Goal: Task Accomplishment & Management: Manage account settings

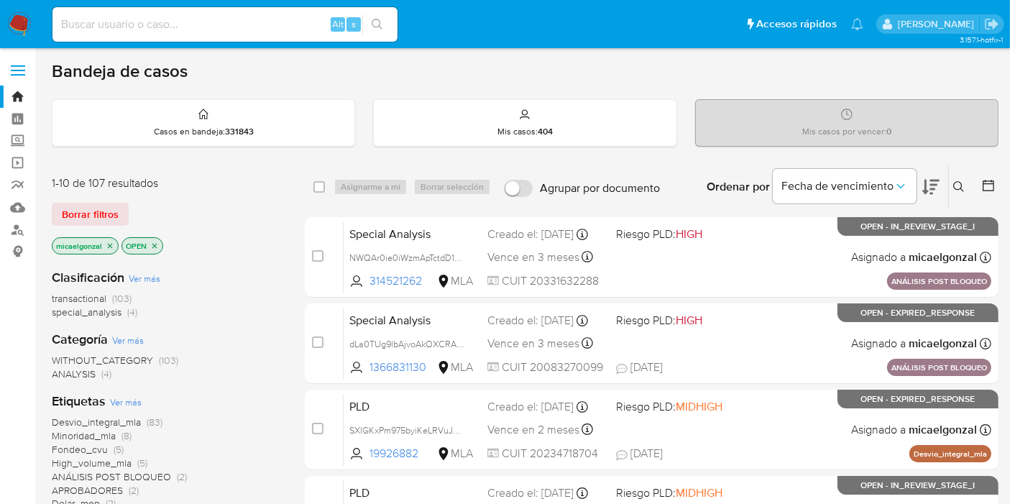
click at [181, 13] on div "Alt s" at bounding box center [224, 24] width 345 height 35
click at [180, 17] on input at bounding box center [224, 24] width 345 height 19
paste input "KN8eUYBOeBfLDyxGXqOkwCvV"
type input "KN8eUYBOeBfLDyxGXqOkwCvV"
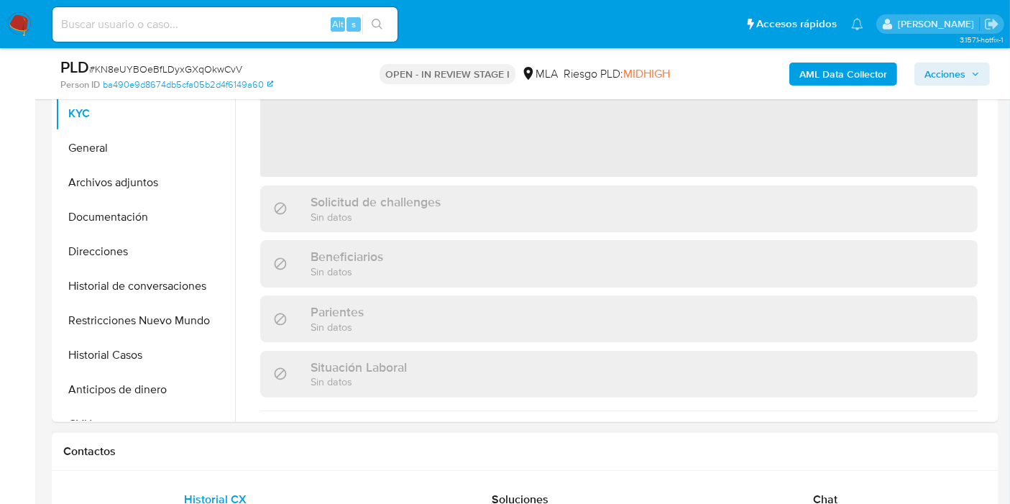
scroll to position [239, 0]
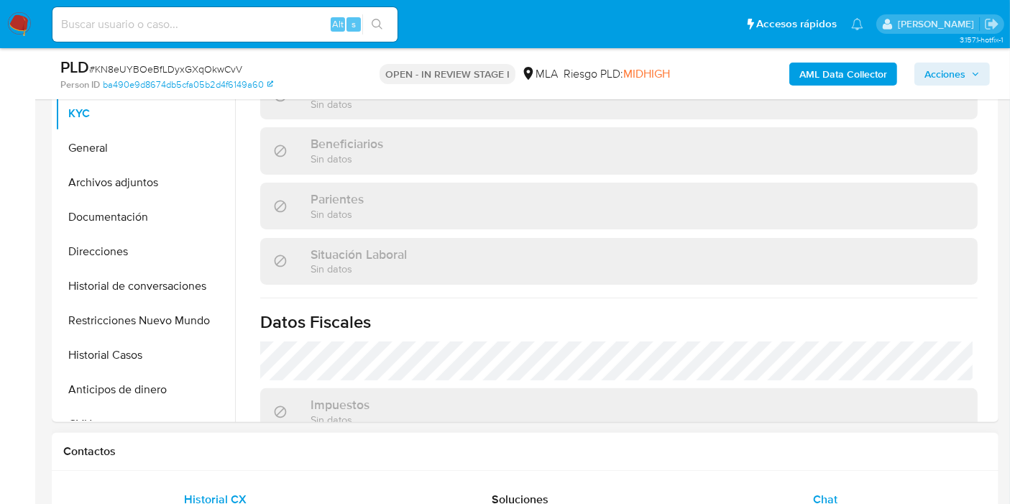
click at [848, 482] on div "Chat" at bounding box center [825, 499] width 270 height 35
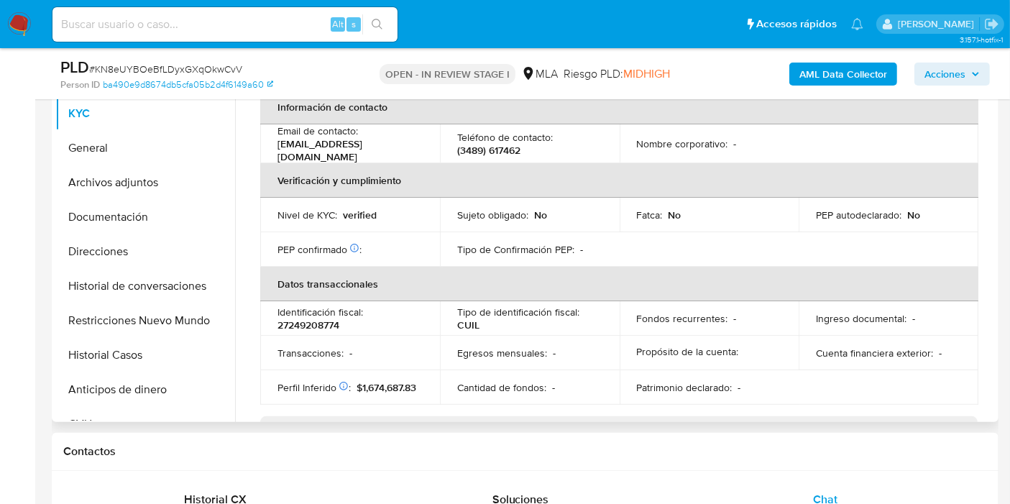
select select "10"
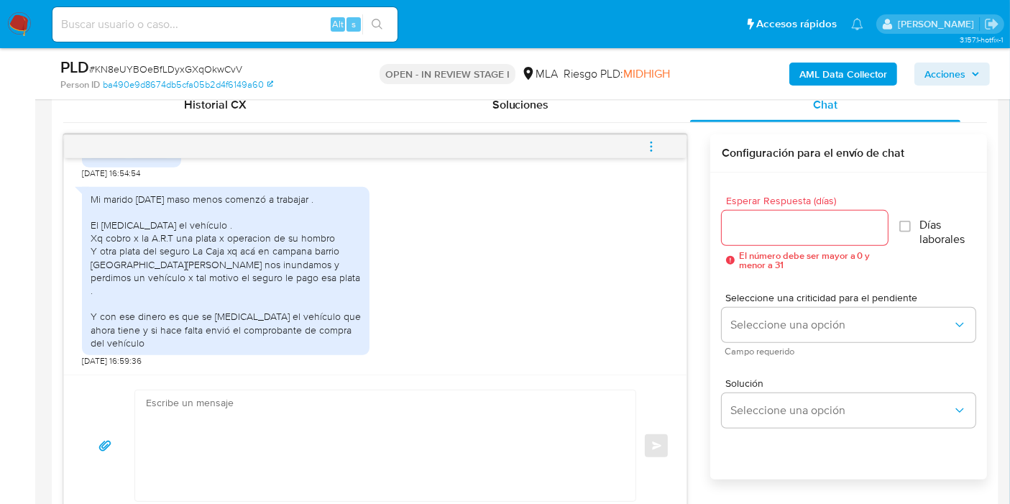
scroll to position [799, 0]
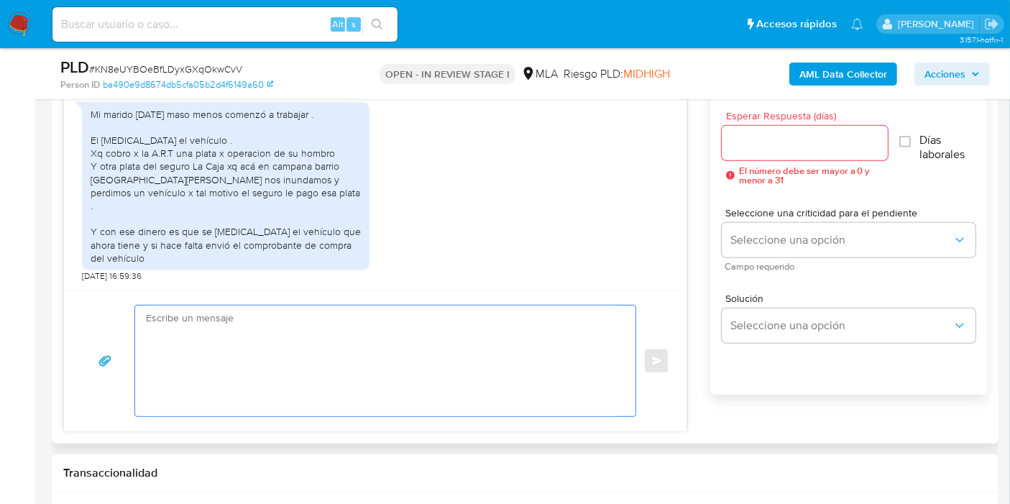
click at [260, 322] on textarea at bounding box center [382, 361] width 472 height 111
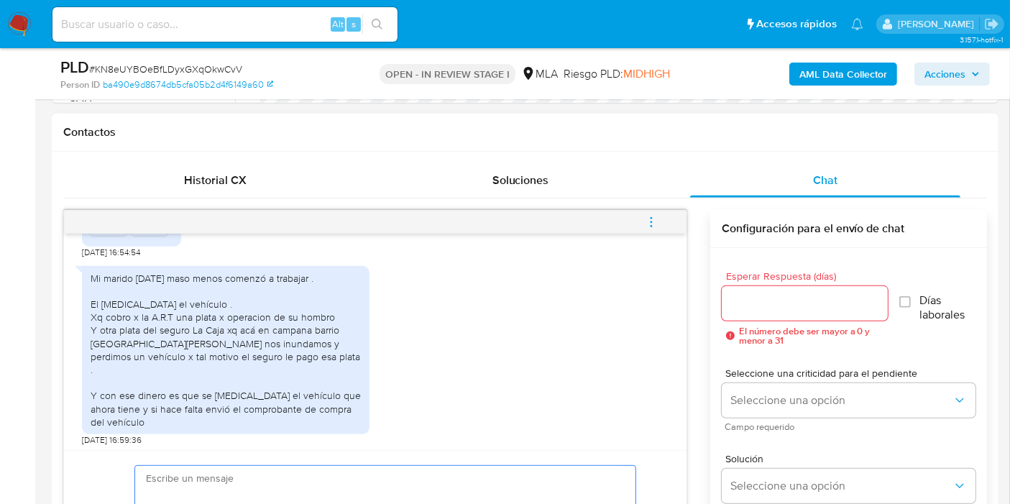
scroll to position [1378, 0]
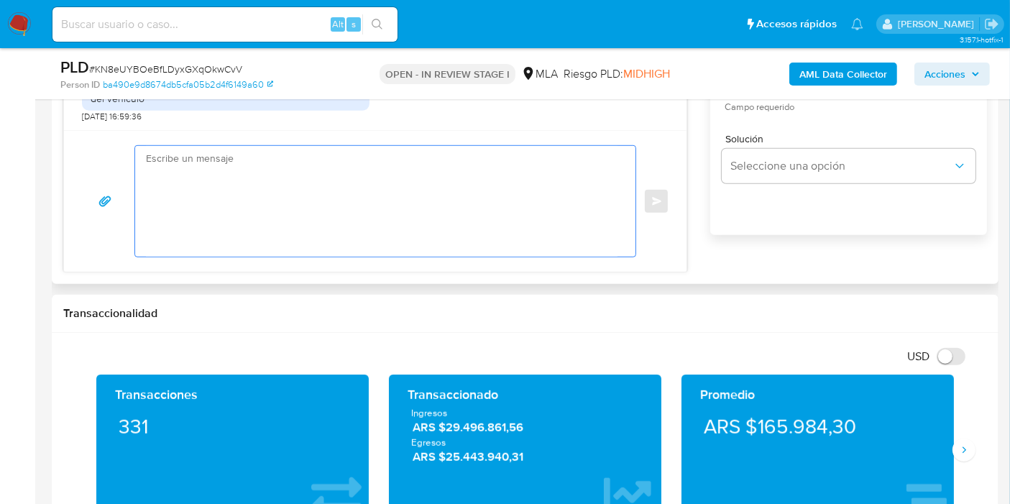
click at [393, 211] on textarea at bounding box center [382, 201] width 472 height 111
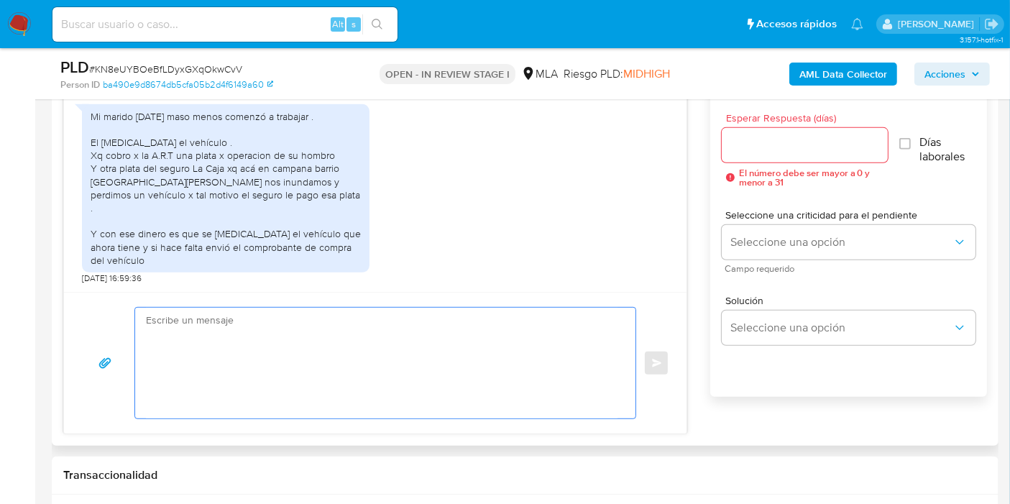
scroll to position [719, 0]
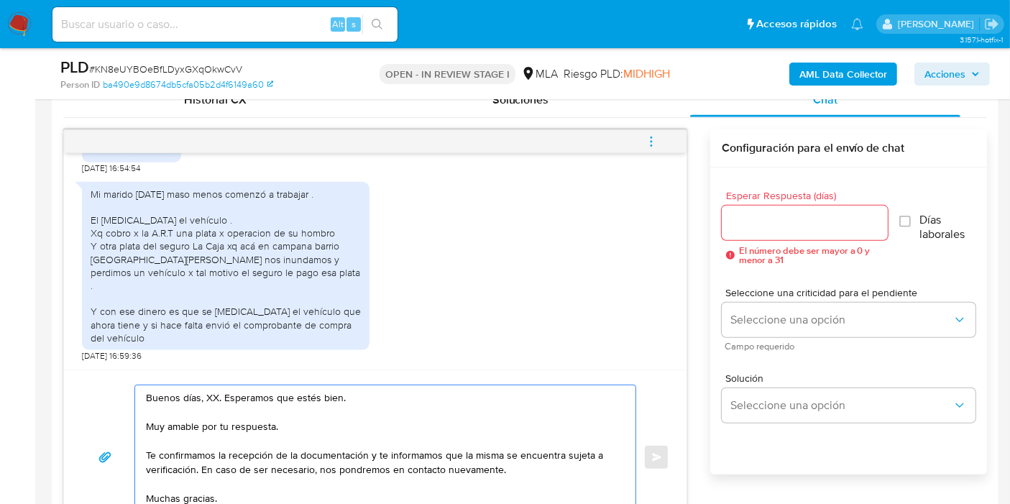
click at [207, 398] on textarea "Buenos días, XX. Esperamos que estés bien. Muy amable por tu respuesta. Te conf…" at bounding box center [382, 457] width 472 height 144
click at [222, 395] on textarea "Buenos días, Deolinda. Esperamos que estés bien. Muy amable por tu respuesta. T…" at bounding box center [382, 457] width 472 height 144
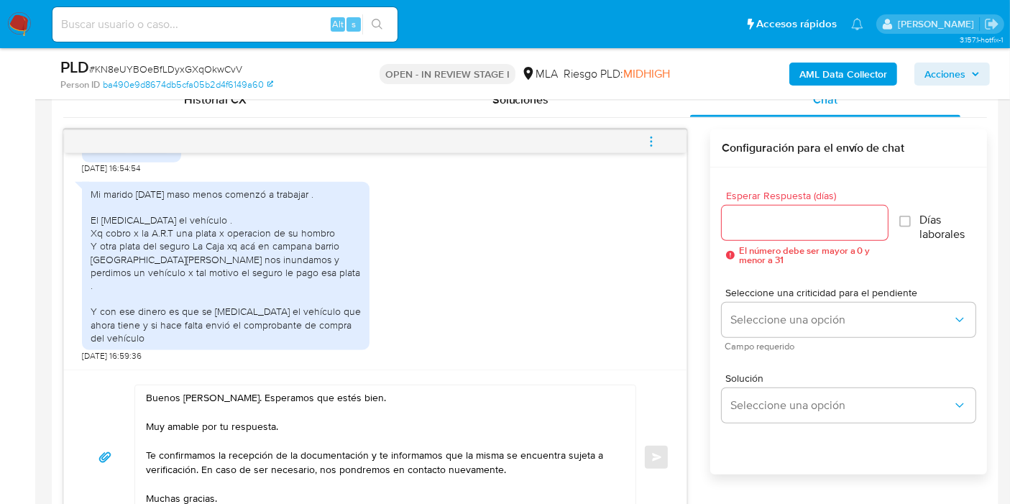
click at [320, 382] on div "Buenos días, Deolinda. Esperamos que estés bien. Muy amable por tu respuesta. T…" at bounding box center [375, 457] width 623 height 175
click at [310, 426] on textarea "Buenos días, Deolinda. Esperamos que estés bien. Muy amable por tu respuesta. T…" at bounding box center [382, 457] width 472 height 144
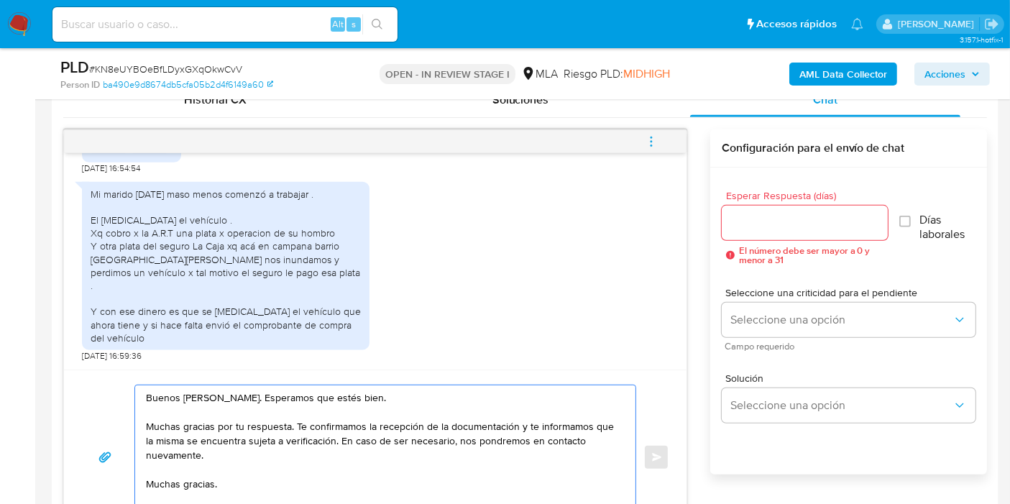
drag, startPoint x: 517, startPoint y: 426, endPoint x: 523, endPoint y: 453, distance: 27.4
click at [523, 453] on textarea "Buenos días, Deolinda. Esperamos que estés bien. Muchas gracias por tu respuest…" at bounding box center [382, 457] width 472 height 144
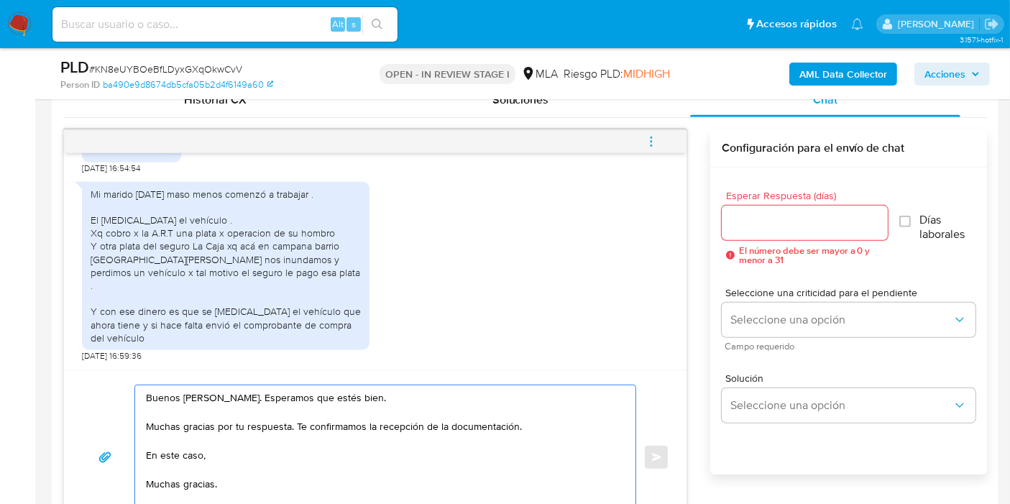
click at [200, 492] on textarea "Buenos días, Deolinda. Esperamos que estés bien. Muchas gracias por tu respuest…" at bounding box center [382, 457] width 472 height 144
click at [187, 489] on textarea "Buenos días, Deolinda. Esperamos que estés bien. Muchas gracias por tu respuest…" at bounding box center [382, 457] width 472 height 144
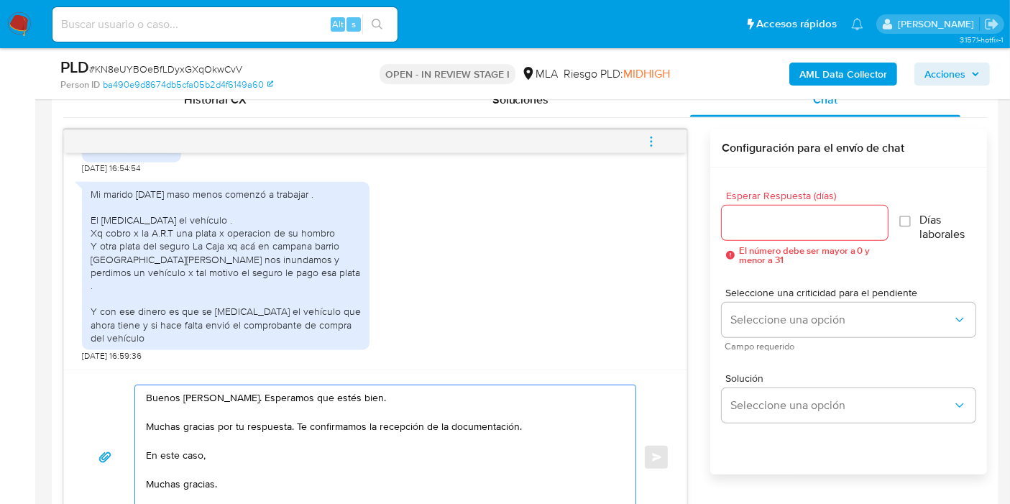
click at [187, 489] on textarea "Buenos días, Deolinda. Esperamos que estés bien. Muchas gracias por tu respuest…" at bounding box center [382, 457] width 472 height 144
click at [231, 450] on textarea "Buenos días, Deolinda. Esperamos que estés bien. Muchas gracias por tu respuest…" at bounding box center [382, 457] width 472 height 144
click at [403, 453] on textarea "Buenos días, Deolinda. Esperamos que estés bien. Muchas gracias por tu respuest…" at bounding box center [382, 457] width 472 height 144
click at [0, 0] on lt-div "Se ha encontrado un posible error ortográfico. docu me ntación Descartar" at bounding box center [0, 0] width 0 height 0
click at [0, 0] on lt-strong "me" at bounding box center [0, 0] width 0 height 0
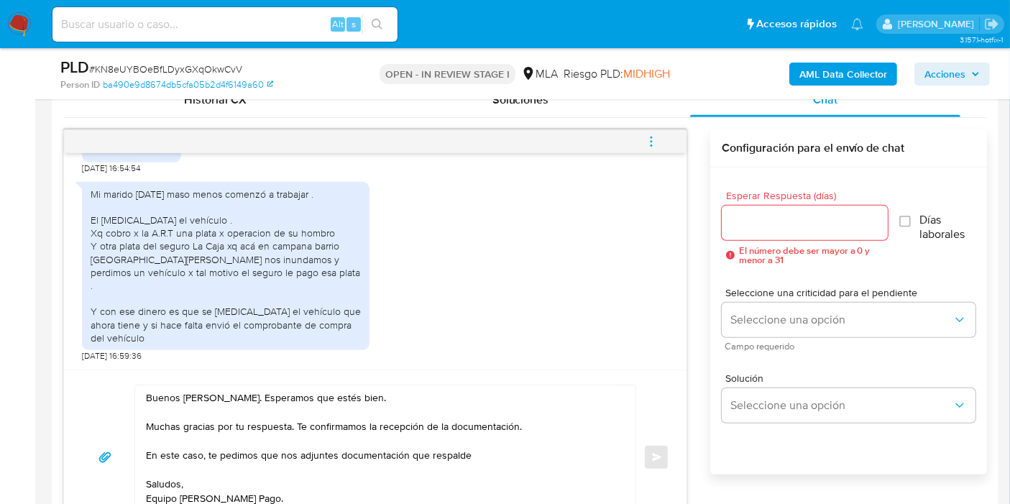
click at [516, 459] on textarea "Buenos días, Deolinda. Esperamos que estés bien. Muchas gracias por tu respuest…" at bounding box center [382, 457] width 472 height 144
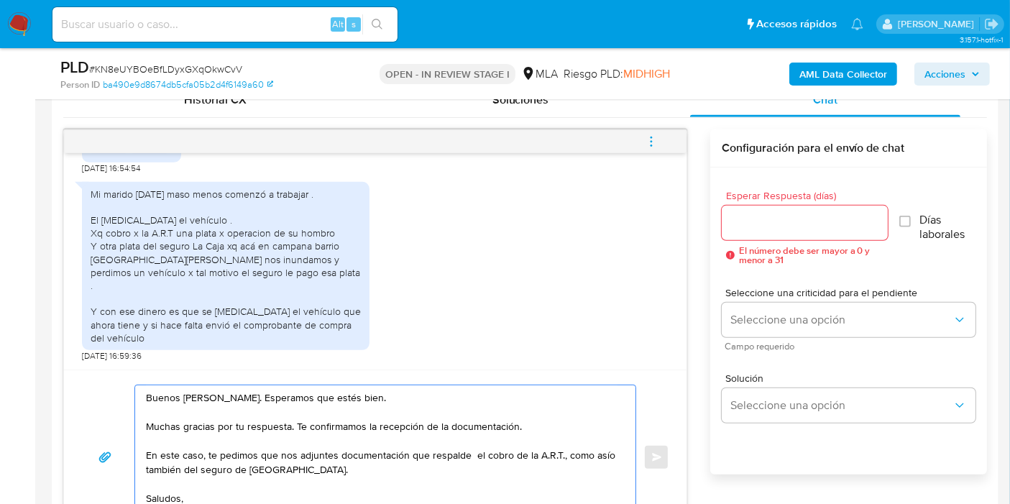
drag, startPoint x: 153, startPoint y: 458, endPoint x: 155, endPoint y: 465, distance: 7.5
click at [155, 459] on textarea "Buenos días, Deolinda. Esperamos que estés bien. Muchas gracias por tu respuest…" at bounding box center [382, 457] width 472 height 144
click at [157, 466] on textarea "Buenos días, Deolinda. Esperamos que estés bien. Muchas gracias por tu respuest…" at bounding box center [382, 457] width 472 height 144
click at [157, 468] on textarea "Buenos días, Deolinda. Esperamos que estés bien. Muchas gracias por tu respuest…" at bounding box center [382, 457] width 472 height 144
click at [160, 475] on textarea "Buenos días, Deolinda. Esperamos que estés bien. Muchas gracias por tu respuest…" at bounding box center [382, 457] width 472 height 144
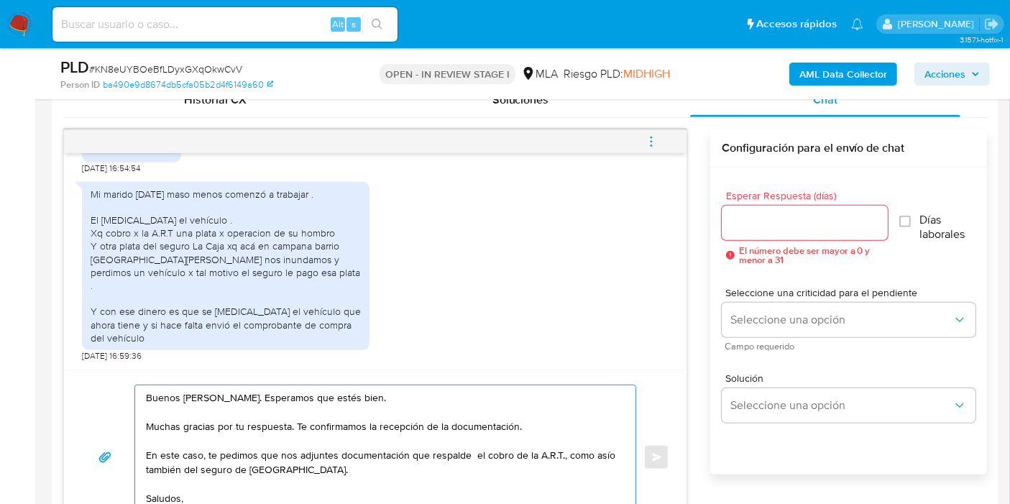
click at [157, 469] on textarea "Buenos días, Deolinda. Esperamos que estés bien. Muchas gracias por tu respuest…" at bounding box center [382, 457] width 472 height 144
click at [157, 465] on textarea "Buenos días, Deolinda. Esperamos que estés bien. Muchas gracias por tu respuest…" at bounding box center [382, 457] width 472 height 144
drag, startPoint x: 162, startPoint y: 470, endPoint x: 175, endPoint y: 462, distance: 16.2
click at [162, 471] on textarea "Buenos días, Deolinda. Esperamos que estés bien. Muchas gracias por tu respuest…" at bounding box center [382, 457] width 472 height 144
click at [208, 446] on textarea "Buenos días, Deolinda. Esperamos que estés bien. Muchas gracias por tu respuest…" at bounding box center [382, 457] width 472 height 144
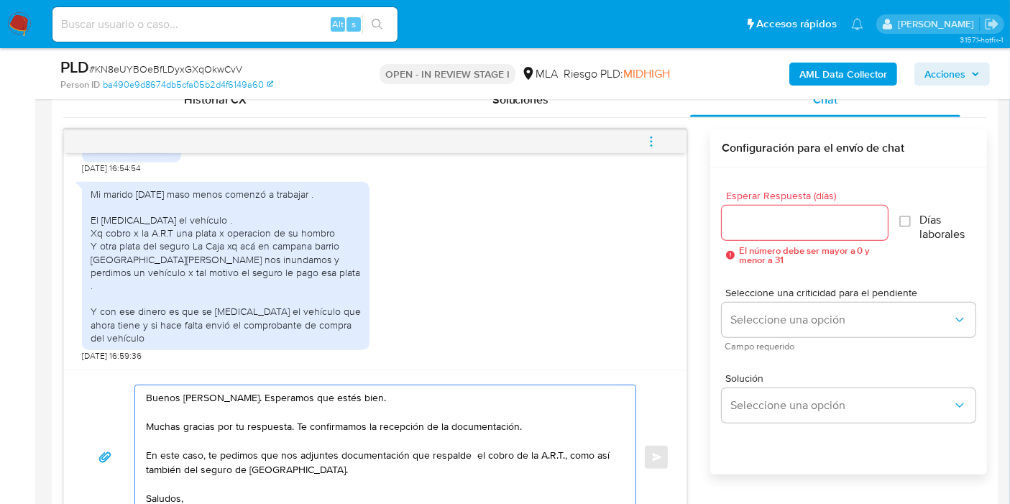
click at [213, 449] on textarea "Buenos días, Deolinda. Esperamos que estés bien. Muchas gracias por tu respuest…" at bounding box center [382, 457] width 472 height 144
click at [309, 451] on textarea "Buenos días, Deolinda. Esperamos que estés bien. Muchas gracias por tu respuest…" at bounding box center [382, 457] width 472 height 144
click at [334, 452] on textarea "Buenos días, Deolinda. Esperamos que estés bien. Muchas gracias por tu respuest…" at bounding box center [382, 457] width 472 height 144
click at [377, 440] on textarea "Buenos días, Deolinda. Esperamos que estés bien. Muchas gracias por tu respuest…" at bounding box center [382, 457] width 472 height 144
drag, startPoint x: 420, startPoint y: 446, endPoint x: 485, endPoint y: 469, distance: 69.4
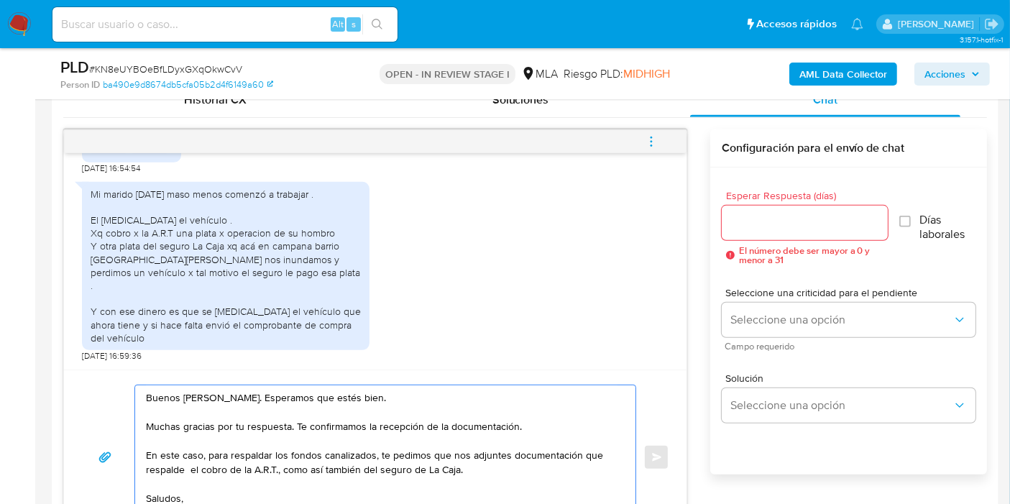
click at [439, 453] on textarea "Buenos días, Deolinda. Esperamos que estés bien. Muchas gracias por tu respuest…" at bounding box center [382, 457] width 472 height 144
click at [192, 467] on textarea "Buenos días, Deolinda. Esperamos que estés bien. Muchas gracias por tu respuest…" at bounding box center [382, 457] width 472 height 144
click at [188, 467] on textarea "Buenos días, Deolinda. Esperamos que estés bien. Muchas gracias por tu respuest…" at bounding box center [382, 457] width 472 height 144
click at [272, 460] on textarea "Buenos días, Deolinda. Esperamos que estés bien. Muchas gracias por tu respuest…" at bounding box center [382, 457] width 472 height 144
click at [347, 465] on textarea "Buenos días, Deolinda. Esperamos que estés bien. Muchas gracias por tu respuest…" at bounding box center [382, 457] width 472 height 144
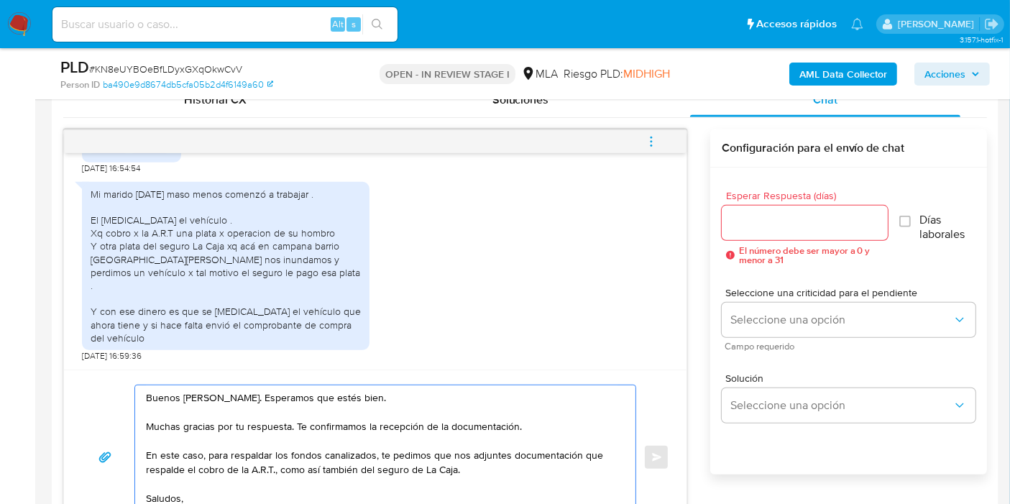
scroll to position [39, 0]
click at [237, 487] on textarea "Buenos días, Deolinda. Esperamos que estés bien. Muchas gracias por tu respuest…" at bounding box center [382, 457] width 472 height 144
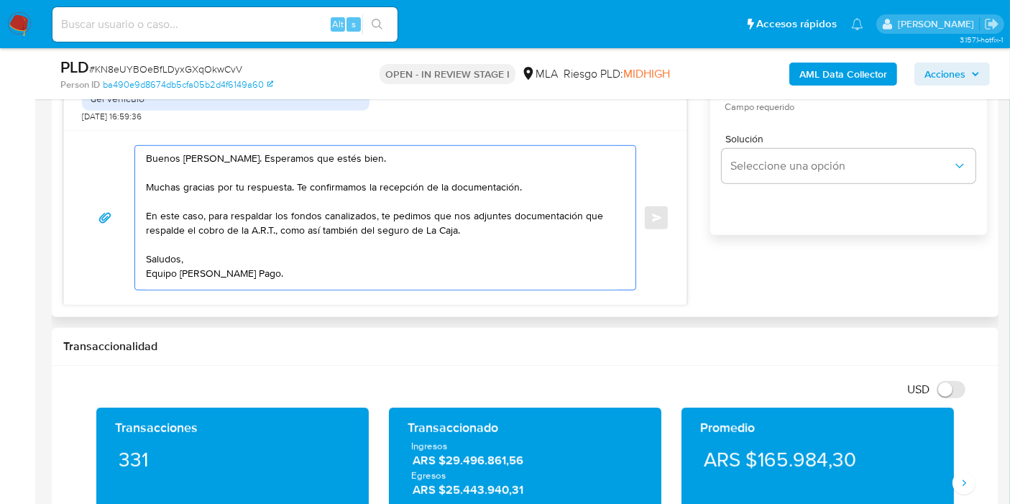
click at [209, 279] on textarea "Buenos días, Deolinda. Esperamos que estés bien. Muchas gracias por tu respuest…" at bounding box center [382, 218] width 472 height 144
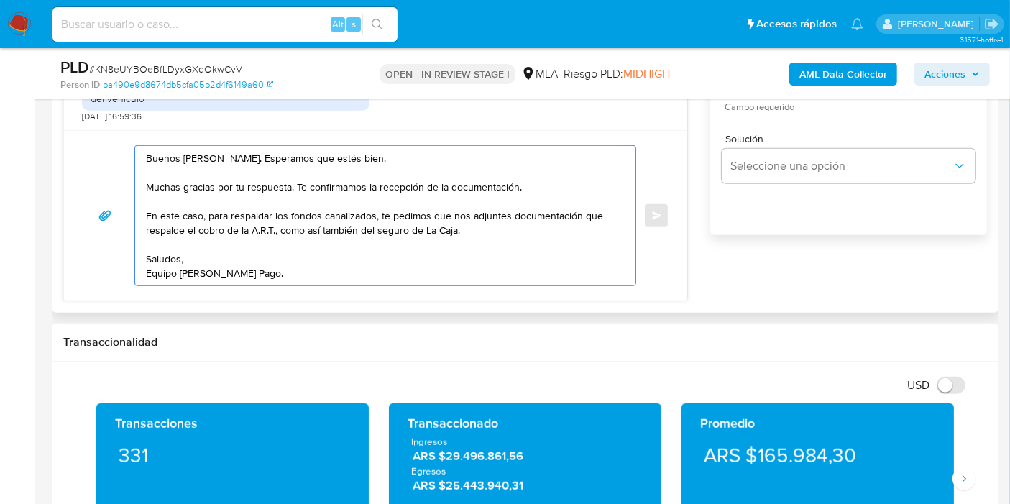
scroll to position [0, 0]
click at [201, 249] on textarea "Buenos días, Deolinda. Esperamos que estés bien. Muchas gracias por tu respuest…" at bounding box center [382, 215] width 472 height 139
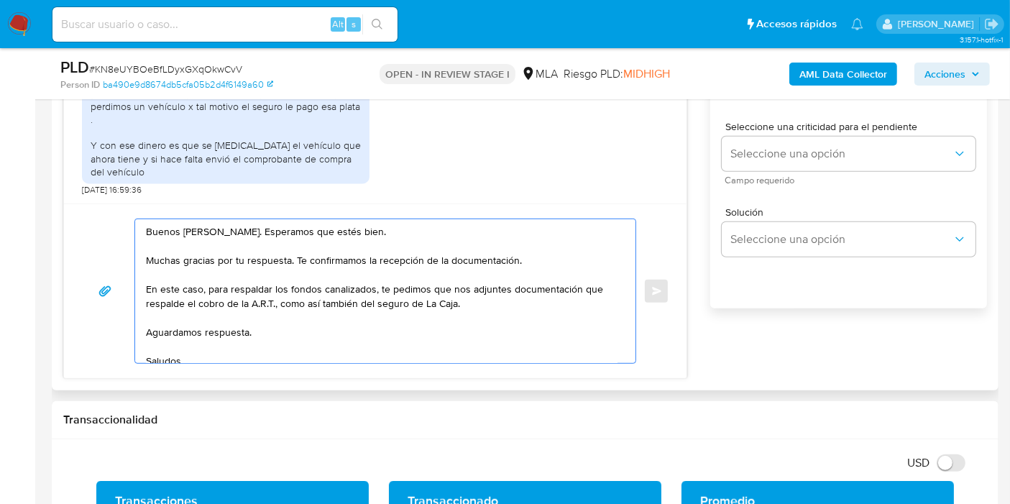
scroll to position [799, 0]
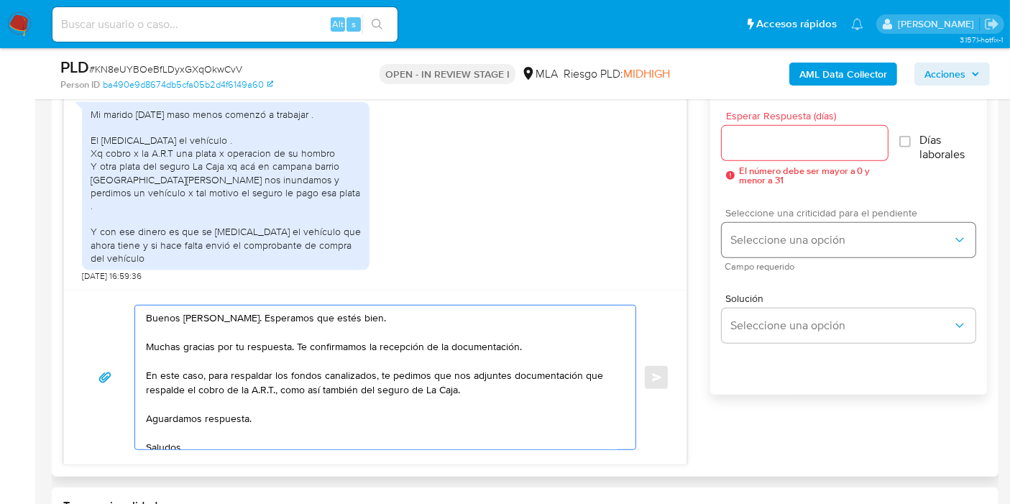
type textarea "Buenos días, Deolinda. Esperamos que estés bien. Muchas gracias por tu respuest…"
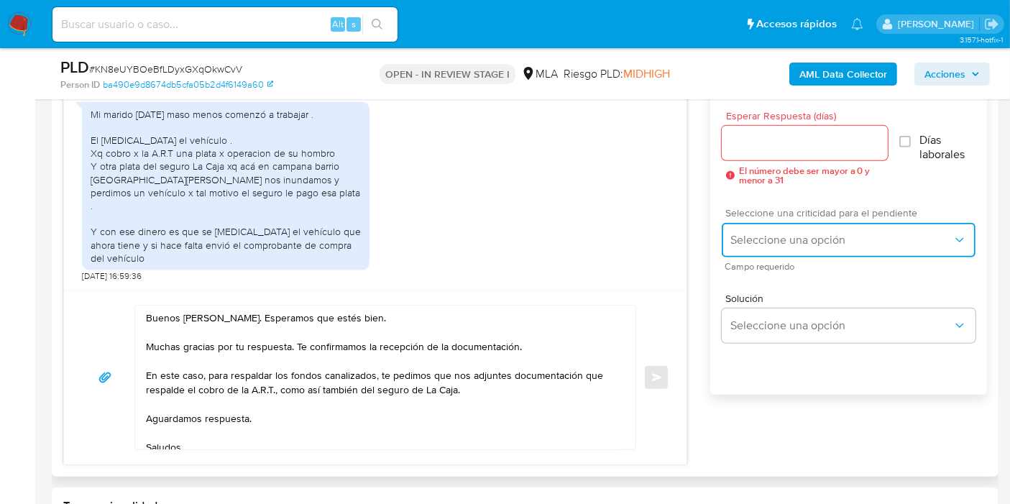
click at [785, 229] on button "Seleccione una opción" at bounding box center [849, 240] width 254 height 35
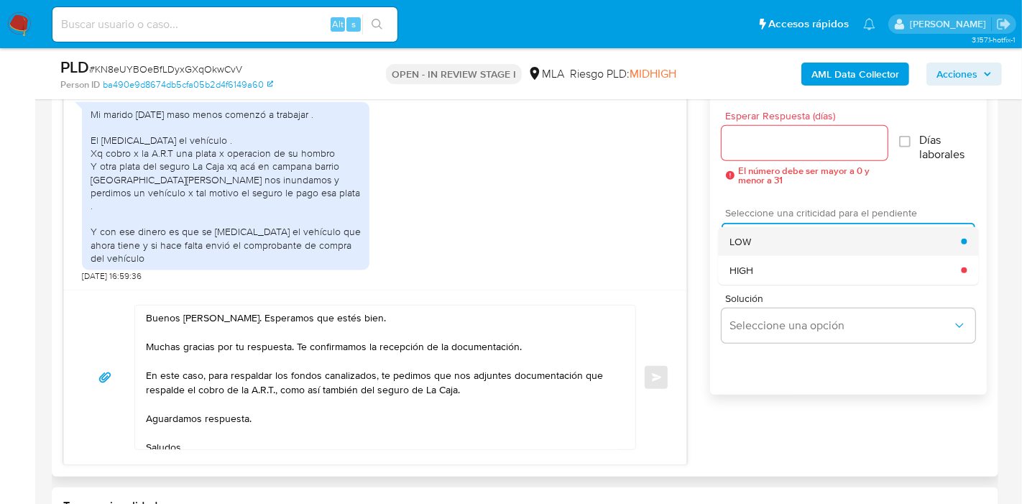
click at [781, 240] on div "LOW" at bounding box center [846, 241] width 232 height 29
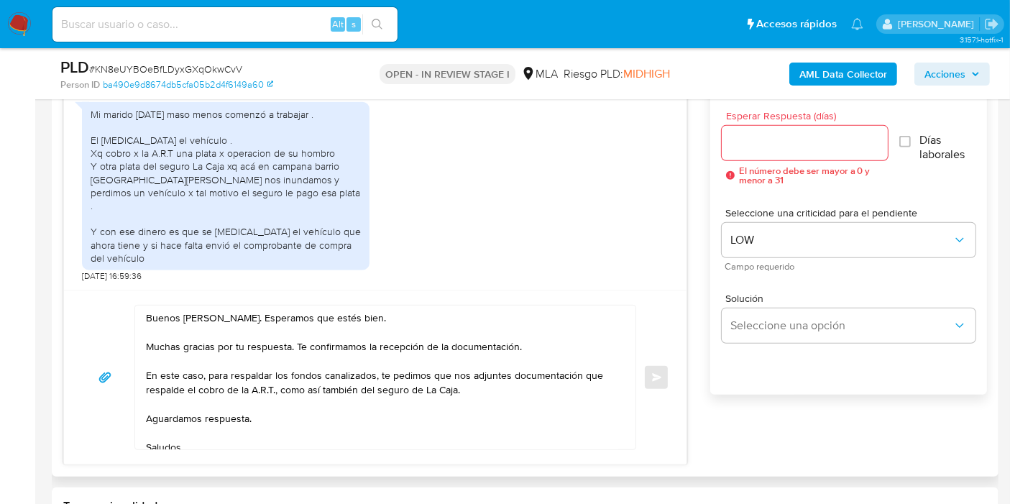
click at [797, 152] on div at bounding box center [805, 143] width 166 height 35
click at [797, 146] on input "Esperar Respuesta (días)" at bounding box center [805, 143] width 166 height 19
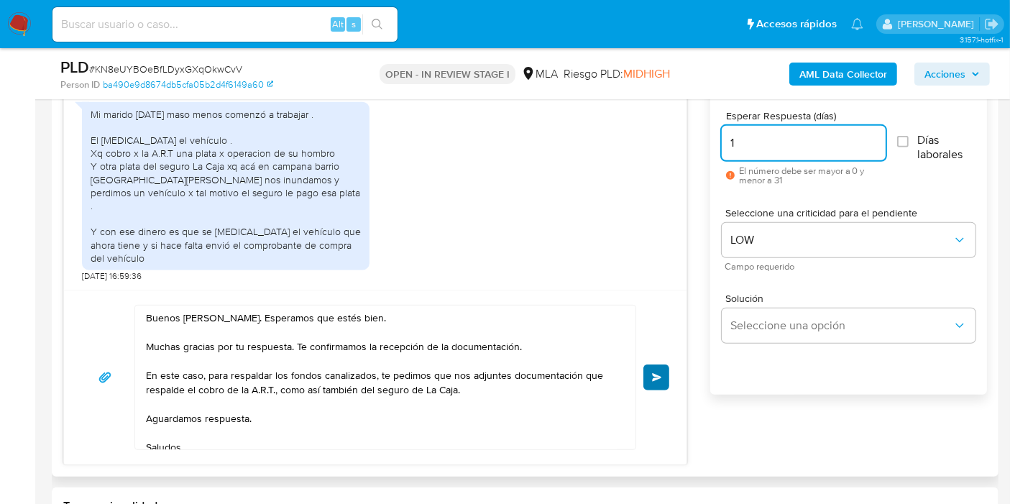
type input "1"
click at [661, 370] on button "Enviar" at bounding box center [656, 378] width 26 height 26
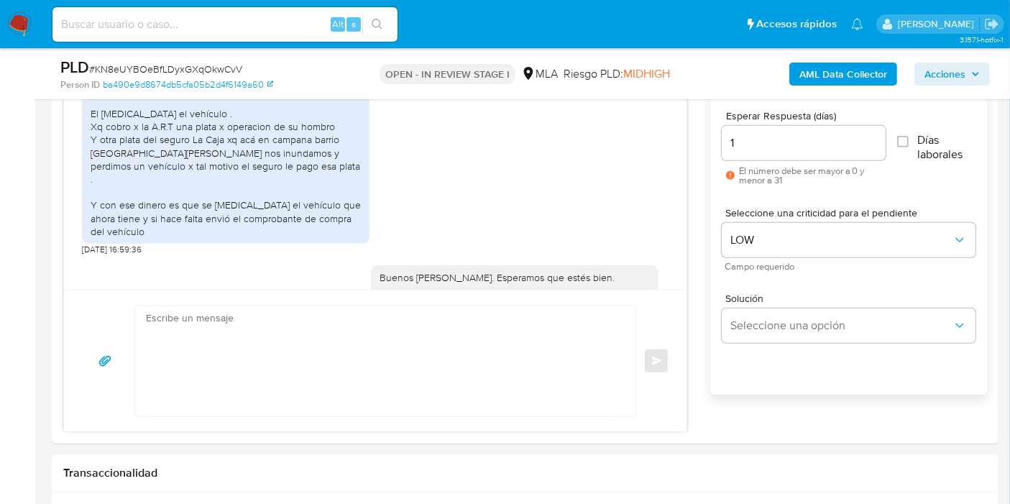
scroll to position [1590, 0]
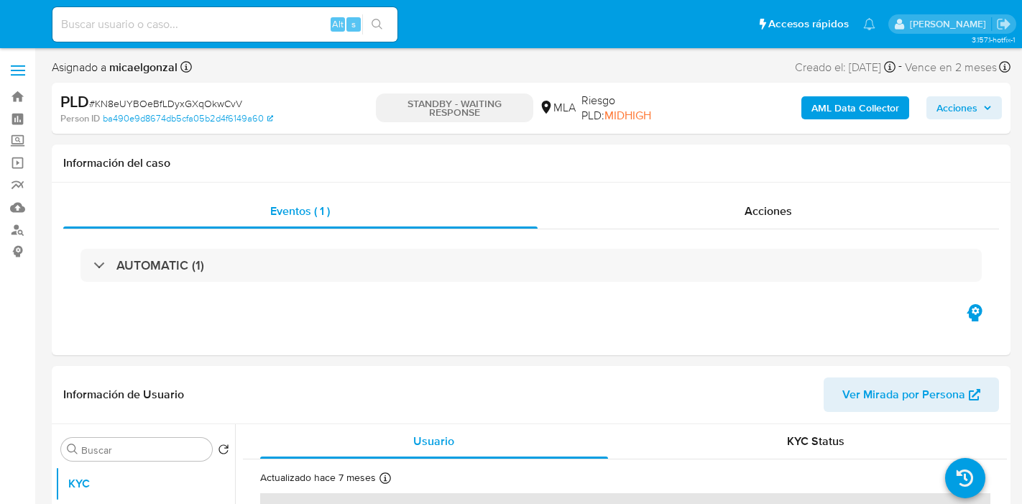
select select "10"
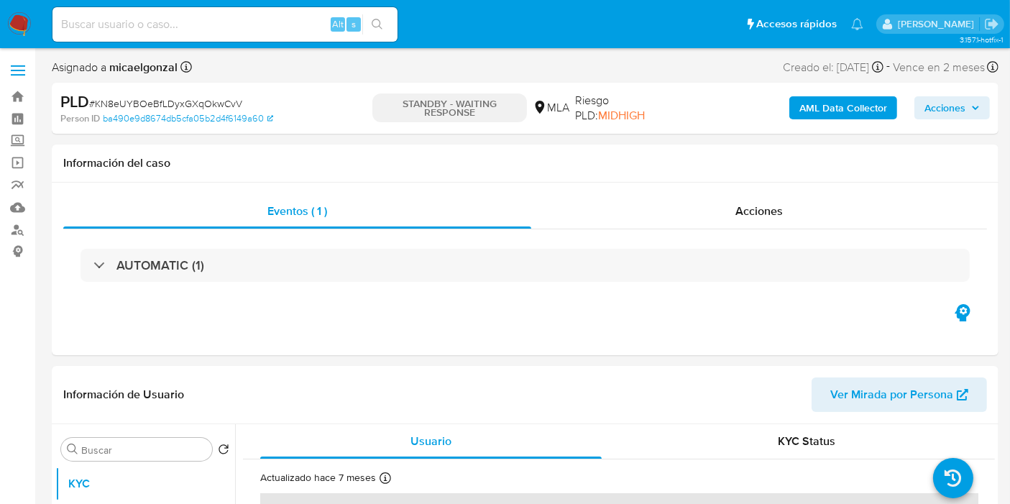
click at [29, 19] on img at bounding box center [19, 24] width 24 height 24
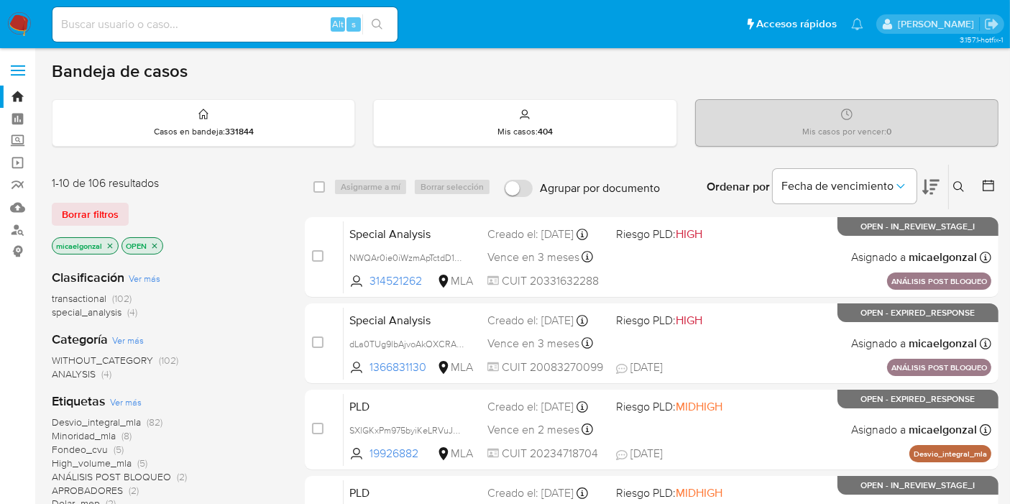
click at [106, 198] on div "1-10 de 106 resultados Borrar filtros micaelgonzal OPEN" at bounding box center [167, 216] width 230 height 82
click at [118, 209] on button "Borrar filtros" at bounding box center [90, 214] width 77 height 23
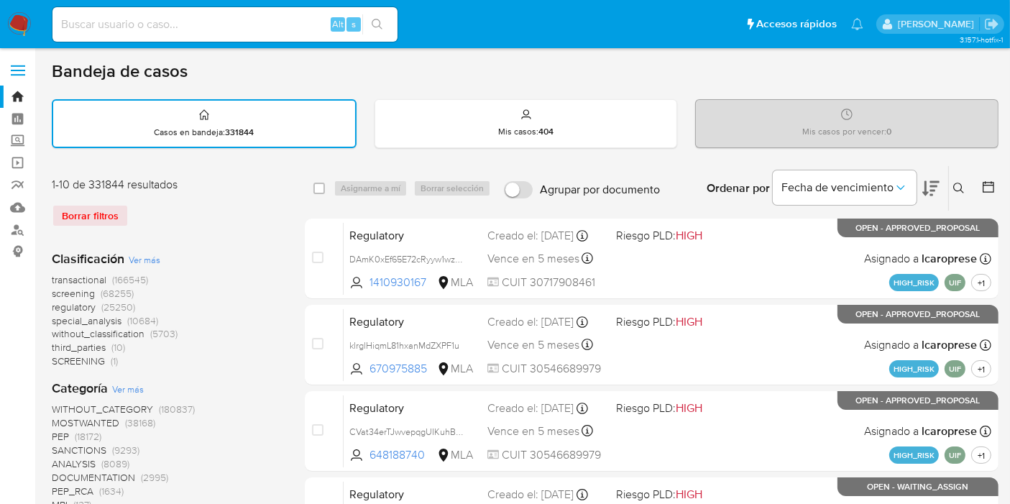
drag, startPoint x: 952, startPoint y: 185, endPoint x: 860, endPoint y: 231, distance: 102.6
click at [951, 186] on button at bounding box center [961, 188] width 24 height 17
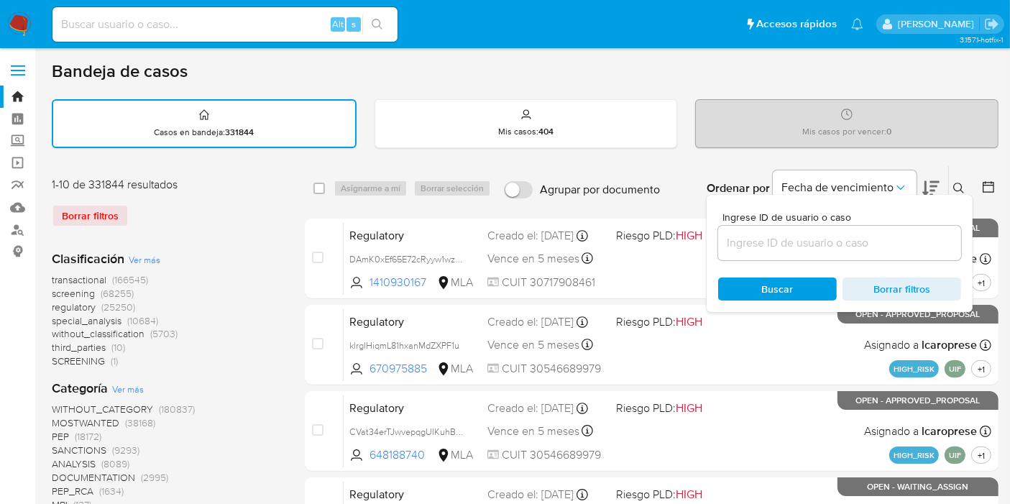
click at [851, 237] on input at bounding box center [839, 243] width 243 height 19
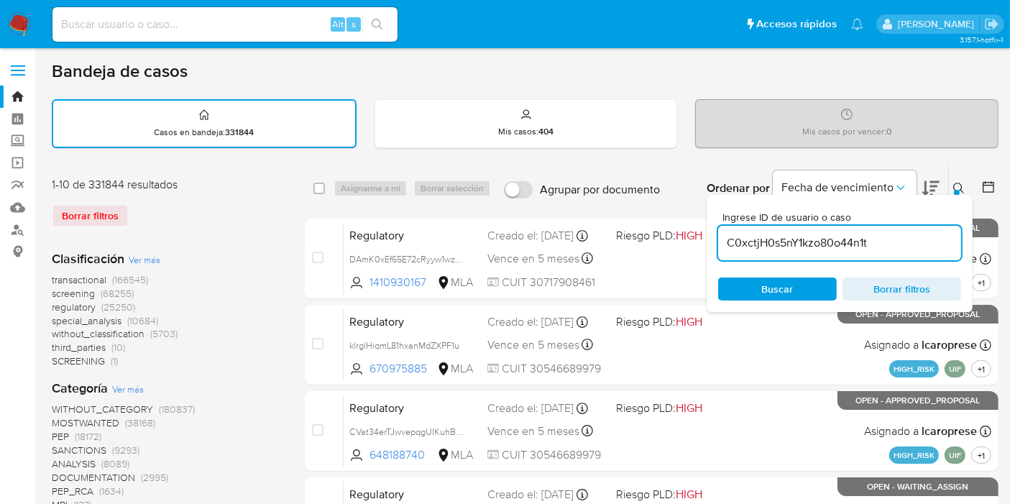
type input "C0xctjH0s5nY1kzo80o44n1t"
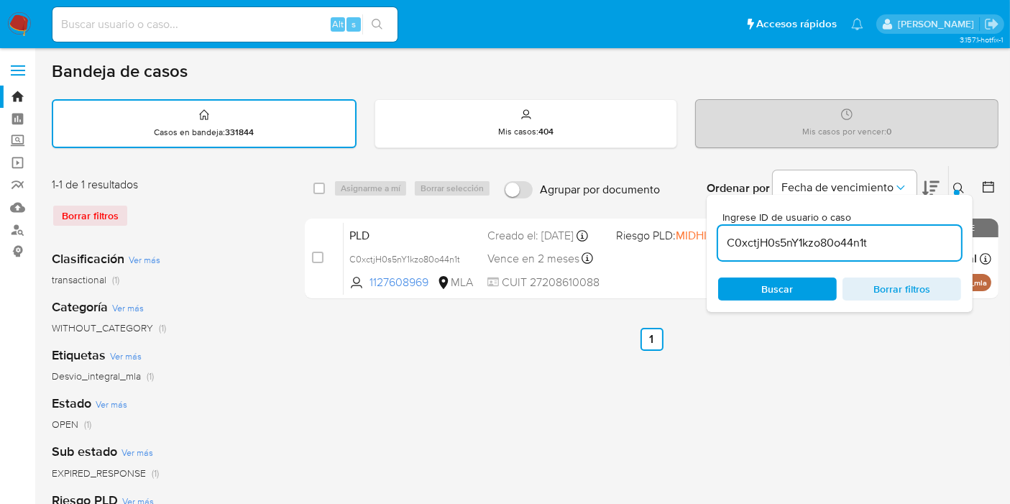
click at [314, 196] on div "select-all-cases-checkbox Asignarme a mí Borrar selección Agrupar por documento…" at bounding box center [652, 188] width 694 height 45
click at [316, 195] on div "select-all-cases-checkbox" at bounding box center [321, 188] width 17 height 17
click at [320, 185] on input "checkbox" at bounding box center [319, 189] width 12 height 12
checkbox input "true"
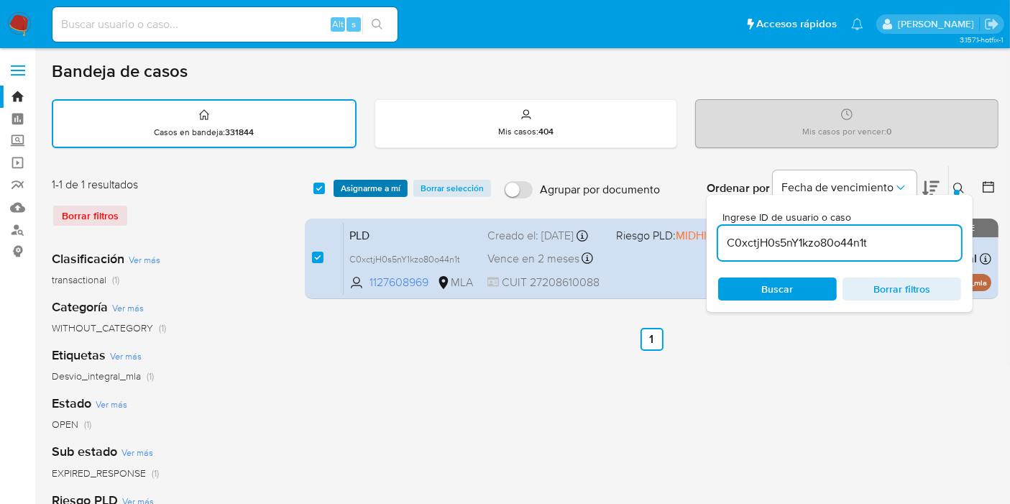
click at [353, 182] on span "Asignarme a mí" at bounding box center [371, 188] width 60 height 14
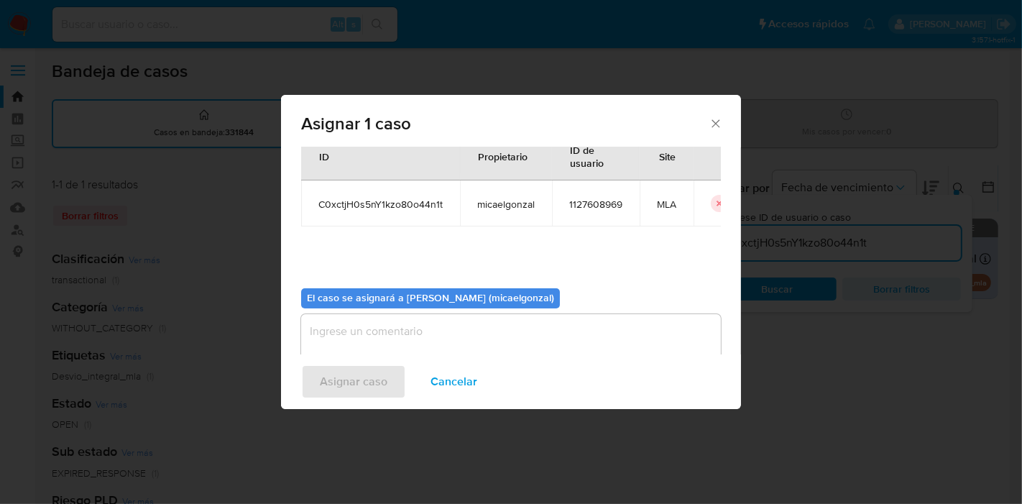
scroll to position [73, 0]
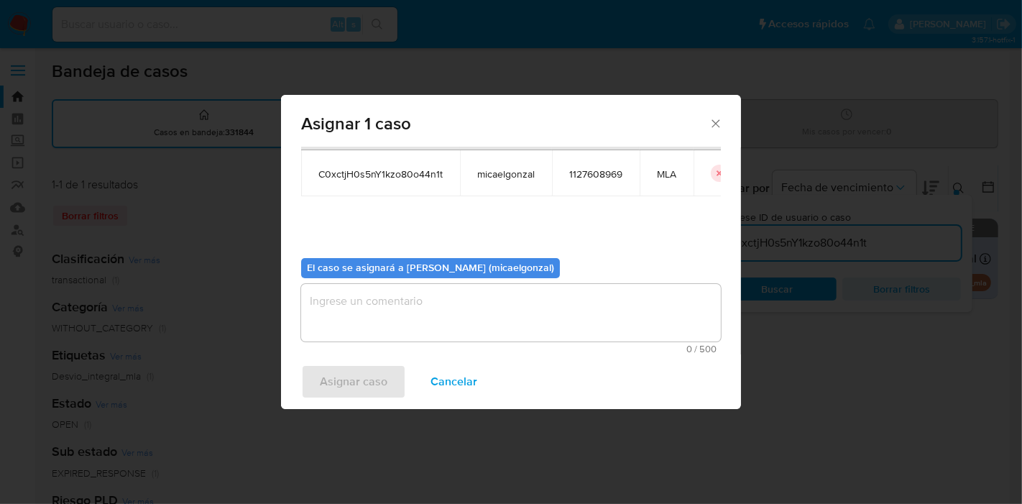
click at [374, 324] on textarea "assign-modal" at bounding box center [511, 313] width 420 height 58
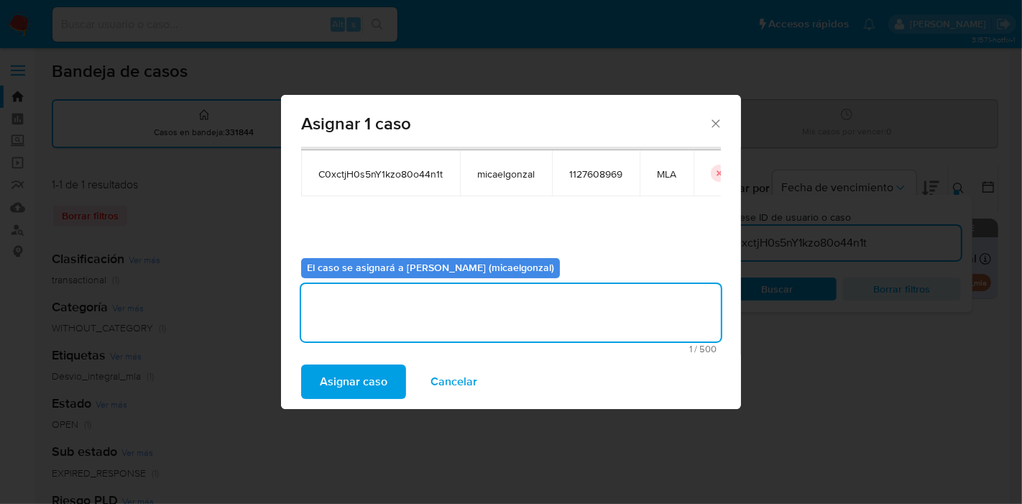
click at [352, 409] on div "Asignar 1 caso Casos a asignar: ID Propietario ID de usuario Site C0xctjH0s5nY1…" at bounding box center [511, 252] width 1022 height 504
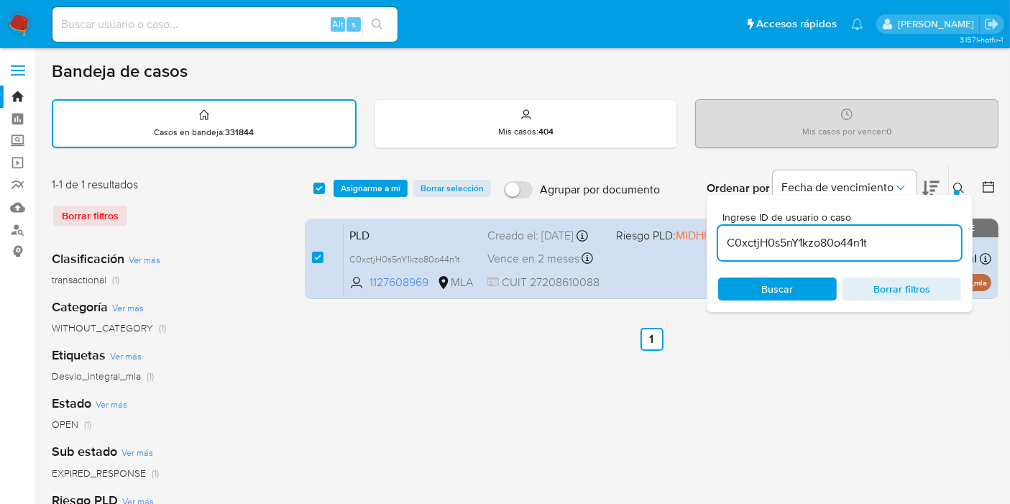
click at [380, 188] on span "Asignarme a mí" at bounding box center [371, 188] width 60 height 14
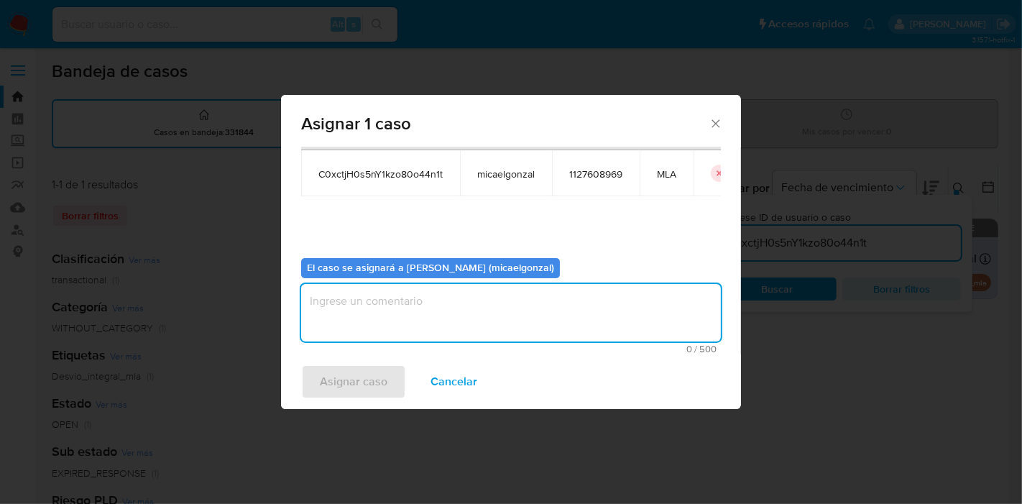
click at [380, 329] on textarea "assign-modal" at bounding box center [511, 313] width 420 height 58
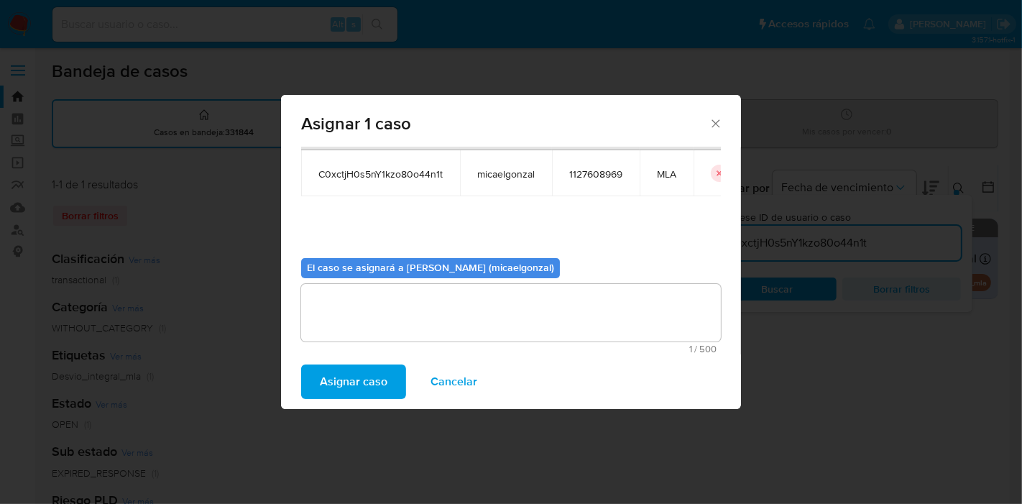
click at [354, 377] on span "Asignar caso" at bounding box center [354, 382] width 68 height 32
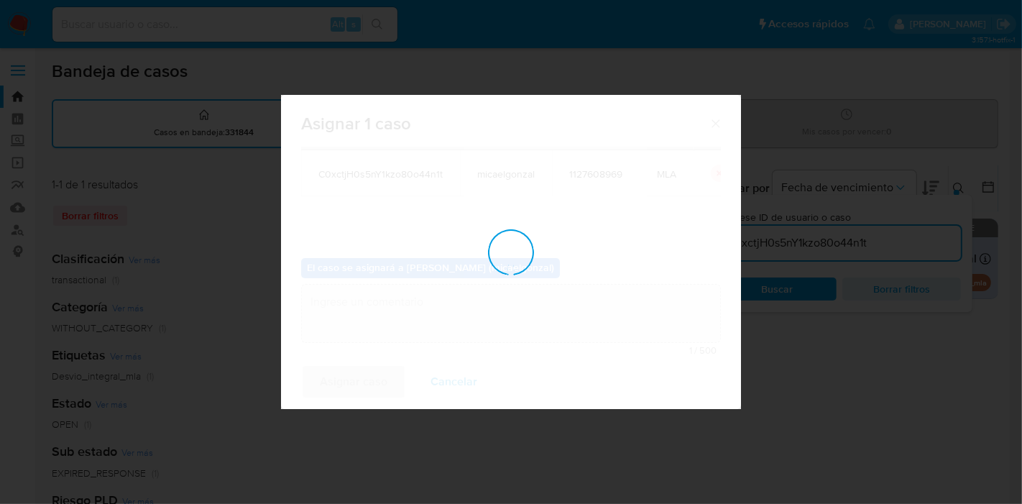
checkbox input "false"
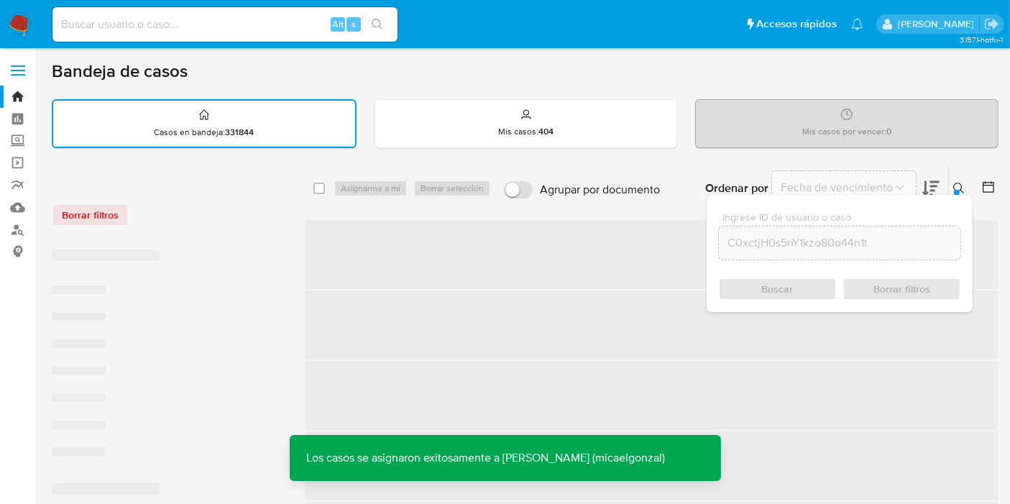
click at [275, 29] on input at bounding box center [224, 24] width 345 height 19
paste input "C0xctjH0s5nY1kzo80o44n1t"
type input "C0xctjH0s5nY1kzo80o44n1t"
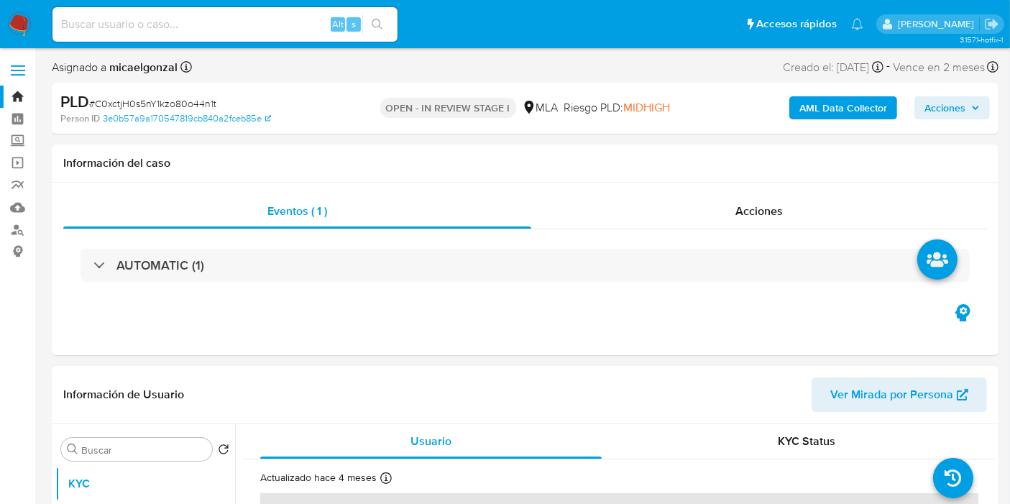
select select "10"
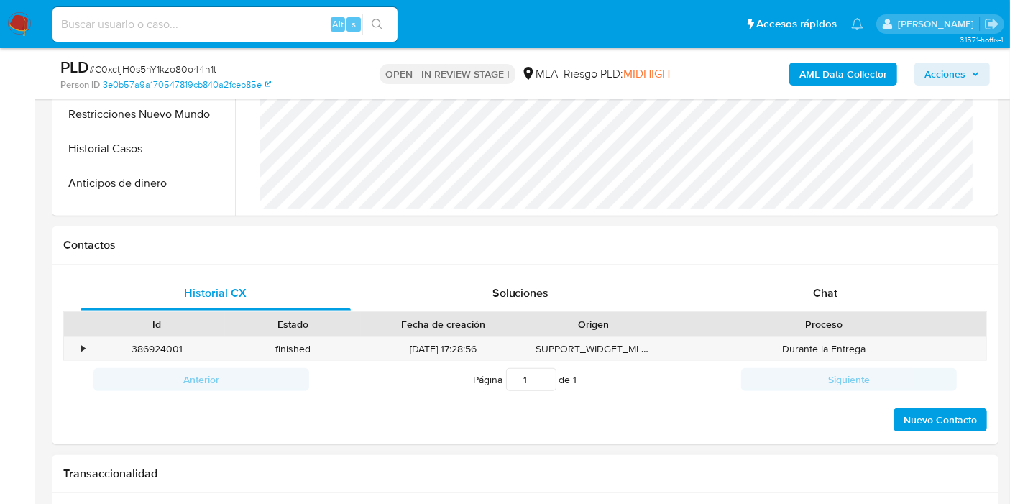
scroll to position [638, 0]
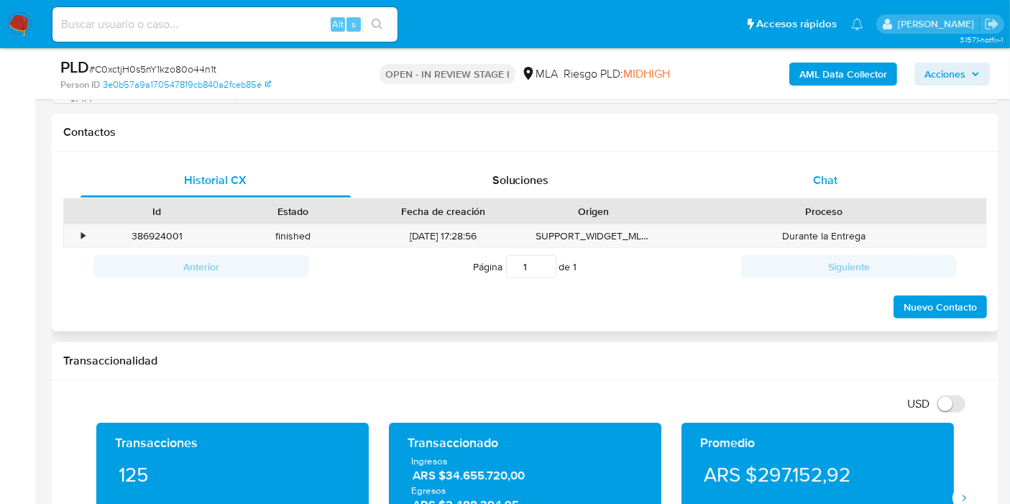
click at [852, 163] on div "Chat" at bounding box center [825, 180] width 270 height 35
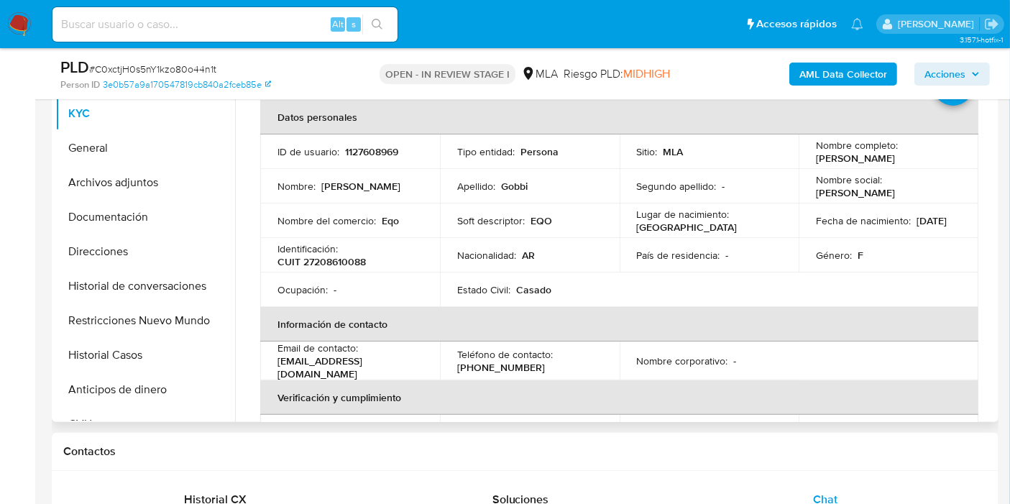
scroll to position [0, 0]
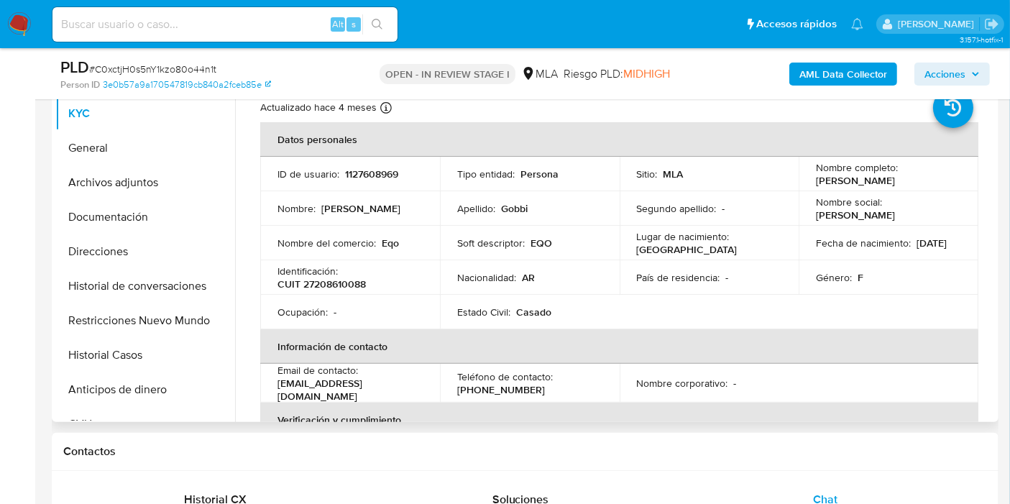
drag, startPoint x: 920, startPoint y: 181, endPoint x: 807, endPoint y: 185, distance: 113.7
click at [807, 185] on td "Nombre completo : Mariela Veronica Gobbi" at bounding box center [889, 174] width 180 height 35
copy p "Mariela Veronica Gobbi"
click at [173, 156] on button "General" at bounding box center [139, 148] width 168 height 35
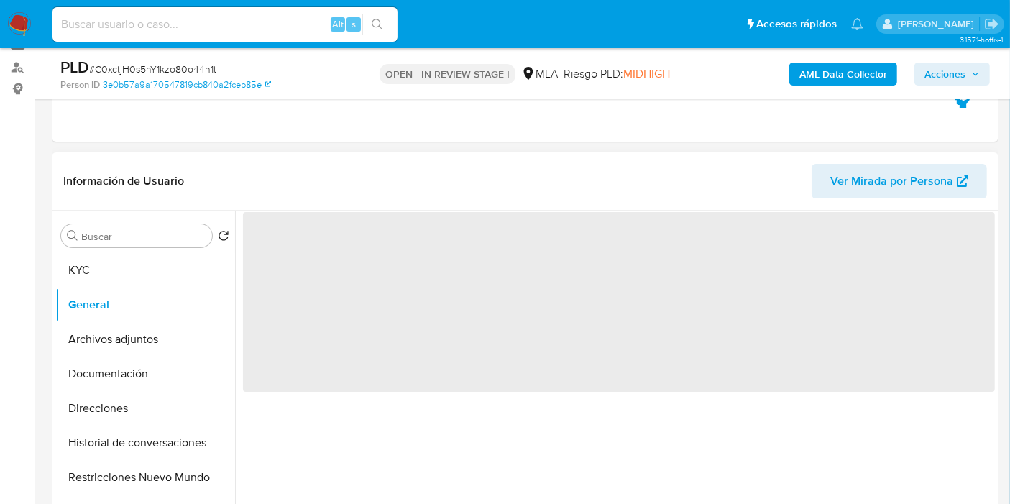
scroll to position [160, 0]
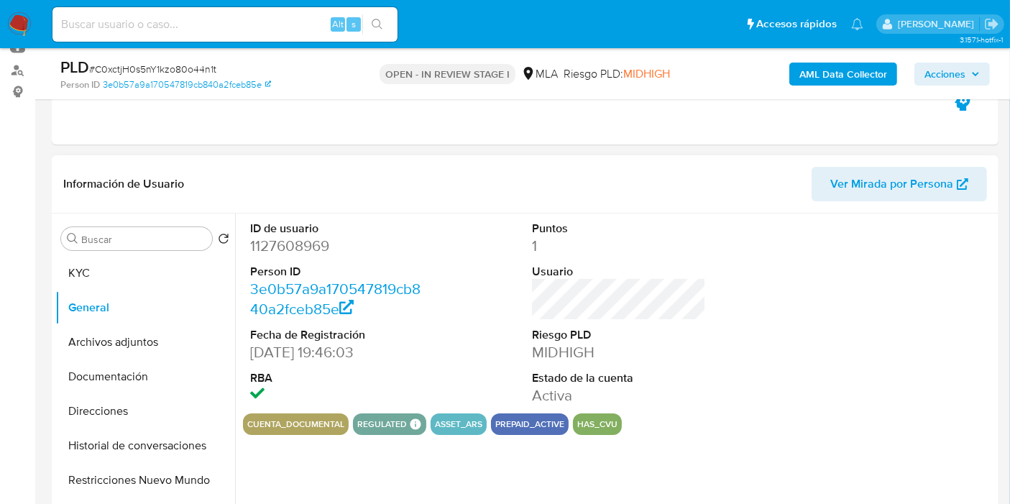
click at [306, 254] on dd "1127608969" at bounding box center [337, 246] width 174 height 20
copy dd "1127608969"
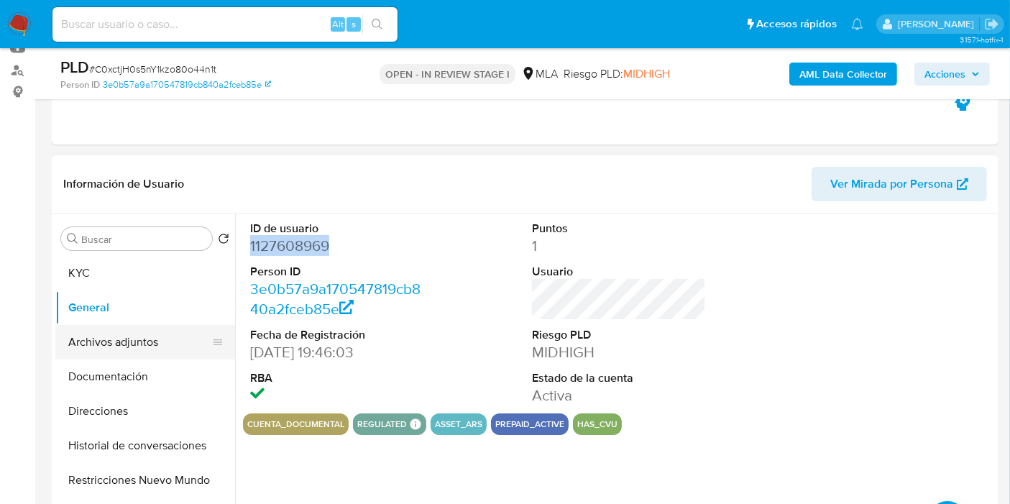
drag, startPoint x: 139, startPoint y: 333, endPoint x: 136, endPoint y: 354, distance: 21.2
click at [139, 334] on button "Archivos adjuntos" at bounding box center [139, 342] width 168 height 35
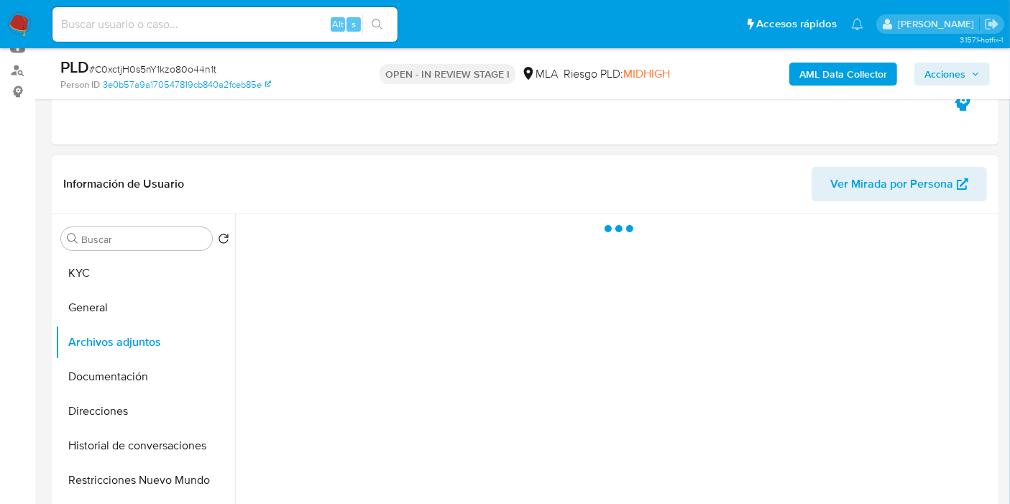
drag, startPoint x: 138, startPoint y: 408, endPoint x: 397, endPoint y: 444, distance: 261.3
click at [142, 408] on button "Direcciones" at bounding box center [145, 411] width 180 height 35
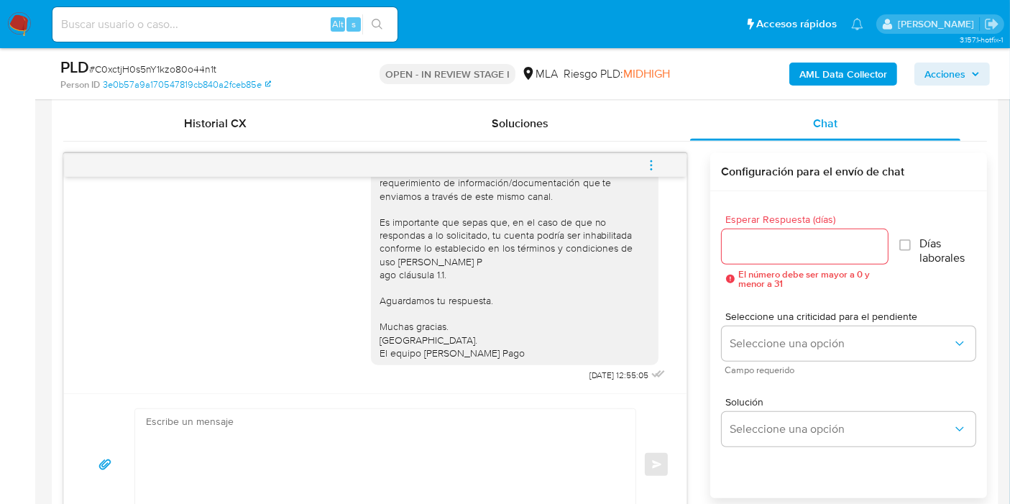
scroll to position [719, 0]
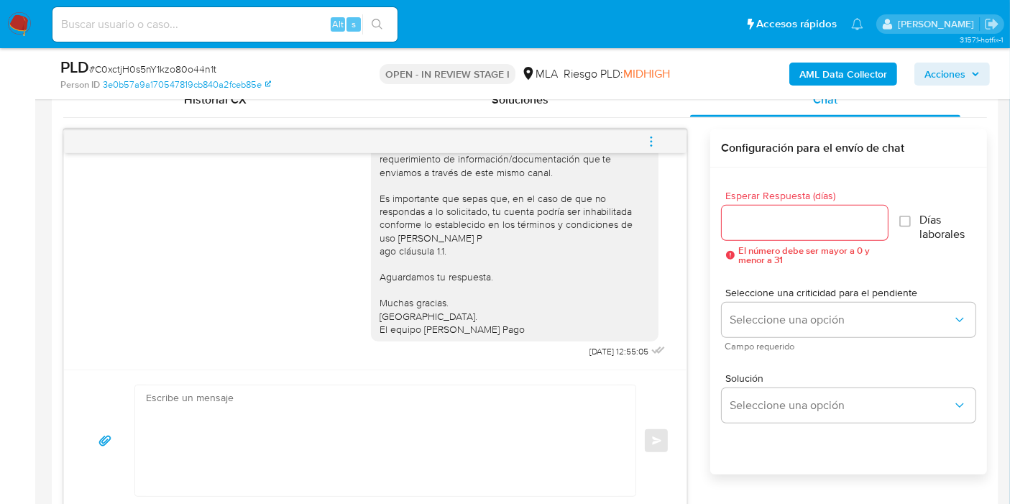
drag, startPoint x: 437, startPoint y: 378, endPoint x: 417, endPoint y: 400, distance: 29.5
click at [437, 379] on div "Enviar" at bounding box center [375, 441] width 623 height 142
click at [417, 400] on textarea at bounding box center [382, 440] width 472 height 111
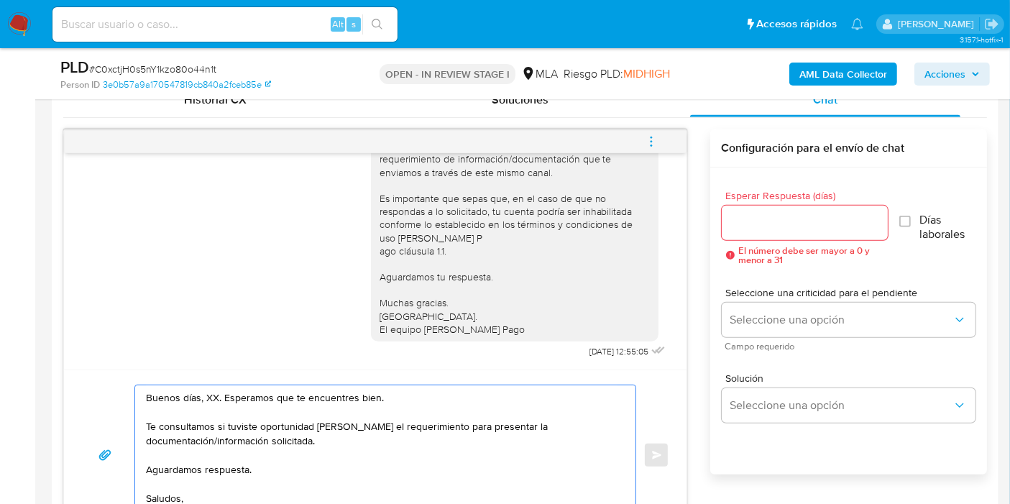
scroll to position [835, 0]
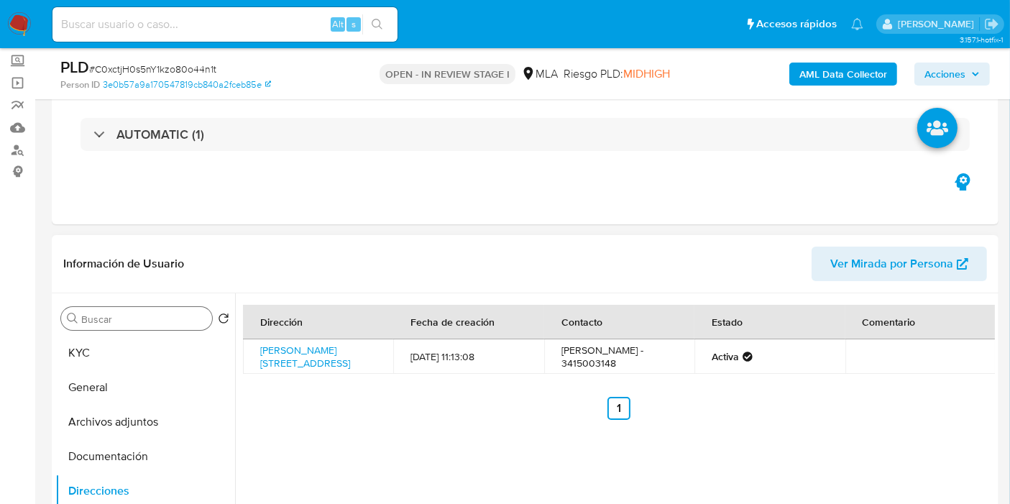
drag, startPoint x: 110, startPoint y: 355, endPoint x: 157, endPoint y: 325, distance: 55.6
click at [111, 354] on button "KYC" at bounding box center [145, 353] width 180 height 35
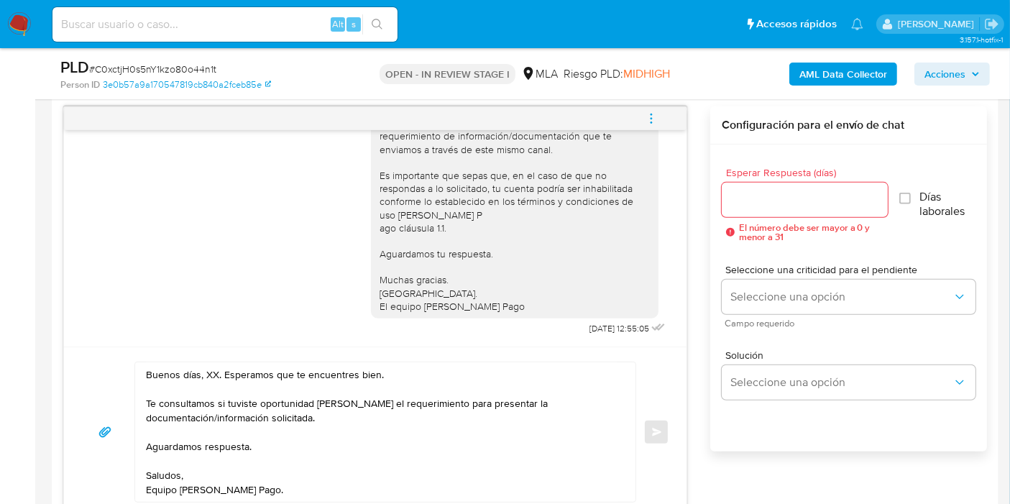
scroll to position [799, 0]
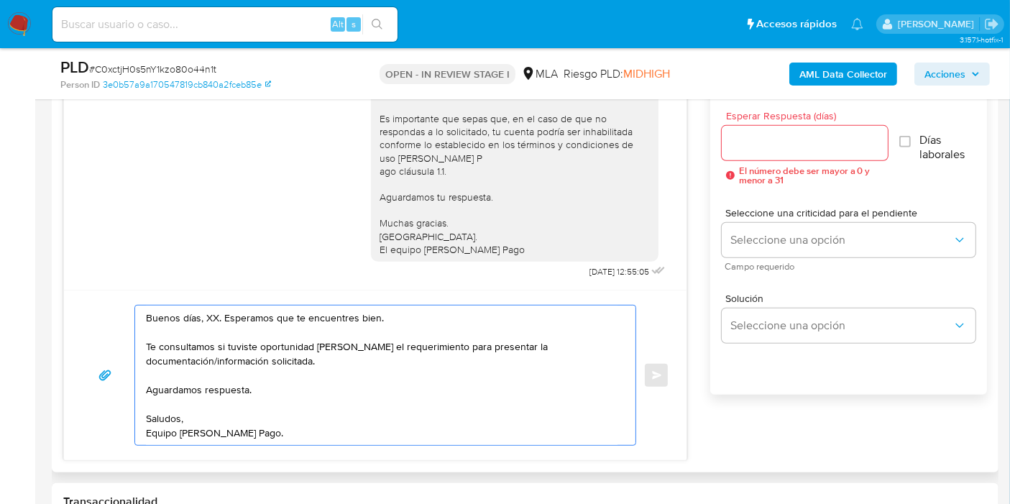
click at [207, 313] on textarea "Buenos días, XX. Esperamos que te encuentres bien. Te consultamos si tuviste op…" at bounding box center [382, 375] width 472 height 139
click at [164, 374] on textarea "Buenos días, Mariela. Esperamos que te encuentres bien. Te consultamos si tuvis…" at bounding box center [382, 375] width 472 height 139
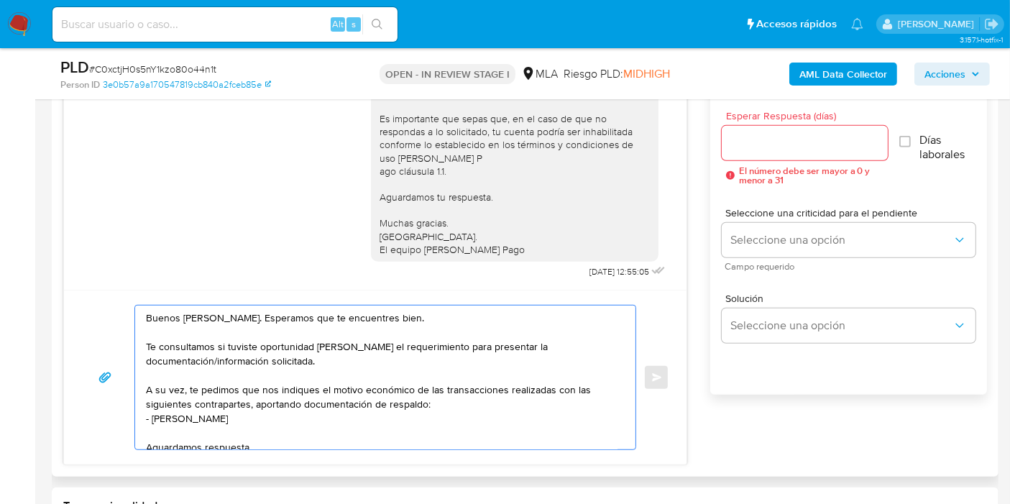
click at [169, 418] on textarea "Buenos días, Mariela. Esperamos que te encuentres bien. Te consultamos si tuvis…" at bounding box center [382, 378] width 472 height 144
click at [188, 418] on textarea "Buenos días, Mariela. Esperamos que te encuentres bien. Te consultamos si tuvis…" at bounding box center [382, 378] width 472 height 144
paste textarea "20184279135"
click at [209, 413] on textarea "Buenos días, Mariela. Esperamos que te encuentres bien. Te consultamos si tuvis…" at bounding box center [382, 378] width 472 height 144
click at [0, 0] on lt-span "Germán" at bounding box center [0, 0] width 0 height 0
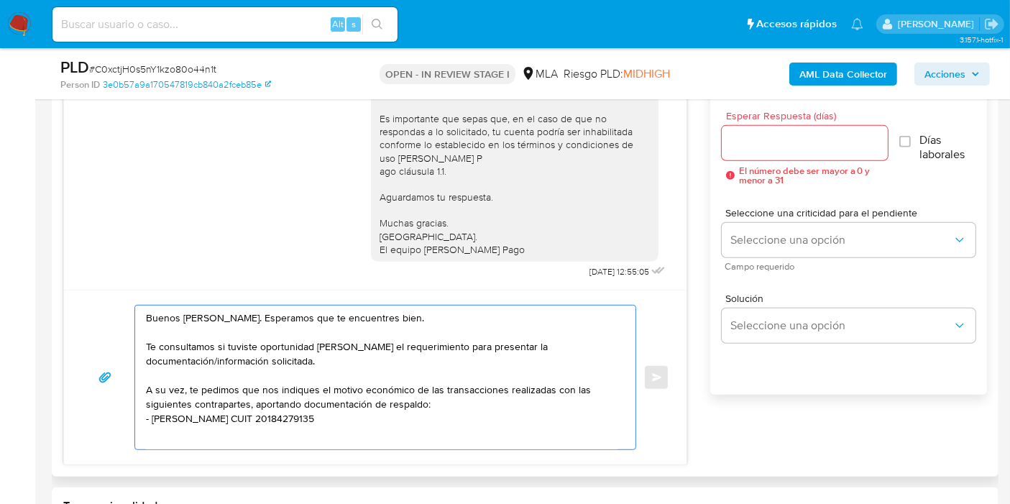
click at [152, 436] on textarea "Buenos días, Mariela. Esperamos que te encuentres bien. Te consultamos si tuvis…" at bounding box center [382, 378] width 472 height 144
paste textarea "Sakura Motors Sa"
paste textarea "33717319139"
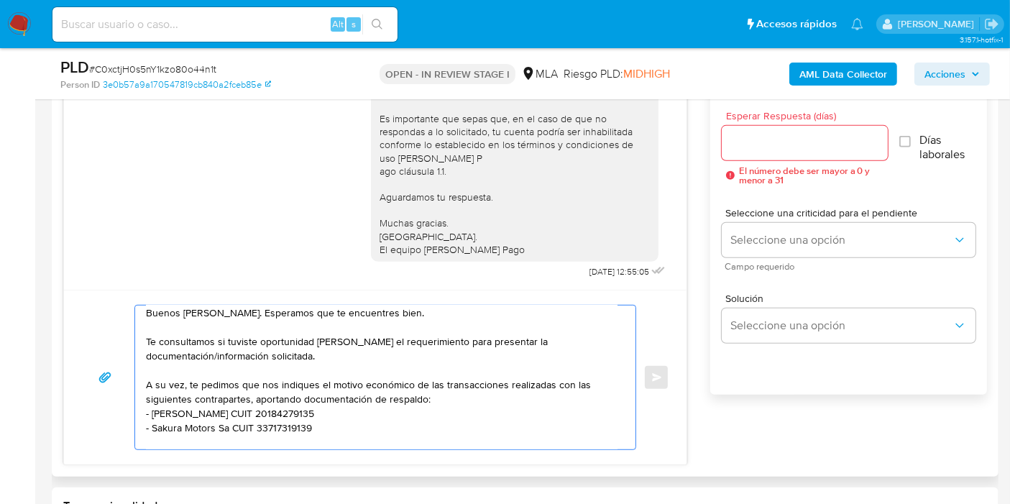
scroll to position [19, 0]
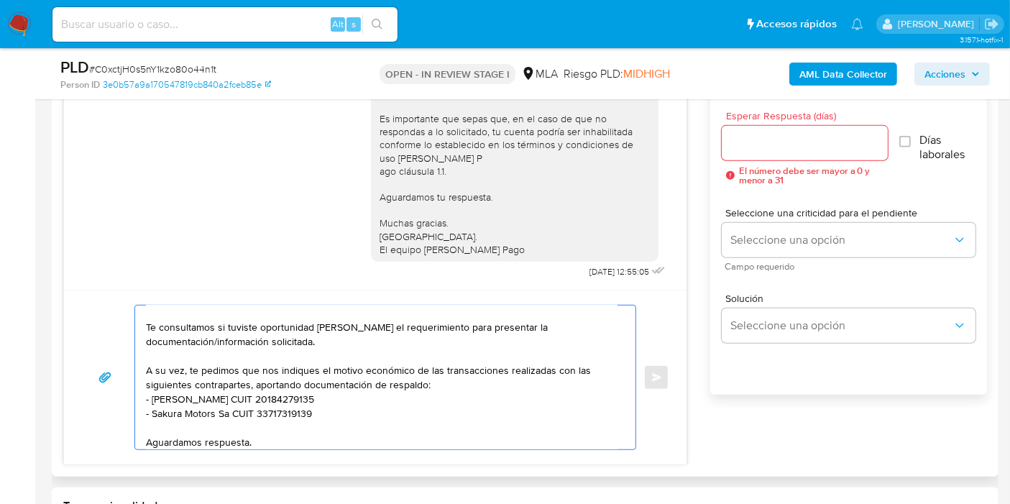
click at [203, 400] on textarea "Buenos días, Mariela. Esperamos que te encuentres bien. Te consultamos si tuvis…" at bounding box center [382, 378] width 472 height 144
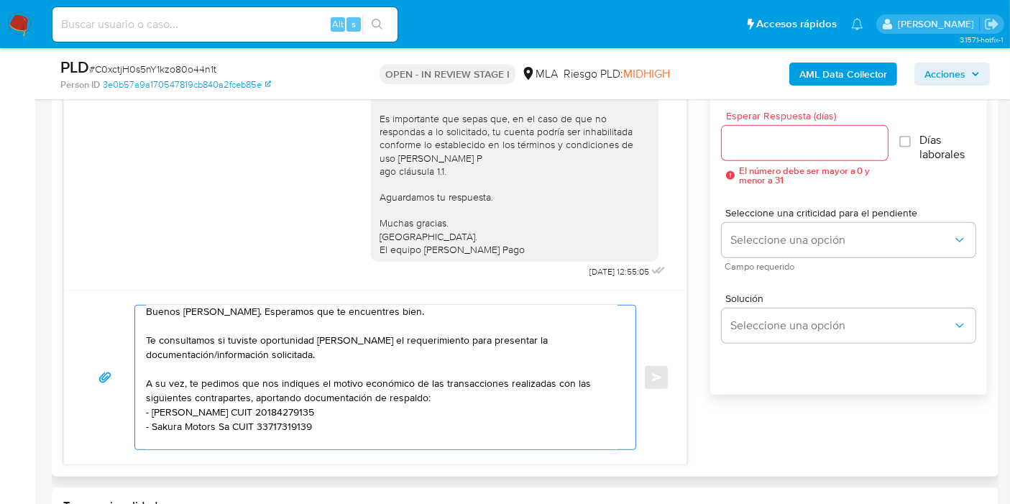
scroll to position [0, 0]
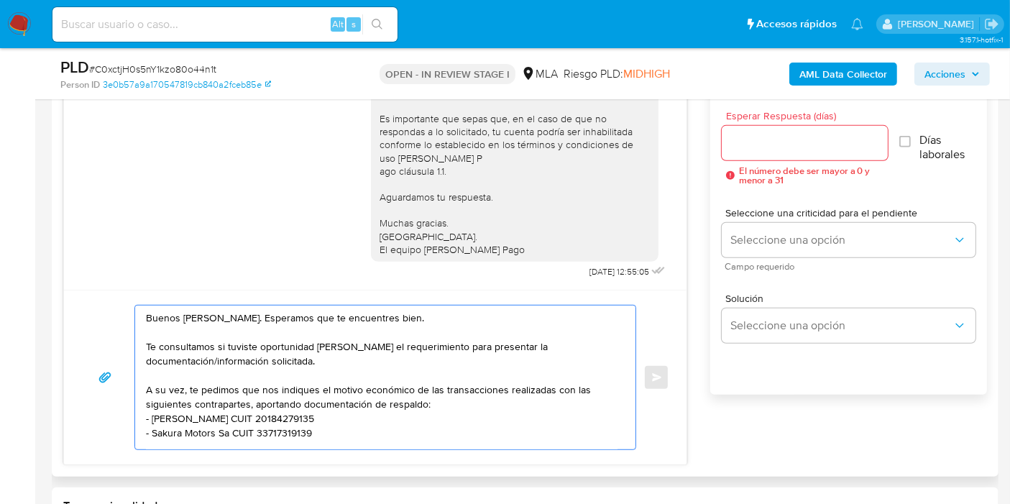
type textarea "Buenos días, Mariela. Esperamos que te encuentres bien. Te consultamos si tuvis…"
click at [794, 134] on input "Esperar Respuesta (días)" at bounding box center [805, 143] width 166 height 19
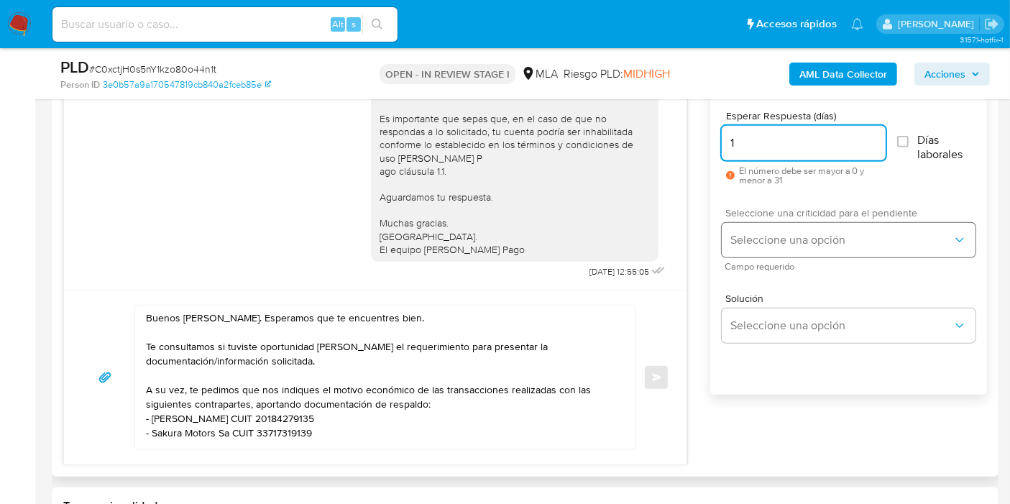
type input "1"
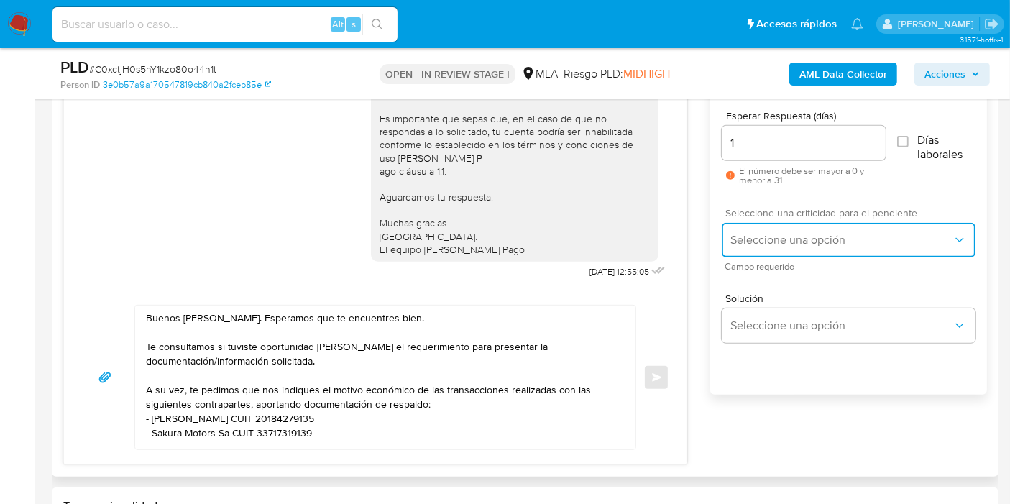
click at [796, 233] on span "Seleccione una opción" at bounding box center [841, 240] width 222 height 14
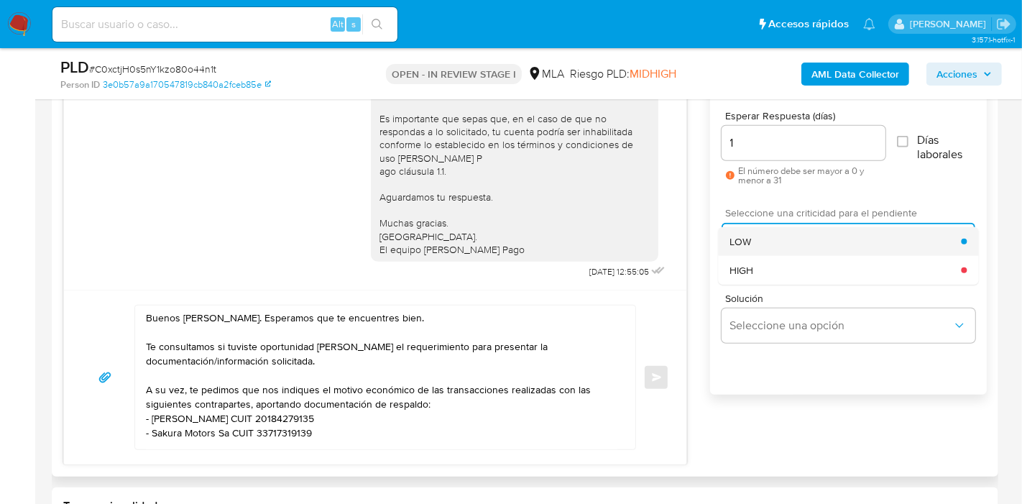
drag, startPoint x: 783, startPoint y: 260, endPoint x: 800, endPoint y: 252, distance: 18.7
click at [800, 252] on ul "LOW HIGH" at bounding box center [848, 256] width 260 height 58
drag, startPoint x: 792, startPoint y: 241, endPoint x: 779, endPoint y: 267, distance: 28.9
click at [779, 267] on ul "LOW HIGH" at bounding box center [848, 256] width 260 height 58
click at [779, 267] on div "HIGH" at bounding box center [846, 270] width 232 height 29
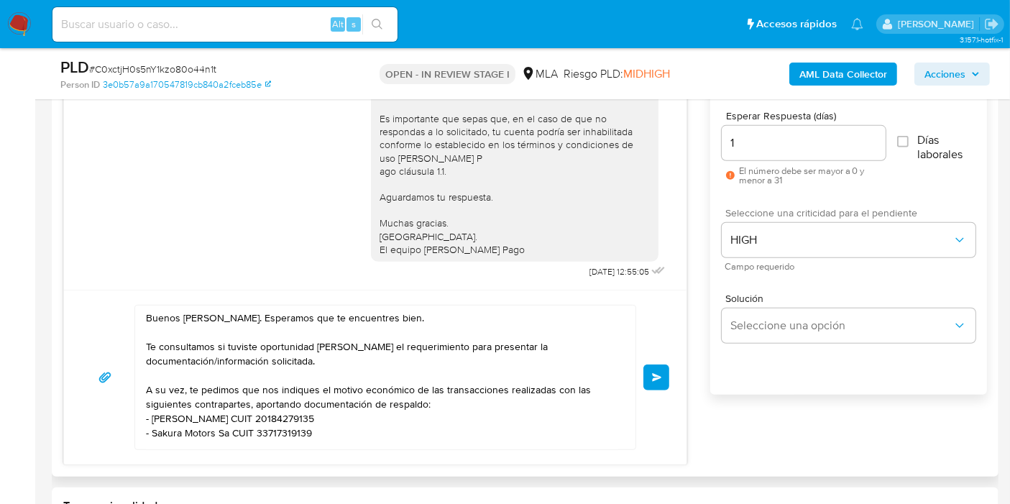
click at [667, 380] on button "Enviar" at bounding box center [656, 378] width 26 height 26
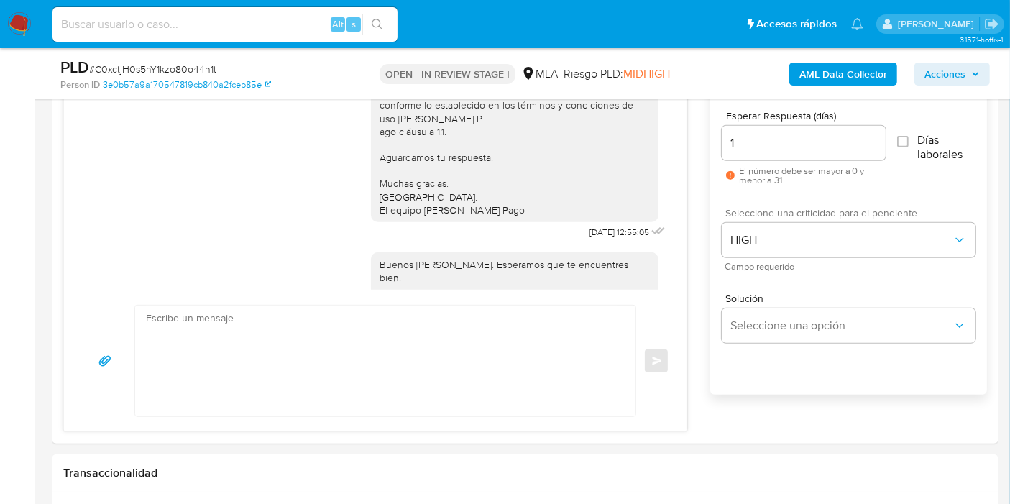
scroll to position [1166, 0]
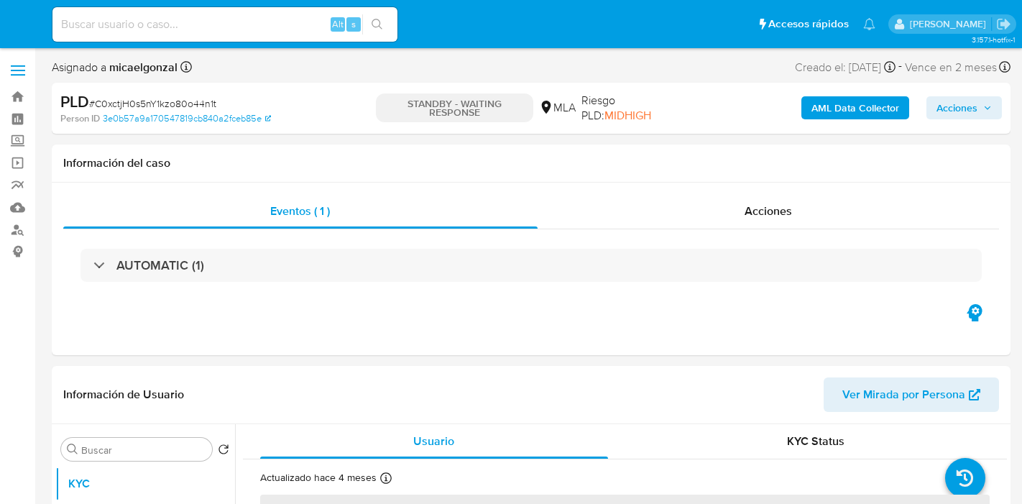
select select "10"
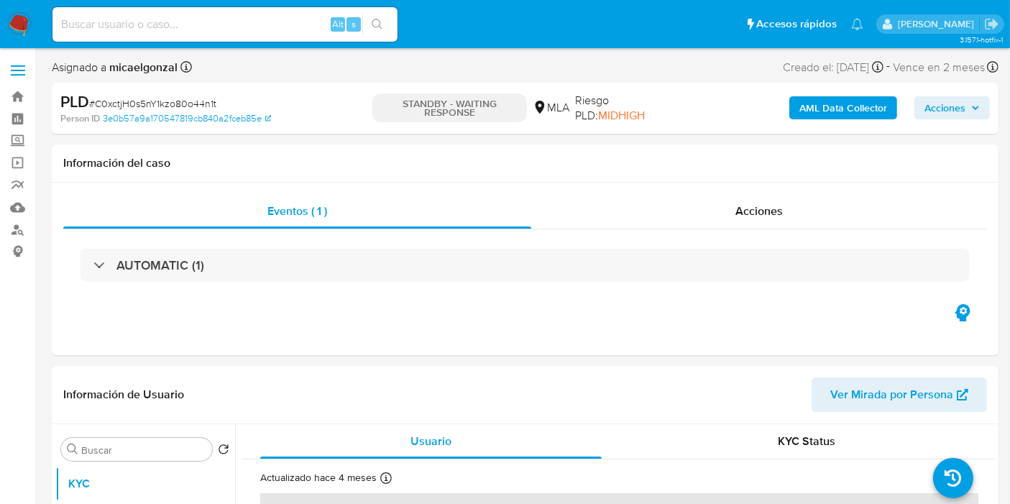
click at [317, 27] on input at bounding box center [224, 24] width 345 height 19
paste input "SfMLZnfiHSkIpy32lGXQfQ7U"
type input "SfMLZnfiHSkIpy32lGXQfQ7U"
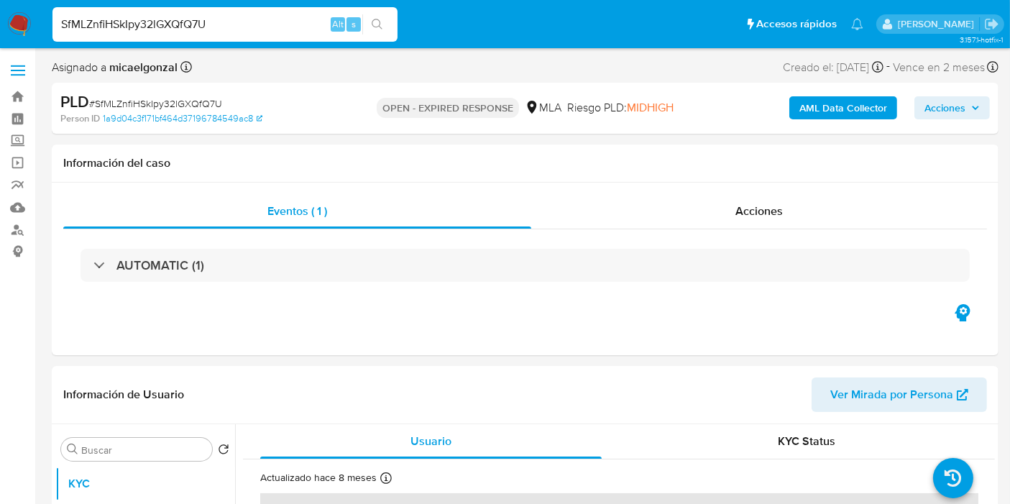
select select "10"
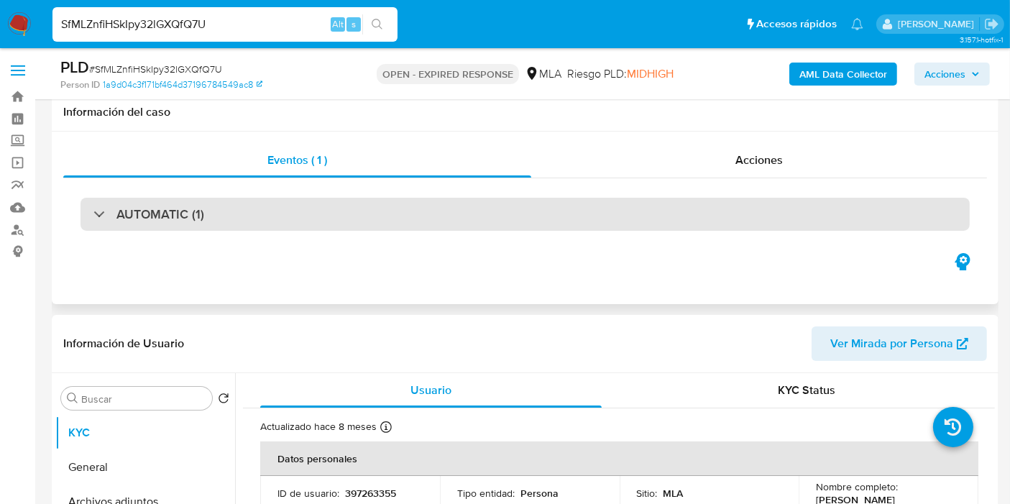
scroll to position [319, 0]
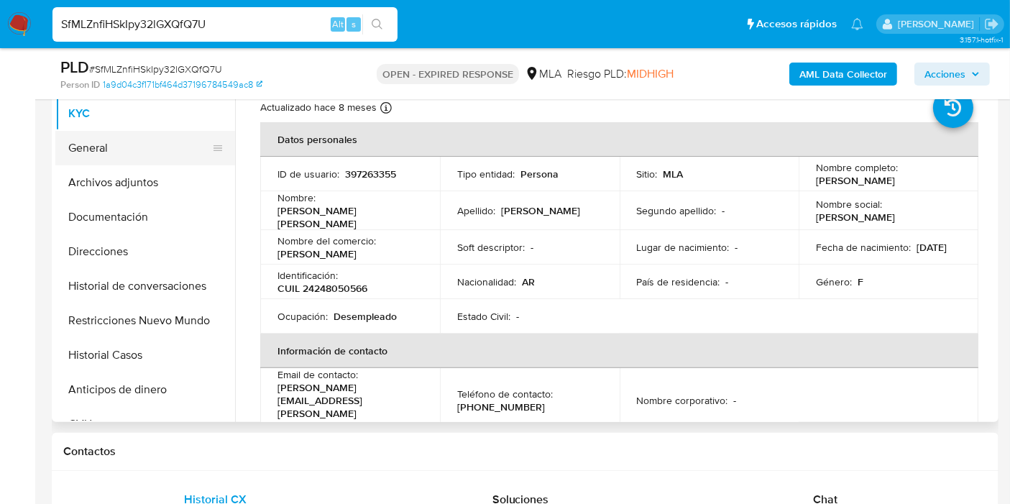
click at [154, 140] on button "General" at bounding box center [139, 148] width 168 height 35
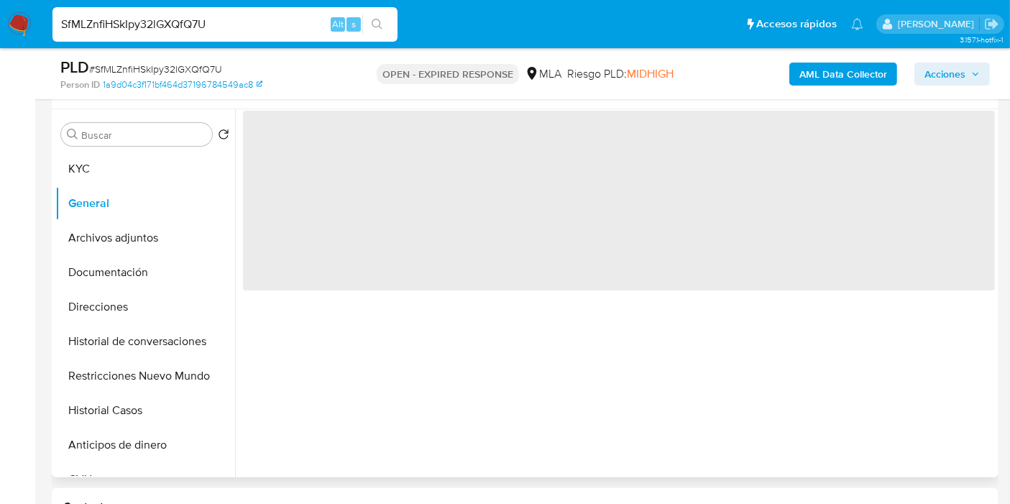
scroll to position [239, 0]
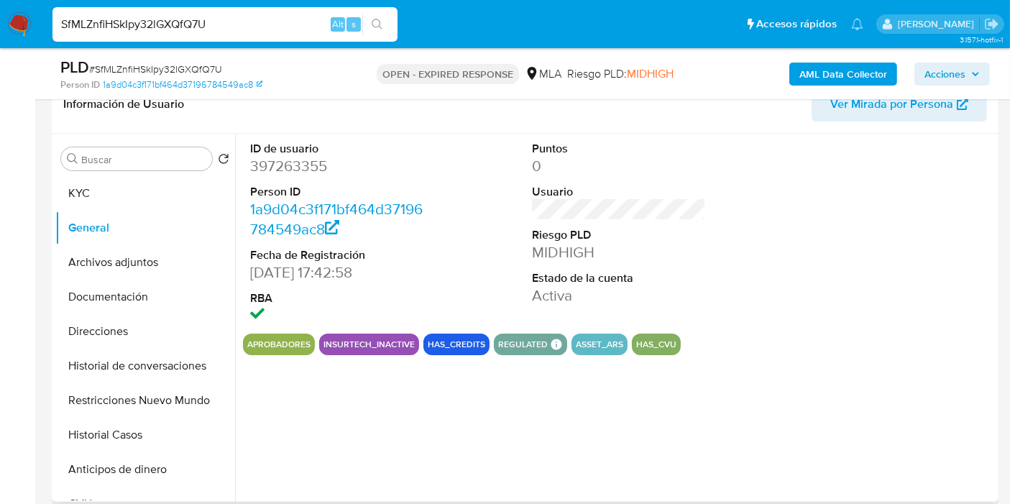
click at [293, 163] on dd "397263355" at bounding box center [337, 166] width 174 height 20
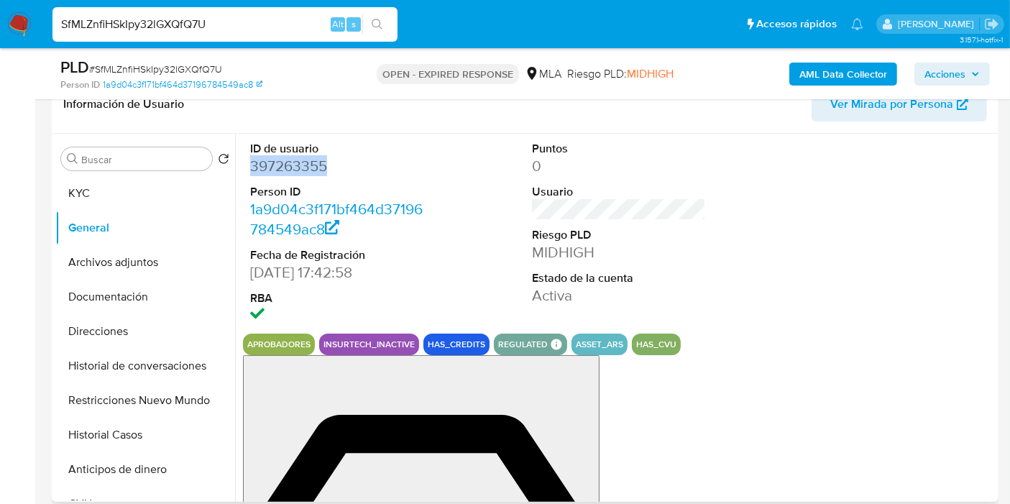
copy dd "397263355"
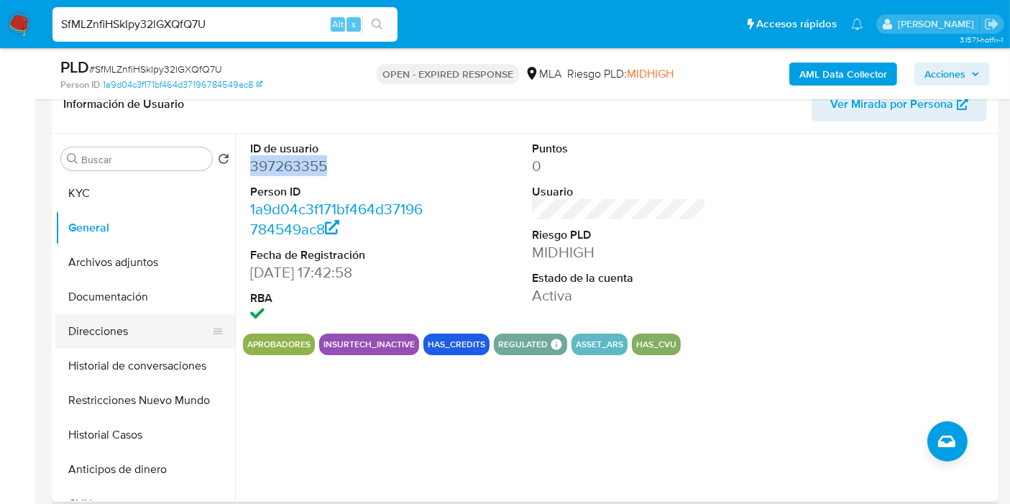
click at [65, 325] on button "Direcciones" at bounding box center [139, 331] width 168 height 35
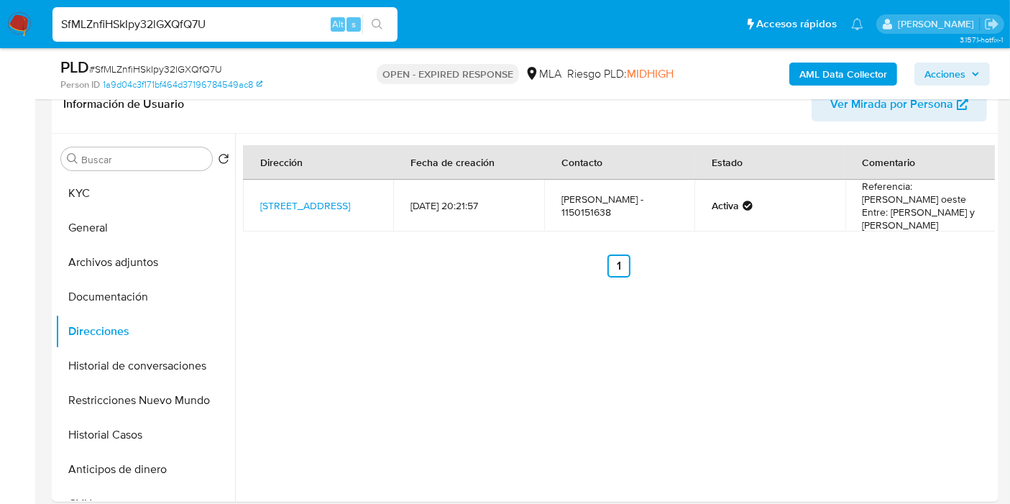
click at [196, 67] on span "# SfMLZnfiHSkIpy32lGXQfQ7U" at bounding box center [155, 69] width 133 height 14
copy span "SfMLZnfiHSkIpy32lGXQfQ7U"
click at [17, 24] on img at bounding box center [19, 24] width 24 height 24
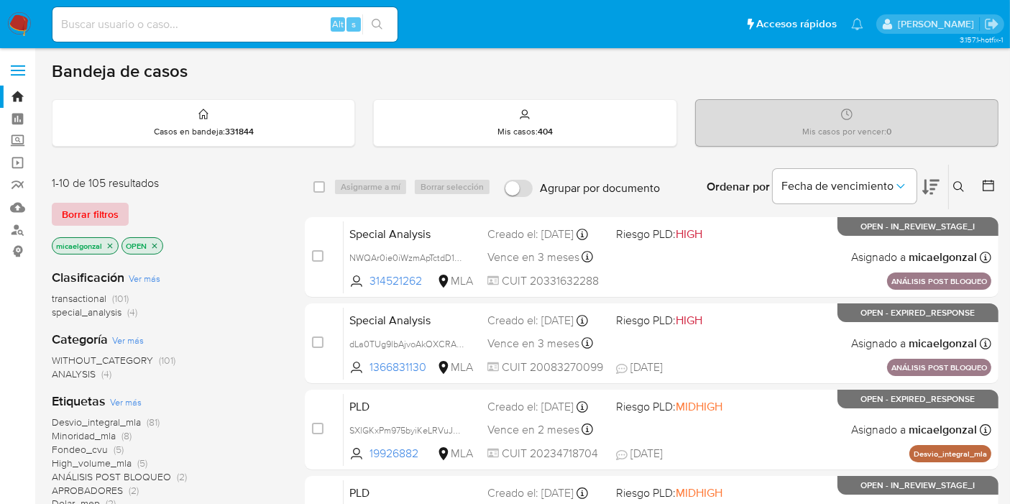
click at [94, 218] on span "Borrar filtros" at bounding box center [90, 214] width 57 height 20
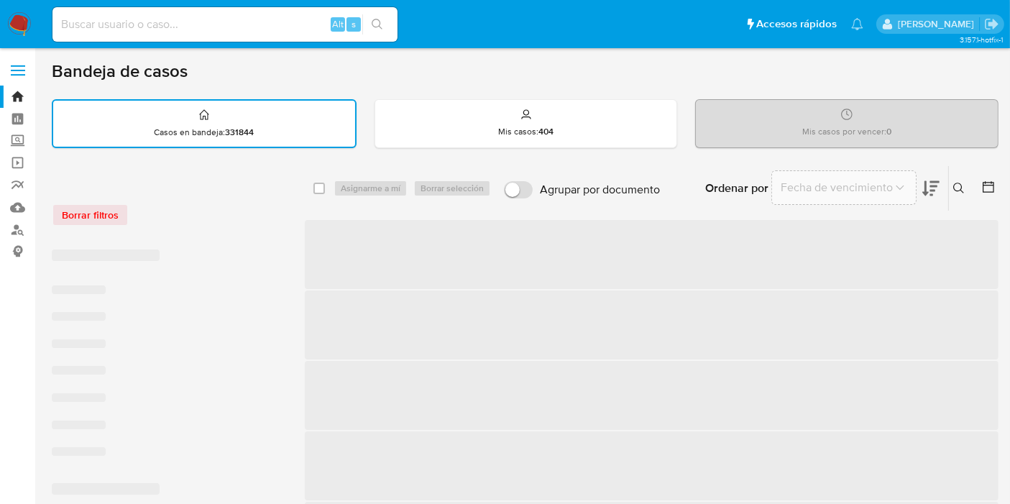
click at [963, 185] on icon at bounding box center [959, 189] width 12 height 12
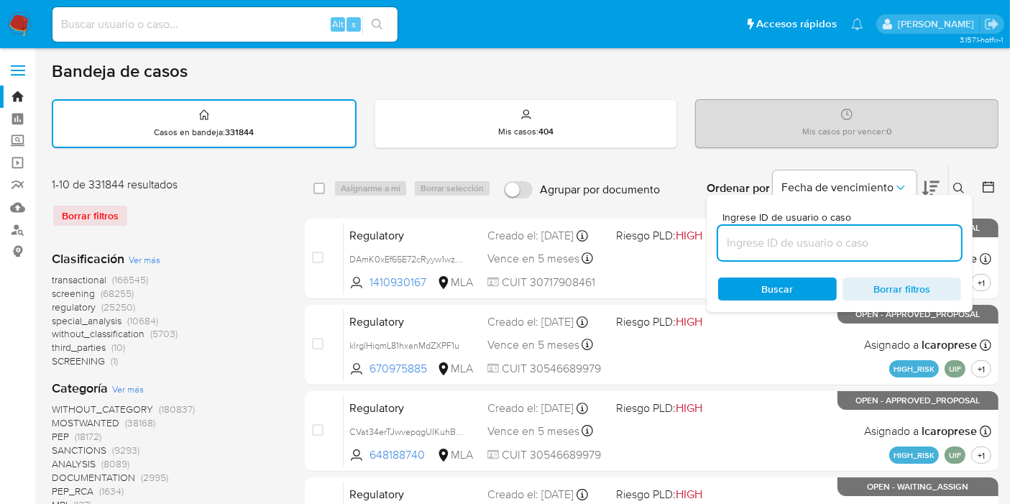
click at [792, 243] on input at bounding box center [839, 243] width 243 height 19
type input "SfMLZnfiHSkIpy32lGXQfQ7U"
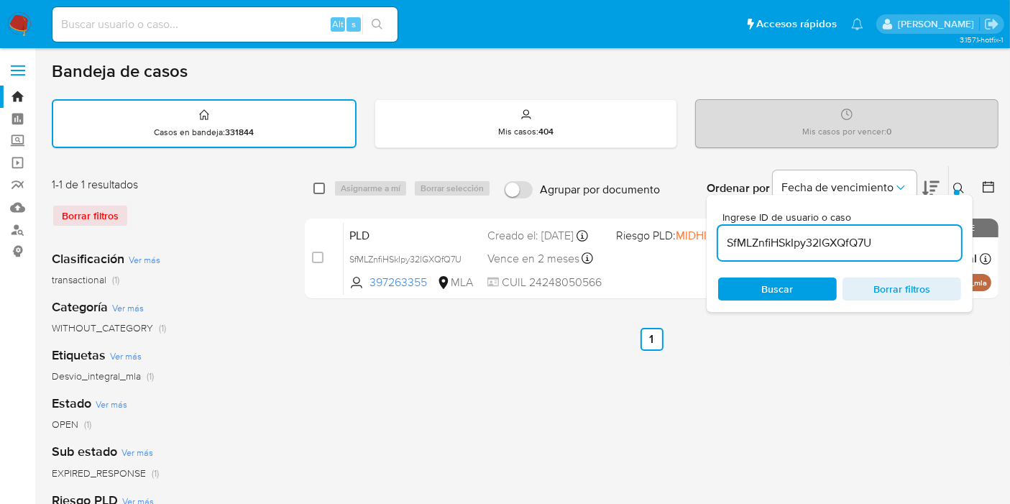
click at [315, 192] on input "checkbox" at bounding box center [319, 189] width 12 height 12
checkbox input "true"
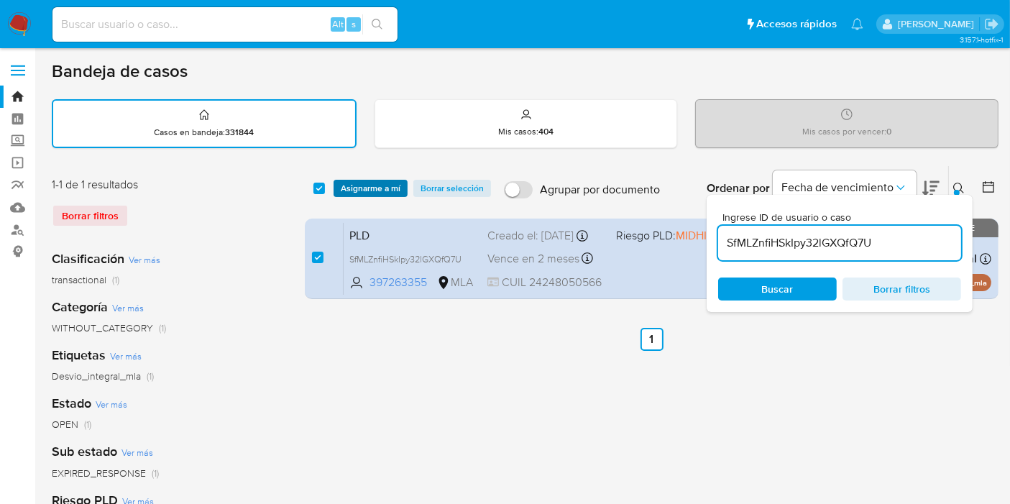
click at [337, 192] on button "Asignarme a mí" at bounding box center [371, 188] width 74 height 17
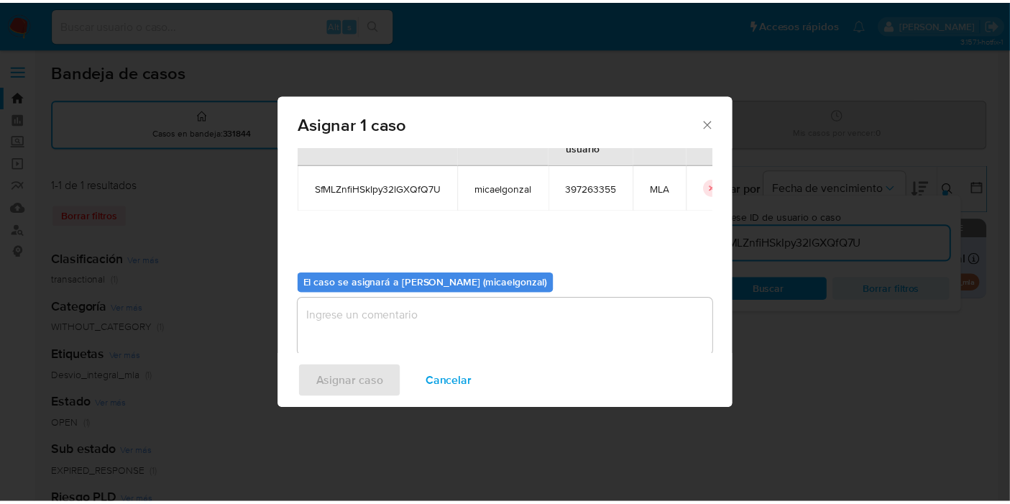
scroll to position [73, 0]
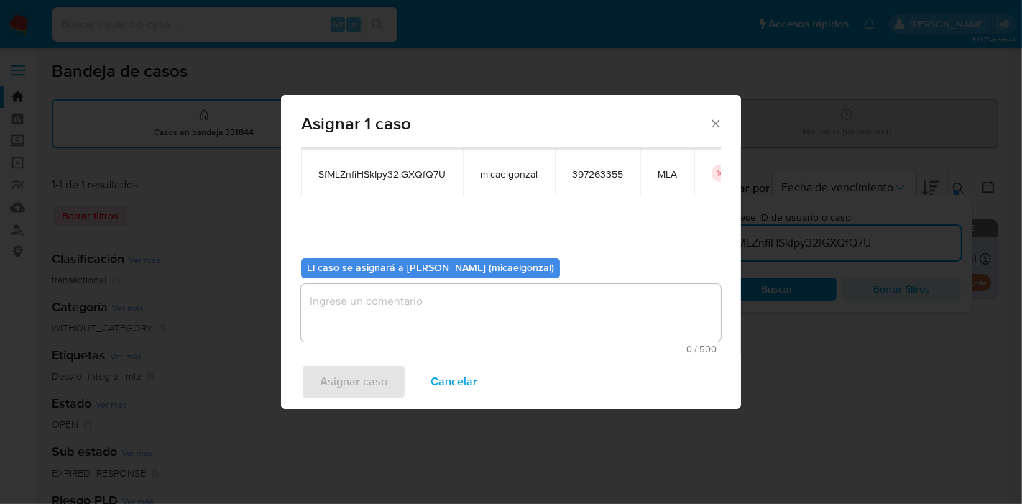
click at [390, 315] on textarea "assign-modal" at bounding box center [511, 313] width 420 height 58
click at [359, 370] on span "Asignar caso" at bounding box center [354, 382] width 68 height 32
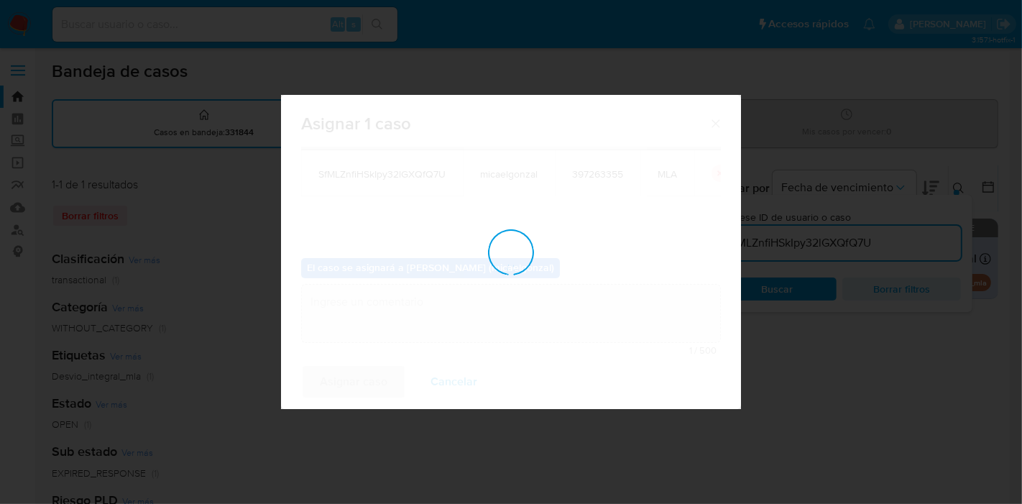
checkbox input "false"
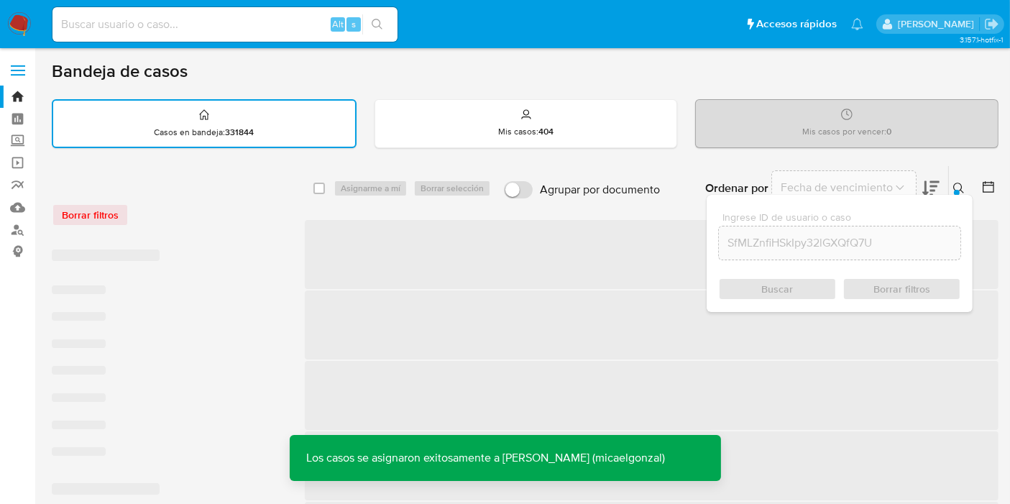
click at [252, 21] on input at bounding box center [224, 24] width 345 height 19
paste input "SfMLZnfiHSkIpy32lGXQfQ7U"
type input "SfMLZnfiHSkIpy32lGXQfQ7U"
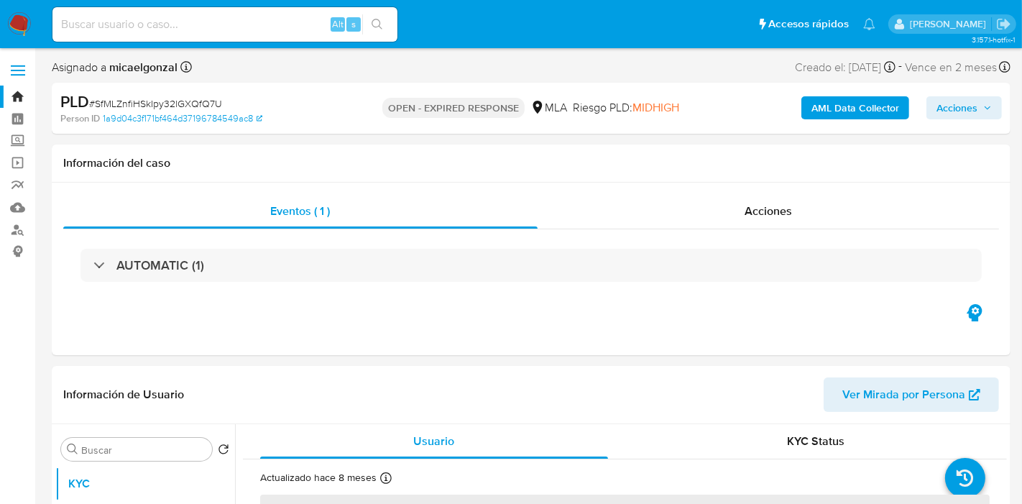
select select "10"
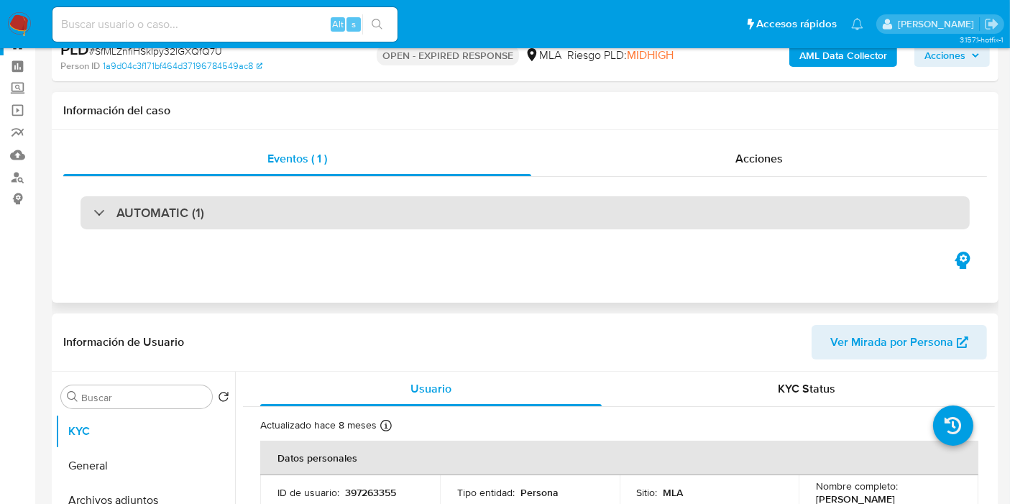
scroll to position [239, 0]
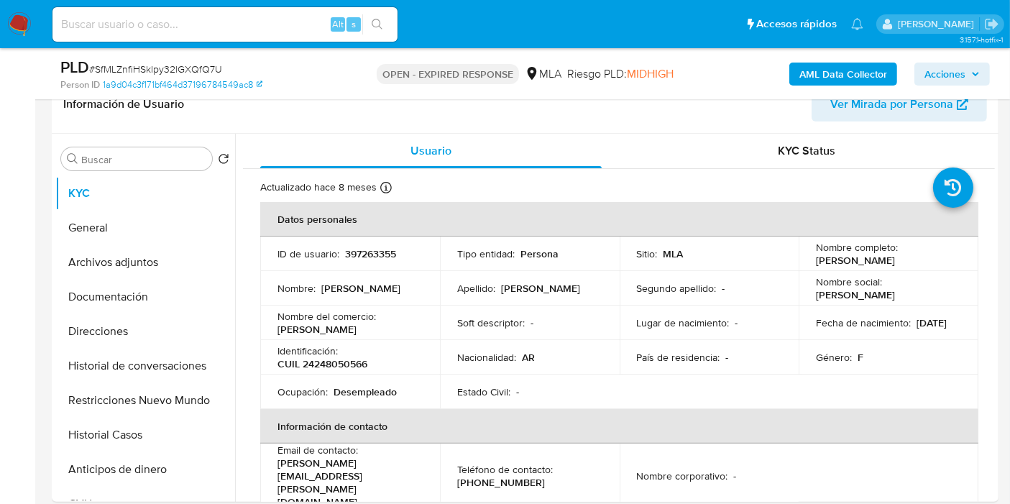
click at [165, 70] on span "# SfMLZnfiHSkIpy32lGXQfQ7U" at bounding box center [155, 69] width 133 height 14
copy span "SfMLZnfiHSkIpy32lGXQfQ7U"
click at [14, 24] on img at bounding box center [19, 24] width 24 height 24
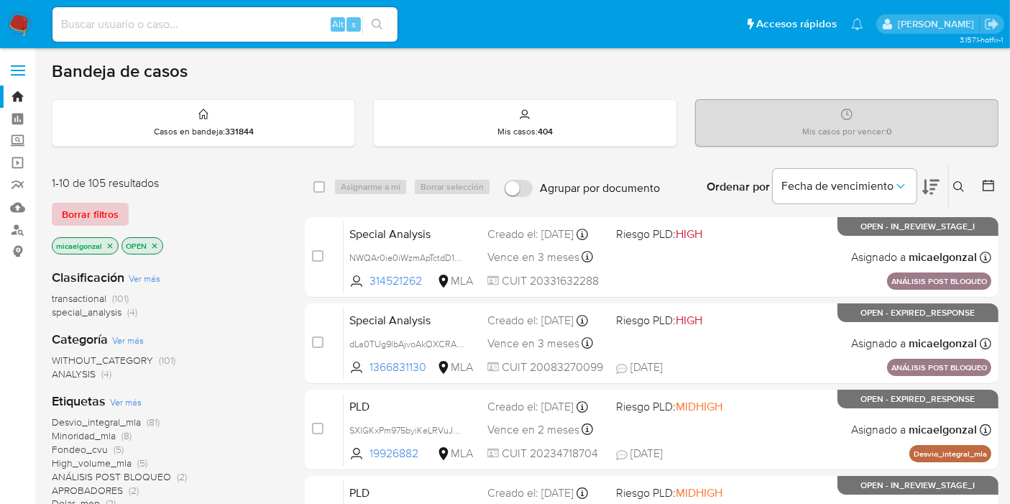
click at [110, 206] on span "Borrar filtros" at bounding box center [90, 214] width 57 height 20
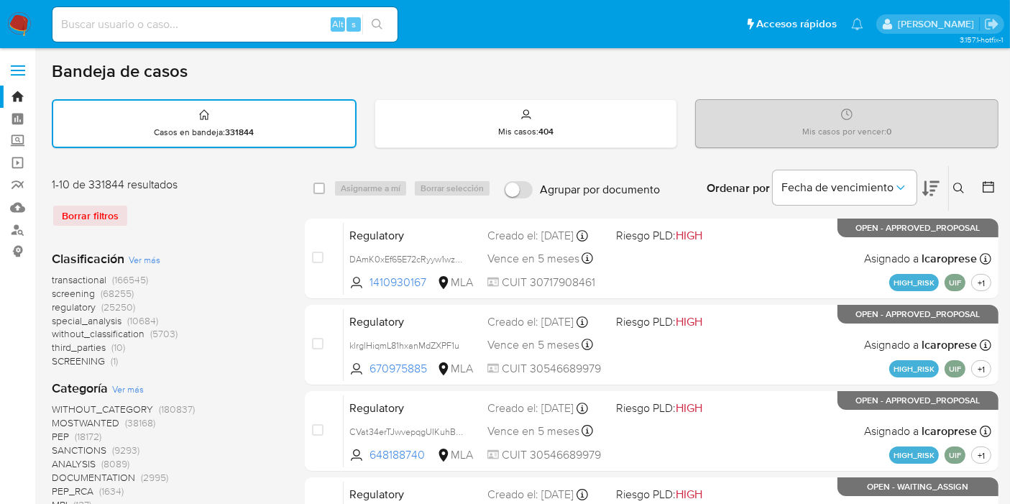
click at [957, 185] on icon at bounding box center [959, 189] width 12 height 12
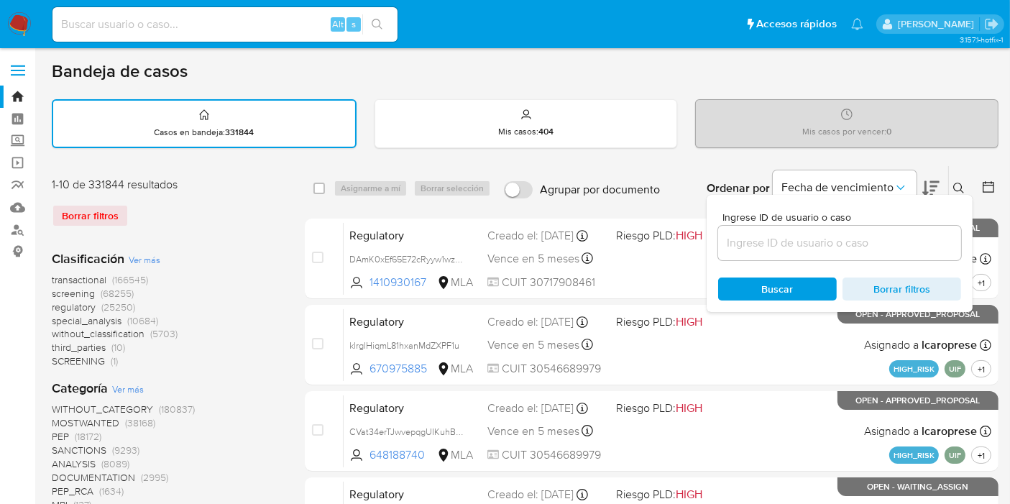
click at [794, 235] on input at bounding box center [839, 243] width 243 height 19
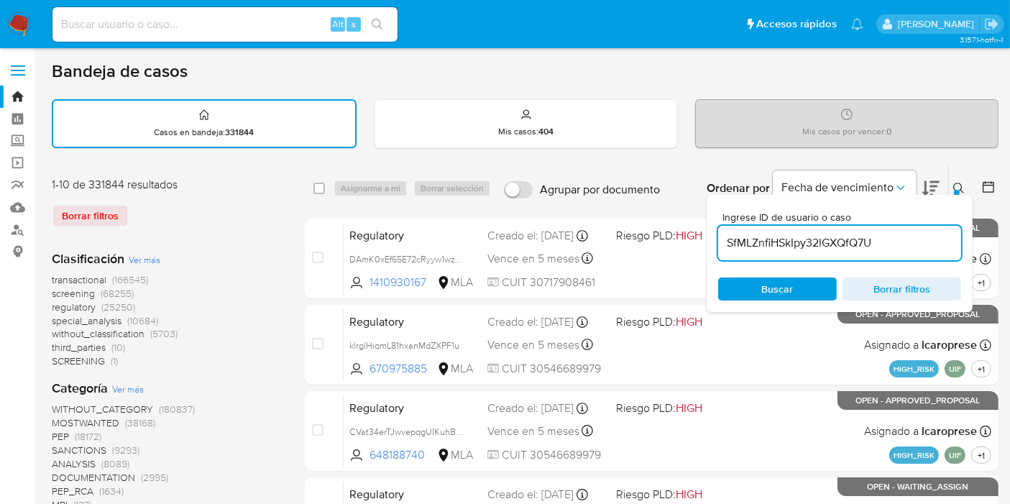
type input "SfMLZnfiHSkIpy32lGXQfQ7U"
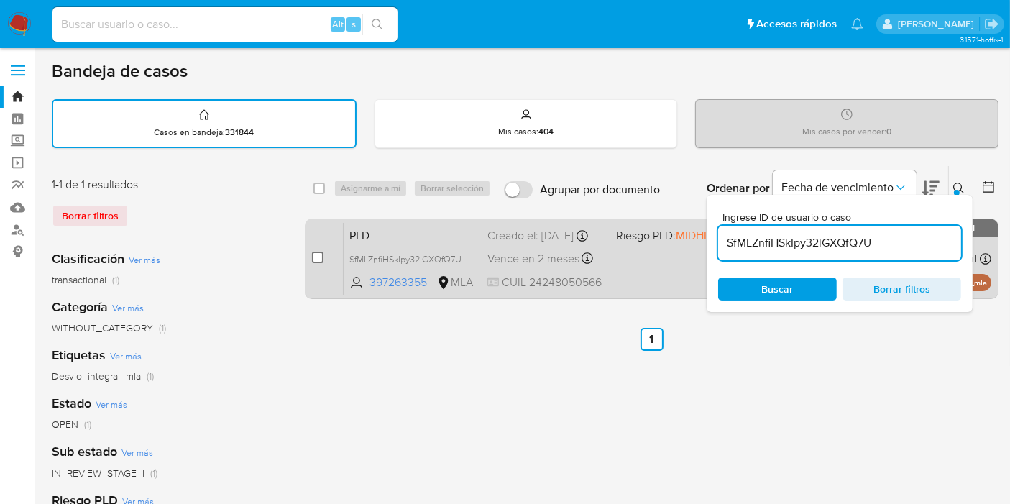
click at [321, 258] on input "checkbox" at bounding box center [318, 258] width 12 height 12
checkbox input "true"
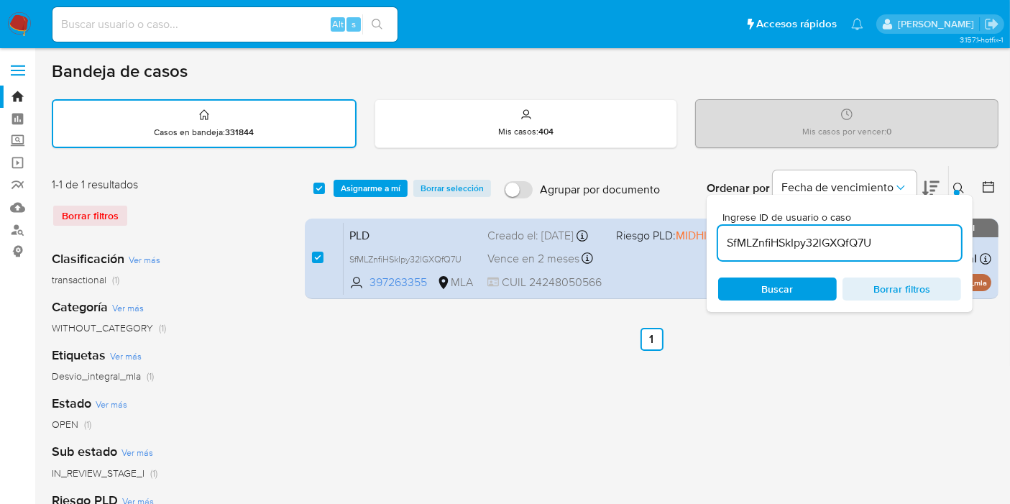
click at [372, 196] on div "select-all-cases-checkbox Asignarme a mí Borrar selección Agrupar por documento…" at bounding box center [652, 188] width 694 height 45
click at [380, 186] on span "Asignarme a mí" at bounding box center [371, 188] width 60 height 14
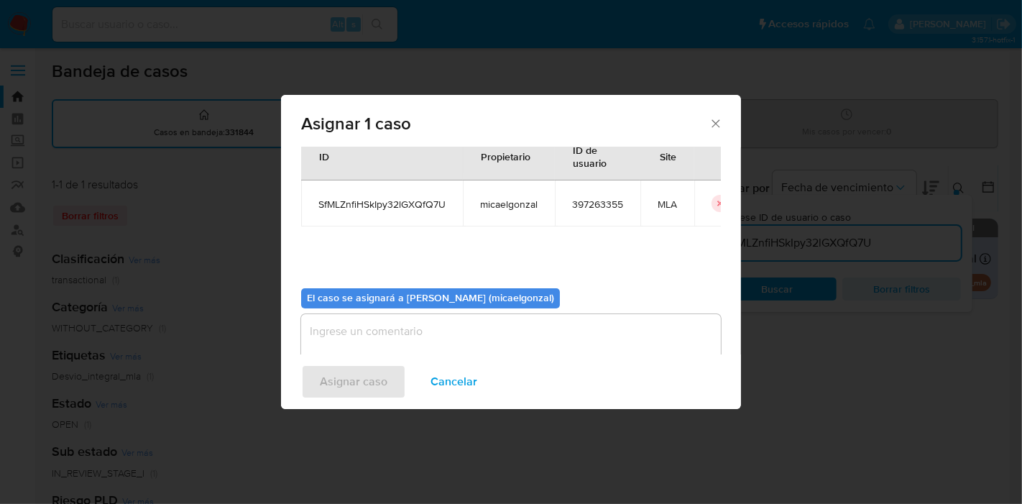
scroll to position [73, 0]
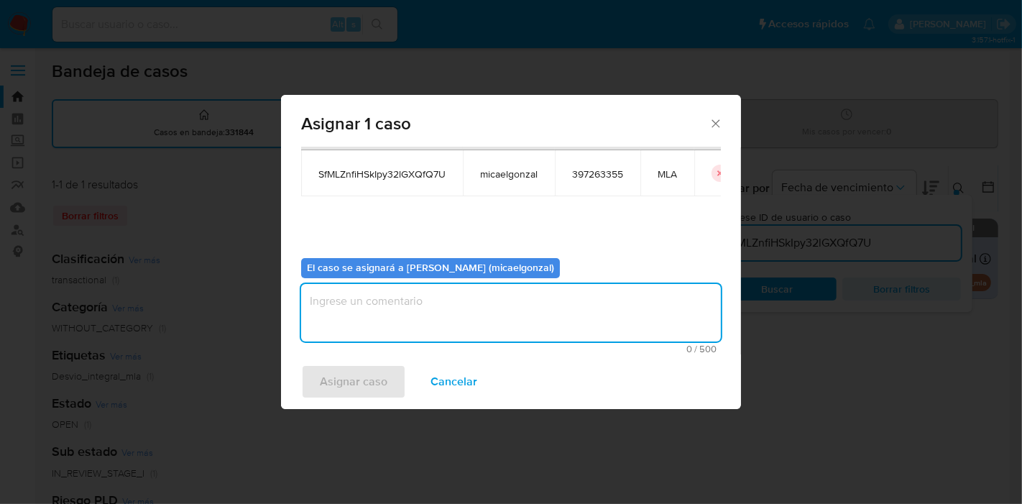
click at [370, 322] on textarea "assign-modal" at bounding box center [511, 313] width 420 height 58
click at [338, 364] on div "Asignar caso Cancelar" at bounding box center [511, 381] width 460 height 55
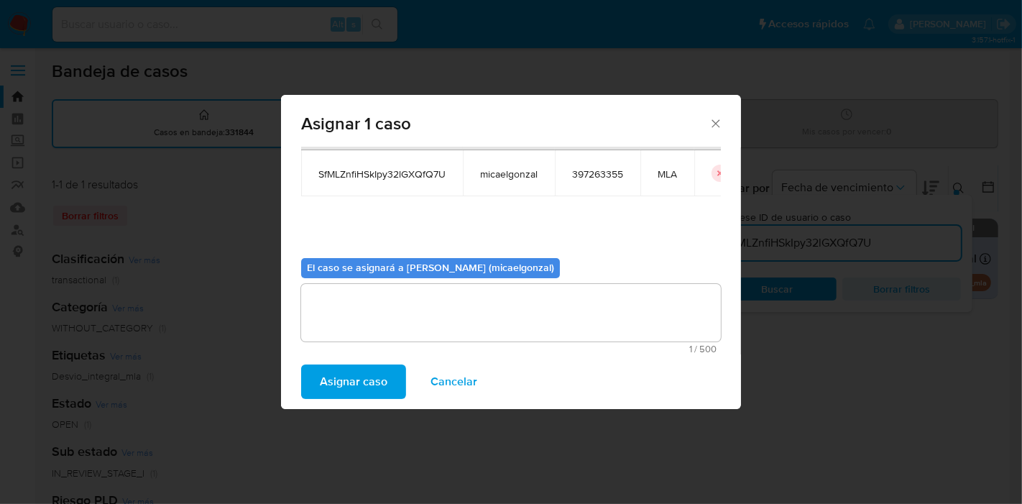
click at [337, 378] on span "Asignar caso" at bounding box center [354, 382] width 68 height 32
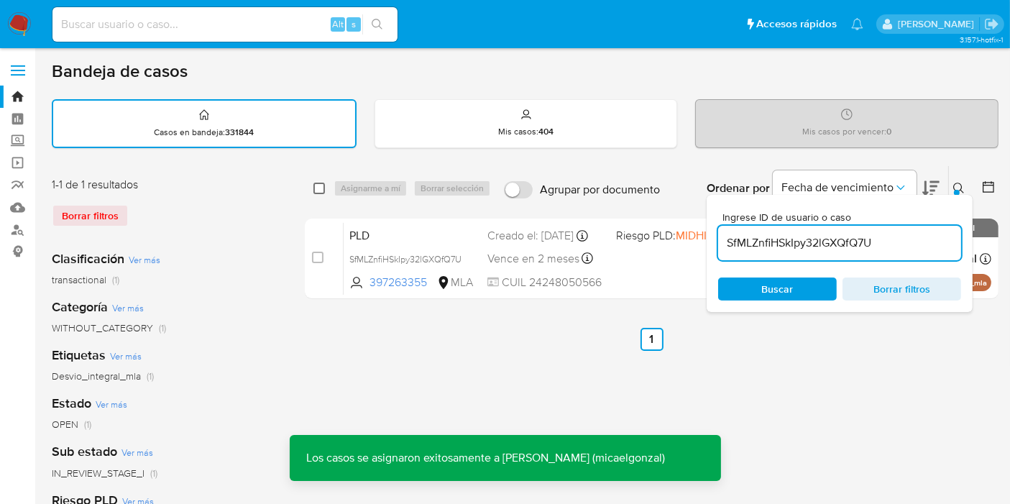
click at [324, 185] on input "checkbox" at bounding box center [319, 189] width 12 height 12
checkbox input "true"
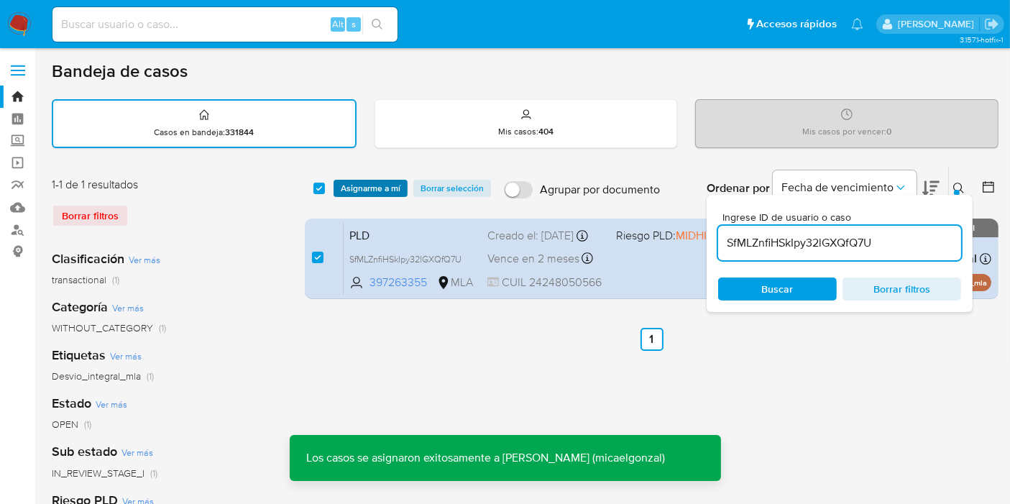
click at [344, 186] on span "Asignarme a mí" at bounding box center [371, 188] width 60 height 14
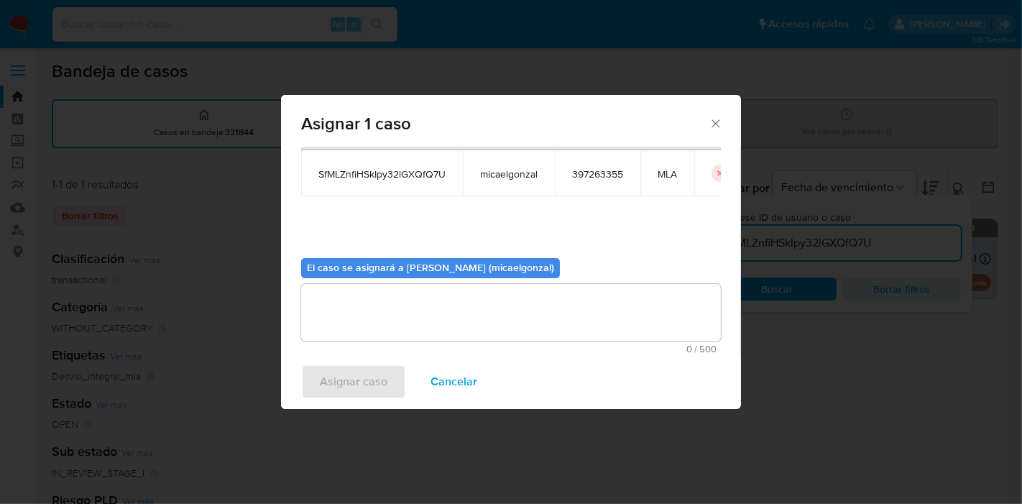
click at [374, 323] on textarea "assign-modal" at bounding box center [511, 313] width 420 height 58
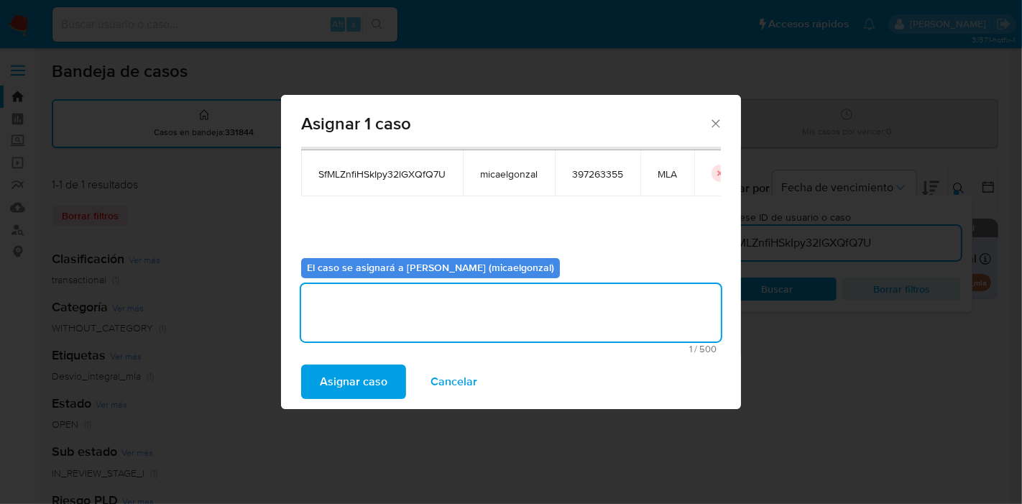
click at [359, 368] on span "Asignar caso" at bounding box center [354, 382] width 68 height 32
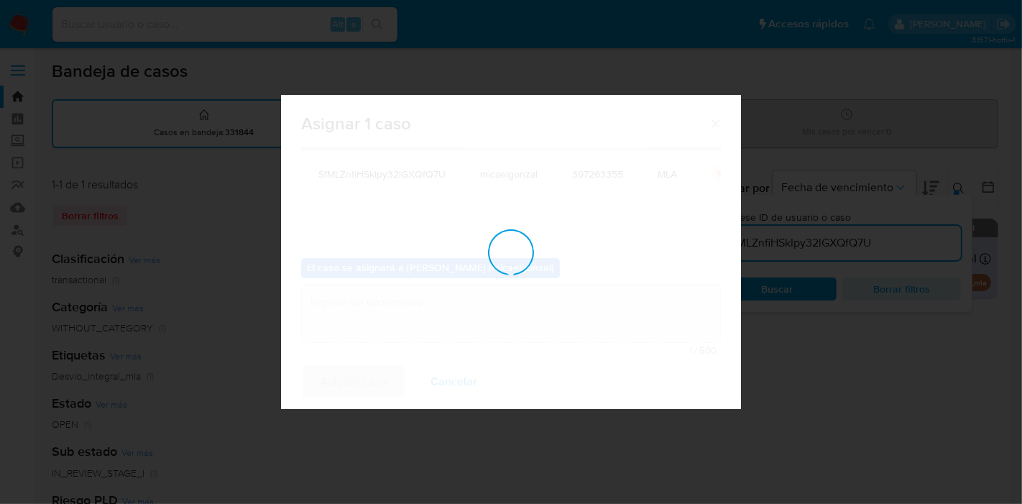
checkbox input "false"
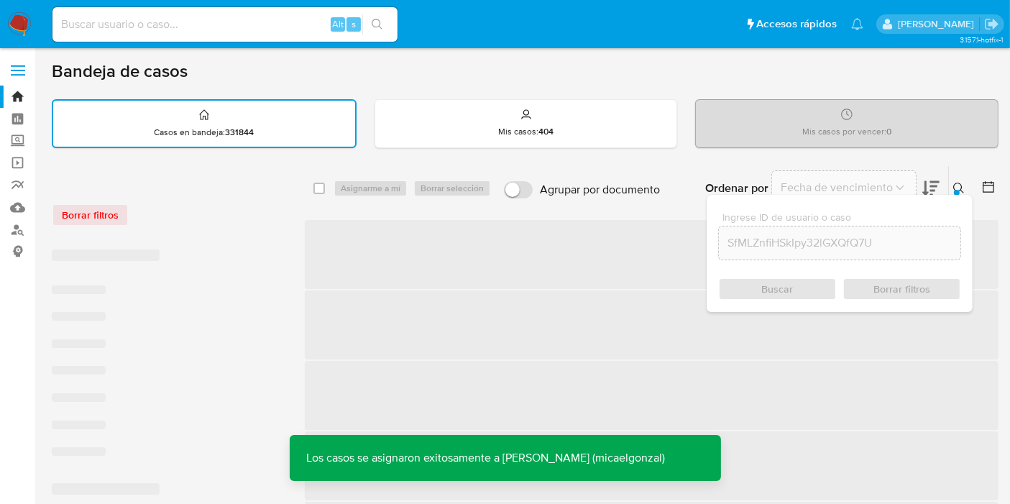
click at [264, 22] on input at bounding box center [224, 24] width 345 height 19
paste input "SfMLZnfiHSkIpy32lGXQfQ7U"
type input "SfMLZnfiHSkIpy32lGXQfQ7U"
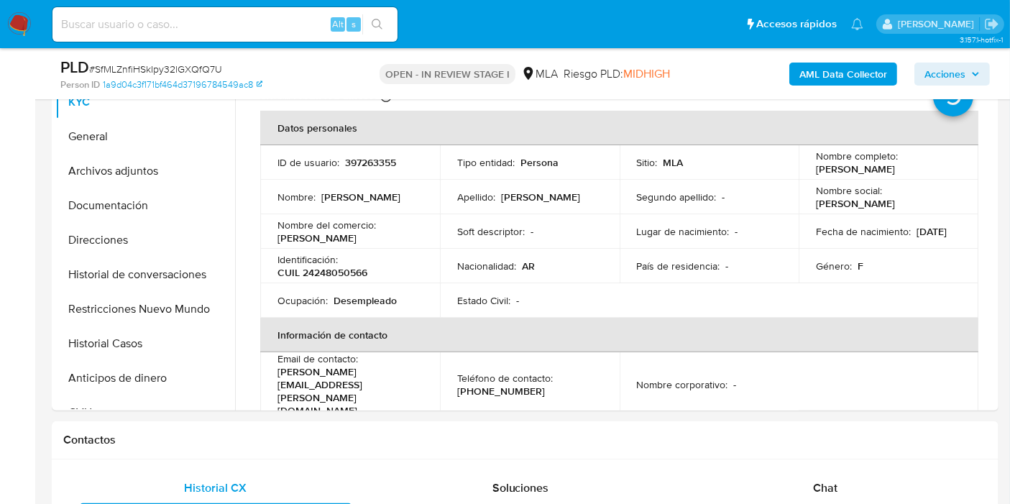
scroll to position [319, 0]
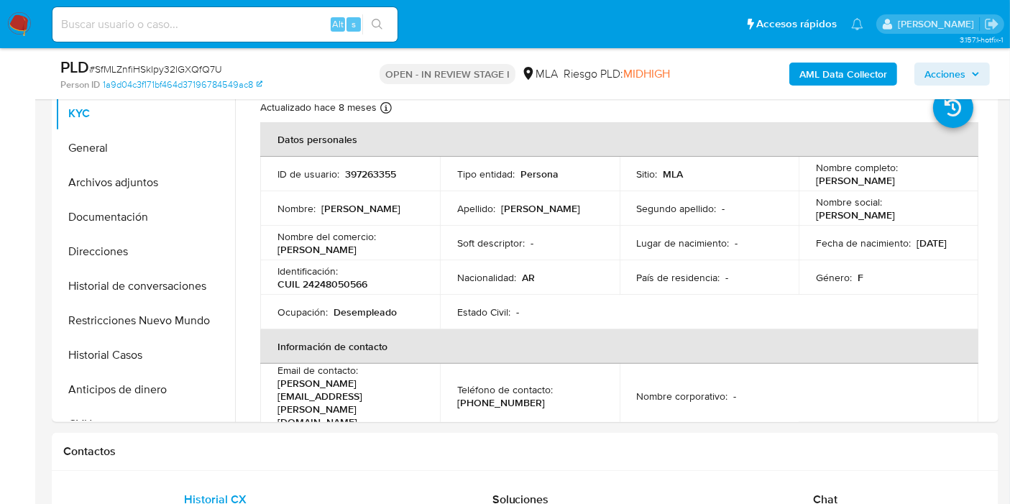
select select "10"
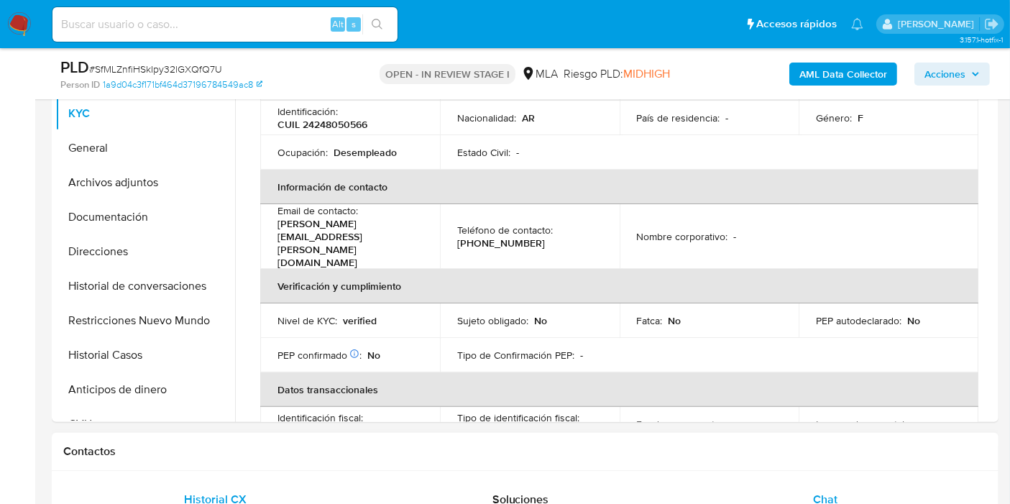
click at [817, 491] on span "Chat" at bounding box center [825, 499] width 24 height 17
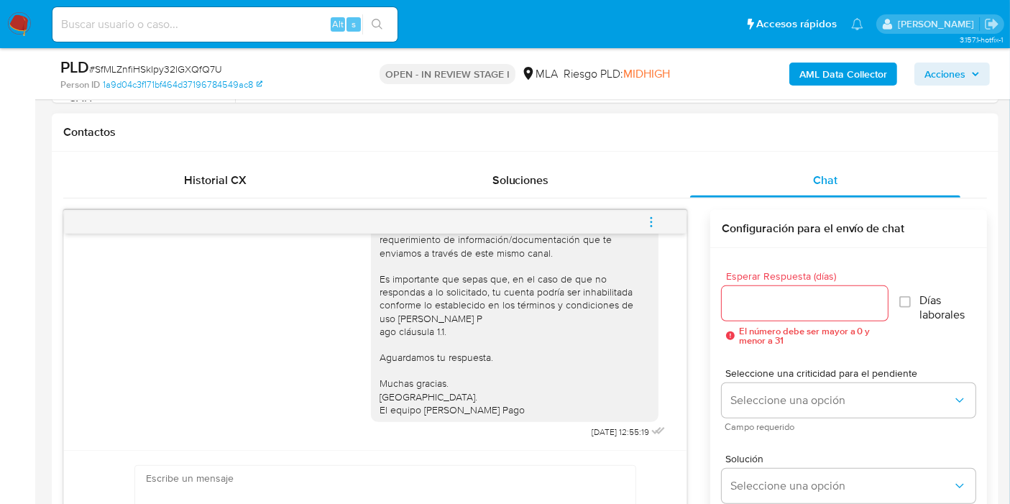
scroll to position [799, 0]
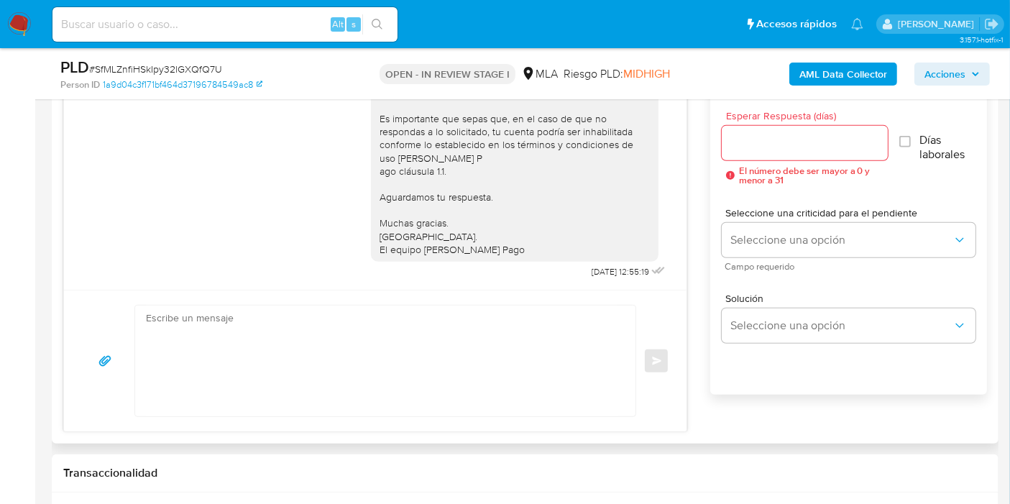
click at [398, 373] on textarea at bounding box center [382, 361] width 472 height 111
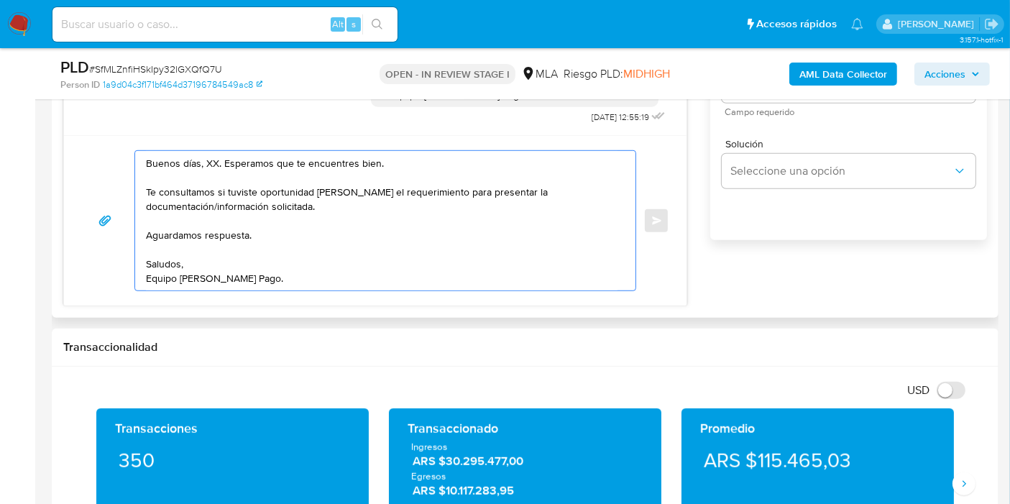
scroll to position [879, 0]
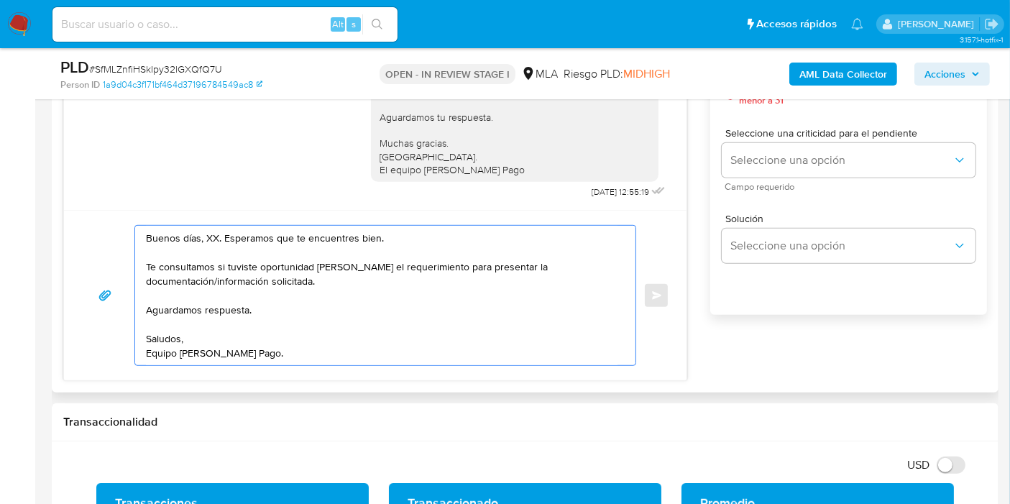
click at [209, 239] on textarea "Buenos días, XX. Esperamos que te encuentres bien. Te consultamos si tuviste op…" at bounding box center [382, 295] width 472 height 139
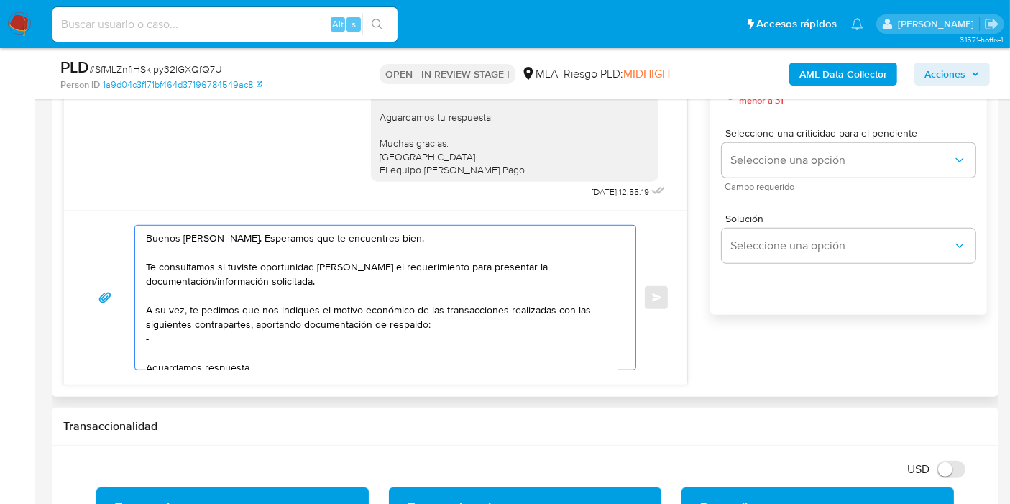
click at [257, 336] on textarea "Buenos días, Marcela. Esperamos que te encuentres bien. Te consultamos si tuvis…" at bounding box center [382, 298] width 472 height 144
paste textarea "20441606339"
paste textarea "Hugo Javier Caceres"
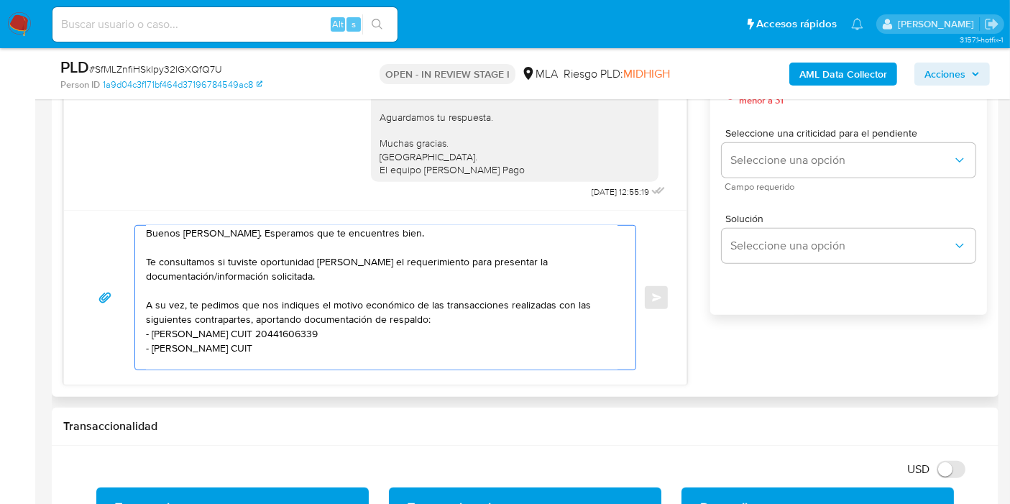
paste textarea "20224944234"
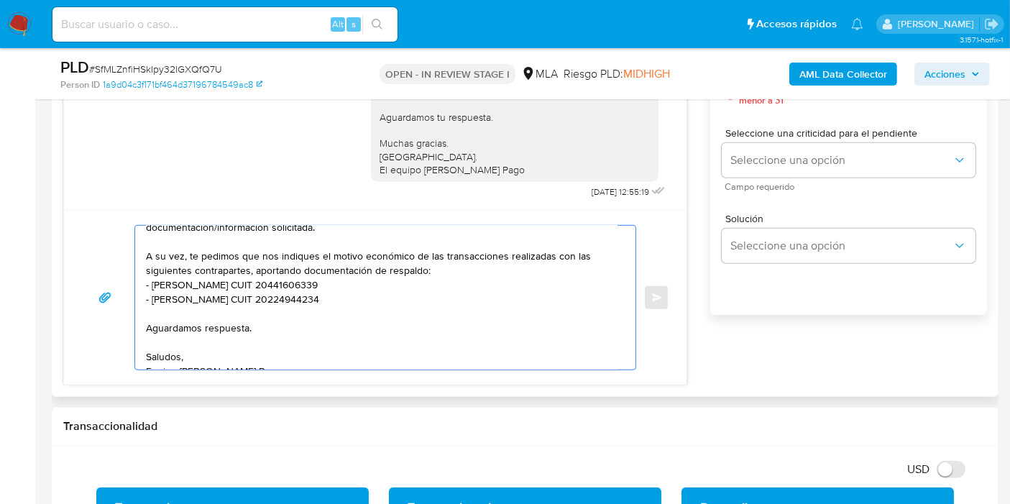
scroll to position [68, 0]
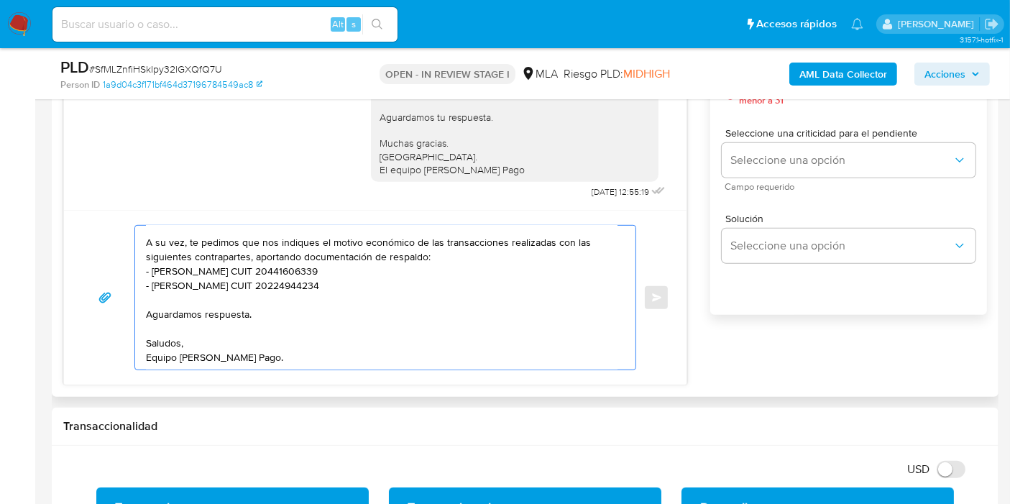
click at [244, 277] on textarea "Buenos días, Marcela. Esperamos que te encuentres bien. Te consultamos si tuvis…" at bounding box center [382, 298] width 472 height 144
click at [250, 272] on textarea "Buenos días, Marcela. Esperamos que te encuentres bien. Te consultamos si tuvis…" at bounding box center [382, 298] width 472 height 144
click at [0, 0] on lt-span "Cáceres" at bounding box center [0, 0] width 0 height 0
click at [232, 288] on textarea "Buenos días, Marcela. Esperamos que te encuentres bien. Te consultamos si tuvis…" at bounding box center [382, 298] width 472 height 144
click at [231, 286] on textarea "Buenos días, Marcela. Esperamos que te encuentres bien. Te consultamos si tuvis…" at bounding box center [382, 298] width 472 height 144
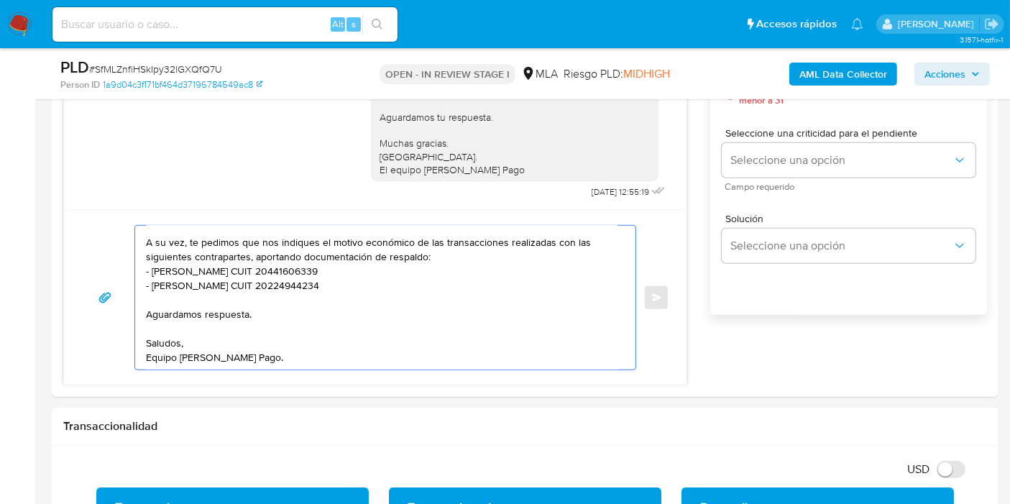
click at [0, 0] on lt-span "Cáceres" at bounding box center [0, 0] width 0 height 0
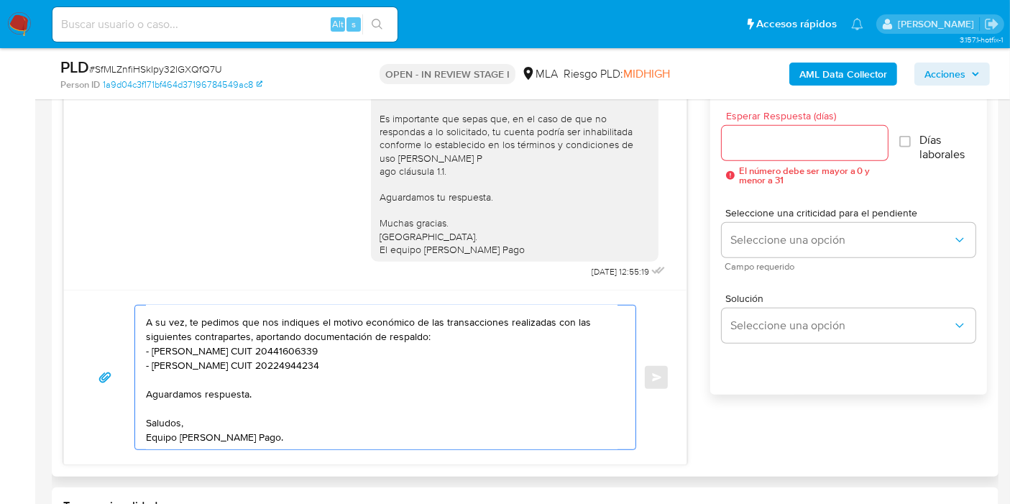
scroll to position [0, 0]
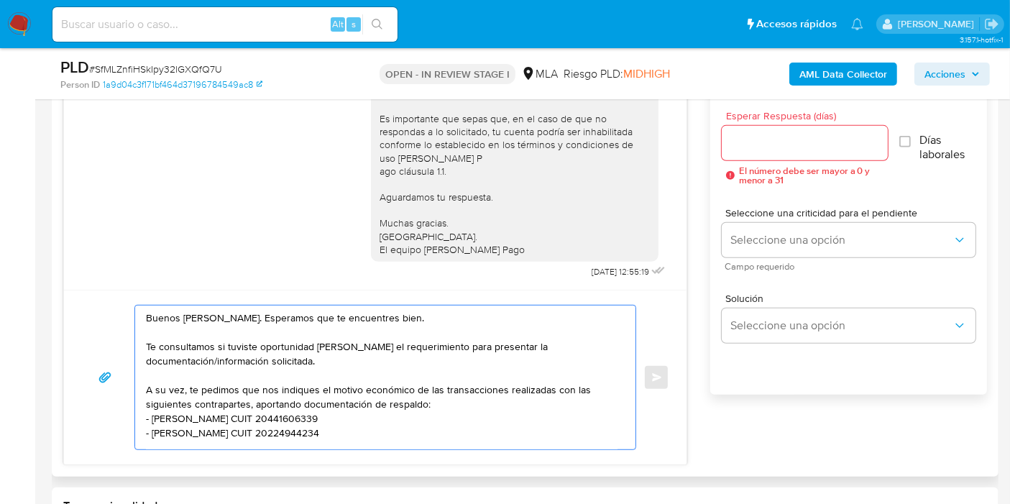
type textarea "Buenos días, Marcela. Esperamos que te encuentres bien. Te consultamos si tuvis…"
click at [770, 137] on input "Esperar Respuesta (días)" at bounding box center [805, 143] width 166 height 19
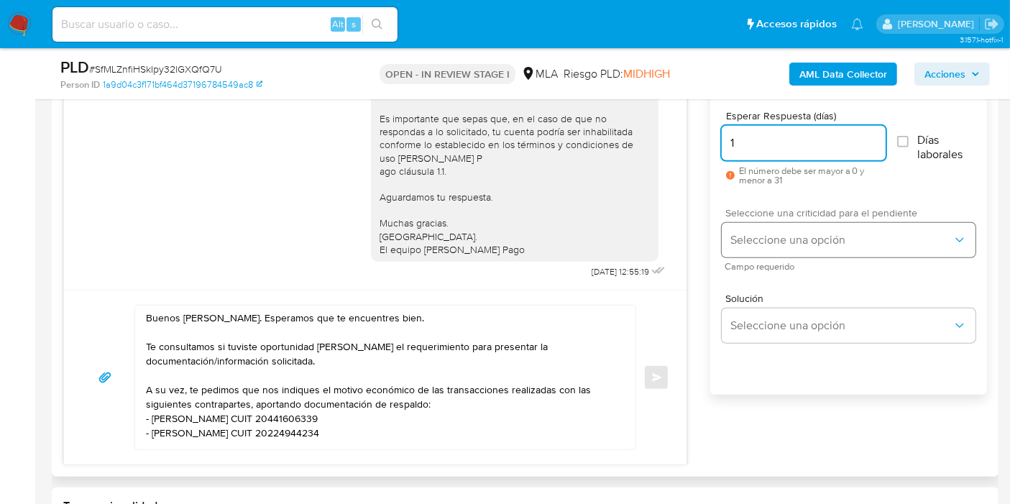
type input "1"
click at [792, 234] on span "Seleccione una opción" at bounding box center [841, 240] width 222 height 14
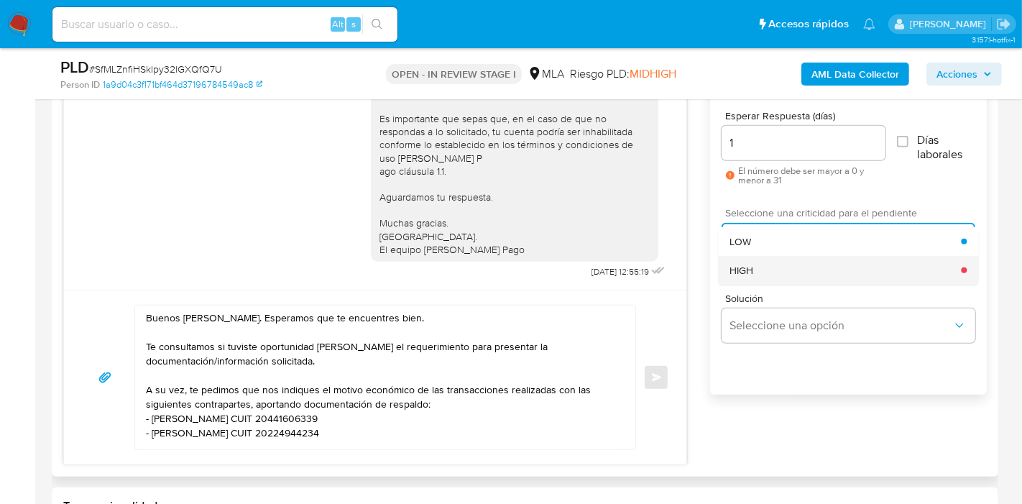
click at [772, 270] on div "HIGH" at bounding box center [846, 270] width 232 height 29
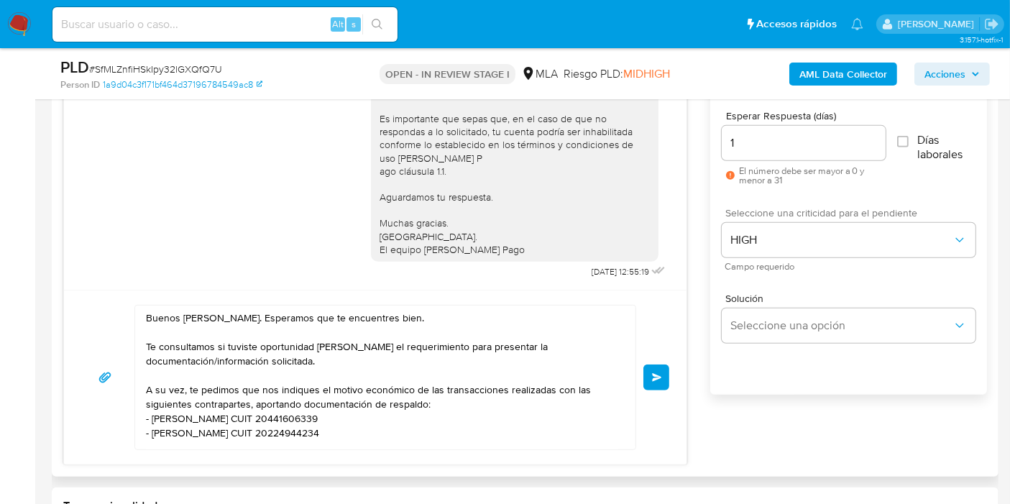
click at [662, 359] on div "Buenos días, Marcela. Esperamos que te encuentres bien. Te consultamos si tuvis…" at bounding box center [375, 377] width 588 height 145
click at [661, 367] on button "Enviar" at bounding box center [656, 378] width 26 height 26
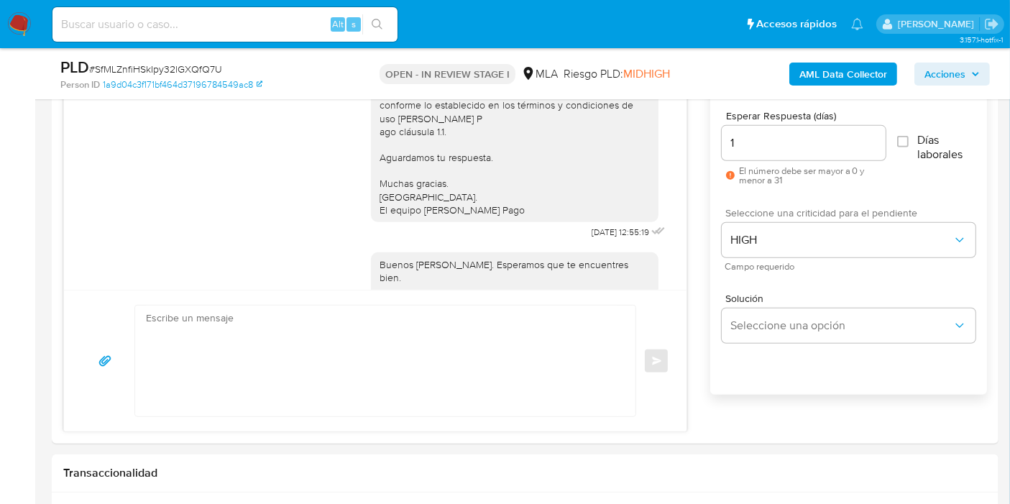
scroll to position [1166, 0]
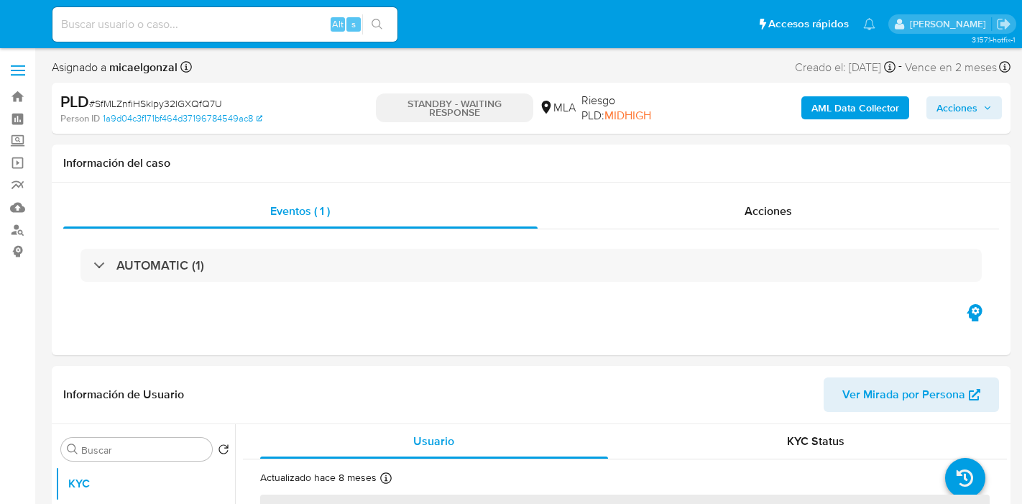
select select "10"
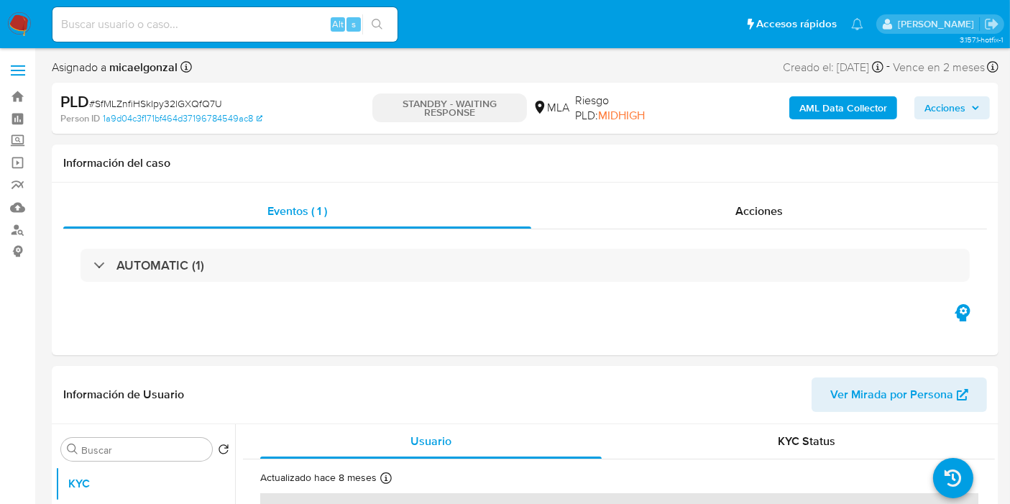
drag, startPoint x: 180, startPoint y: 37, endPoint x: 193, endPoint y: 23, distance: 18.9
click at [183, 35] on div "Alt s" at bounding box center [224, 24] width 345 height 35
click at [193, 23] on input at bounding box center [224, 24] width 345 height 19
paste input "0DPp4yLW67ZTKRCpWQxEGF9P"
type input "0DPp4yLW67ZTKRCpWQxEGF9P"
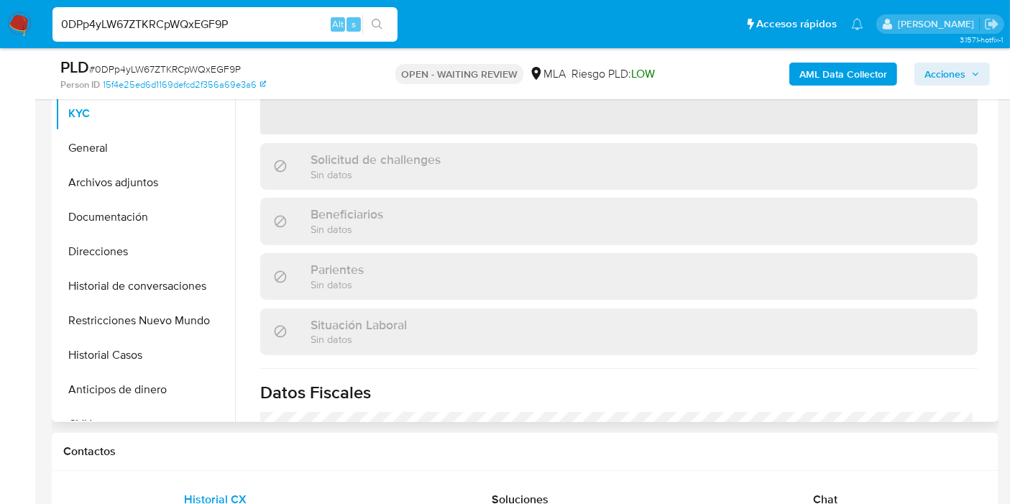
scroll to position [239, 0]
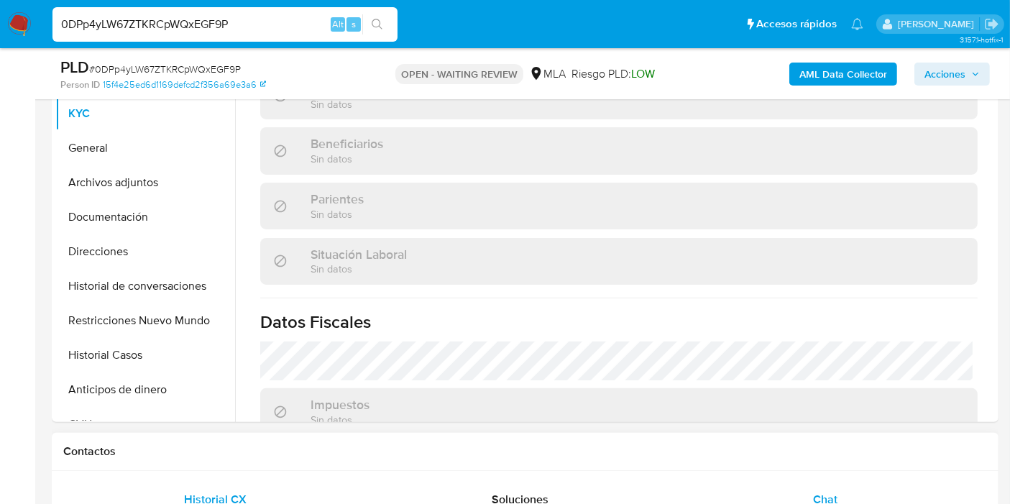
click at [783, 498] on div "Chat" at bounding box center [825, 499] width 270 height 35
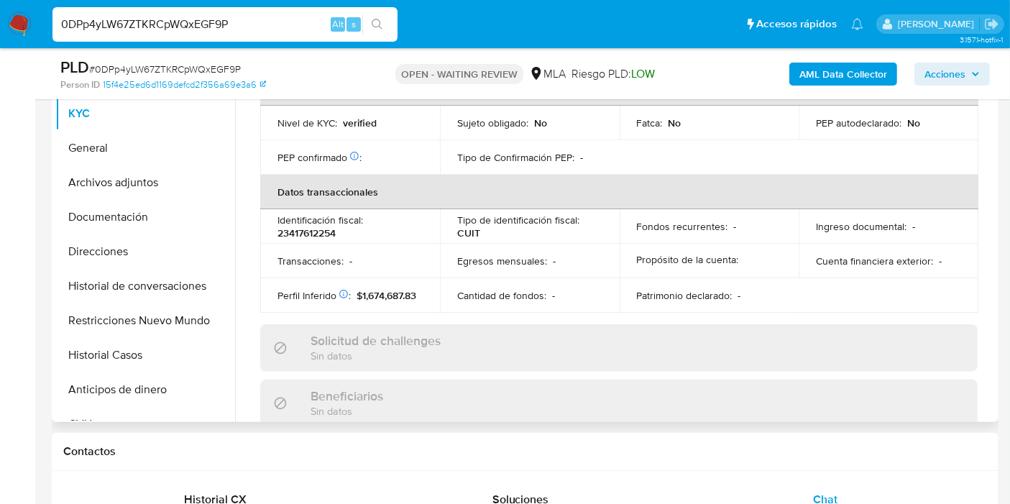
select select "10"
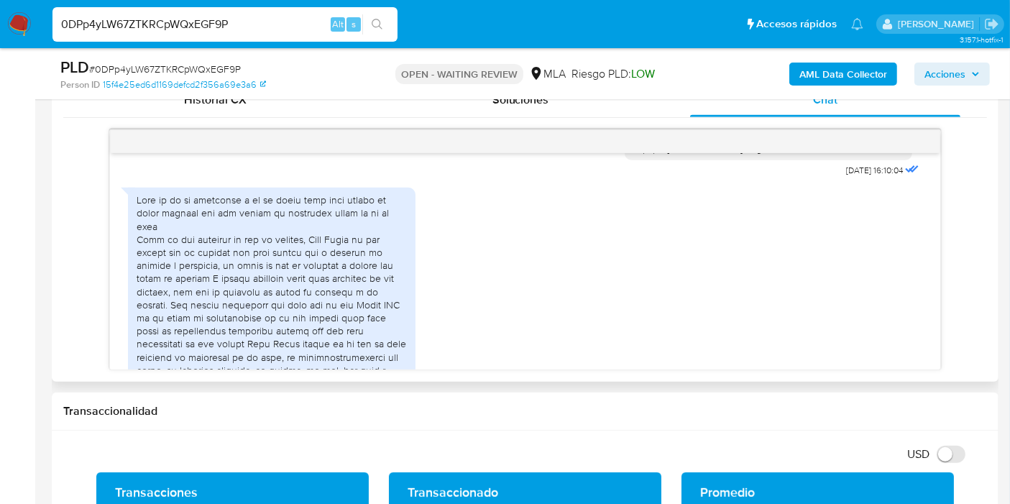
scroll to position [1298, 0]
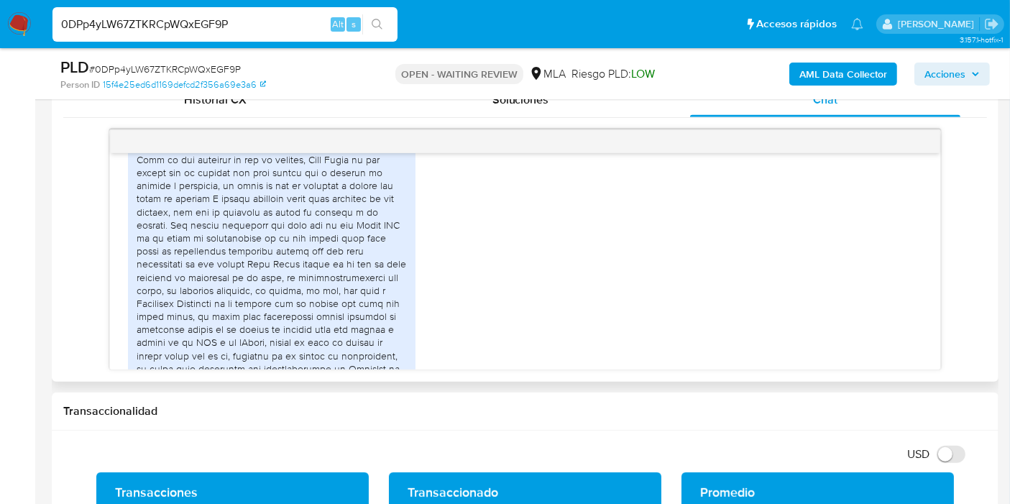
click at [436, 226] on div "JPEG JPEG dc15ff18-2d39-479c-8991-bb51a18c8aff.jpeg JPEG JPEG 0cc2bceb-46b4-41a…" at bounding box center [525, 298] width 794 height 394
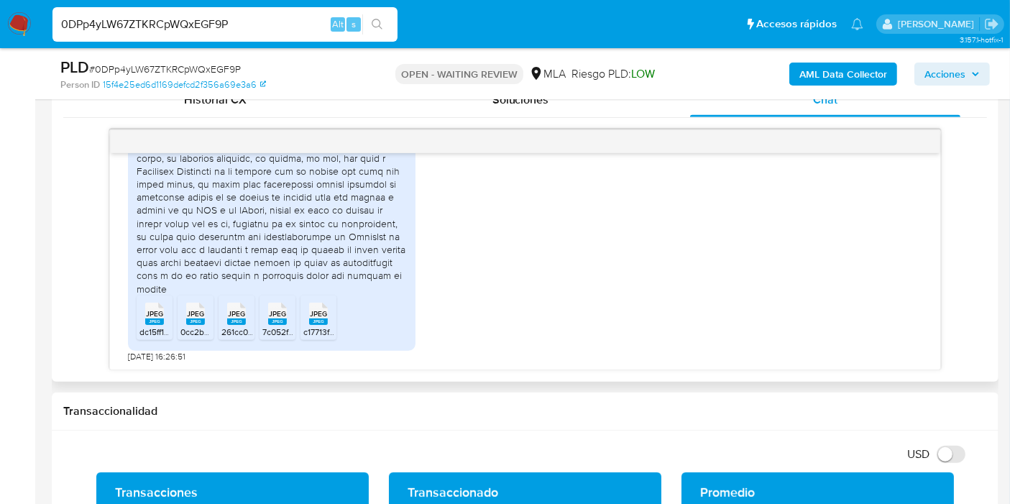
click at [151, 320] on rect at bounding box center [154, 322] width 19 height 6
click at [164, 313] on icon at bounding box center [154, 314] width 19 height 22
click at [248, 325] on div "JPEG JPEG" at bounding box center [236, 312] width 30 height 28
click at [284, 319] on rect at bounding box center [277, 322] width 19 height 6
click at [313, 317] on span "JPEG" at bounding box center [318, 313] width 17 height 9
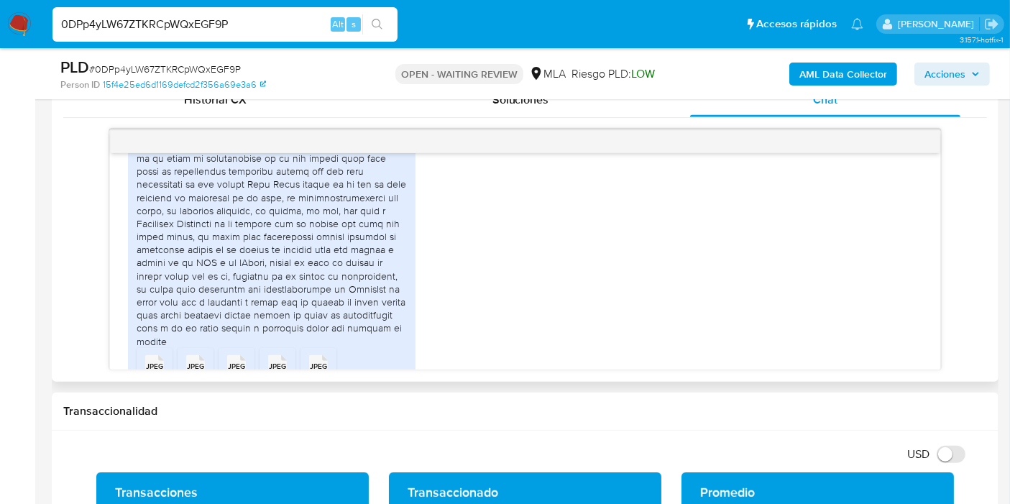
scroll to position [1298, 0]
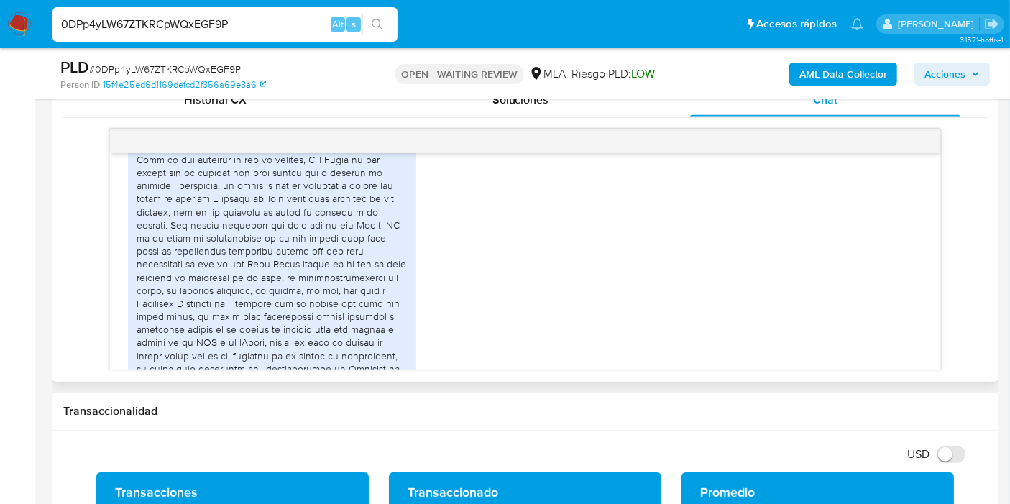
click at [306, 247] on div at bounding box center [272, 271] width 270 height 314
click at [200, 244] on div at bounding box center [272, 271] width 270 height 314
drag, startPoint x: 224, startPoint y: 226, endPoint x: 277, endPoint y: 242, distance: 54.8
click at [290, 242] on div at bounding box center [272, 271] width 270 height 314
click at [239, 239] on div at bounding box center [272, 271] width 270 height 314
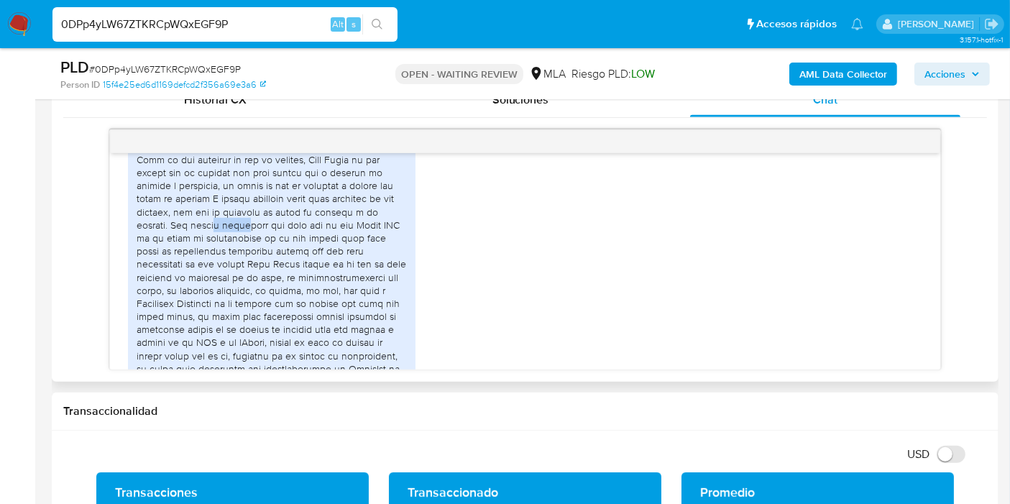
drag, startPoint x: 210, startPoint y: 245, endPoint x: 237, endPoint y: 249, distance: 27.6
click at [244, 247] on div at bounding box center [272, 271] width 270 height 314
click at [144, 252] on div at bounding box center [272, 271] width 270 height 314
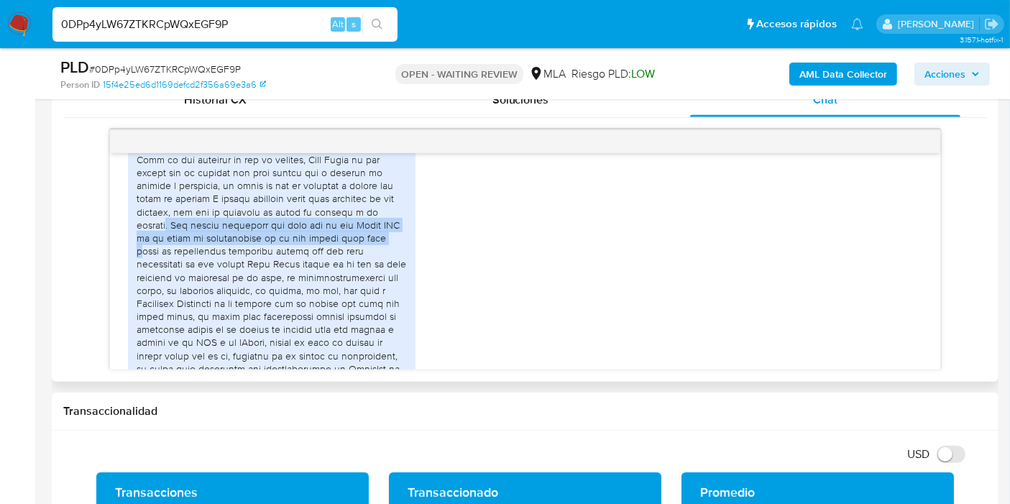
drag, startPoint x: 166, startPoint y: 252, endPoint x: 319, endPoint y: 279, distance: 155.4
click at [379, 272] on div at bounding box center [272, 271] width 270 height 314
click at [317, 280] on div at bounding box center [272, 271] width 270 height 314
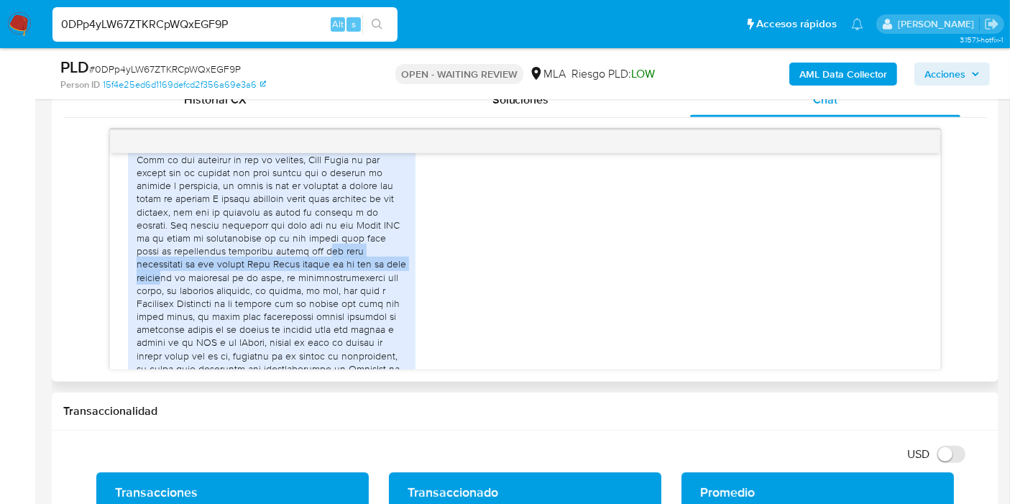
drag, startPoint x: 290, startPoint y: 275, endPoint x: 367, endPoint y: 286, distance: 78.5
click at [367, 286] on div at bounding box center [272, 271] width 270 height 314
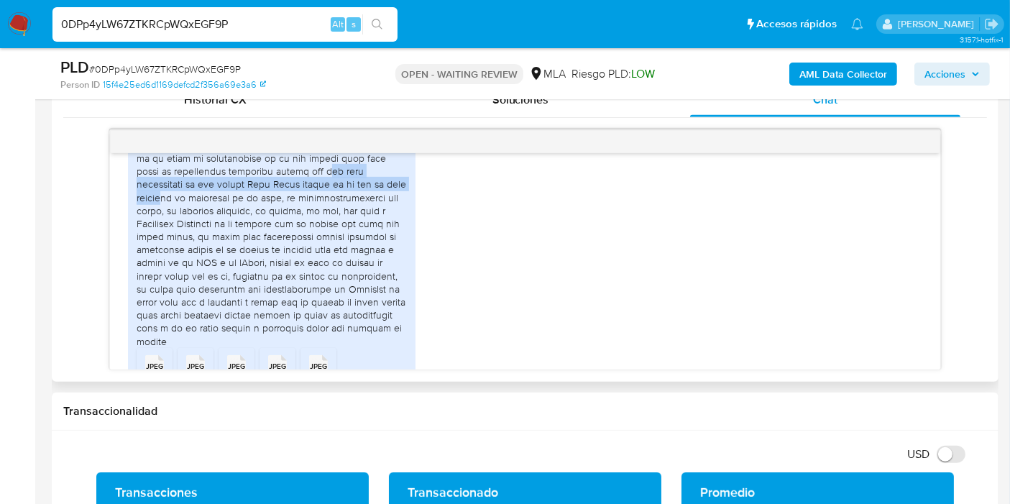
scroll to position [1457, 0]
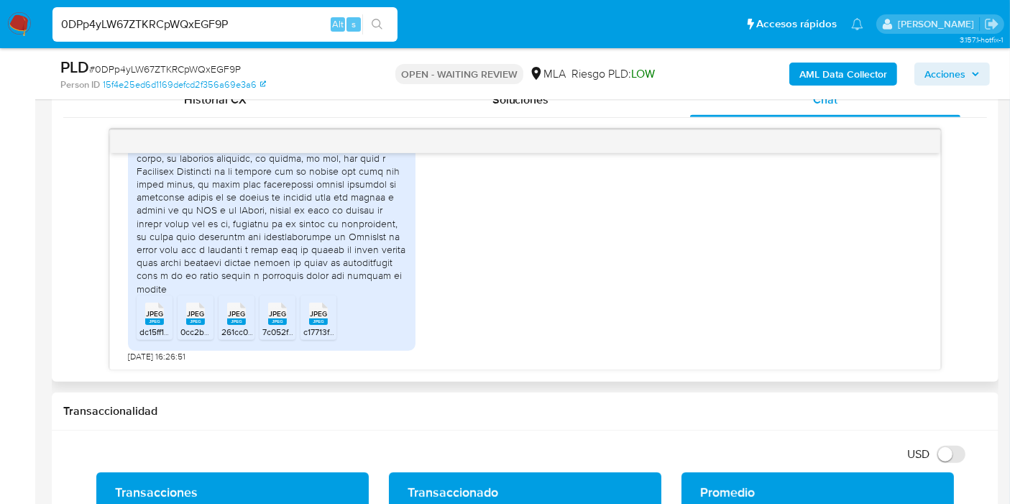
click at [316, 244] on div at bounding box center [272, 138] width 270 height 314
click at [238, 245] on div at bounding box center [272, 138] width 270 height 314
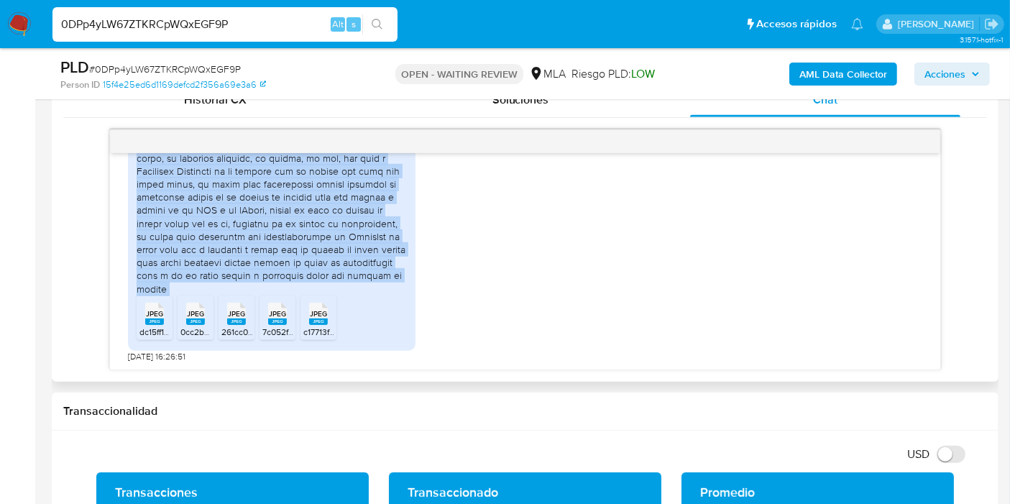
click at [238, 245] on div at bounding box center [272, 138] width 270 height 314
click at [283, 246] on div at bounding box center [272, 138] width 270 height 314
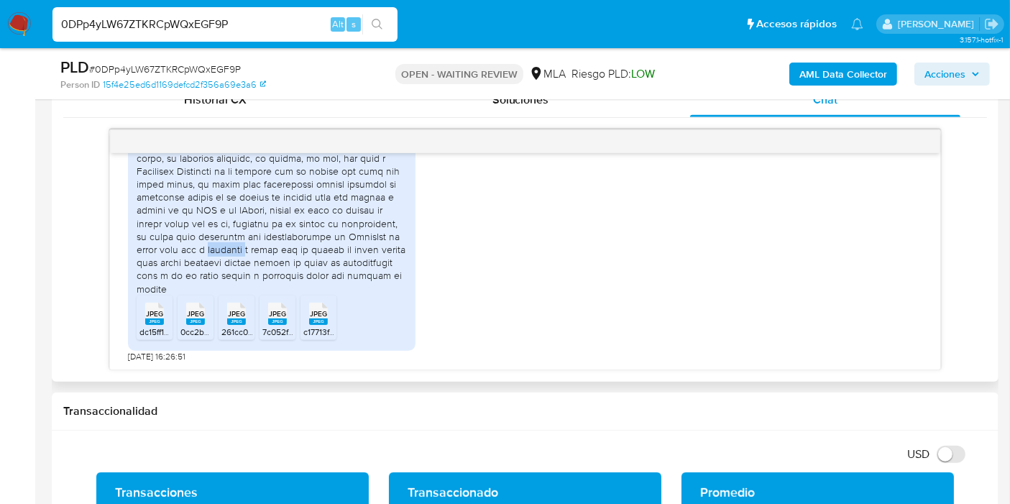
click at [283, 246] on div at bounding box center [272, 138] width 270 height 314
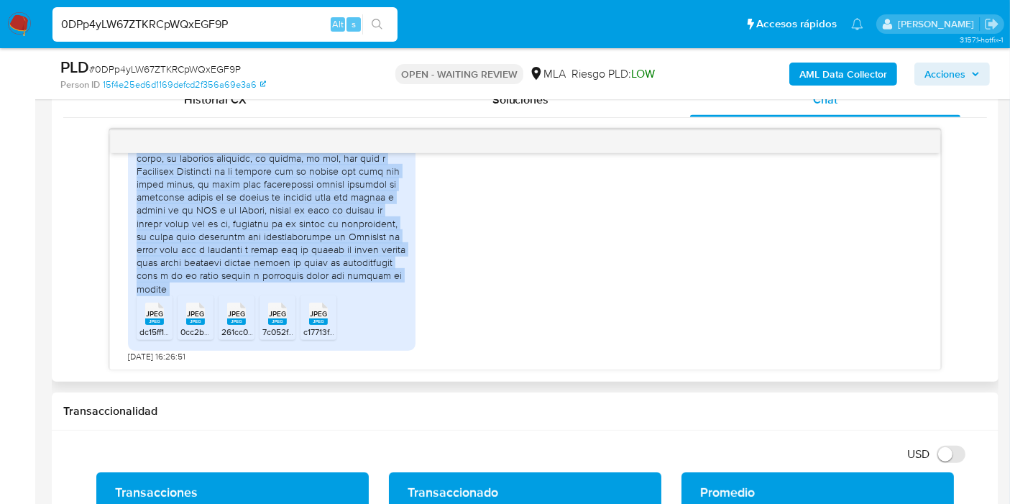
click at [283, 246] on div at bounding box center [272, 138] width 270 height 314
click at [232, 249] on div at bounding box center [272, 138] width 270 height 314
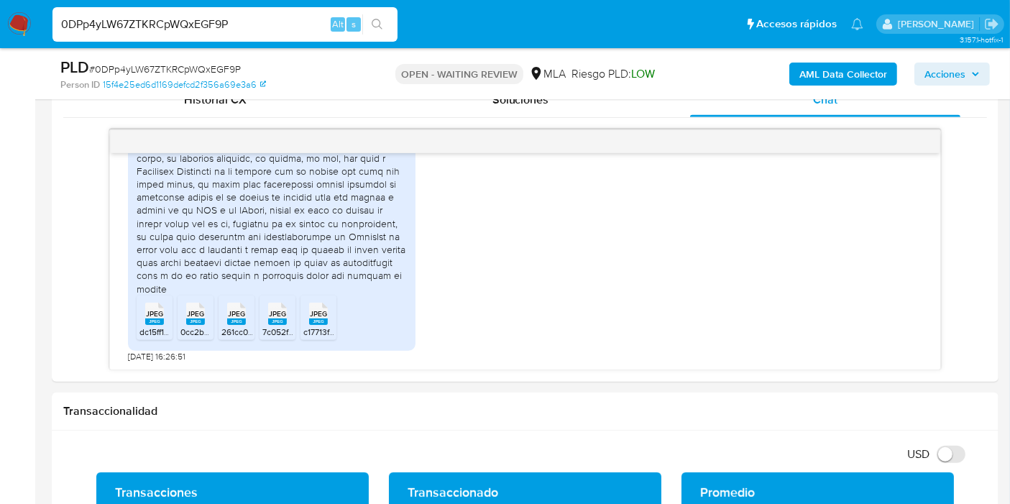
click at [165, 69] on span "# 0DPp4yLW67ZTKRCpWQxEGF9P" at bounding box center [165, 69] width 152 height 14
copy span "0DPp4yLW67ZTKRCpWQxEGF9P"
click at [27, 28] on img at bounding box center [19, 24] width 24 height 24
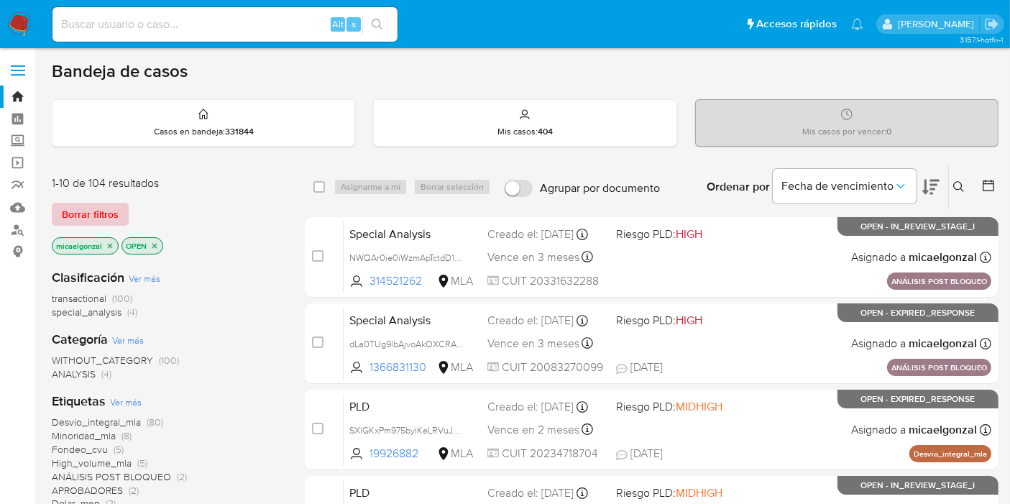
click at [99, 204] on span "Borrar filtros" at bounding box center [90, 214] width 57 height 20
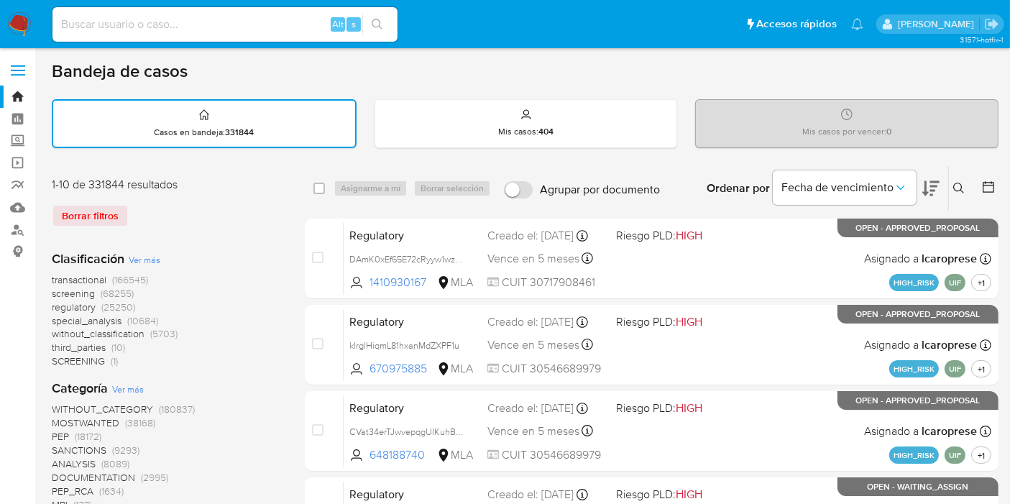
click at [959, 183] on icon at bounding box center [959, 189] width 12 height 12
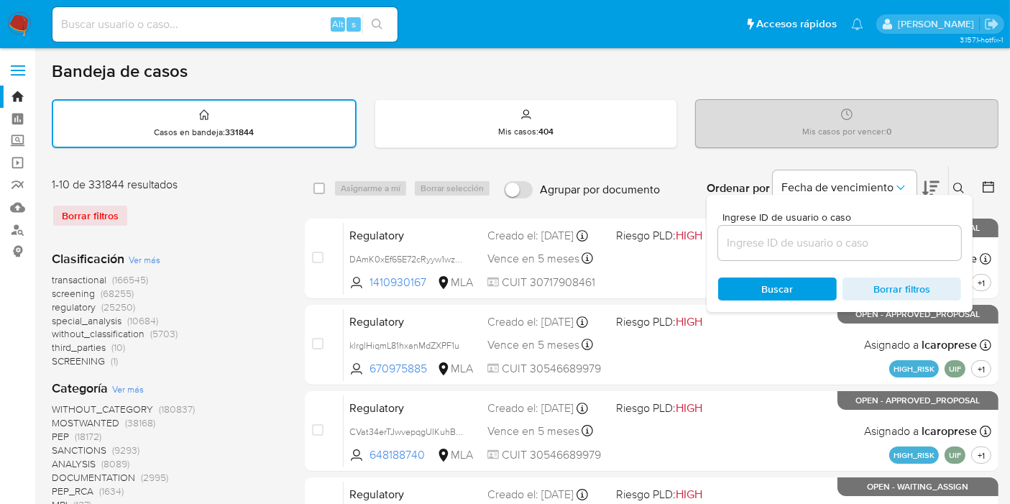
drag, startPoint x: 772, startPoint y: 230, endPoint x: 771, endPoint y: 241, distance: 10.8
click at [771, 231] on div at bounding box center [839, 243] width 243 height 35
drag, startPoint x: 771, startPoint y: 241, endPoint x: 764, endPoint y: 243, distance: 8.2
click at [771, 241] on input at bounding box center [839, 243] width 243 height 19
paste input "0DPp4yLW67ZTKRCpWQxEGF9P"
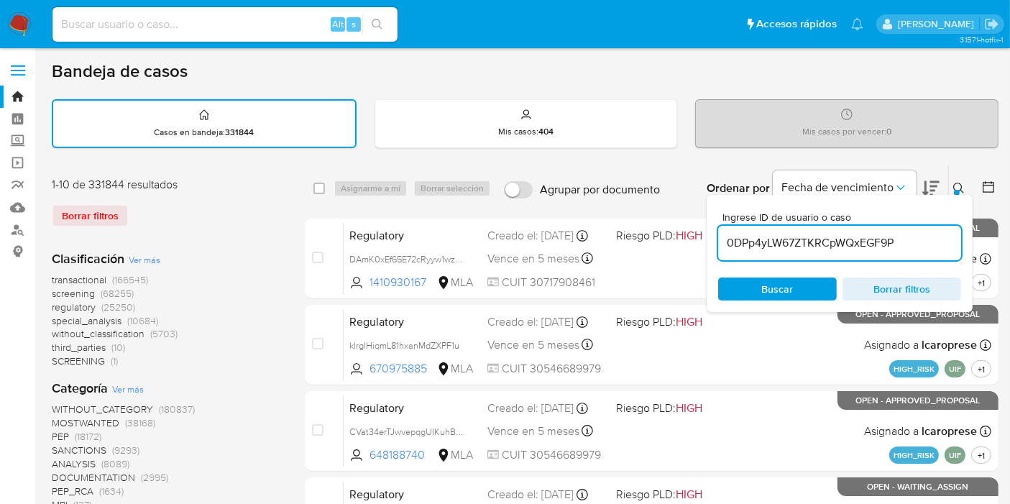
type input "0DPp4yLW67ZTKRCpWQxEGF9P"
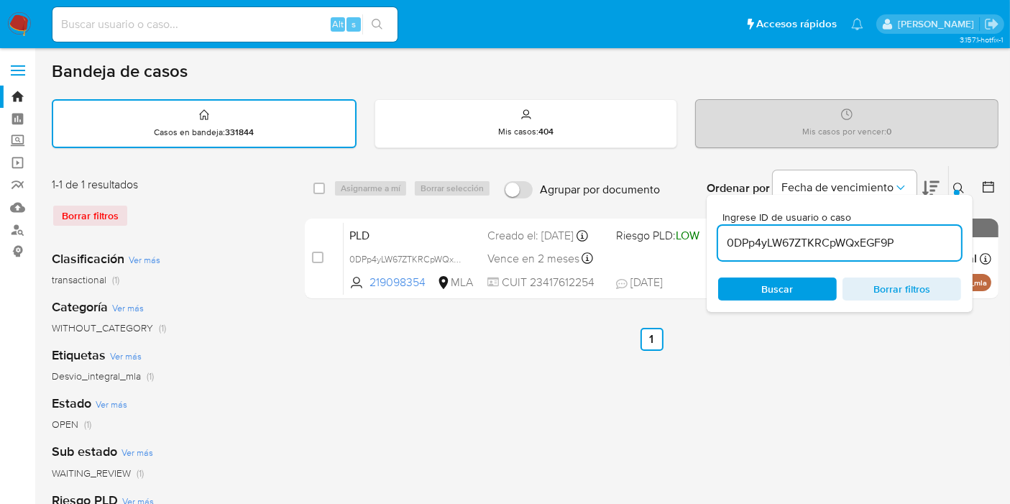
drag, startPoint x: 324, startPoint y: 183, endPoint x: 331, endPoint y: 185, distance: 7.3
click at [324, 183] on input "checkbox" at bounding box center [319, 189] width 12 height 12
checkbox input "true"
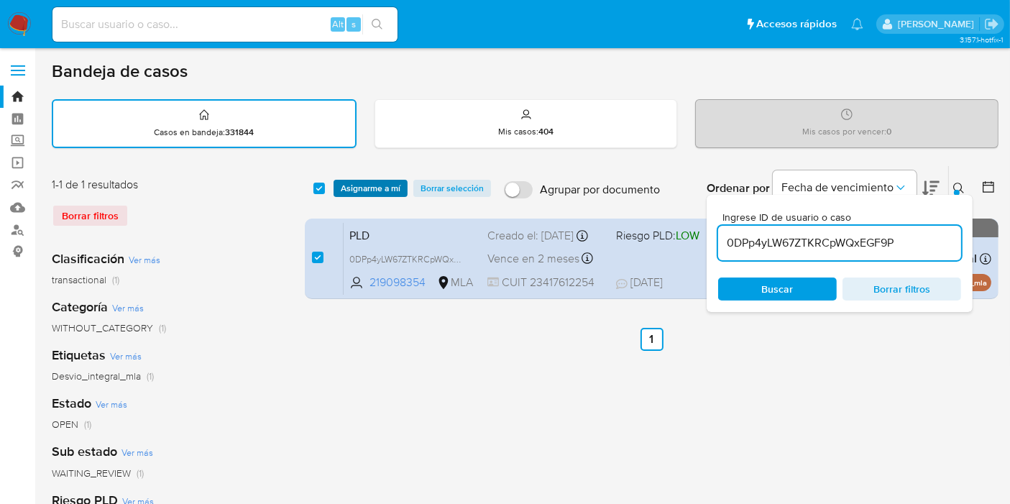
click at [372, 188] on span "Asignarme a mí" at bounding box center [371, 188] width 60 height 14
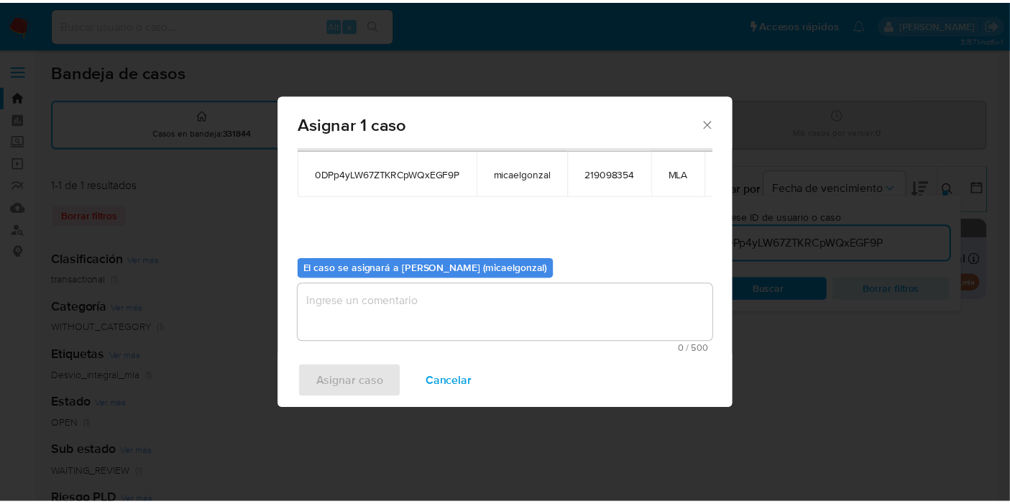
scroll to position [86, 0]
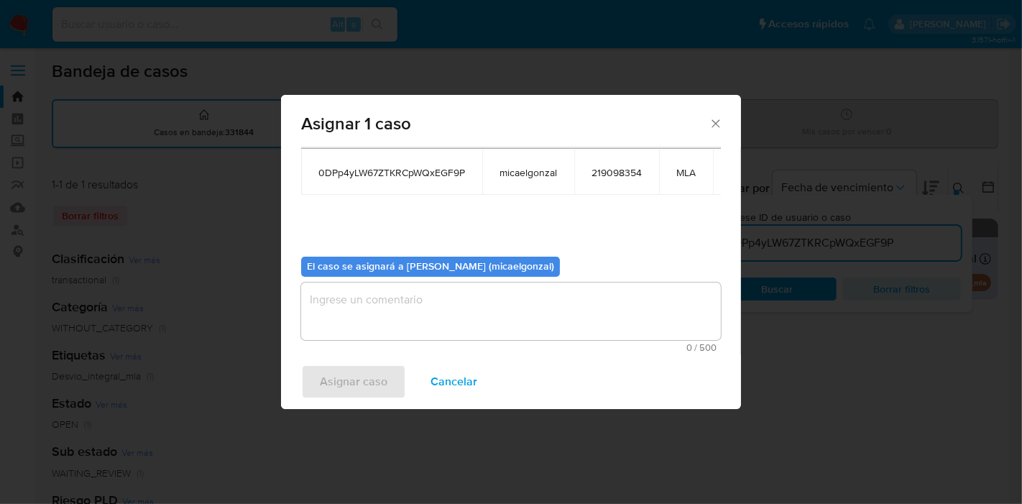
click at [367, 296] on textarea "assign-modal" at bounding box center [511, 312] width 420 height 58
click at [331, 366] on span "Asignar caso" at bounding box center [354, 382] width 68 height 32
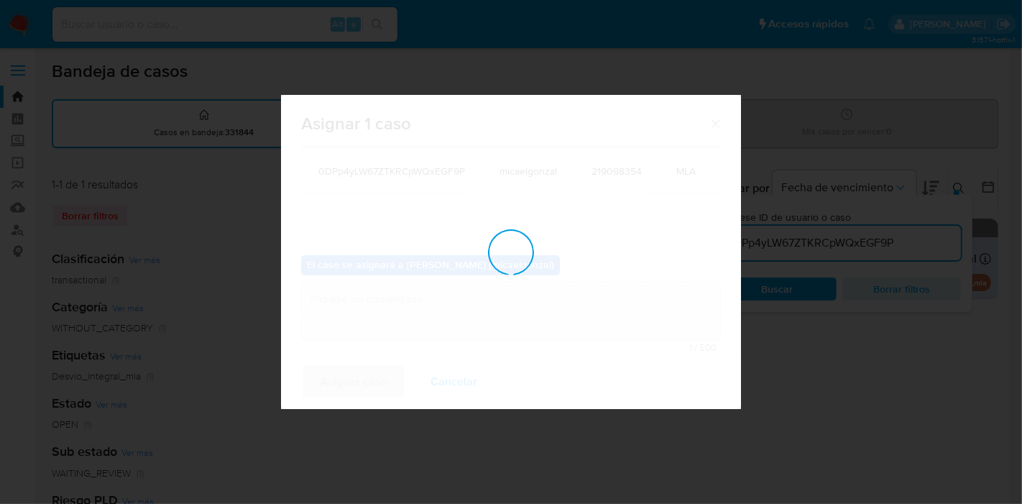
checkbox input "false"
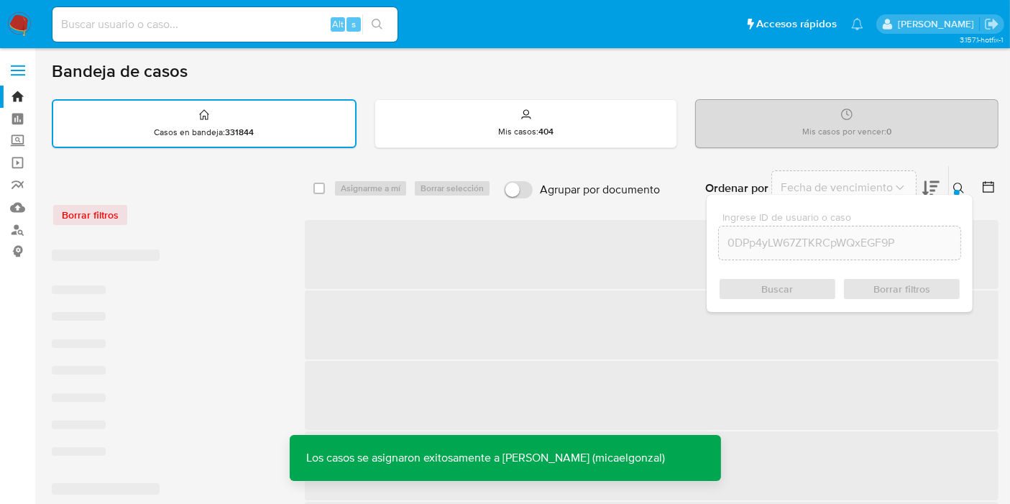
click at [271, 32] on input at bounding box center [224, 24] width 345 height 19
paste input "0DPp4yLW67ZTKRCpWQxEGF9P"
type input "0DPp4yLW67ZTKRCpWQxEGF9P"
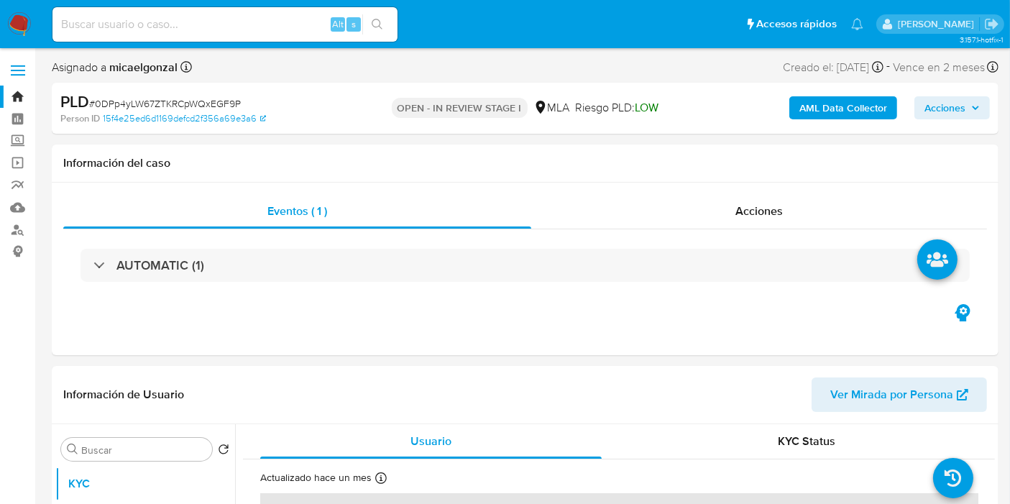
select select "10"
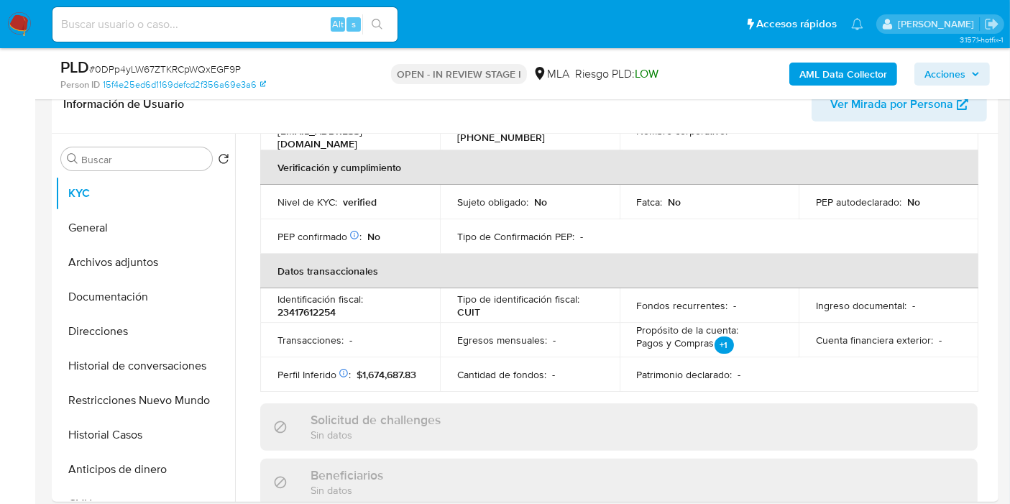
scroll to position [408, 0]
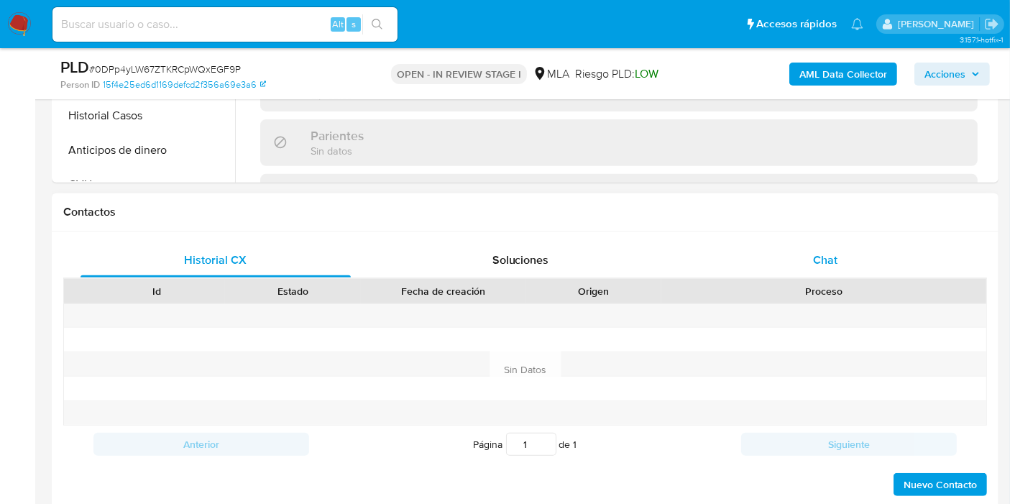
drag, startPoint x: 843, startPoint y: 244, endPoint x: 831, endPoint y: 257, distance: 17.3
click at [843, 245] on div "Chat" at bounding box center [825, 260] width 270 height 35
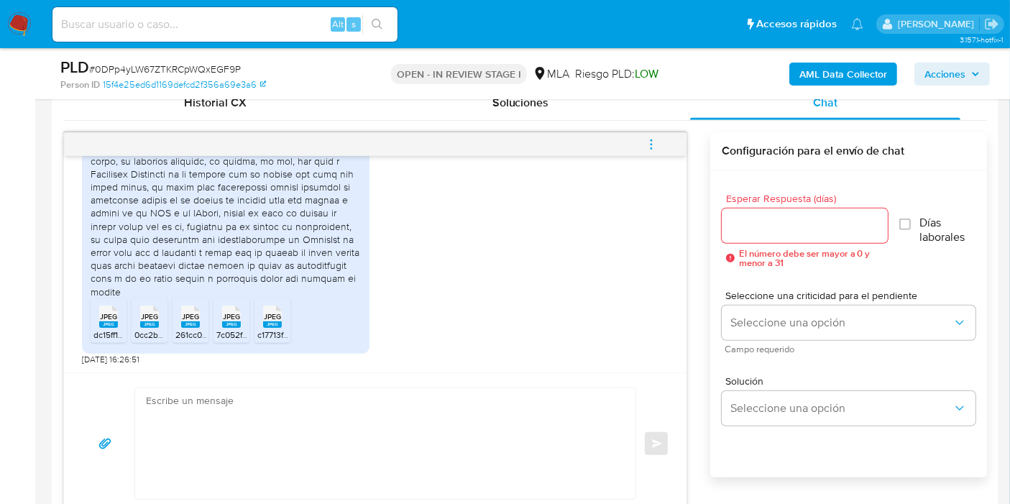
scroll to position [719, 0]
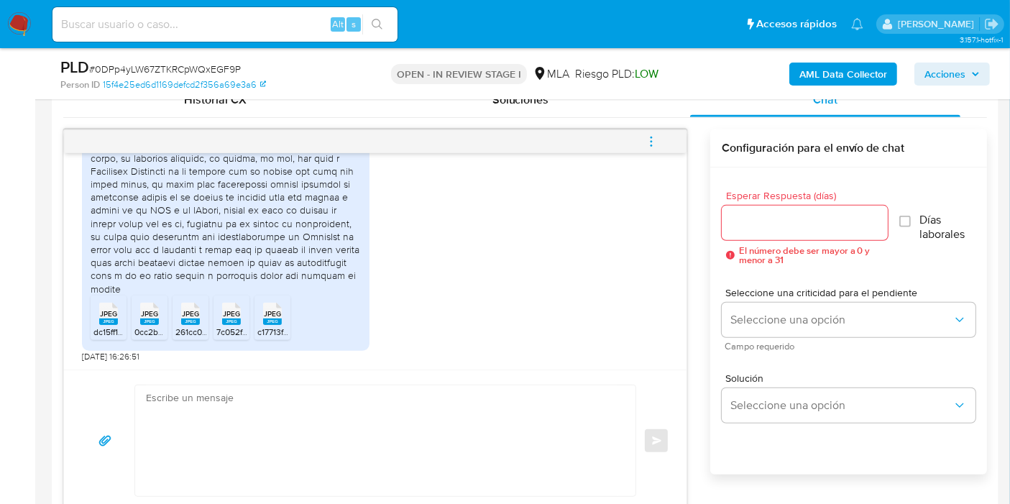
click at [315, 444] on textarea at bounding box center [382, 440] width 472 height 111
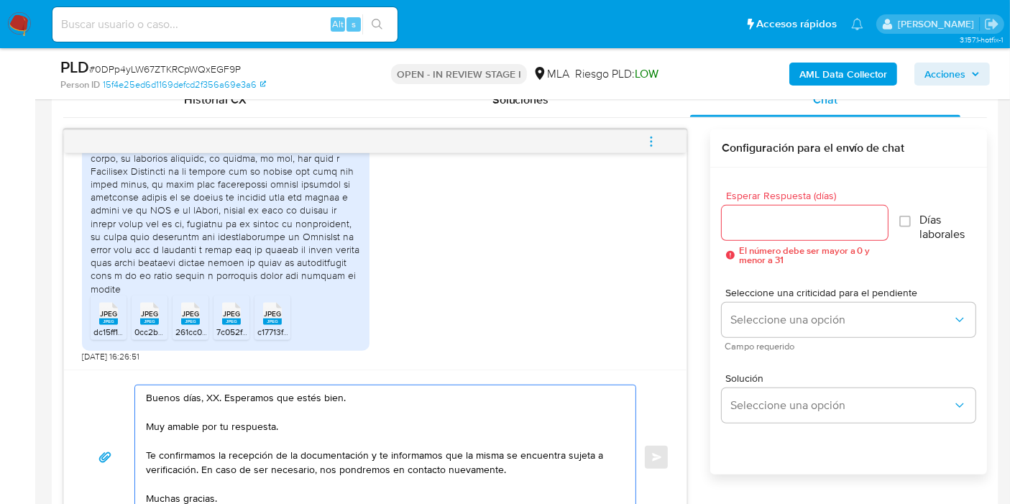
click at [214, 394] on textarea "Buenos días, XX. Esperamos que estés bien. Muy amable por tu respuesta. Te conf…" at bounding box center [382, 457] width 472 height 144
click at [213, 395] on textarea "Buenos días, XX. Esperamos que estés bien. Muy amable por tu respuesta. Te conf…" at bounding box center [382, 457] width 472 height 144
click at [211, 395] on textarea "Buenos días, XX. Esperamos que estés bien. Muy amable por tu respuesta. Te conf…" at bounding box center [382, 457] width 472 height 144
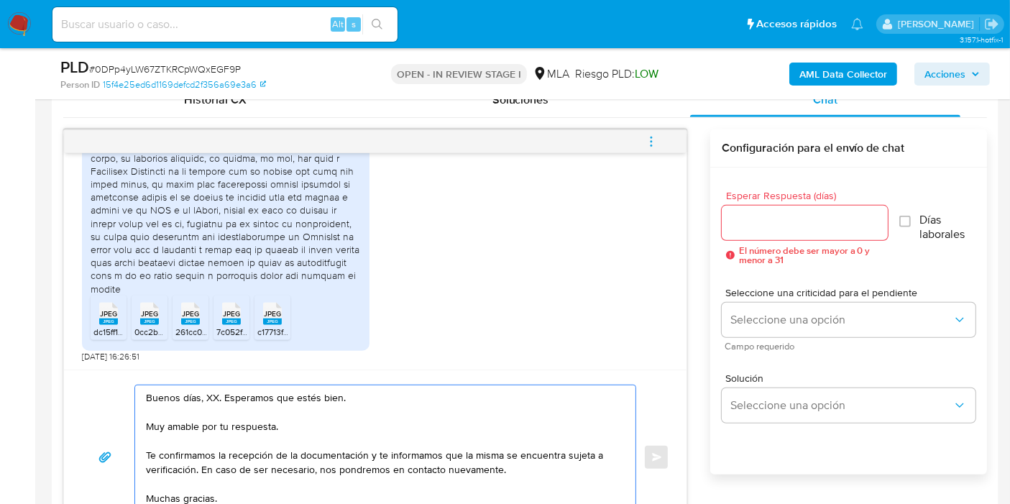
click at [211, 395] on textarea "Buenos días, XX. Esperamos que estés bien. Muy amable por tu respuesta. Te conf…" at bounding box center [382, 457] width 472 height 144
click at [147, 453] on textarea "Buenos días, María Belén. Esperamos que estés bien. Muy amable por tu respuesta…" at bounding box center [382, 457] width 472 height 144
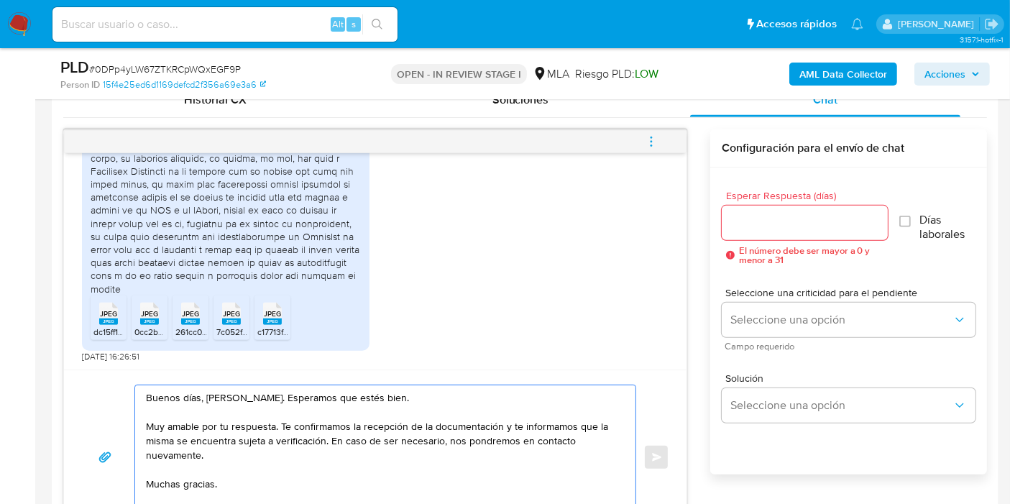
drag, startPoint x: 505, startPoint y: 428, endPoint x: 518, endPoint y: 469, distance: 43.0
click at [518, 469] on textarea "Buenos días, María Belén. Esperamos que estés bien. Muy amable por tu respuesta…" at bounding box center [382, 457] width 472 height 144
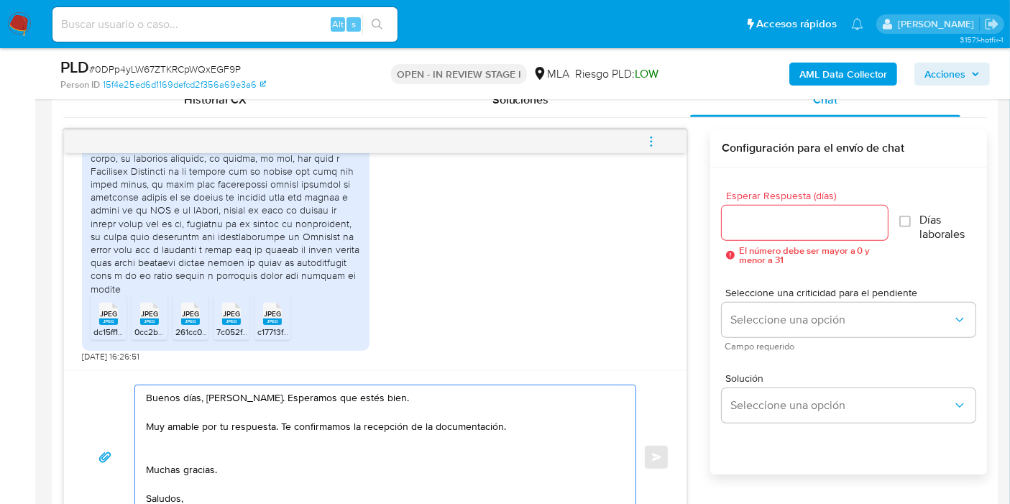
click at [201, 467] on textarea "Buenos días, María Belén. Esperamos que estés bien. Muy amable por tu respuesta…" at bounding box center [382, 457] width 472 height 144
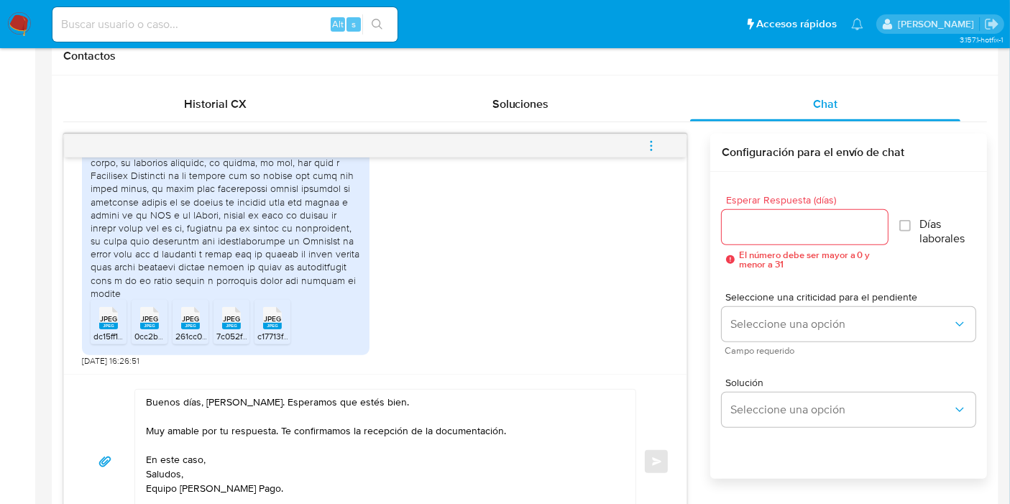
scroll to position [948, 0]
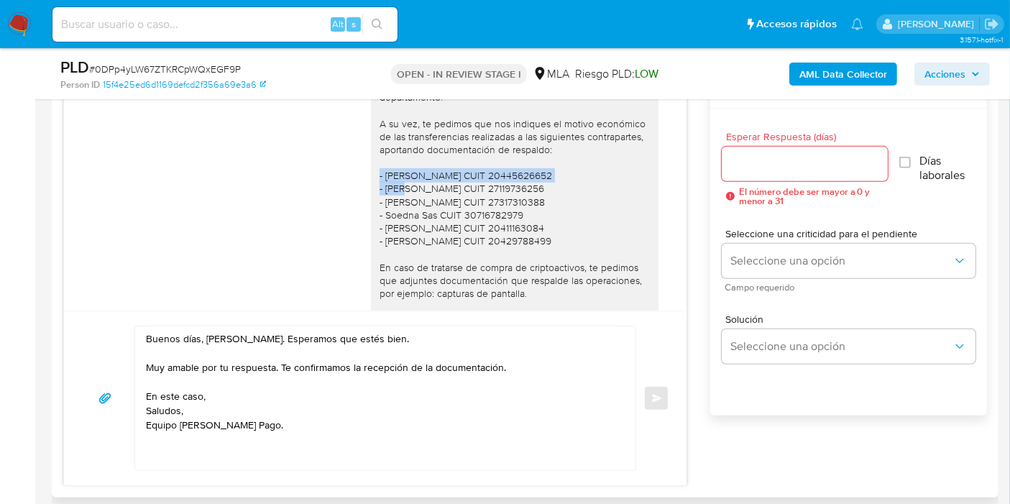
drag, startPoint x: 577, startPoint y: 199, endPoint x: 374, endPoint y: 198, distance: 202.8
click at [380, 198] on div "Buenos días, María Belén. Esperamos que estés bien. Muchas gracias por tu respu…" at bounding box center [515, 188] width 270 height 353
click at [441, 401] on textarea "Buenos días, María Belén. Esperamos que estés bien. Muy amable por tu respuesta…" at bounding box center [382, 398] width 472 height 144
click at [464, 386] on textarea "Buenos días, María Belén. Esperamos que estés bien. Muy amable por tu respuesta…" at bounding box center [382, 398] width 472 height 144
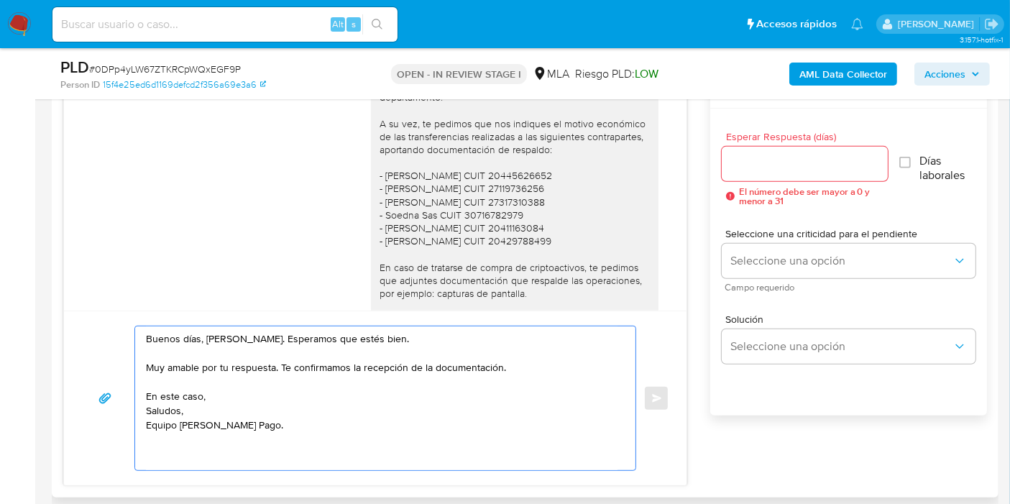
click at [464, 386] on textarea "Buenos días, María Belén. Esperamos que estés bien. Muy amable por tu respuesta…" at bounding box center [382, 398] width 472 height 144
click at [403, 385] on textarea "Buenos días, María Belén. Esperamos que estés bien. Muy amable por tu respuesta…" at bounding box center [382, 398] width 472 height 144
click at [259, 398] on textarea "Buenos días, María Belén. Esperamos que estés bien. Muy amable por tu respuesta…" at bounding box center [382, 398] width 472 height 144
drag, startPoint x: 279, startPoint y: 374, endPoint x: 410, endPoint y: 367, distance: 131.1
click at [279, 373] on textarea "Buenos días, María Belén. Esperamos que estés bien. Muy amable por tu respuesta…" at bounding box center [382, 398] width 472 height 144
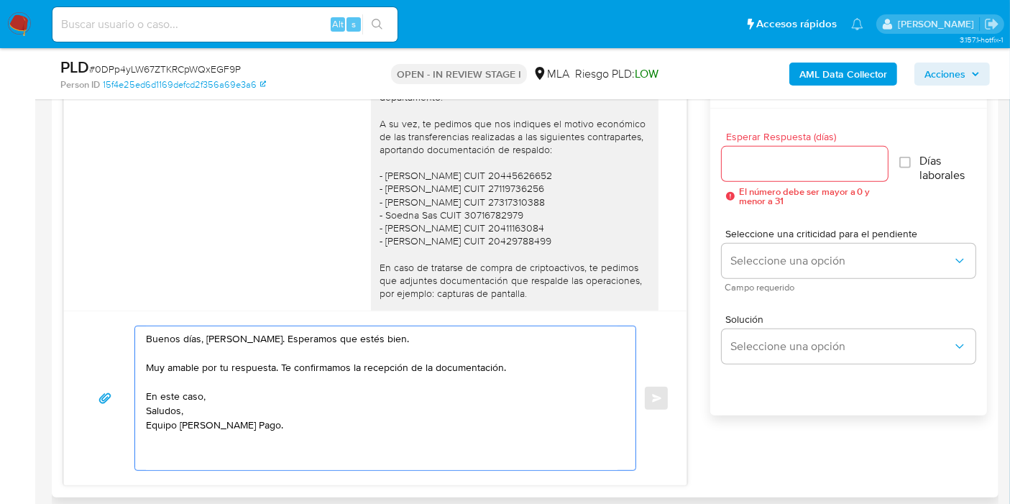
drag, startPoint x: 415, startPoint y: 365, endPoint x: 427, endPoint y: 365, distance: 12.2
click at [421, 365] on textarea "Buenos días, María Belén. Esperamos que estés bien. Muy amable por tu respuesta…" at bounding box center [382, 398] width 472 height 144
click at [500, 365] on textarea "Buenos días, María Belén. Esperamos que estés bien. Muy amable por tu respuesta…" at bounding box center [382, 398] width 472 height 144
click at [391, 401] on textarea "Buenos días, María Belén. Esperamos que estés bien. Muy amable por tu respuesta…" at bounding box center [382, 398] width 472 height 144
drag, startPoint x: 388, startPoint y: 402, endPoint x: 406, endPoint y: 401, distance: 17.3
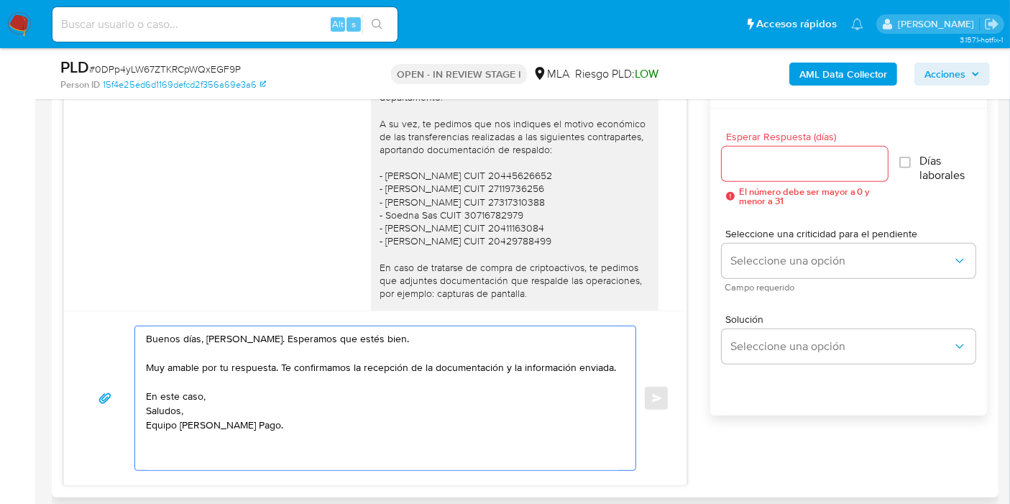
click at [398, 399] on textarea "Buenos días, María Belén. Esperamos que estés bien. Muy amable por tu respuesta…" at bounding box center [382, 398] width 472 height 144
paste textarea "Tomas Ezequiel Sanchez"
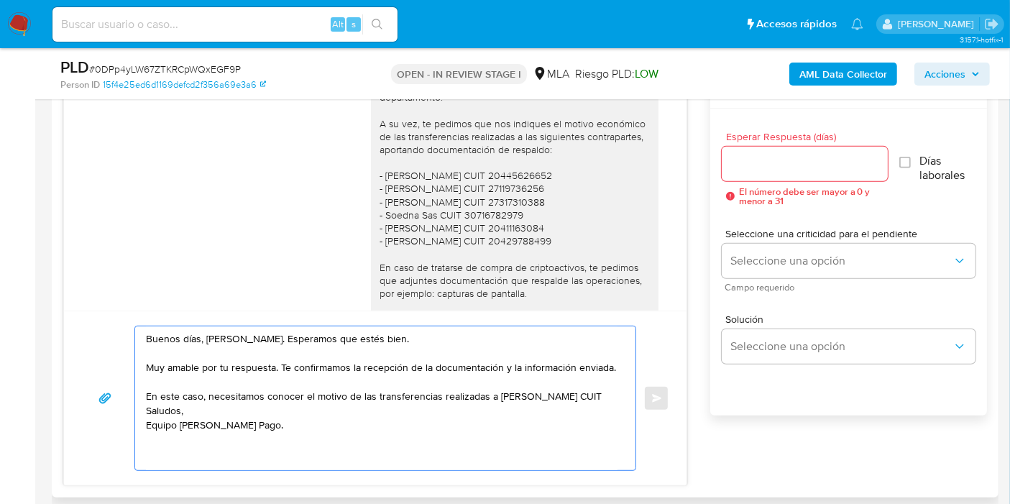
click at [535, 202] on div "Buenos días, María Belén. Esperamos que estés bien. Muchas gracias por tu respu…" at bounding box center [515, 188] width 270 height 353
copy div "20445626652"
click at [370, 413] on textarea "Buenos días, María Belén. Esperamos que estés bien. Muy amable por tu respuesta…" at bounding box center [382, 398] width 472 height 144
click at [365, 418] on textarea "Buenos días, María Belén. Esperamos que estés bien. Muy amable por tu respuesta…" at bounding box center [382, 398] width 472 height 144
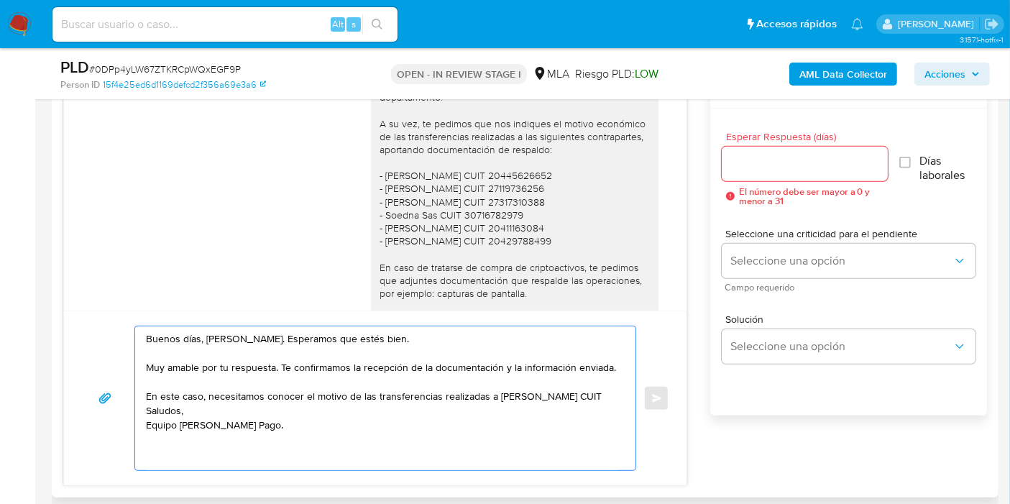
paste textarea "20445626652"
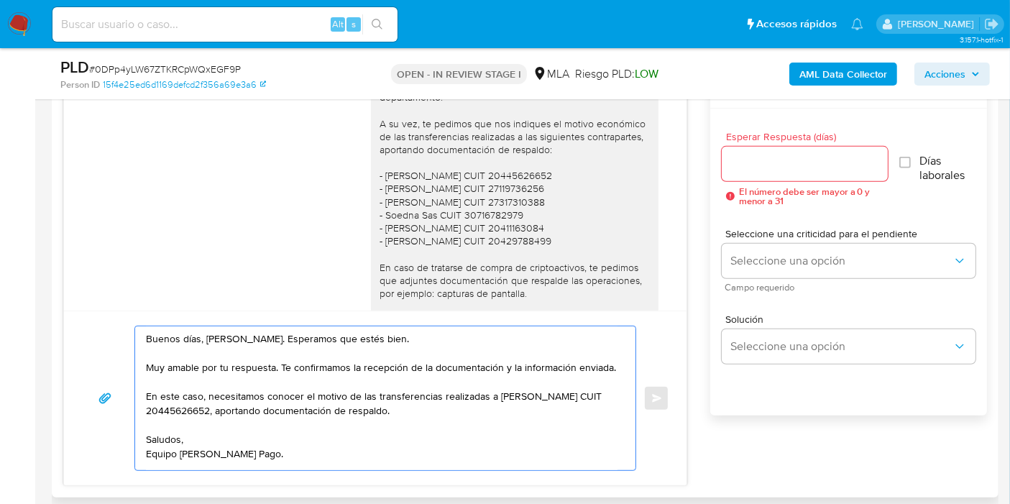
click at [485, 413] on textarea "Buenos días, María Belén. Esperamos que estés bien. Muy amable por tu respuesta…" at bounding box center [382, 398] width 472 height 144
click at [508, 408] on textarea "Buenos días, María Belén. Esperamos que estés bien. Muy amable por tu respuesta…" at bounding box center [382, 398] width 472 height 144
click at [0, 0] on lt-span "Tom á s" at bounding box center [0, 0] width 0 height 0
click at [583, 410] on textarea "Buenos días, María Belén. Esperamos que estés bien. Muy amable por tu respuesta…" at bounding box center [382, 398] width 472 height 144
click at [582, 410] on textarea "Buenos días, María Belén. Esperamos que estés bien. Muy amable por tu respuesta…" at bounding box center [382, 398] width 472 height 144
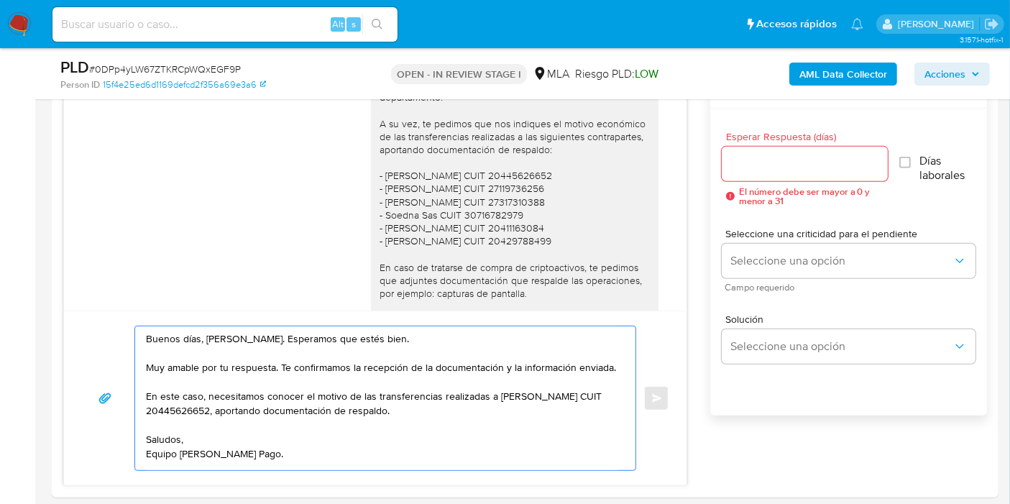
click at [0, 0] on lt-span "S á nchez" at bounding box center [0, 0] width 0 height 0
click at [355, 468] on textarea "Buenos días, María Belén. Esperamos que estés bien. Muy amable por tu respuesta…" at bounding box center [382, 398] width 472 height 144
click at [421, 431] on textarea "Buenos días, María Belén. Esperamos que estés bien. Muy amable por tu respuesta…" at bounding box center [382, 398] width 472 height 144
click at [431, 418] on textarea "Buenos días, María Belén. Esperamos que estés bien. Muy amable por tu respuesta…" at bounding box center [382, 398] width 472 height 144
click at [407, 431] on textarea "Buenos días, María Belén. Esperamos que estés bien. Muy amable por tu respuesta…" at bounding box center [382, 398] width 472 height 144
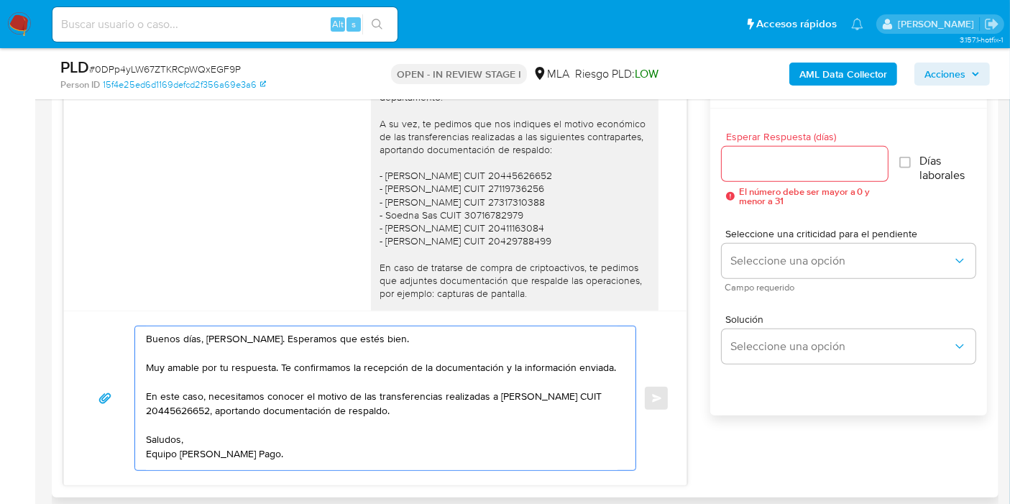
click at [430, 426] on textarea "Buenos días, María Belén. Esperamos que estés bien. Muy amable por tu respuesta…" at bounding box center [382, 398] width 472 height 144
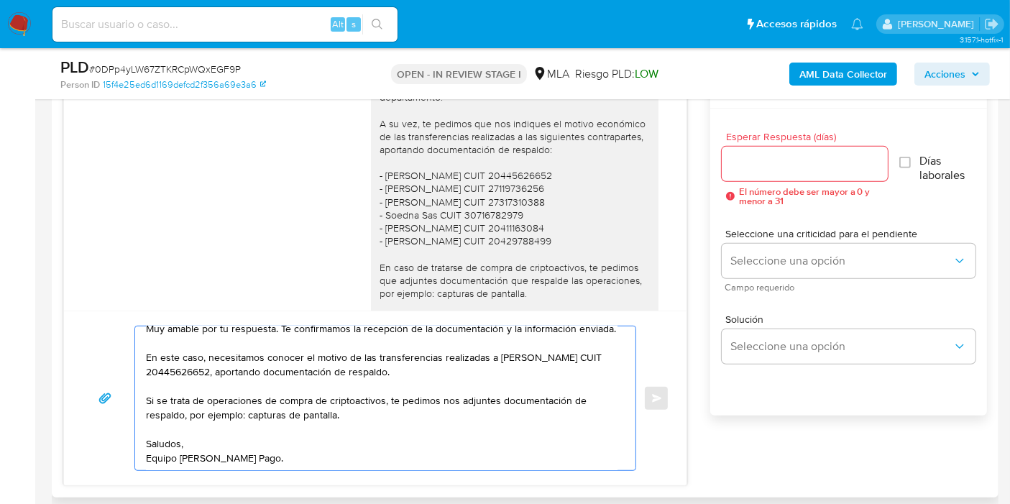
scroll to position [96, 0]
click at [171, 439] on textarea "Buenos días, María Belén. Esperamos que estés bien. Muy amable por tu respuesta…" at bounding box center [382, 398] width 472 height 144
click at [155, 453] on textarea "Buenos días, María Belén. Esperamos que estés bien. Muy amable por tu respuesta…" at bounding box center [382, 398] width 472 height 144
click at [380, 400] on textarea "Buenos días, María Belén. Esperamos que estés bien. Muy amable por tu respuesta…" at bounding box center [382, 398] width 472 height 144
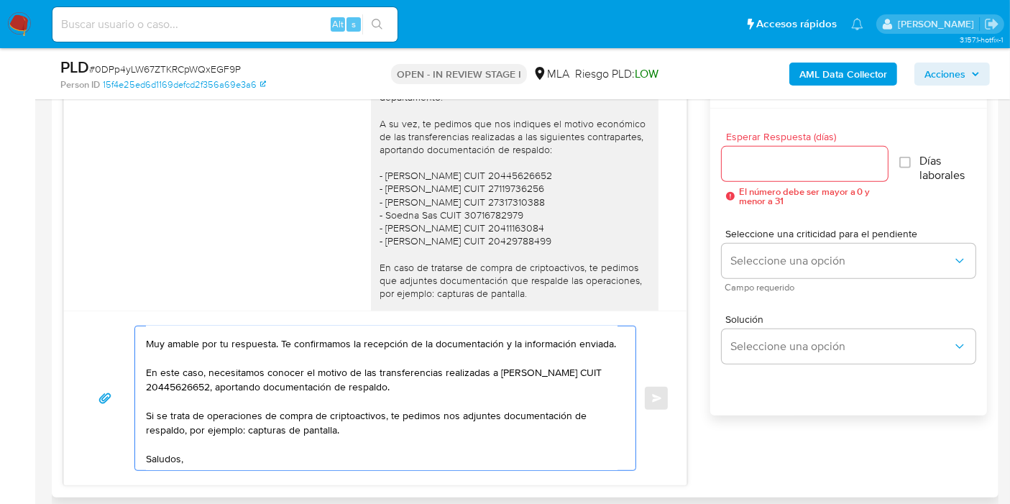
scroll to position [0, 0]
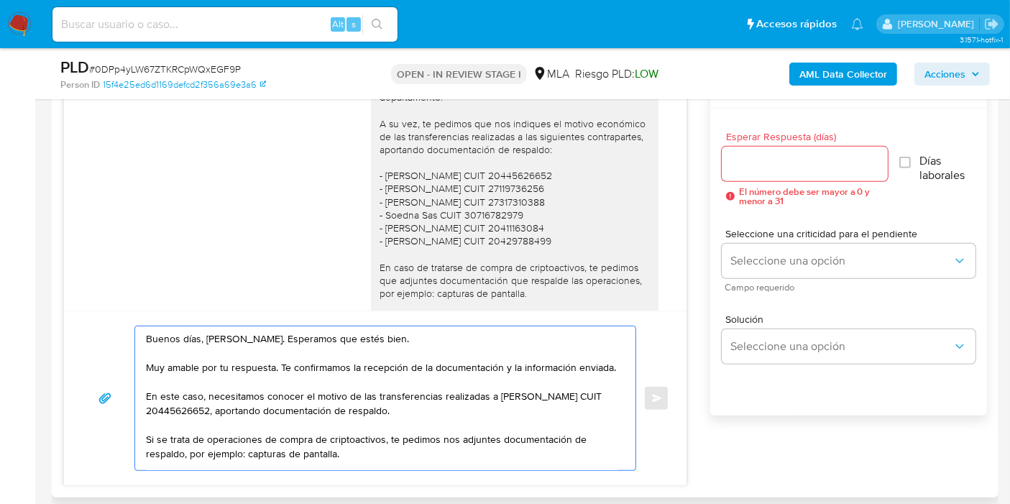
click at [153, 449] on textarea "Buenos días, María Belén. Esperamos que estés bien. Muy amable por tu respuesta…" at bounding box center [382, 398] width 472 height 144
drag, startPoint x: 146, startPoint y: 449, endPoint x: 205, endPoint y: 449, distance: 59.0
click at [205, 449] on textarea "Buenos días, María Belén. Esperamos que estés bien. Muy amable por tu respuesta…" at bounding box center [382, 398] width 472 height 144
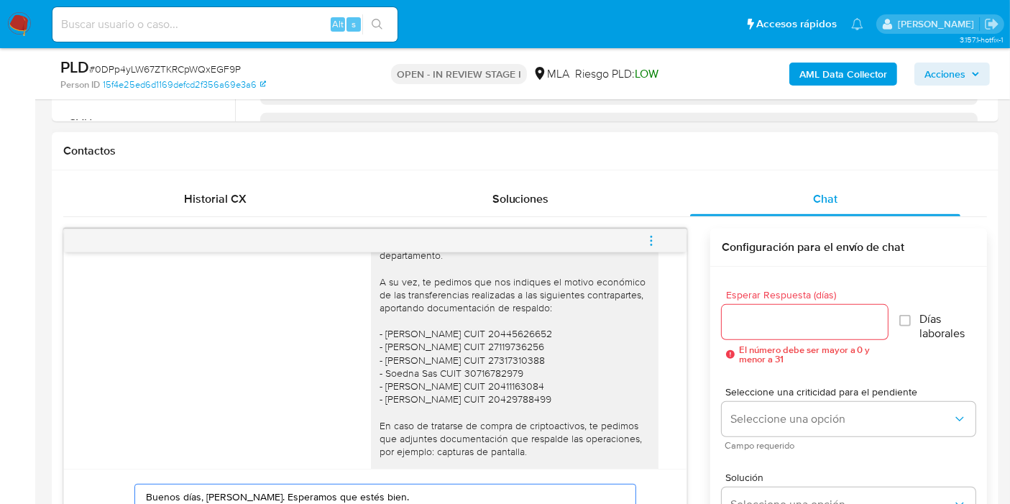
scroll to position [618, 0]
type textarea "Buenos días, María Belén. Esperamos que estés bien. Muy amable por tu respuesta…"
click at [738, 308] on div at bounding box center [805, 323] width 166 height 35
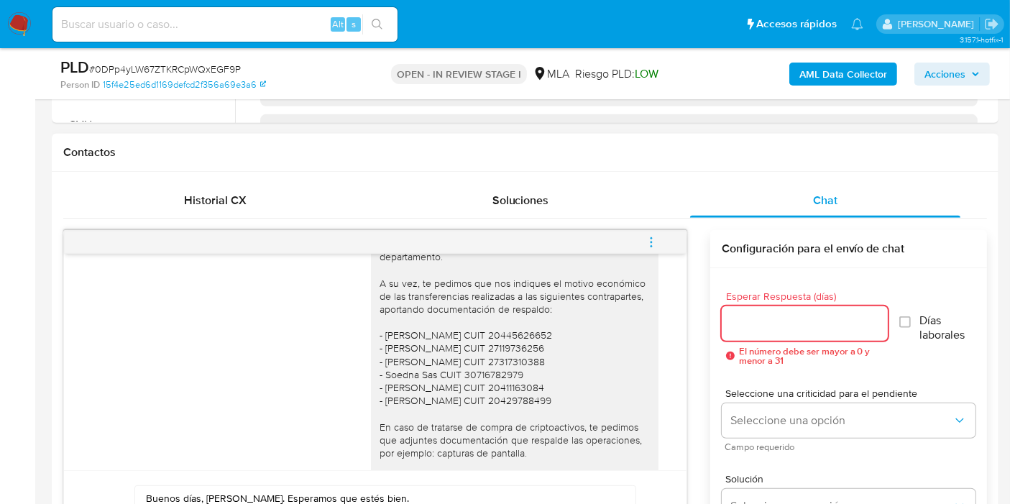
click at [739, 320] on input "Esperar Respuesta (días)" at bounding box center [805, 323] width 166 height 19
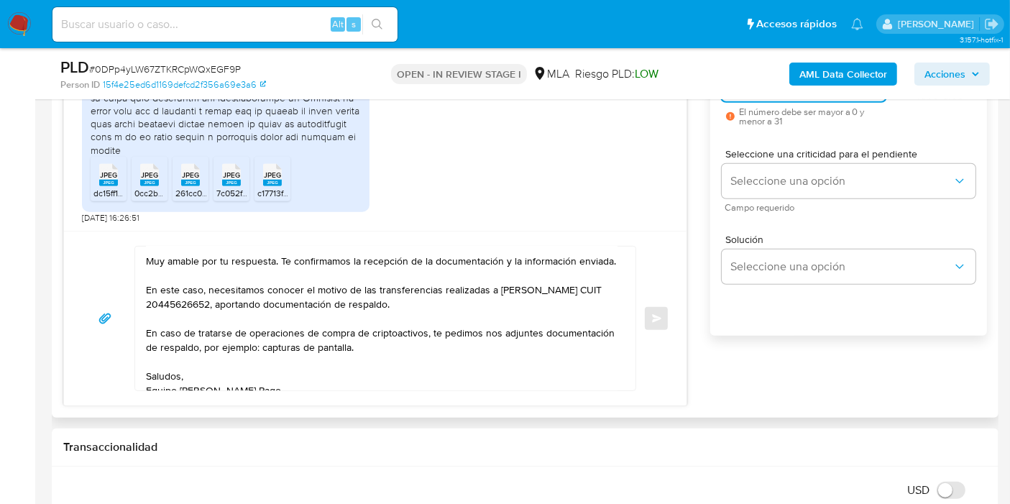
scroll to position [53, 0]
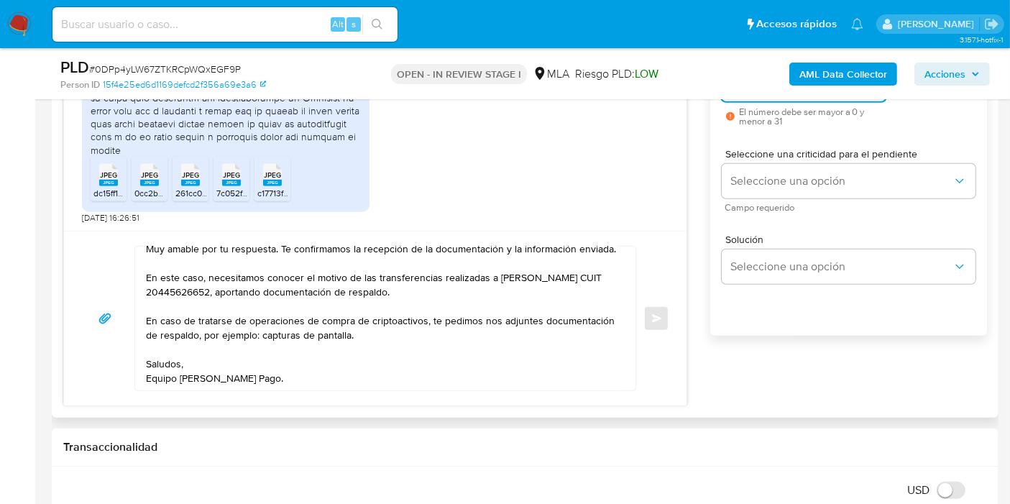
type input "1"
click at [422, 334] on textarea "Buenos días, María Belén. Esperamos que estés bien. Muy amable por tu respuesta…" at bounding box center [382, 319] width 472 height 144
click at [417, 334] on textarea "Buenos días, María Belén. Esperamos que estés bien. Muy amable por tu respuesta…" at bounding box center [382, 319] width 472 height 144
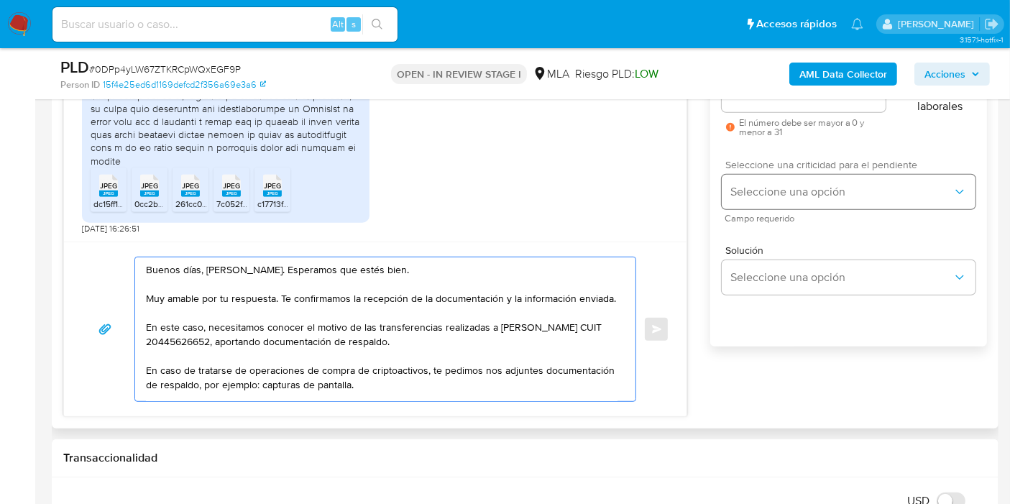
scroll to position [778, 0]
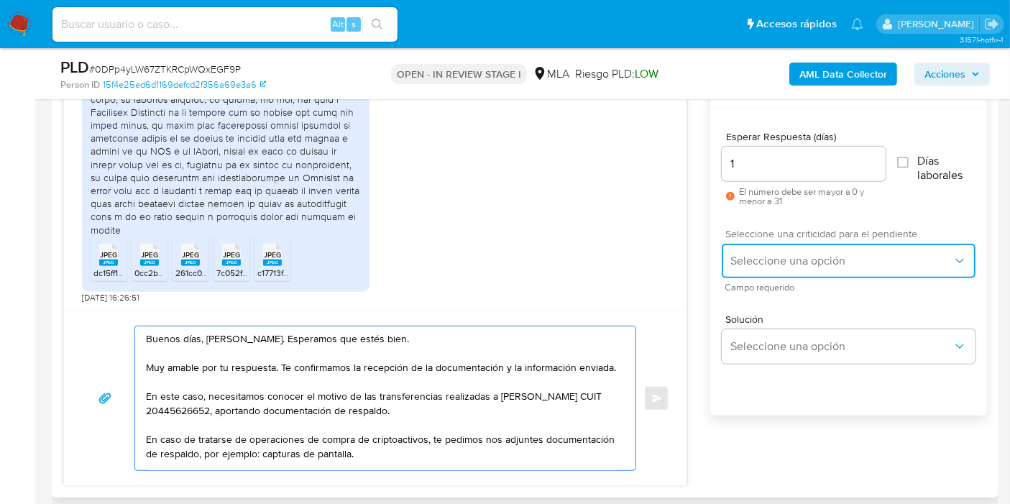
click at [814, 255] on span "Seleccione una opción" at bounding box center [841, 261] width 222 height 14
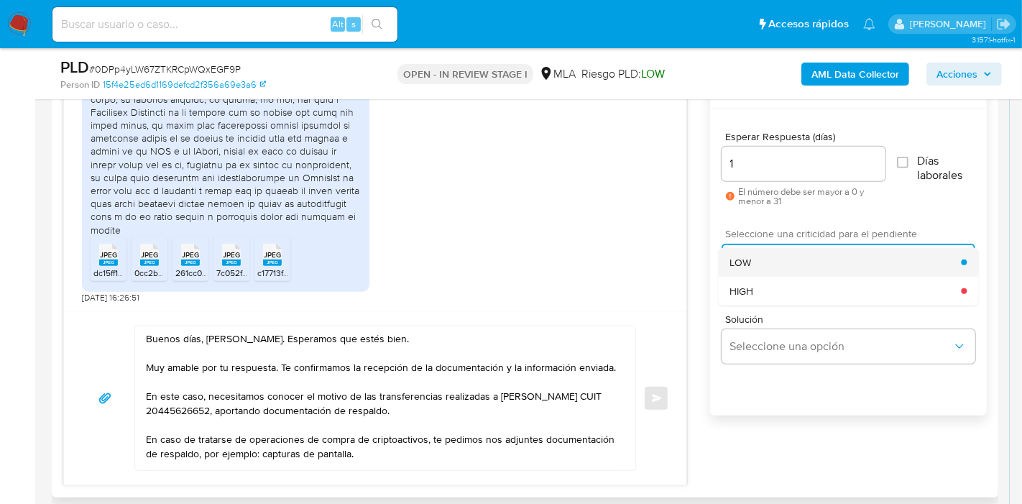
click at [812, 270] on div "LOW" at bounding box center [846, 262] width 232 height 29
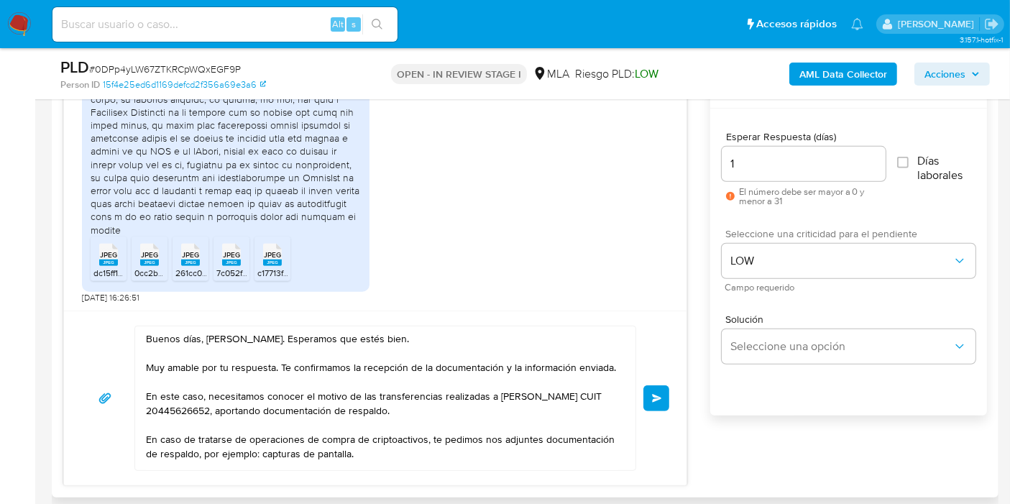
click at [657, 394] on span "Enviar" at bounding box center [657, 398] width 10 height 9
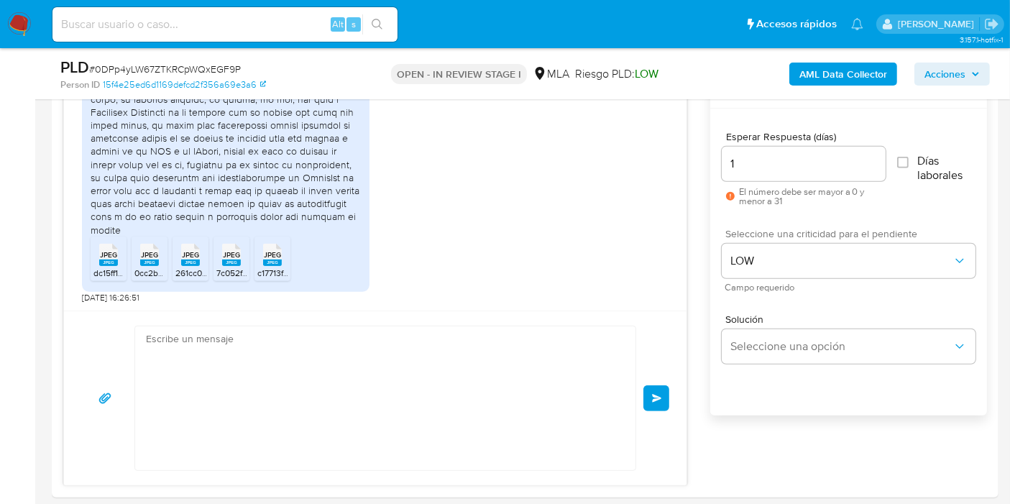
scroll to position [1696, 0]
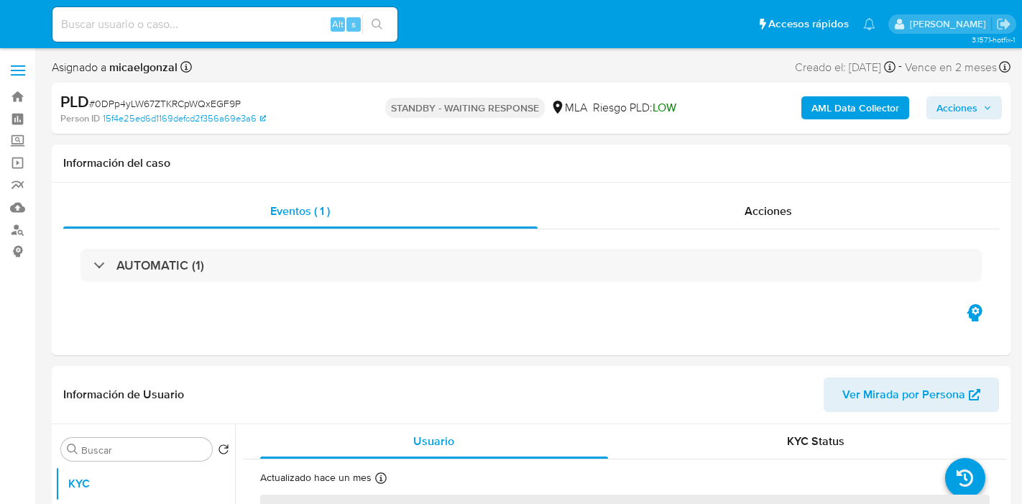
select select "10"
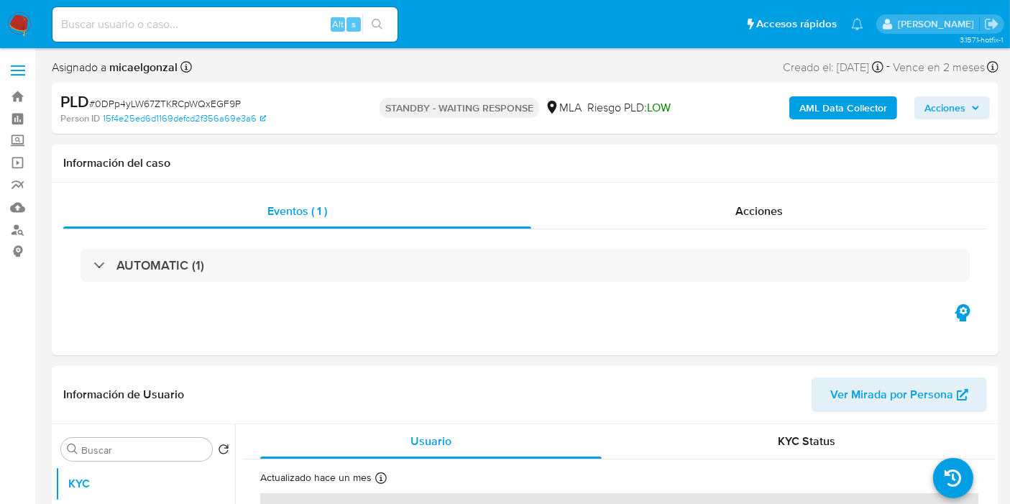
click at [24, 23] on img at bounding box center [19, 24] width 24 height 24
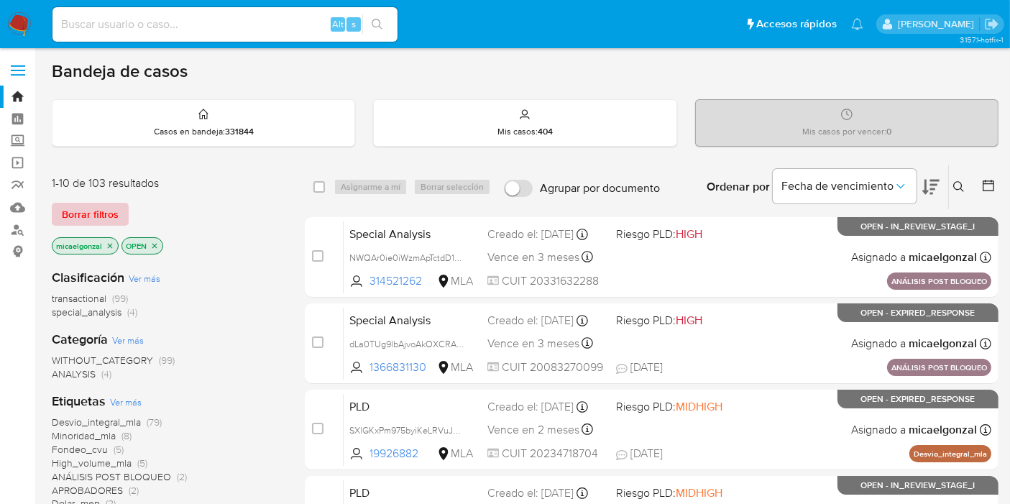
click at [97, 211] on span "Borrar filtros" at bounding box center [90, 214] width 57 height 20
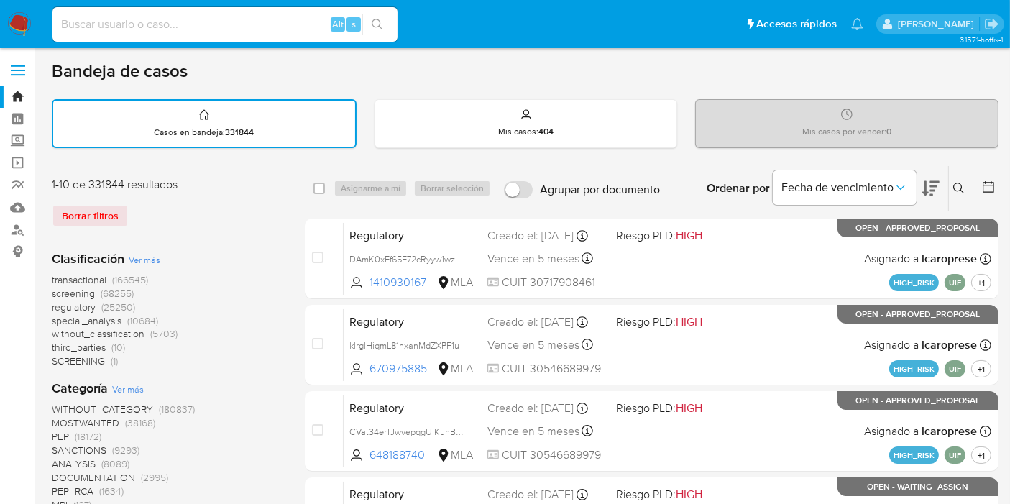
click at [959, 185] on icon at bounding box center [959, 189] width 12 height 12
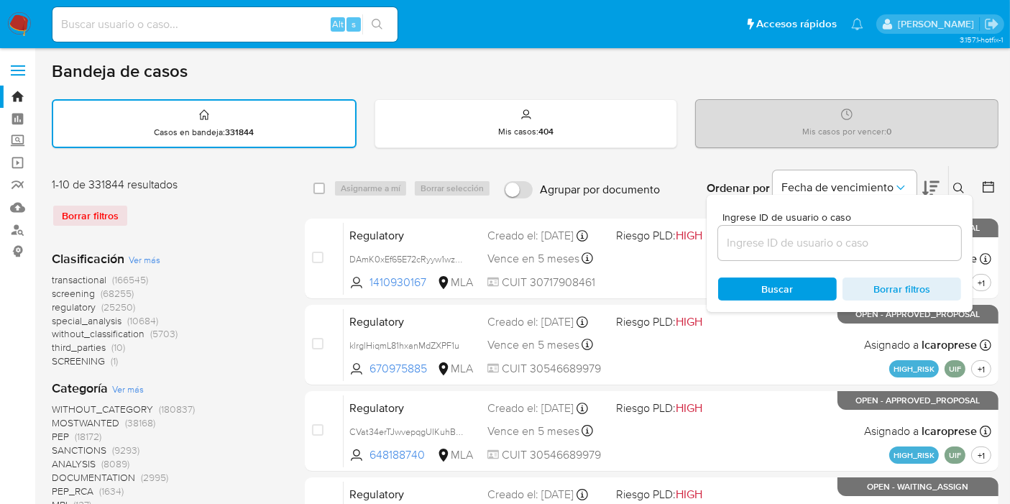
drag, startPoint x: 917, startPoint y: 225, endPoint x: 871, endPoint y: 246, distance: 50.5
click at [911, 229] on div at bounding box center [839, 243] width 243 height 35
click at [871, 246] on input at bounding box center [839, 243] width 243 height 19
paste input "URCO1fSTMgDS1x0G3fuC0Y5e"
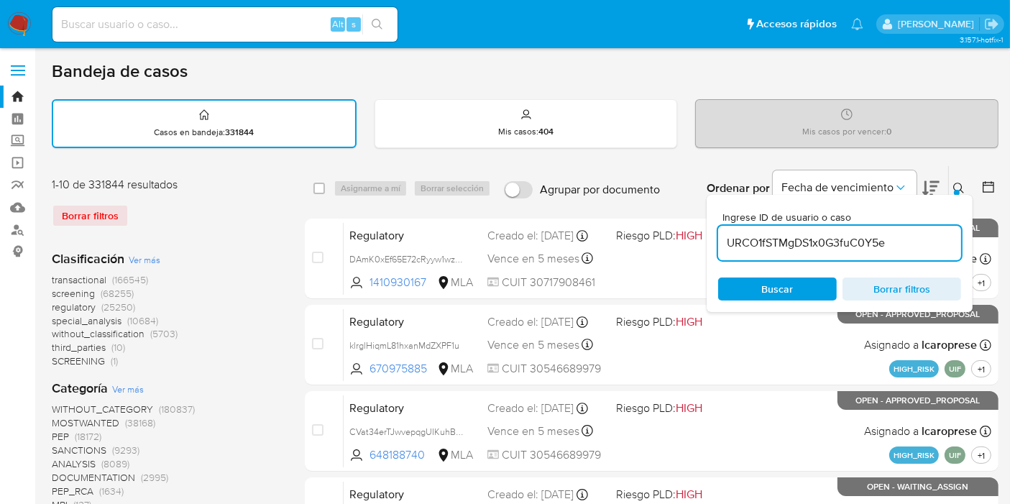
type input "URCO1fSTMgDS1x0G3fuC0Y5e"
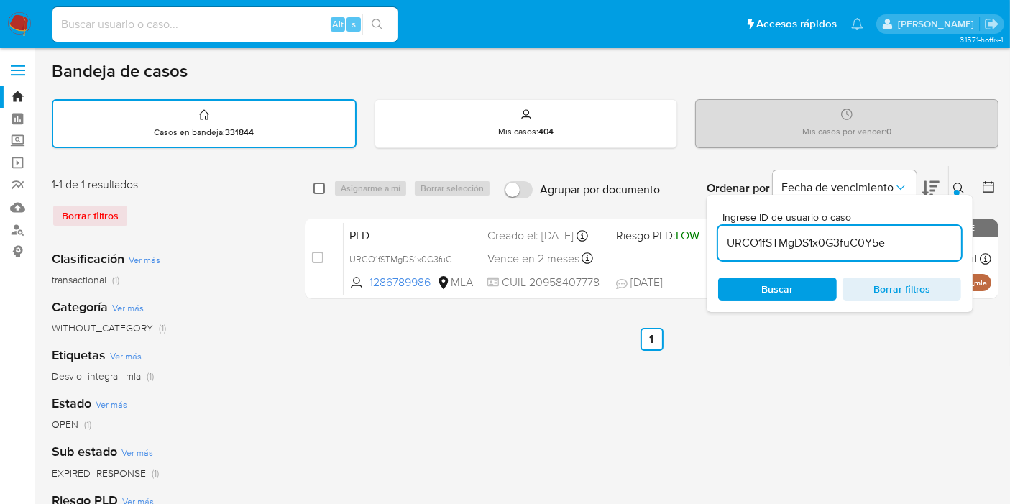
click at [324, 191] on input "checkbox" at bounding box center [319, 189] width 12 height 12
checkbox input "true"
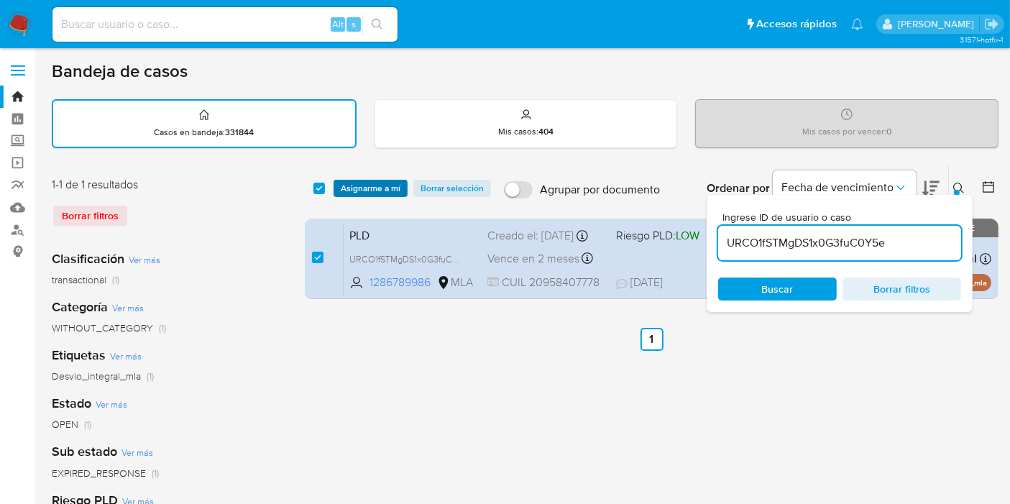
click at [375, 185] on span "Asignarme a mí" at bounding box center [371, 188] width 60 height 14
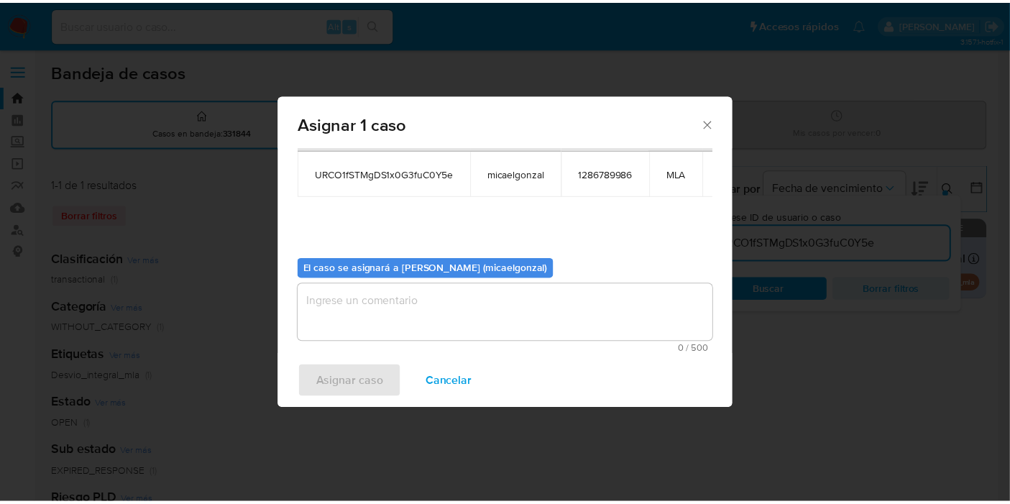
scroll to position [86, 0]
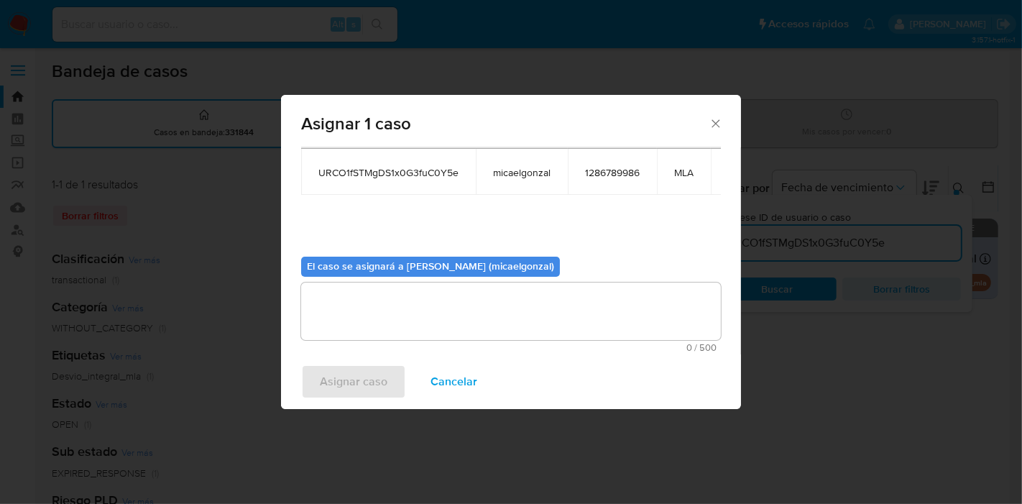
click at [390, 298] on textarea "assign-modal" at bounding box center [511, 312] width 420 height 58
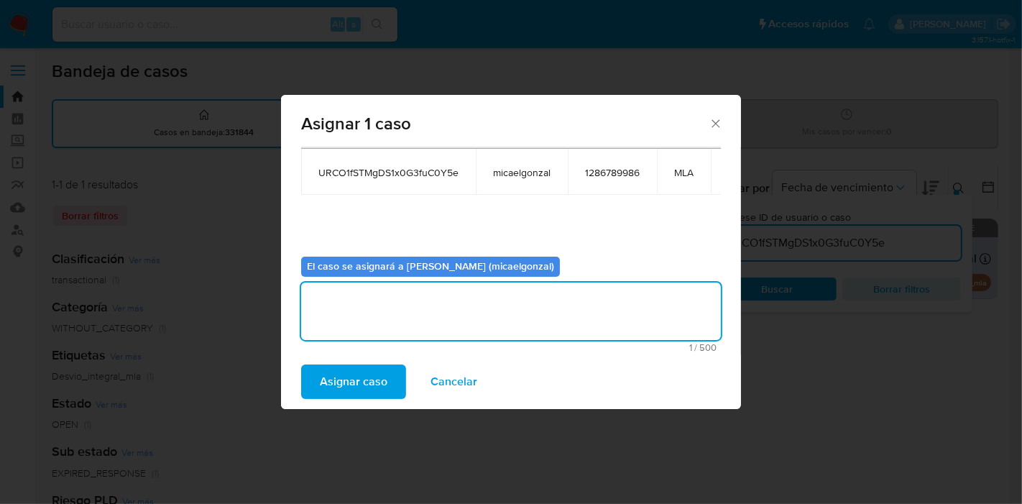
click at [380, 317] on textarea "assign-modal" at bounding box center [511, 312] width 420 height 58
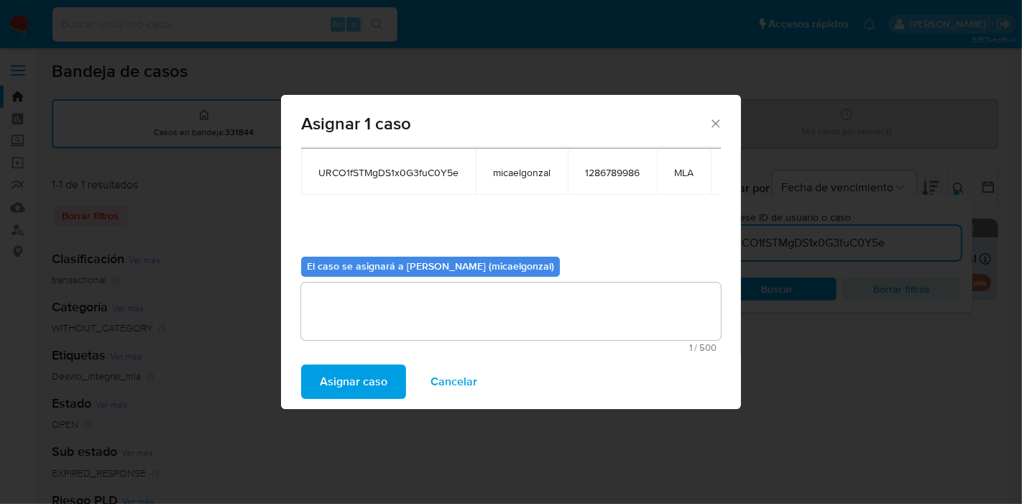
click at [361, 380] on span "Asignar caso" at bounding box center [354, 382] width 68 height 32
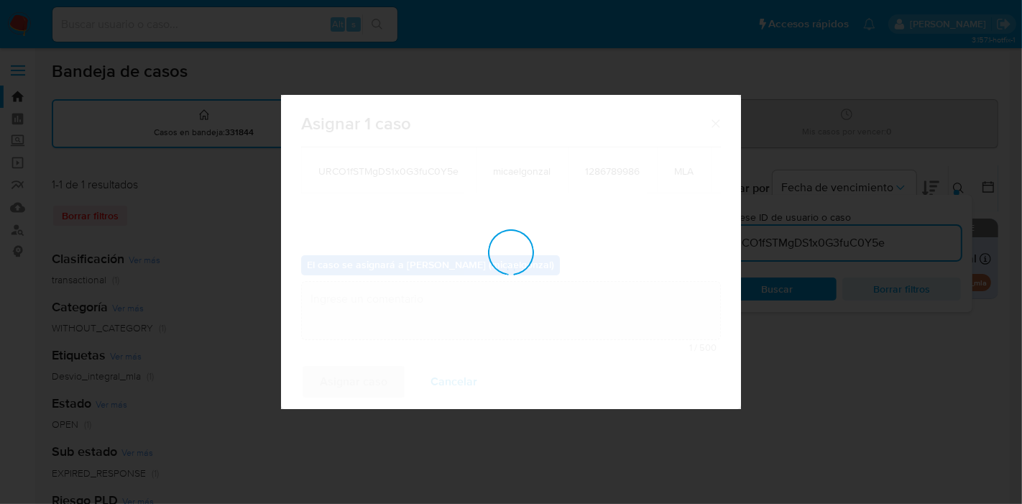
checkbox input "false"
click at [207, 24] on div "Asignar 1 caso Casos a asignar: ID Propietario ID de usuario Site URCO1fSTMgDS1…" at bounding box center [511, 252] width 1022 height 504
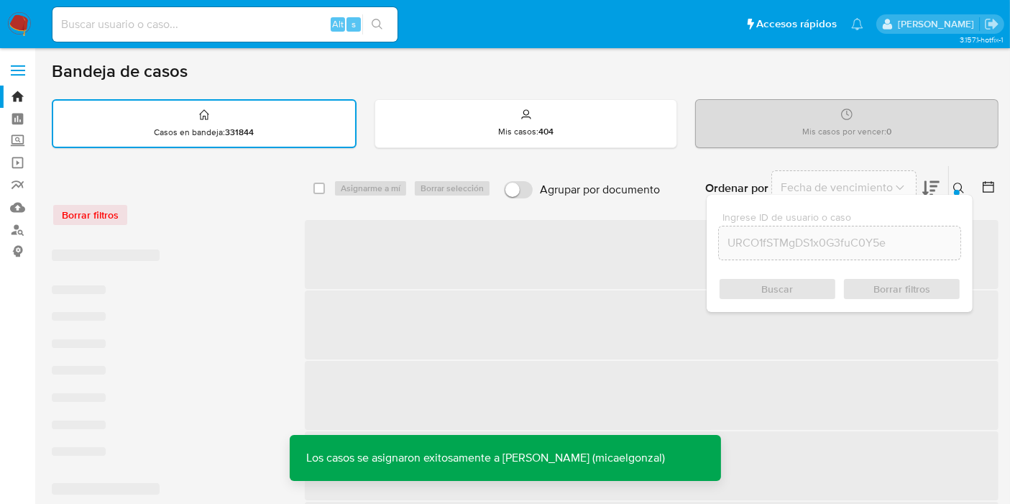
click at [207, 24] on input at bounding box center [224, 24] width 345 height 19
paste input "URCO1fSTMgDS1x0G3fuC0Y5e"
type input "URCO1fSTMgDS1x0G3fuC0Y5e"
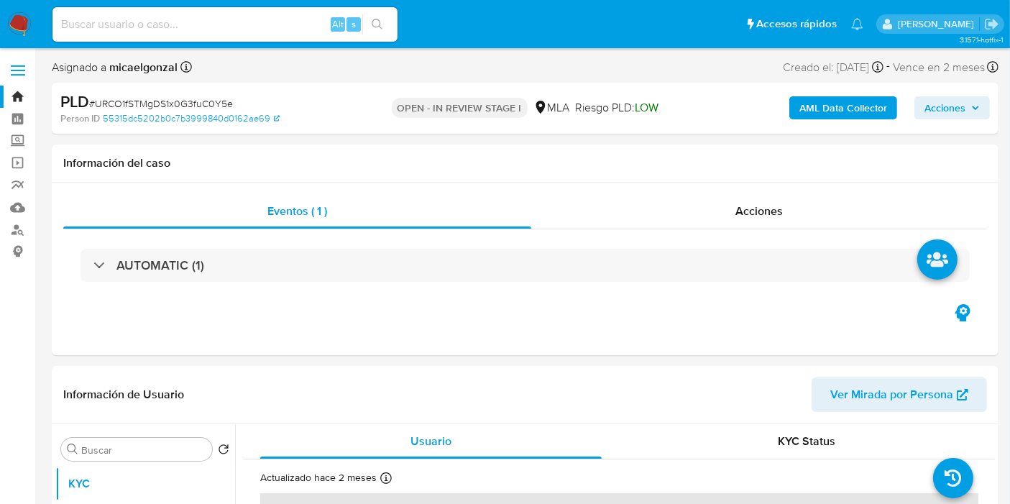
select select "10"
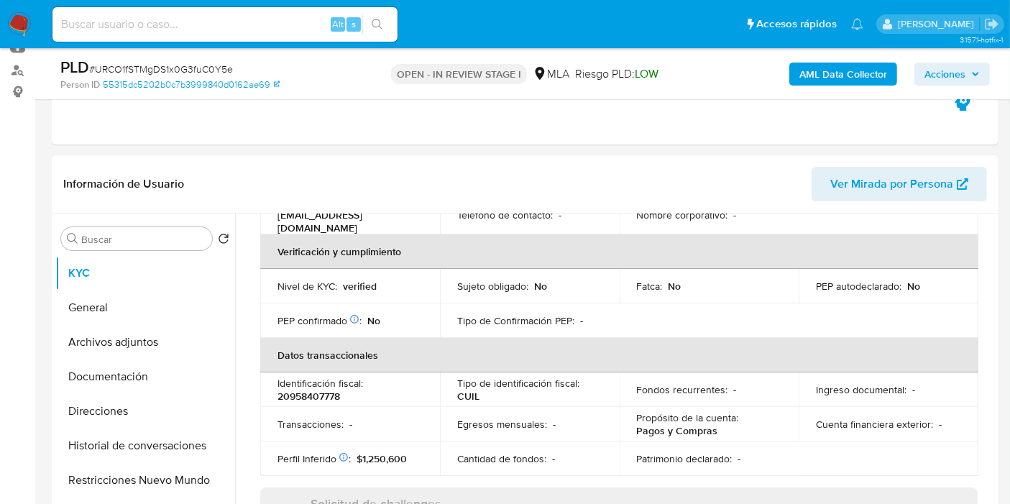
scroll to position [479, 0]
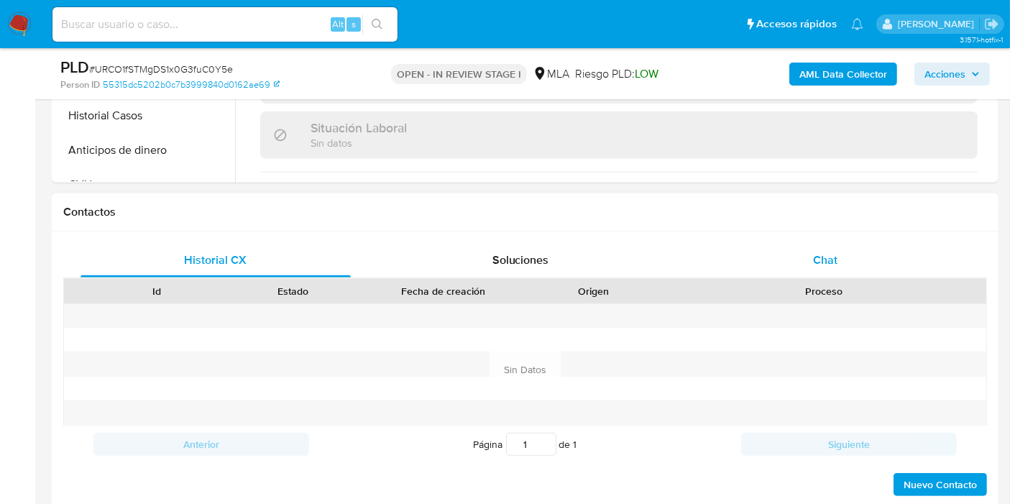
click at [861, 257] on div "Chat" at bounding box center [825, 260] width 270 height 35
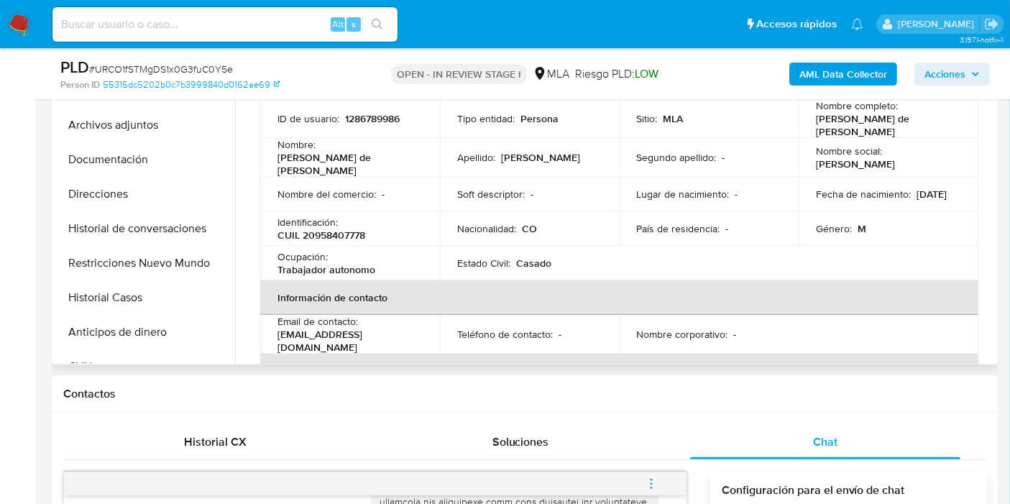
scroll to position [239, 0]
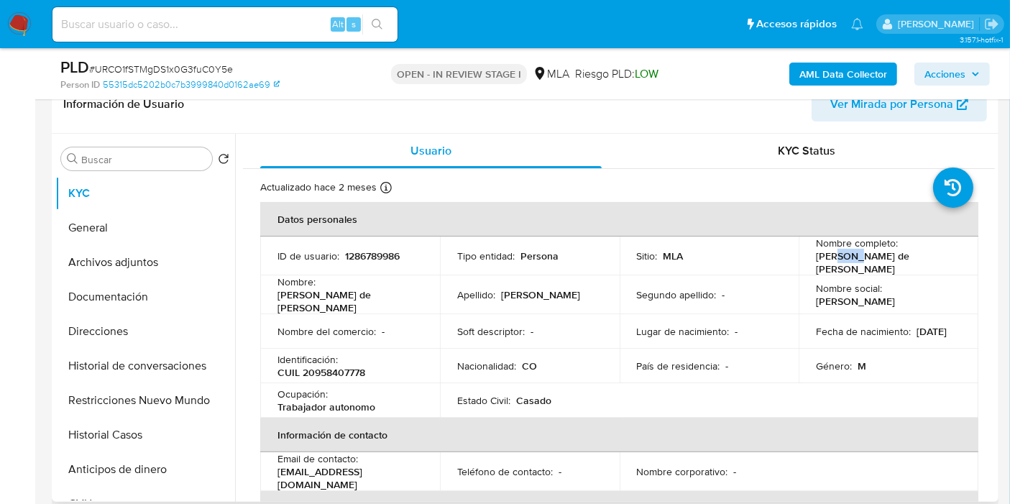
drag, startPoint x: 852, startPoint y: 262, endPoint x: 830, endPoint y: 261, distance: 21.6
click at [830, 261] on p "Jaime de Jesus Mendez Vasquez" at bounding box center [885, 262] width 139 height 26
drag, startPoint x: 815, startPoint y: 255, endPoint x: 858, endPoint y: 266, distance: 43.8
click at [851, 265] on p "Jaime de Jesus Mendez Vasquez" at bounding box center [885, 262] width 139 height 26
click at [862, 266] on p "Jaime de Jesus Mendez Vasquez" at bounding box center [885, 262] width 139 height 26
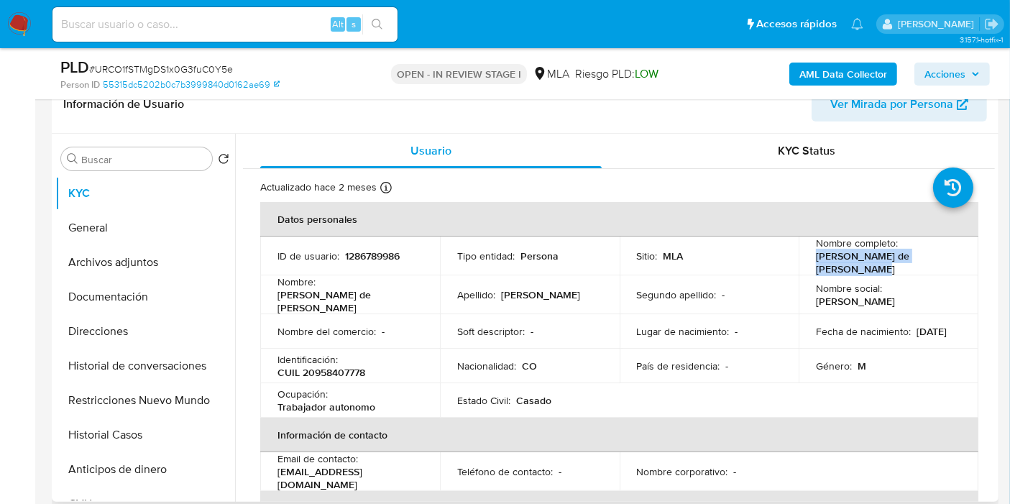
drag, startPoint x: 848, startPoint y: 268, endPoint x: 823, endPoint y: 257, distance: 27.4
click at [801, 257] on td "Nombre completo : Jaime de Jesus Mendez Vasquez" at bounding box center [889, 256] width 180 height 39
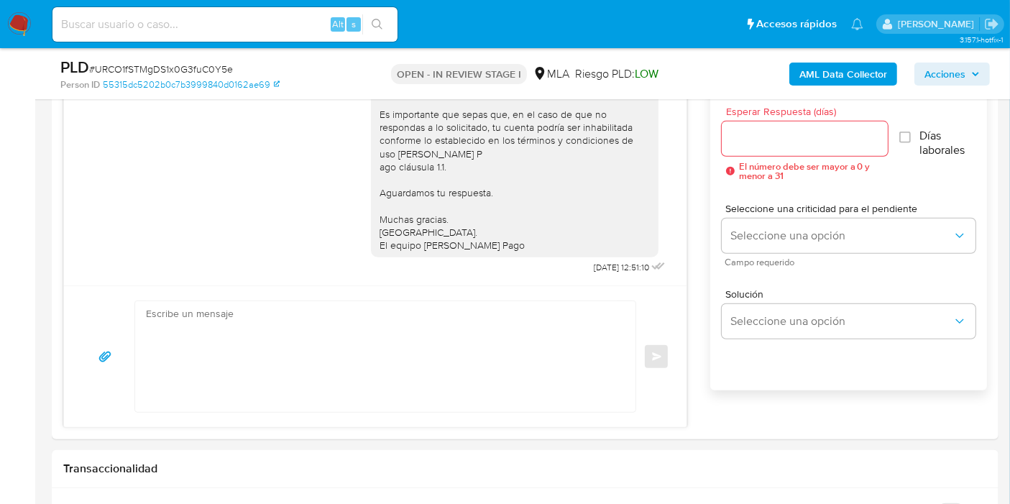
scroll to position [799, 0]
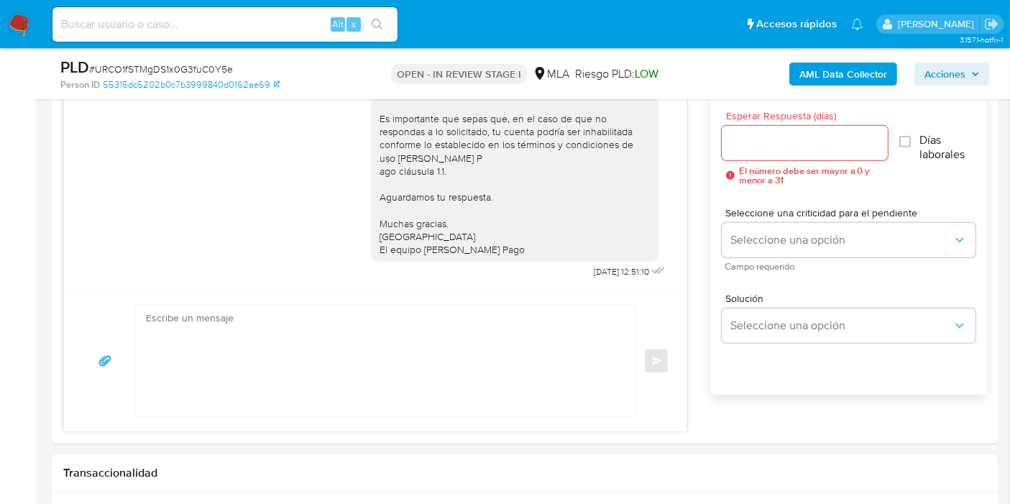
click at [12, 27] on img at bounding box center [19, 24] width 24 height 24
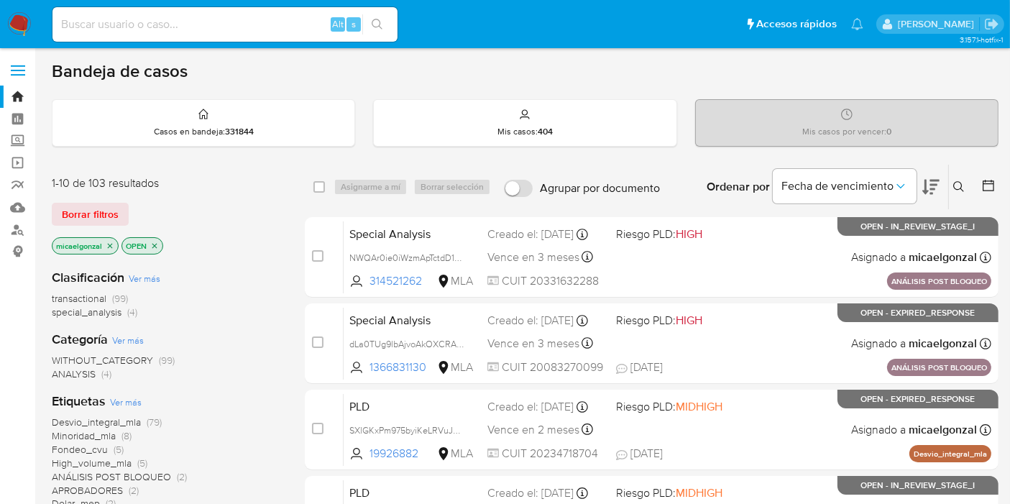
click at [91, 183] on div "1-10 de 103 resultados" at bounding box center [167, 183] width 230 height 16
click at [92, 210] on span "Borrar filtros" at bounding box center [90, 214] width 57 height 20
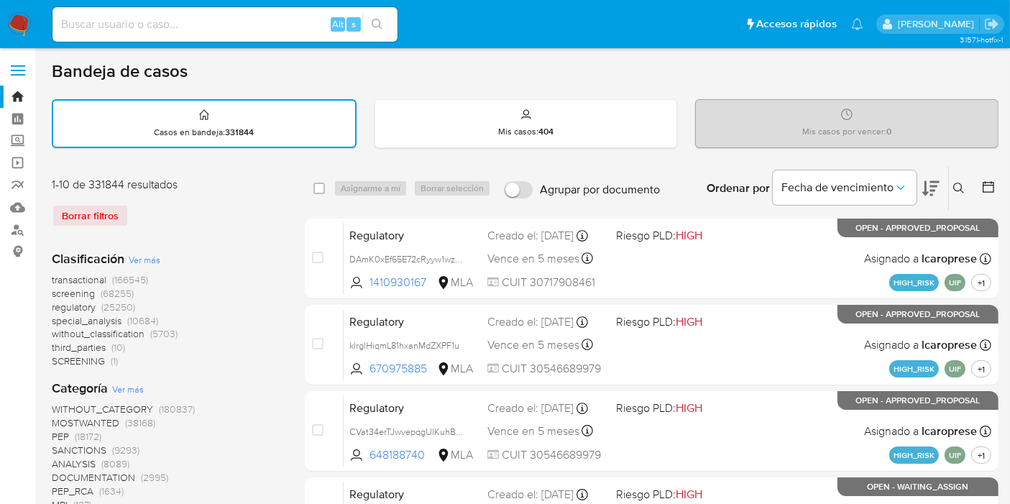
click at [951, 180] on button at bounding box center [961, 188] width 24 height 17
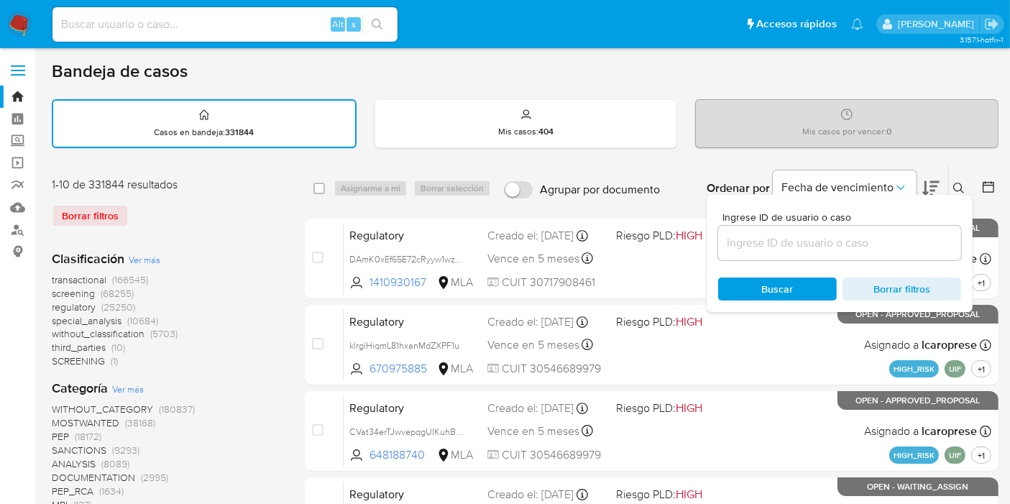
drag, startPoint x: 955, startPoint y: 186, endPoint x: 947, endPoint y: 194, distance: 11.2
click at [950, 189] on button at bounding box center [961, 188] width 24 height 17
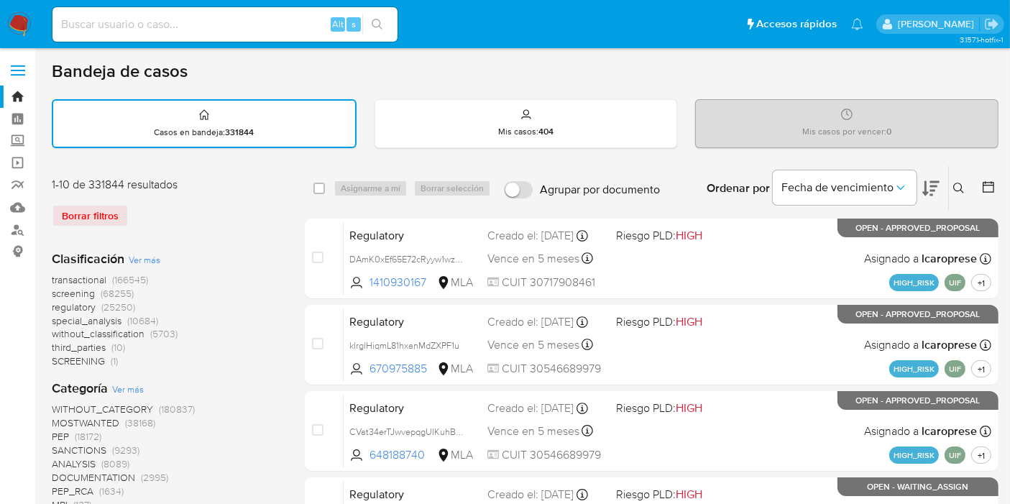
drag, startPoint x: 953, startPoint y: 175, endPoint x: 947, endPoint y: 196, distance: 21.1
click at [954, 175] on div "Ingrese ID de usuario o caso Buscar Borrar filtros" at bounding box center [960, 188] width 24 height 45
click at [954, 189] on icon at bounding box center [959, 189] width 12 height 12
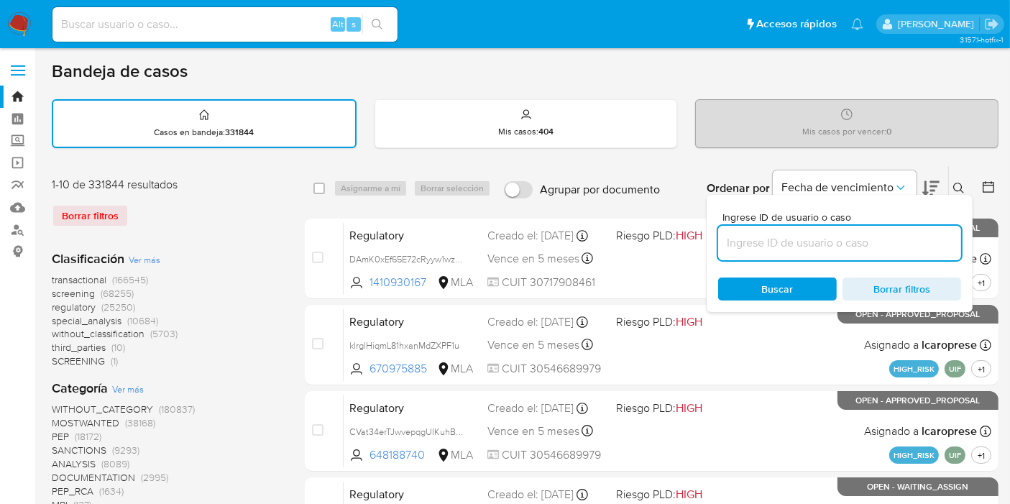
click at [863, 240] on input at bounding box center [839, 243] width 243 height 19
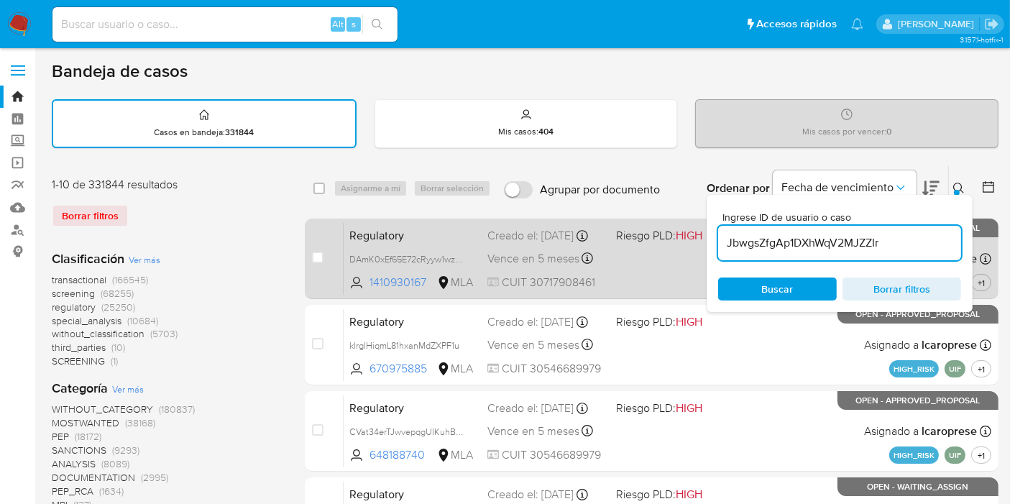
type input "JbwgsZfgAp1DXhWqV2MJZZIr"
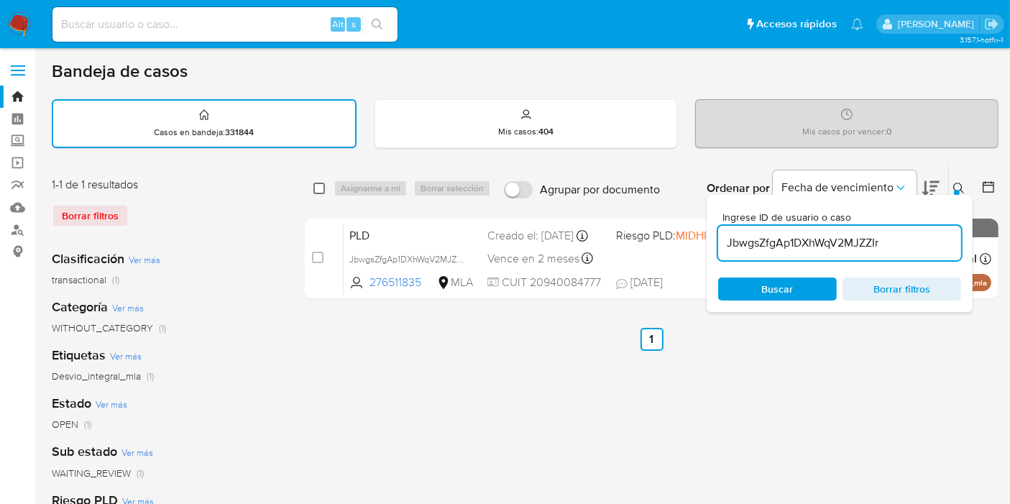
click at [320, 191] on input "checkbox" at bounding box center [319, 189] width 12 height 12
checkbox input "true"
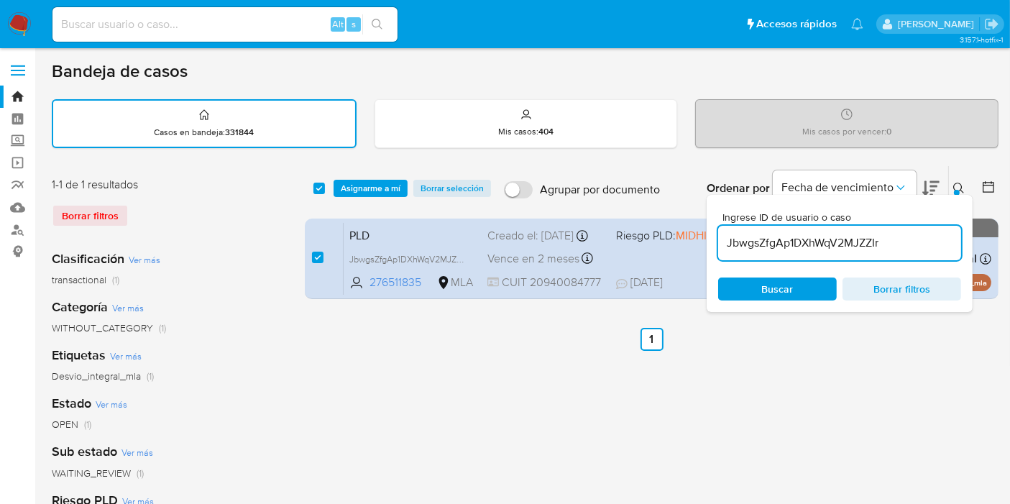
click at [349, 177] on div "select-all-cases-checkbox Asignarme a mí Borrar selección Agrupar por documento…" at bounding box center [652, 188] width 694 height 45
click at [352, 188] on span "Asignarme a mí" at bounding box center [371, 188] width 60 height 14
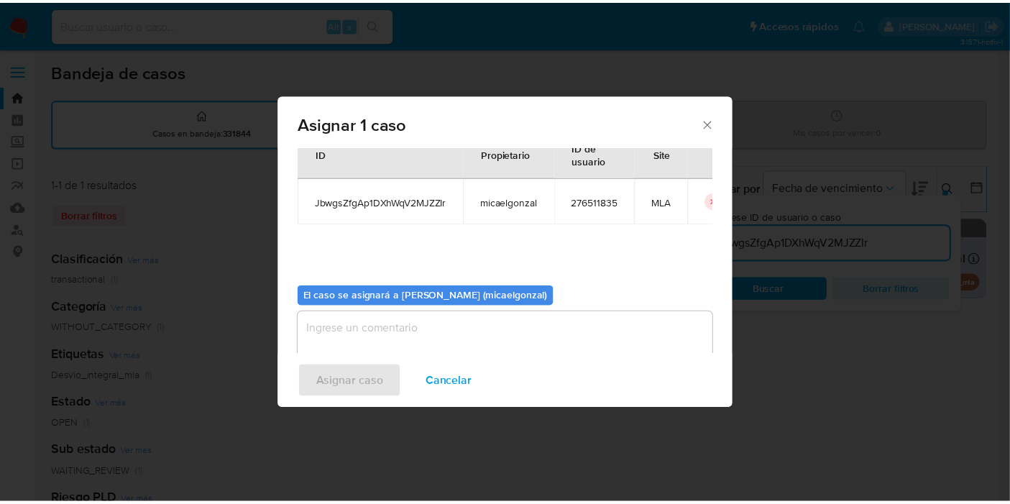
scroll to position [73, 0]
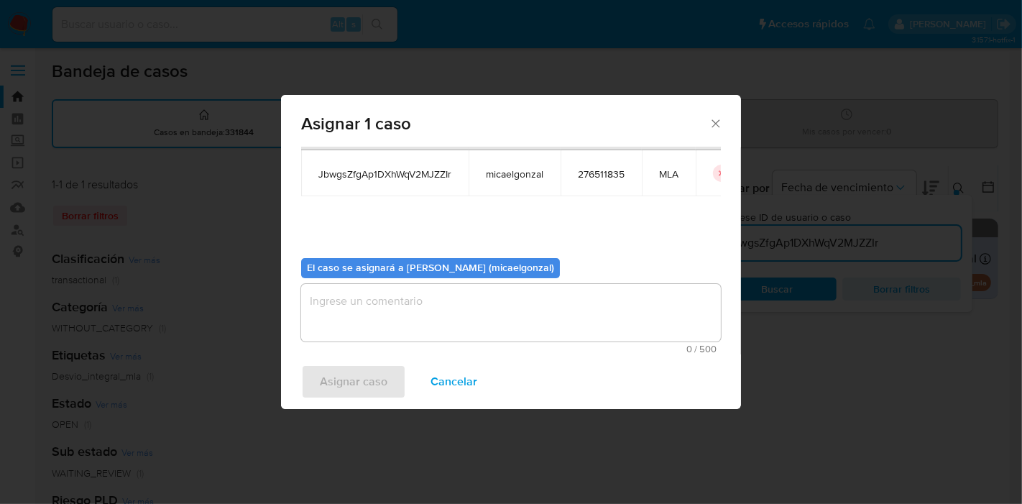
drag, startPoint x: 446, startPoint y: 341, endPoint x: 454, endPoint y: 324, distance: 19.0
click at [446, 340] on div "0 / 500 500 caracteres restantes" at bounding box center [511, 319] width 420 height 70
click at [454, 324] on textarea "assign-modal" at bounding box center [511, 313] width 420 height 58
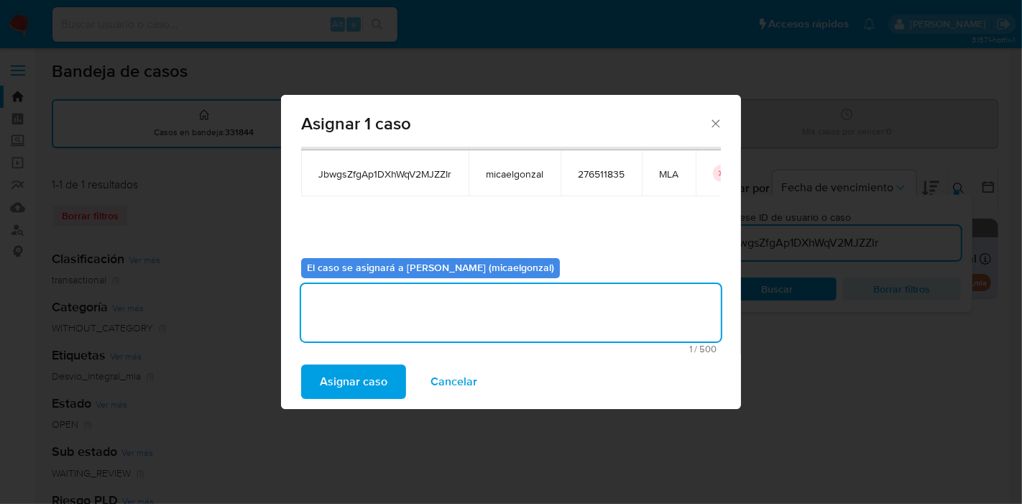
click at [387, 375] on button "Asignar caso" at bounding box center [353, 382] width 105 height 35
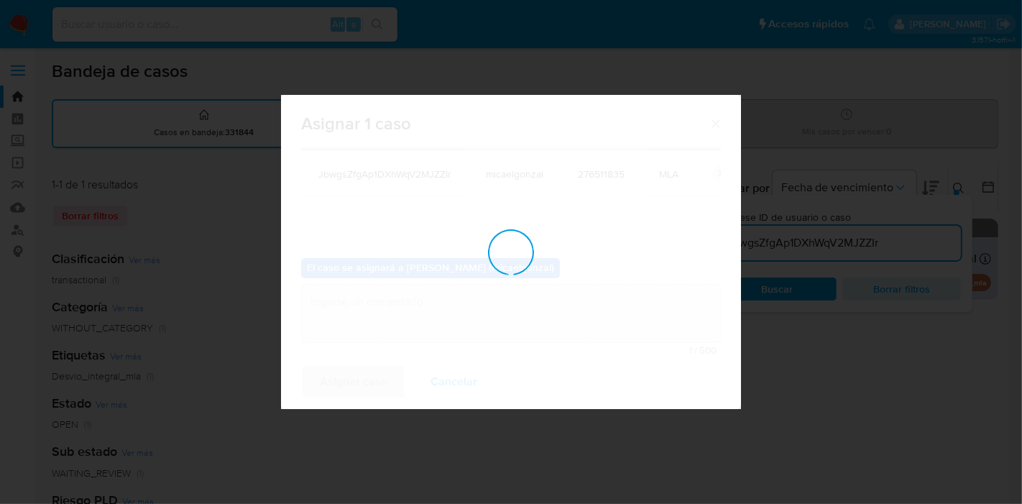
checkbox input "false"
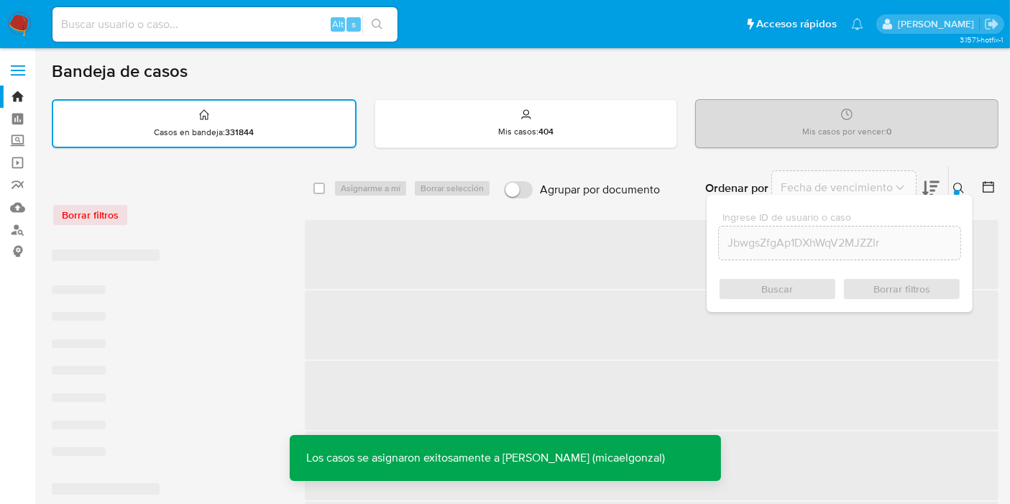
click at [283, 32] on input at bounding box center [224, 24] width 345 height 19
paste input "JbwgsZfgAp1DXhWqV2MJZZIr"
type input "JbwgsZfgAp1DXhWqV2MJZZIr"
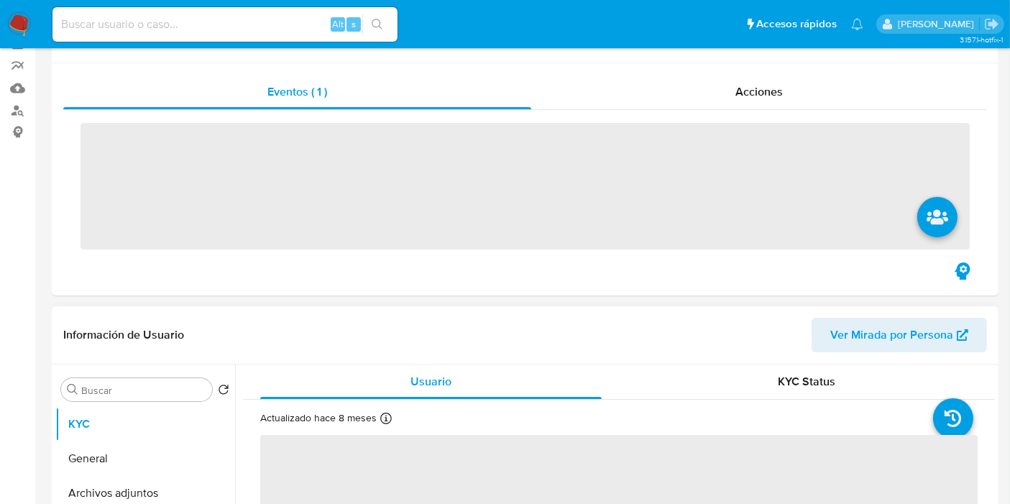
scroll to position [239, 0]
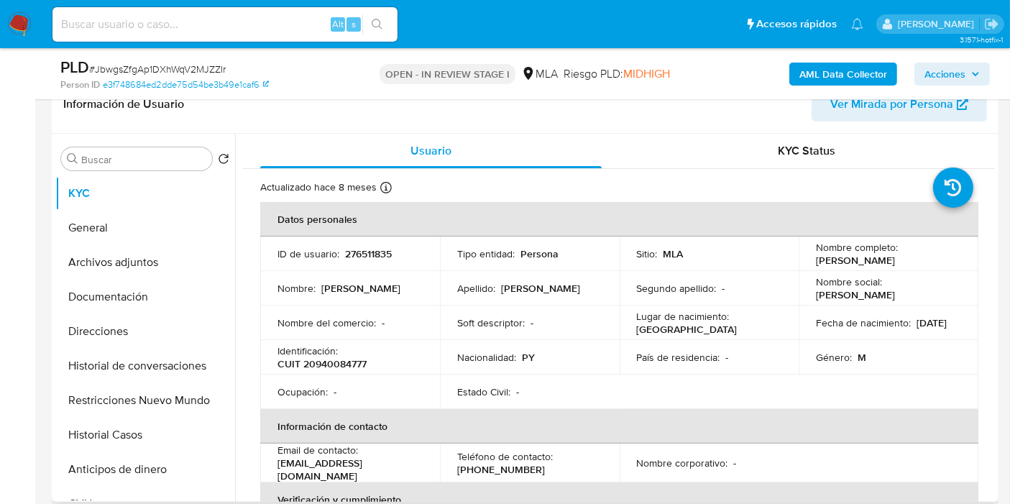
select select "10"
drag, startPoint x: 898, startPoint y: 263, endPoint x: 867, endPoint y: 264, distance: 30.9
click at [867, 264] on p "Luis Benitez Vallejos" at bounding box center [855, 260] width 79 height 13
click at [910, 262] on div "Nombre completo : Luis Benitez Vallejos" at bounding box center [888, 254] width 145 height 26
drag, startPoint x: 861, startPoint y: 263, endPoint x: 820, endPoint y: 262, distance: 41.7
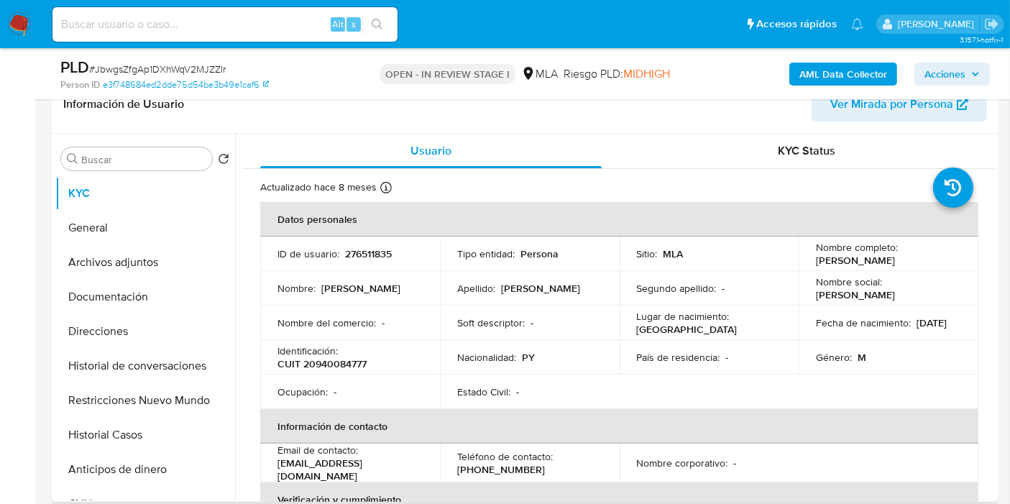
click at [811, 266] on td "Nombre completo : Luis Benitez Vallejos" at bounding box center [889, 254] width 180 height 35
copy p "Luis Benitez Vallejos"
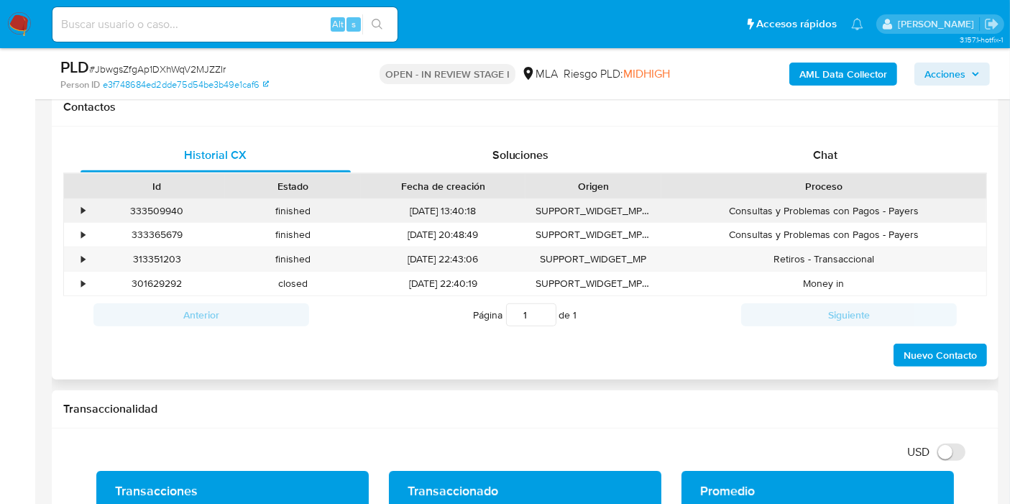
scroll to position [638, 0]
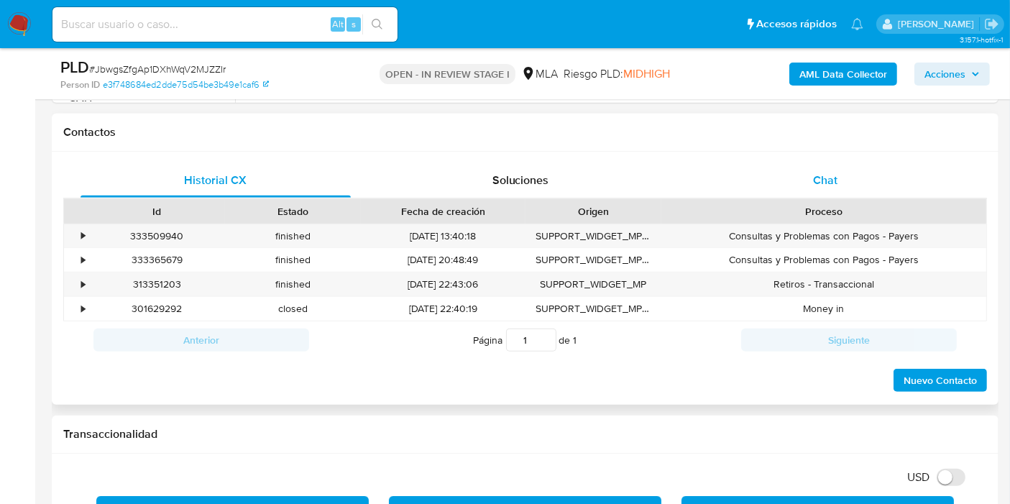
click at [813, 183] on span "Chat" at bounding box center [825, 180] width 24 height 17
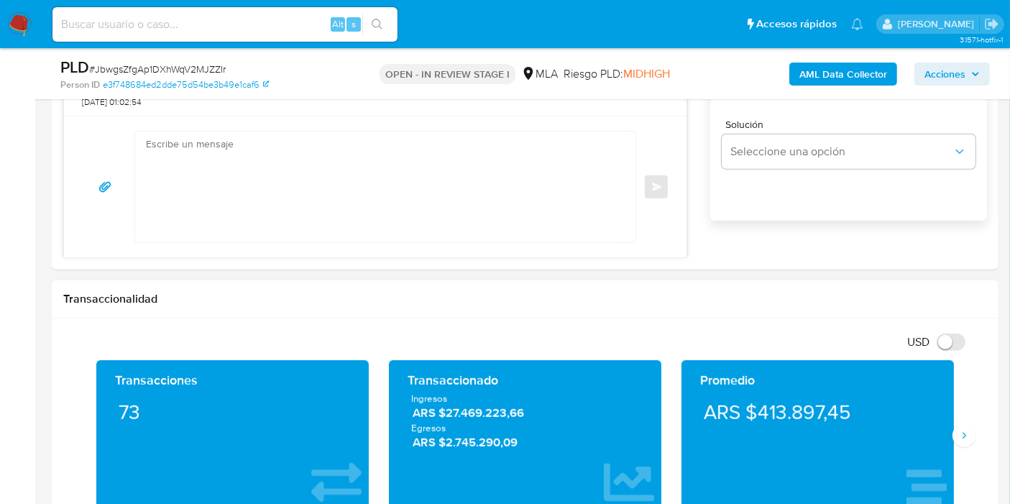
scroll to position [879, 0]
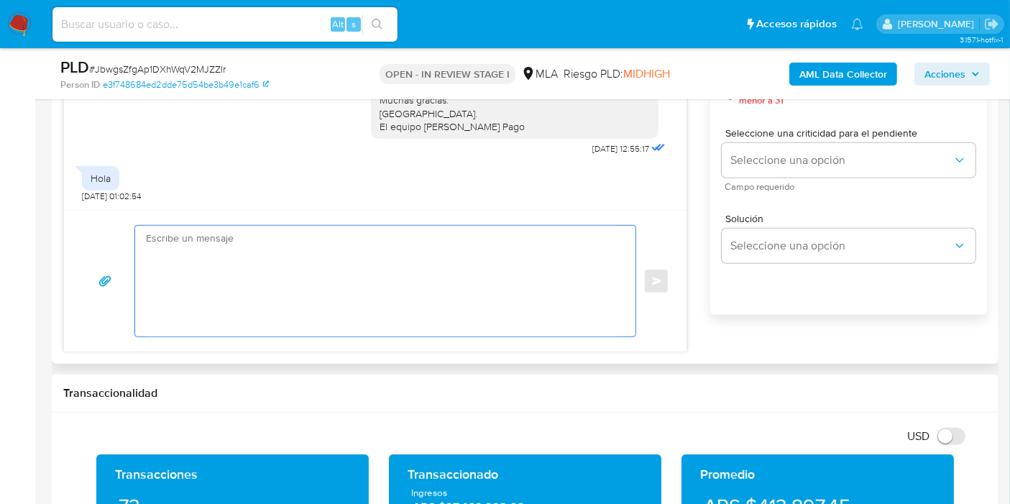
click at [427, 278] on textarea at bounding box center [382, 281] width 472 height 111
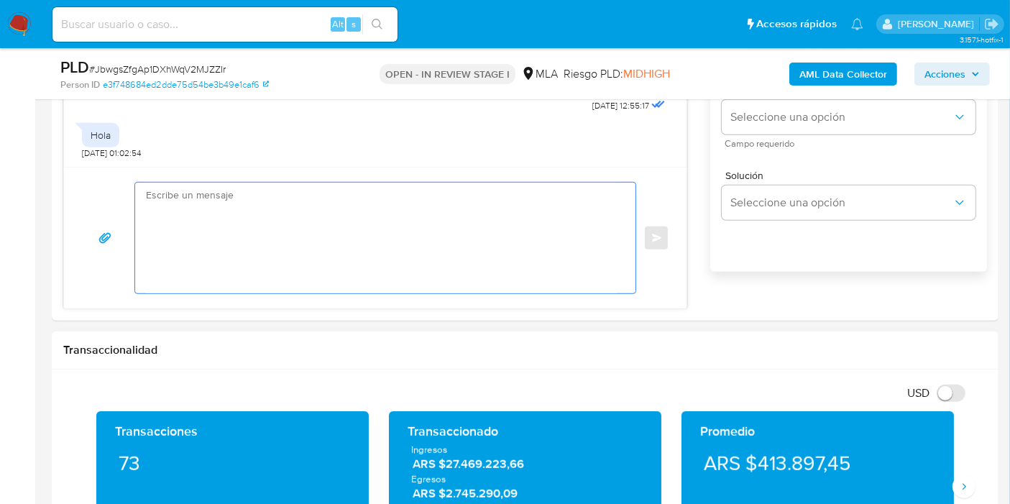
scroll to position [958, 0]
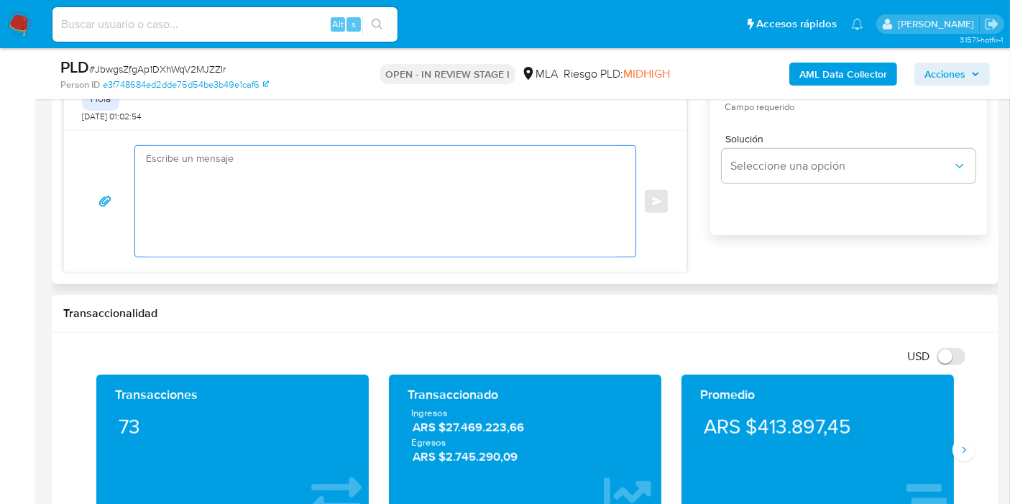
click at [336, 180] on textarea at bounding box center [382, 201] width 472 height 111
paste textarea "En función de las operaciones registradas en tu cuenta de Mercado Pago, necesit…"
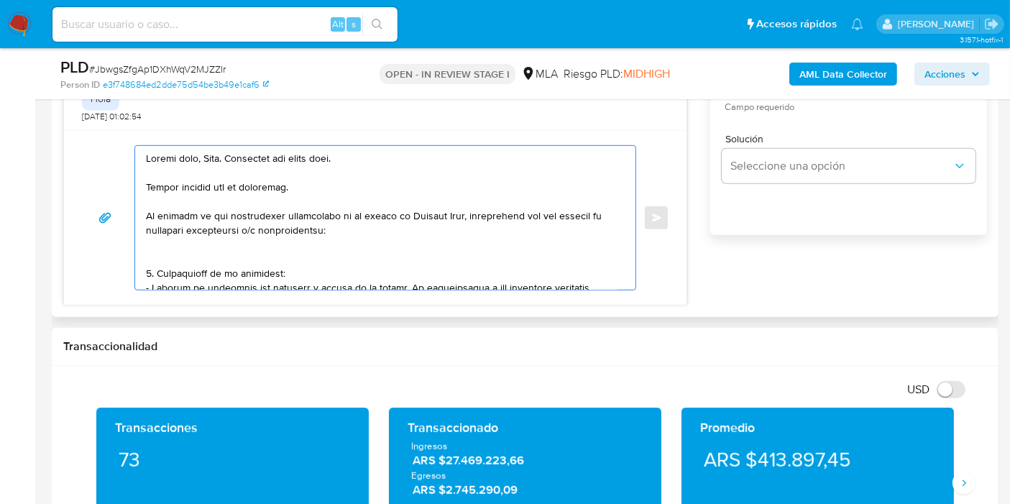
click at [232, 261] on textarea at bounding box center [382, 218] width 472 height 144
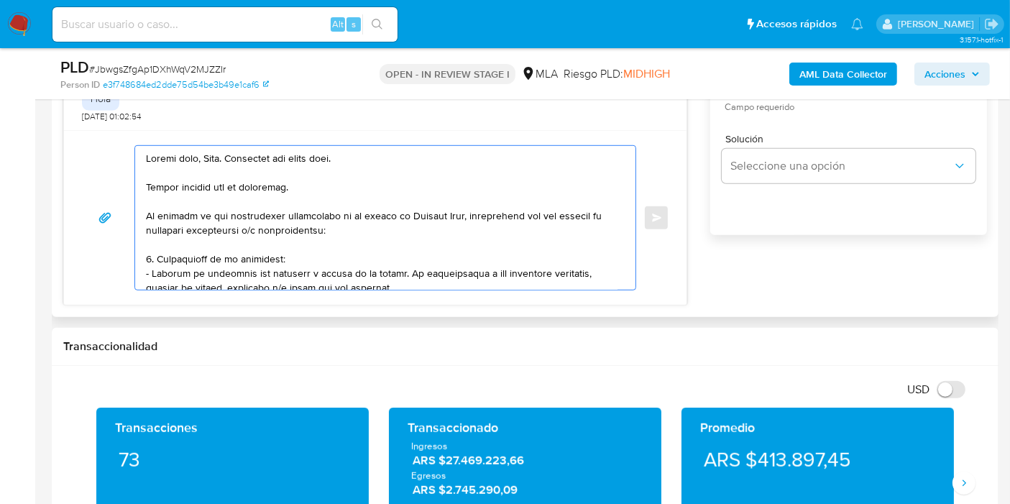
click at [269, 202] on textarea at bounding box center [382, 218] width 472 height 144
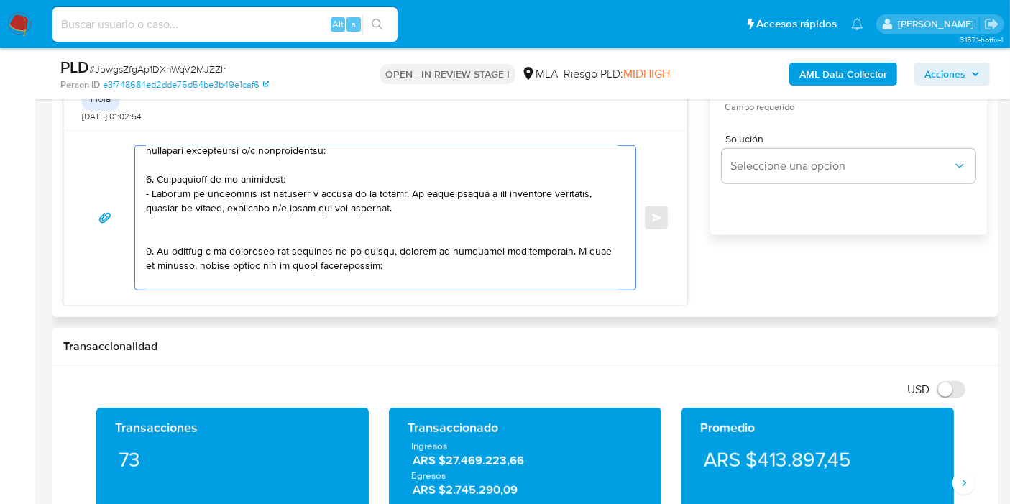
click at [355, 234] on textarea at bounding box center [382, 218] width 472 height 144
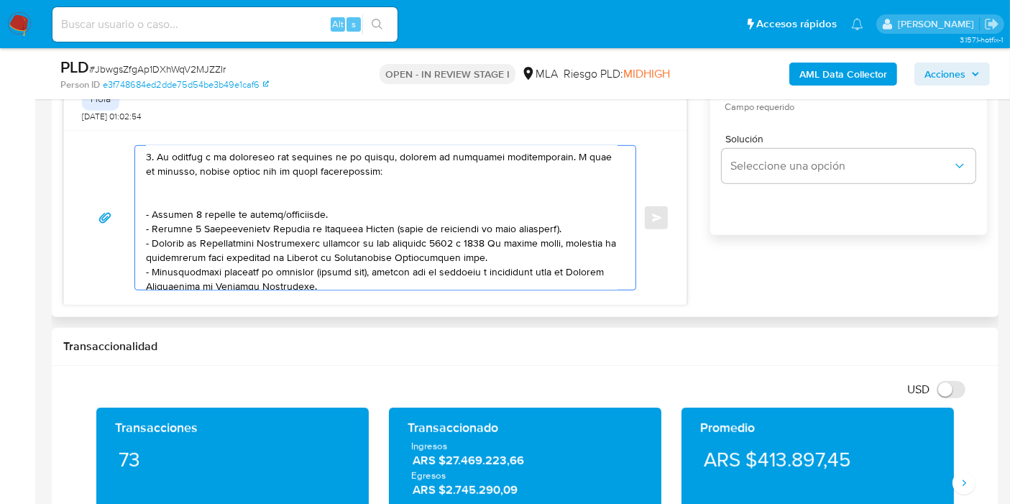
click at [296, 179] on textarea at bounding box center [382, 218] width 472 height 144
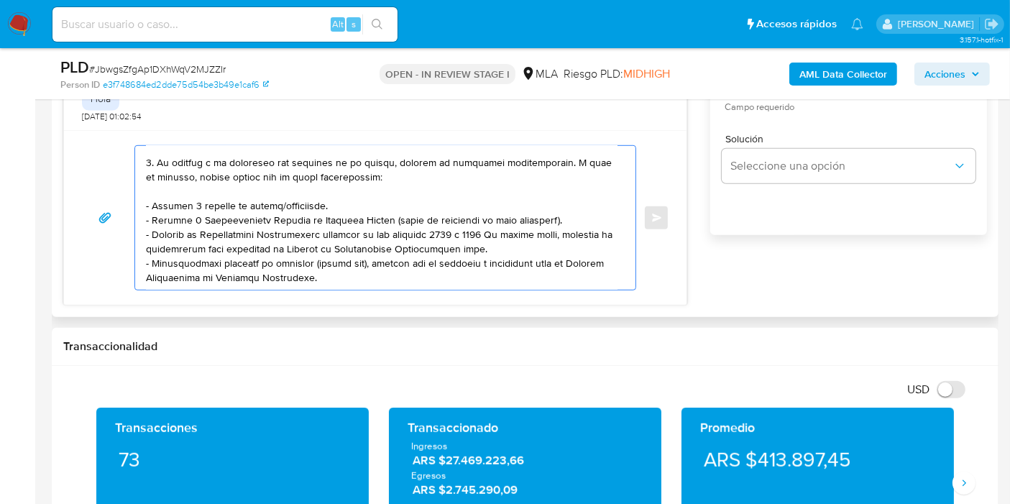
scroll to position [145, 0]
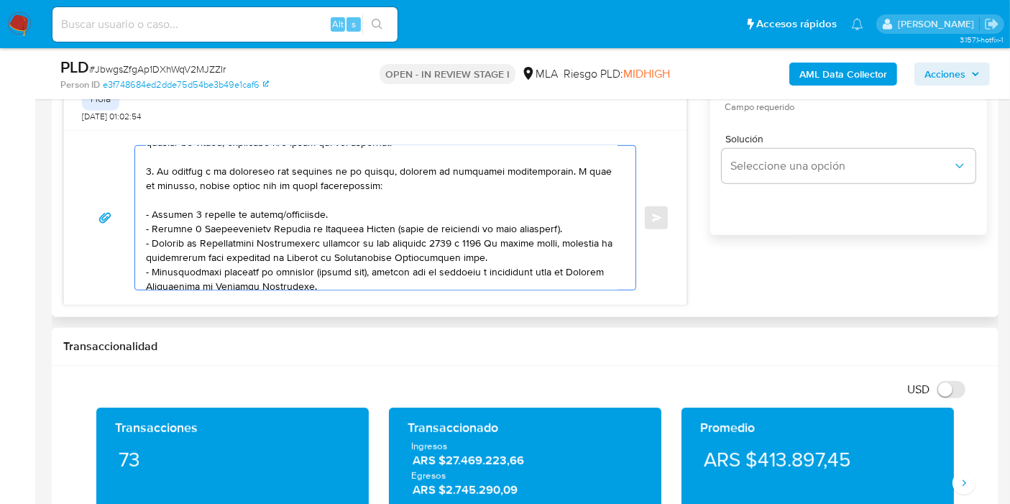
click at [341, 188] on textarea at bounding box center [382, 218] width 472 height 144
click at [449, 217] on textarea at bounding box center [382, 218] width 472 height 144
click at [500, 241] on textarea at bounding box center [382, 218] width 472 height 144
click at [562, 250] on textarea at bounding box center [382, 218] width 472 height 144
paste textarea "[URL][DOMAIN_NAME]"
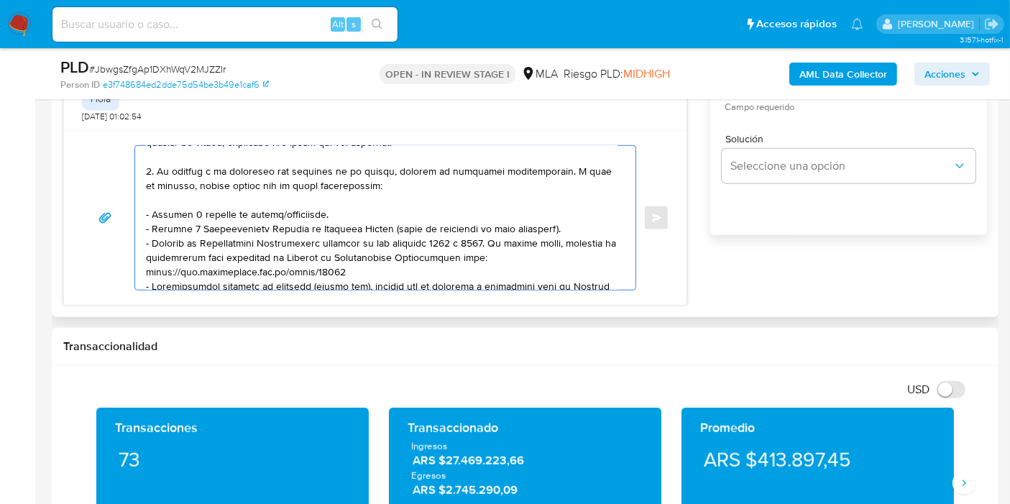
scroll to position [183, 0]
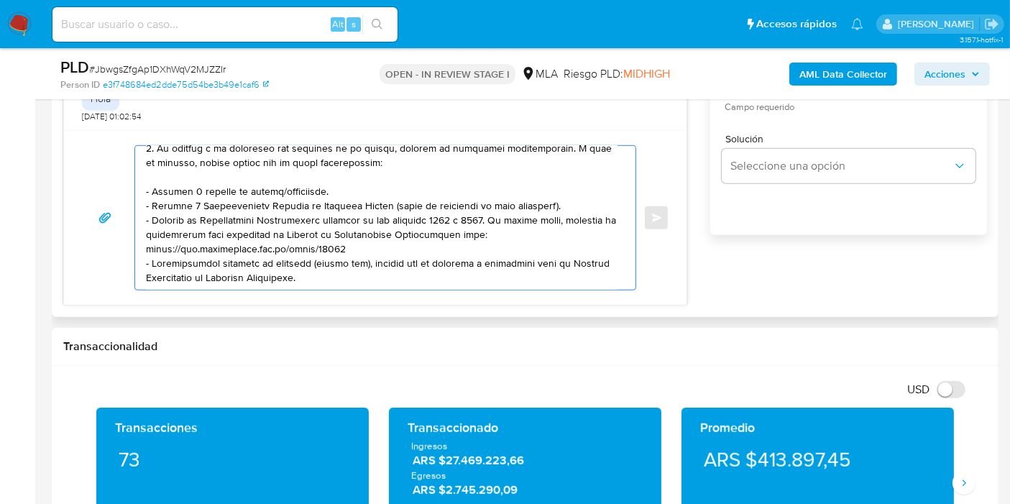
click at [377, 264] on textarea at bounding box center [382, 218] width 472 height 144
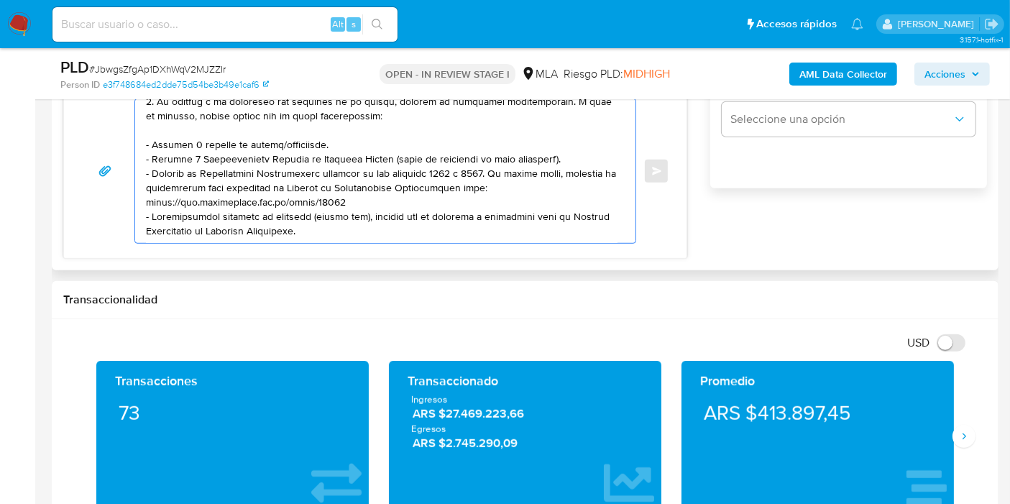
scroll to position [1038, 0]
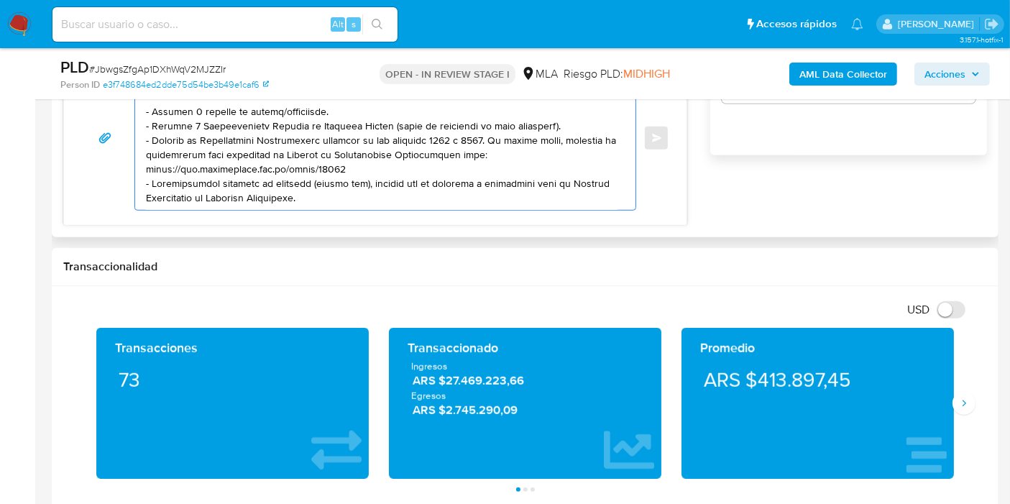
drag, startPoint x: 353, startPoint y: 280, endPoint x: 354, endPoint y: 221, distance: 59.7
click at [352, 278] on div "Transaccionalidad" at bounding box center [525, 267] width 947 height 38
click at [366, 198] on textarea at bounding box center [382, 138] width 472 height 144
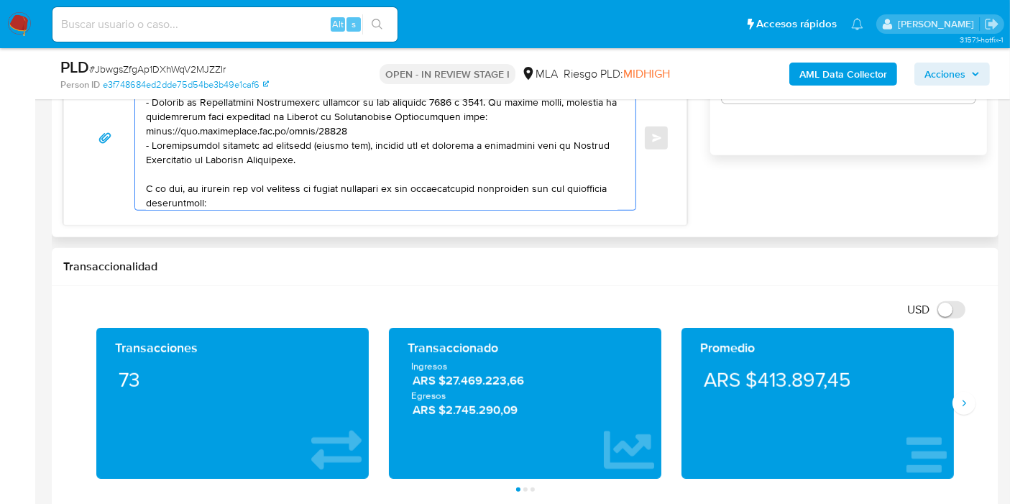
scroll to position [221, 0]
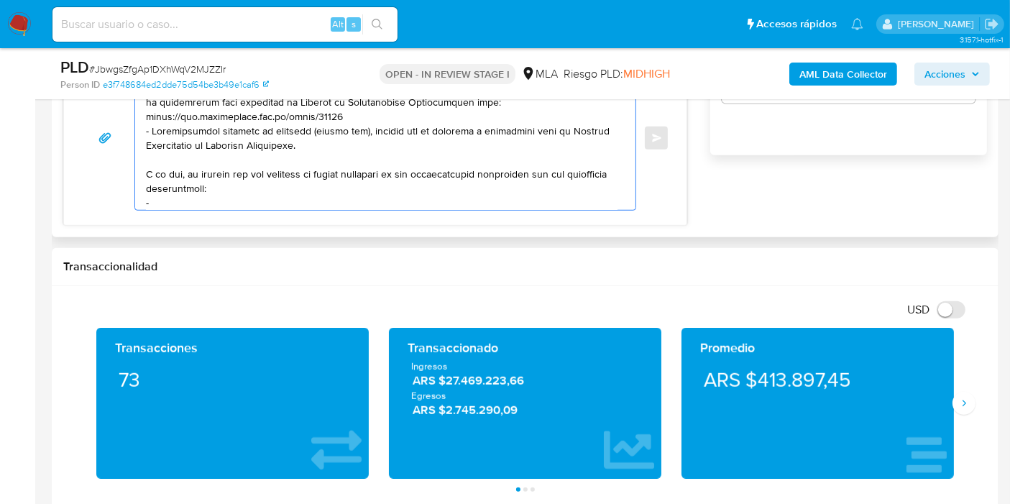
paste textarea "Jonathan Oviedo"
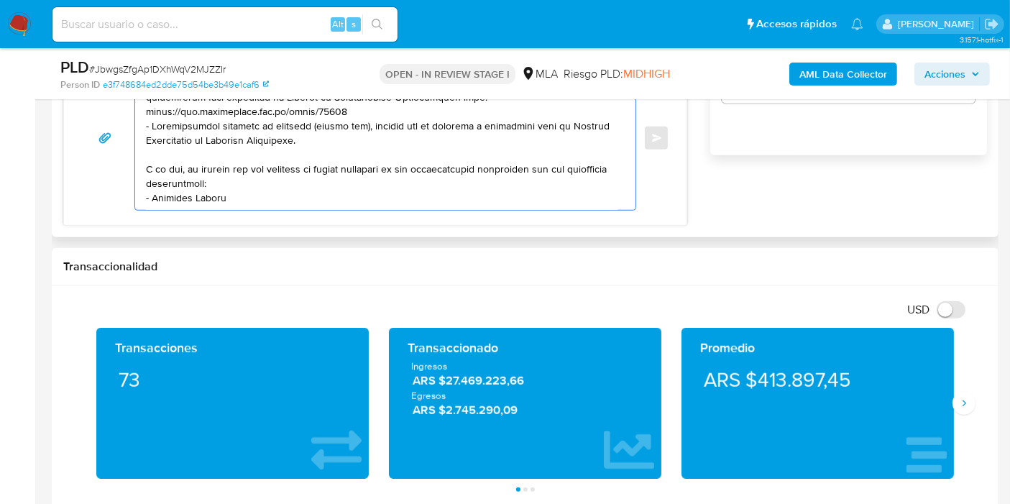
scroll to position [235, 0]
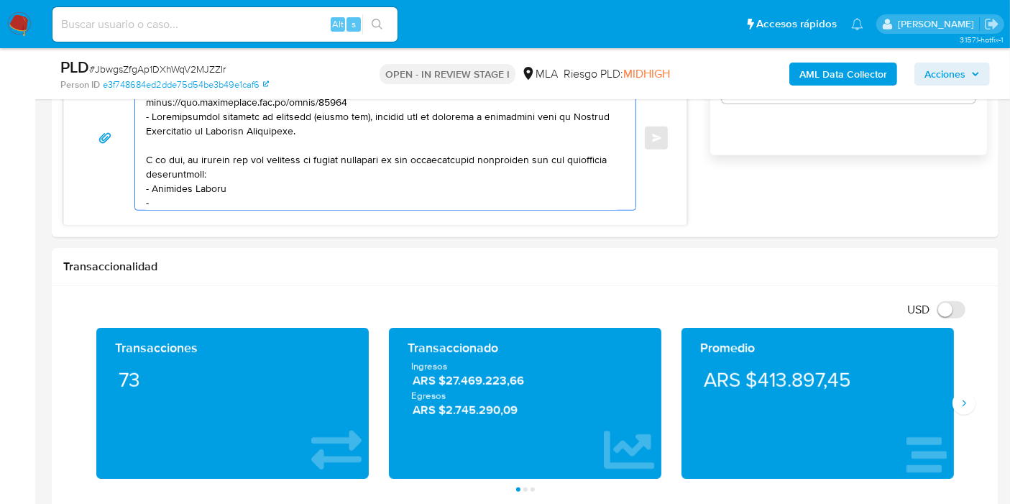
paste textarea "Luis Armando Benitez Saucedo"
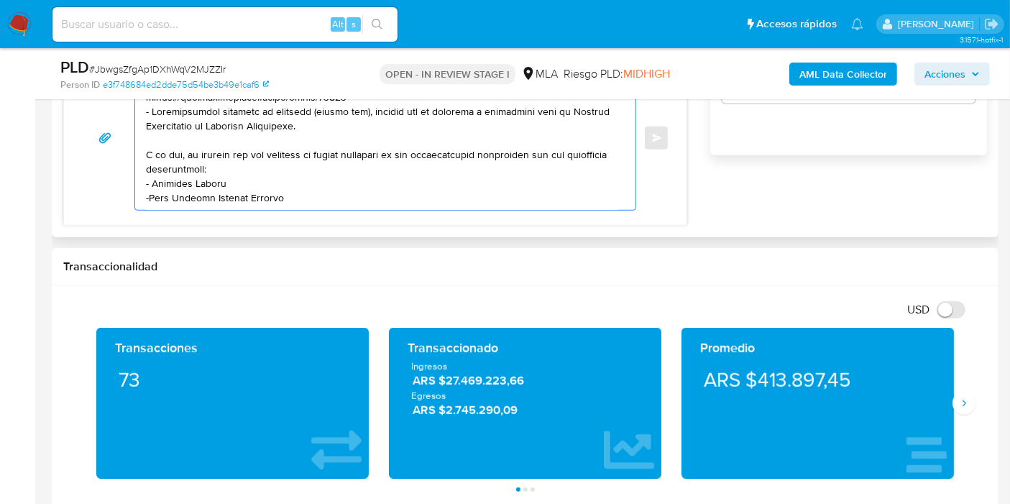
paste textarea "Ana Noelia Saucedo De Lo Santos"
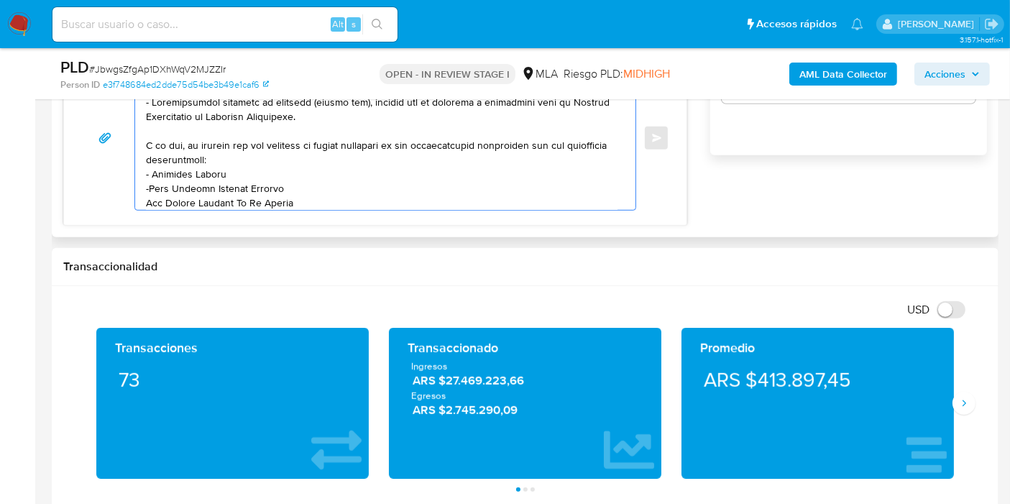
click at [234, 186] on textarea at bounding box center [382, 138] width 472 height 144
click at [0, 0] on lt-span "Benítez" at bounding box center [0, 0] width 0 height 0
click at [278, 162] on textarea at bounding box center [382, 138] width 472 height 144
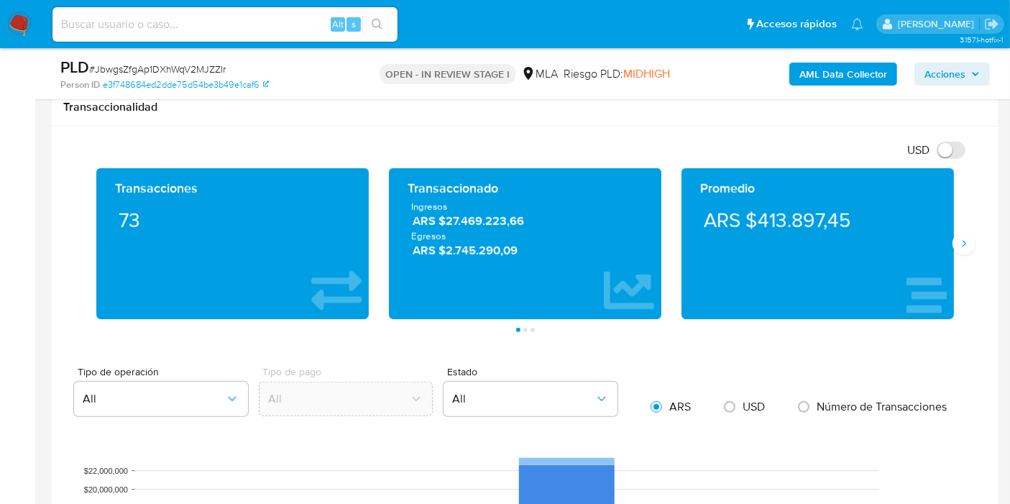
scroll to position [1038, 0]
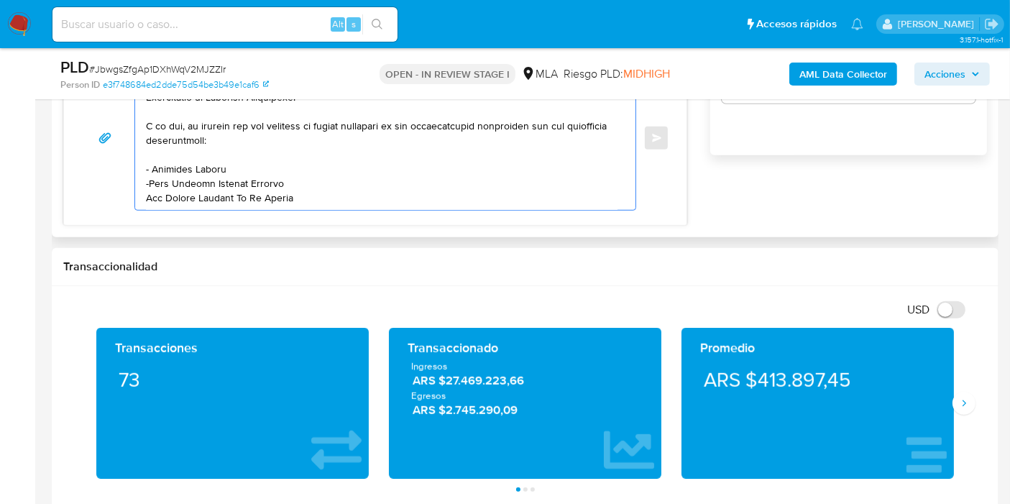
click at [317, 189] on textarea at bounding box center [382, 138] width 472 height 144
click at [331, 196] on textarea at bounding box center [382, 138] width 472 height 144
click at [179, 140] on textarea at bounding box center [382, 138] width 472 height 144
click at [176, 147] on textarea at bounding box center [382, 138] width 472 height 144
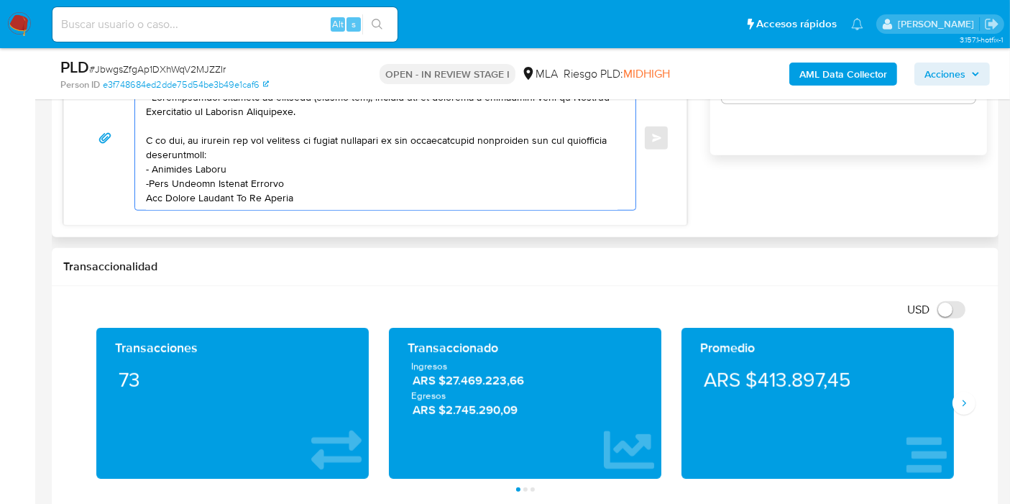
scroll to position [255, 0]
click at [363, 196] on textarea at bounding box center [382, 138] width 472 height 144
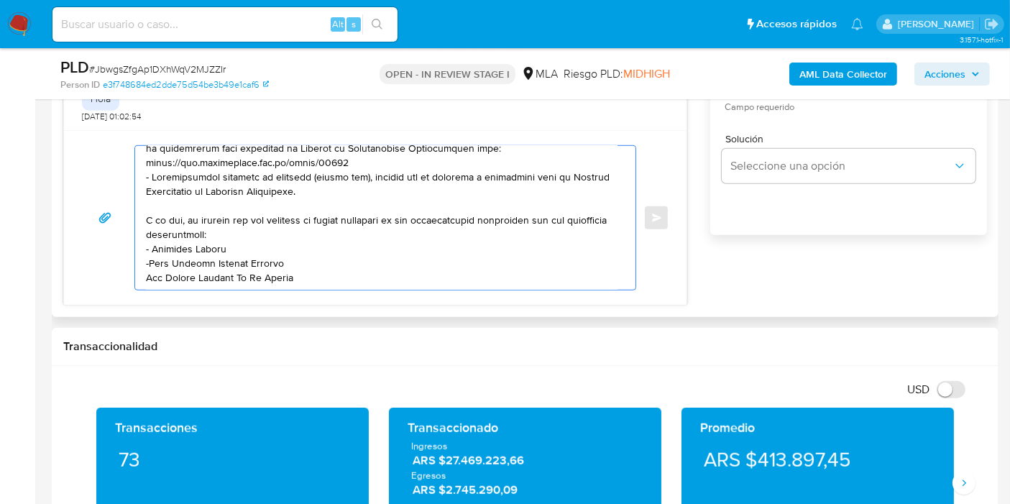
scroll to position [264, 0]
click at [150, 252] on textarea at bounding box center [382, 218] width 472 height 144
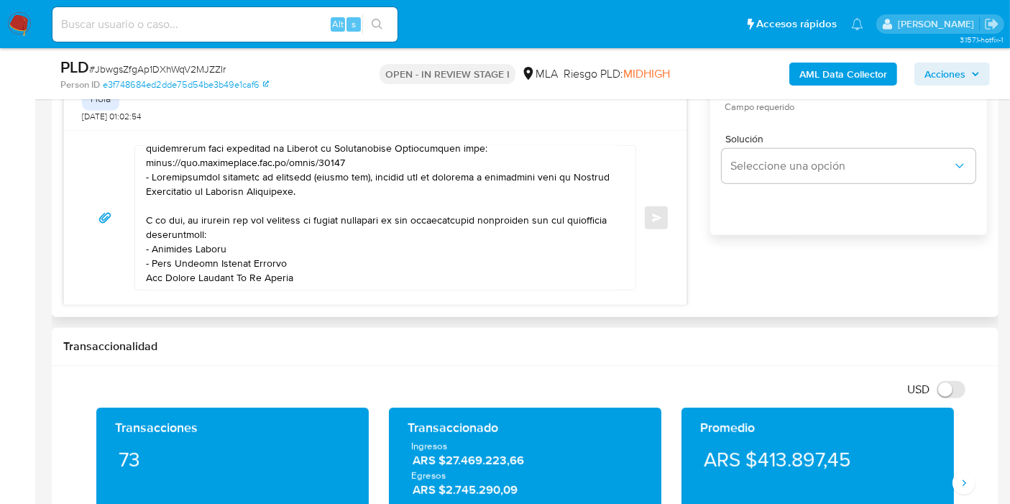
click at [143, 261] on div at bounding box center [381, 218] width 493 height 144
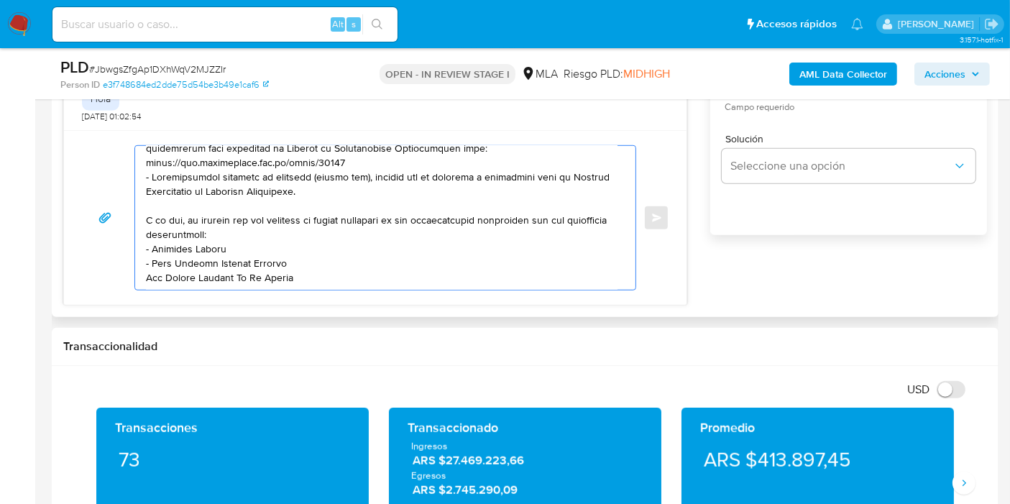
click at [146, 267] on textarea at bounding box center [382, 218] width 472 height 144
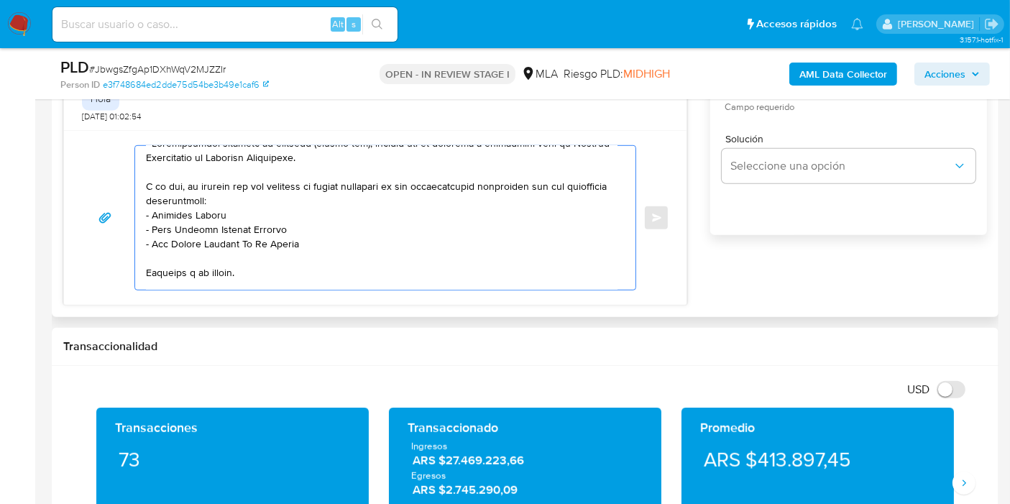
scroll to position [242, 0]
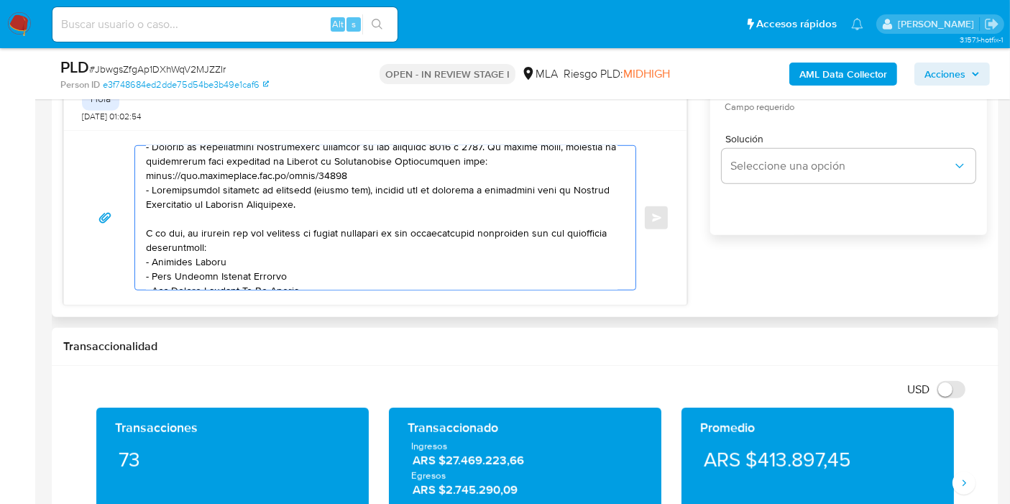
drag, startPoint x: 183, startPoint y: 230, endPoint x: 141, endPoint y: 226, distance: 41.9
click at [141, 226] on div at bounding box center [381, 218] width 493 height 144
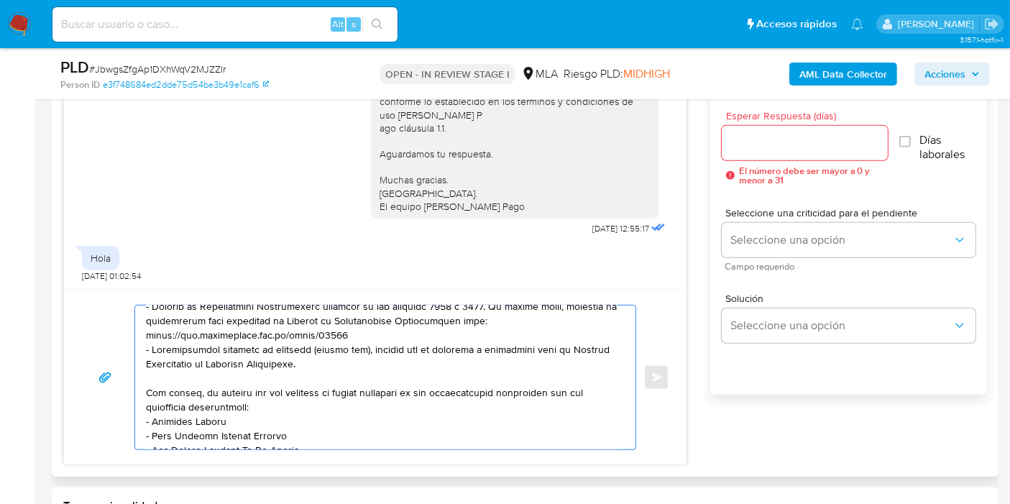
type textarea "Buenos días, Luis. Esperamos que estés bien. Muchas gracias por tu respuesta. E…"
click at [842, 145] on input "Esperar Respuesta (días)" at bounding box center [805, 143] width 166 height 19
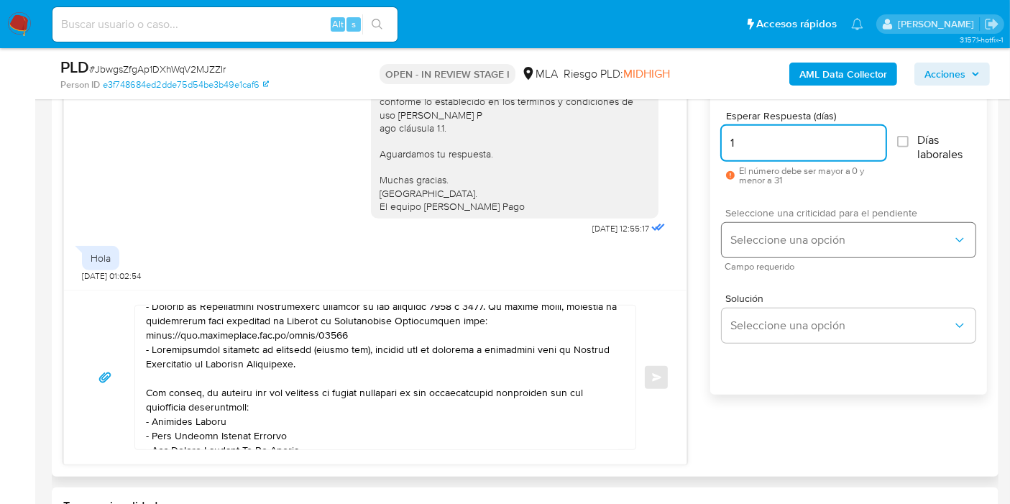
type input "1"
click at [776, 251] on button "Seleccione una opción" at bounding box center [849, 240] width 254 height 35
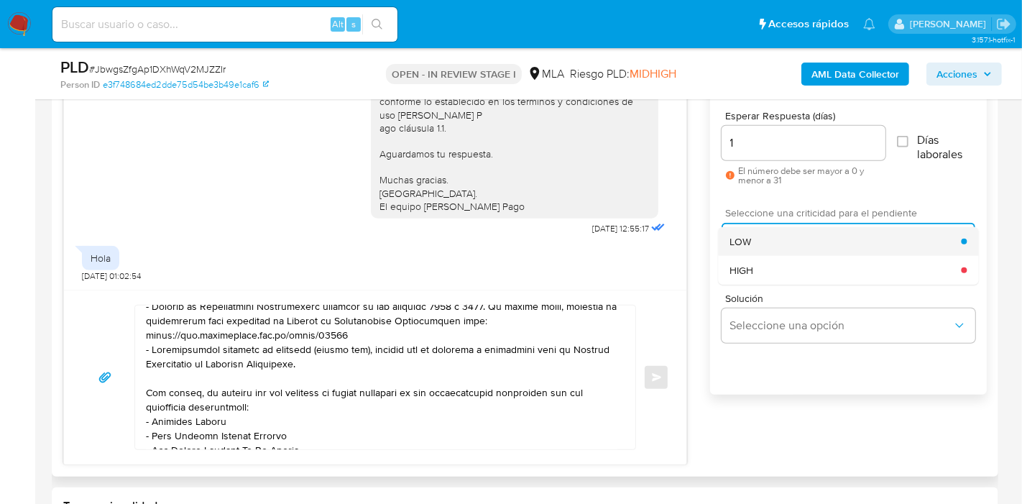
click at [777, 239] on div "LOW" at bounding box center [846, 241] width 232 height 29
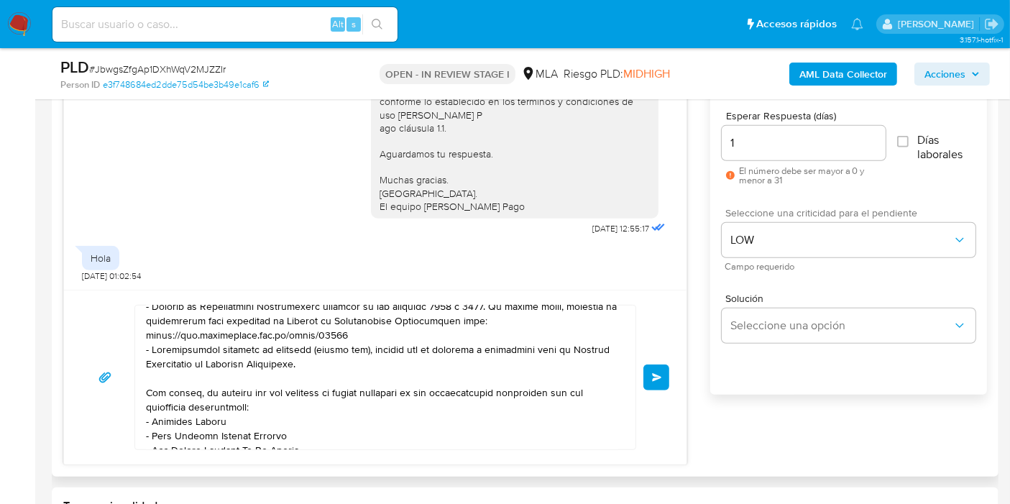
click at [664, 384] on button "Enviar" at bounding box center [656, 378] width 26 height 26
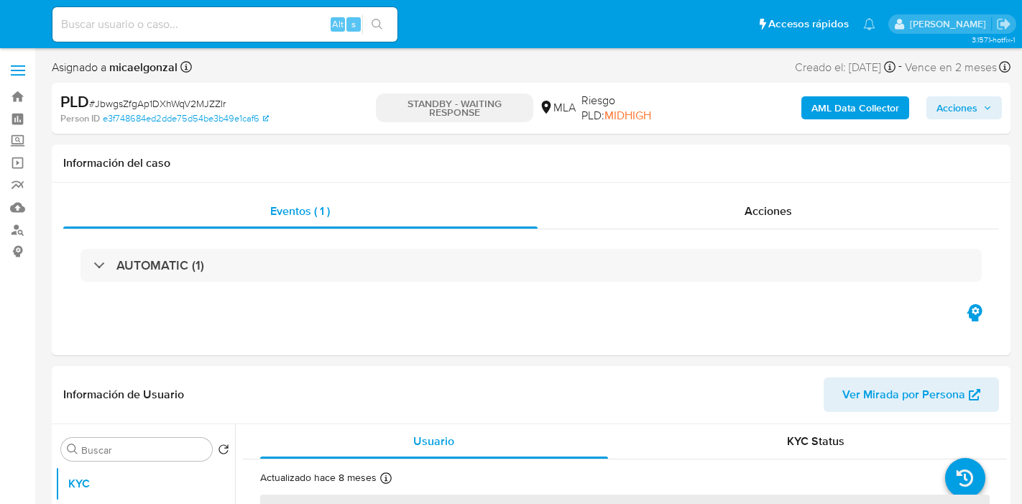
select select "10"
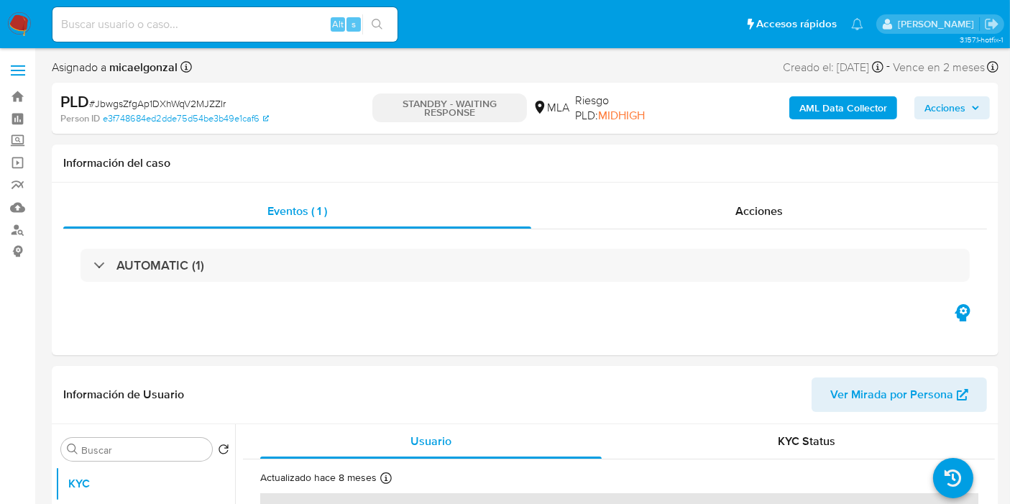
click at [21, 25] on img at bounding box center [19, 24] width 24 height 24
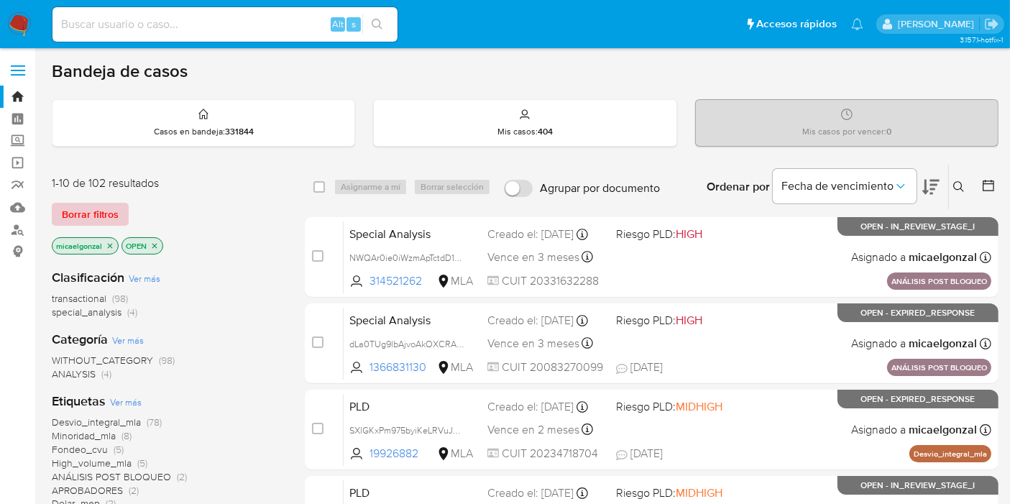
click at [92, 204] on span "Borrar filtros" at bounding box center [90, 214] width 57 height 20
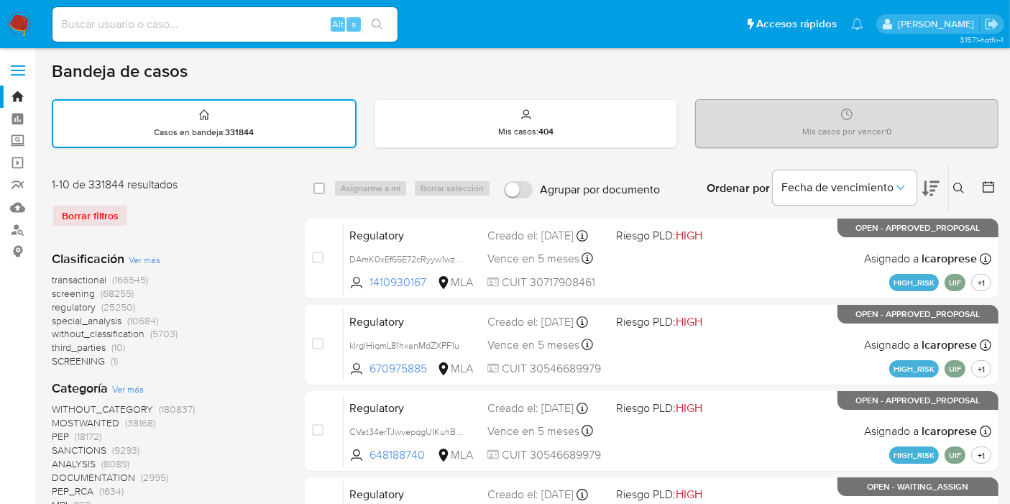
click at [956, 180] on button at bounding box center [961, 188] width 24 height 17
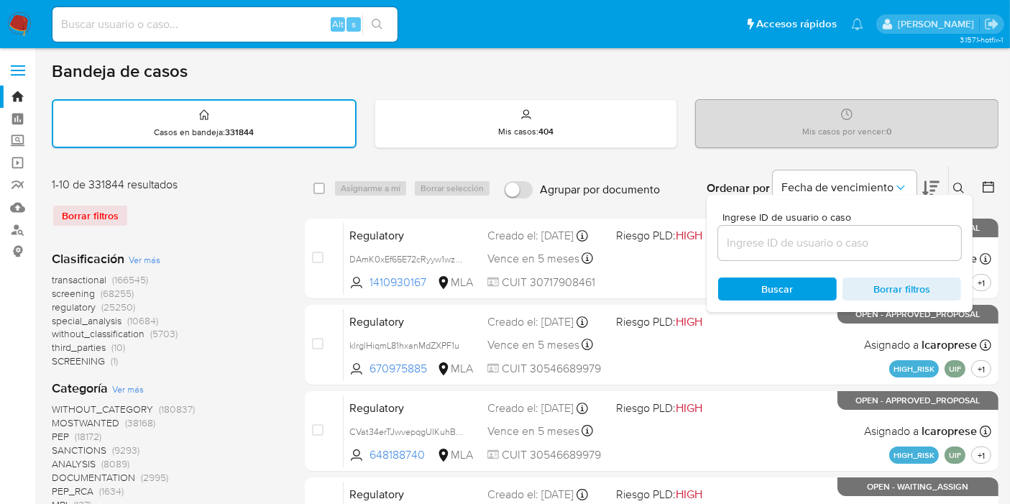
click at [789, 239] on input at bounding box center [839, 243] width 243 height 19
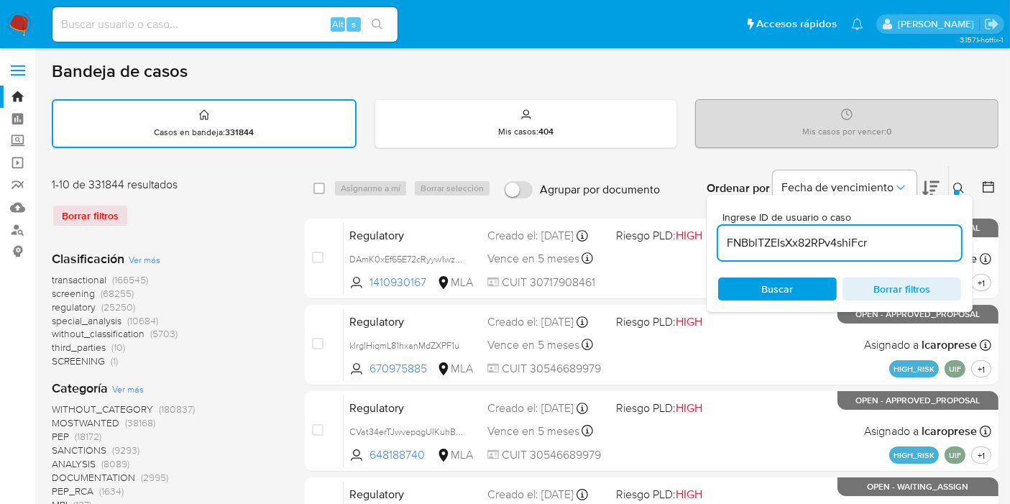
type input "FNBblTZEIsXx82RPv4shiFcr"
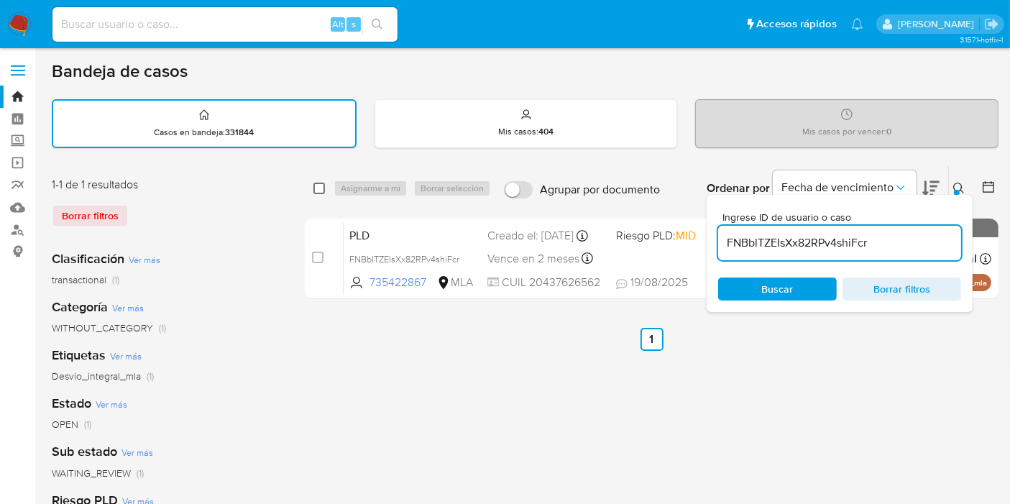
click at [323, 187] on input "checkbox" at bounding box center [319, 189] width 12 height 12
checkbox input "true"
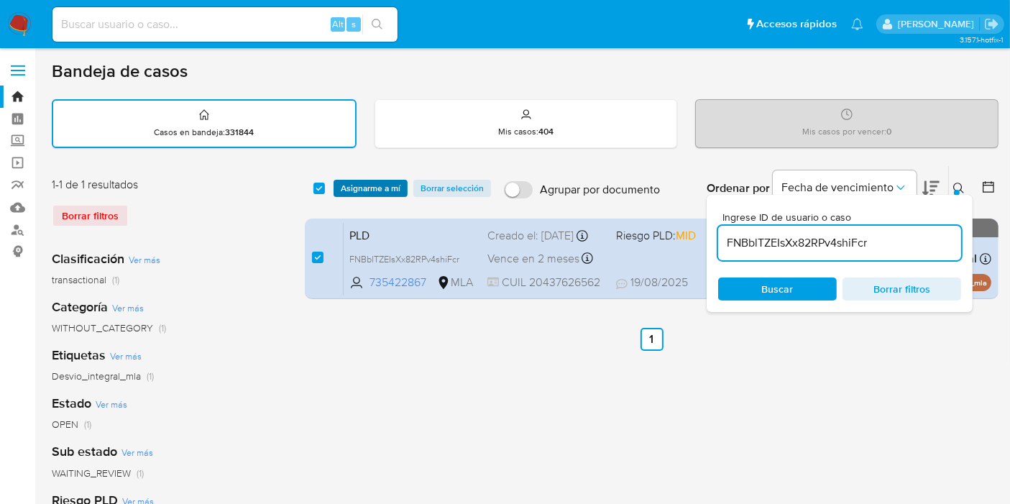
click at [359, 193] on span "Asignarme a mí" at bounding box center [371, 188] width 60 height 14
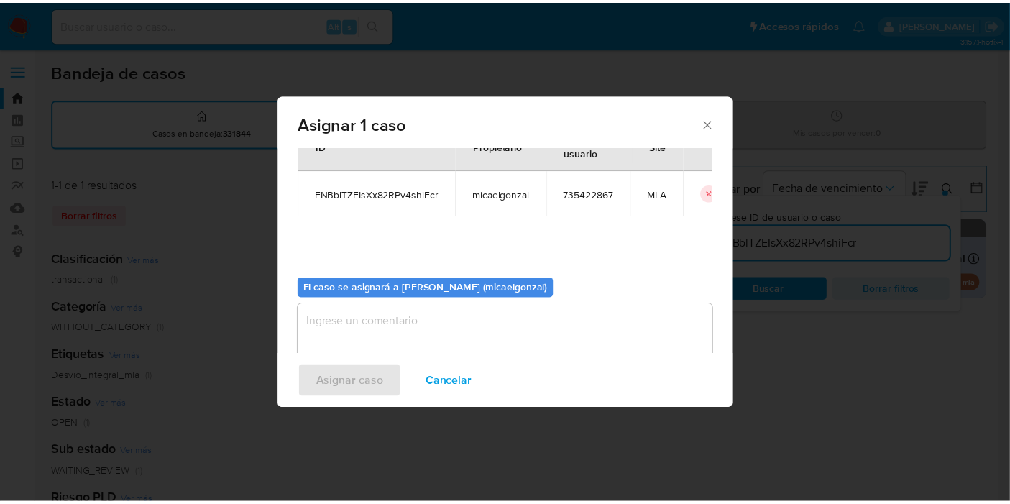
scroll to position [73, 0]
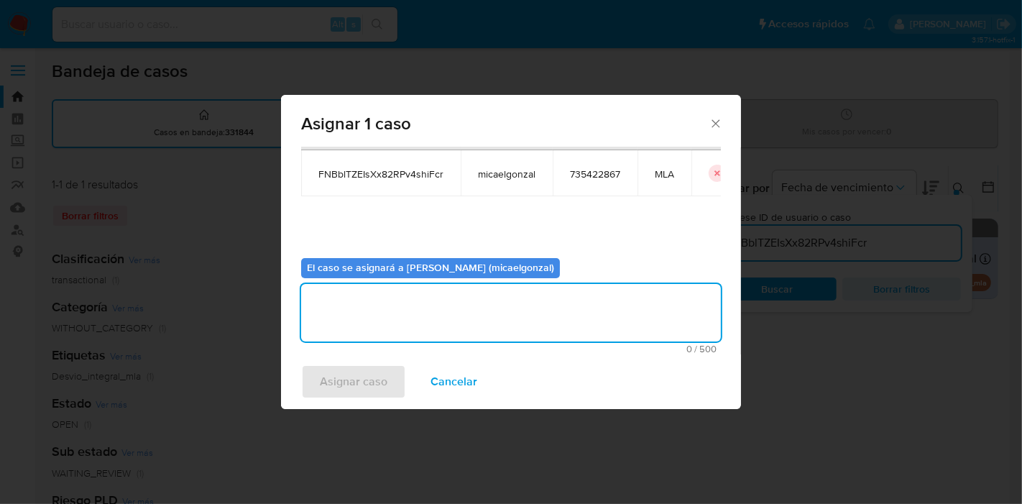
click at [408, 324] on textarea "assign-modal" at bounding box center [511, 313] width 420 height 58
click at [370, 393] on span "Asignar caso" at bounding box center [354, 382] width 68 height 32
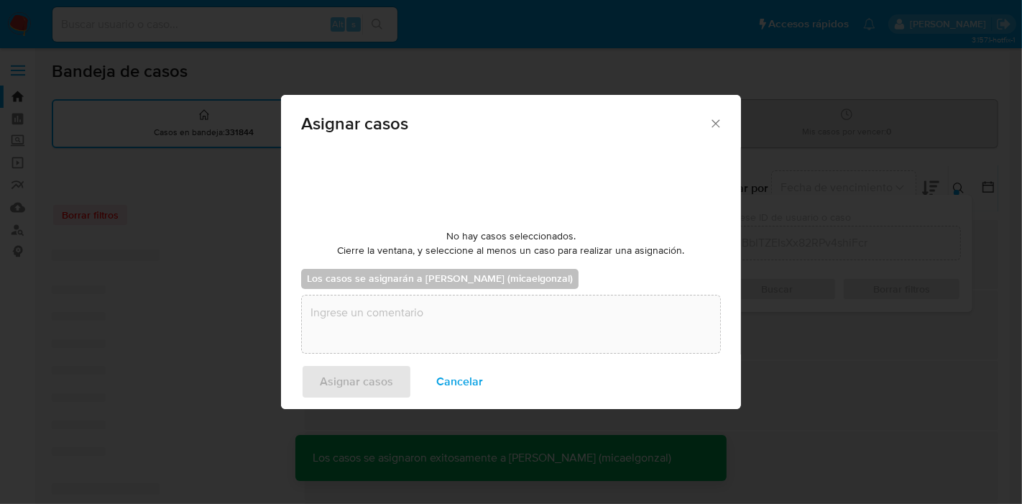
checkbox input "false"
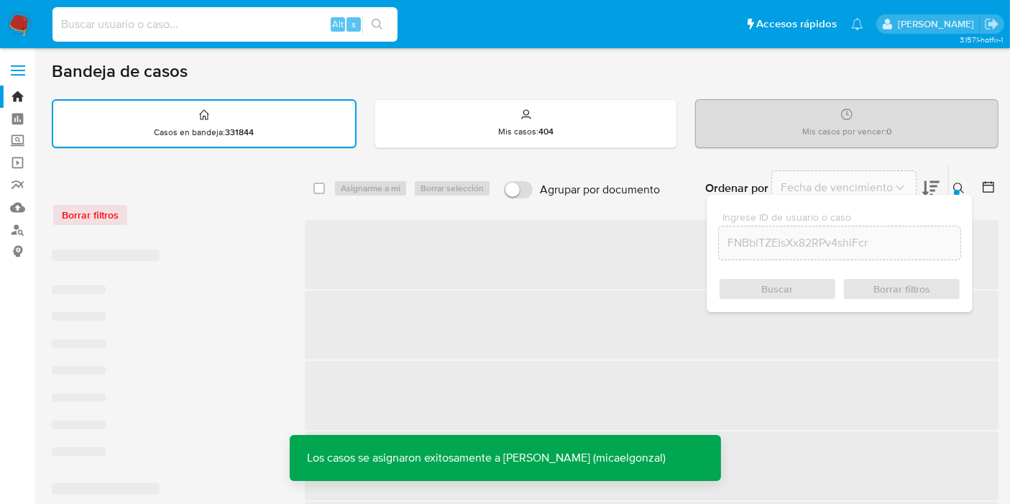
click at [257, 23] on input at bounding box center [224, 24] width 345 height 19
paste input "FNBblTZEIsXx82RPv4shiFcr"
type input "FNBblTZEIsXx82RPv4shiFcr"
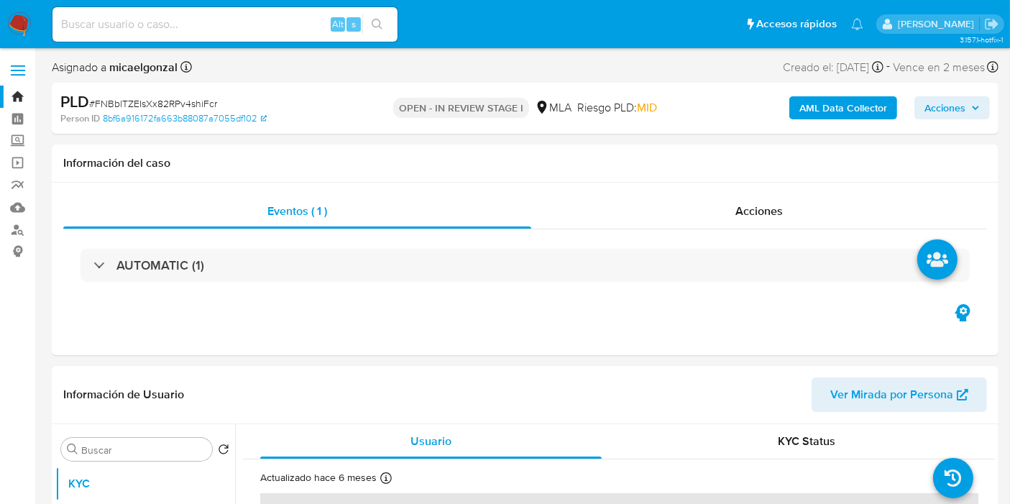
select select "10"
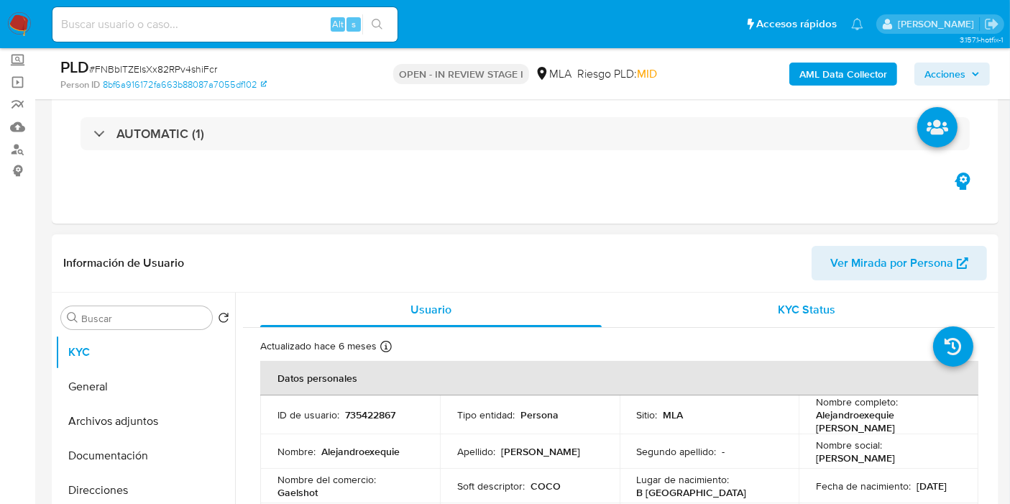
scroll to position [160, 0]
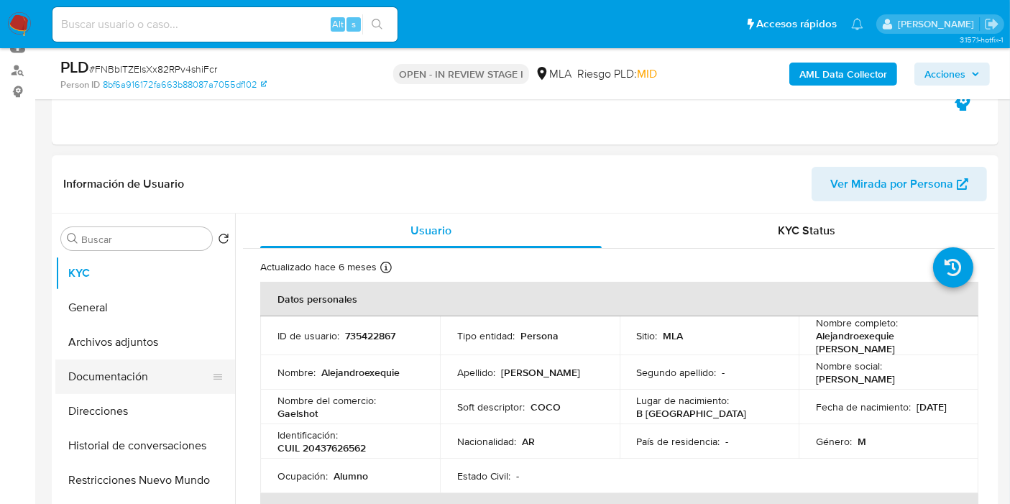
click at [121, 369] on button "Documentación" at bounding box center [139, 376] width 168 height 35
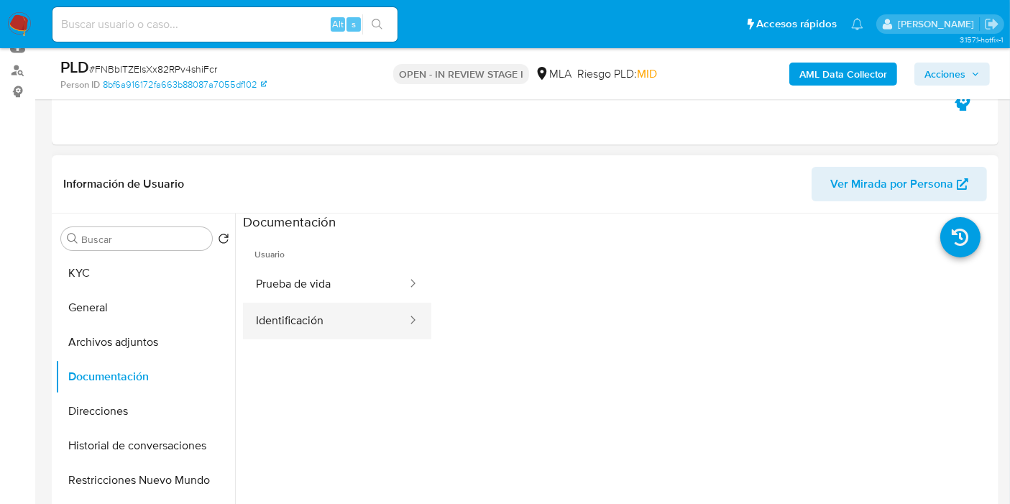
click at [293, 324] on button "Identificación" at bounding box center [325, 321] width 165 height 37
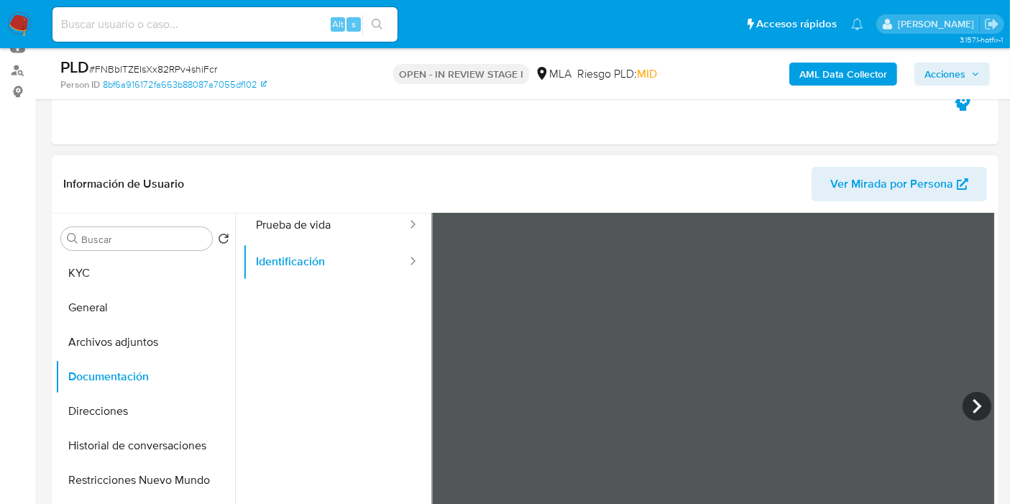
scroll to position [121, 0]
click at [965, 336] on div at bounding box center [713, 347] width 564 height 472
click at [967, 340] on icon at bounding box center [977, 344] width 29 height 29
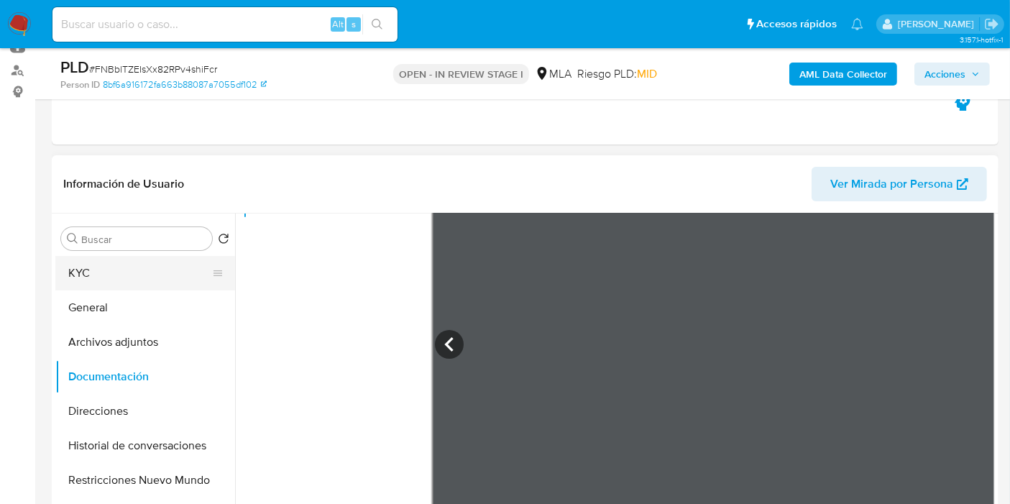
click at [75, 261] on button "KYC" at bounding box center [139, 273] width 168 height 35
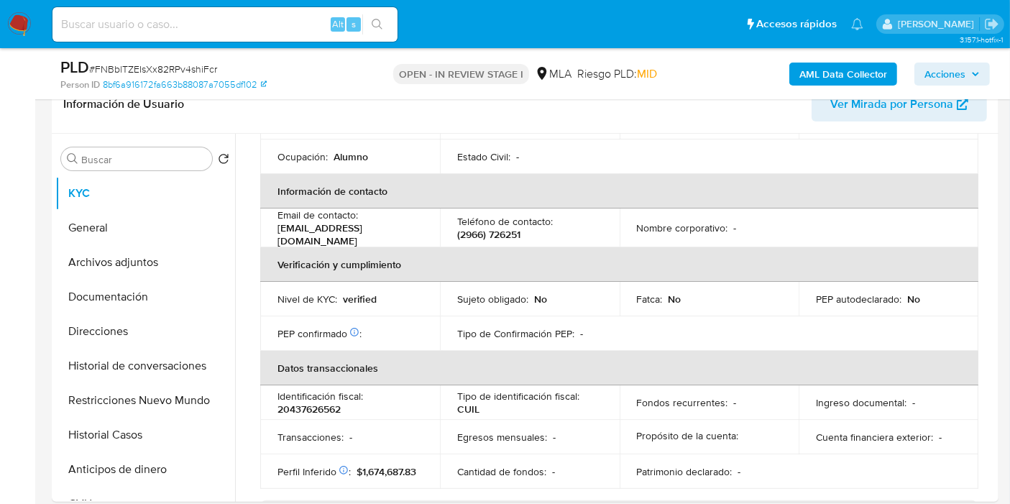
scroll to position [80, 0]
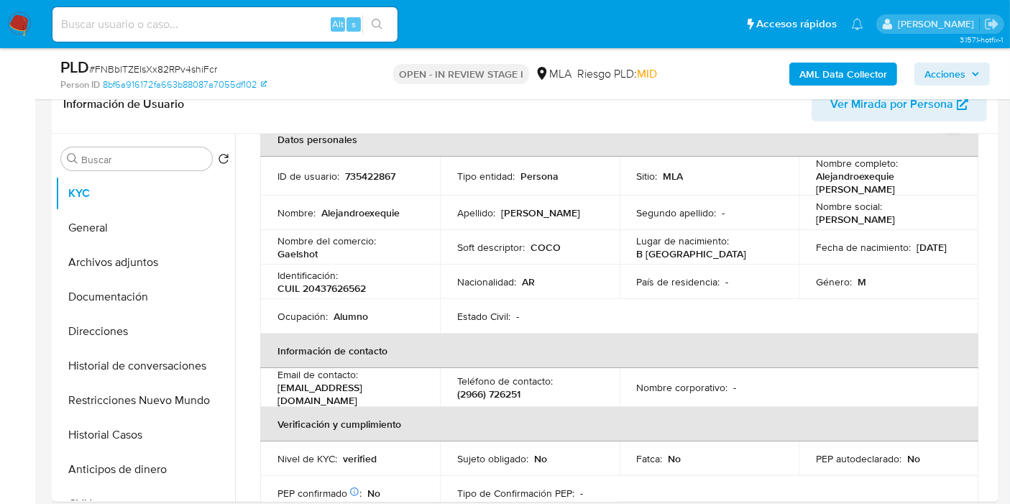
click at [351, 283] on p "CUIL 20437626562" at bounding box center [322, 288] width 88 height 13
copy p "20437626562"
click at [165, 234] on button "General" at bounding box center [139, 228] width 168 height 35
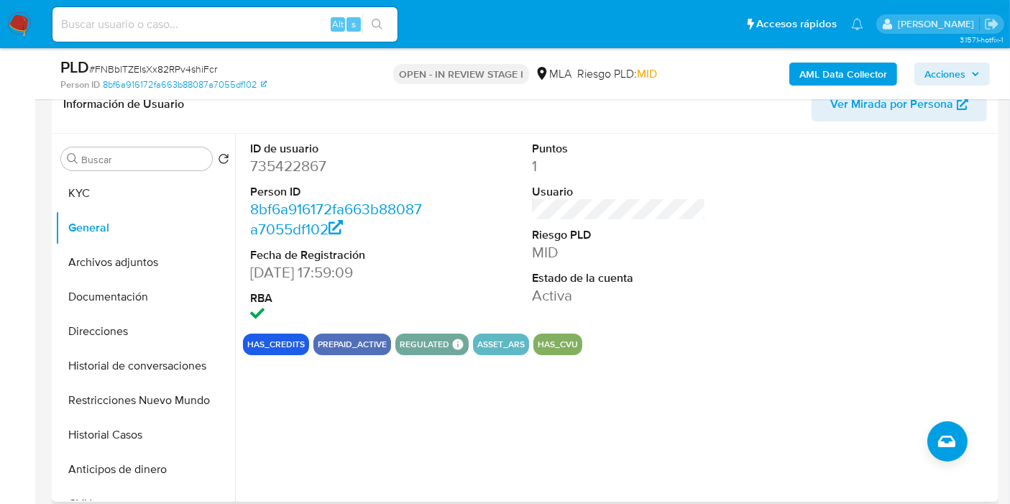
drag, startPoint x: 308, startPoint y: 151, endPoint x: 300, endPoint y: 159, distance: 11.2
click at [303, 155] on dl "ID de usuario 735422867 Person ID 8bf6a916172fa663b88087a7055df102 Fecha de Reg…" at bounding box center [337, 233] width 174 height 185
click at [300, 159] on dd "735422867" at bounding box center [337, 166] width 174 height 20
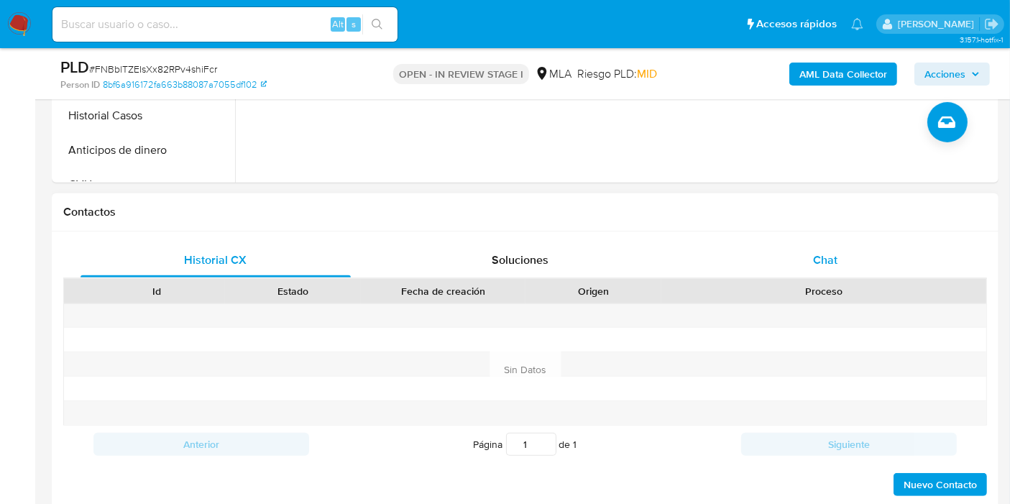
click at [837, 274] on div "Chat" at bounding box center [825, 260] width 270 height 35
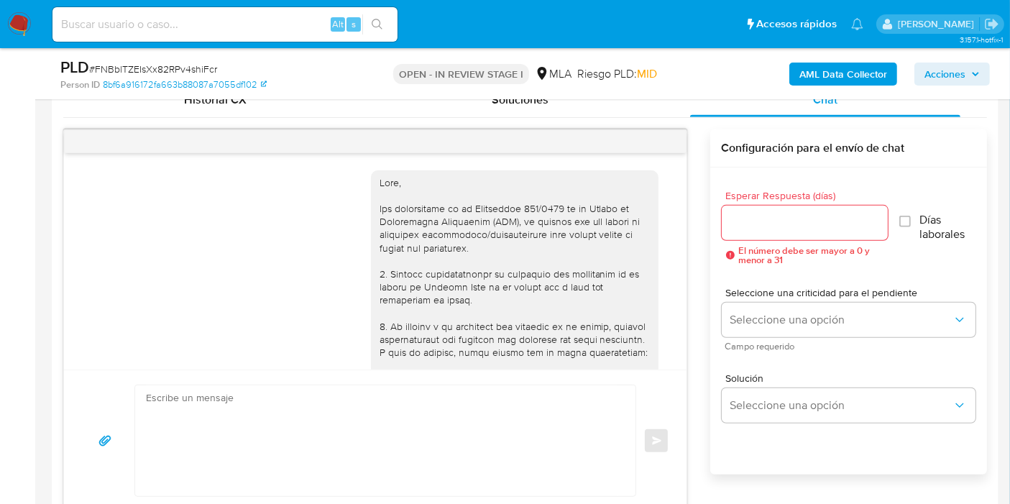
scroll to position [817, 0]
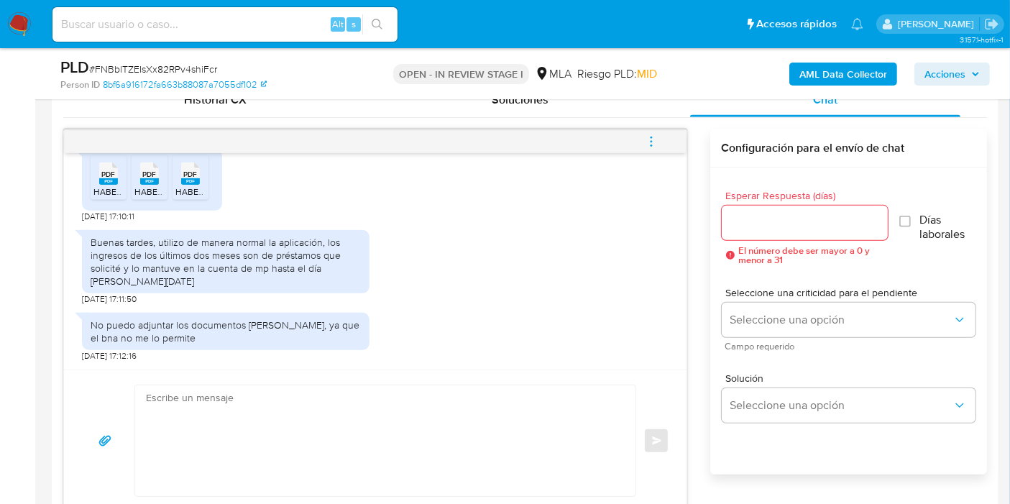
click at [207, 253] on div "Buenas tardes, utilizo de manera normal la aplicación, los ingresos de los últi…" at bounding box center [226, 262] width 270 height 52
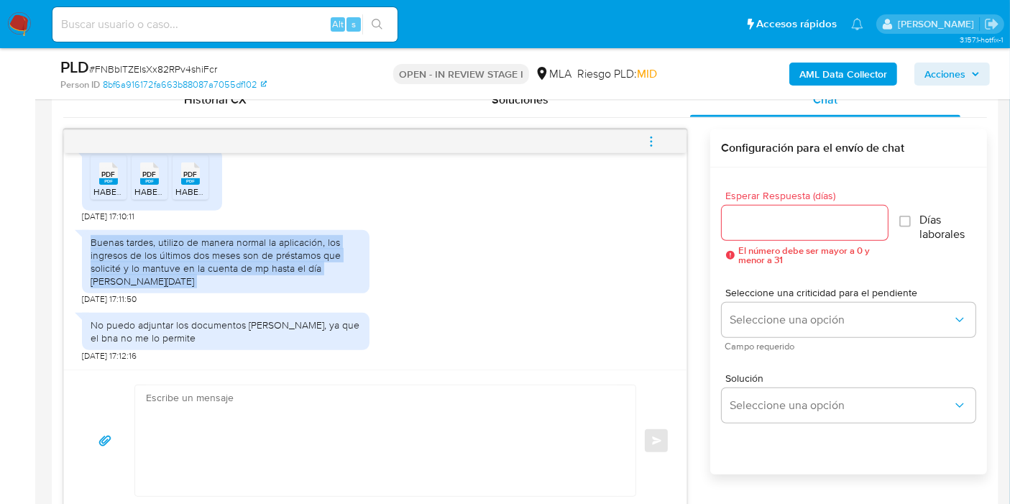
click at [207, 253] on div "Buenas tardes, utilizo de manera normal la aplicación, los ingresos de los últi…" at bounding box center [226, 262] width 270 height 52
click at [196, 275] on div "Buenas tardes, utilizo de manera normal la aplicación, los ingresos de los últi…" at bounding box center [226, 262] width 270 height 52
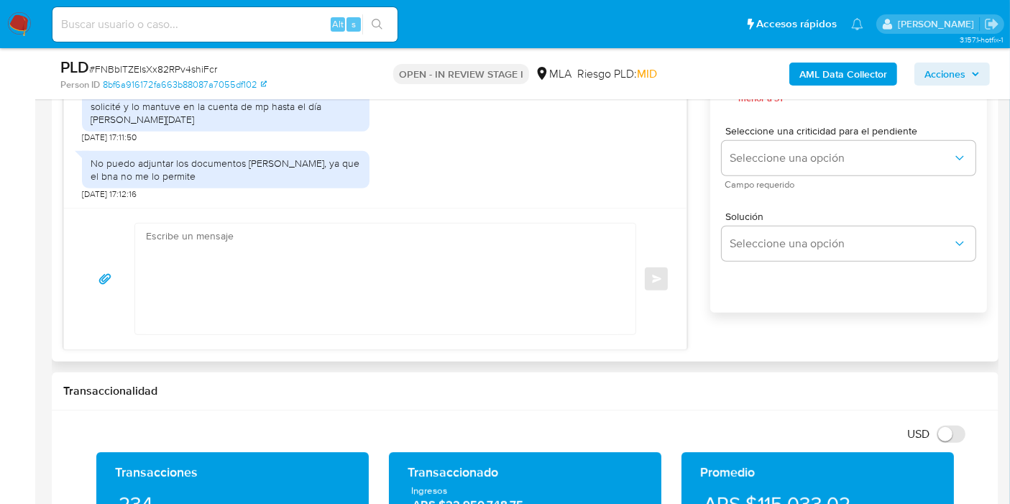
scroll to position [799, 0]
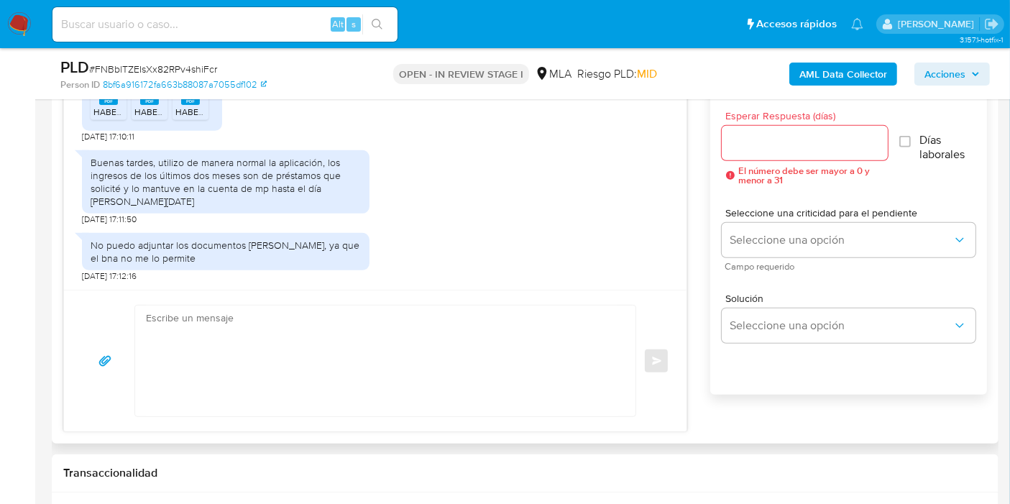
click at [358, 328] on textarea at bounding box center [382, 361] width 472 height 111
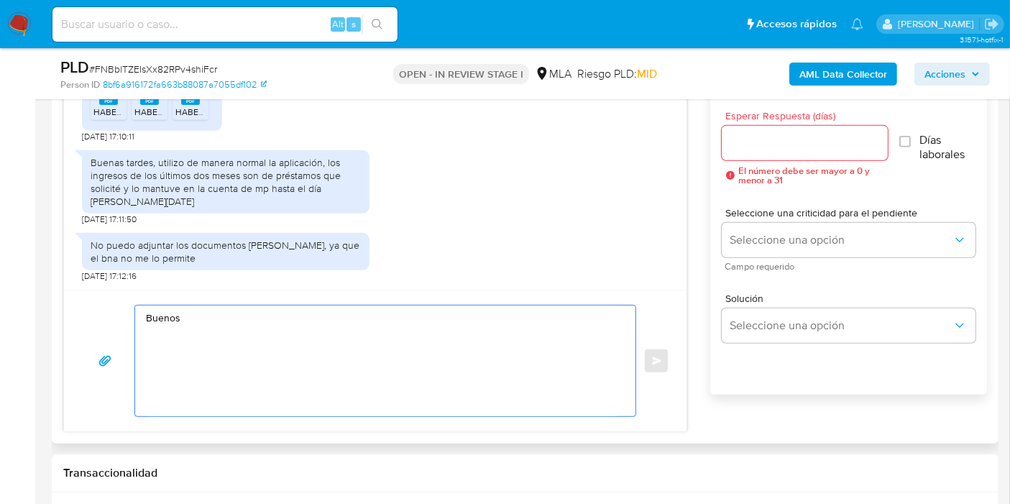
click at [316, 372] on textarea "Buenos" at bounding box center [382, 361] width 472 height 111
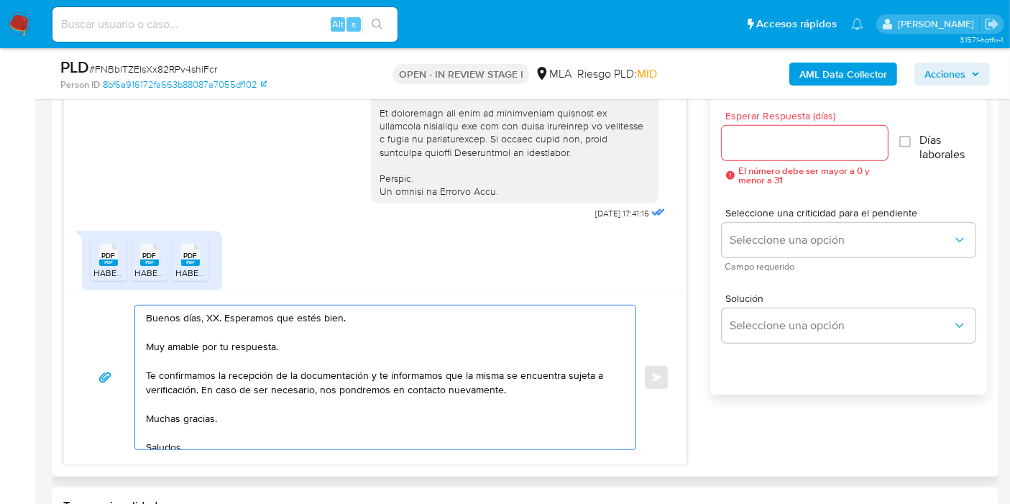
scroll to position [577, 0]
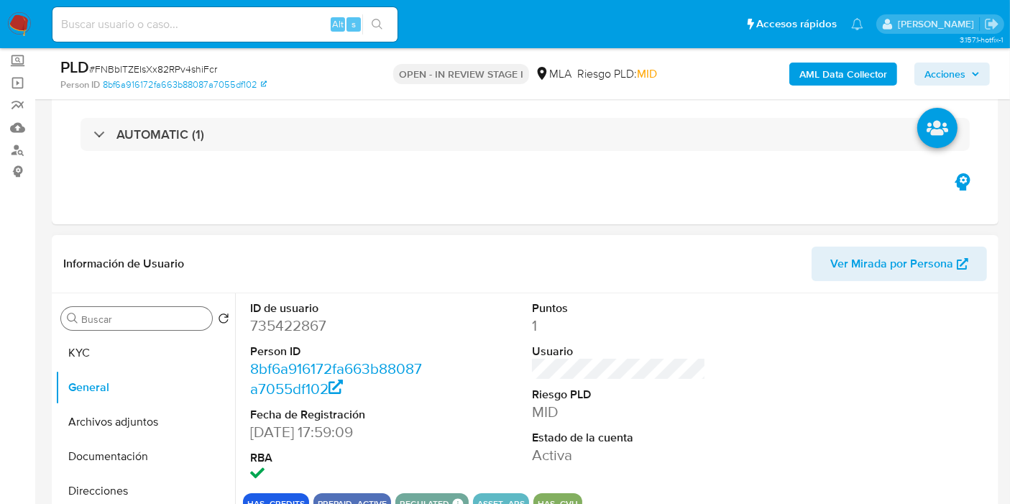
drag, startPoint x: 132, startPoint y: 348, endPoint x: 183, endPoint y: 311, distance: 63.9
click at [132, 349] on button "KYC" at bounding box center [145, 353] width 180 height 35
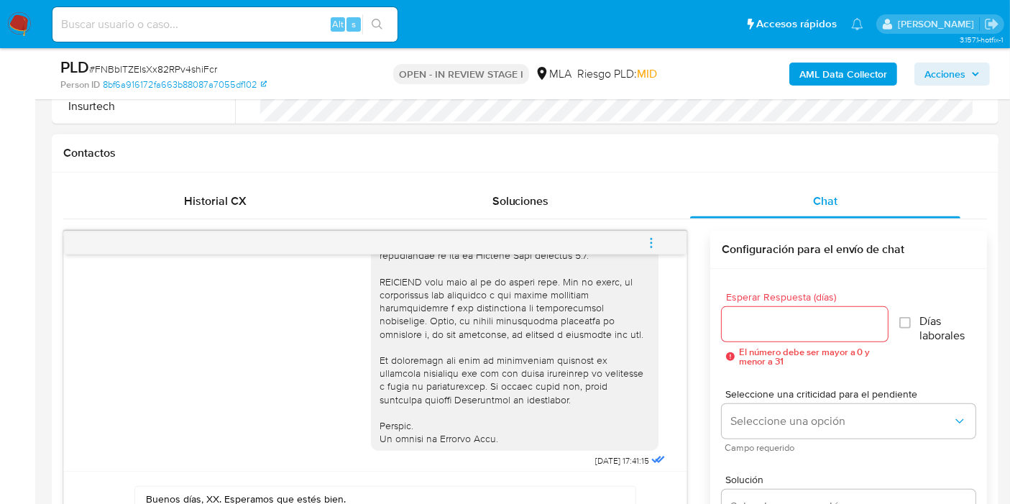
scroll to position [719, 0]
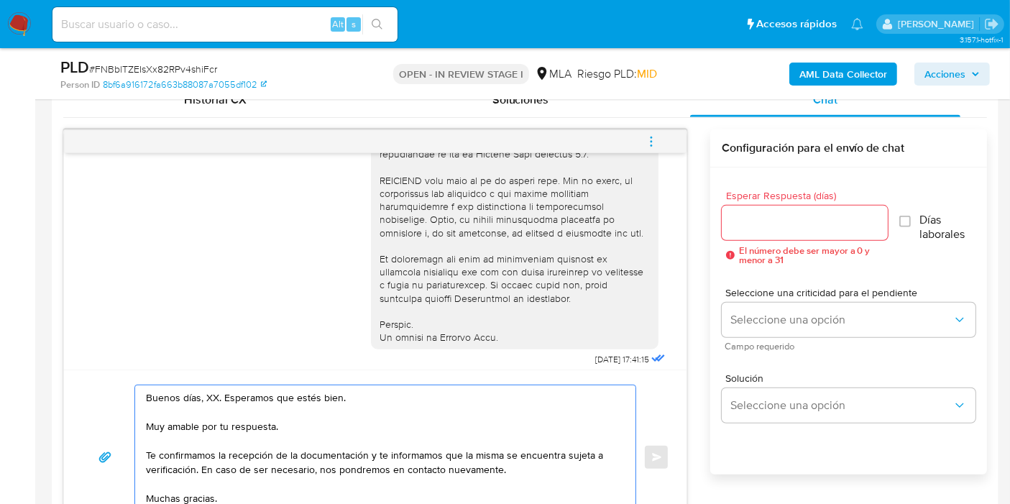
drag, startPoint x: 199, startPoint y: 395, endPoint x: 211, endPoint y: 398, distance: 12.6
click at [201, 395] on textarea "Buenos días, XX. Esperamos que estés bien. Muy amable por tu respuesta. Te conf…" at bounding box center [382, 457] width 472 height 144
click at [212, 398] on textarea "Buenos días, XX. Esperamos que estés bien. Muy amable por tu respuesta. Te conf…" at bounding box center [382, 457] width 472 height 144
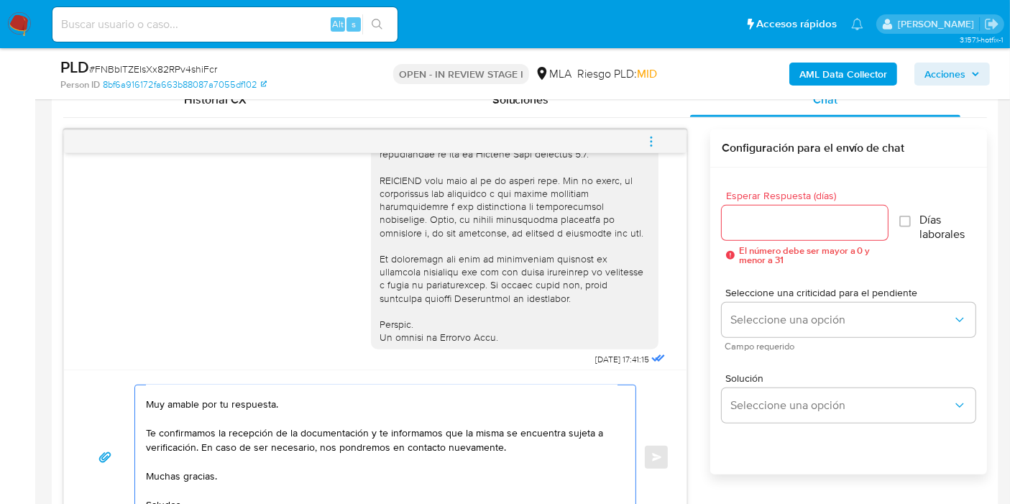
scroll to position [0, 0]
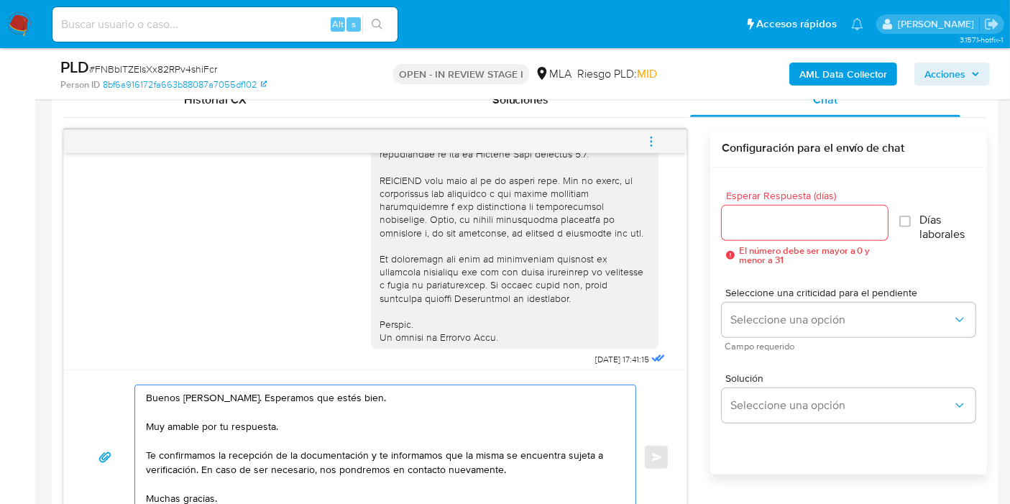
click at [218, 423] on textarea "Buenos días, Alejandro. Esperamos que estés bien. Muy amable por tu respuesta. …" at bounding box center [382, 457] width 472 height 144
click at [214, 423] on textarea "Buenos días, Alejandro. Esperamos que estés bien. Muy amable por tu respuesta. …" at bounding box center [382, 457] width 472 height 144
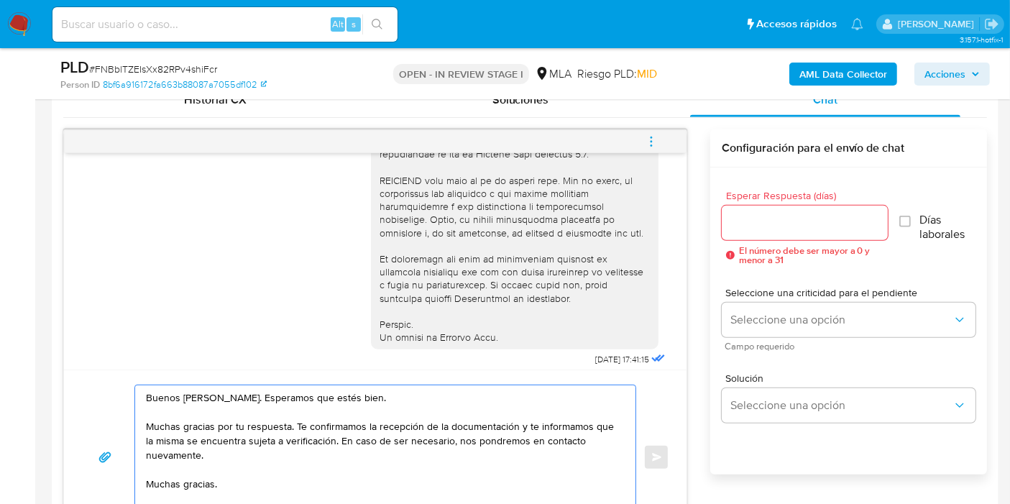
drag, startPoint x: 523, startPoint y: 433, endPoint x: 507, endPoint y: 426, distance: 17.1
click at [513, 430] on textarea "Buenos días, Alejandro. Esperamos que estés bien. Muchas gracias por tu respues…" at bounding box center [382, 457] width 472 height 144
click at [507, 426] on textarea "Buenos días, Alejandro. Esperamos que estés bien. Muchas gracias por tu respues…" at bounding box center [382, 457] width 472 height 144
drag, startPoint x: 514, startPoint y: 426, endPoint x: 521, endPoint y: 461, distance: 36.0
click at [520, 460] on textarea "Buenos días, Alejandro. Esperamos que estés bien. Muchas gracias por tu respues…" at bounding box center [382, 457] width 472 height 144
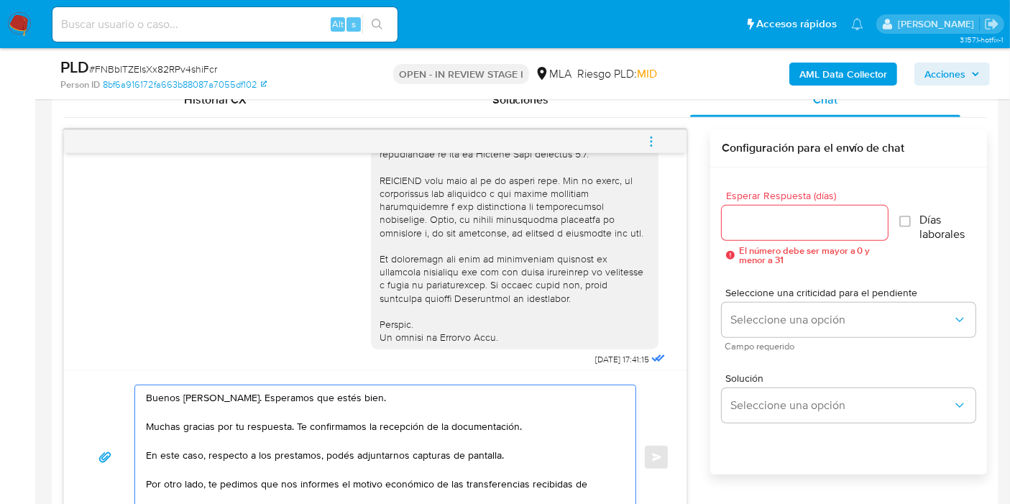
paste textarea "Nahir Solange Chamorro"
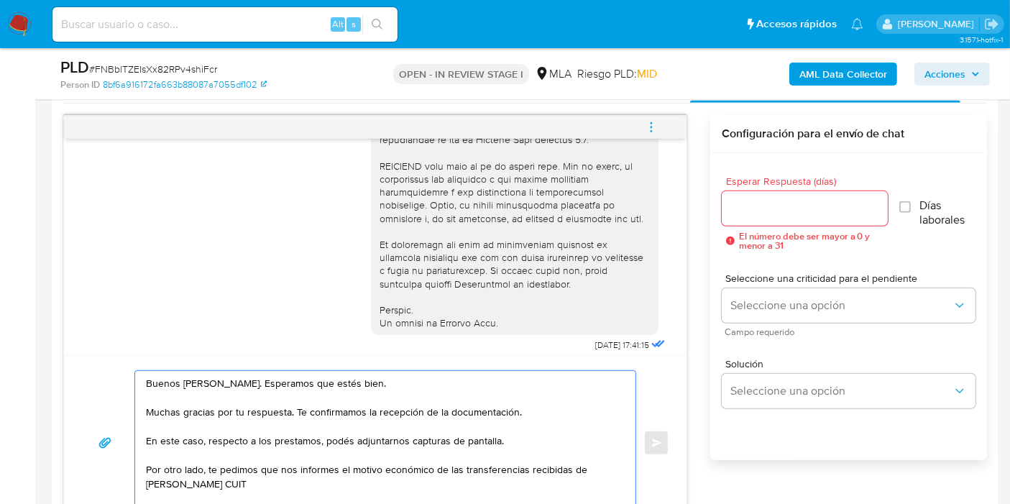
paste textarea "27446851662"
click at [304, 434] on textarea "Buenos días, Alejandro. Esperamos que estés bien. Muchas gracias por tu respues…" at bounding box center [382, 443] width 472 height 144
click at [0, 0] on lt-span "pr é stamos" at bounding box center [0, 0] width 0 height 0
click at [330, 439] on textarea "Buenos días, Alejandro. Esperamos que estés bien. Muchas gracias por tu respues…" at bounding box center [382, 443] width 472 height 144
click at [334, 441] on textarea "Buenos días, Alejandro. Esperamos que estés bien. Muchas gracias por tu respues…" at bounding box center [382, 443] width 472 height 144
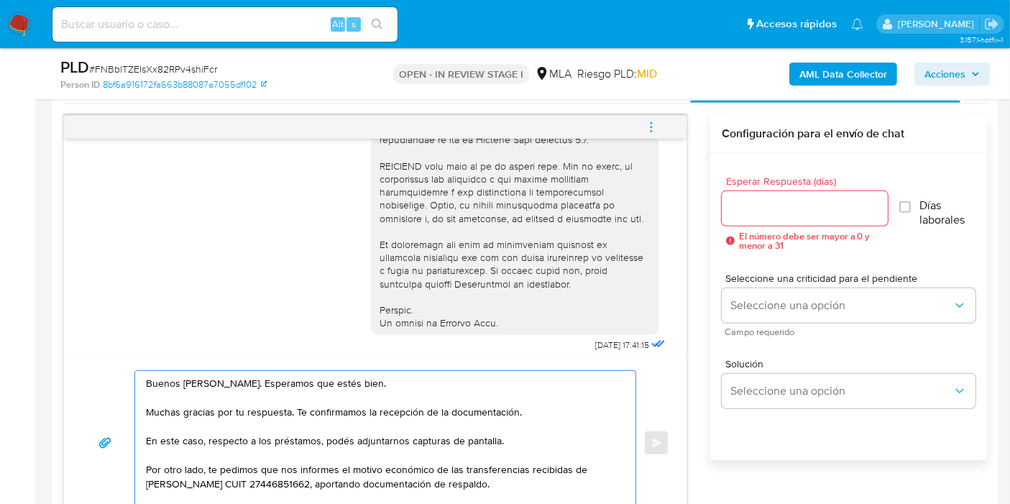
drag, startPoint x: 338, startPoint y: 432, endPoint x: 349, endPoint y: 466, distance: 35.5
click at [337, 434] on textarea "Buenos días, Alejandro. Esperamos que estés bien. Muchas gracias por tu respues…" at bounding box center [382, 443] width 472 height 144
click at [349, 466] on textarea "Buenos días, Alejandro. Esperamos que estés bien. Muchas gracias por tu respues…" at bounding box center [382, 443] width 472 height 144
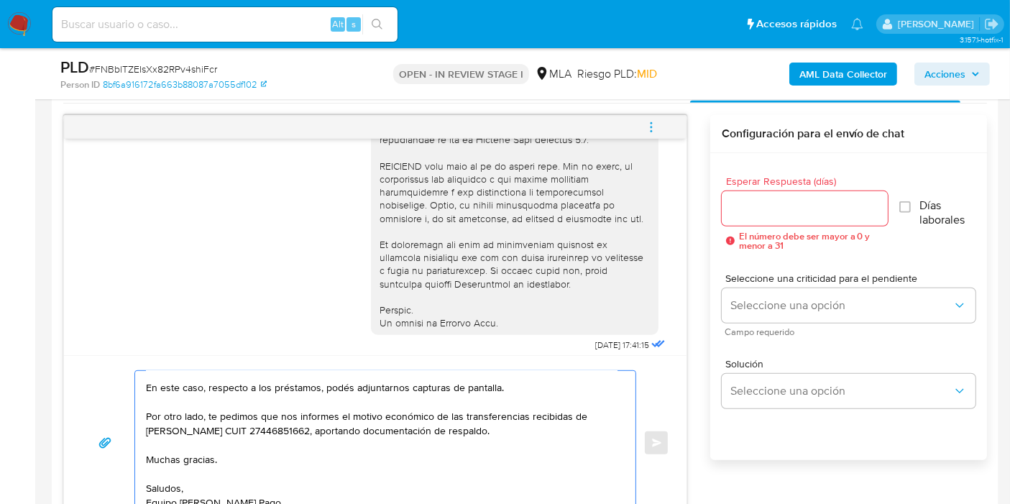
scroll to position [96, 0]
click at [201, 389] on textarea "Buenos días, Alejandro. Esperamos que estés bien. Muchas gracias por tu respues…" at bounding box center [382, 443] width 472 height 144
click at [147, 389] on textarea "Buenos días, Alejandro. Esperamos que estés bien. Muchas gracias por tu respues…" at bounding box center [382, 443] width 472 height 144
click at [400, 375] on textarea "Buenos días, Alejandro. Esperamos que estés bien. Muchas gracias por tu respues…" at bounding box center [382, 443] width 472 height 144
drag, startPoint x: 447, startPoint y: 385, endPoint x: 291, endPoint y: 395, distance: 156.4
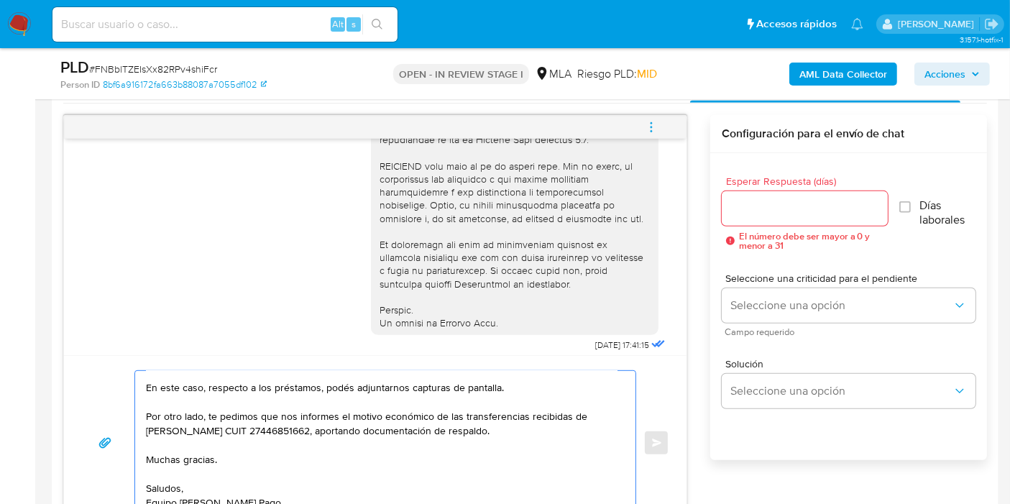
click at [435, 390] on textarea "Buenos días, Alejandro. Esperamos que estés bien. Muchas gracias por tu respues…" at bounding box center [382, 443] width 472 height 144
click at [180, 405] on textarea "Buenos días, Alejandro. Esperamos que estés bien. Muchas gracias por tu respues…" at bounding box center [382, 443] width 472 height 144
click at [180, 410] on textarea "Buenos días, Alejandro. Esperamos que estés bien. Muchas gracias por tu respues…" at bounding box center [382, 443] width 472 height 144
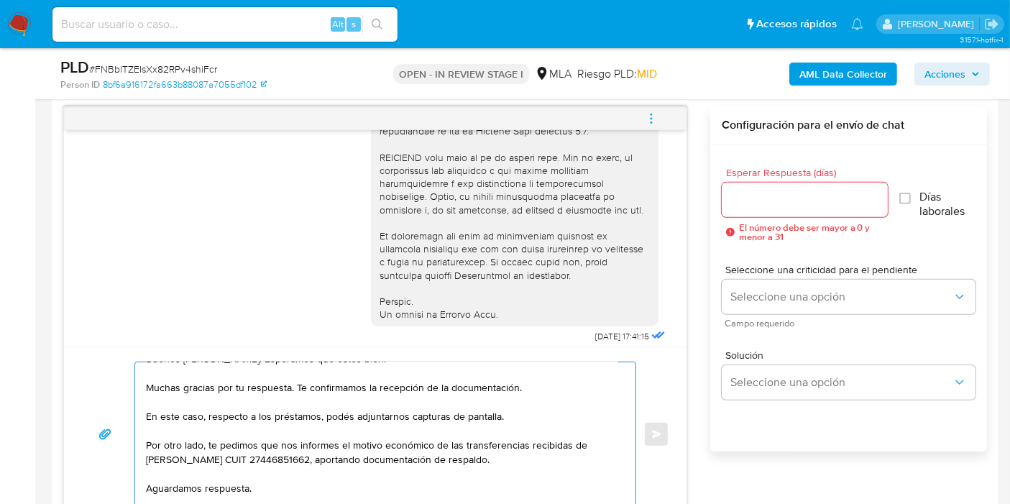
scroll to position [0, 0]
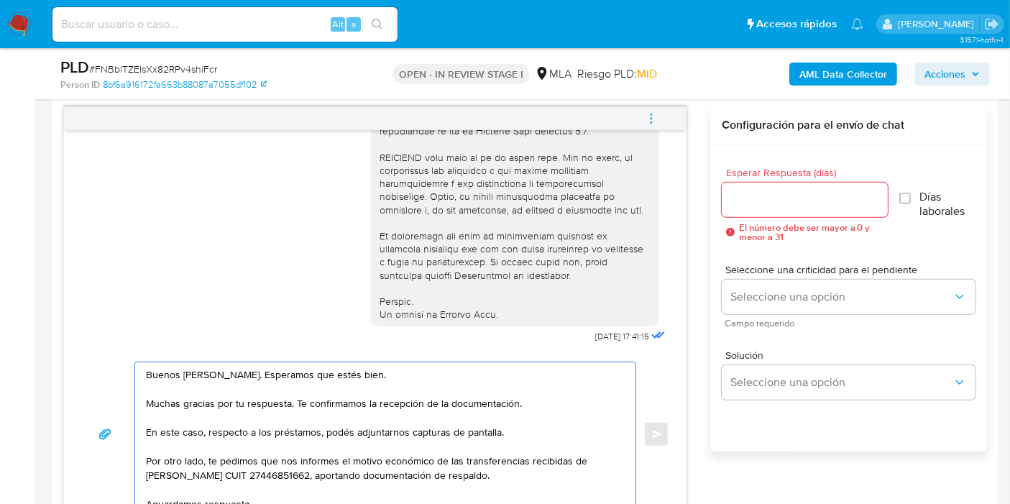
type textarea "Buenos días, Alejandro. Esperamos que estés bien. Muchas gracias por tu respues…"
click at [838, 195] on input "Esperar Respuesta (días)" at bounding box center [805, 200] width 166 height 19
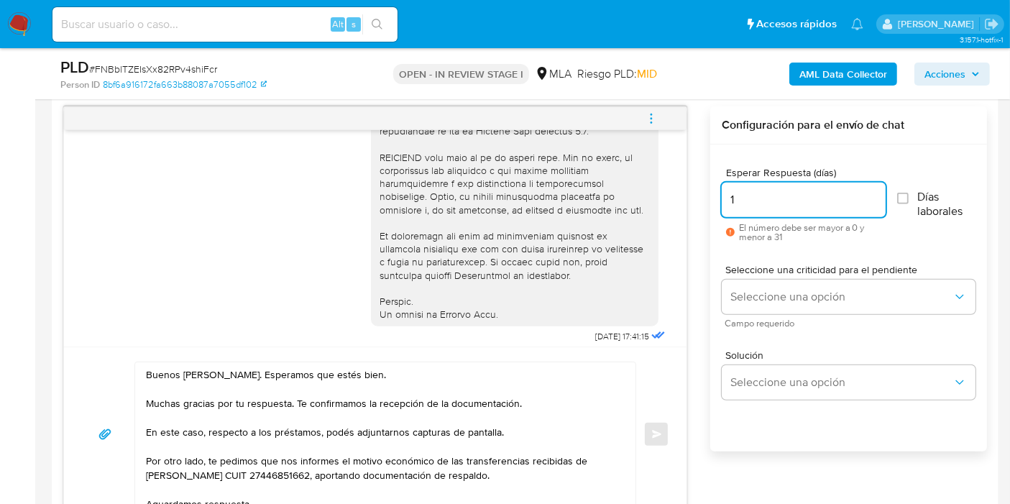
type input "1"
click at [365, 385] on textarea "Buenos días, Alejandro. Esperamos que estés bien. Muchas gracias por tu respues…" at bounding box center [382, 434] width 472 height 144
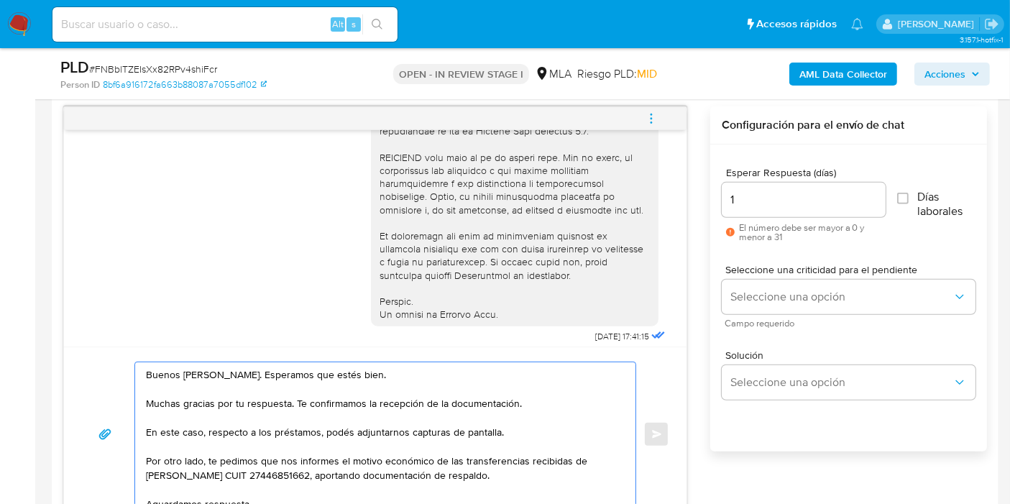
click at [365, 401] on textarea "Buenos días, Alejandro. Esperamos que estés bien. Muchas gracias por tu respues…" at bounding box center [382, 434] width 472 height 144
click at [312, 416] on textarea "Buenos días, Alejandro. Esperamos que estés bien. Muchas gracias por tu respues…" at bounding box center [382, 434] width 472 height 144
click at [310, 437] on textarea "Buenos días, Alejandro. Esperamos que estés bien. Muchas gracias por tu respues…" at bounding box center [382, 434] width 472 height 144
click at [354, 441] on textarea "Buenos días, Alejandro. Esperamos que estés bien. Muchas gracias por tu respues…" at bounding box center [382, 434] width 472 height 144
click at [324, 459] on textarea "Buenos días, Alejandro. Esperamos que estés bien. Muchas gracias por tu respues…" at bounding box center [382, 434] width 472 height 144
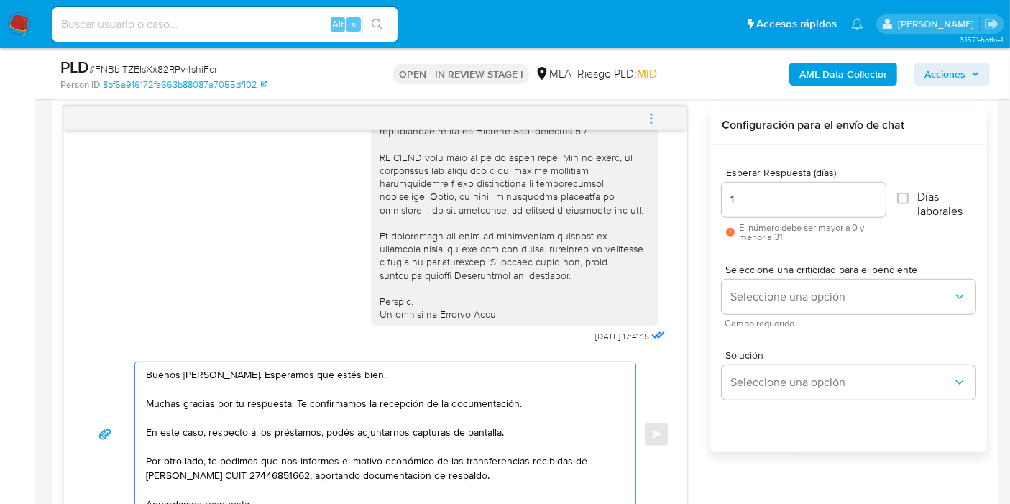
click at [324, 459] on textarea "Buenos días, Alejandro. Esperamos que estés bien. Muchas gracias por tu respues…" at bounding box center [382, 434] width 472 height 144
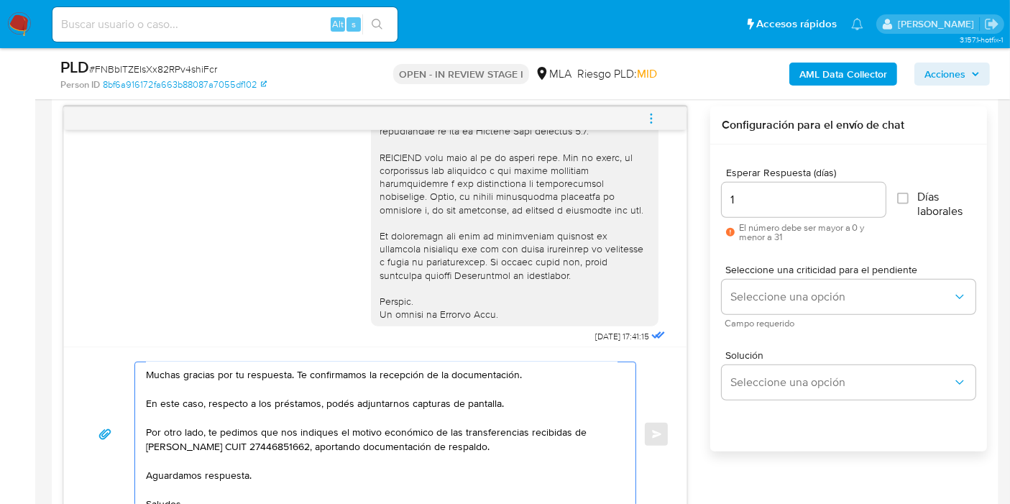
scroll to position [53, 0]
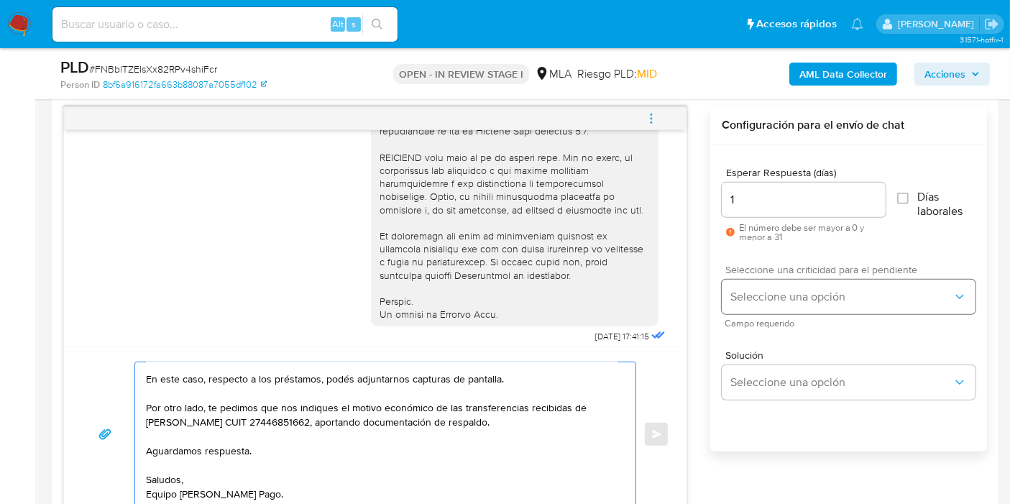
type textarea "Buenos días, Alejandro. Esperamos que estés bien. Muchas gracias por tu respues…"
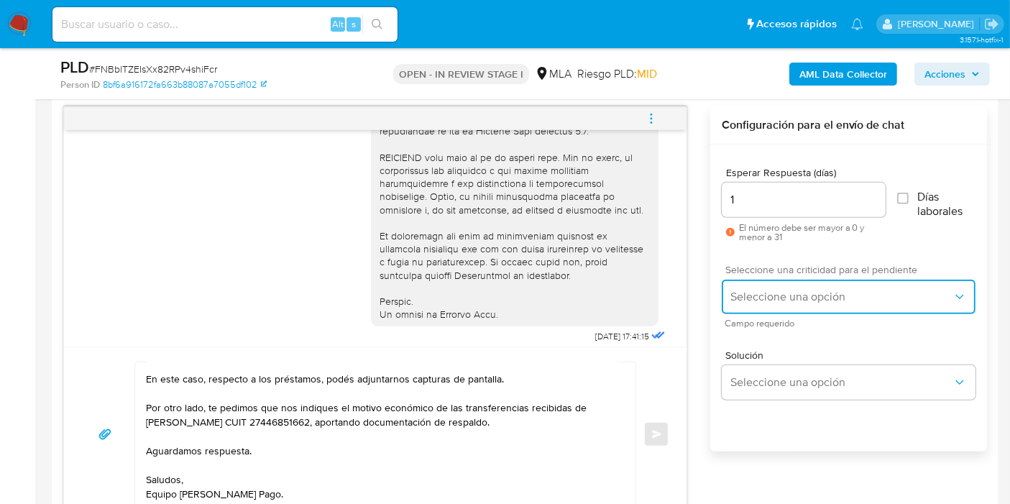
click at [759, 298] on span "Seleccione una opción" at bounding box center [841, 297] width 222 height 14
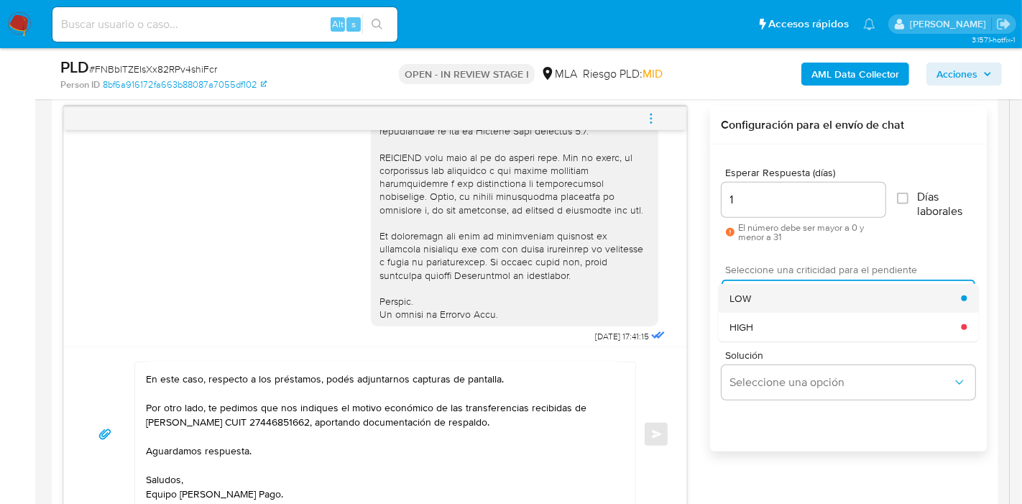
click at [774, 303] on div "LOW" at bounding box center [846, 298] width 232 height 29
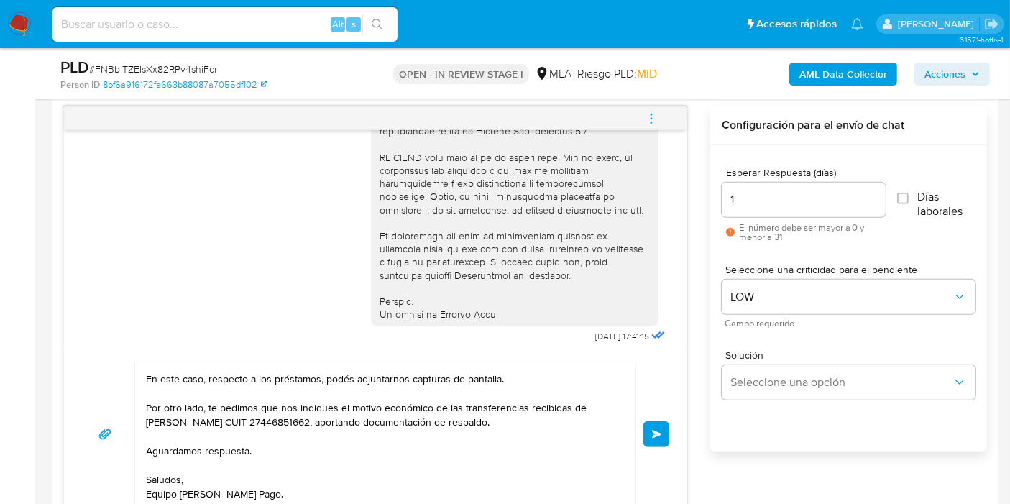
click at [669, 424] on button "Enviar" at bounding box center [656, 434] width 26 height 26
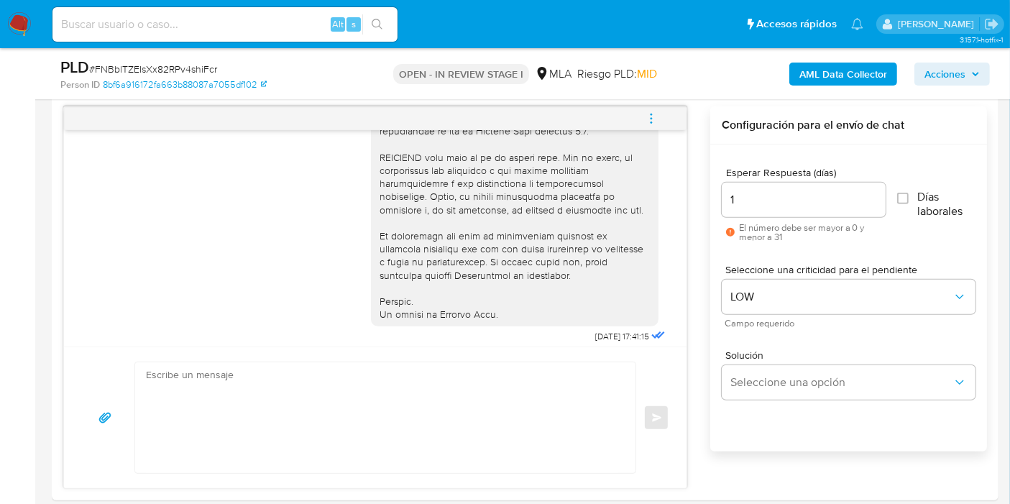
scroll to position [1082, 0]
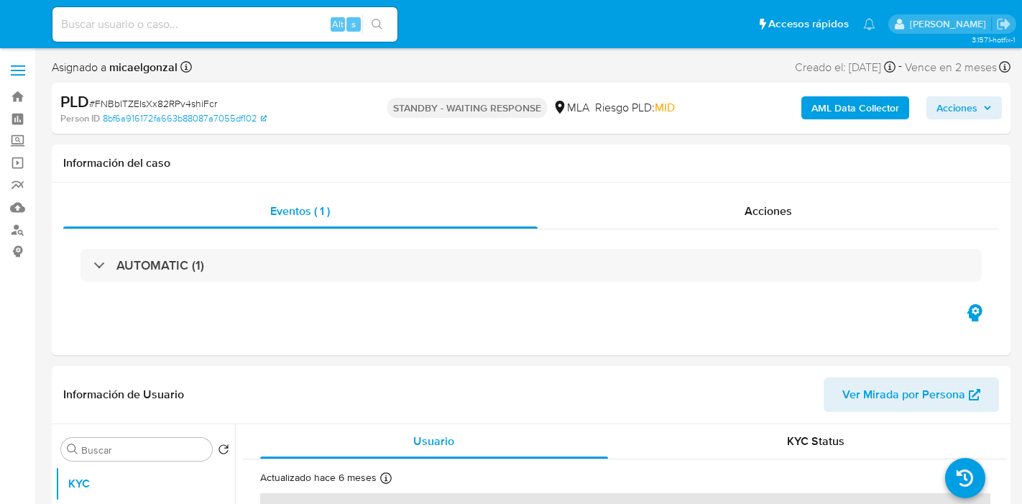
select select "10"
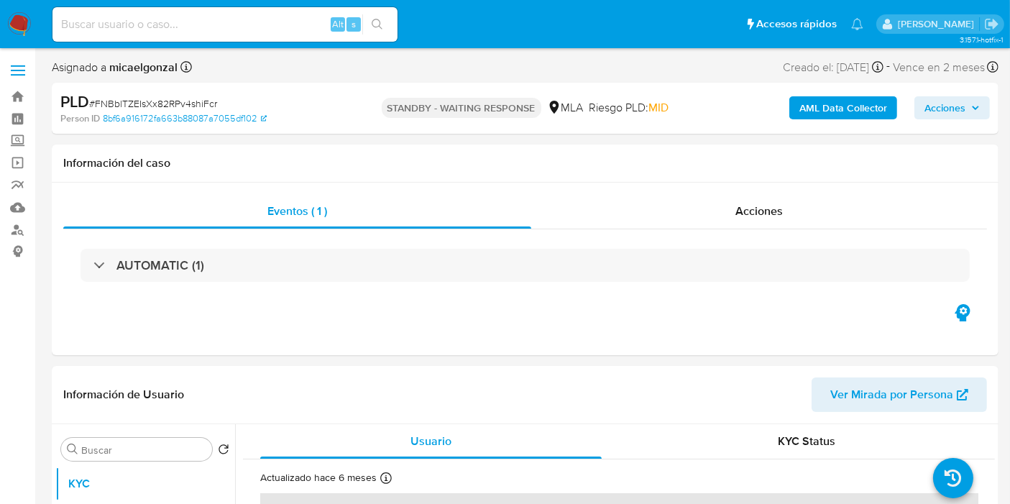
click at [25, 30] on img at bounding box center [19, 24] width 24 height 24
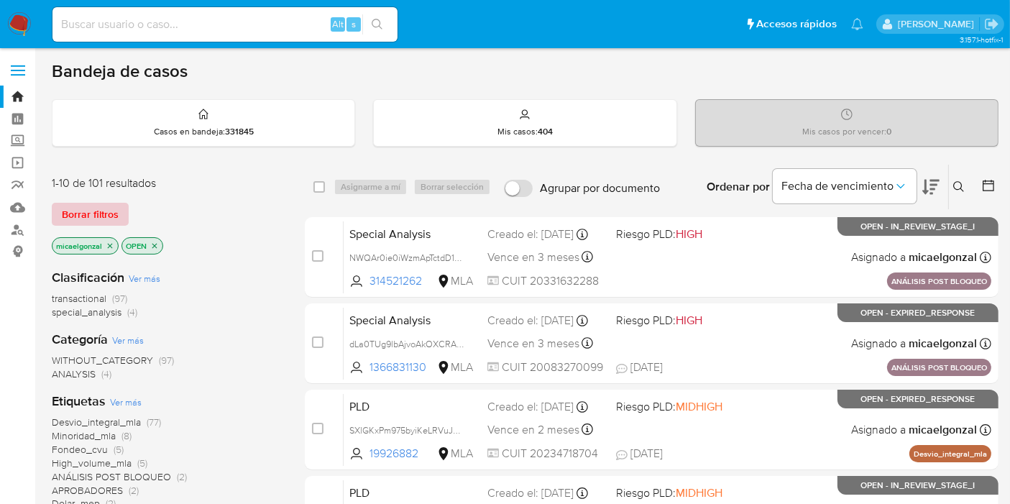
click at [96, 206] on span "Borrar filtros" at bounding box center [90, 214] width 57 height 20
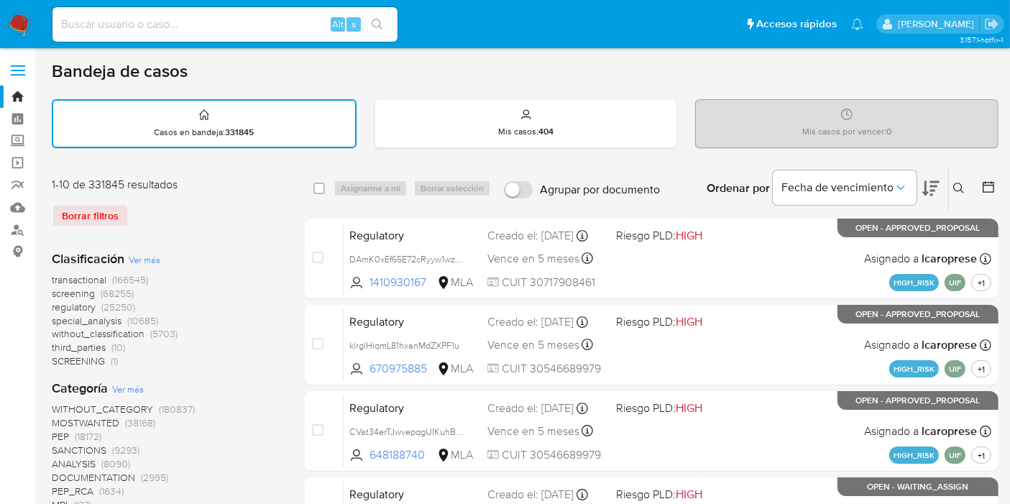
click at [959, 190] on icon at bounding box center [959, 189] width 12 height 12
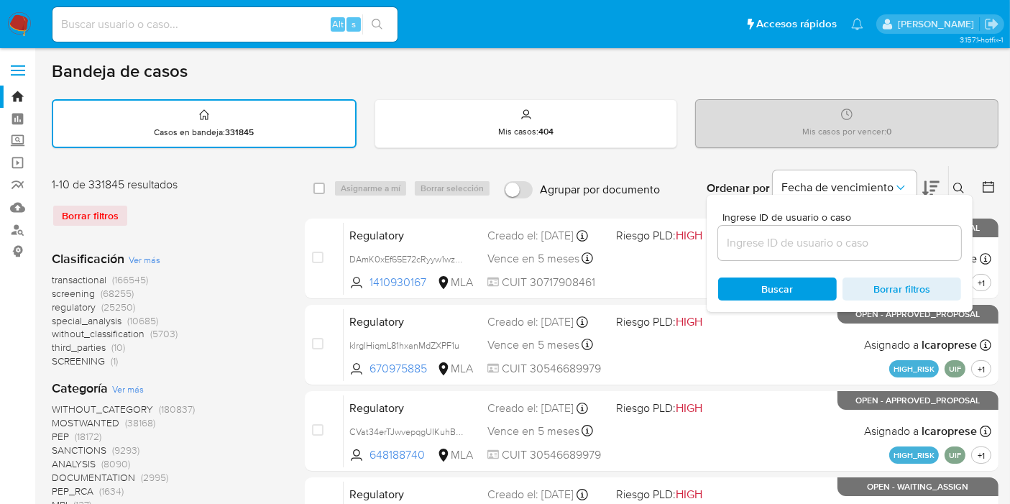
click at [821, 239] on input at bounding box center [839, 243] width 243 height 19
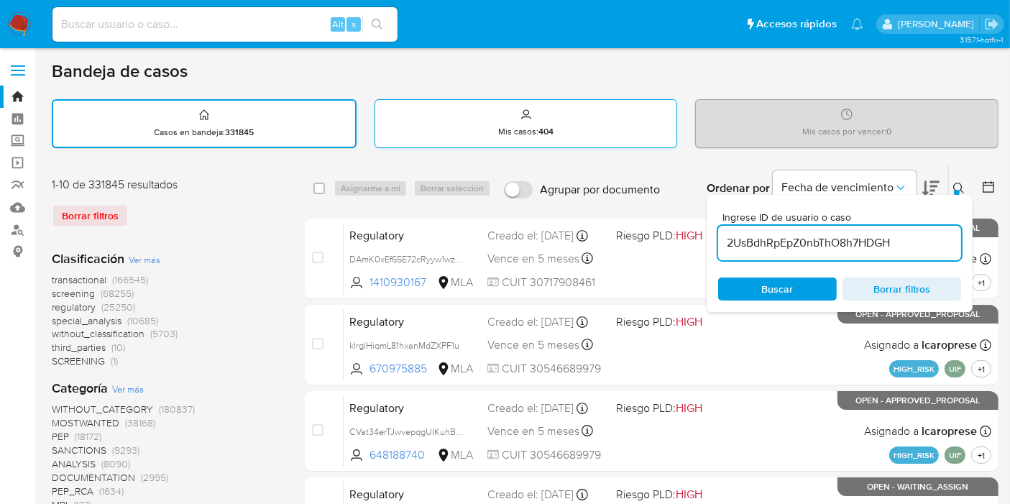
type input "2UsBdhRpEpZ0nbThO8h7HDGH"
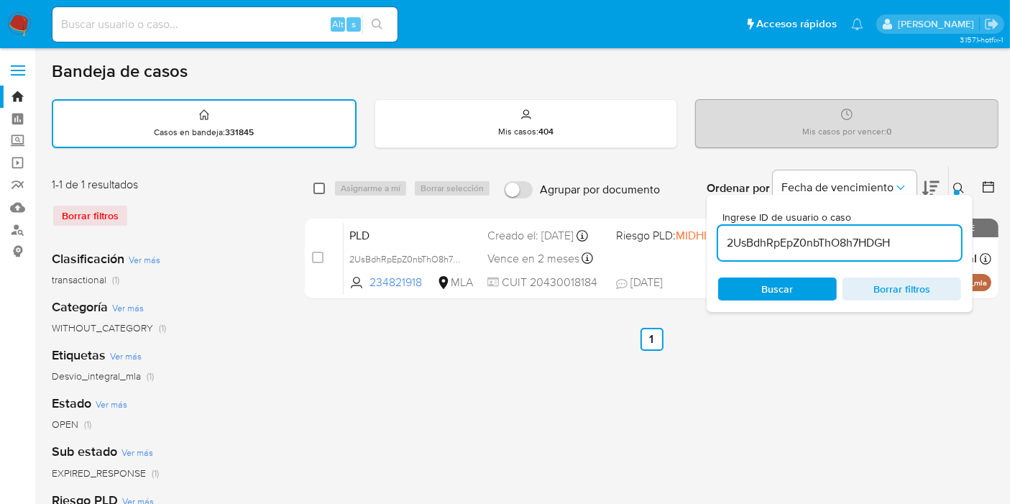
click at [318, 183] on input "checkbox" at bounding box center [319, 189] width 12 height 12
checkbox input "true"
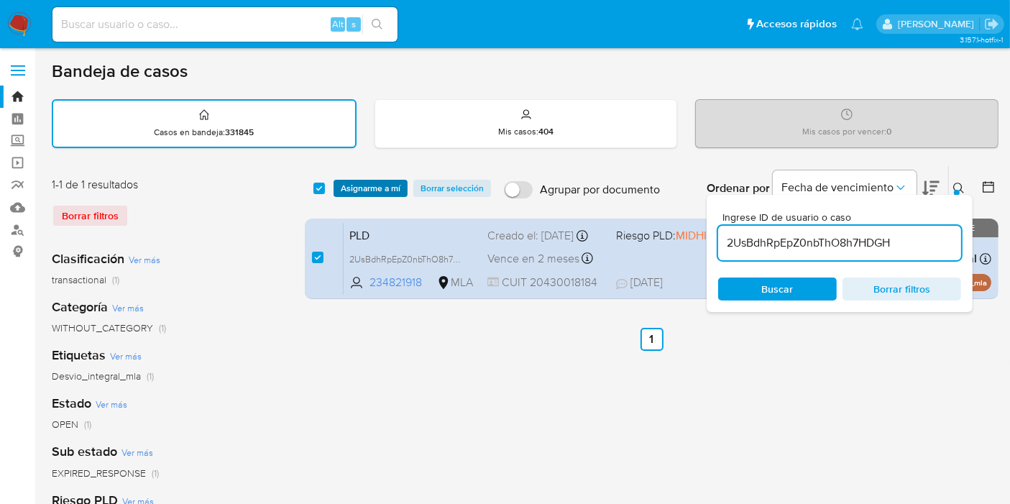
click at [356, 191] on span "Asignarme a mí" at bounding box center [371, 188] width 60 height 14
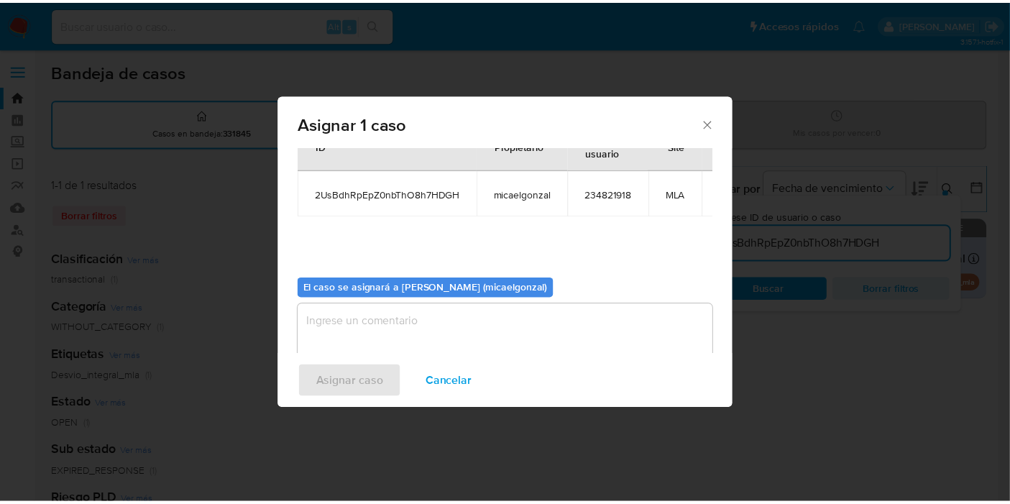
scroll to position [73, 0]
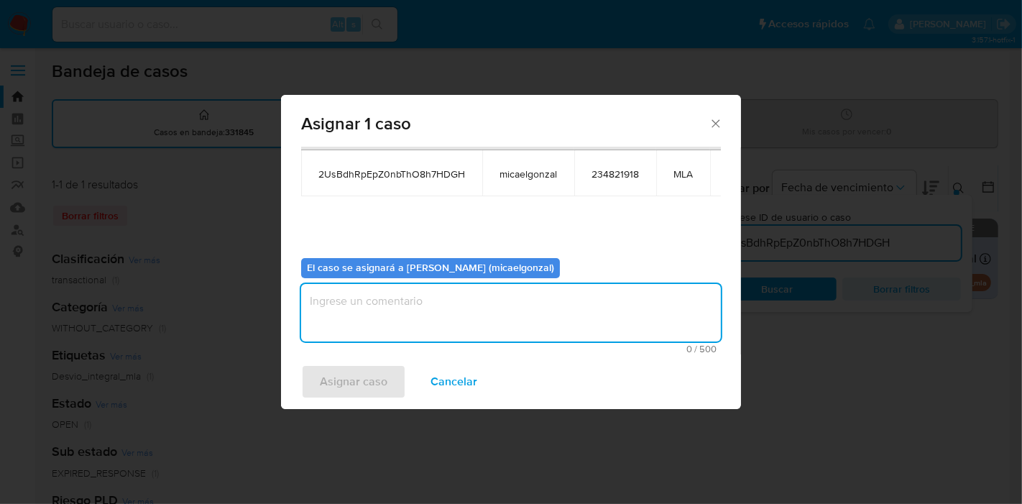
click at [491, 324] on textarea "assign-modal" at bounding box center [511, 313] width 420 height 58
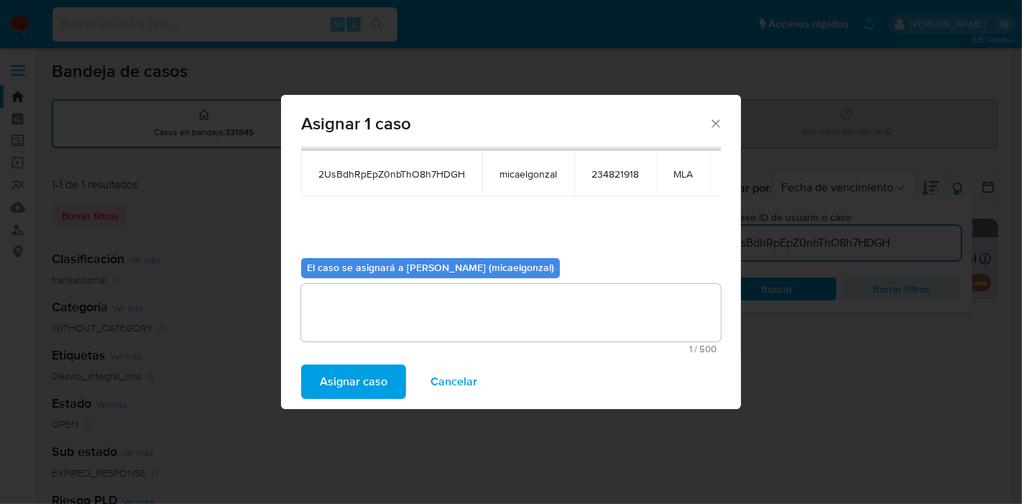
click at [392, 370] on button "Asignar caso" at bounding box center [353, 382] width 105 height 35
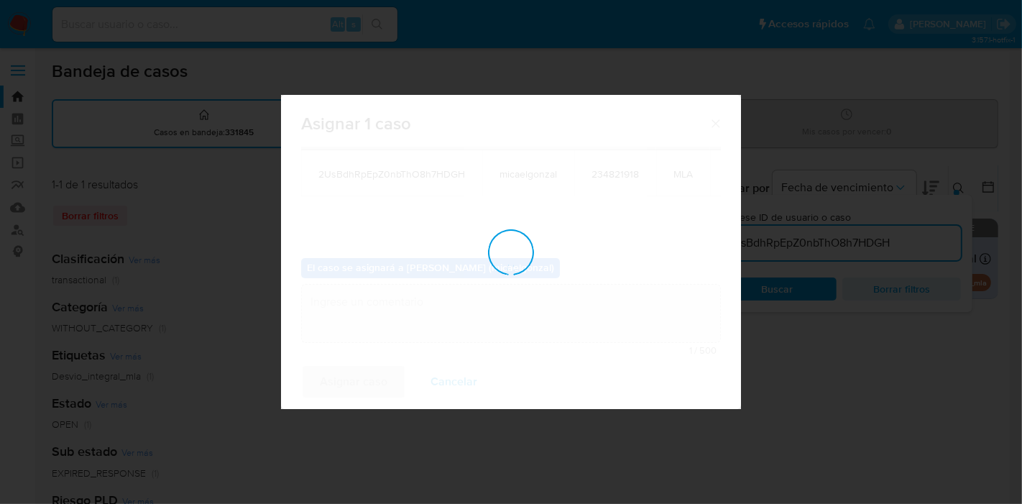
checkbox input "false"
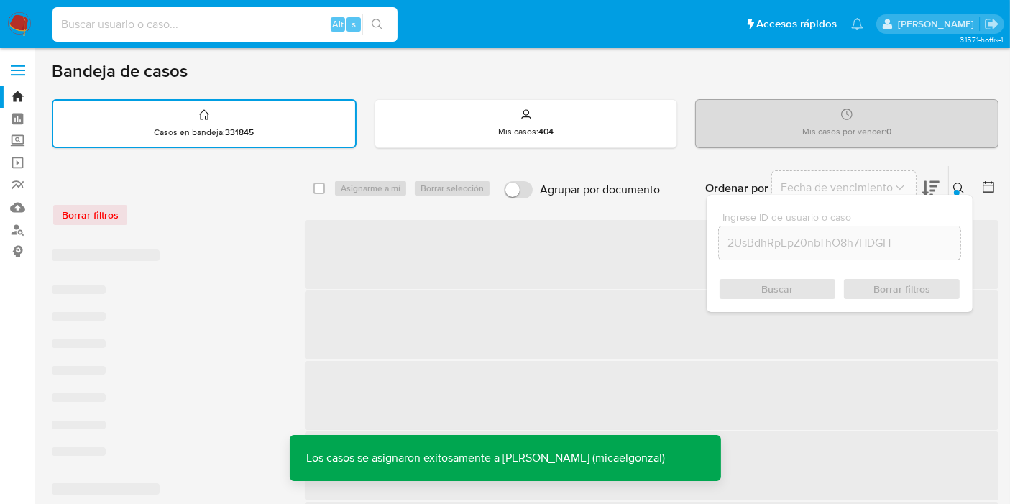
click at [191, 28] on input at bounding box center [224, 24] width 345 height 19
paste input "2UsBdhRpEpZ0nbThO8h7HDGH"
type input "2UsBdhRpEpZ0nbThO8h7HDGH"
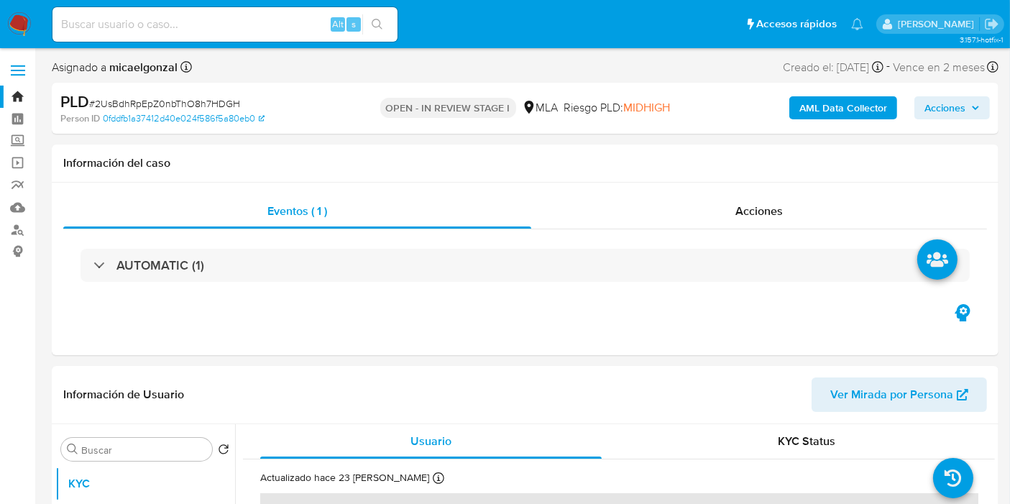
select select "10"
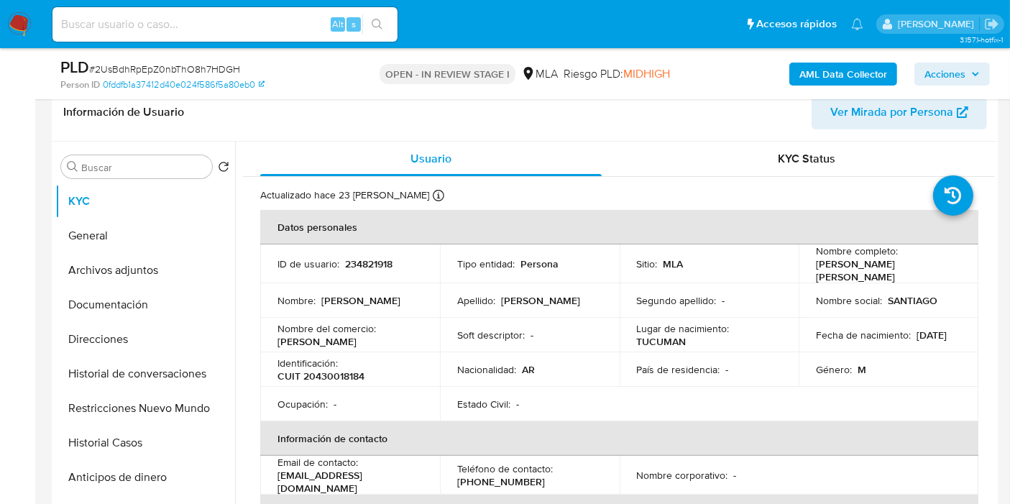
scroll to position [319, 0]
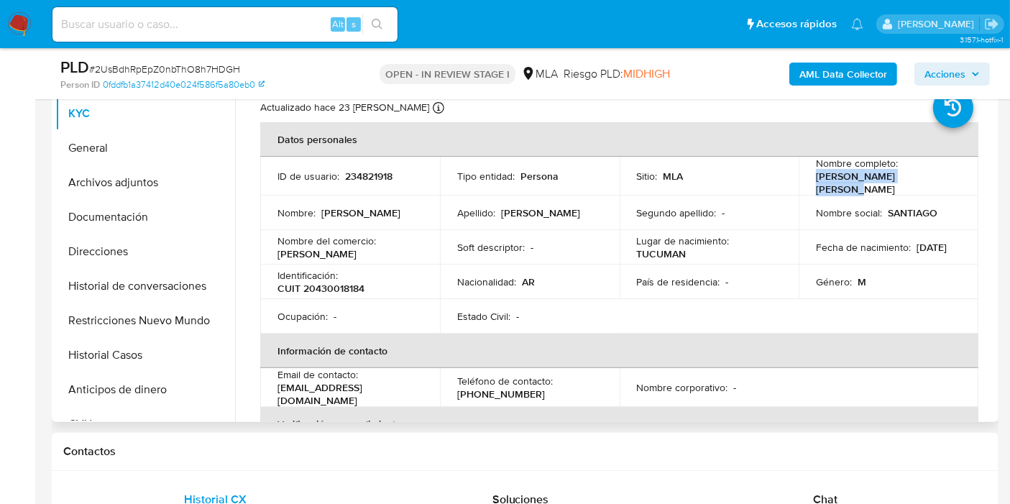
drag, startPoint x: 892, startPoint y: 185, endPoint x: 829, endPoint y: 179, distance: 62.8
click at [809, 184] on td "Nombre completo : [PERSON_NAME] [PERSON_NAME]" at bounding box center [889, 176] width 180 height 39
copy p "[PERSON_NAME] [PERSON_NAME]"
drag, startPoint x: 339, startPoint y: 289, endPoint x: 329, endPoint y: 268, distance: 23.5
click at [339, 288] on p "CUIT 20430018184" at bounding box center [321, 288] width 87 height 13
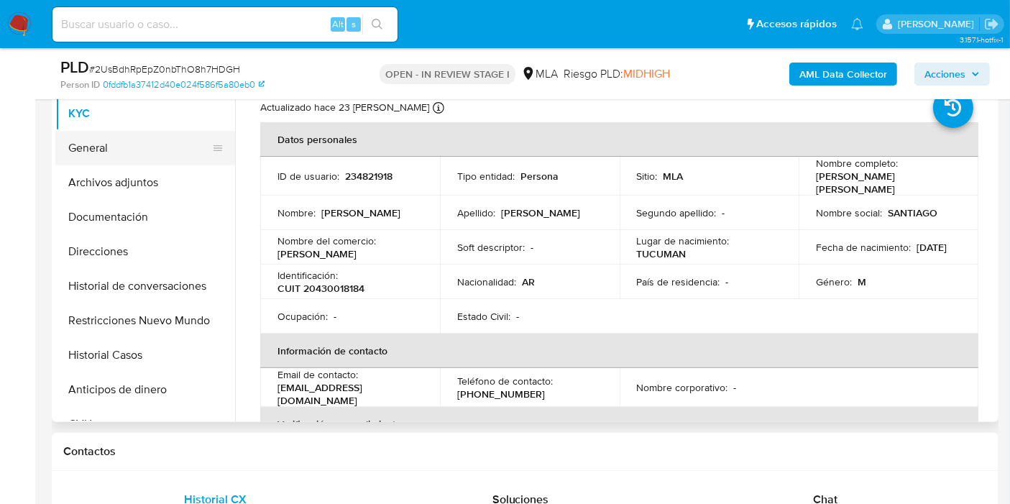
drag, startPoint x: 106, startPoint y: 146, endPoint x: 163, endPoint y: 147, distance: 56.8
click at [106, 146] on button "General" at bounding box center [139, 148] width 168 height 35
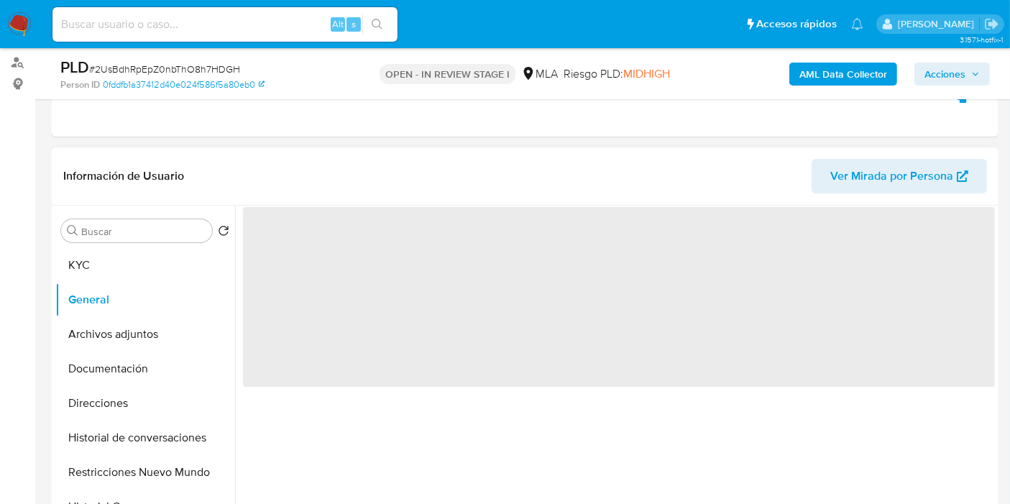
scroll to position [160, 0]
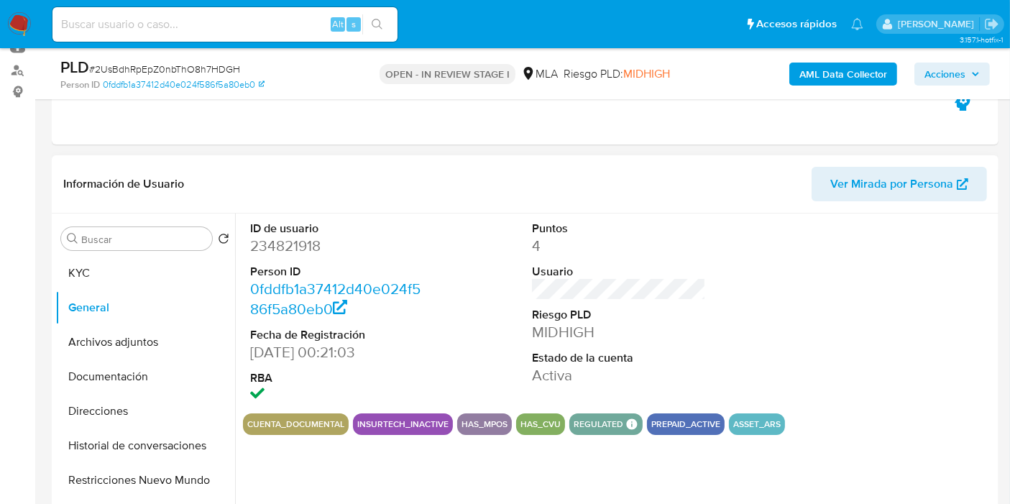
click at [296, 255] on dd "234821918" at bounding box center [337, 246] width 174 height 20
click at [288, 252] on dd "234821918" at bounding box center [337, 246] width 174 height 20
copy dd "234821918"
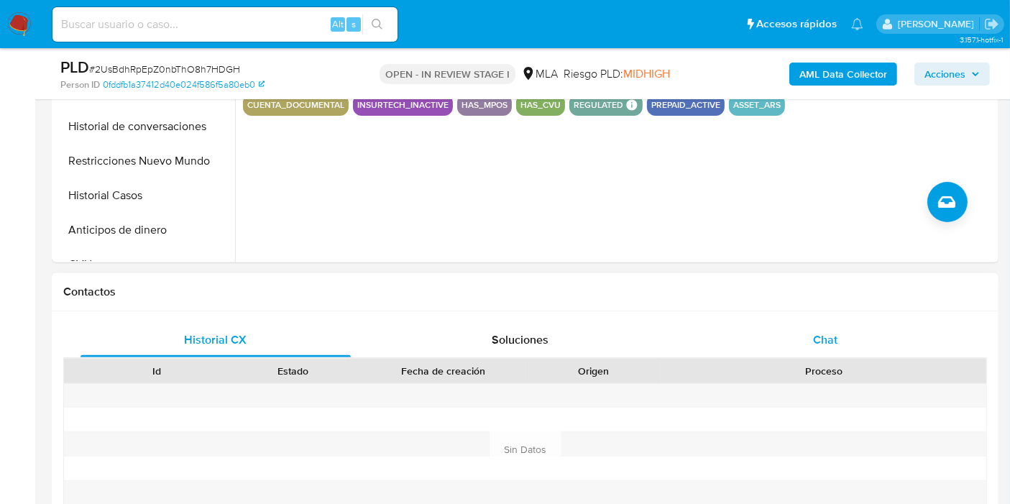
click at [799, 344] on div "Chat" at bounding box center [825, 340] width 270 height 35
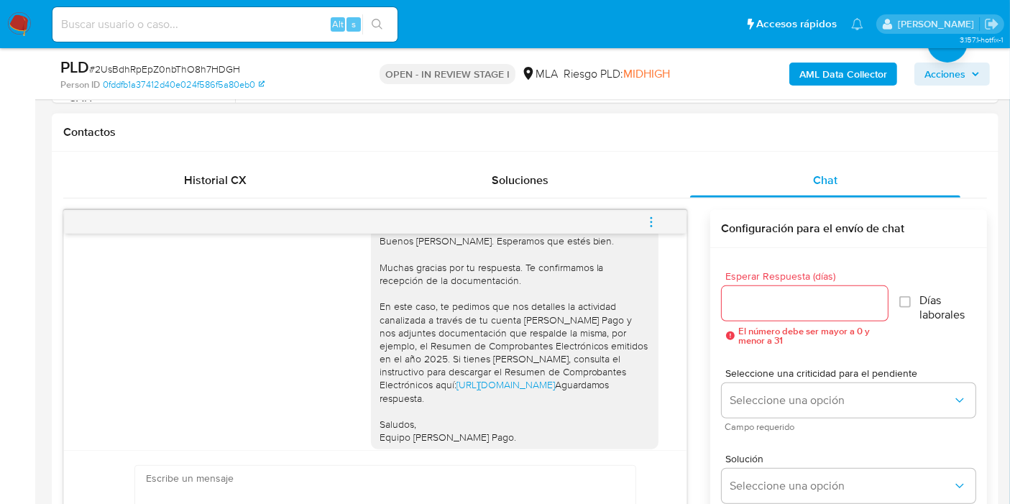
scroll to position [1259, 0]
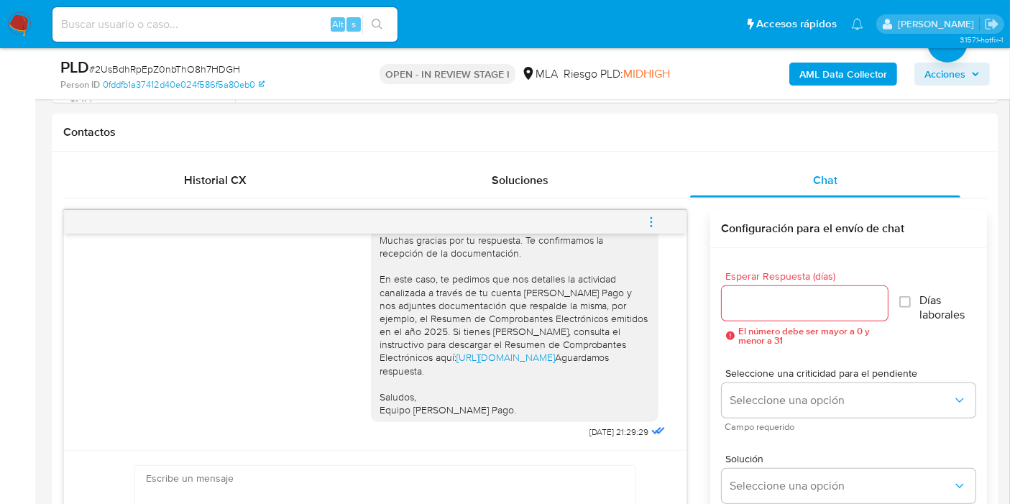
click at [24, 23] on img at bounding box center [19, 24] width 24 height 24
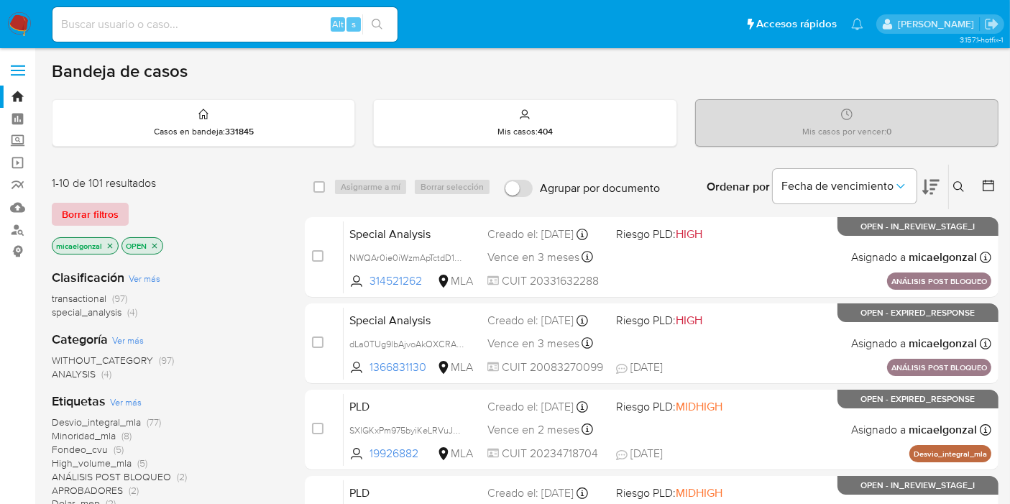
click at [79, 207] on span "Borrar filtros" at bounding box center [90, 214] width 57 height 20
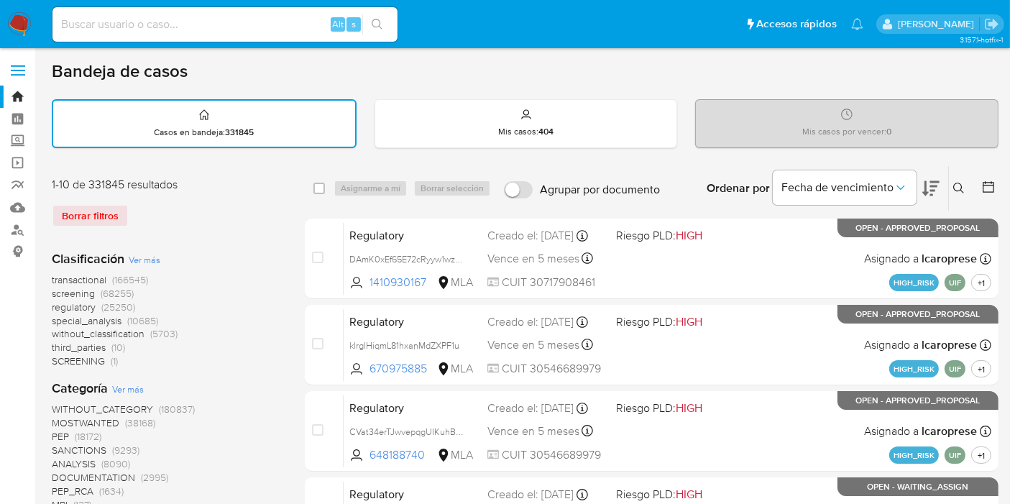
click at [967, 181] on button at bounding box center [961, 188] width 24 height 17
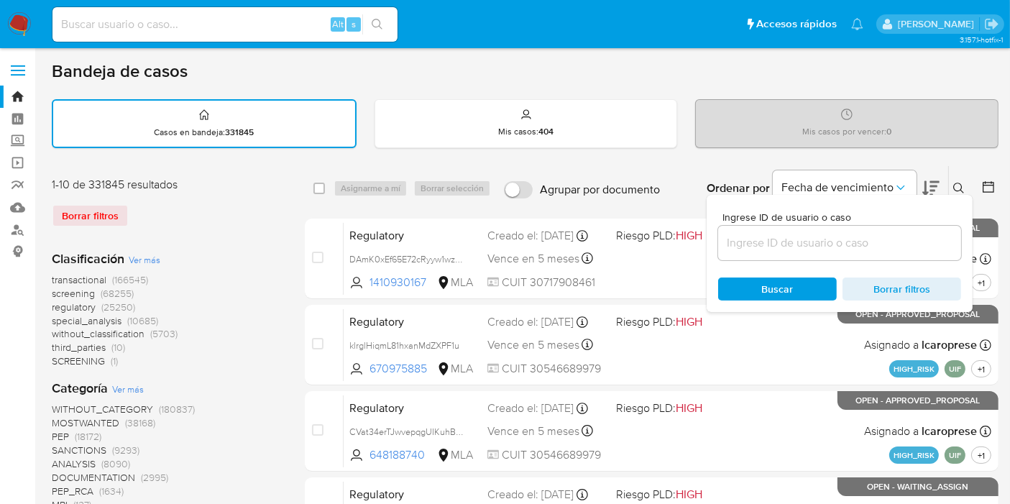
click at [867, 234] on input at bounding box center [839, 243] width 243 height 19
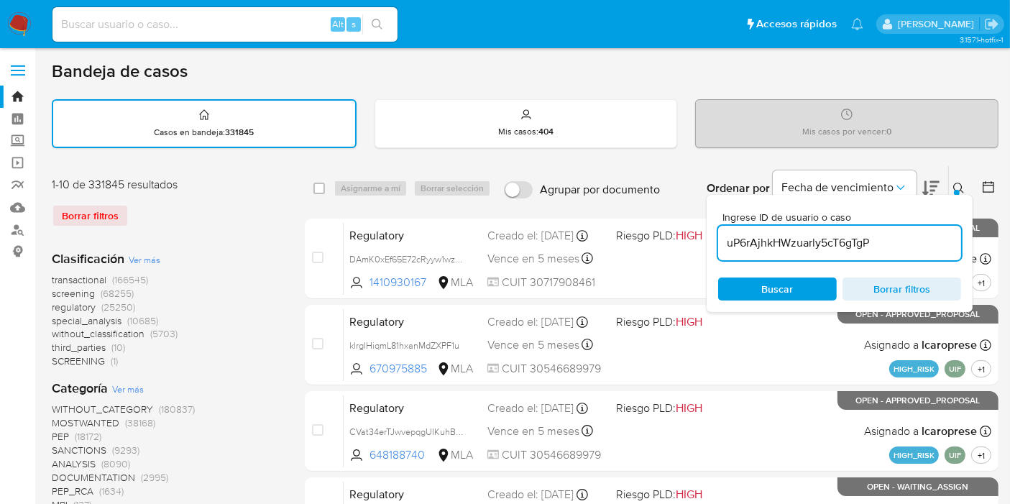
type input "uP6rAjhkHWzuarly5cT6gTgP"
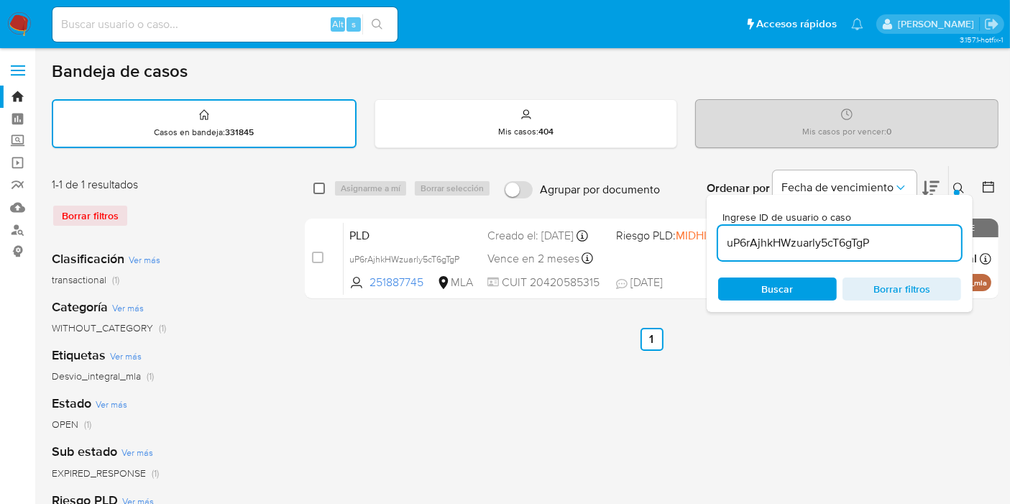
click at [316, 188] on input "checkbox" at bounding box center [319, 189] width 12 height 12
checkbox input "true"
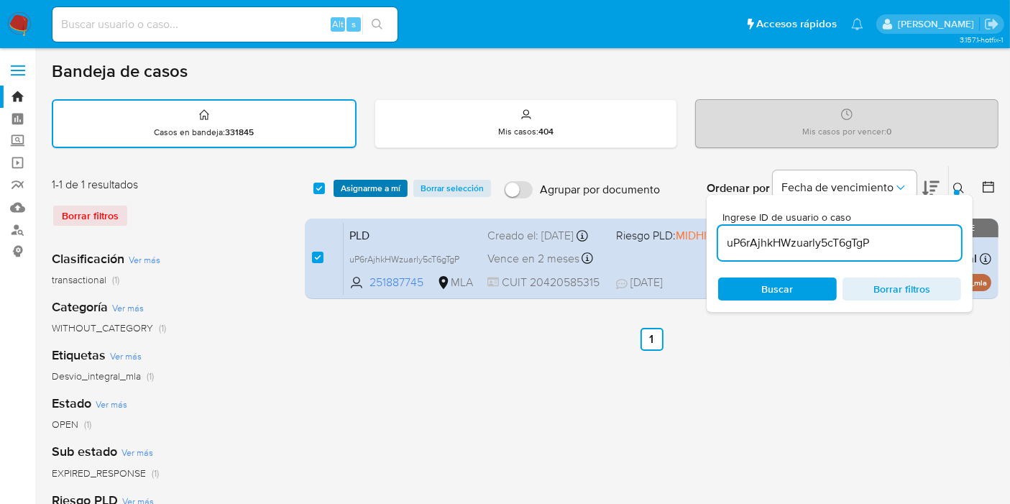
click at [343, 191] on span "Asignarme a mí" at bounding box center [371, 188] width 60 height 14
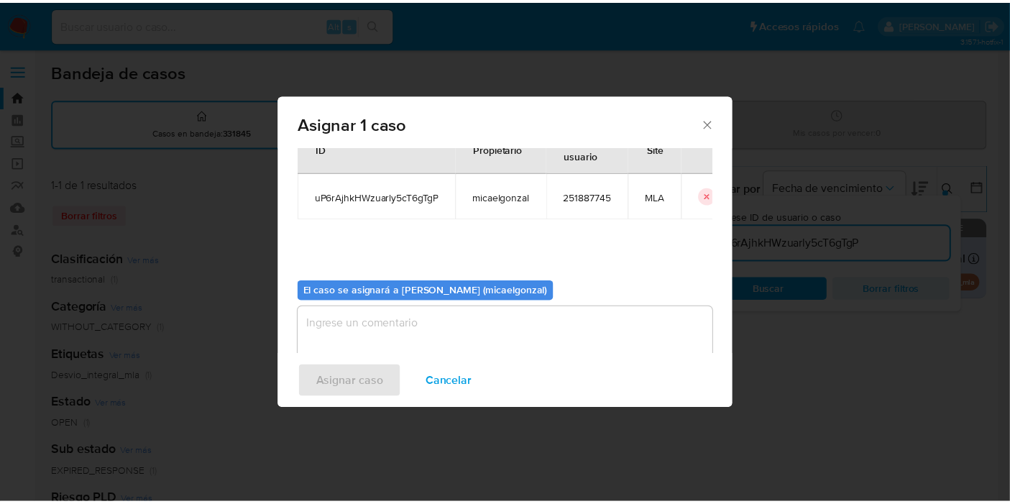
scroll to position [73, 0]
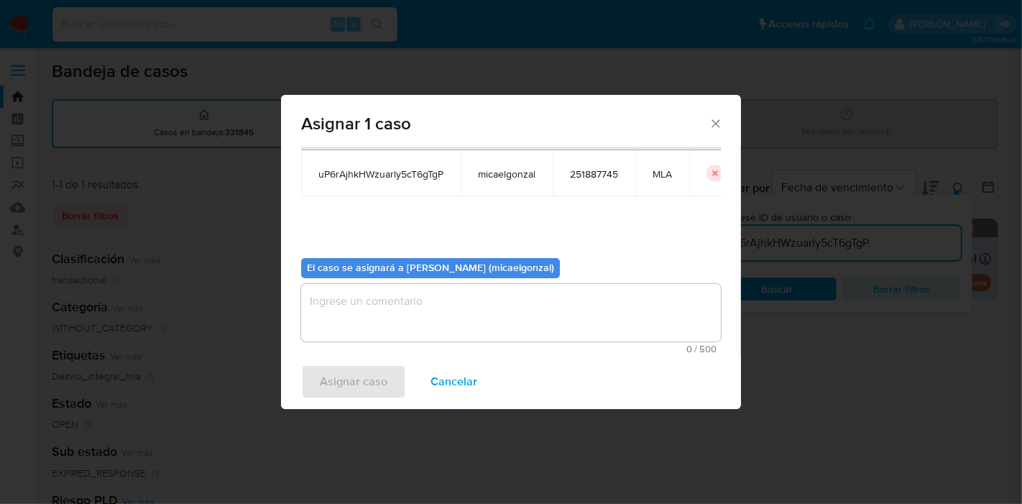
click at [398, 317] on textarea "assign-modal" at bounding box center [511, 313] width 420 height 58
click at [337, 374] on span "Asignar caso" at bounding box center [354, 382] width 68 height 32
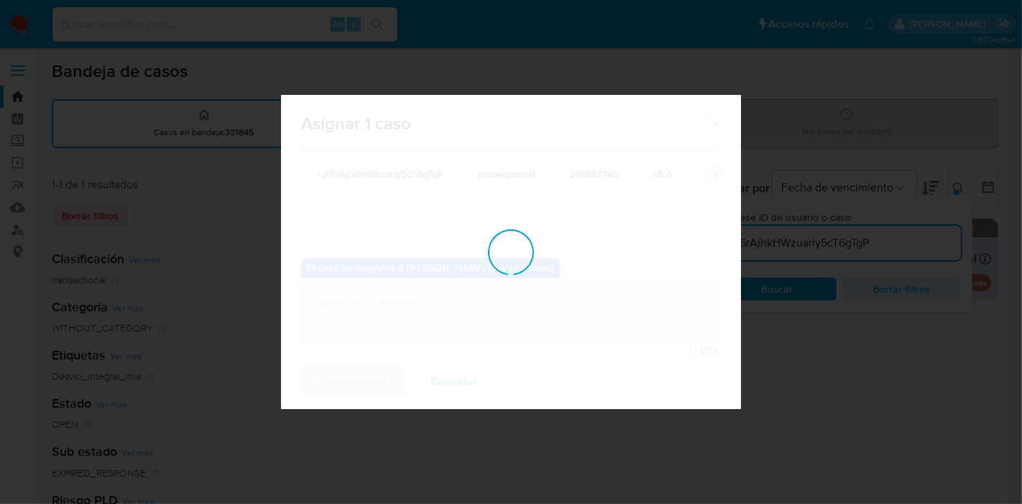
checkbox input "false"
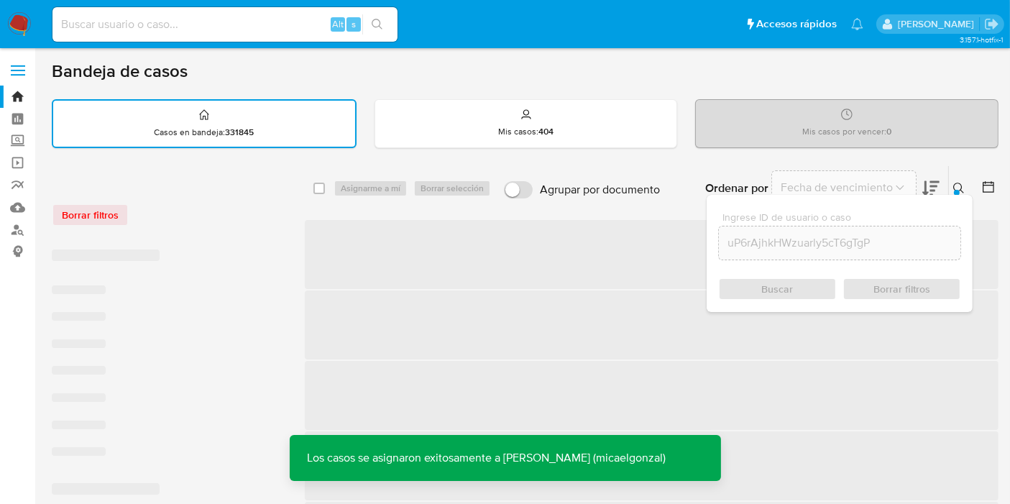
click at [242, 30] on input at bounding box center [224, 24] width 345 height 19
paste input "uP6rAjhkHWzuarly5cT6gTgP"
type input "uP6rAjhkHWzuarly5cT6gTgP"
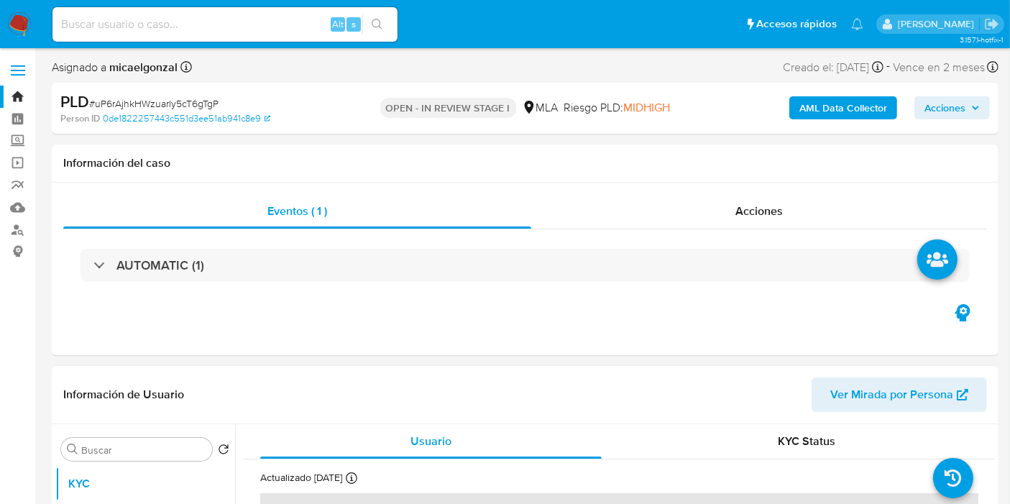
select select "10"
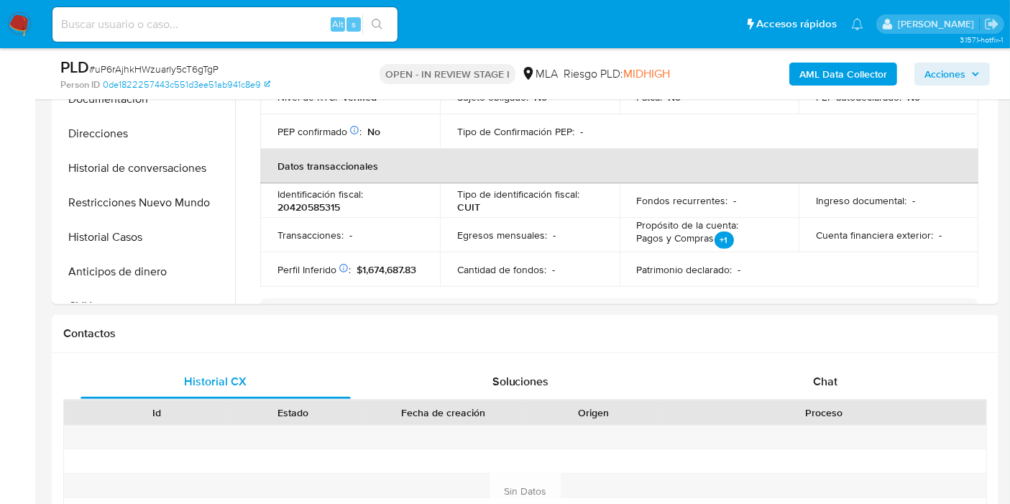
scroll to position [638, 0]
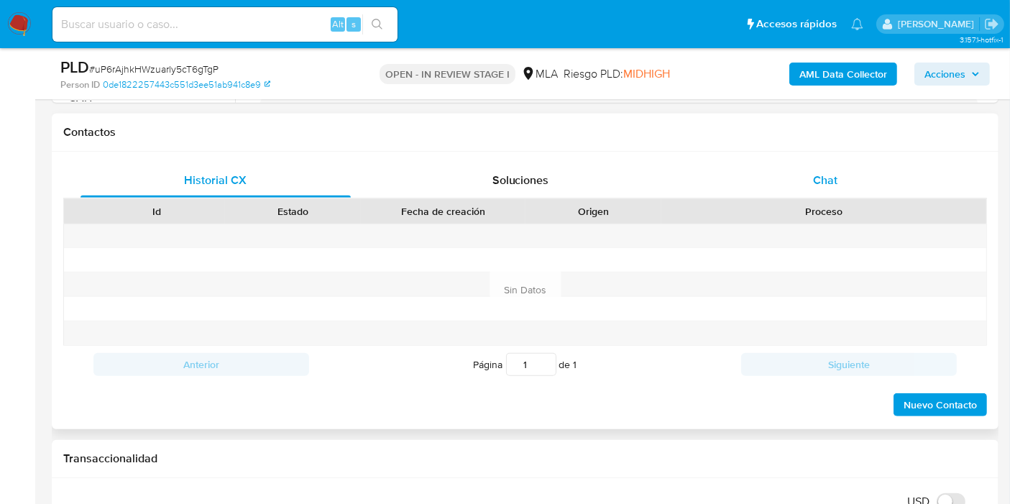
drag, startPoint x: 854, startPoint y: 166, endPoint x: 840, endPoint y: 176, distance: 17.6
click at [852, 167] on div "Chat" at bounding box center [825, 180] width 270 height 35
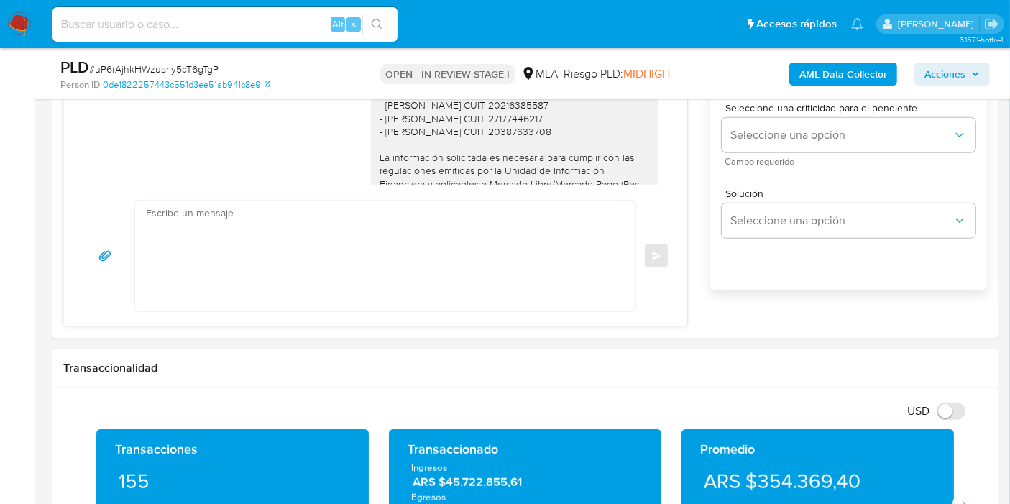
scroll to position [879, 0]
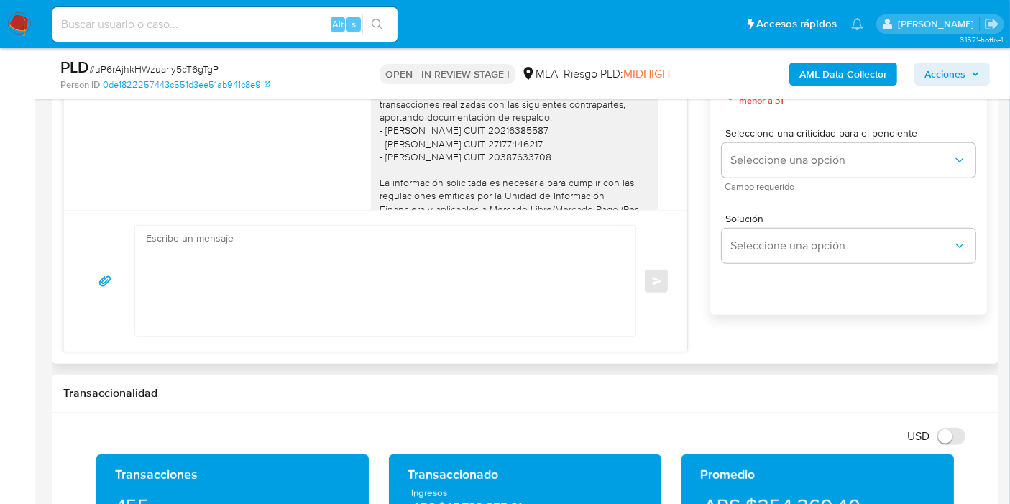
click at [449, 288] on textarea at bounding box center [382, 281] width 472 height 111
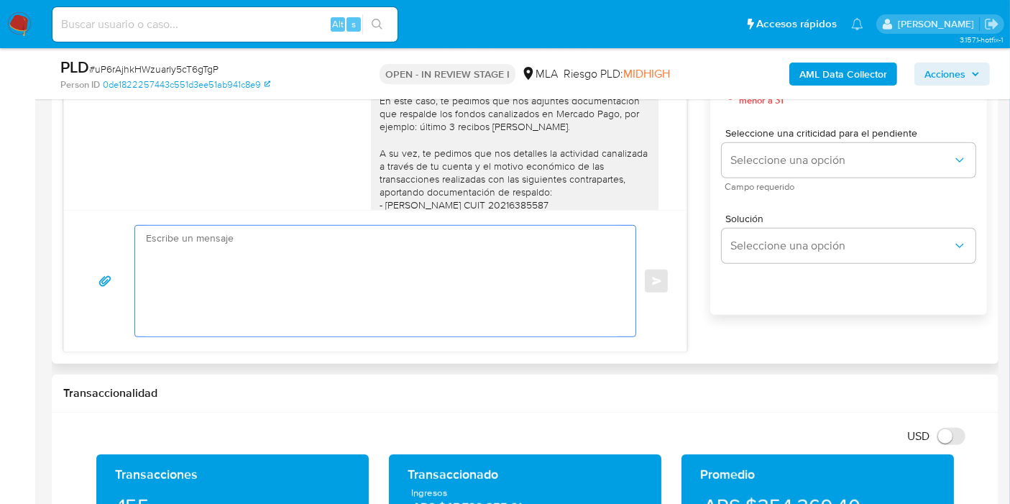
scroll to position [764, 0]
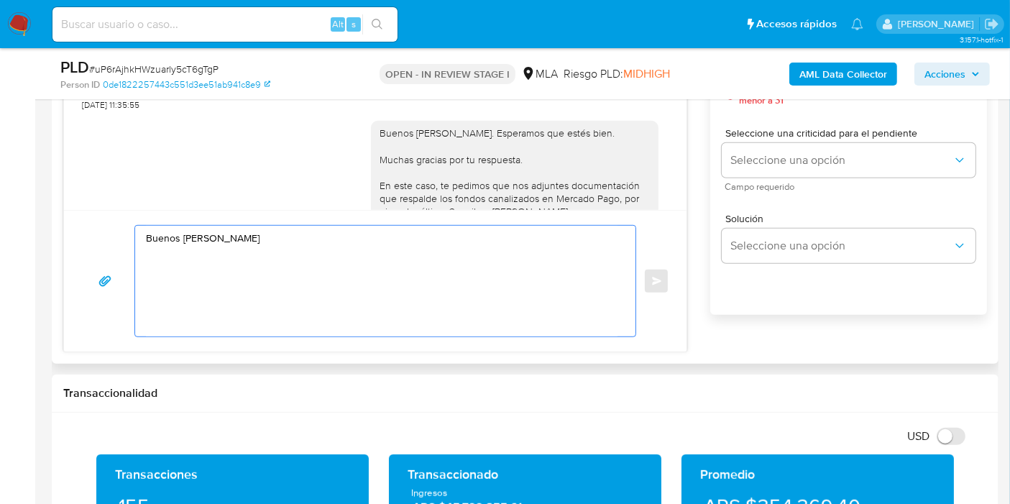
click at [336, 247] on textarea "Buenos días, Igna" at bounding box center [382, 281] width 472 height 111
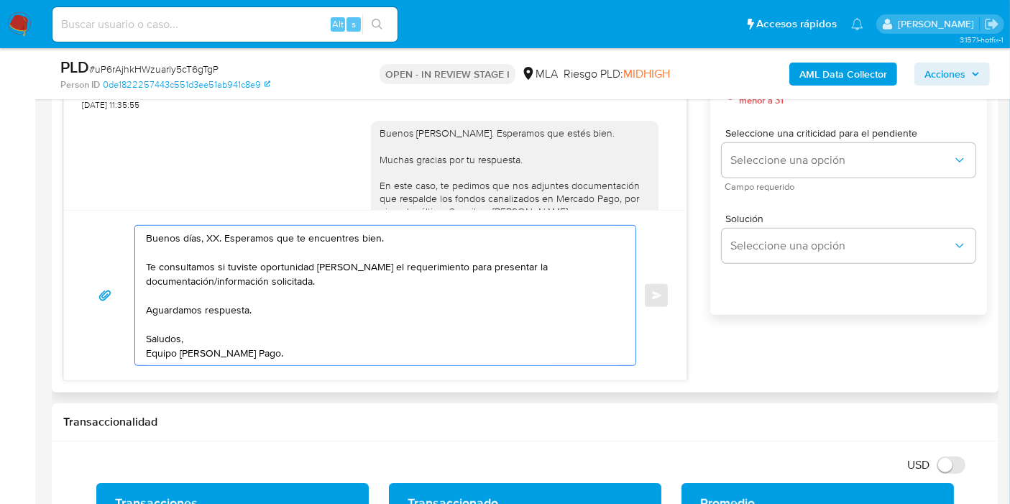
click at [214, 236] on textarea "Buenos días, XX. Esperamos que te encuentres bien. Te consultamos si tuviste op…" at bounding box center [382, 295] width 472 height 139
click at [213, 236] on textarea "Buenos días, XX. Esperamos que te encuentres bien. Te consultamos si tuviste op…" at bounding box center [382, 295] width 472 height 139
click at [489, 278] on textarea "Buenos días, Ignacio. Esperamos que te encuentres bien. Te consultamos si tuvis…" at bounding box center [382, 295] width 472 height 139
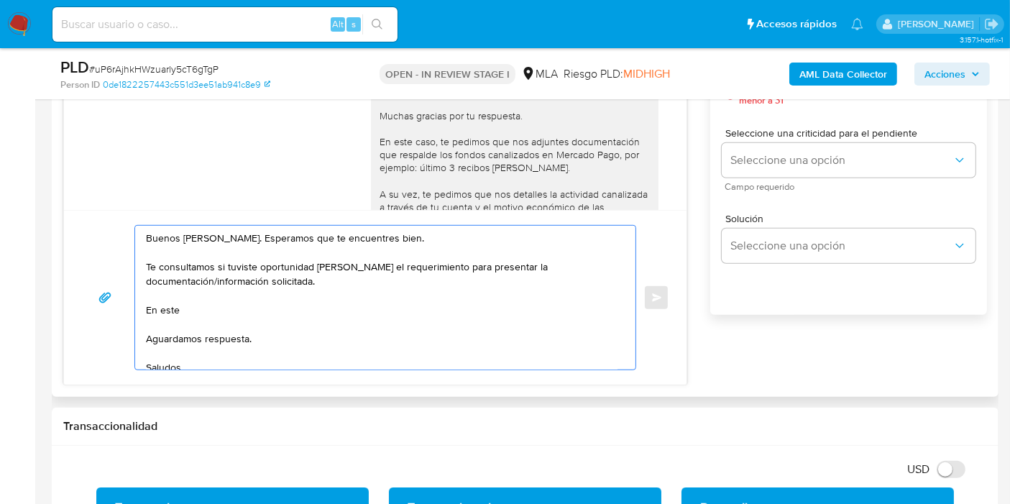
scroll to position [843, 0]
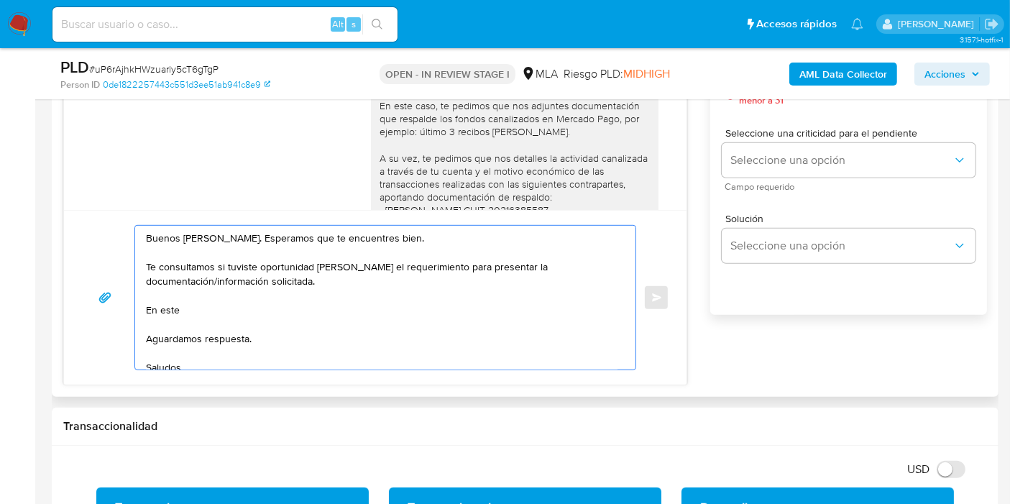
click at [380, 129] on div "Buenos días, Ignacio. Esperamos que estés bien. Muchas gracias por tu respuesta…" at bounding box center [515, 217] width 270 height 340
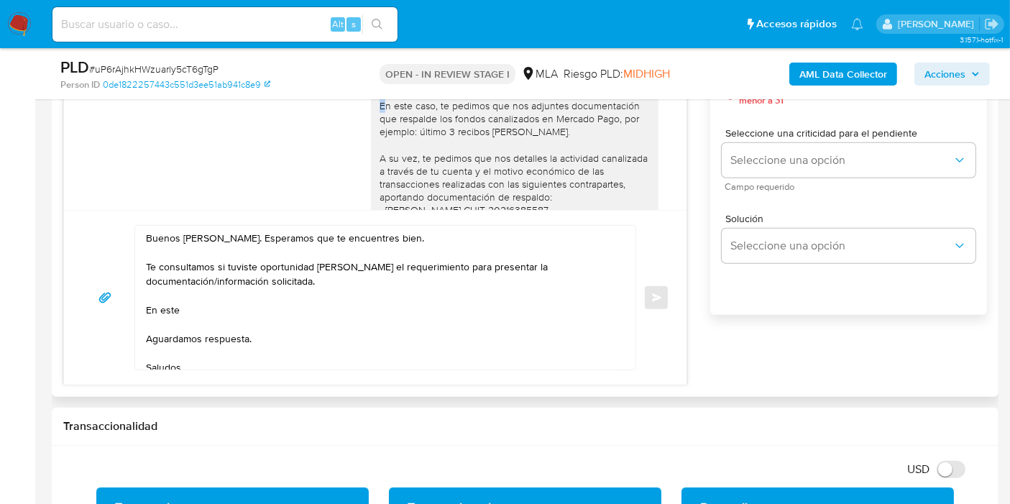
drag, startPoint x: 370, startPoint y: 129, endPoint x: 377, endPoint y: 132, distance: 8.7
click at [380, 131] on div "Buenos días, Ignacio. Esperamos que estés bien. Muchas gracias por tu respuesta…" at bounding box center [515, 217] width 270 height 340
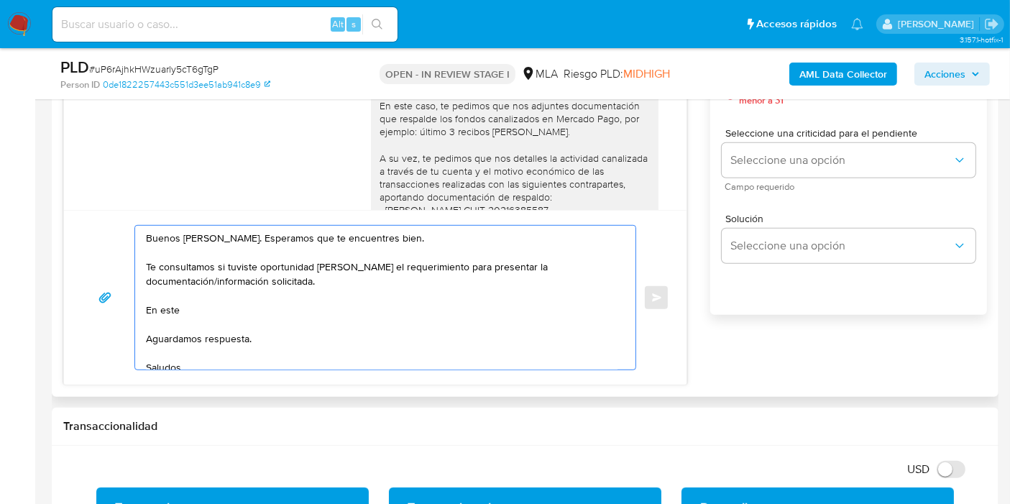
click at [283, 344] on textarea "Buenos días, Ignacio. Esperamos que te encuentres bien. Te consultamos si tuvis…" at bounding box center [382, 298] width 472 height 144
drag, startPoint x: 280, startPoint y: 317, endPoint x: 135, endPoint y: 261, distance: 155.7
click at [135, 261] on div "Buenos días, Ignacio. Esperamos que te encuentres bien. Te consultamos si tuvis…" at bounding box center [381, 298] width 493 height 144
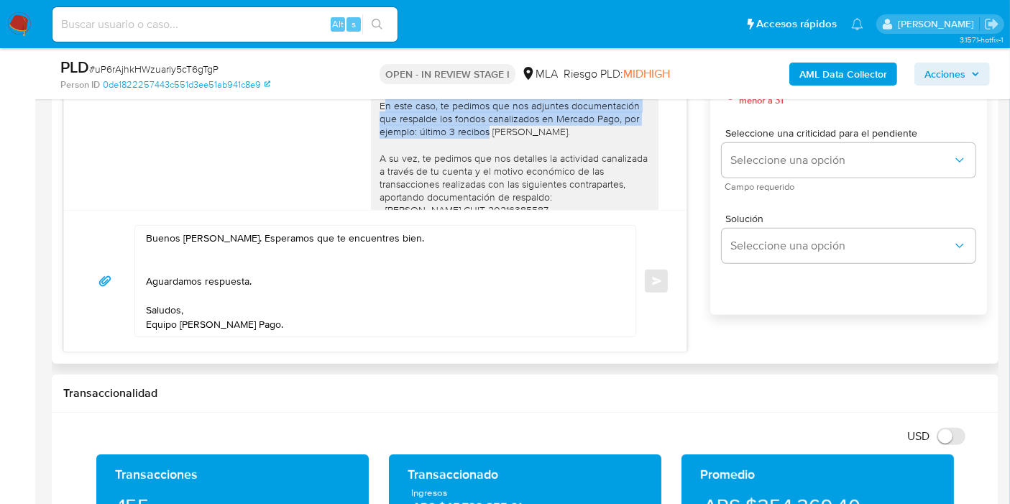
drag, startPoint x: 373, startPoint y: 132, endPoint x: 477, endPoint y: 151, distance: 105.2
click at [477, 151] on div "Buenos días, Ignacio. Esperamos que estés bien. Muchas gracias por tu respuesta…" at bounding box center [515, 217] width 270 height 340
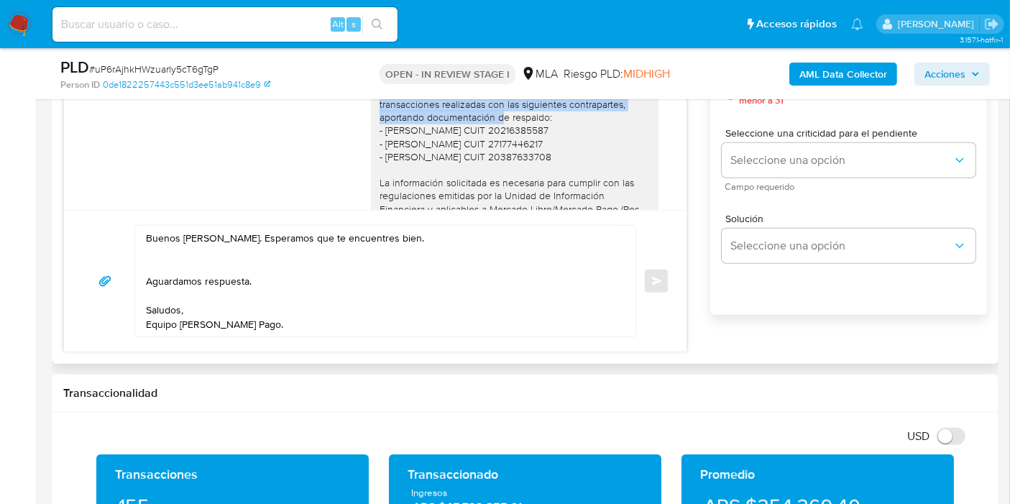
scroll to position [1003, 0]
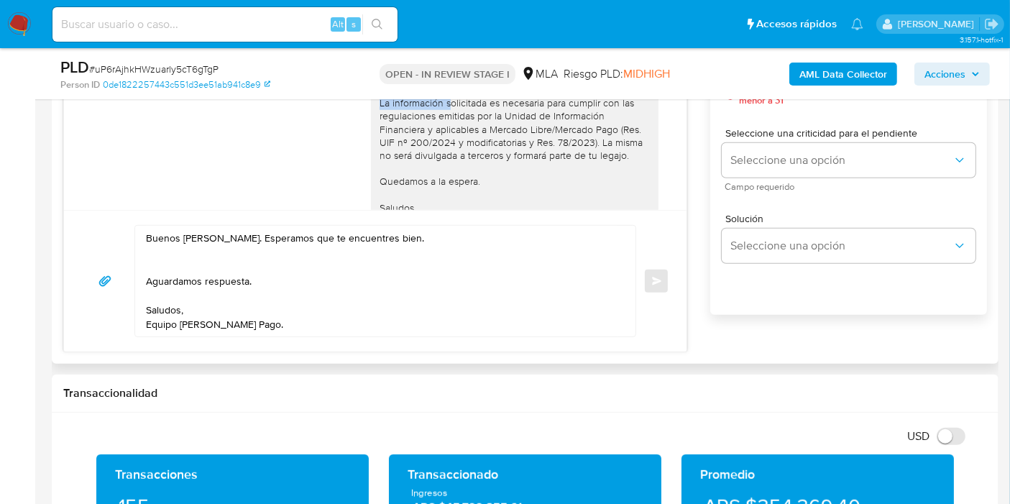
drag, startPoint x: 372, startPoint y: 128, endPoint x: 587, endPoint y: 107, distance: 216.7
click at [587, 107] on div "Buenos días, Ignacio. Esperamos que estés bien. Muchas gracias por tu respuesta…" at bounding box center [515, 57] width 288 height 352
copy div "En este caso, te pedimos que nos adjuntes documentación que respalde los fondos…"
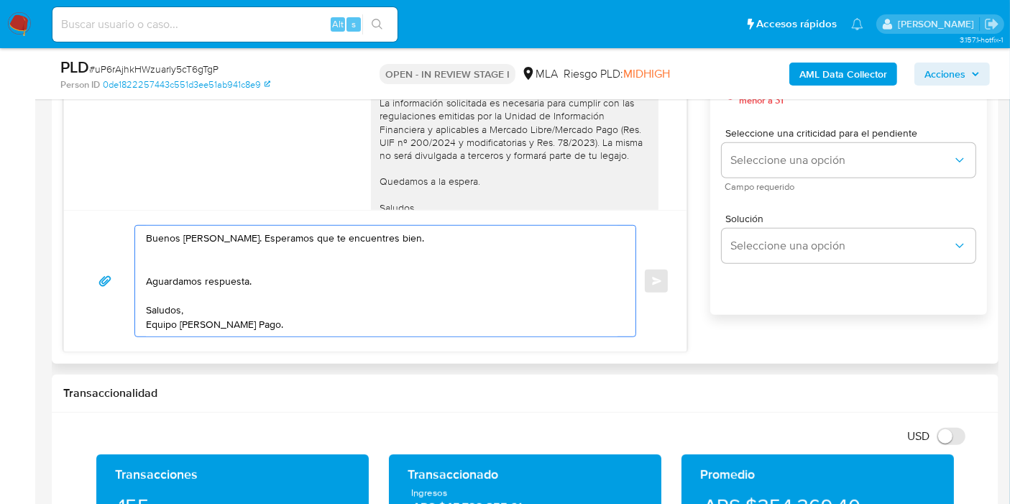
click at [217, 252] on textarea "Buenos días, Ignacio. Esperamos que te encuentres bien. Aguardamos respuesta. S…" at bounding box center [382, 281] width 472 height 111
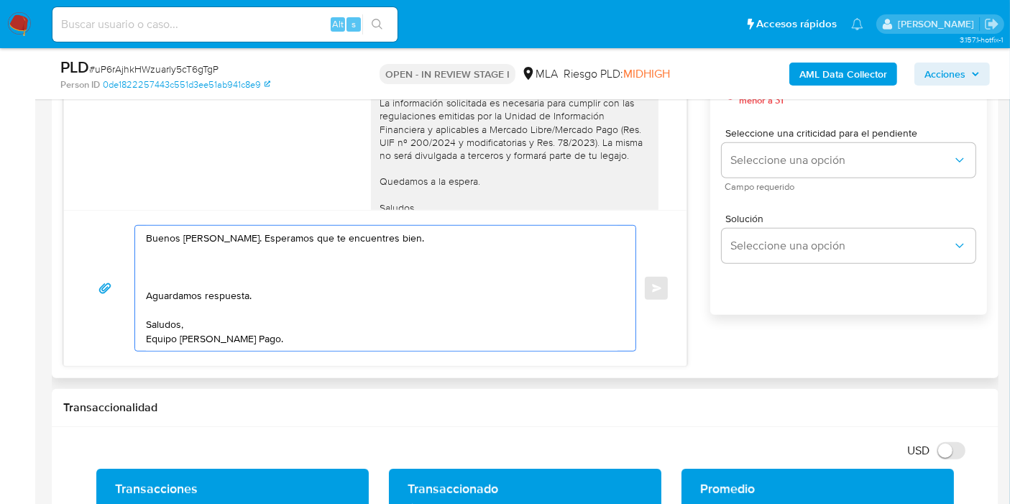
paste textarea "En este caso, te pedimos que nos adjuntes documentación que respalde los fondos…"
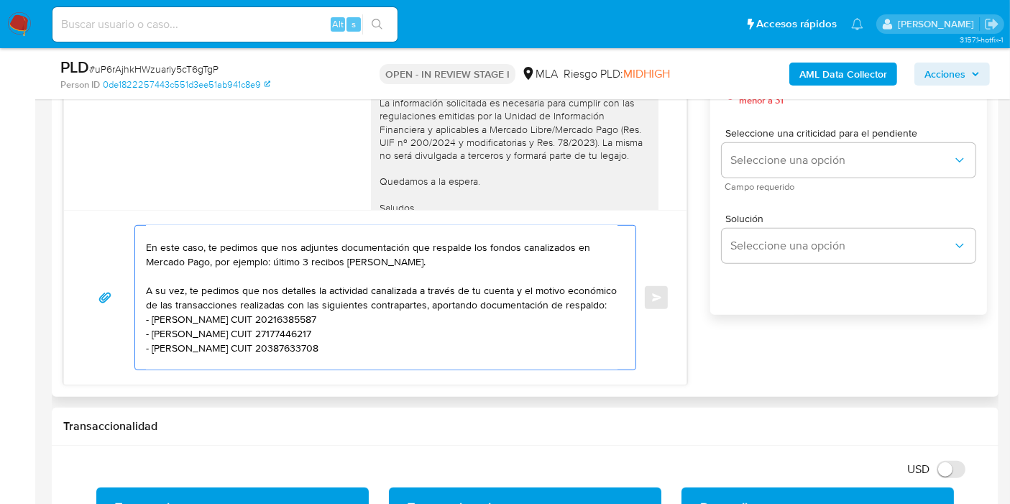
scroll to position [96, 0]
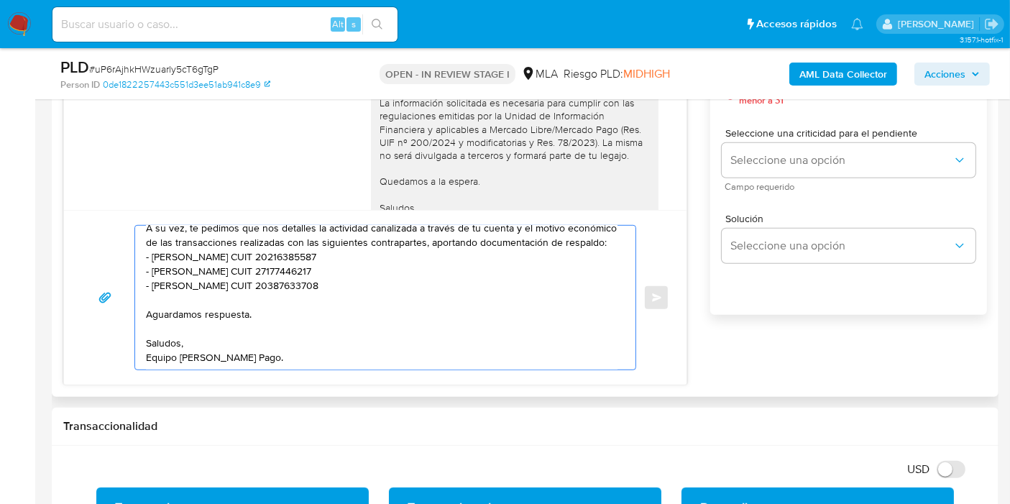
click at [226, 324] on textarea "Buenos días, Ignacio. Esperamos que te encuentres bien. En este caso, te pedimo…" at bounding box center [382, 298] width 472 height 144
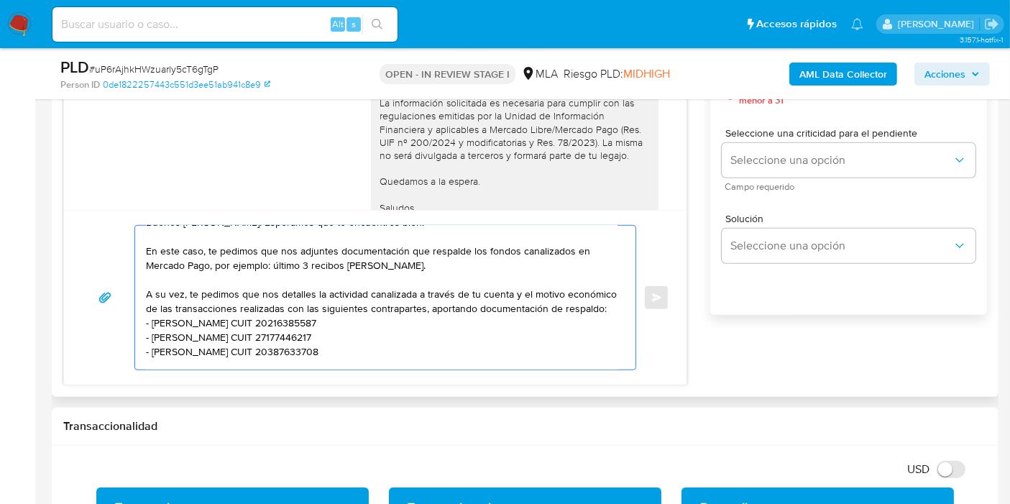
click at [183, 278] on textarea "Buenos días, Ignacio. Esperamos que te encuentres bien. En este caso, te pedimo…" at bounding box center [382, 298] width 472 height 144
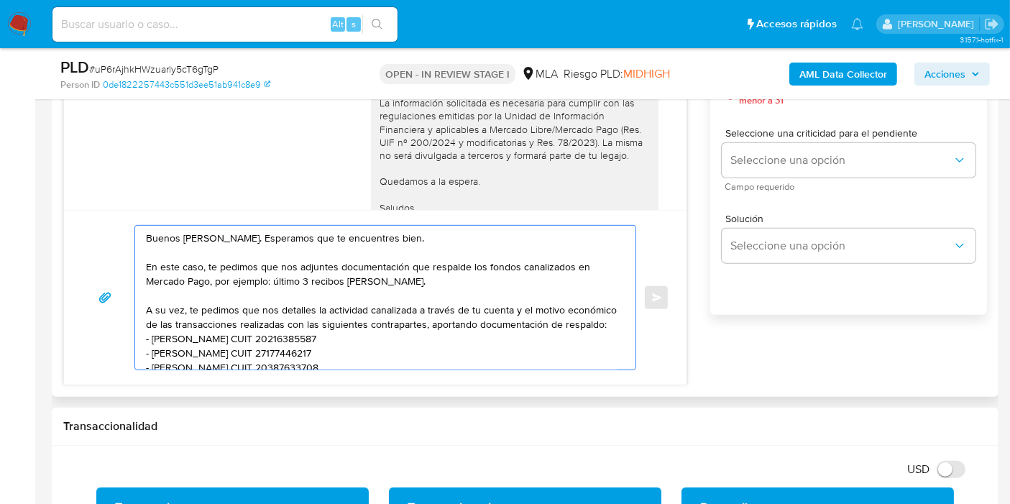
drag, startPoint x: 152, startPoint y: 264, endPoint x: 193, endPoint y: 264, distance: 41.0
click at [193, 264] on textarea "Buenos días, Ignacio. Esperamos que te encuentres bien. En este caso, te pedimo…" at bounding box center [382, 298] width 472 height 144
click at [201, 264] on textarea "Buenos días, Ignacio. Esperamos que te encuentres bien. En este caso, te pedimo…" at bounding box center [382, 298] width 472 height 144
drag, startPoint x: 257, startPoint y: 260, endPoint x: 147, endPoint y: 252, distance: 109.6
click at [147, 252] on textarea "Buenos días, Ignacio. Esperamos que te encuentres bien. En este caso, te pedimo…" at bounding box center [382, 298] width 472 height 144
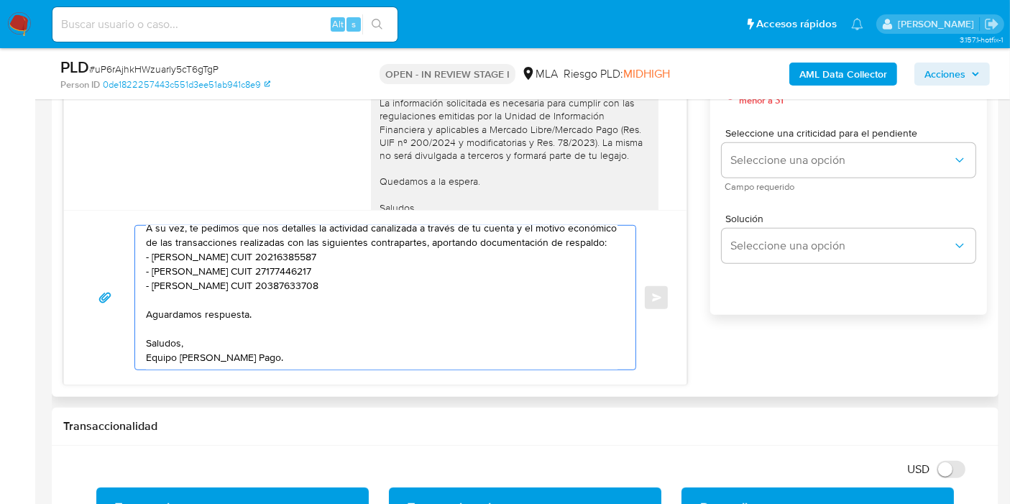
scroll to position [96, 0]
click at [249, 232] on textarea "Buenos días, Ignacio. Esperamos que te encuentres bien. Tal como te indicamos a…" at bounding box center [382, 298] width 472 height 144
drag, startPoint x: 251, startPoint y: 240, endPoint x: 370, endPoint y: 303, distance: 134.1
click at [260, 249] on textarea "Buenos días, Ignacio. Esperamos que te encuentres bien. Tal como te indicamos a…" at bounding box center [382, 298] width 472 height 144
type textarea "Buenos días, Ignacio. Esperamos que te encuentres bien. Tal como te indicamos a…"
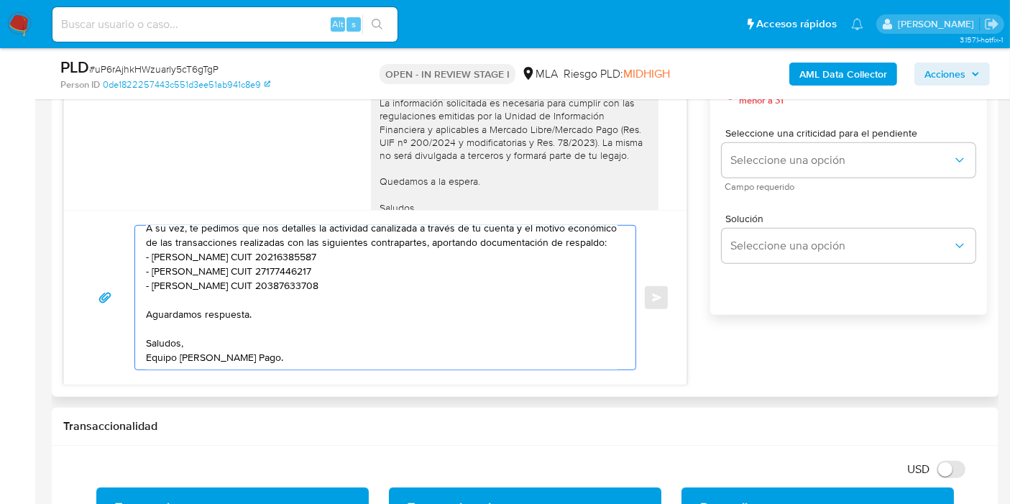
click at [324, 265] on textarea "Buenos días, Ignacio. Esperamos que te encuentres bien. Tal como te indicamos a…" at bounding box center [382, 298] width 472 height 144
drag, startPoint x: 289, startPoint y: 234, endPoint x: 247, endPoint y: 267, distance: 53.2
click at [288, 234] on textarea "Buenos días, Ignacio. Esperamos que te encuentres bien. Tal como te indicamos a…" at bounding box center [382, 298] width 472 height 144
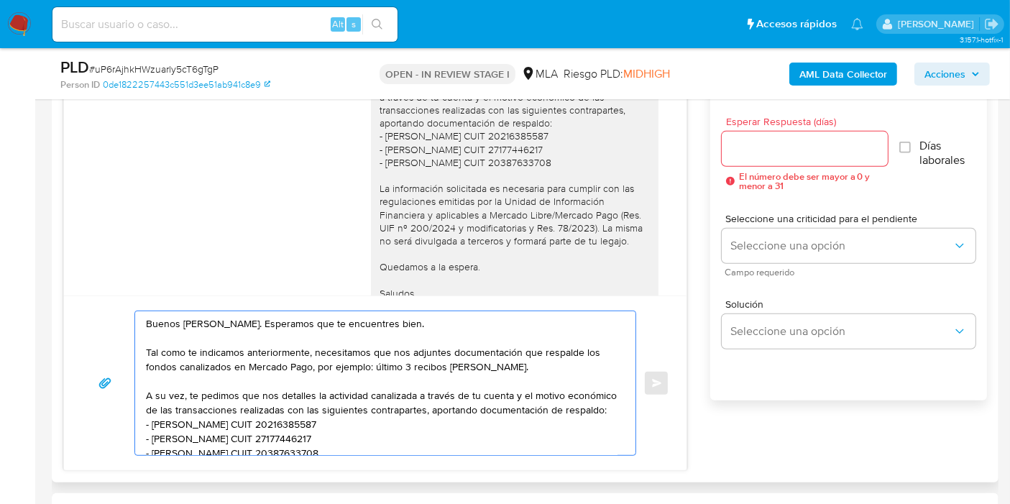
scroll to position [638, 0]
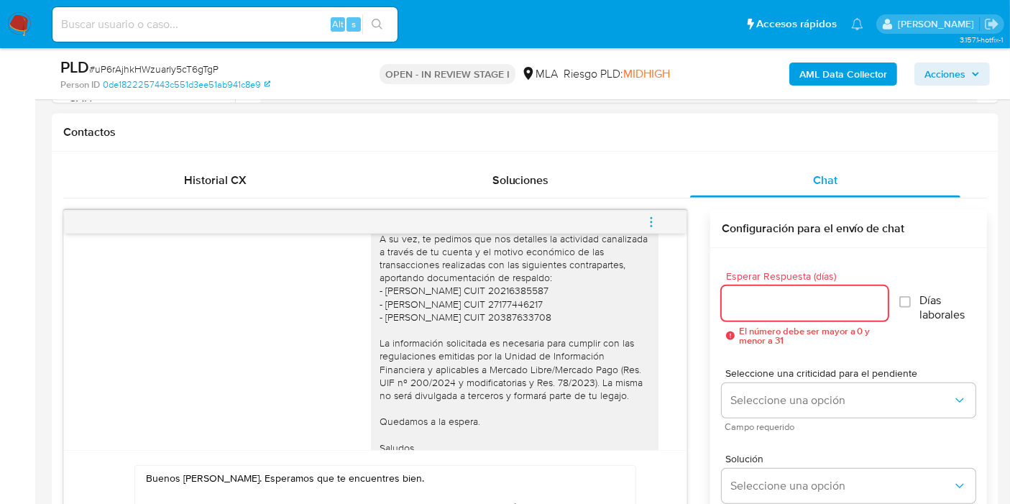
click at [766, 308] on input "Esperar Respuesta (días)" at bounding box center [805, 303] width 166 height 19
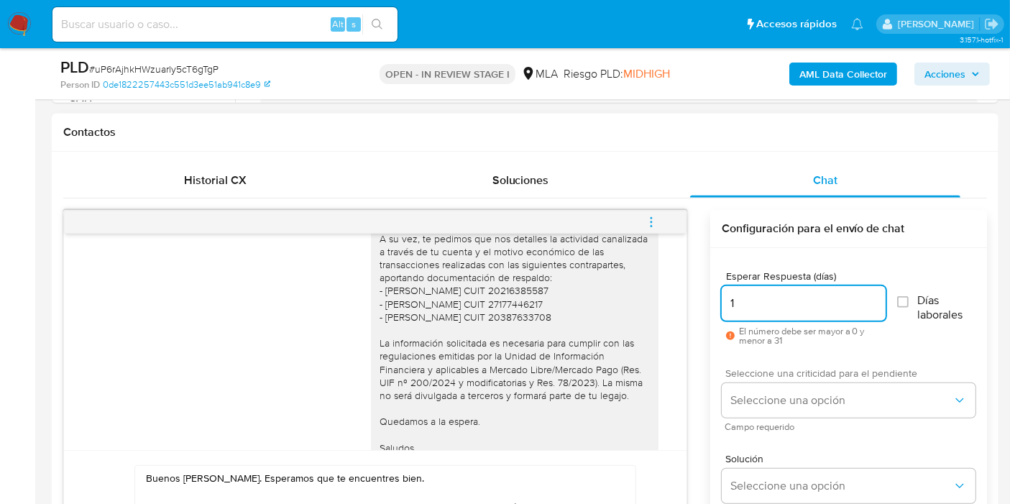
type input "1"
click at [770, 368] on span "Seleccione una criticidad para el pendiente" at bounding box center [852, 373] width 254 height 10
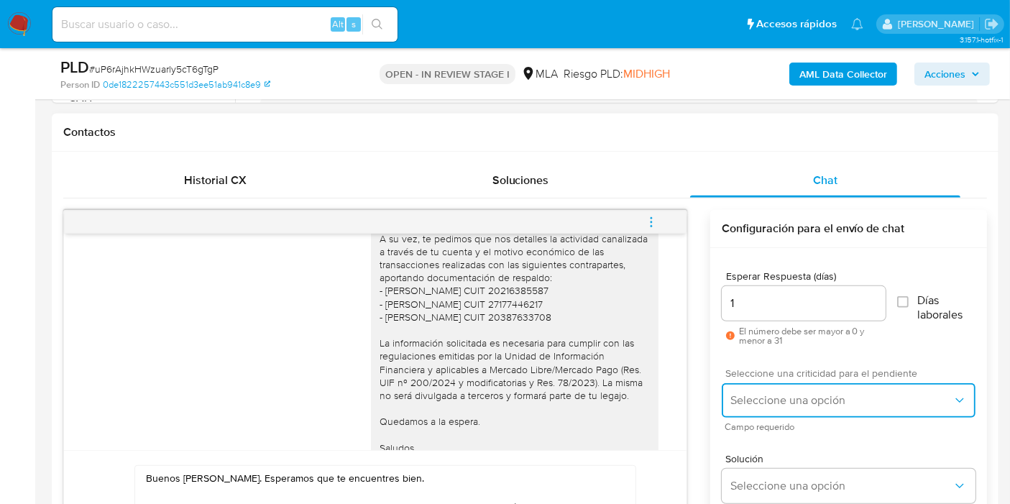
click at [769, 395] on span "Seleccione una opción" at bounding box center [841, 400] width 222 height 14
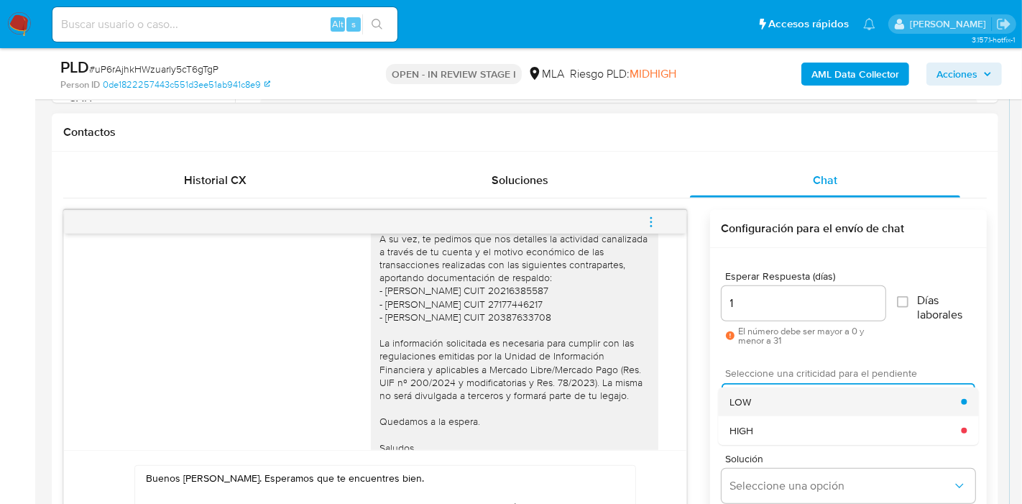
click at [743, 404] on span "LOW" at bounding box center [741, 401] width 22 height 13
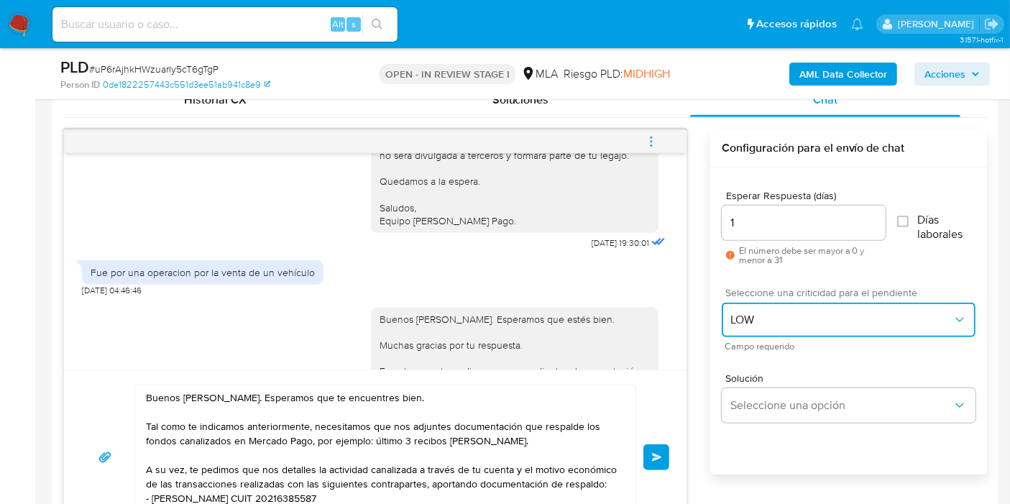
scroll to position [1323, 0]
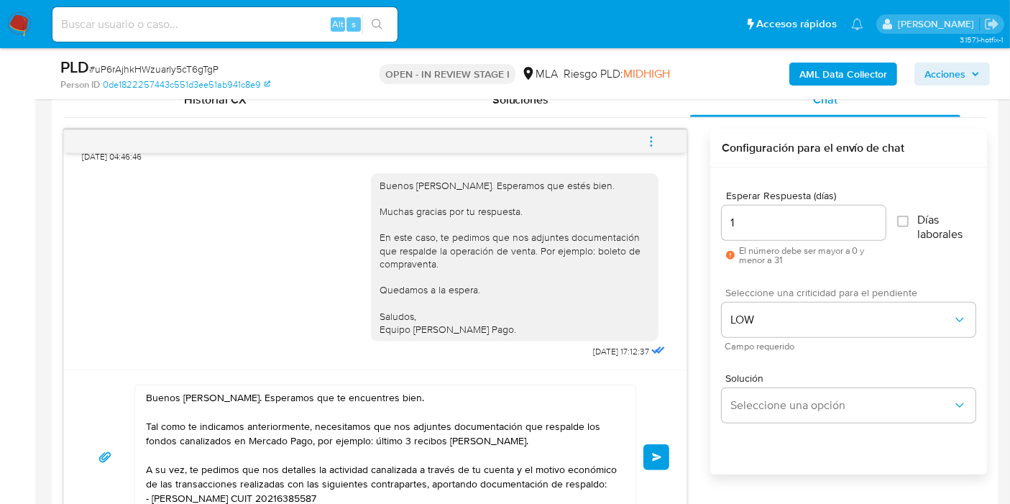
drag, startPoint x: 653, startPoint y: 459, endPoint x: 201, endPoint y: 416, distance: 453.5
click at [201, 416] on div "Buenos días, Ignacio. Esperamos que te encuentres bien. Tal como te indicamos a…" at bounding box center [375, 457] width 588 height 145
click at [192, 422] on textarea "Buenos días, Ignacio. Esperamos que te encuentres bien. Tal como te indicamos a…" at bounding box center [382, 457] width 472 height 144
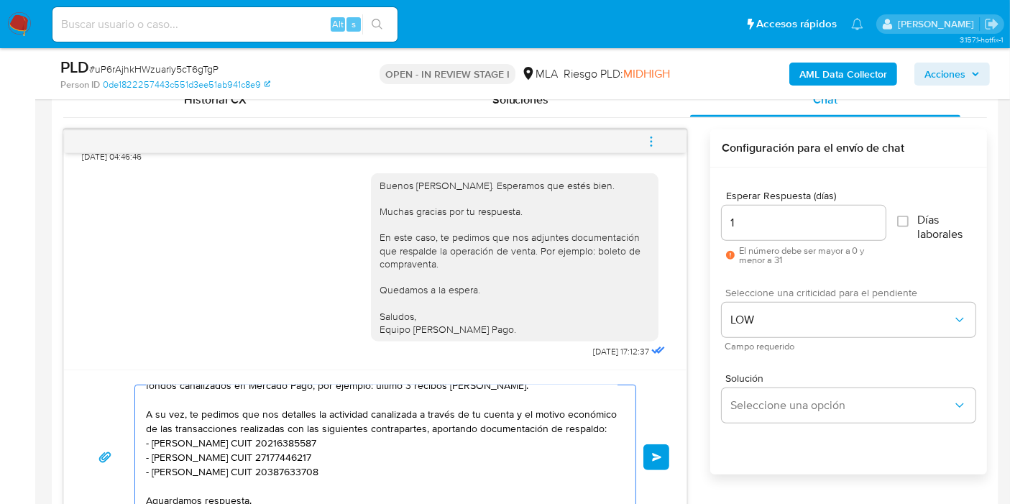
scroll to position [80, 0]
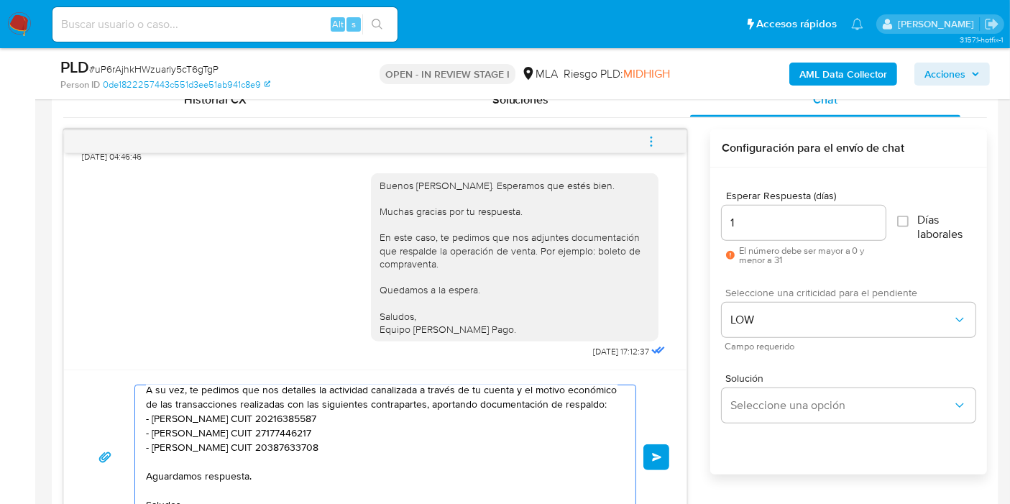
click at [472, 418] on textarea "Buenos días, Ignacio. Esperamos que te encuentres bien. Tal como te indicamos a…" at bounding box center [382, 457] width 472 height 144
click at [657, 454] on span "Enviar" at bounding box center [657, 457] width 10 height 9
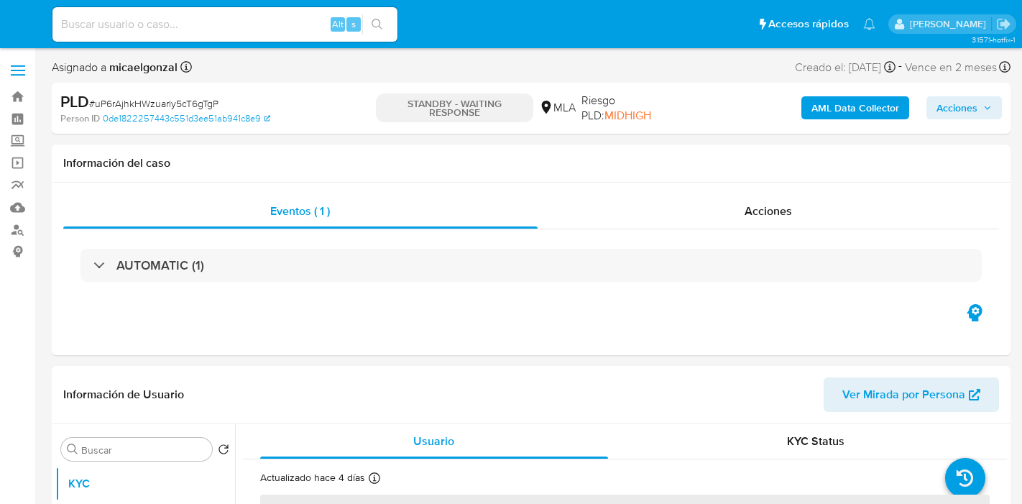
select select "10"
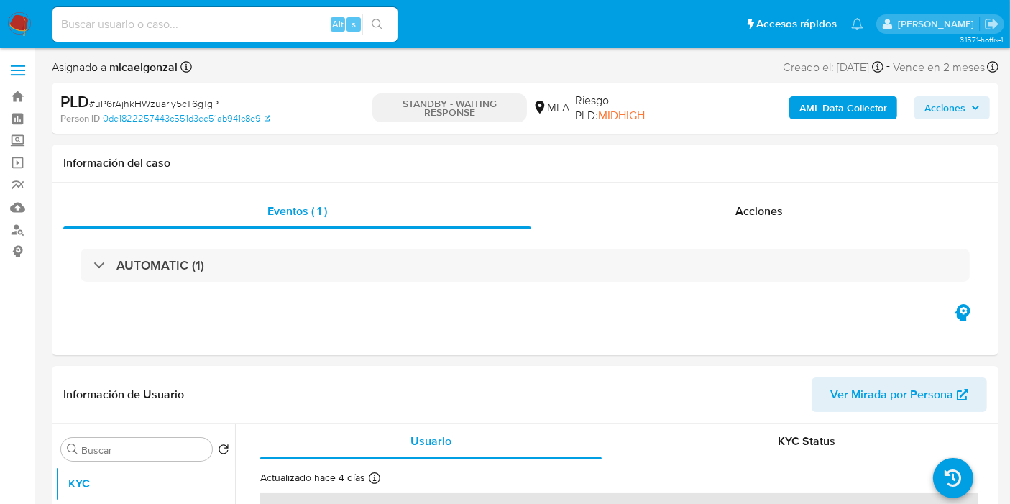
click at [34, 23] on nav "Pausado Ver notificaciones Alt s Accesos rápidos Presiona las siguientes teclas…" at bounding box center [505, 24] width 1010 height 48
click at [7, 24] on img at bounding box center [19, 24] width 24 height 24
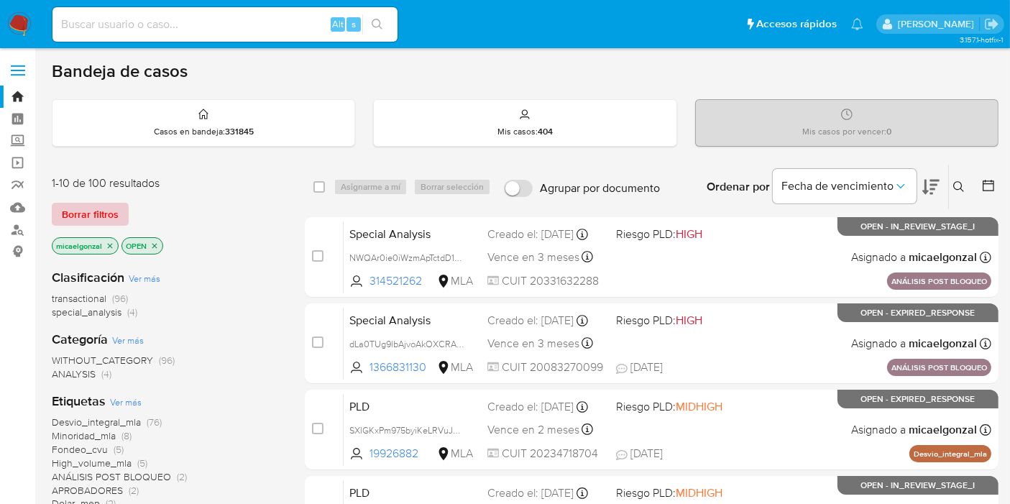
click at [105, 209] on span "Borrar filtros" at bounding box center [90, 214] width 57 height 20
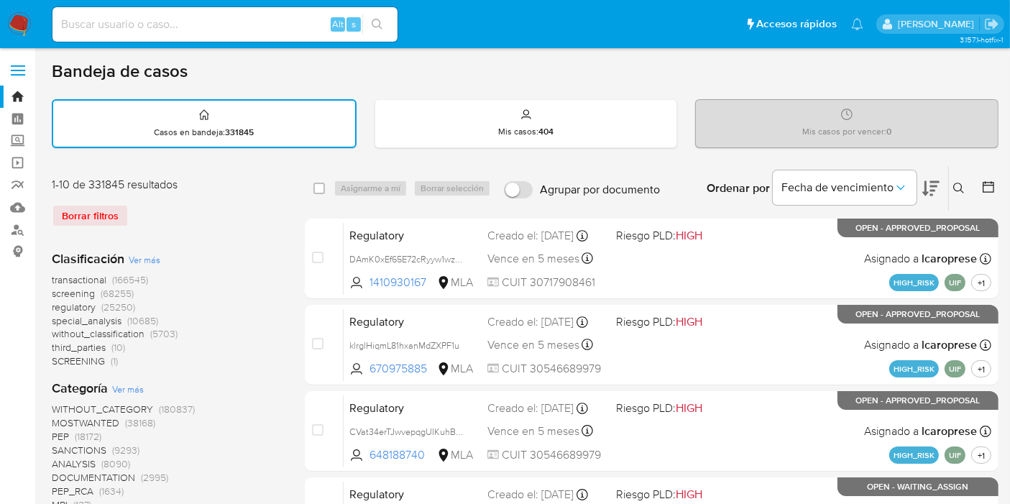
click at [955, 186] on icon at bounding box center [959, 189] width 12 height 12
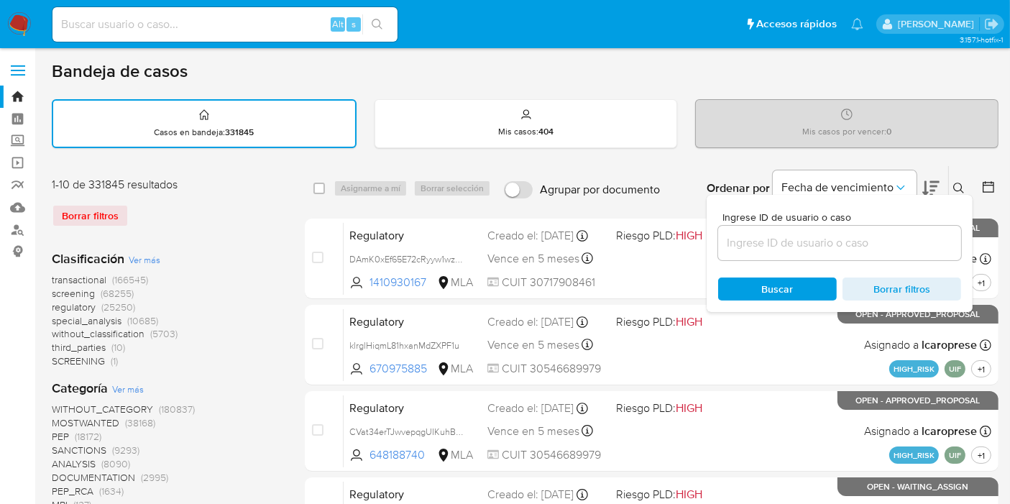
click at [883, 237] on input at bounding box center [839, 243] width 243 height 19
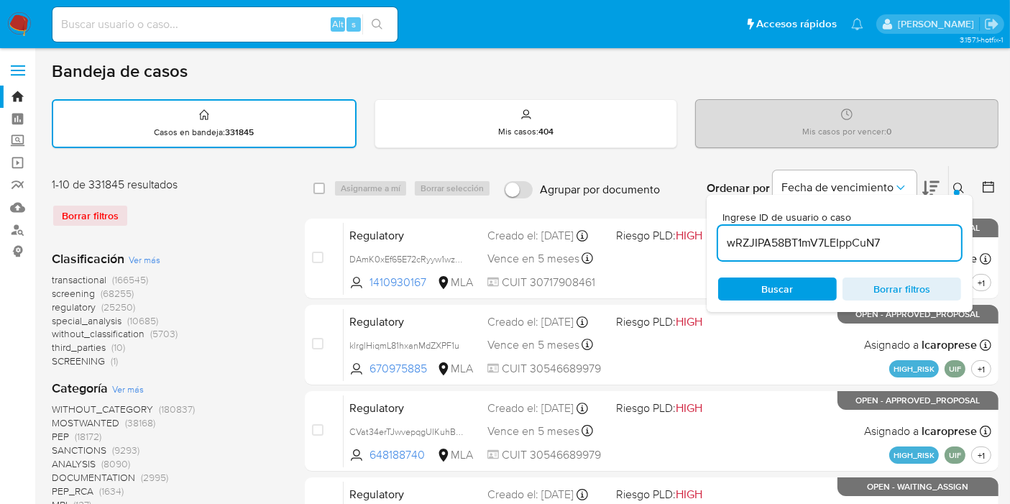
type input "wRZJIPA58BT1mV7LEIppCuN7"
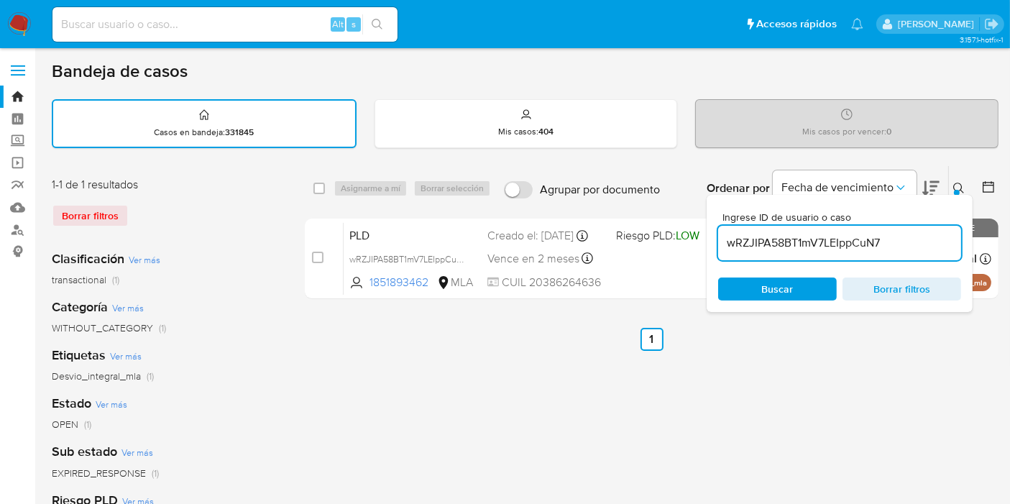
drag, startPoint x: 320, startPoint y: 183, endPoint x: 331, endPoint y: 186, distance: 11.4
click at [320, 183] on input "checkbox" at bounding box center [319, 189] width 12 height 12
checkbox input "true"
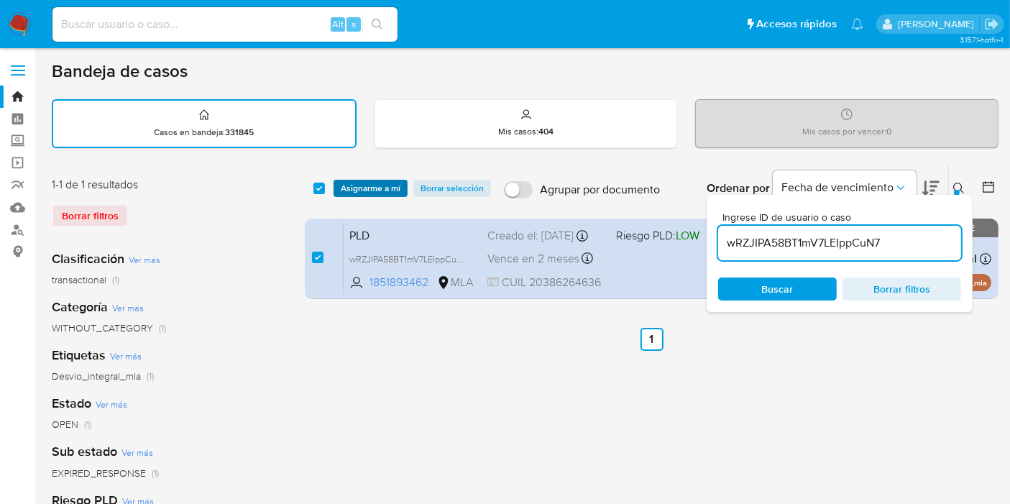
click at [365, 191] on span "Asignarme a mí" at bounding box center [371, 188] width 60 height 14
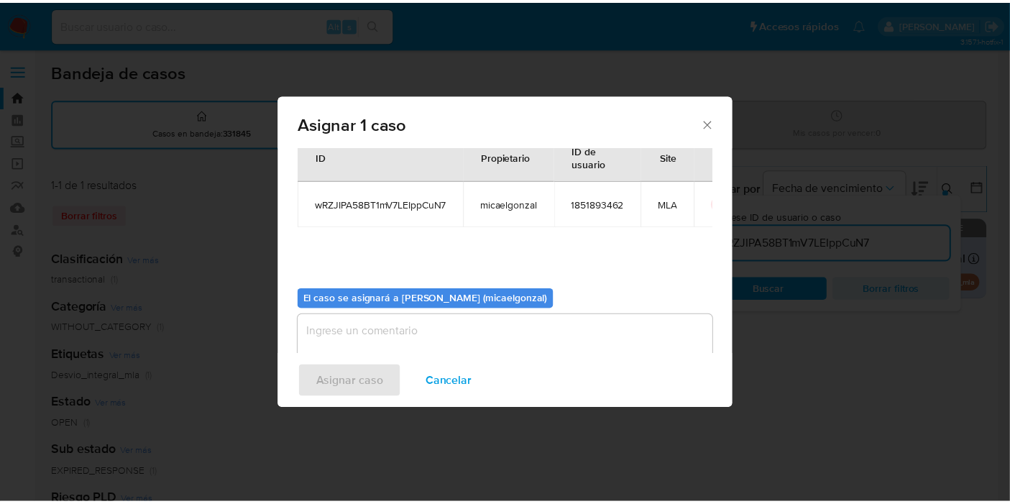
scroll to position [73, 0]
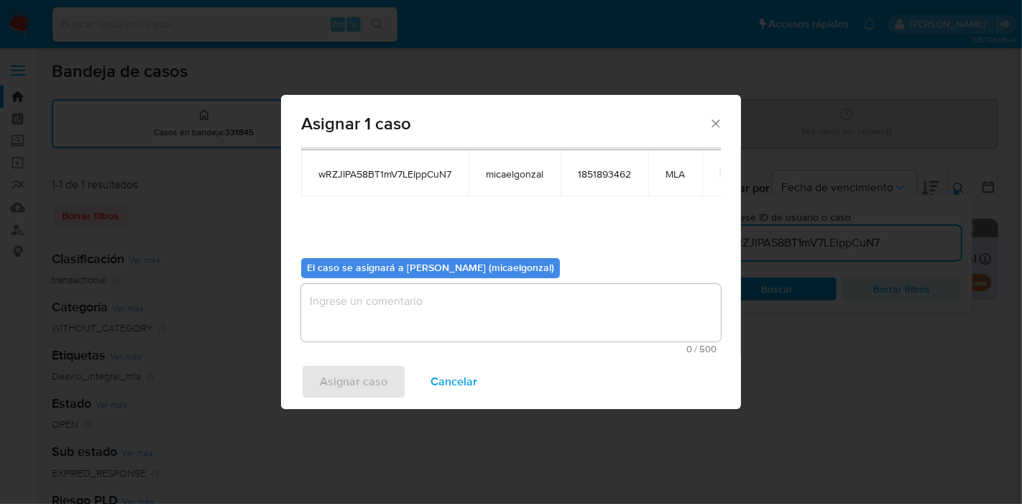
click at [408, 282] on div "El caso se asignará a Micaela Estefania Gonzalez (micaelgonzal) 0 / 500 500 car…" at bounding box center [511, 300] width 420 height 107
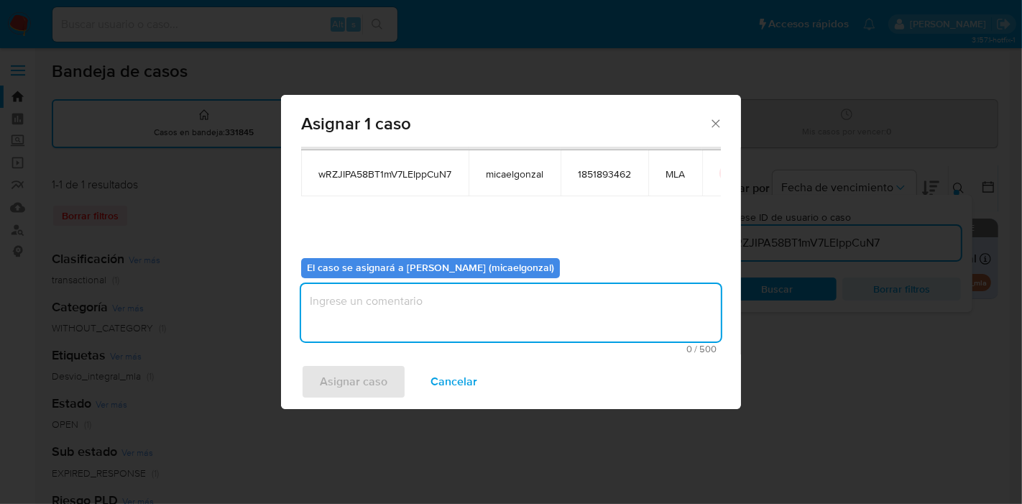
click at [390, 313] on textarea "assign-modal" at bounding box center [511, 313] width 420 height 58
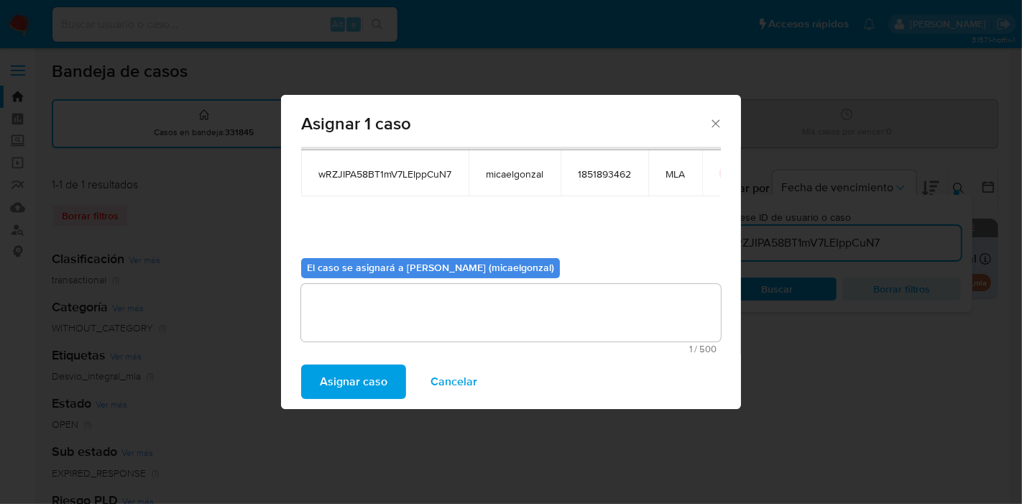
click at [361, 375] on span "Asignar caso" at bounding box center [354, 382] width 68 height 32
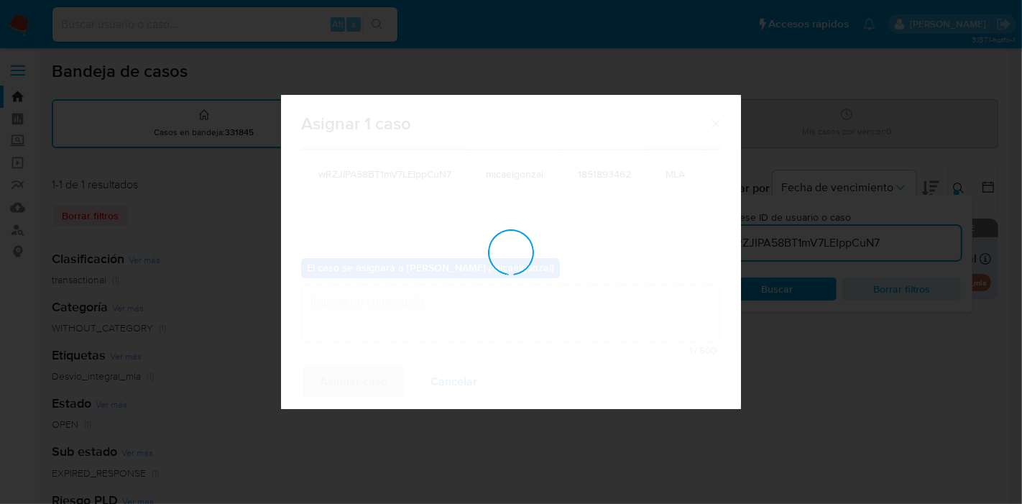
checkbox input "false"
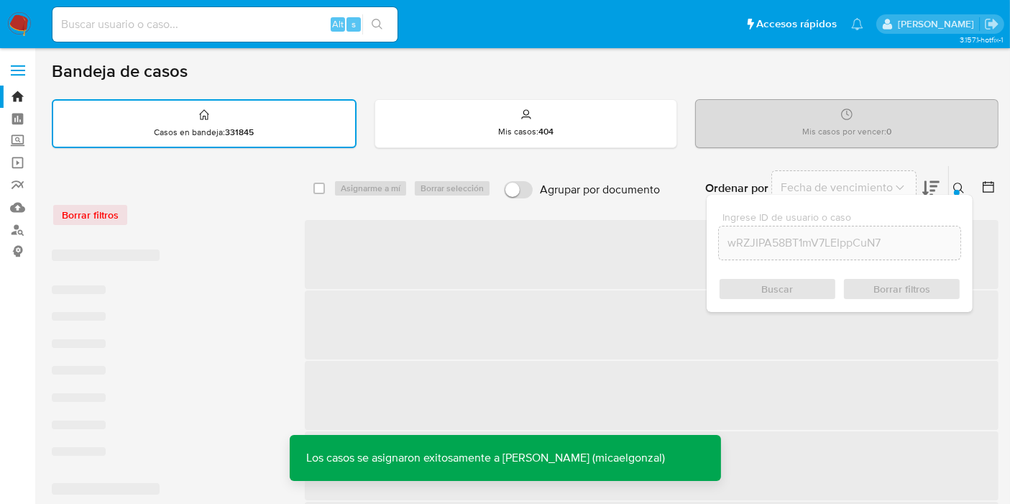
click at [260, 22] on input at bounding box center [224, 24] width 345 height 19
paste input "wRZJIPA58BT1mV7LEIppCuN7"
type input "wRZJIPA58BT1mV7LEIppCuN7"
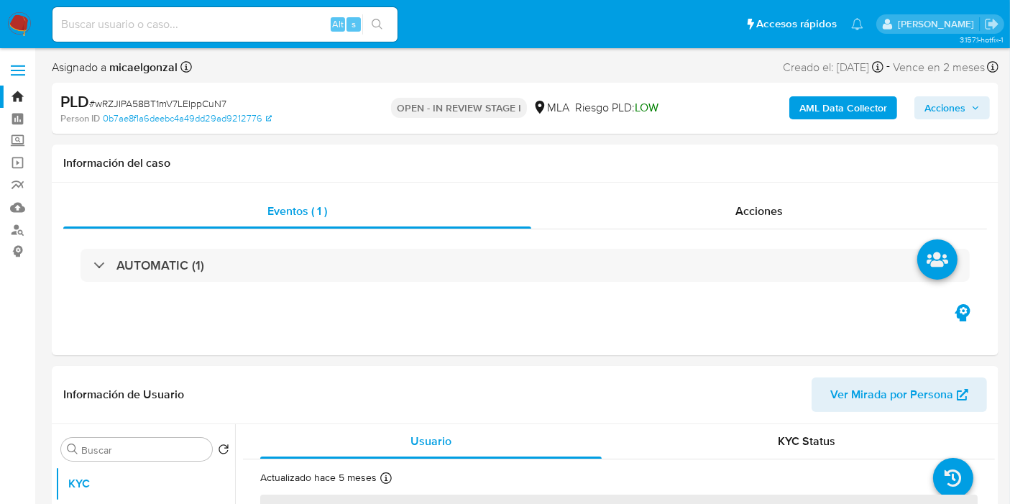
select select "10"
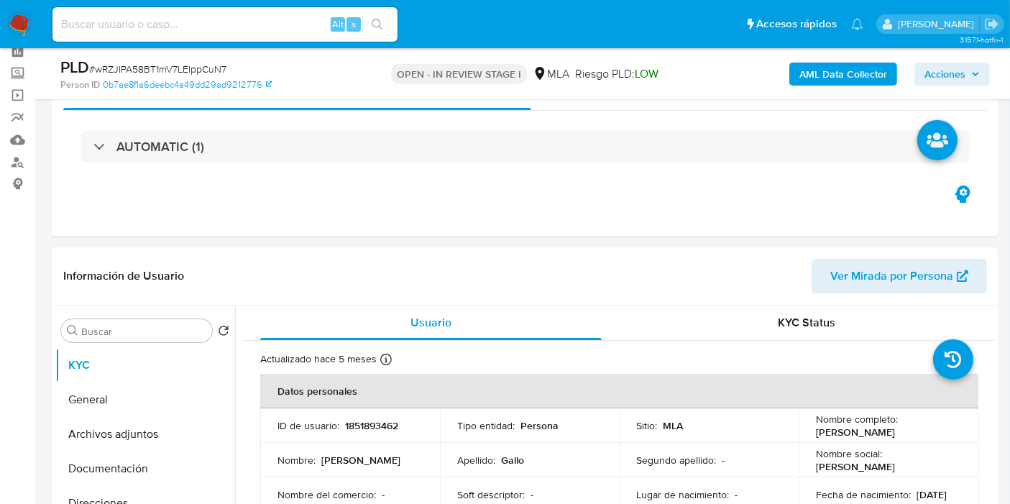
scroll to position [160, 0]
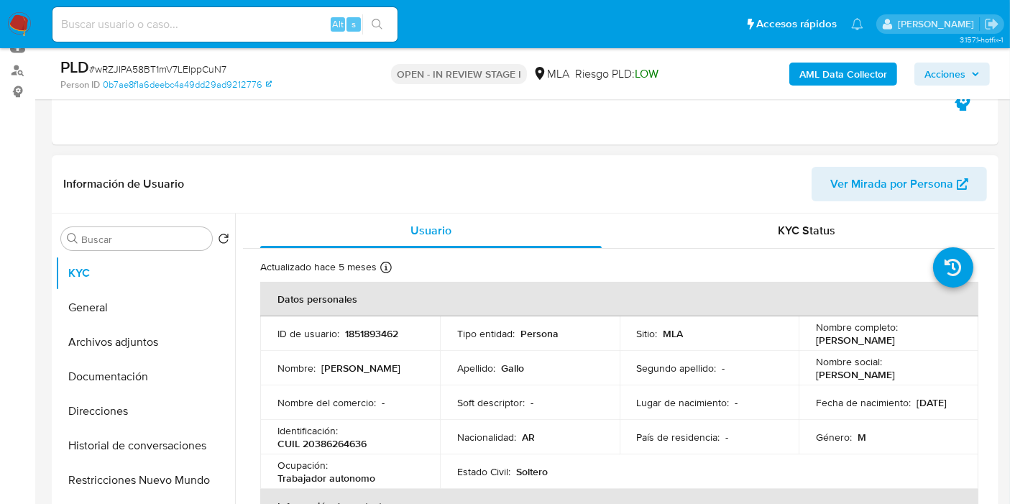
click at [899, 358] on td "Nombre social : Uriel" at bounding box center [889, 368] width 180 height 35
drag, startPoint x: 910, startPoint y: 347, endPoint x: 810, endPoint y: 338, distance: 100.3
click at [810, 338] on td "Nombre completo : Uriel Alejandro Gallo" at bounding box center [889, 333] width 180 height 35
copy p "Uriel Alejandro Gallo"
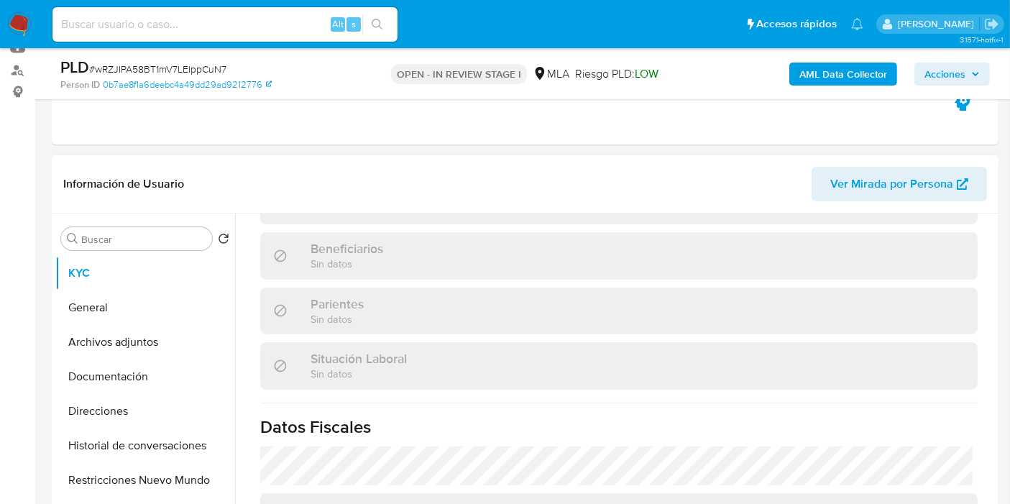
scroll to position [769, 0]
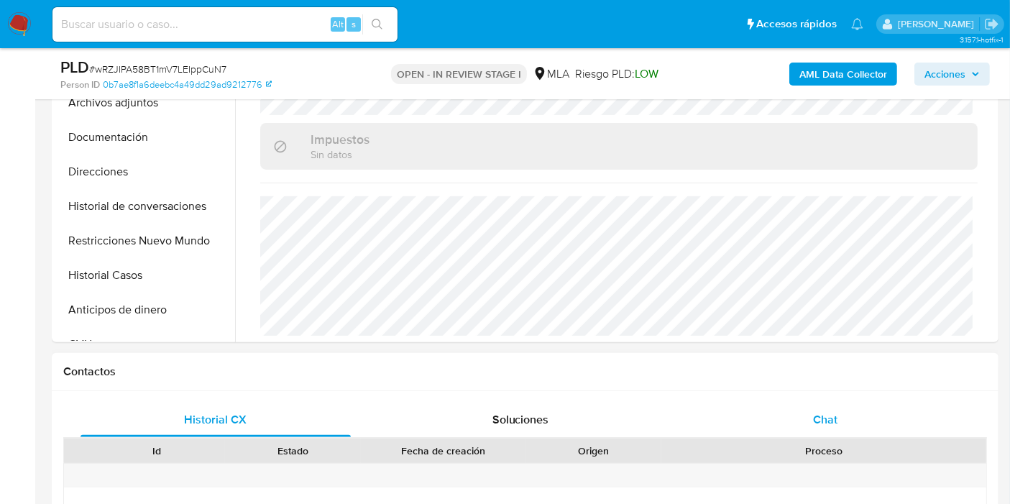
click at [826, 406] on div "Chat" at bounding box center [825, 420] width 270 height 35
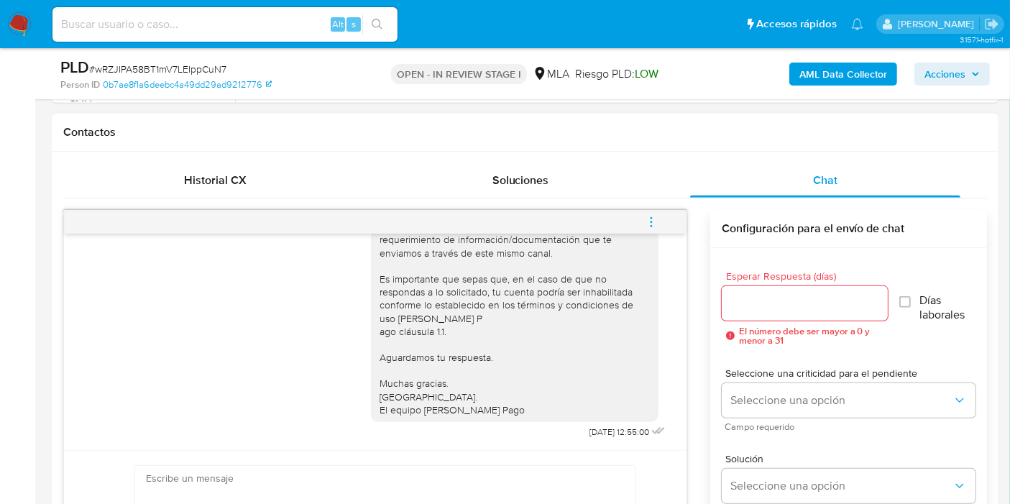
scroll to position [319, 0]
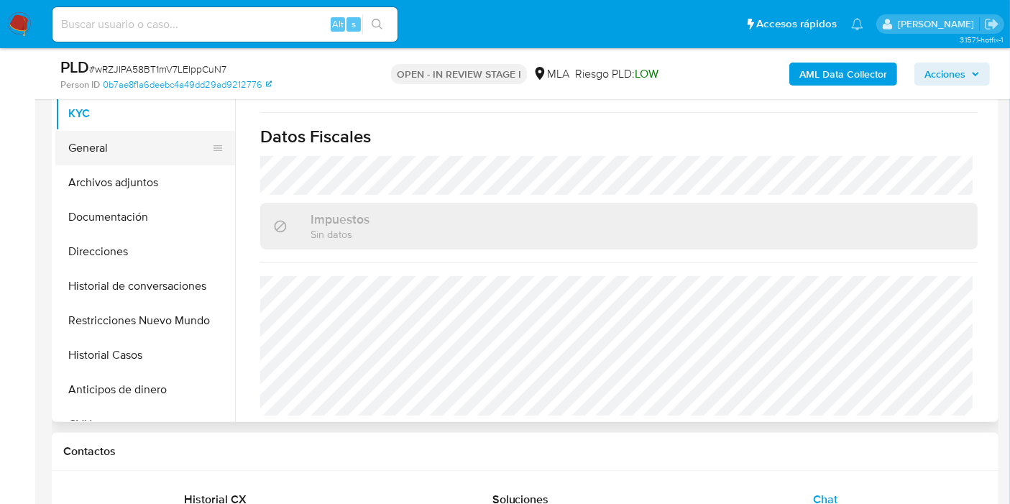
click at [117, 157] on button "General" at bounding box center [139, 148] width 168 height 35
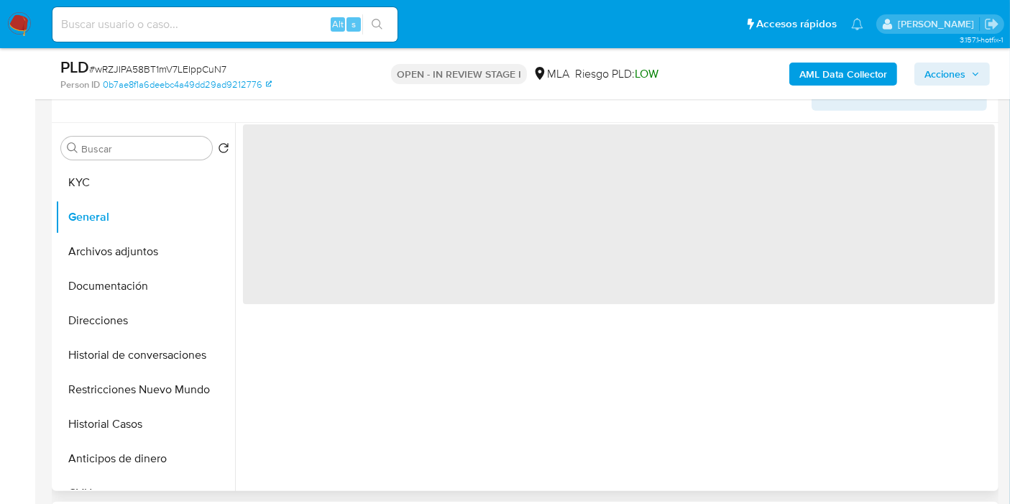
scroll to position [160, 0]
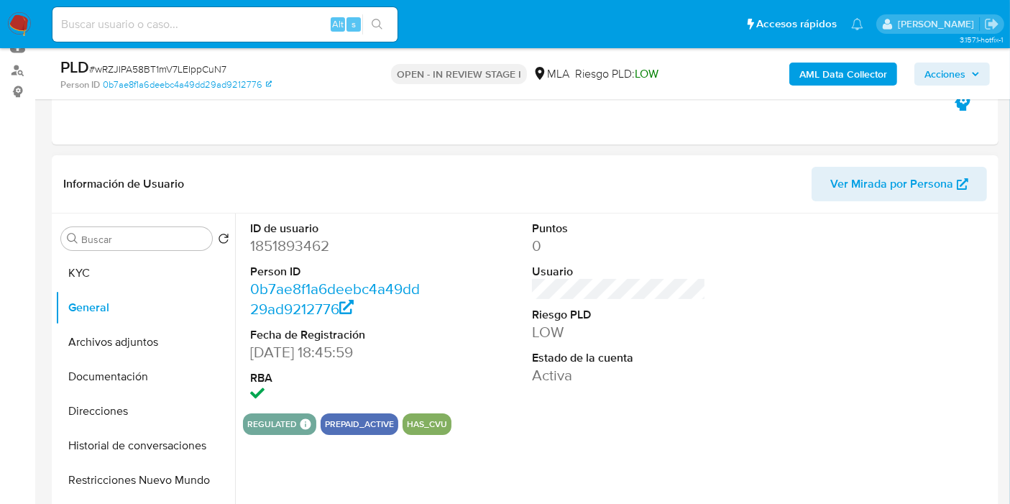
click at [291, 247] on dd "1851893462" at bounding box center [337, 246] width 174 height 20
copy dd "1851893462"
click at [119, 399] on button "Direcciones" at bounding box center [139, 411] width 168 height 35
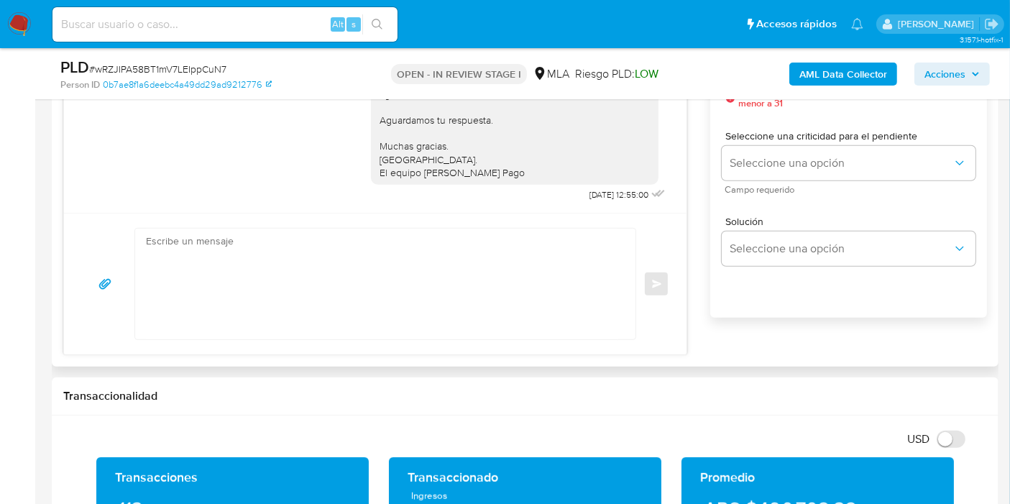
scroll to position [879, 0]
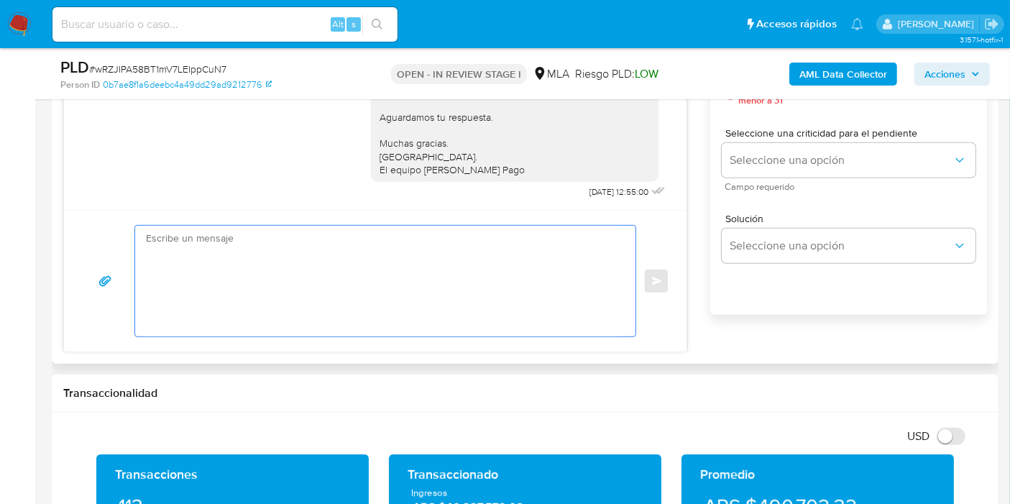
click at [423, 296] on textarea at bounding box center [382, 281] width 472 height 111
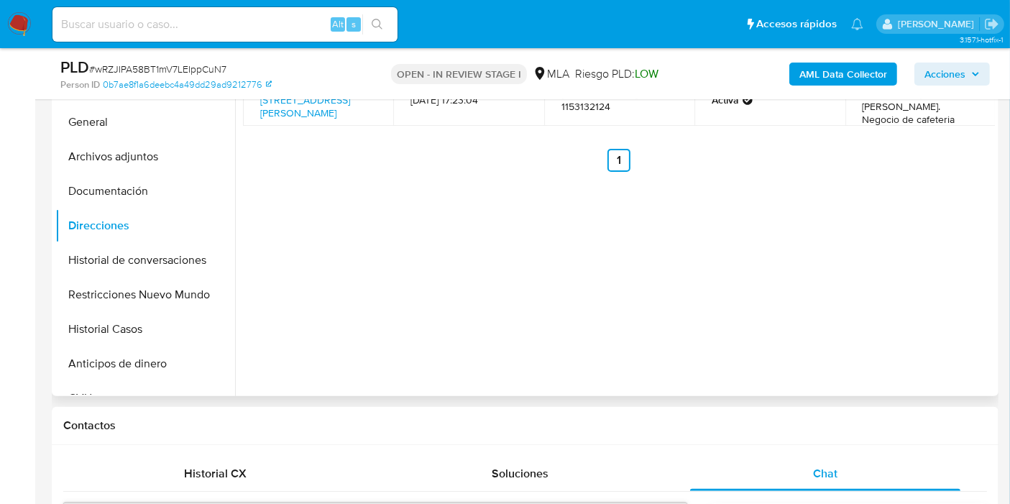
scroll to position [239, 0]
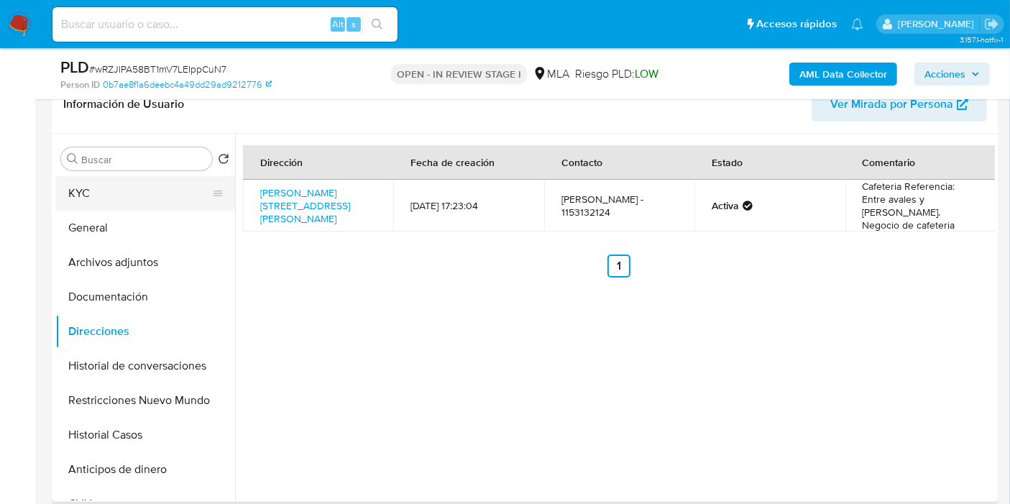
click at [124, 189] on button "KYC" at bounding box center [139, 193] width 168 height 35
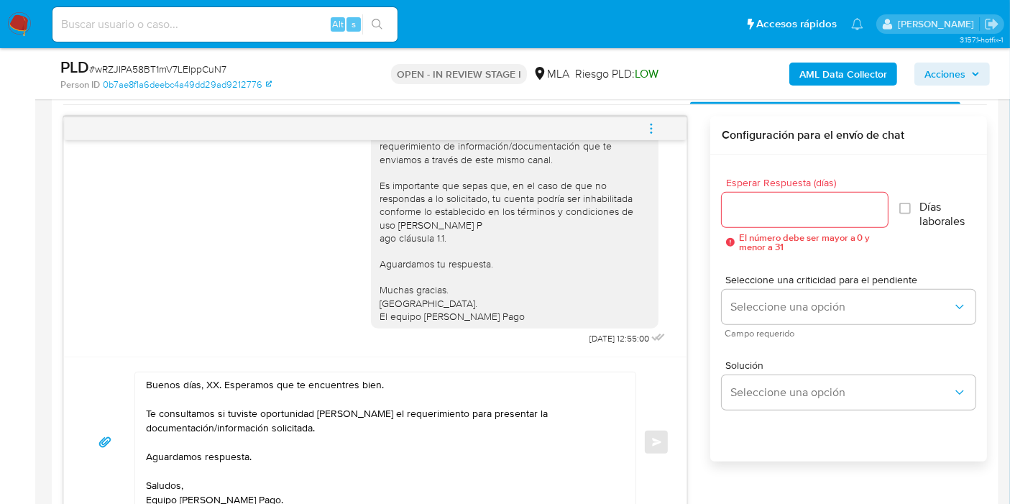
scroll to position [799, 0]
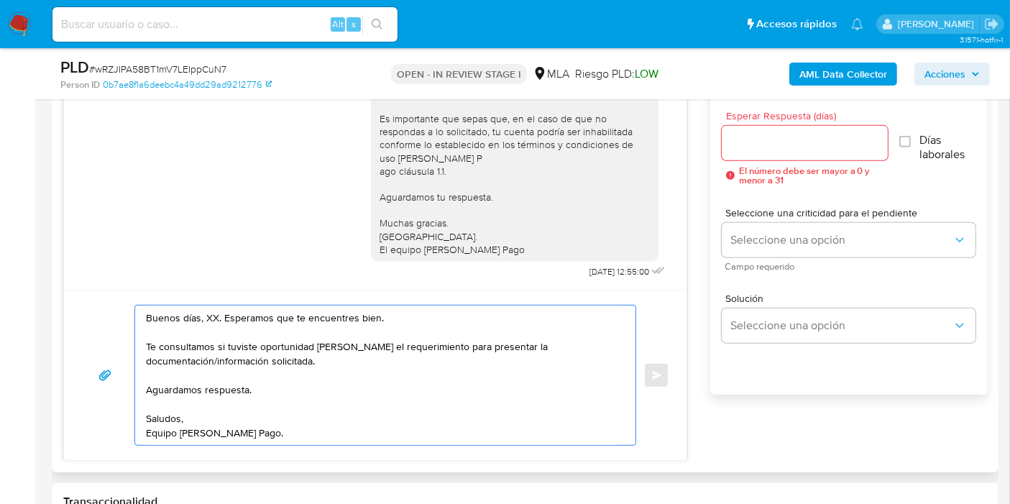
click at [203, 316] on textarea "Buenos días, XX. Esperamos que te encuentres bien. Te consultamos si tuviste op…" at bounding box center [382, 375] width 472 height 139
click at [204, 316] on textarea "Buenos días, XX. Esperamos que te encuentres bien. Te consultamos si tuviste op…" at bounding box center [382, 375] width 472 height 139
click at [316, 364] on textarea "Buenos días, Uriel. Esperamos que te encuentres bien. Te consultamos si tuviste…" at bounding box center [382, 375] width 472 height 139
click at [360, 352] on textarea "Buenos días, Uriel. Esperamos que te encuentres bien. Te consultamos si tuviste…" at bounding box center [382, 375] width 472 height 139
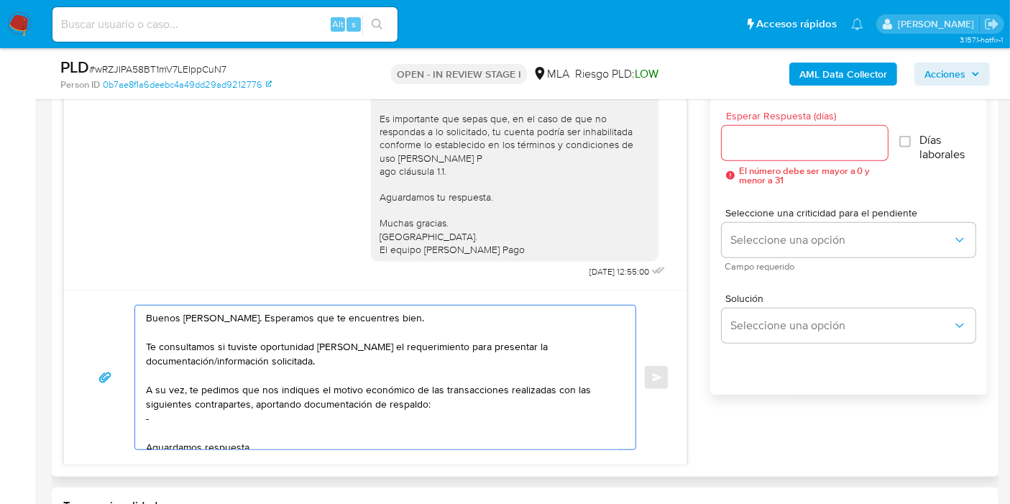
paste textarea "Lautaro Zompicchiatti"
paste textarea "20429326959"
paste textarea "Helder Segundo Orellana Isasmendi"
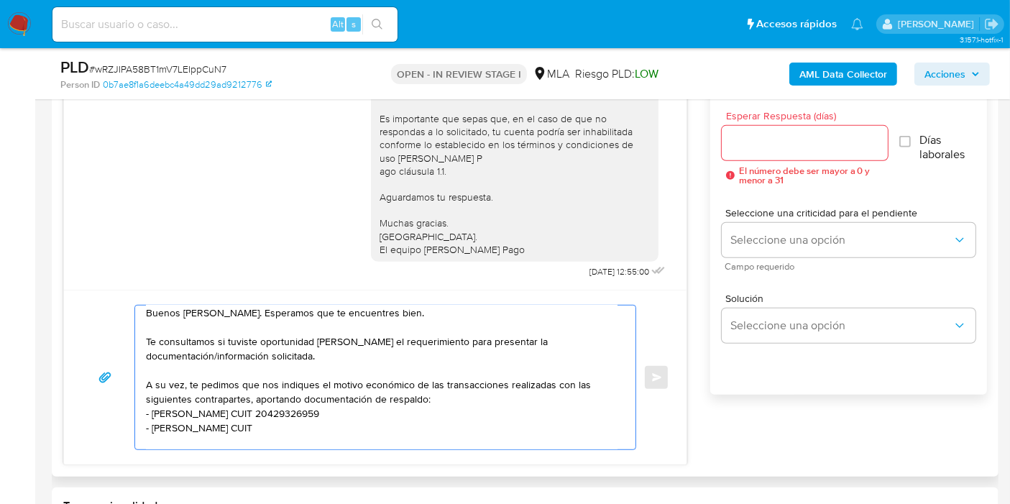
paste textarea "23188032249"
paste textarea "CERVECERIA Y MALTERIA QUILMES"
paste textarea "33508358259"
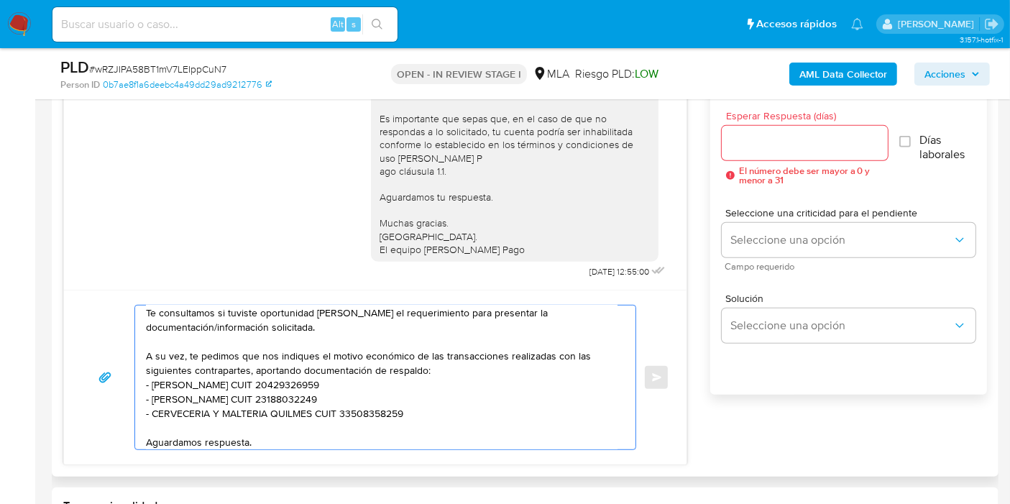
scroll to position [0, 0]
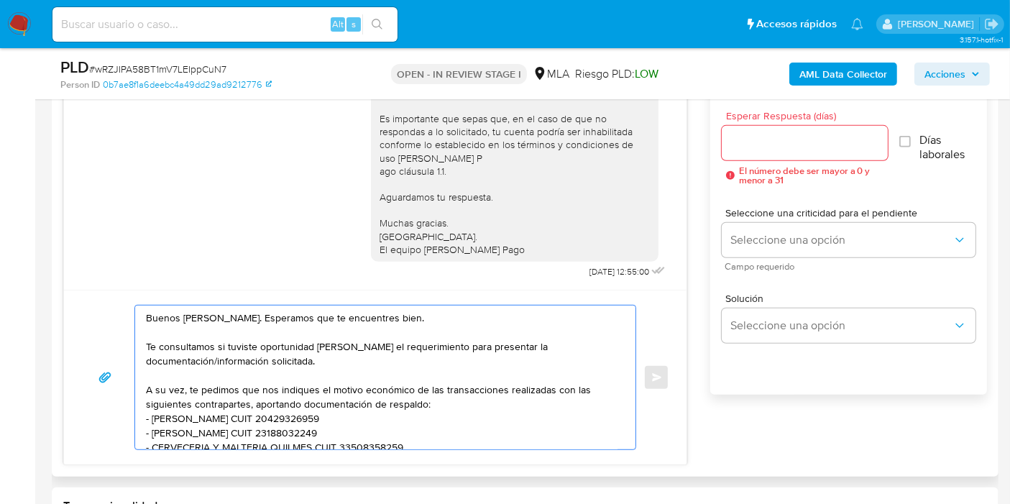
type textarea "Buenos días, Uriel. Esperamos que te encuentres bien. Te consultamos si tuviste…"
click at [802, 153] on div at bounding box center [805, 143] width 166 height 35
click at [812, 134] on input "Esperar Respuesta (días)" at bounding box center [805, 143] width 166 height 19
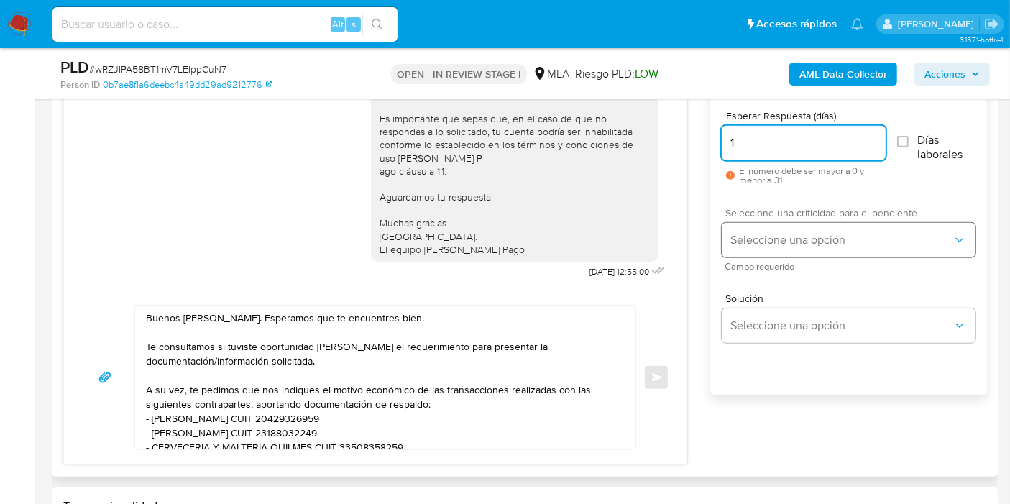
type input "1"
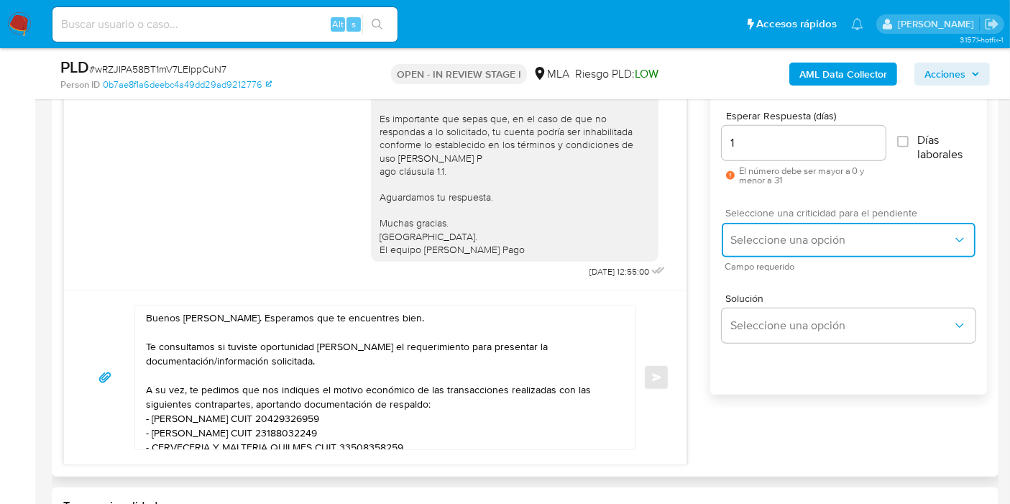
click at [817, 226] on button "Seleccione una opción" at bounding box center [849, 240] width 254 height 35
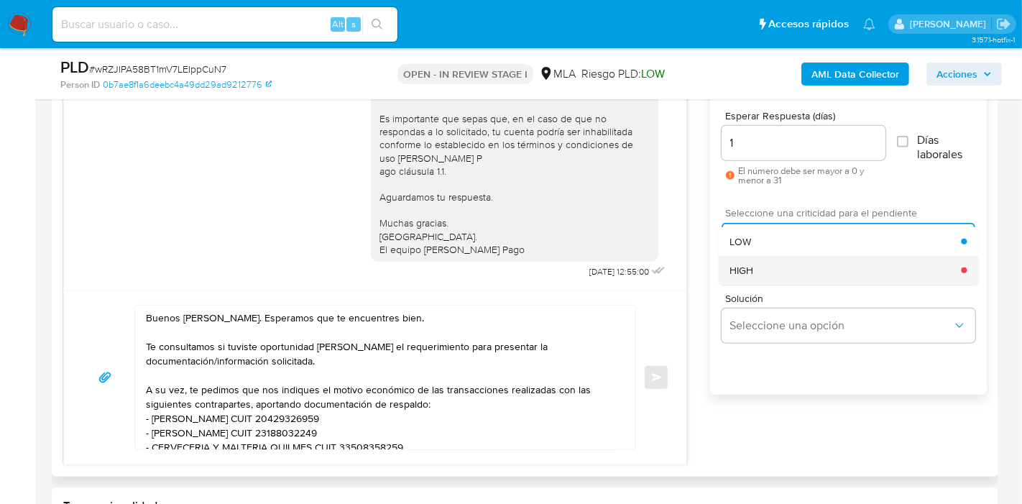
click at [775, 270] on div "HIGH" at bounding box center [846, 270] width 232 height 29
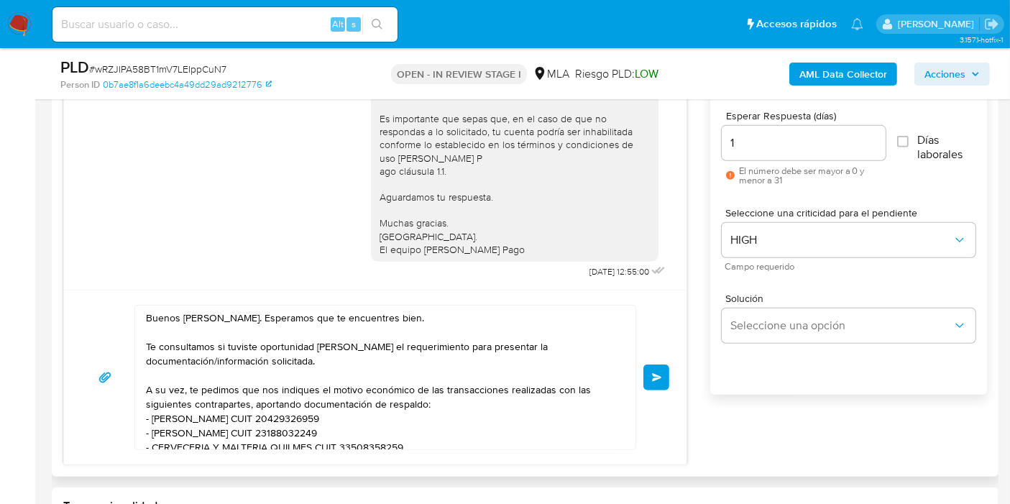
click at [654, 365] on button "Enviar" at bounding box center [656, 378] width 26 height 26
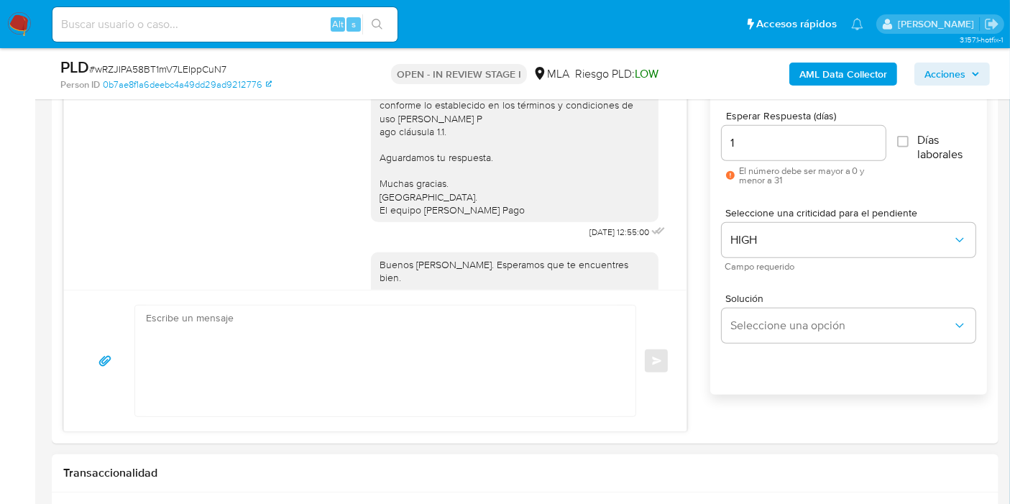
scroll to position [1180, 0]
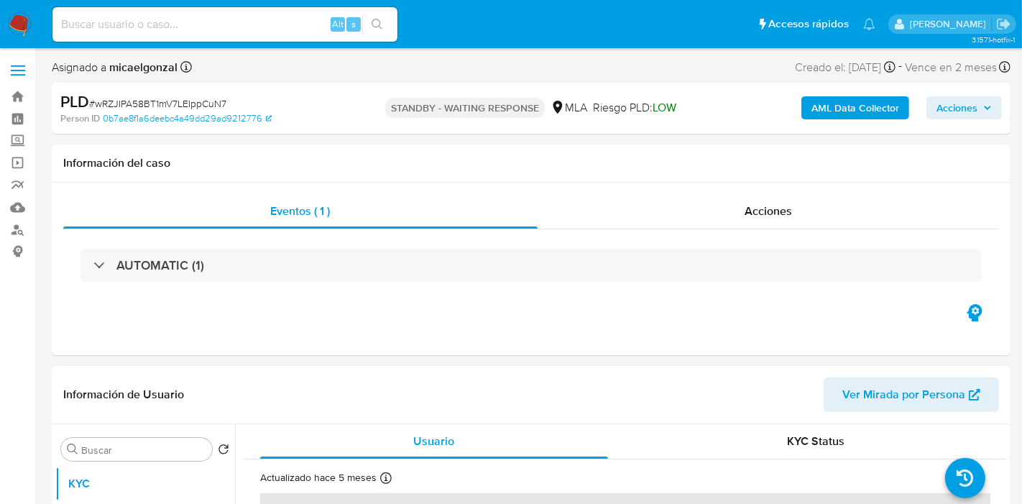
select select "10"
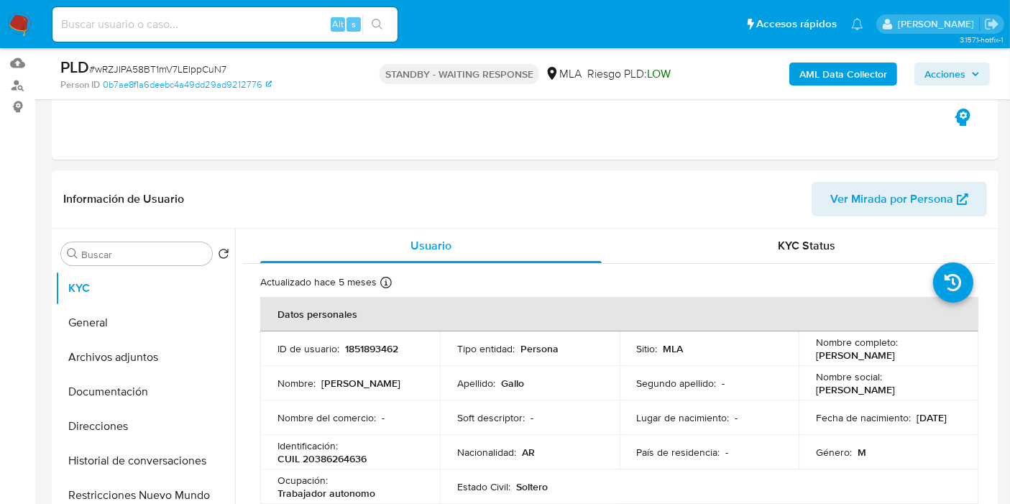
scroll to position [160, 0]
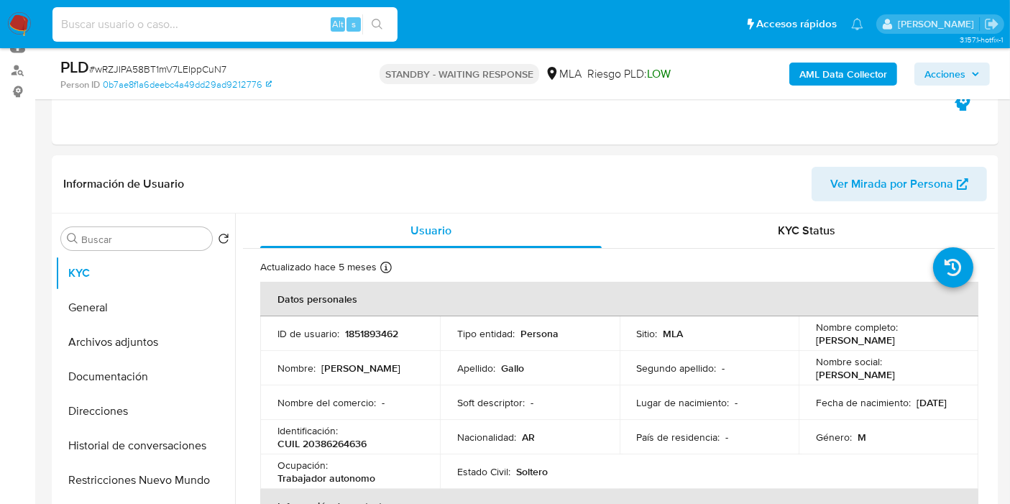
click at [193, 22] on input at bounding box center [224, 24] width 345 height 19
paste input "wjMfFAiTUZLsn1ujxeYQAdHo"
type input "wjMfFAiTUZLsn1ujxeYQAdHo"
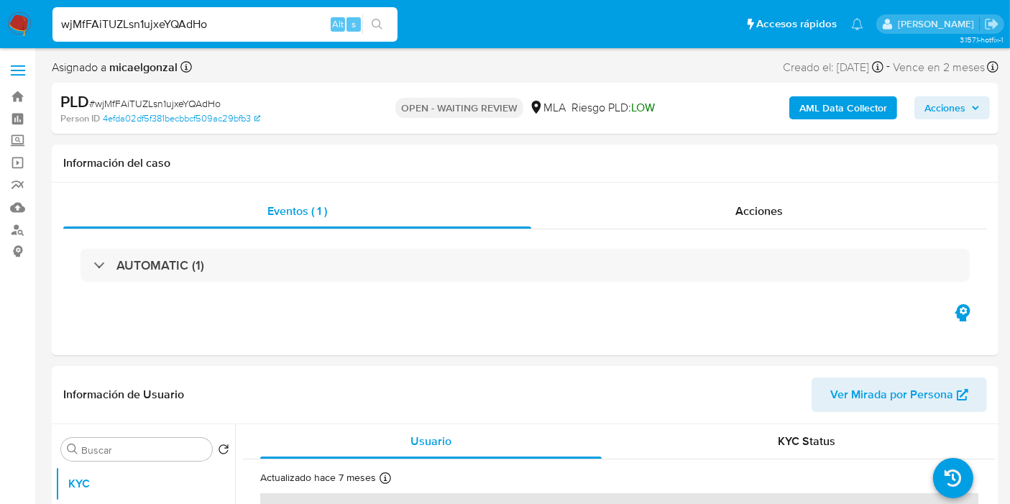
select select "10"
click at [29, 22] on img at bounding box center [19, 24] width 24 height 24
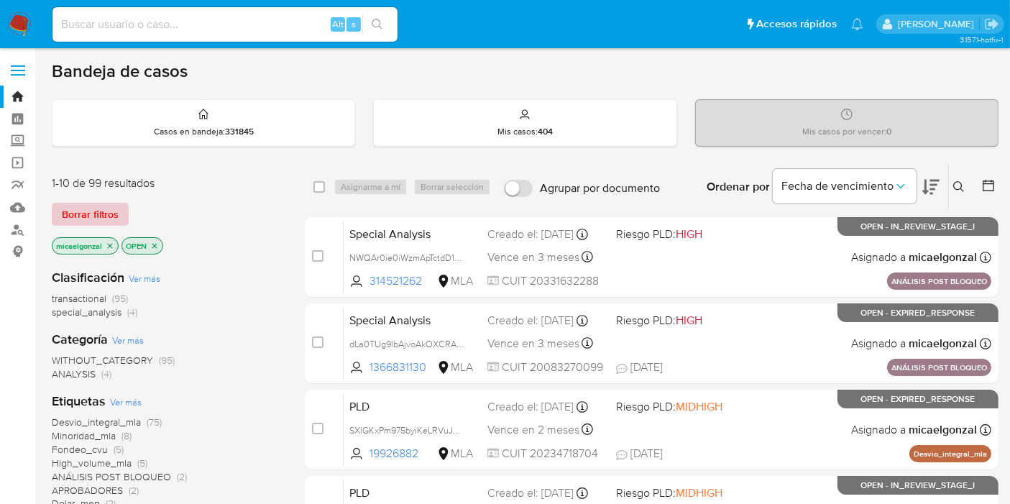
click at [123, 219] on button "Borrar filtros" at bounding box center [90, 214] width 77 height 23
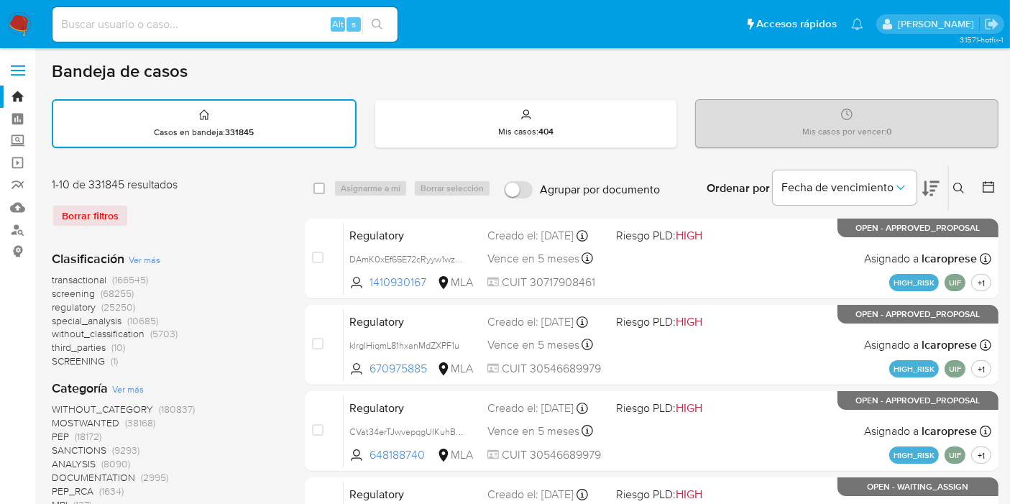
click at [963, 194] on button at bounding box center [961, 188] width 24 height 17
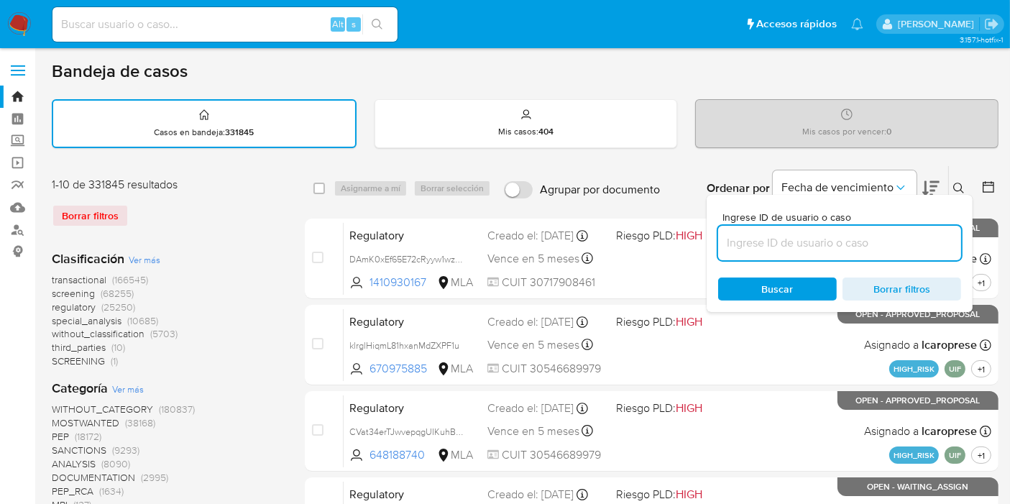
click at [792, 237] on input at bounding box center [839, 243] width 243 height 19
type input "wjMfFAiTUZLsn1ujxeYQAdHo"
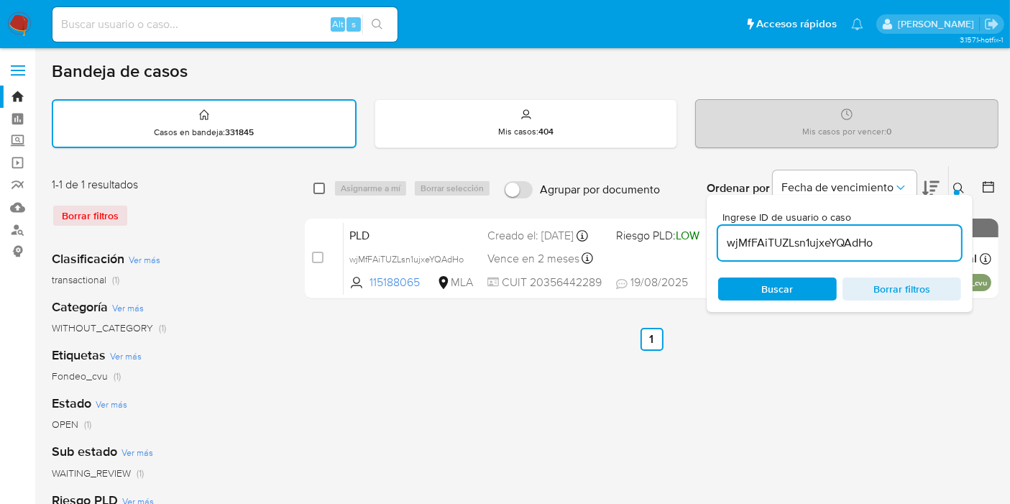
click at [318, 191] on input "checkbox" at bounding box center [319, 189] width 12 height 12
checkbox input "true"
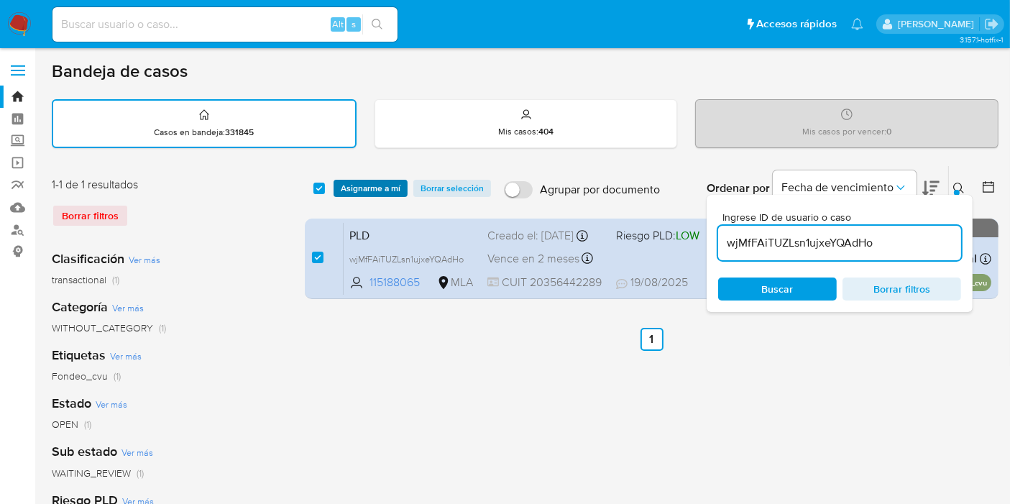
click at [353, 188] on span "Asignarme a mí" at bounding box center [371, 188] width 60 height 14
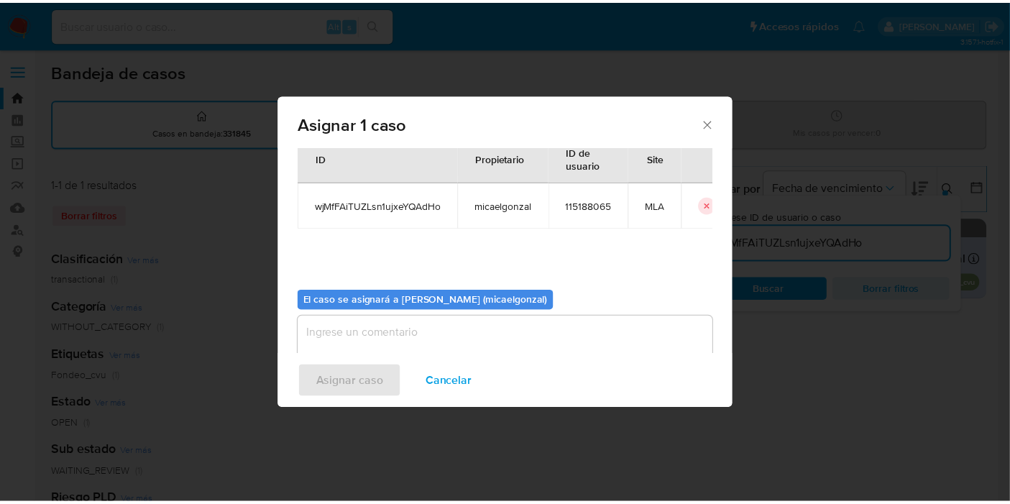
scroll to position [73, 0]
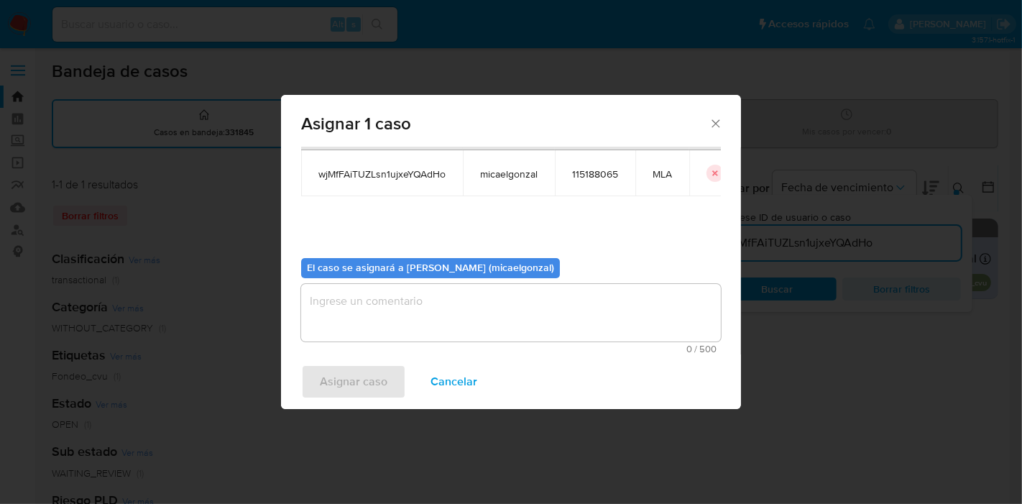
drag, startPoint x: 388, startPoint y: 284, endPoint x: 384, endPoint y: 290, distance: 7.8
click at [386, 286] on textarea "assign-modal" at bounding box center [511, 313] width 420 height 58
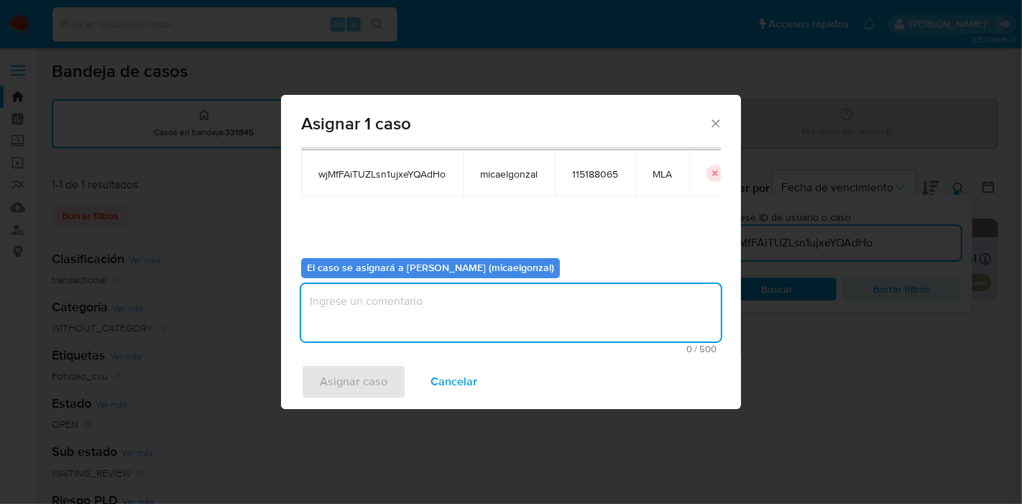
click at [378, 311] on textarea "assign-modal" at bounding box center [511, 313] width 420 height 58
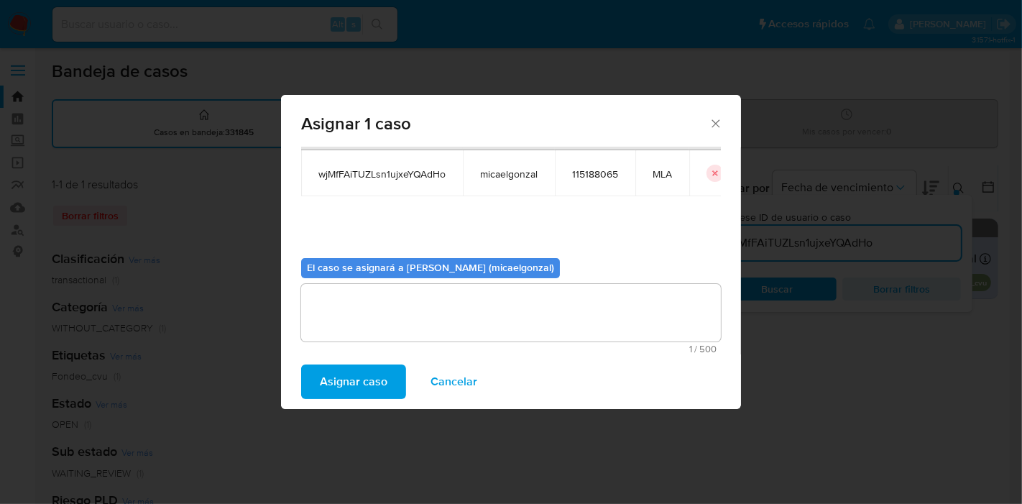
click at [356, 363] on div "Asignar caso Cancelar" at bounding box center [511, 381] width 460 height 55
click at [352, 377] on span "Asignar caso" at bounding box center [354, 382] width 68 height 32
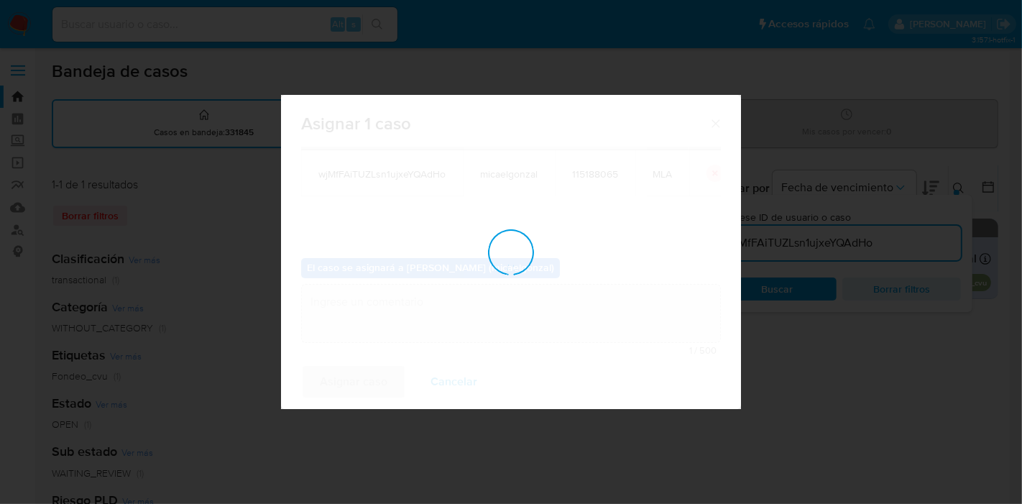
checkbox input "false"
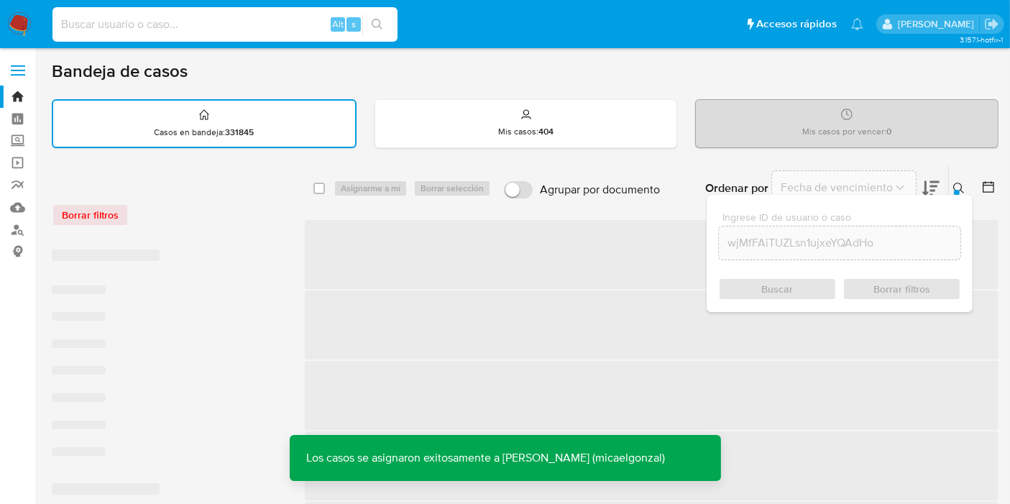
click at [257, 25] on input at bounding box center [224, 24] width 345 height 19
paste input "wjMfFAiTUZLsn1ujxeYQAdHo"
type input "wjMfFAiTUZLsn1ujxeYQAdHo"
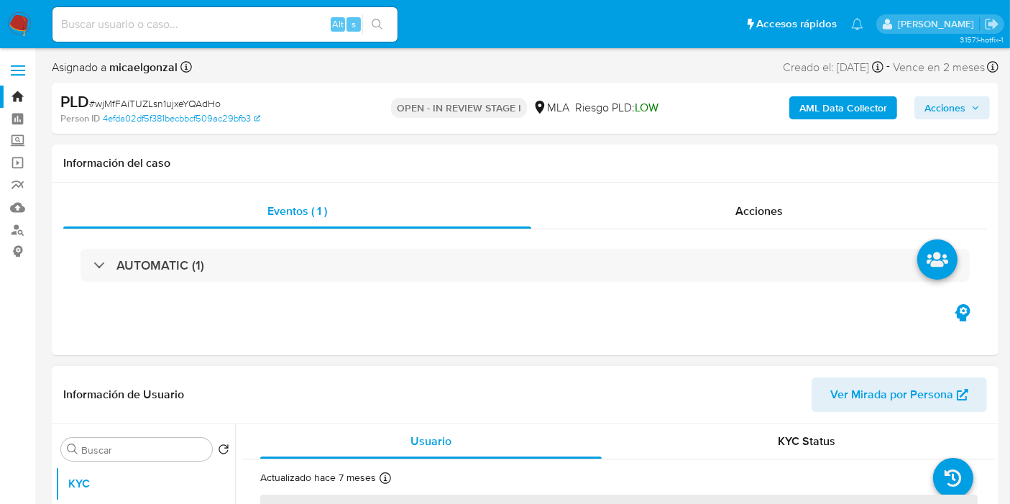
select select "10"
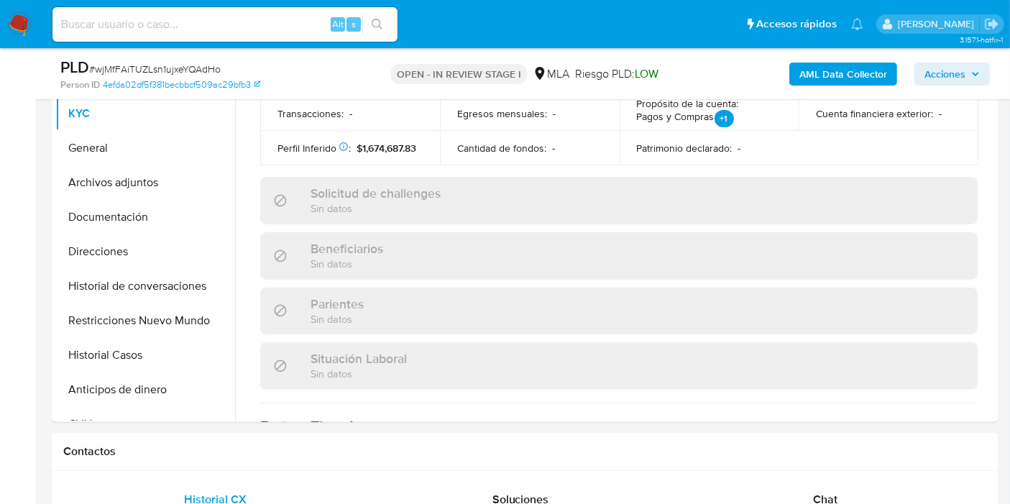
scroll to position [559, 0]
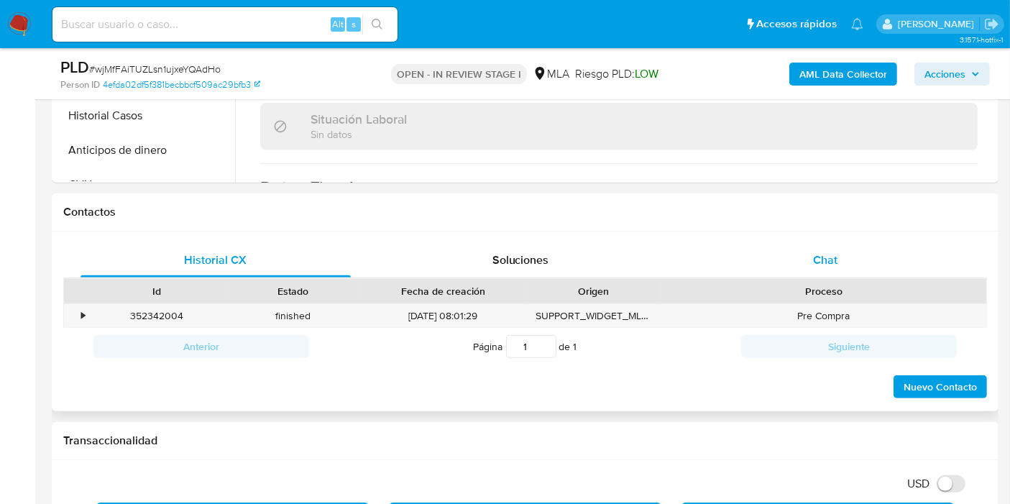
drag, startPoint x: 943, startPoint y: 192, endPoint x: 846, endPoint y: 266, distance: 122.7
click at [931, 206] on div "Contactos" at bounding box center [525, 212] width 947 height 38
click at [846, 266] on div "Chat" at bounding box center [825, 260] width 270 height 35
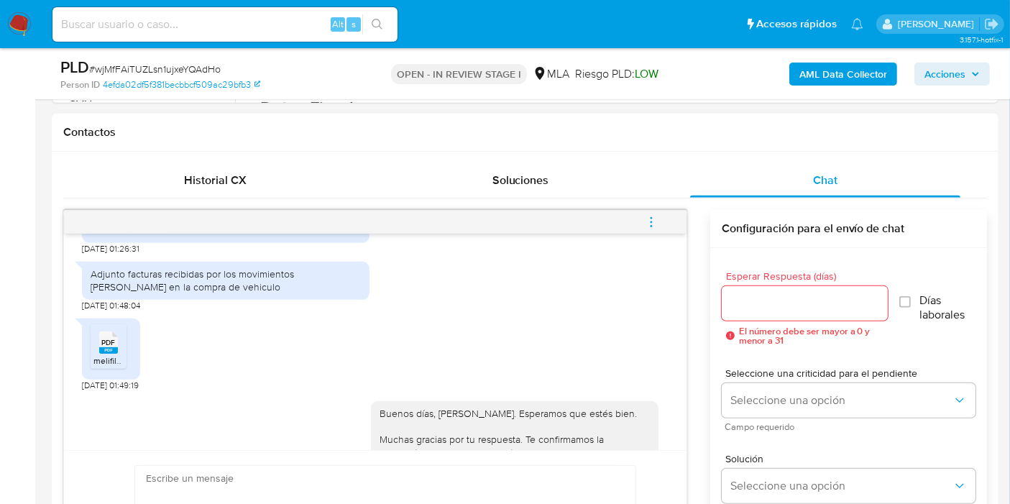
scroll to position [1038, 0]
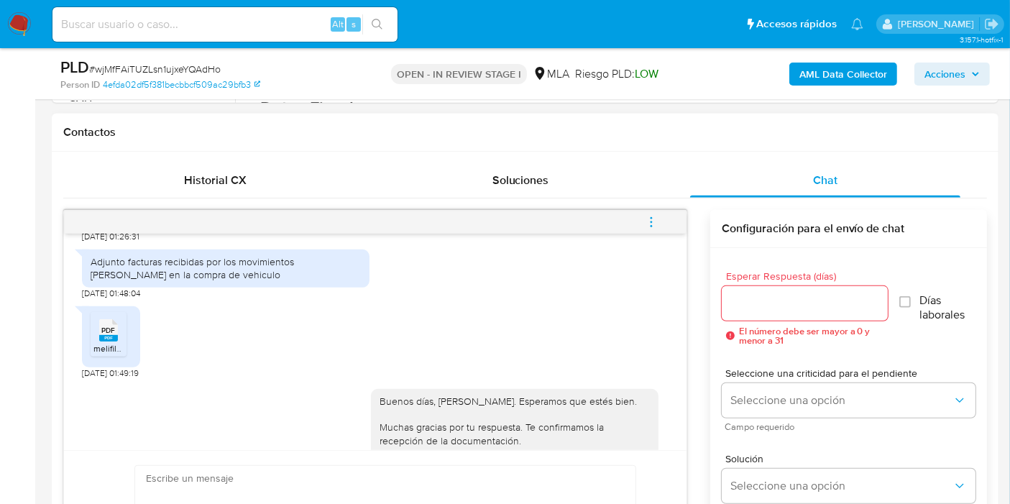
click at [95, 336] on li "PDF PDF melifile826522104782258889.pdf" at bounding box center [109, 334] width 36 height 45
click at [106, 346] on icon "Downloading file" at bounding box center [108, 337] width 18 height 18
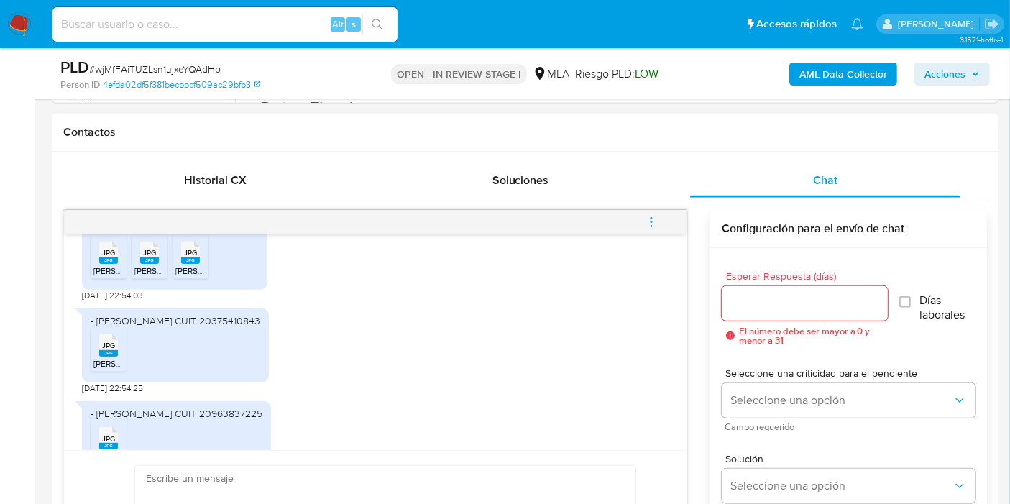
scroll to position [1677, 0]
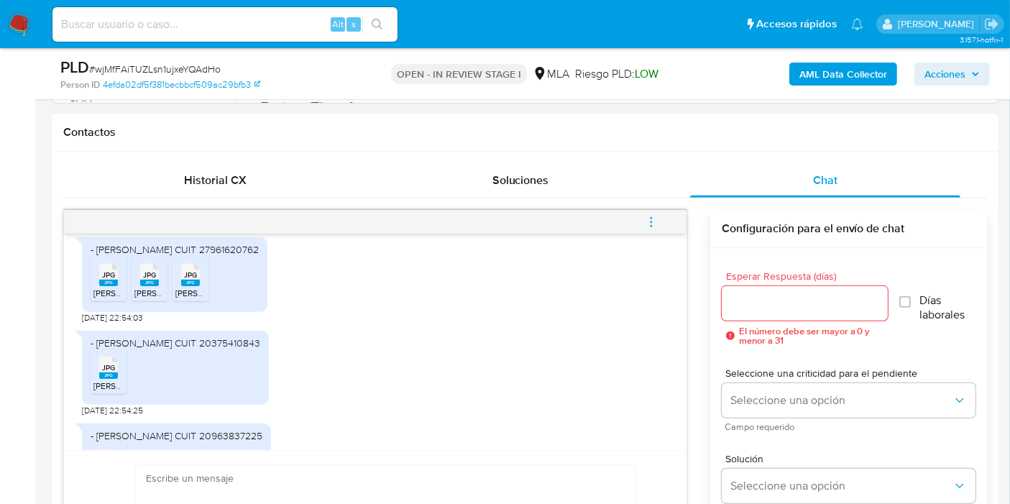
click at [203, 256] on div "- Jesús Antonio Freites Mejias CUIT 27961620762" at bounding box center [175, 249] width 168 height 13
drag, startPoint x: 203, startPoint y: 275, endPoint x: 168, endPoint y: 275, distance: 35.2
click at [168, 256] on div "- Jesús Antonio Freites Mejias CUIT 27961620762" at bounding box center [175, 249] width 168 height 13
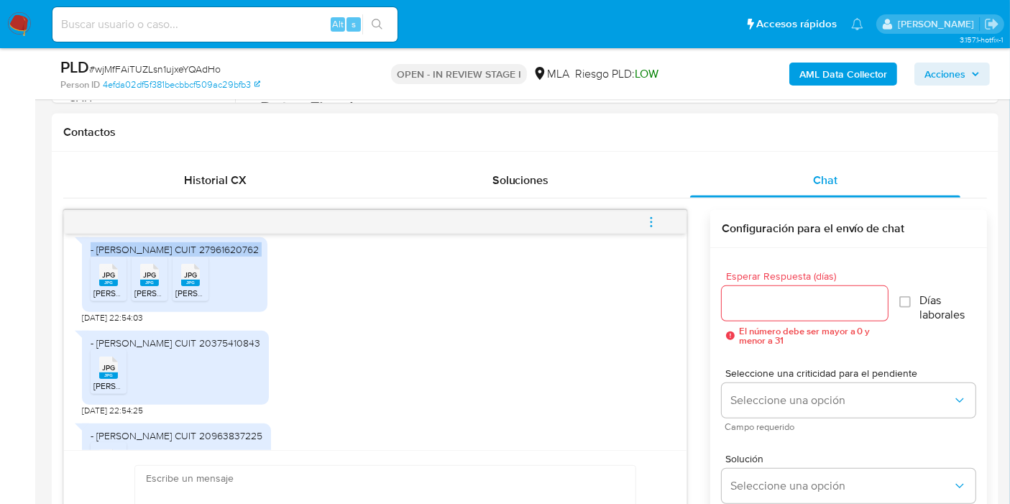
click at [168, 256] on div "- Jesús Antonio Freites Mejias CUIT 27961620762" at bounding box center [175, 249] width 168 height 13
copy div "- Jesús Antonio Freites Mejias CUIT 27961620762 JPG"
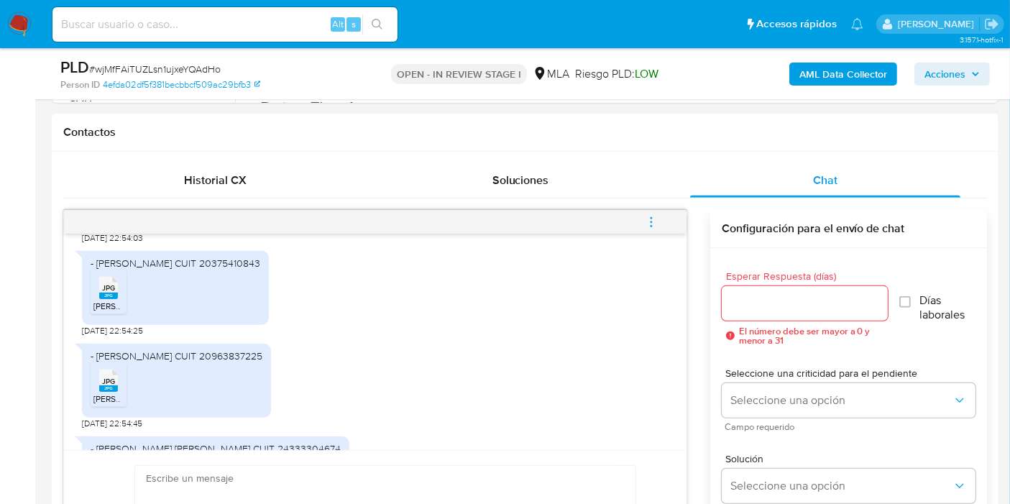
click at [314, 325] on div "- Leandro Federico Corimayo CUIT 20375410843 JPG JPG Corimayo Federico.jpg 19/0…" at bounding box center [375, 290] width 587 height 93
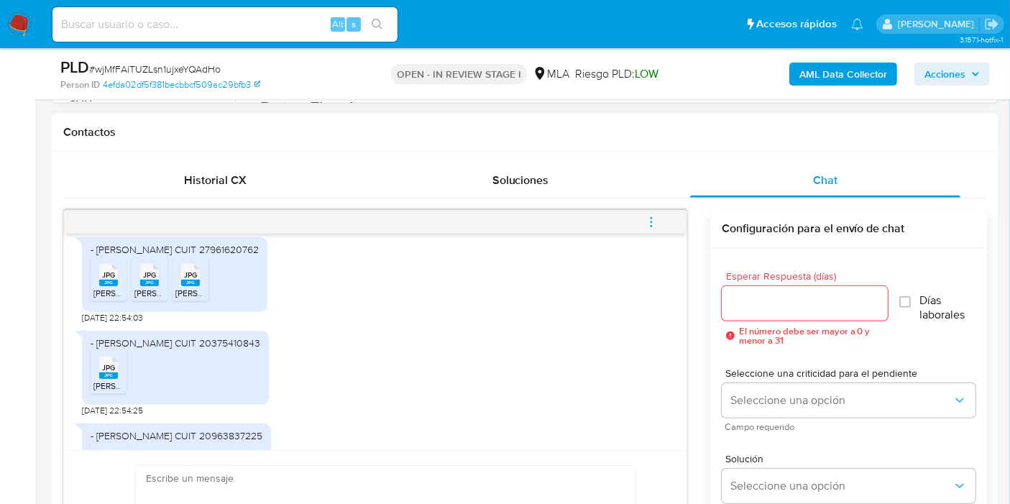
click at [111, 286] on rect at bounding box center [108, 283] width 19 height 6
click at [118, 285] on icon at bounding box center [108, 274] width 19 height 22
drag, startPoint x: 201, startPoint y: 318, endPoint x: 223, endPoint y: 323, distance: 22.1
click at [201, 299] on span "Freites Mejias3.jpg" at bounding box center [232, 293] width 114 height 12
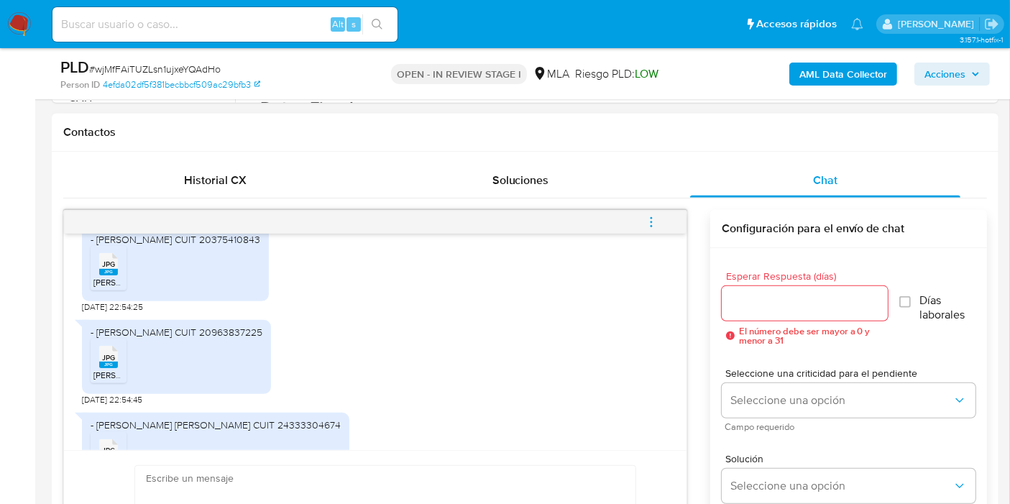
scroll to position [1757, 0]
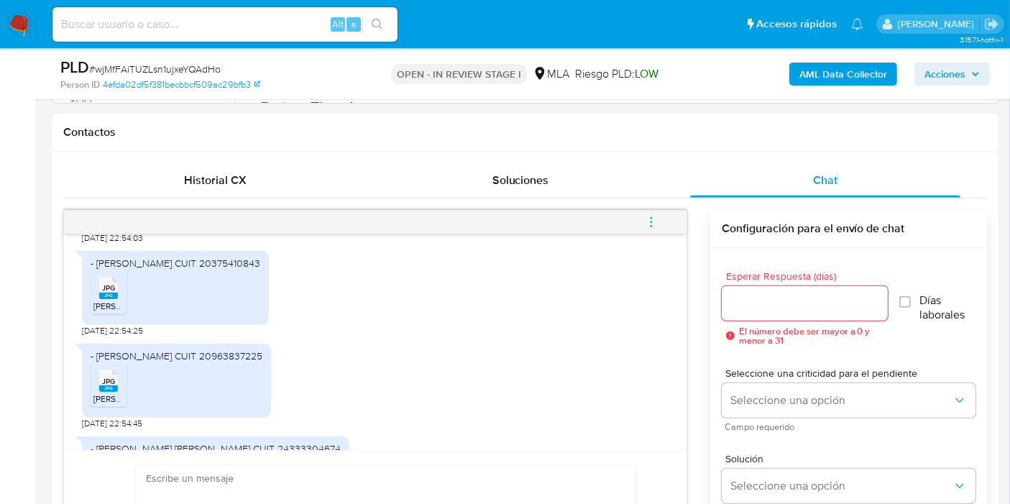
click at [108, 293] on span "JPG" at bounding box center [108, 287] width 13 height 9
click at [158, 270] on div "- Leandro Federico Corimayo CUIT 20375410843" at bounding box center [176, 263] width 170 height 13
copy div "- Leandro Federico Corimayo CUIT 20375410843 JPG"
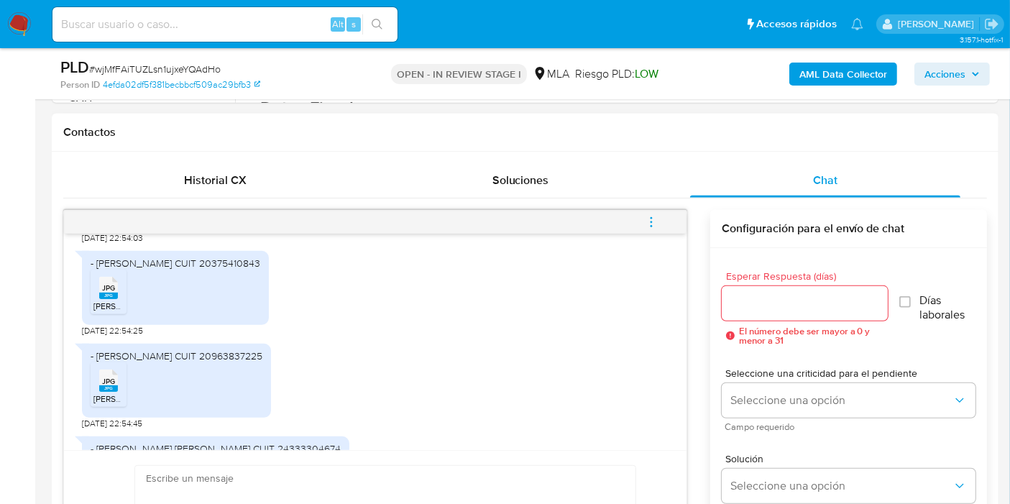
click at [201, 362] on div "- Roxana Lucinda Quiroga Alvarado CUIT 20963837225" at bounding box center [177, 355] width 172 height 13
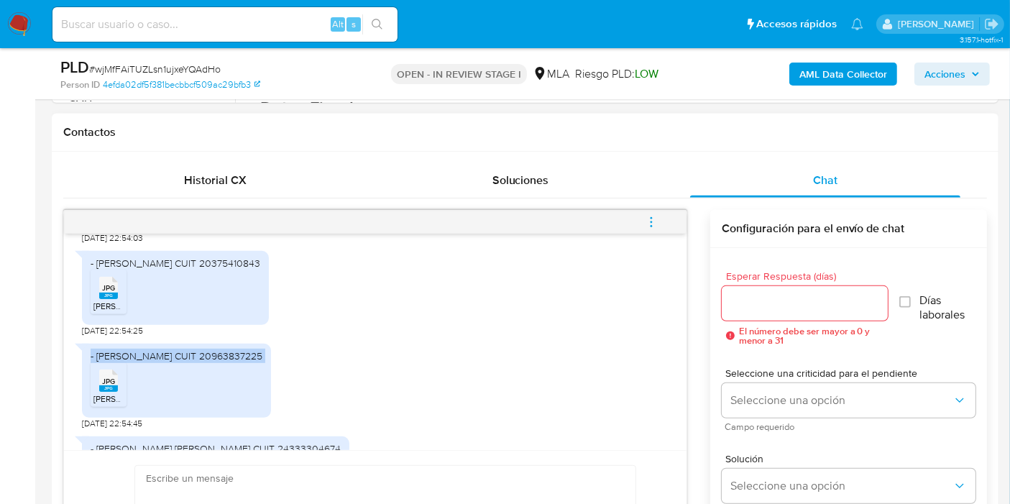
click at [201, 362] on div "- Roxana Lucinda Quiroga Alvarado CUIT 20963837225" at bounding box center [177, 355] width 172 height 13
drag, startPoint x: 316, startPoint y: 382, endPoint x: 228, endPoint y: 388, distance: 87.9
click at [228, 388] on div "- Roxana Lucinda Quiroga Alvarado CUIT 20963837225 JPG JPG Roxana Lucinda.jpg" at bounding box center [176, 381] width 189 height 74
click at [115, 362] on div "- Roxana Lucinda Quiroga Alvarado CUIT 20963837225" at bounding box center [177, 355] width 172 height 13
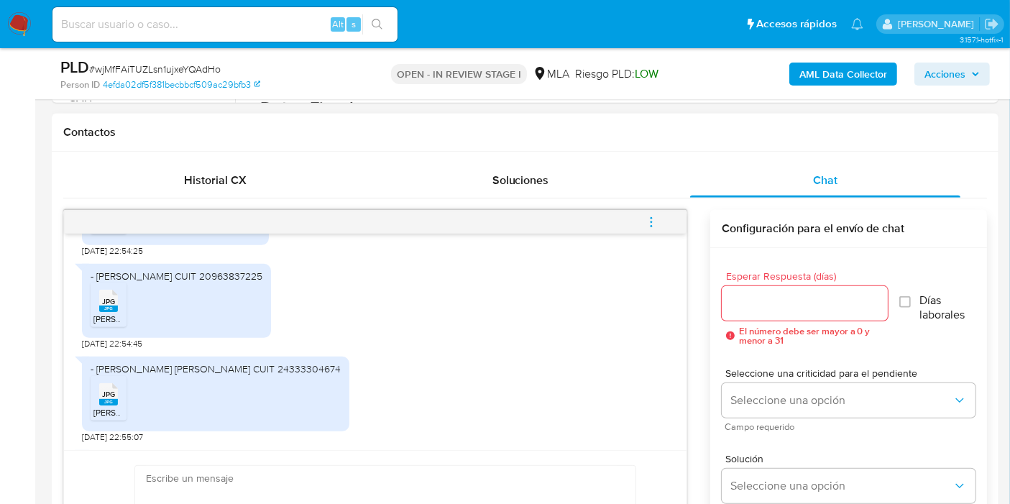
click at [96, 313] on div "JPG JPG" at bounding box center [108, 299] width 30 height 28
drag, startPoint x: 90, startPoint y: 301, endPoint x: 332, endPoint y: 302, distance: 242.3
click at [271, 302] on div "- Roxana Lucinda Quiroga Alvarado CUIT 20963837225 JPG JPG Roxana Lucinda.jpg" at bounding box center [176, 301] width 189 height 74
copy div "- Roxana Lucinda Quiroga Alvarado CUIT 20963837225"
click at [398, 386] on div "- Cristina Leonela Marisa Ramírez CUIT 24333304674 JPG JPG Cristina Leonela Mar…" at bounding box center [375, 395] width 587 height 93
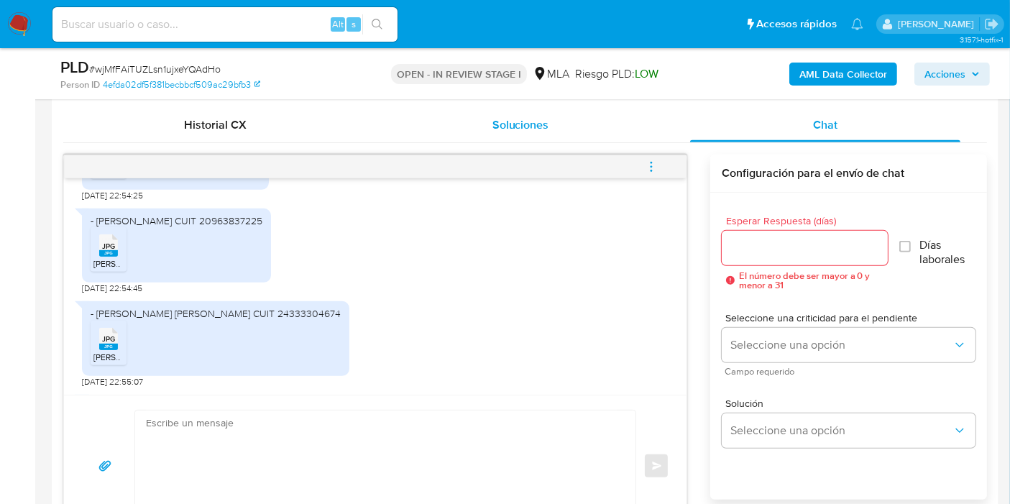
scroll to position [719, 0]
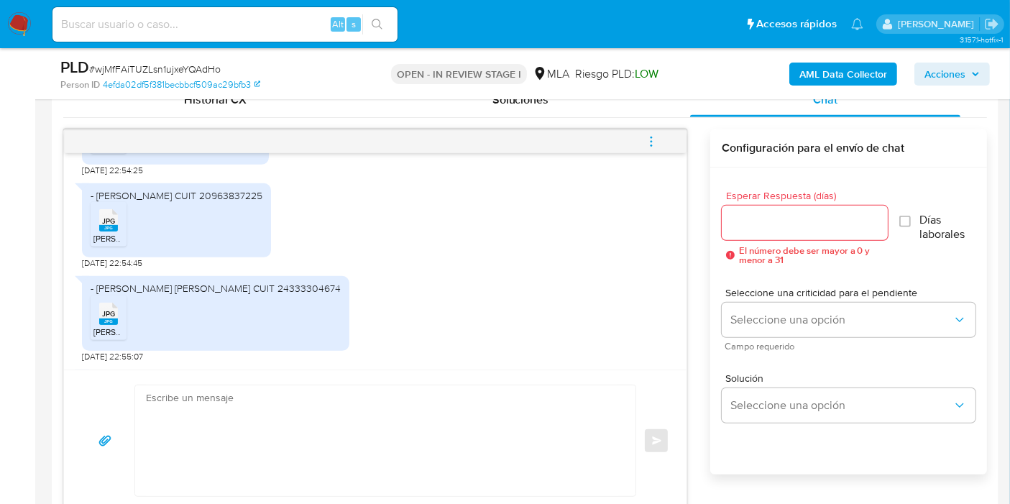
click at [75, 246] on div "18/08/2025 17:42:19 Hola, adjunto recibos de sueldo. 19/08/2025 01:20:48 PDF PD…" at bounding box center [375, 261] width 623 height 216
click at [101, 232] on icon at bounding box center [108, 220] width 19 height 22
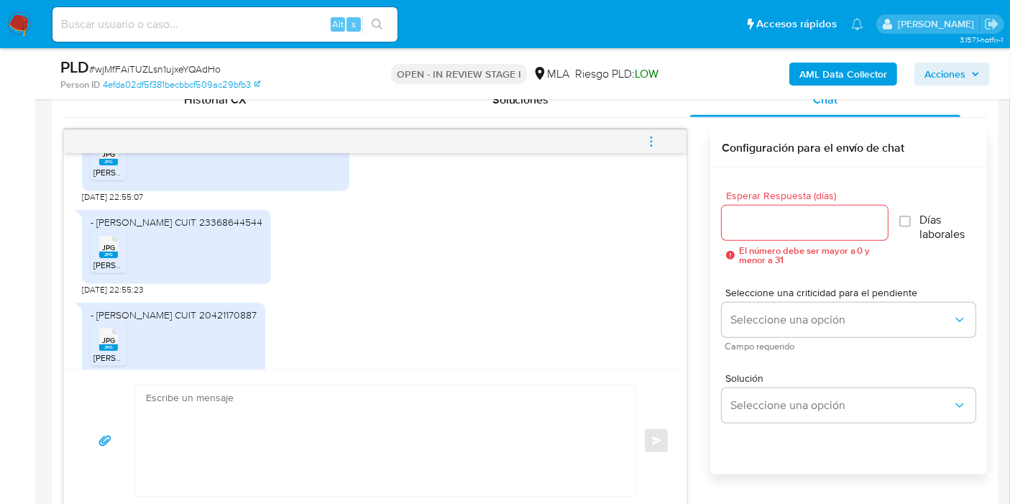
scroll to position [1837, 0]
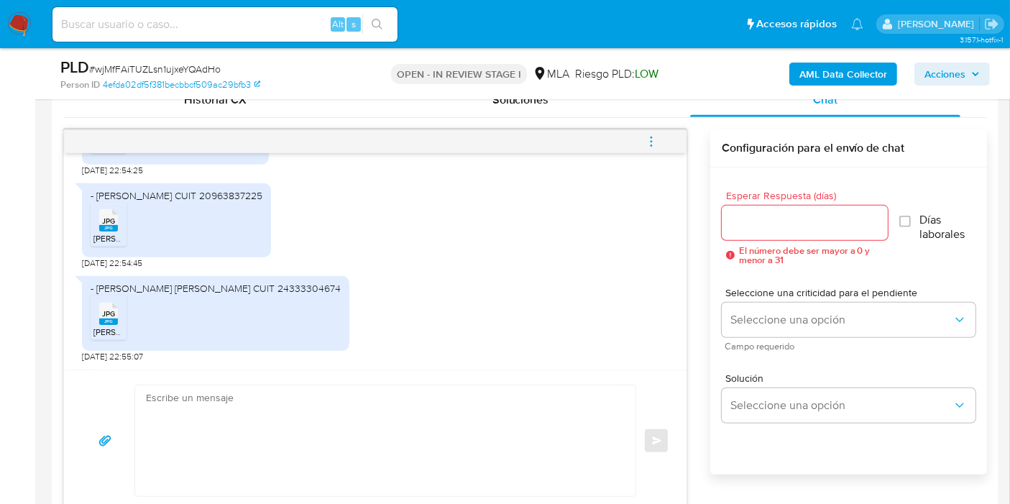
click at [108, 319] on span "JPG" at bounding box center [108, 313] width 13 height 9
click at [182, 295] on div "- Cristina Leonela Marisa Ramírez CUIT 24333304674" at bounding box center [216, 288] width 250 height 13
copy div "- Cristina Leonela Marisa Ramírez CUIT 24333304674 JPG"
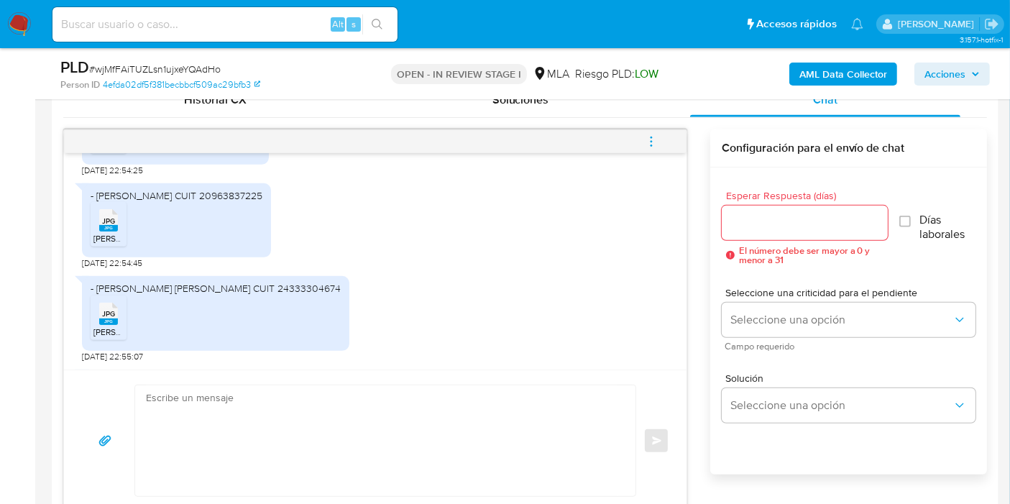
click at [735, 502] on div "Esperar Respuesta (días) El número debe ser mayor a 0 y menor a 31 Días laboral…" at bounding box center [848, 340] width 277 height 345
click at [248, 295] on div "- Cristina Leonela Marisa Ramírez CUIT 24333304674" at bounding box center [216, 288] width 250 height 13
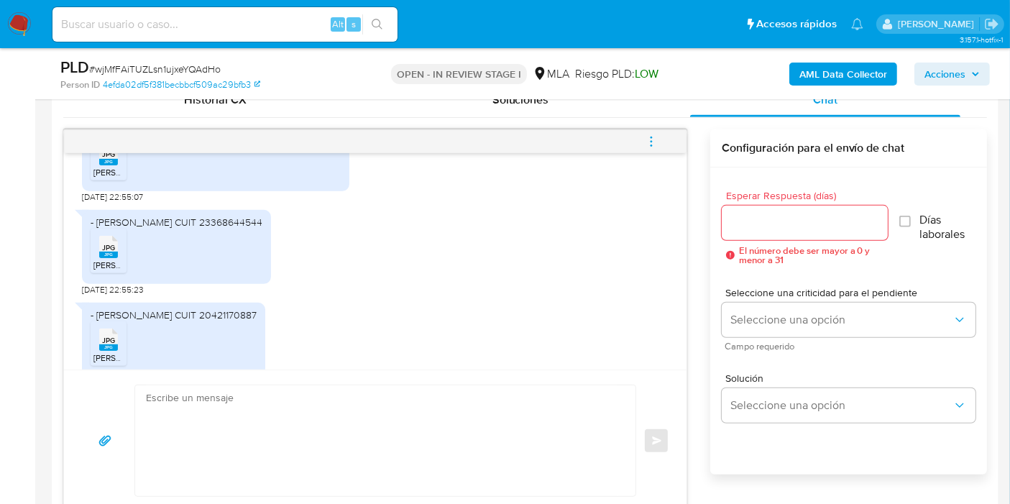
scroll to position [2076, 0]
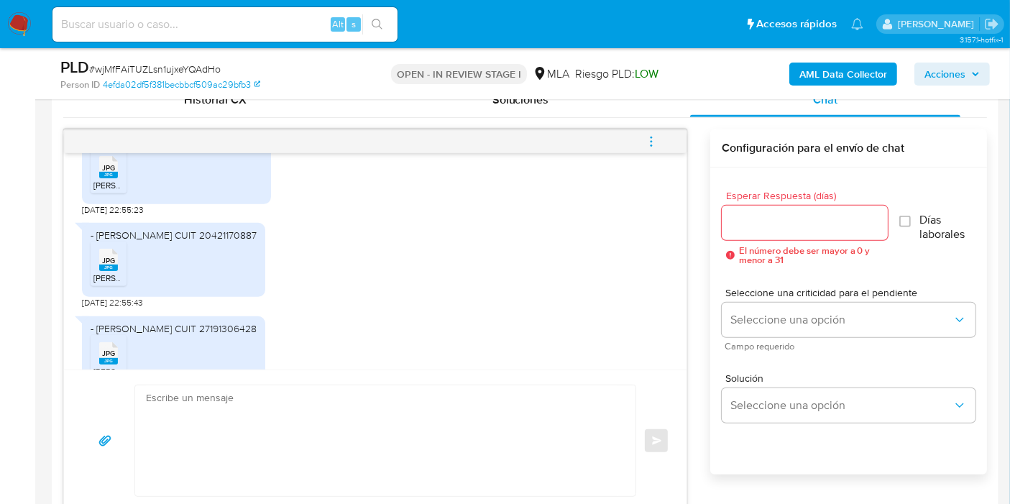
click at [194, 149] on div "- Daniela Silvana Guardia Cariaga CUIT 23368644544" at bounding box center [177, 142] width 172 height 13
copy div "- Daniela Silvana Guardia Cariaga CUIT 23368644544 JPG"
click at [100, 178] on icon at bounding box center [108, 167] width 19 height 22
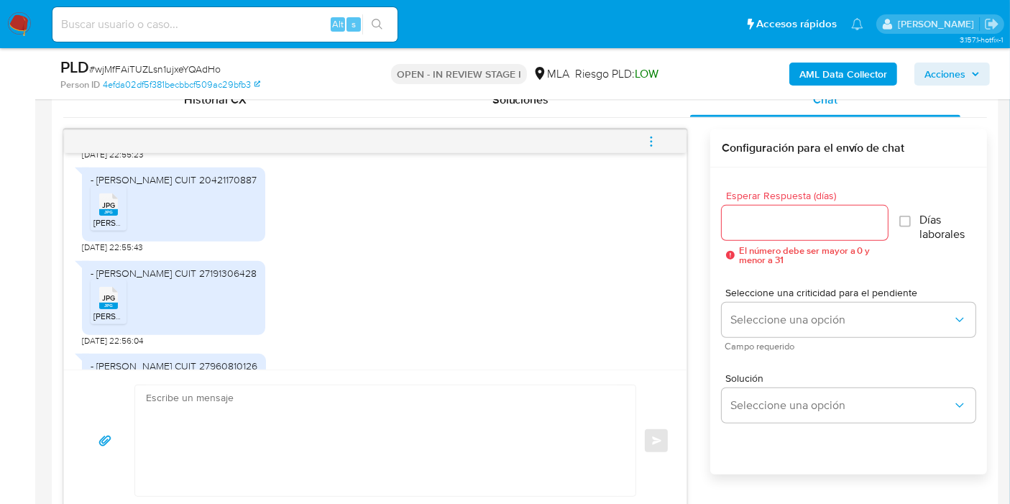
scroll to position [2157, 0]
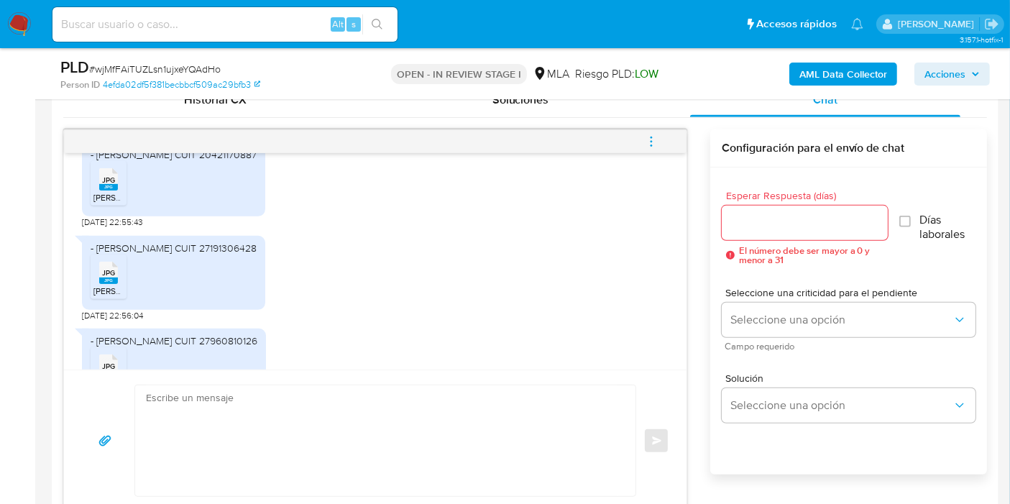
click at [188, 161] on div "- Juan Scheffer CUIT 20421170887" at bounding box center [174, 154] width 166 height 13
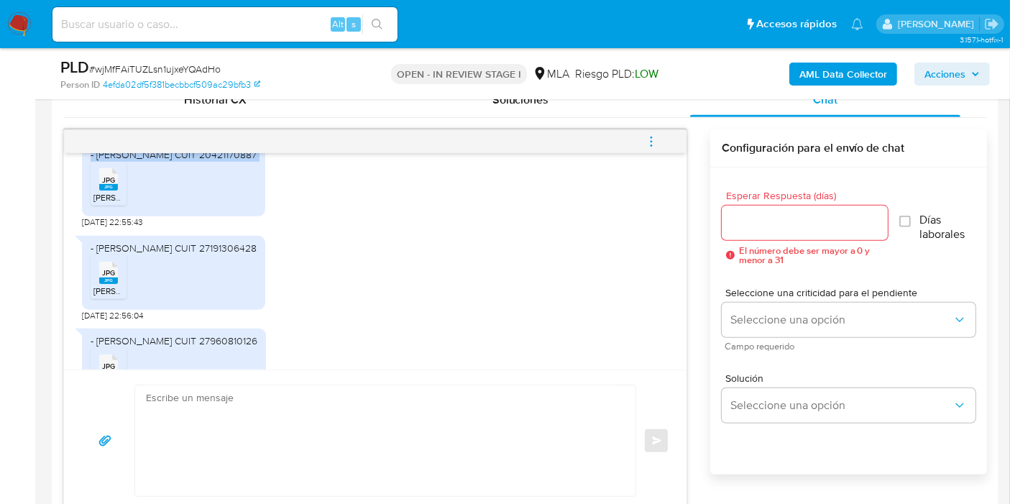
click at [188, 161] on div "- Juan Scheffer CUIT 20421170887" at bounding box center [174, 154] width 166 height 13
copy div "- Juan Scheffer CUIT 20421170887 JPG"
click at [114, 206] on li "JPG JPG Juan Scheffer.jpg" at bounding box center [109, 183] width 36 height 45
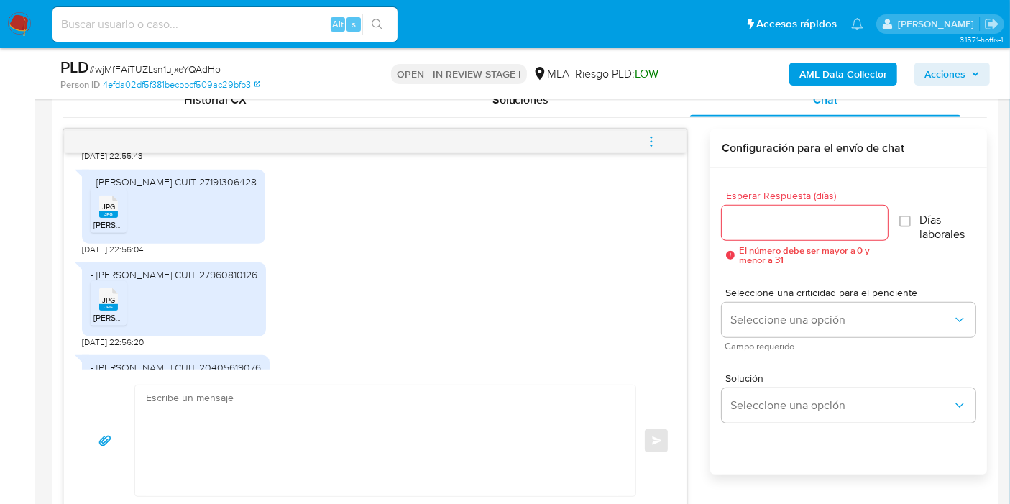
scroll to position [2237, 0]
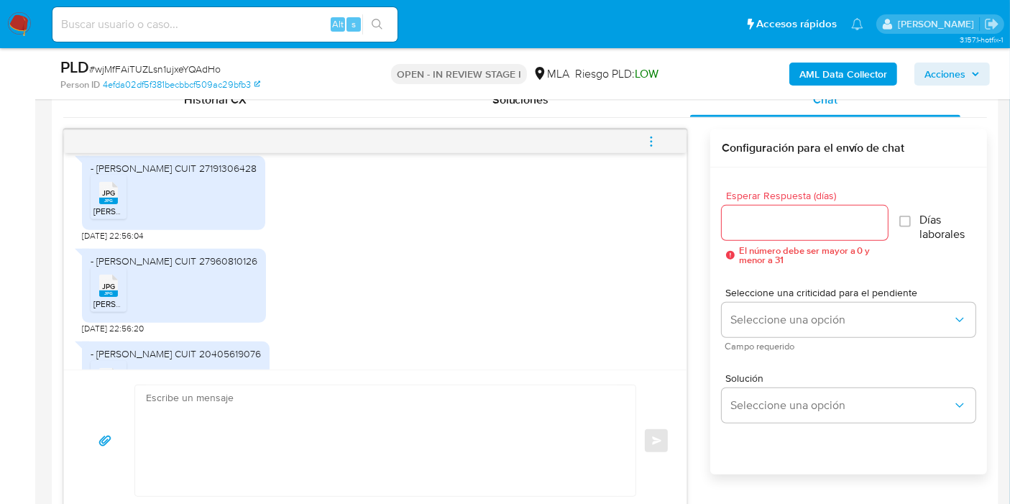
click at [226, 202] on ul "JPG JPG Julio Jose Avila.jpg" at bounding box center [174, 200] width 166 height 50
click at [228, 175] on div "- Julio Jose Avila Moreno CUIT 27191306428" at bounding box center [174, 168] width 166 height 13
copy div "- Julio Jose Avila Moreno CUIT 27191306428 JPG"
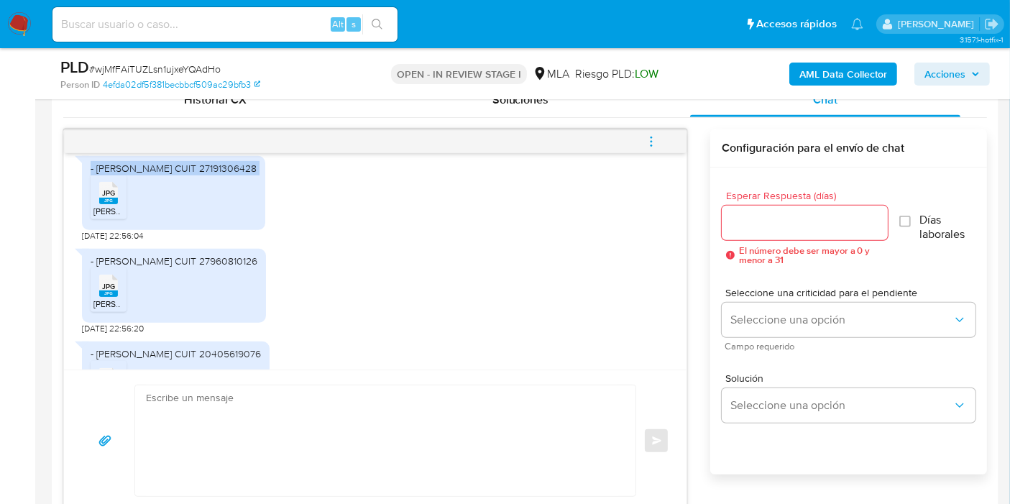
click at [102, 198] on span "JPG" at bounding box center [108, 192] width 13 height 9
click at [179, 267] on div "- Mary Campos CUIT 27960810126" at bounding box center [174, 261] width 167 height 13
copy div "- Mary Campos CUIT 27960810126 JPG"
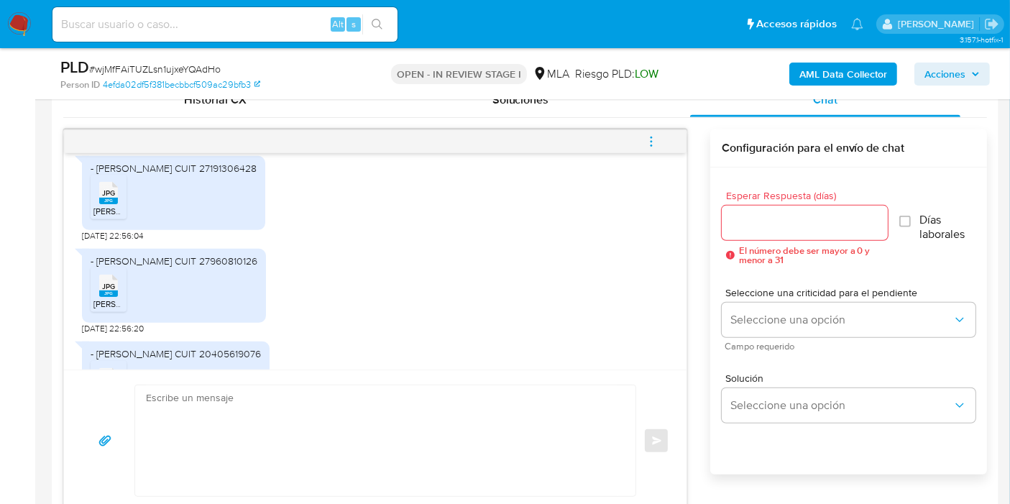
click at [100, 310] on span "Mary Campos.jpg" at bounding box center [133, 304] width 81 height 12
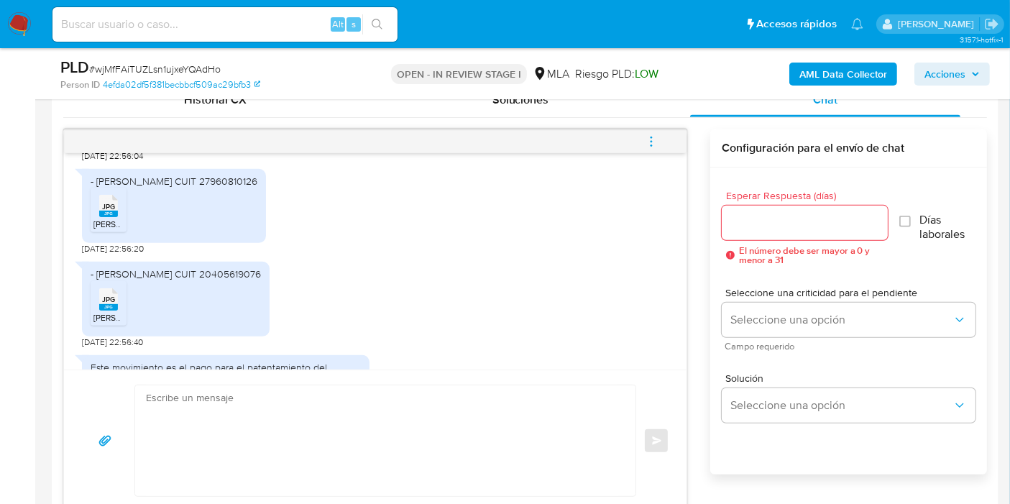
scroll to position [2396, 0]
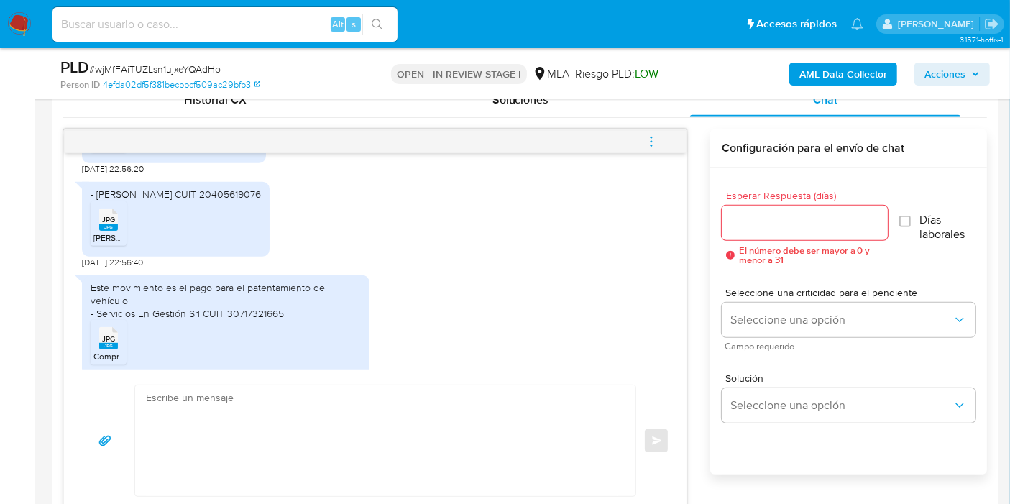
click at [195, 201] on div "- Javier Torrico CUIT 20405619076" at bounding box center [176, 194] width 170 height 13
click at [196, 201] on div "- Javier Torrico CUIT 20405619076" at bounding box center [176, 194] width 170 height 13
copy div "- Javier Torrico CUIT 20405619076 JPG"
click at [113, 231] on rect at bounding box center [108, 227] width 19 height 6
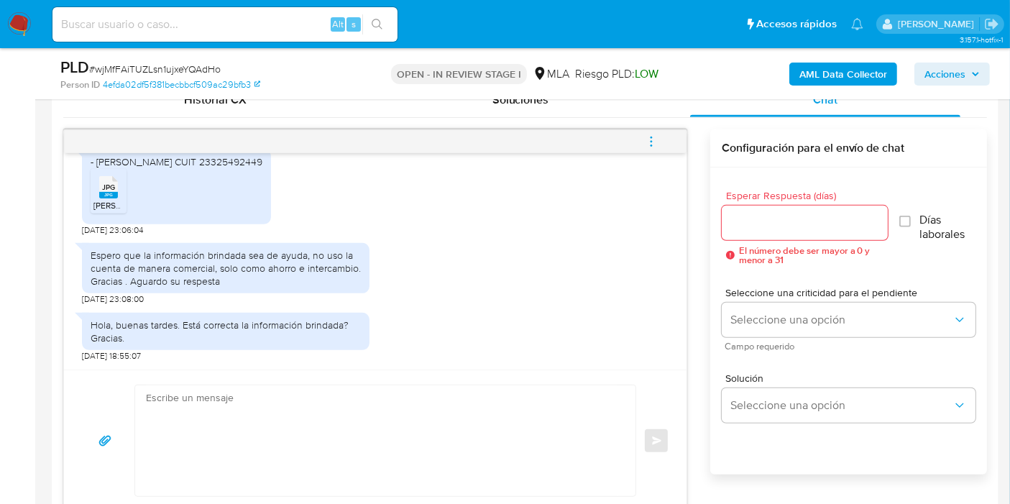
scroll to position [2667, 0]
click at [112, 221] on div "- Nicolás Domínguez CUIT 23325492449 JPG JPG Nicolas Dominguez.jpg" at bounding box center [176, 187] width 189 height 74
click at [106, 196] on rect at bounding box center [108, 195] width 19 height 6
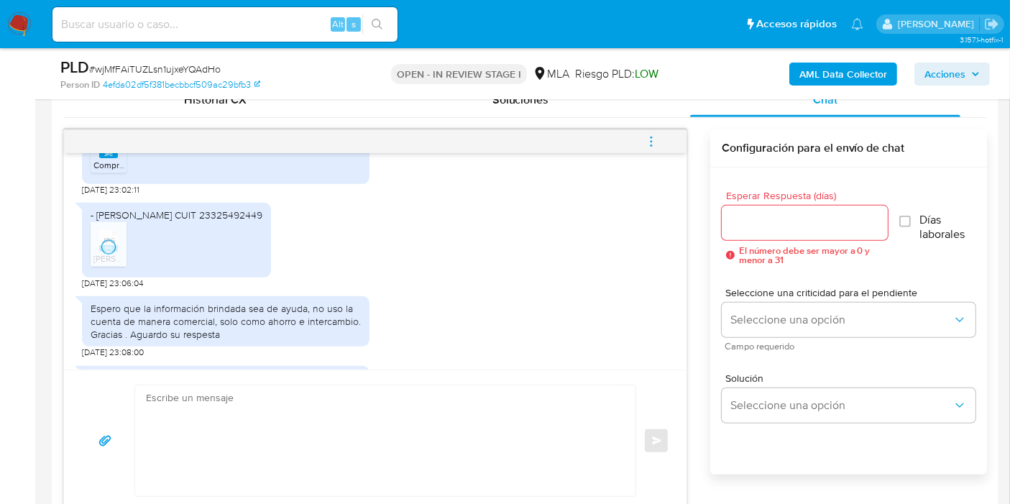
scroll to position [2587, 0]
click at [185, 222] on div "- Nicolás Domínguez CUIT 23325492449" at bounding box center [177, 215] width 172 height 13
copy div "- Nicolás Domínguez CUIT 23325492449 JPG"
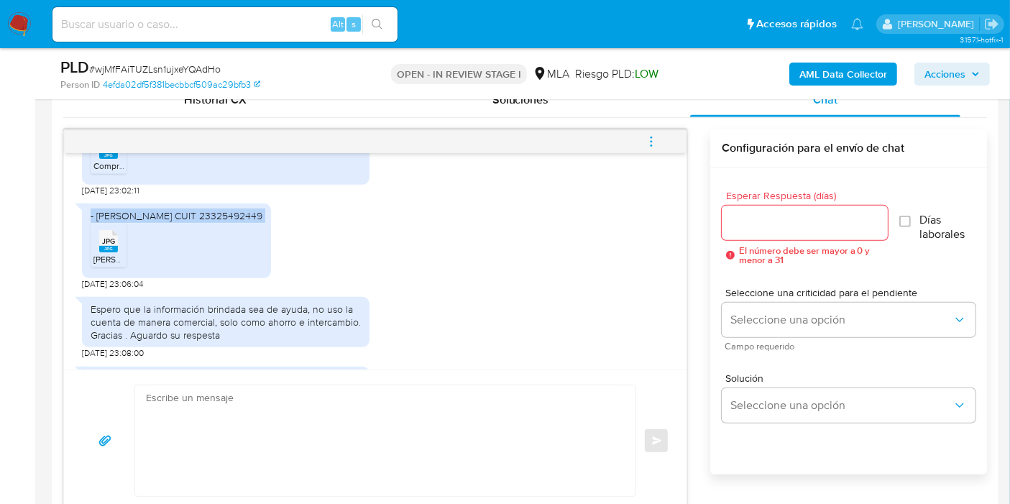
click at [193, 222] on div "- Nicolás Domínguez CUIT 23325492449" at bounding box center [177, 215] width 172 height 13
click at [116, 265] on span "Nicolas Dominguez.jpg" at bounding box center [133, 259] width 81 height 12
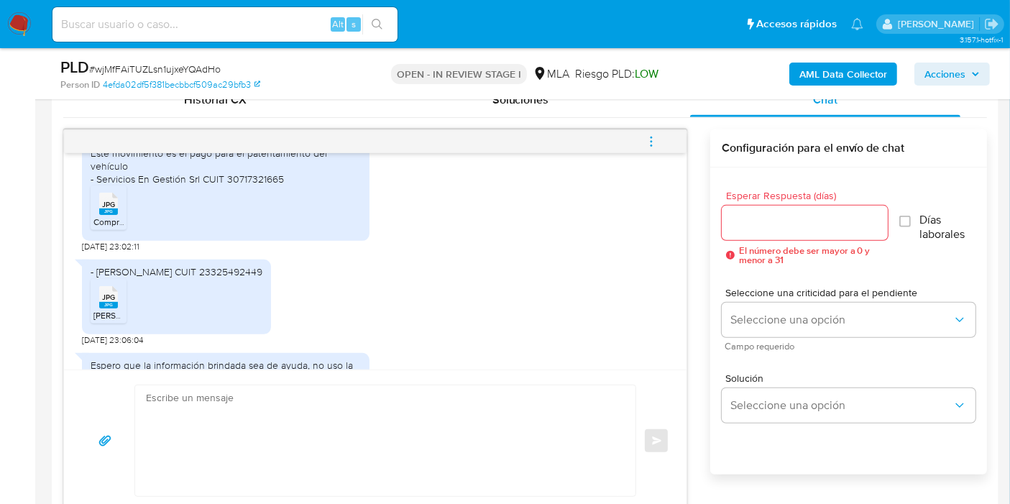
scroll to position [2507, 0]
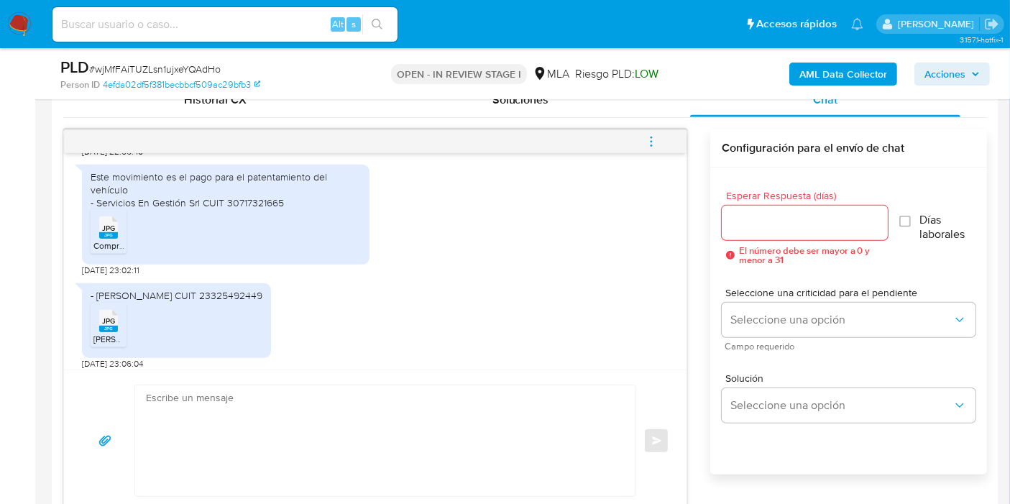
click at [105, 252] on span "Comprobante Patentamiento.jpg" at bounding box center [156, 245] width 127 height 12
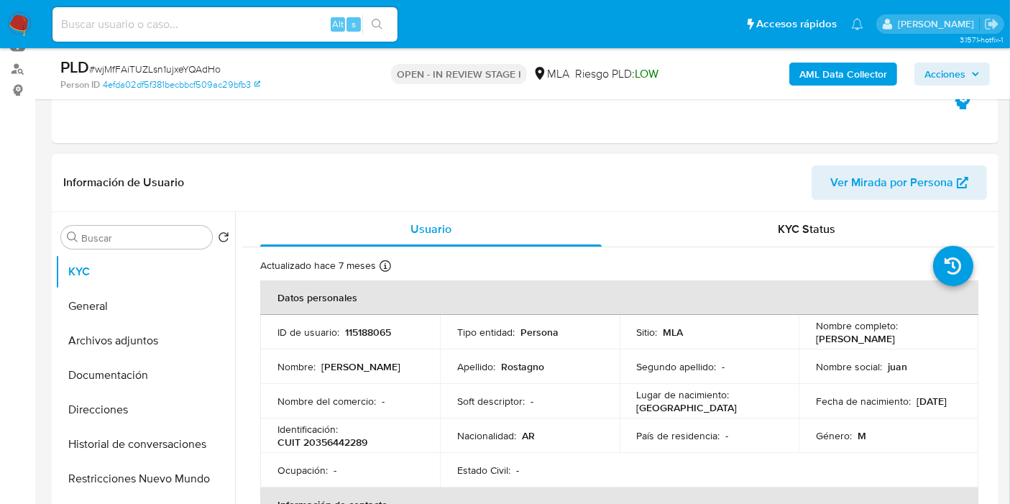
scroll to position [160, 0]
click at [667, 301] on th "Datos personales" at bounding box center [619, 299] width 718 height 35
click at [7, 34] on nav "Pausado Ver notificaciones Alt s Accesos rápidos Presiona las siguientes teclas…" at bounding box center [505, 24] width 1010 height 48
click at [15, 26] on img at bounding box center [19, 24] width 24 height 24
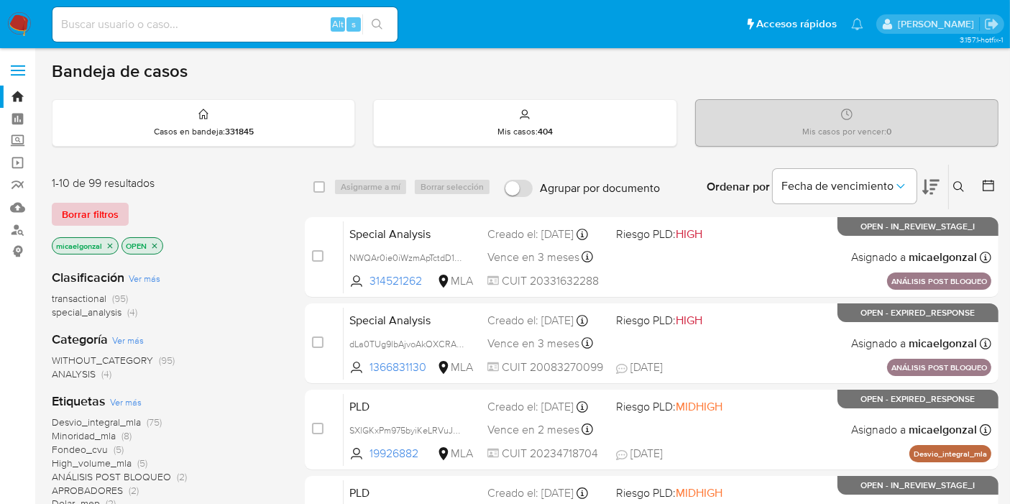
click at [87, 211] on span "Borrar filtros" at bounding box center [90, 214] width 57 height 20
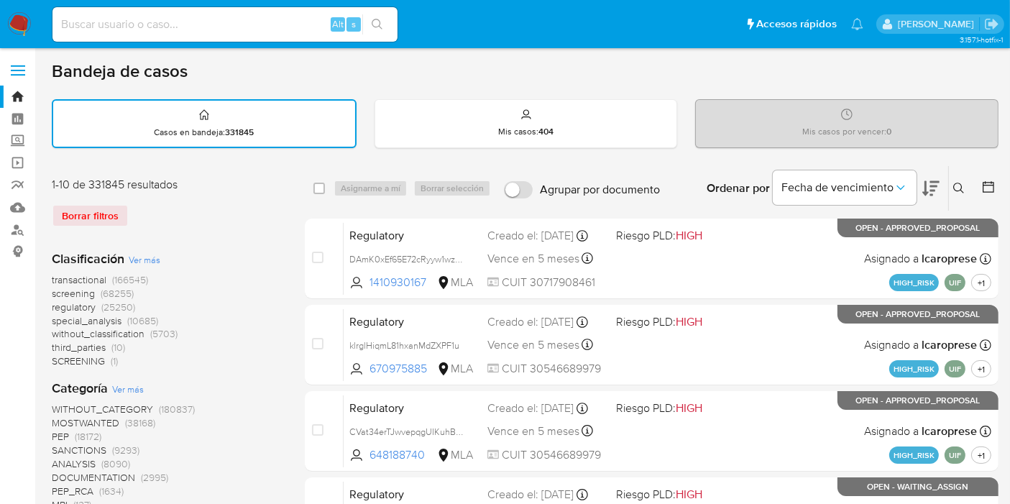
click at [965, 195] on button at bounding box center [961, 188] width 24 height 17
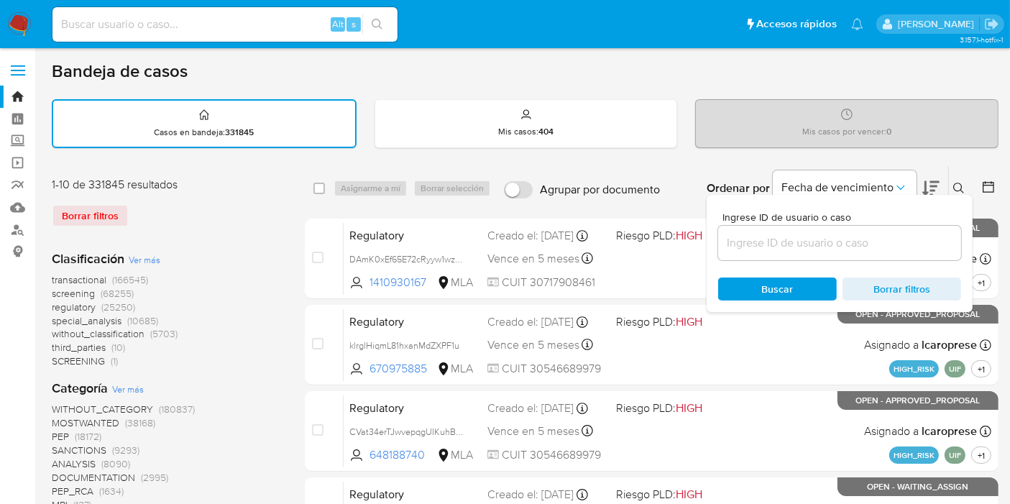
click at [856, 230] on div at bounding box center [839, 243] width 243 height 35
click at [842, 241] on input at bounding box center [839, 243] width 243 height 19
paste input "mAvEeZzYoY1eC8Ro4SRw46Ai"
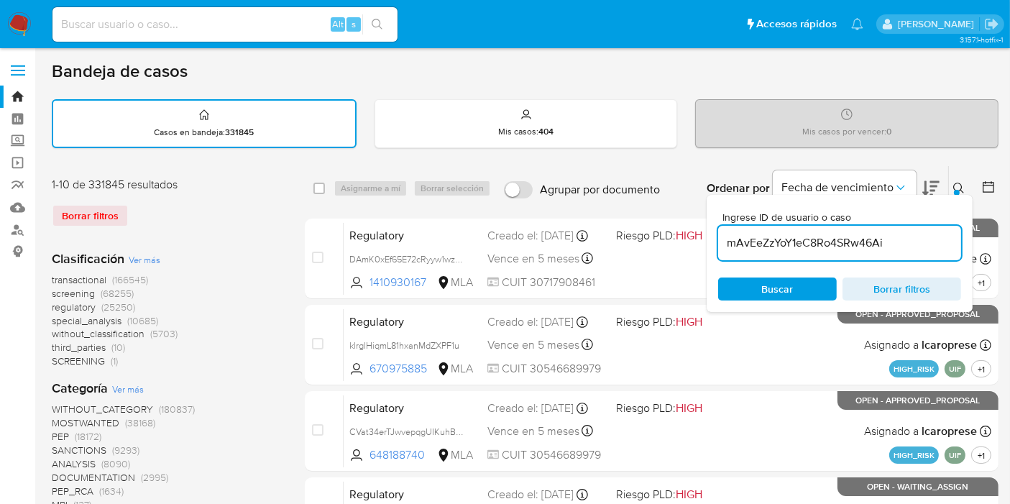
type input "mAvEeZzYoY1eC8Ro4SRw46Ai"
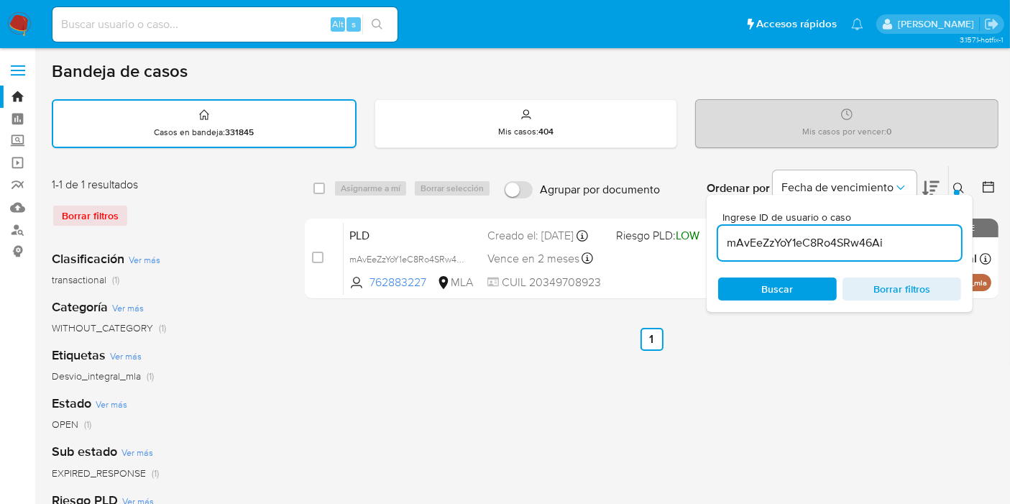
click at [326, 188] on div "select-all-cases-checkbox" at bounding box center [321, 188] width 17 height 17
drag, startPoint x: 324, startPoint y: 190, endPoint x: 349, endPoint y: 186, distance: 24.7
click at [324, 189] on input "checkbox" at bounding box center [319, 189] width 12 height 12
checkbox input "true"
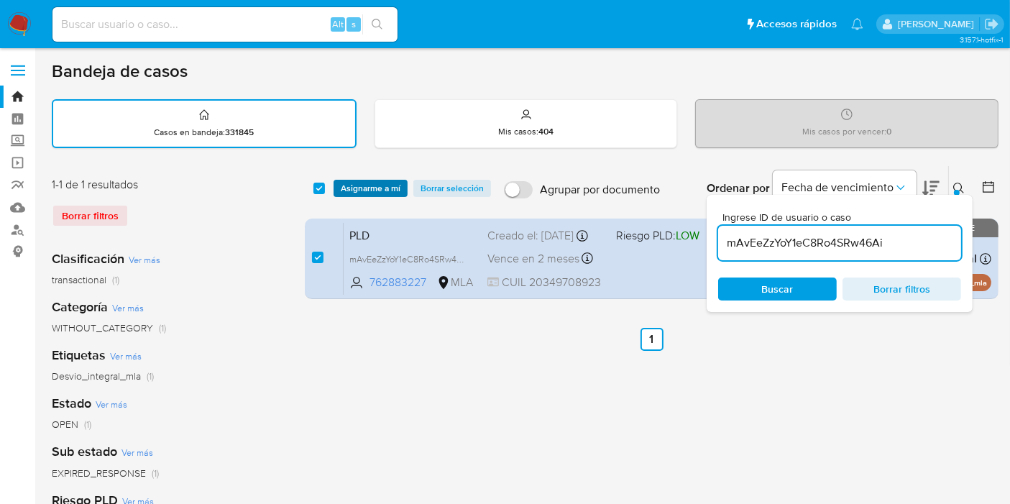
click at [355, 186] on span "Asignarme a mí" at bounding box center [371, 188] width 60 height 14
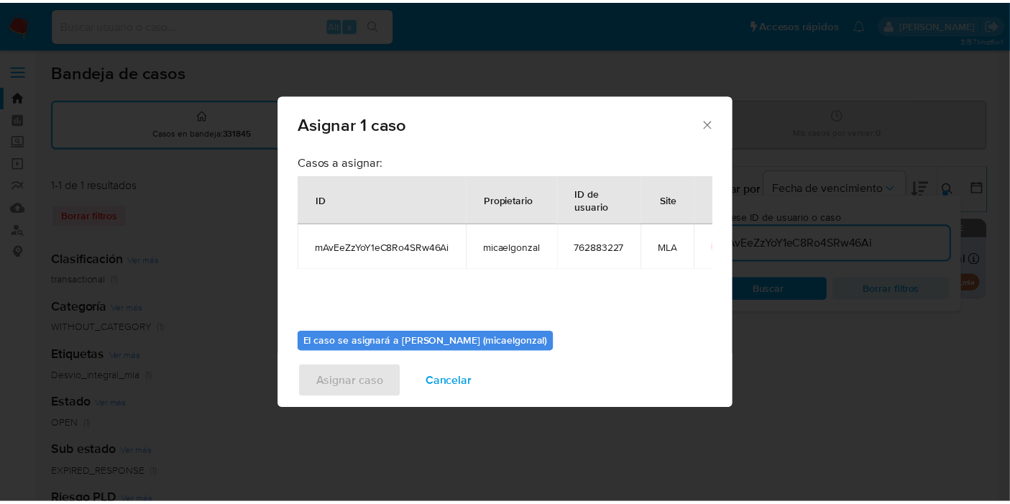
scroll to position [73, 0]
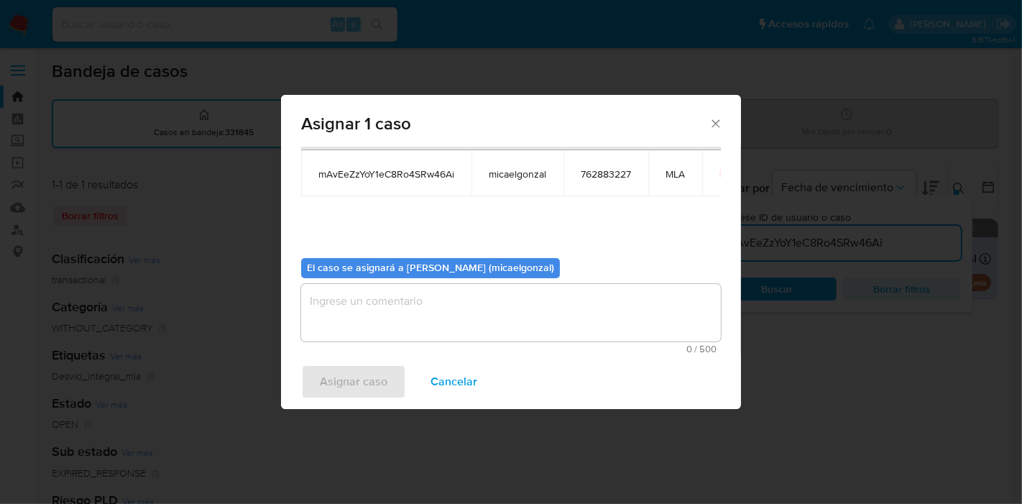
drag, startPoint x: 364, startPoint y: 342, endPoint x: 375, endPoint y: 315, distance: 29.0
click at [367, 339] on div "0 / 500 500 caracteres restantes" at bounding box center [511, 319] width 420 height 70
click at [375, 315] on textarea "assign-modal" at bounding box center [511, 313] width 420 height 58
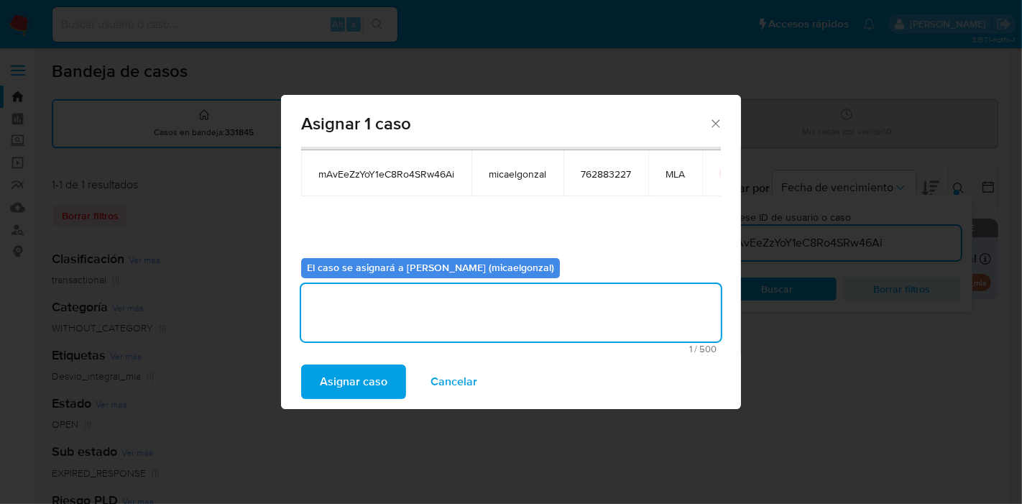
click at [349, 376] on span "Asignar caso" at bounding box center [354, 382] width 68 height 32
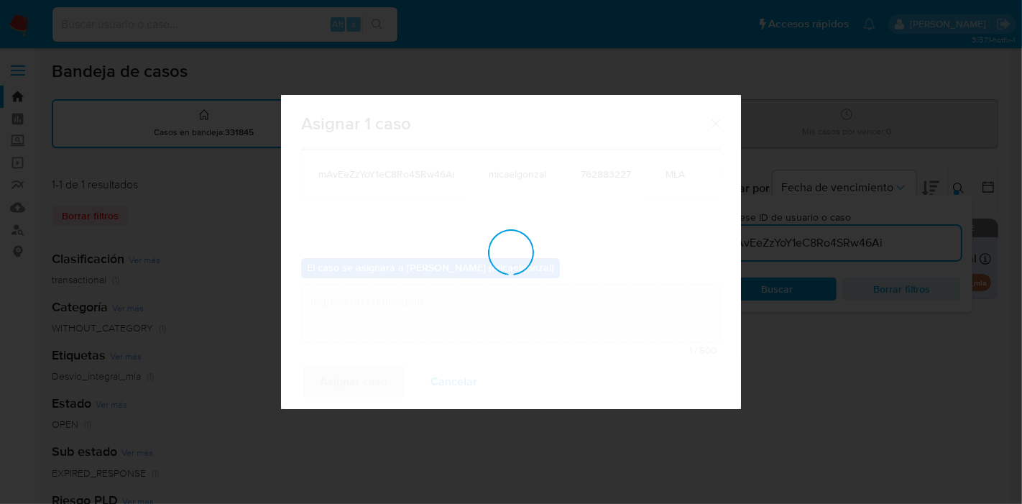
checkbox input "false"
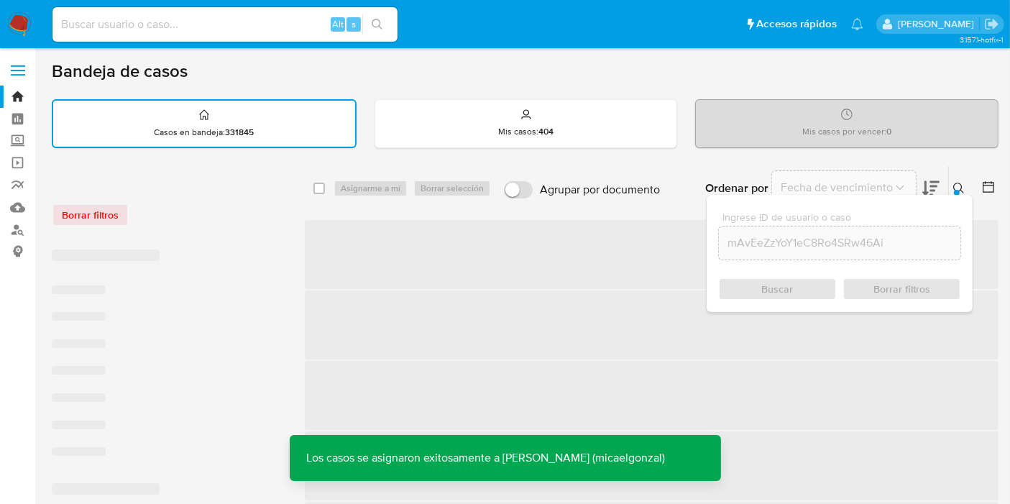
click at [203, 25] on input at bounding box center [224, 24] width 345 height 19
paste input "mAvEeZzYoY1eC8Ro4SRw46Ai"
type input "mAvEeZzYoY1eC8Ro4SRw46Ai"
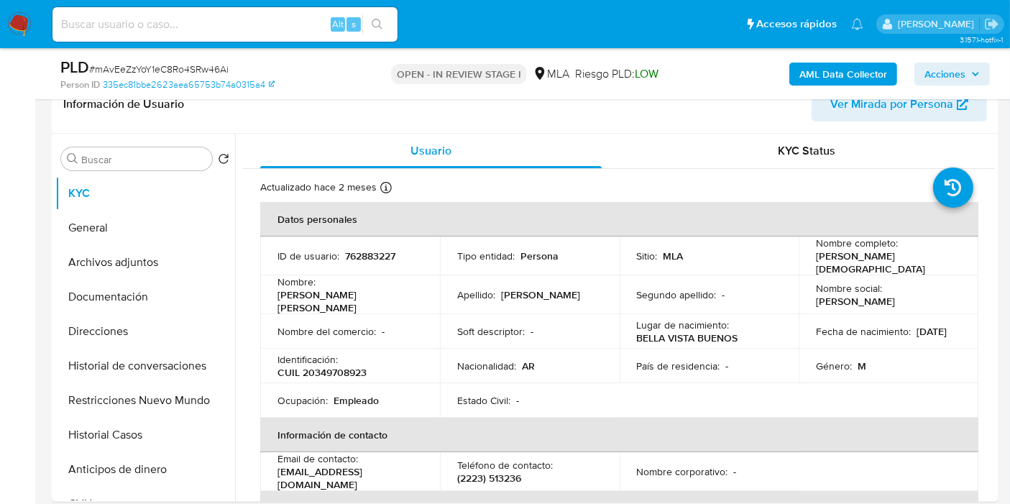
select select "10"
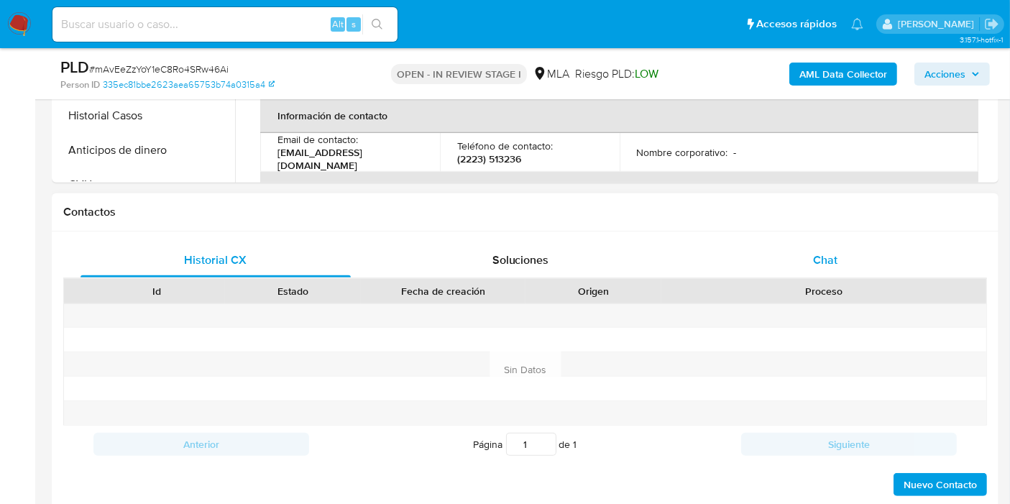
click at [879, 255] on div "Chat" at bounding box center [825, 260] width 270 height 35
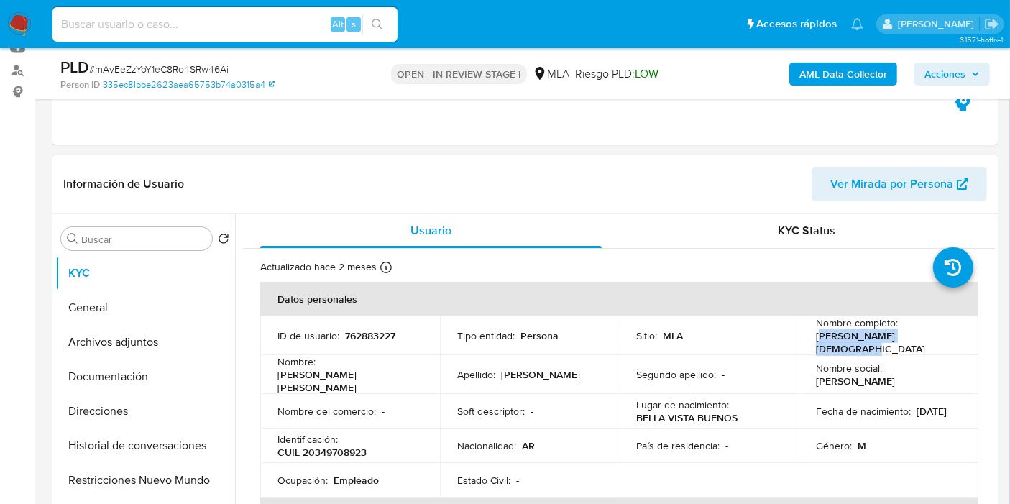
drag, startPoint x: 938, startPoint y: 344, endPoint x: 815, endPoint y: 345, distance: 122.2
click at [816, 345] on div "Nombre completo : Jonathan Jesus Firmapaz" at bounding box center [888, 335] width 145 height 39
drag, startPoint x: 810, startPoint y: 341, endPoint x: 937, endPoint y: 336, distance: 126.6
click at [937, 336] on td "Nombre completo : Jonathan Jesus Firmapaz" at bounding box center [889, 335] width 180 height 39
copy p "Jonathan Jesus Firmapaz"
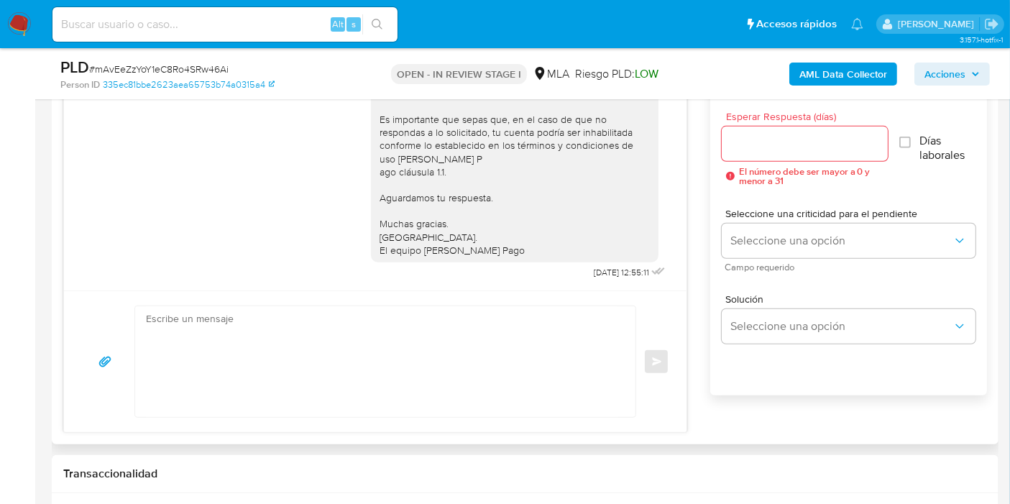
scroll to position [879, 0]
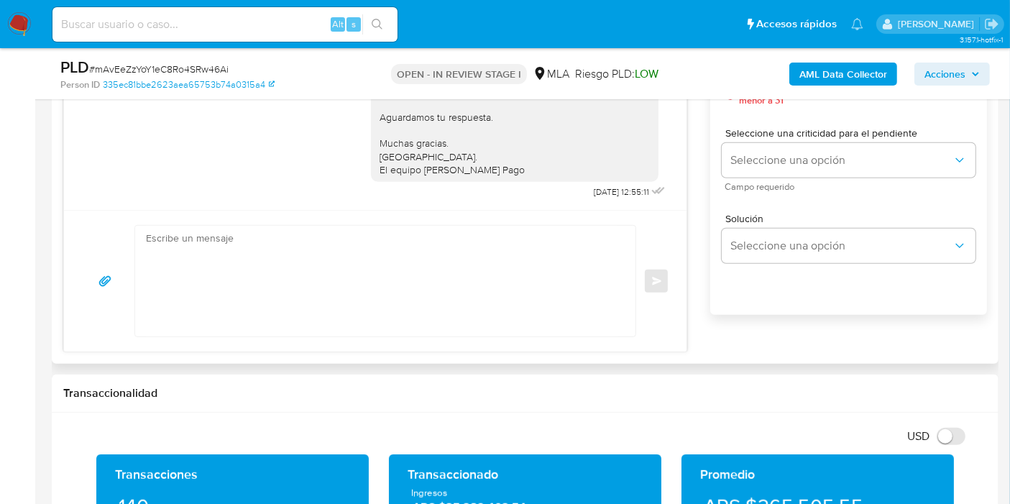
click at [548, 305] on textarea at bounding box center [382, 281] width 472 height 111
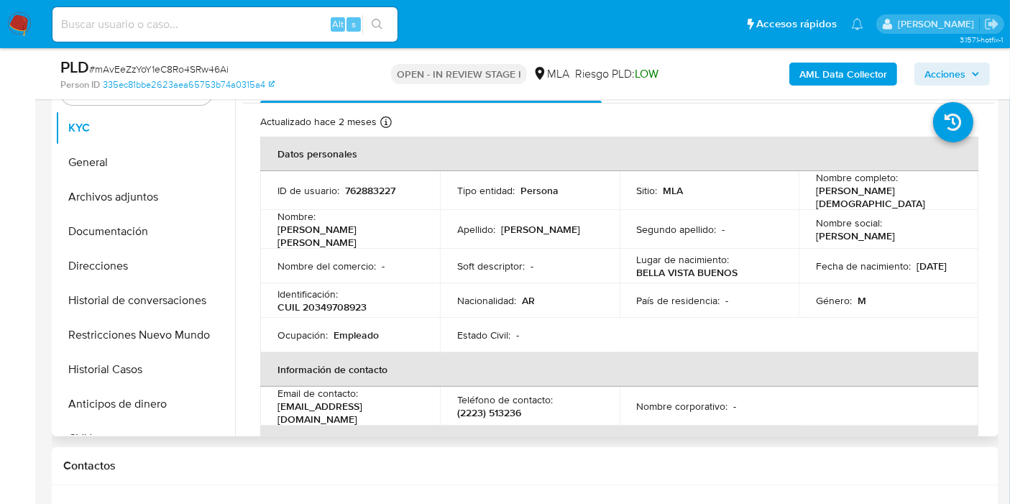
scroll to position [239, 0]
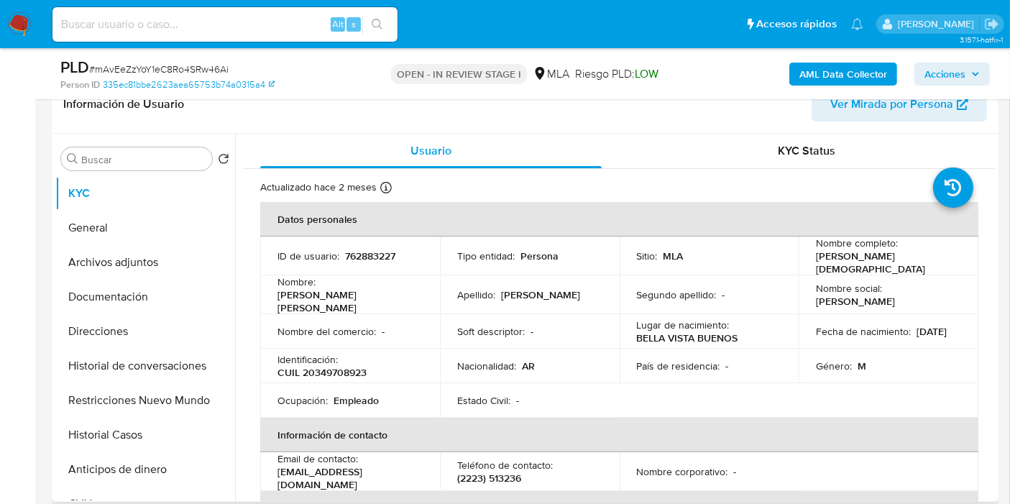
click at [829, 262] on p "Jonathan Jesus Firmapaz" at bounding box center [885, 262] width 139 height 26
copy p "Jonathan"
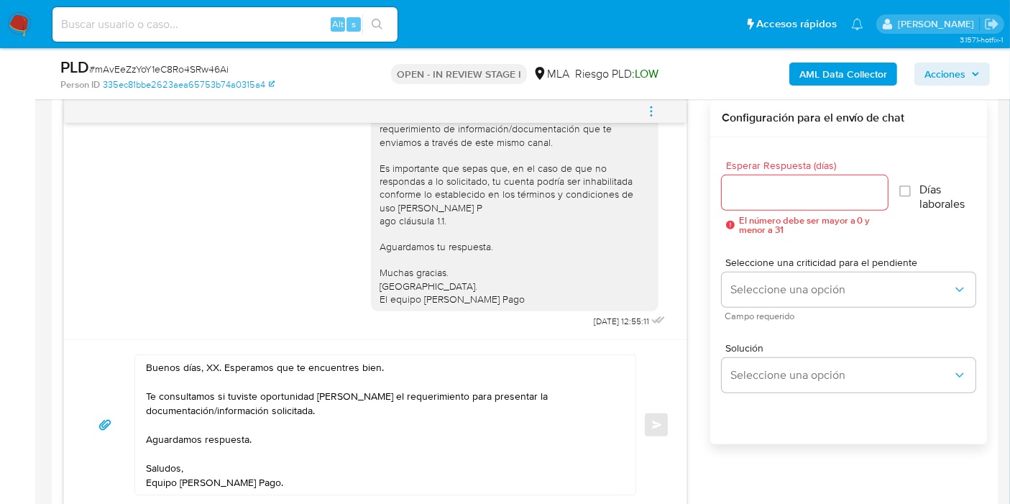
scroll to position [879, 0]
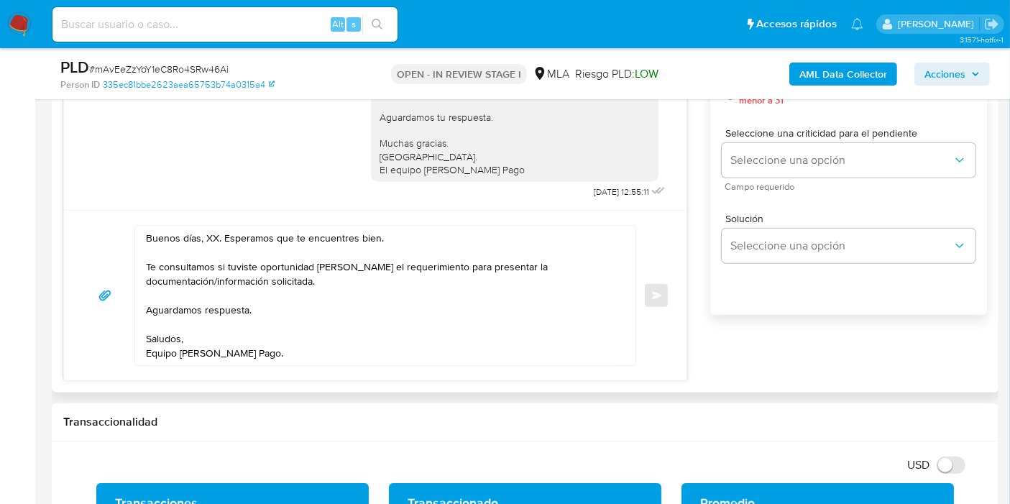
click at [209, 240] on textarea "Buenos días, XX. Esperamos que te encuentres bien. Te consultamos si tuviste op…" at bounding box center [382, 295] width 472 height 139
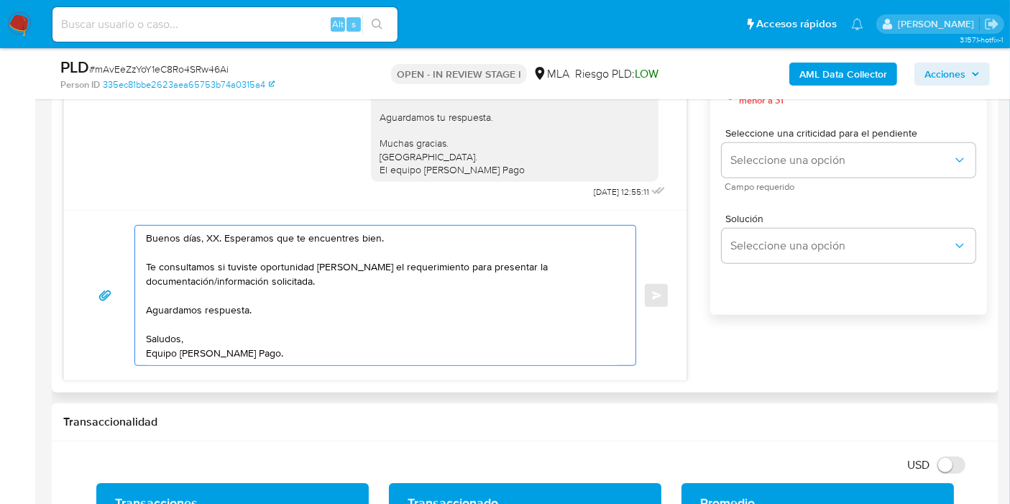
click at [209, 240] on textarea "Buenos días, XX. Esperamos que te encuentres bien. Te consultamos si tuviste op…" at bounding box center [382, 295] width 472 height 139
paste textarea "Jonathan"
click at [451, 298] on textarea "Buenos días, Jonathan. Esperamos que te encuentres bien. Te consultamos si tuvi…" at bounding box center [382, 295] width 472 height 139
click at [453, 282] on textarea "Buenos días, Jonathan. Esperamos que te encuentres bien. Te consultamos si tuvi…" at bounding box center [382, 295] width 472 height 139
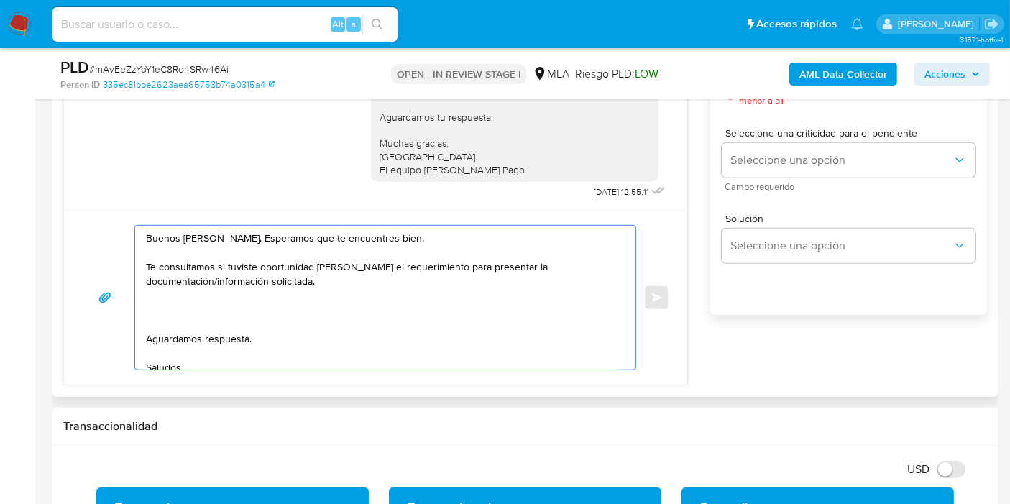
paste textarea "nformar el motivo del incremento significativo de los ingresos en tu cuenta en …"
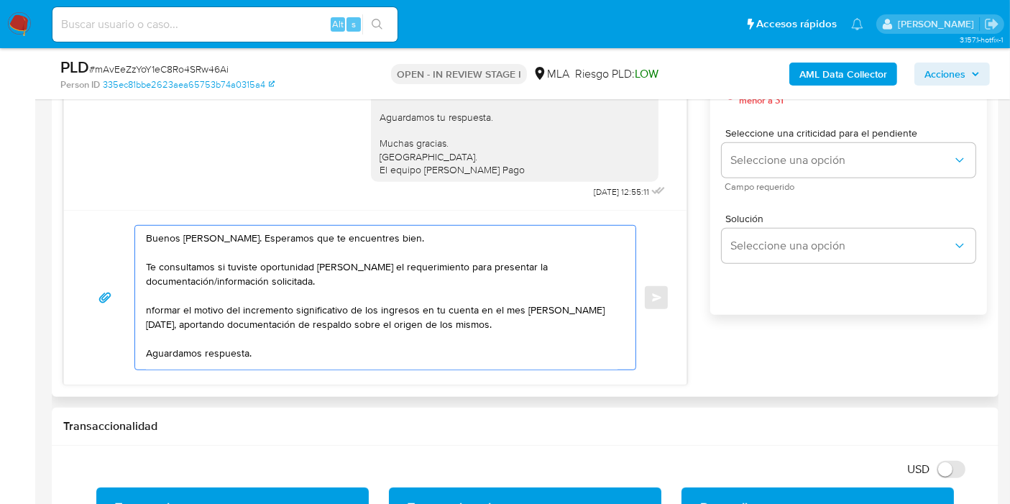
click at [157, 312] on textarea "Buenos días, Jonathan. Esperamos que te encuentres bien. Te consultamos si tuvi…" at bounding box center [382, 298] width 472 height 144
drag, startPoint x: 392, startPoint y: 337, endPoint x: 160, endPoint y: 308, distance: 234.1
click at [392, 336] on textarea "Buenos días, Jonathan. Esperamos que te encuentres bien. Te consultamos si tuvi…" at bounding box center [382, 298] width 472 height 144
drag, startPoint x: 240, startPoint y: 320, endPoint x: 250, endPoint y: 322, distance: 10.3
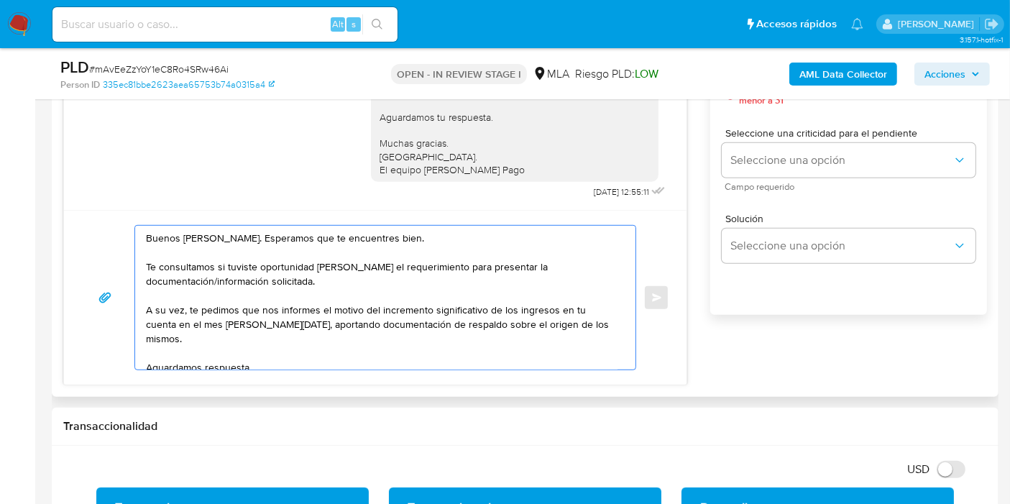
click at [244, 321] on textarea "Buenos días, Jonathan. Esperamos que te encuentres bien. Te consultamos si tuvi…" at bounding box center [382, 298] width 472 height 144
drag, startPoint x: 248, startPoint y: 320, endPoint x: 296, endPoint y: 319, distance: 48.2
click at [296, 319] on textarea "Buenos días, Jonathan. Esperamos que te encuentres bien. Te consultamos si tuvi…" at bounding box center [382, 298] width 472 height 144
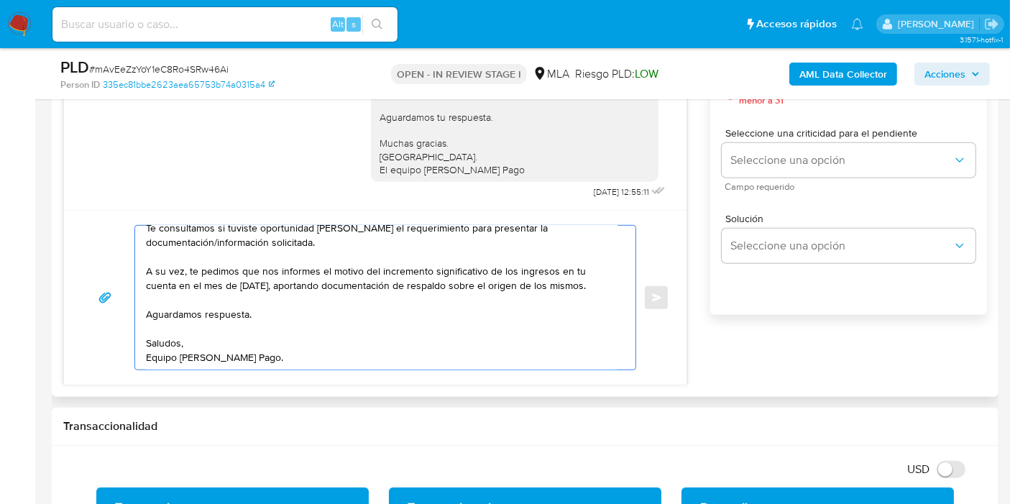
scroll to position [53, 0]
click at [342, 288] on textarea "Buenos días, Jonathan. Esperamos que te encuentres bien. Te consultamos si tuvi…" at bounding box center [382, 298] width 472 height 144
click at [408, 303] on textarea "Buenos días, Jonathan. Esperamos que te encuentres bien. Te consultamos si tuvi…" at bounding box center [382, 298] width 472 height 144
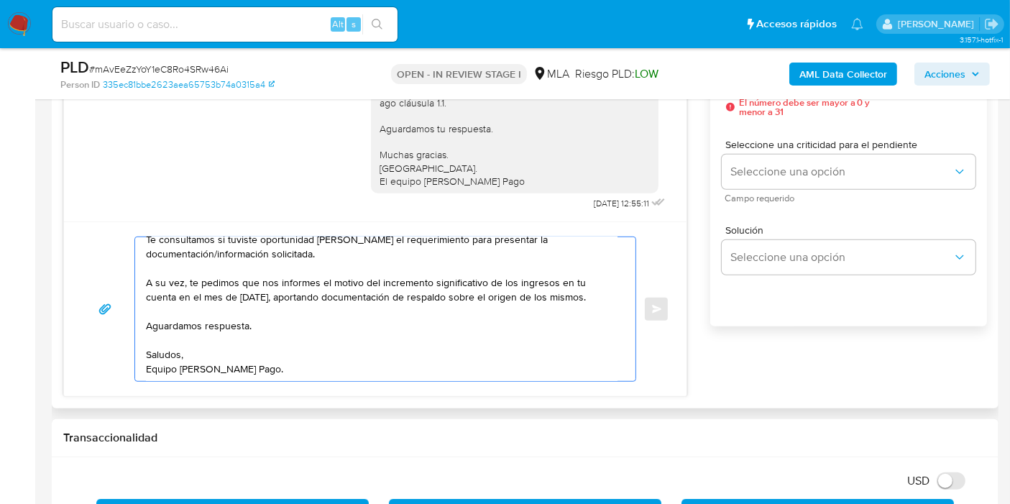
scroll to position [719, 0]
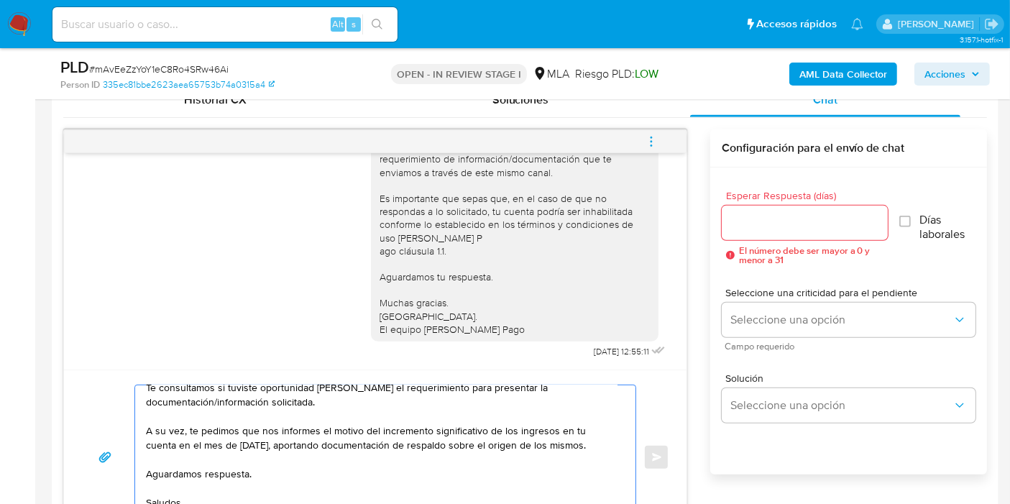
type textarea "Buenos días, Jonathan. Esperamos que te encuentres bien. Te consultamos si tuvi…"
drag, startPoint x: 752, startPoint y: 165, endPoint x: 753, endPoint y: 214, distance: 48.9
click at [753, 167] on div "Configuración para el envío de chat Esperar Respuesta (días) El número debe ser…" at bounding box center [848, 301] width 277 height 345
click at [753, 219] on input "Esperar Respuesta (días)" at bounding box center [805, 223] width 166 height 19
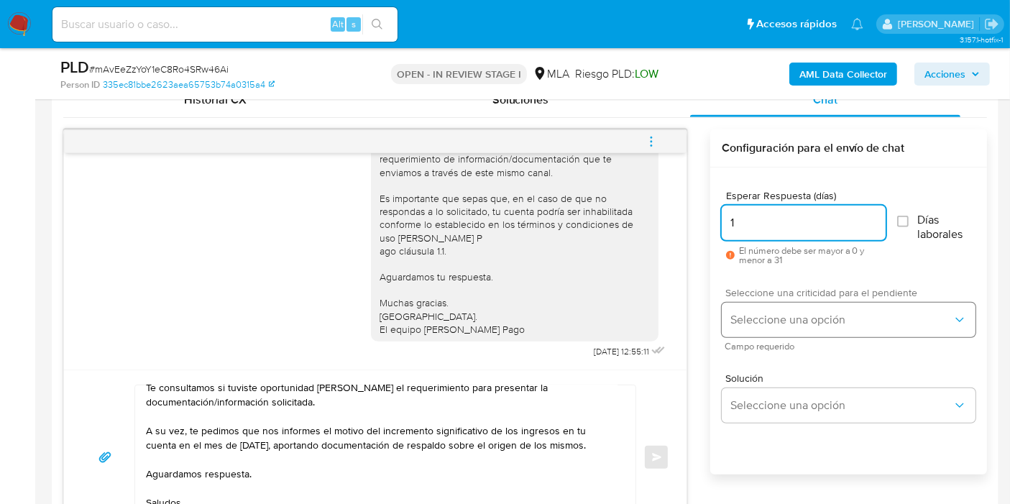
type input "1"
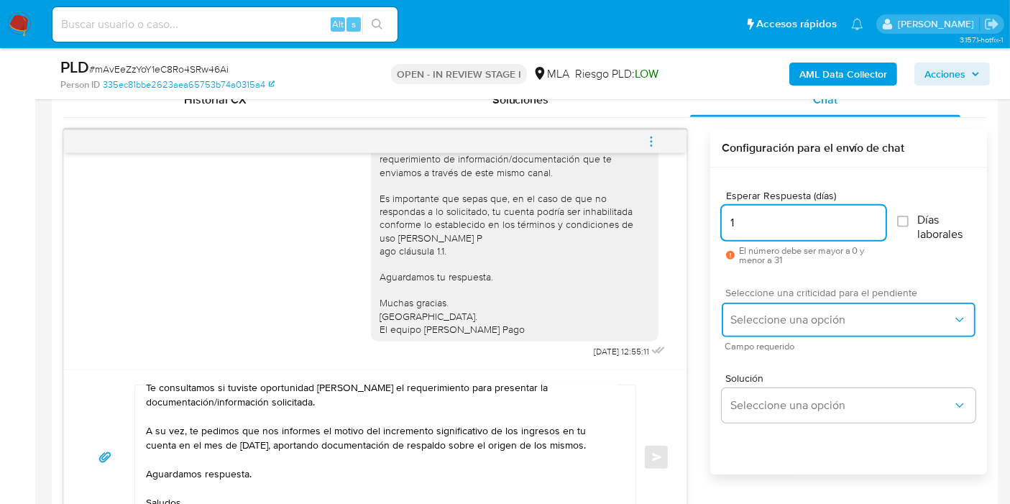
click at [770, 307] on button "Seleccione una opción" at bounding box center [849, 320] width 254 height 35
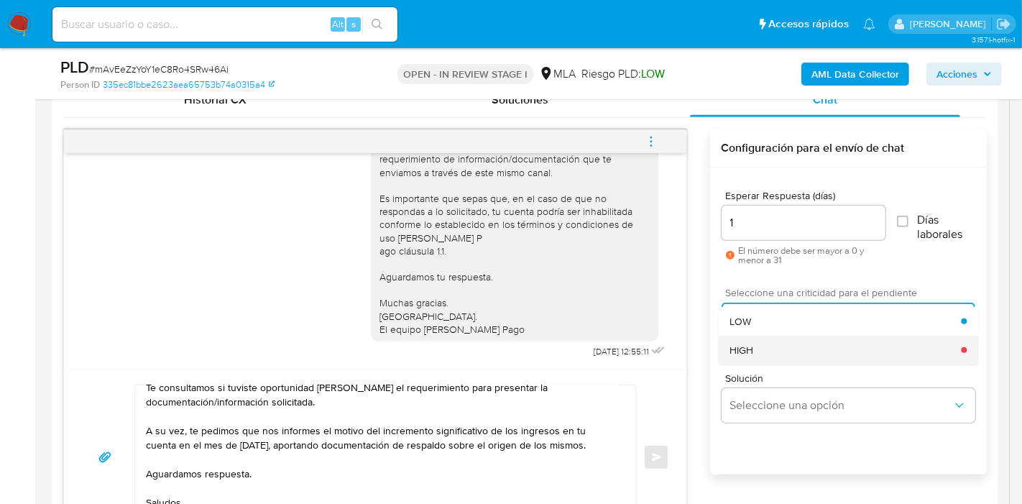
click at [762, 351] on div "HIGH" at bounding box center [846, 350] width 232 height 29
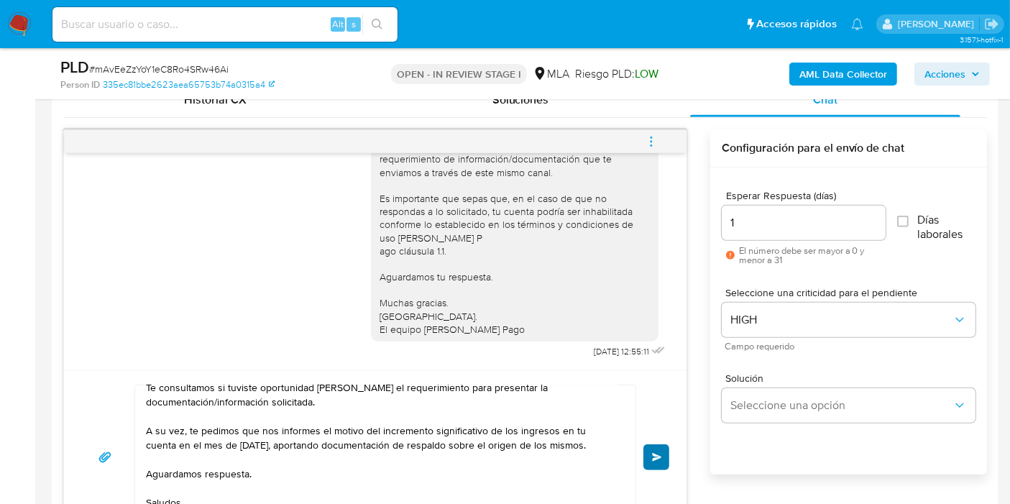
drag, startPoint x: 674, startPoint y: 470, endPoint x: 661, endPoint y: 462, distance: 15.8
click at [666, 466] on div "Buenos días, Jonathan. Esperamos que te encuentres bien. Te consultamos si tuvi…" at bounding box center [375, 457] width 623 height 175
click at [661, 462] on button "Enviar" at bounding box center [656, 457] width 26 height 26
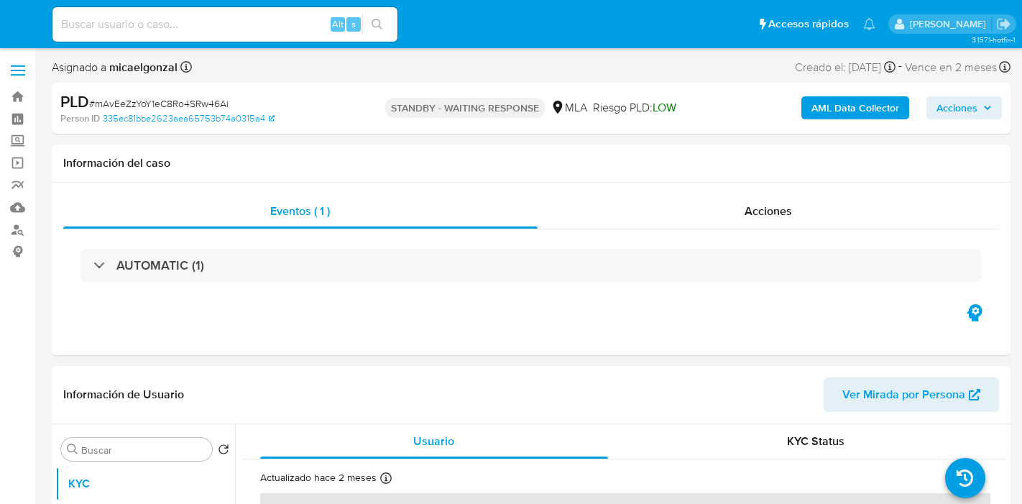
select select "10"
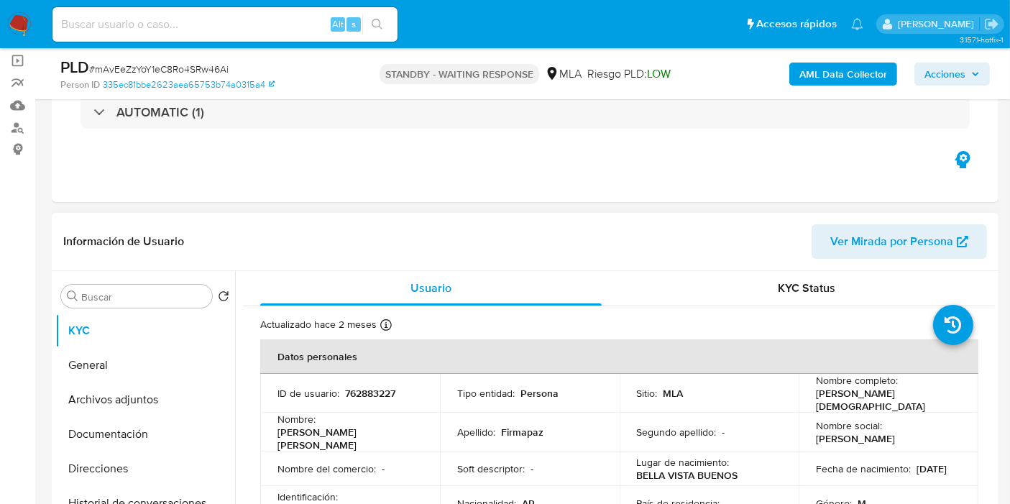
scroll to position [160, 0]
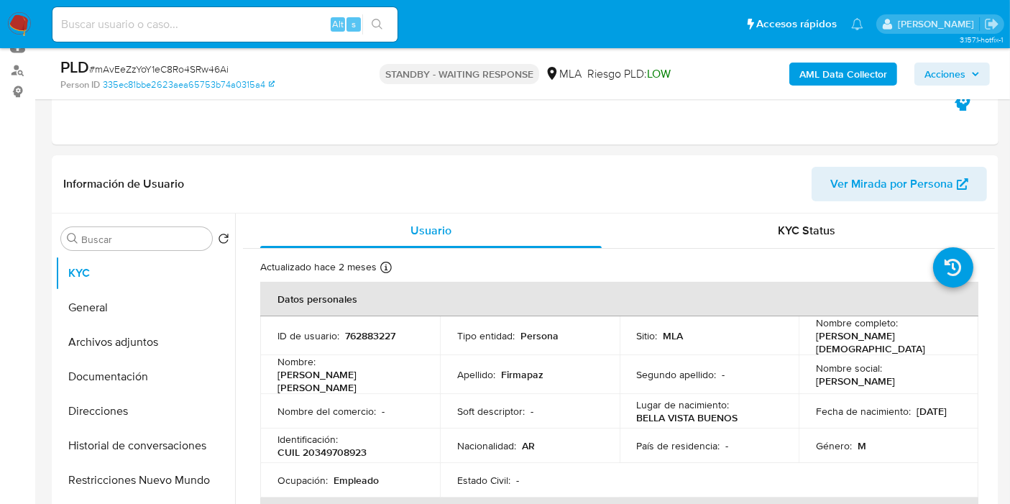
click at [24, 14] on img at bounding box center [19, 24] width 24 height 24
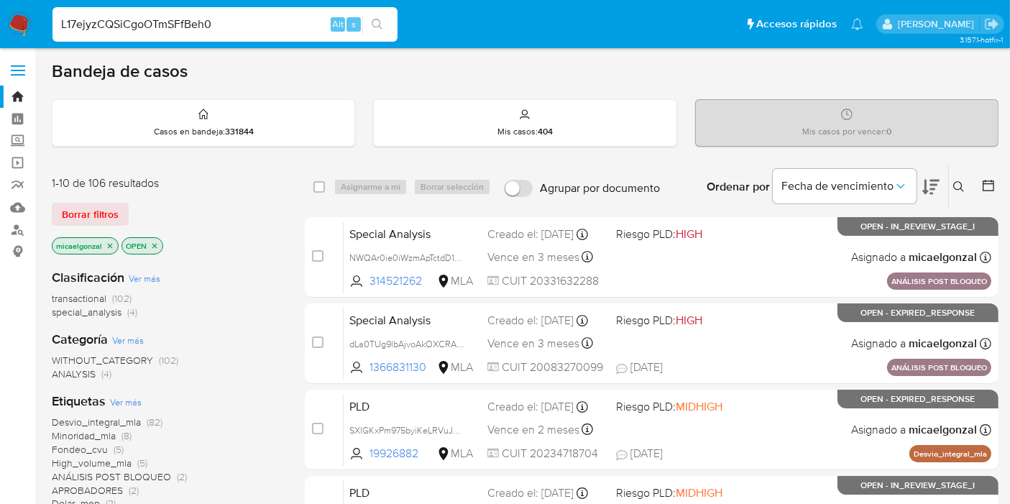
type input "L17ejyzCQSiCgoOTmSFfBeh0"
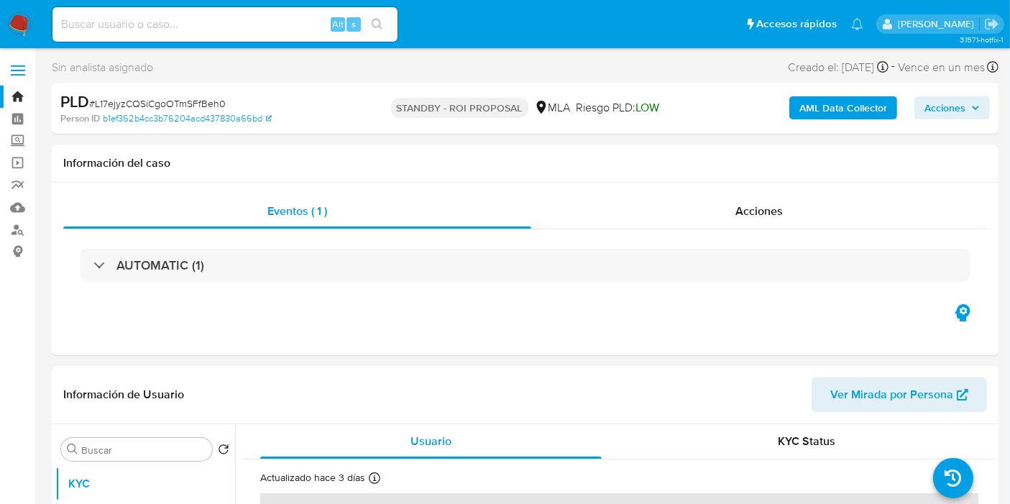
select select "10"
click at [817, 192] on div "Eventos ( 1 ) Acciones AUTOMATIC (1)" at bounding box center [525, 269] width 947 height 173
click at [815, 198] on div "Acciones" at bounding box center [759, 211] width 456 height 35
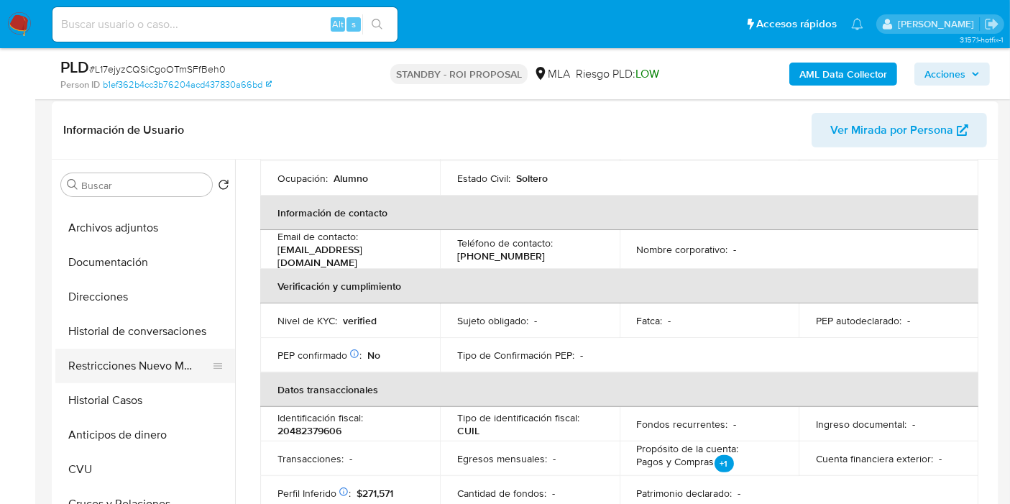
scroll to position [80, 0]
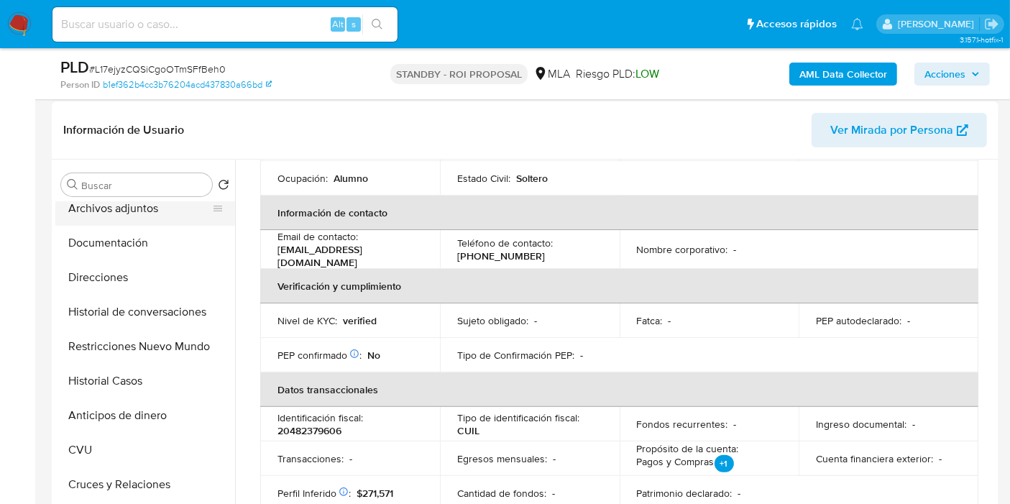
click at [145, 211] on button "Archivos adjuntos" at bounding box center [139, 208] width 168 height 35
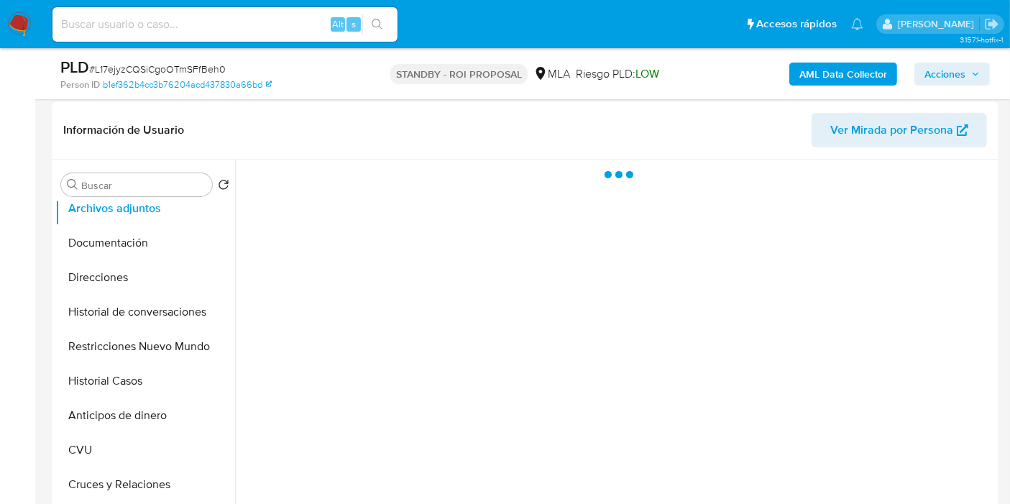
scroll to position [0, 0]
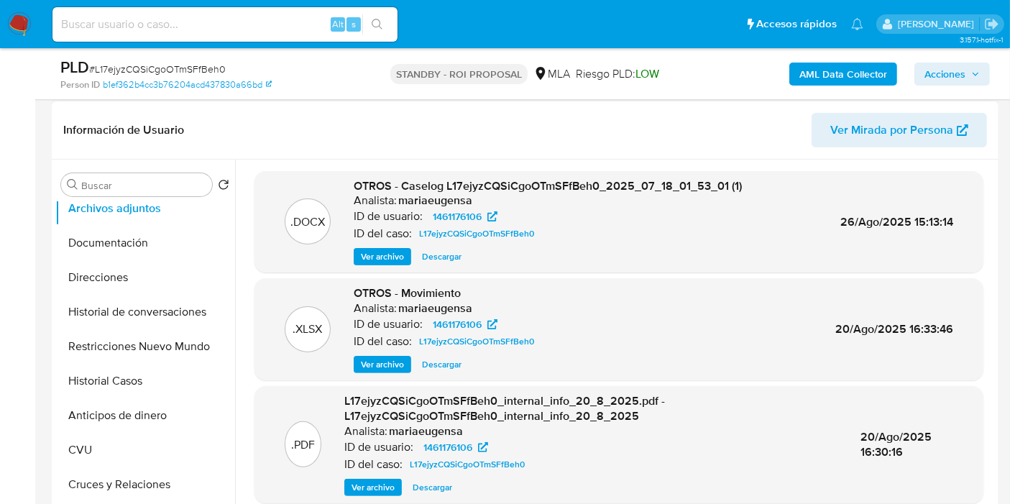
click at [453, 258] on span "Descargar" at bounding box center [442, 256] width 40 height 14
click at [149, 17] on input at bounding box center [224, 24] width 345 height 19
paste input "ImnBaDQgSfFOh84uWFCR1rrs"
type input "ImnBaDQgSfFOh84uWFCR1rrs"
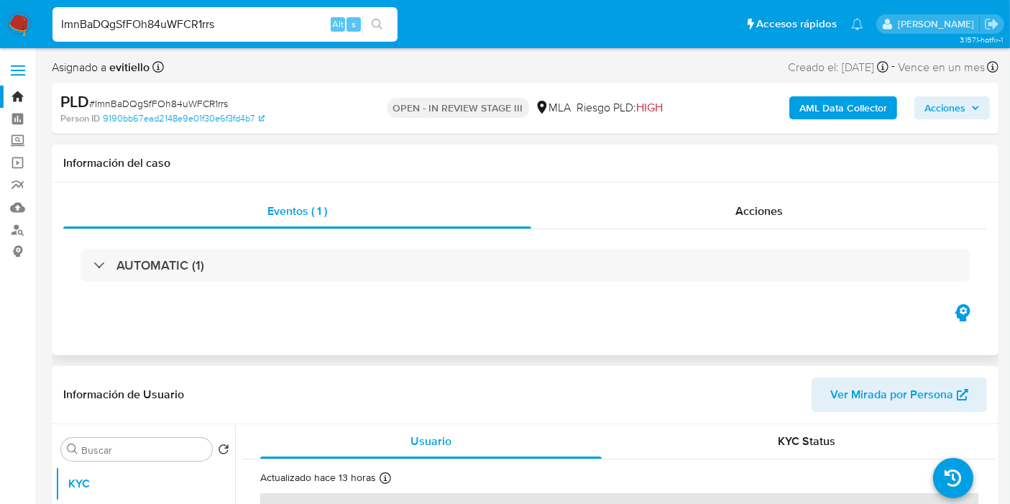
select select "10"
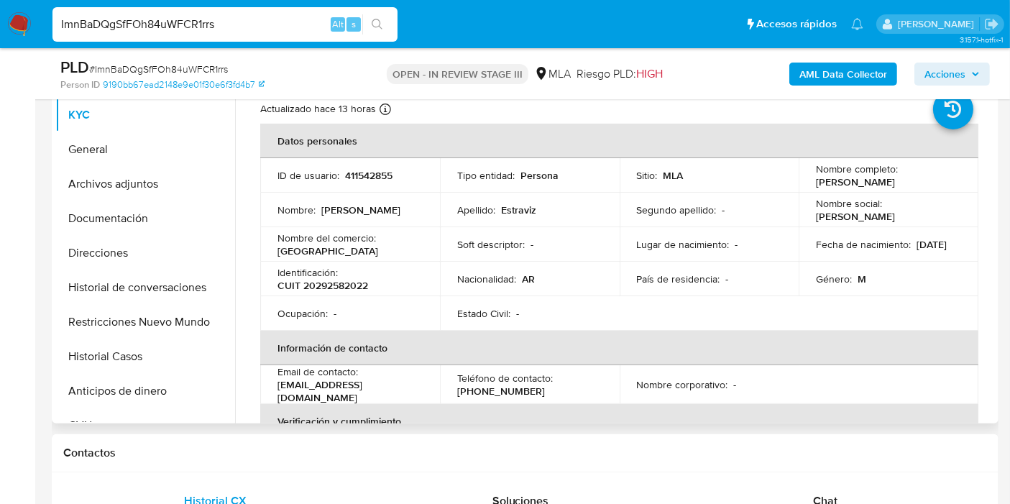
scroll to position [319, 0]
click at [91, 185] on button "Archivos adjuntos" at bounding box center [139, 182] width 168 height 35
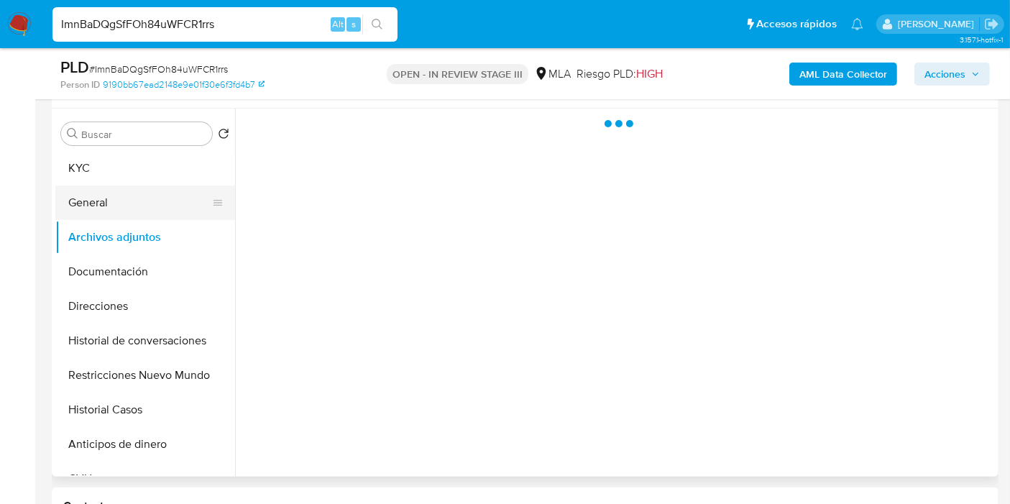
scroll to position [239, 0]
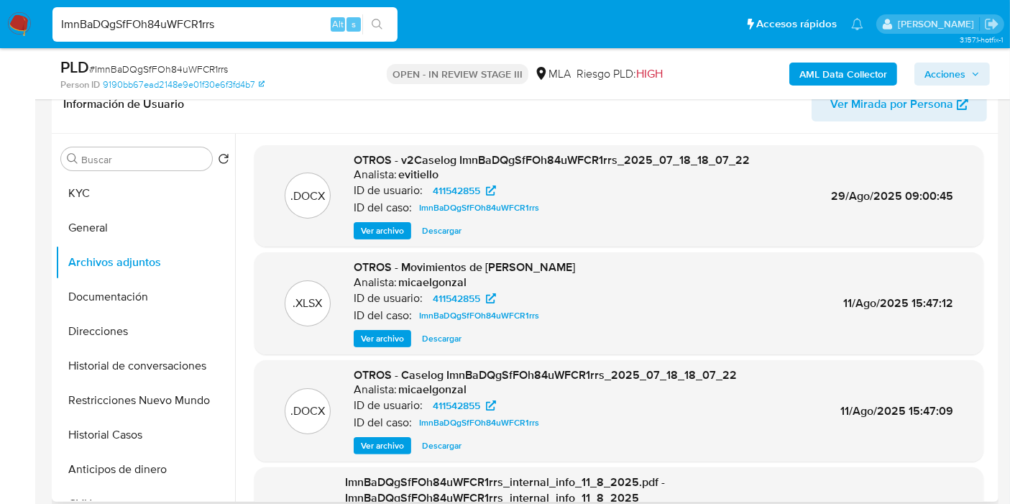
click at [441, 237] on span "Descargar" at bounding box center [442, 231] width 40 height 14
click at [27, 27] on img at bounding box center [19, 24] width 24 height 24
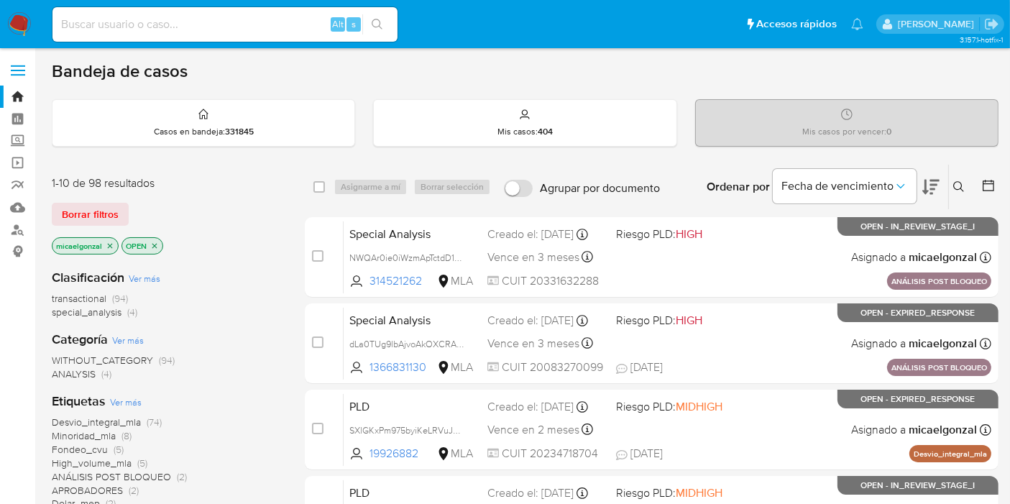
click at [17, 19] on img at bounding box center [19, 24] width 24 height 24
click at [18, 24] on img at bounding box center [19, 24] width 24 height 24
click at [93, 207] on span "Borrar filtros" at bounding box center [90, 214] width 57 height 20
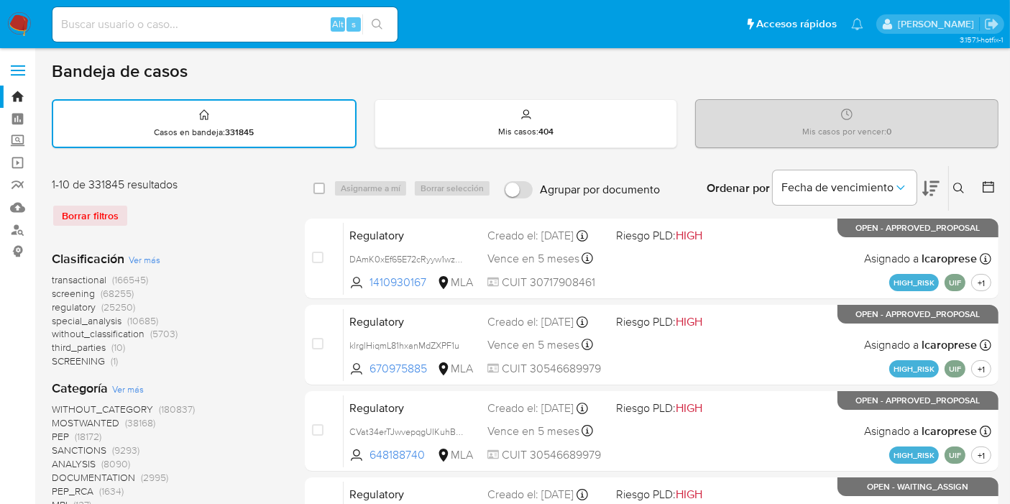
click at [963, 183] on icon at bounding box center [959, 189] width 12 height 12
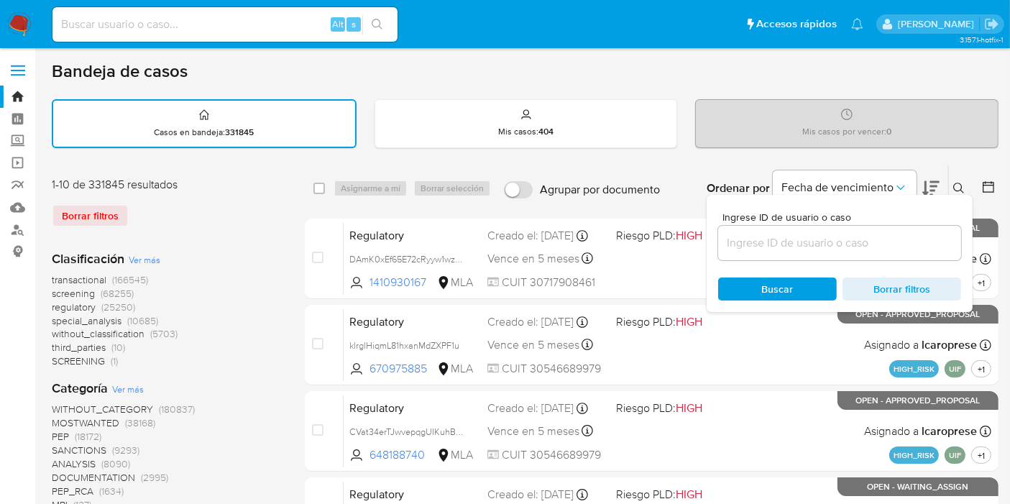
click at [791, 241] on input at bounding box center [839, 243] width 243 height 19
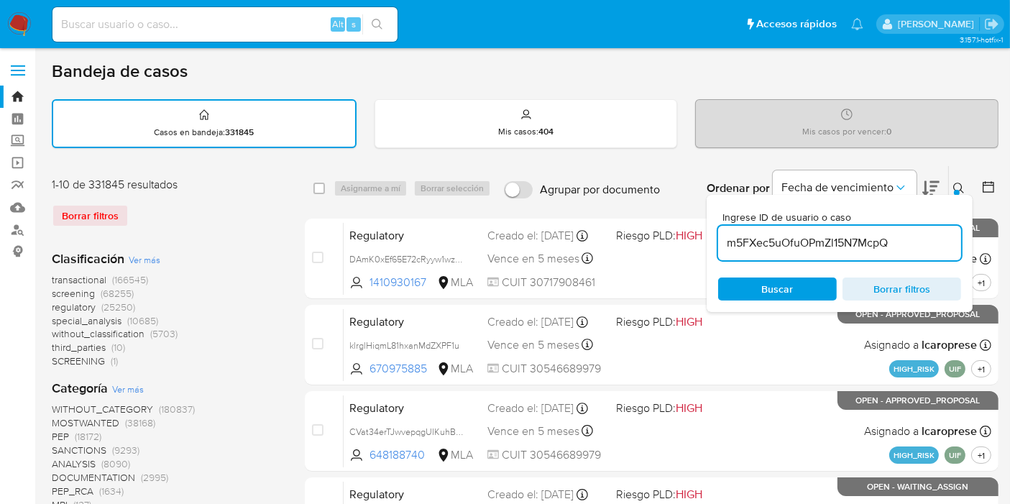
type input "m5FXec5uOfuOPmZl15N7McpQ"
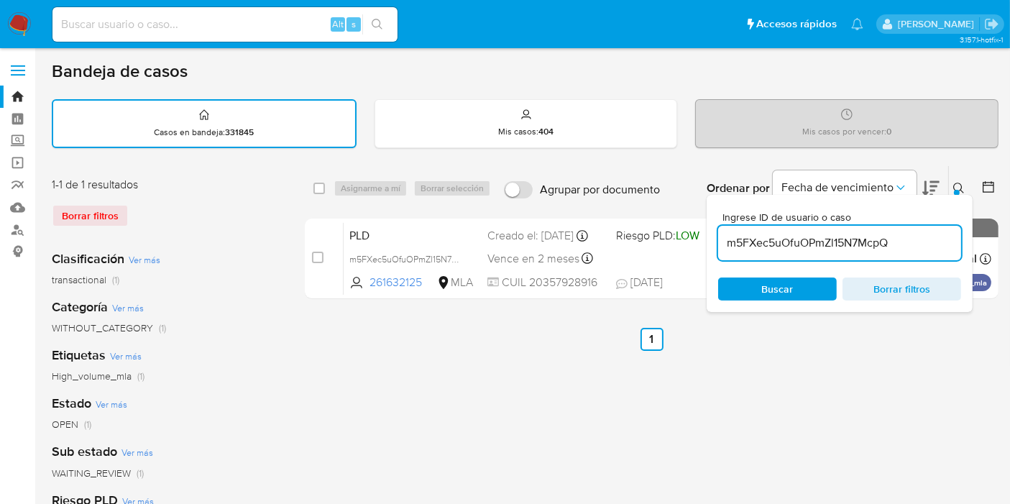
click at [318, 178] on div "select-all-cases-checkbox Asignarme a mí Borrar selección Agrupar por documento…" at bounding box center [652, 188] width 694 height 45
drag, startPoint x: 324, startPoint y: 196, endPoint x: 323, endPoint y: 188, distance: 7.9
click at [323, 196] on div "select-all-cases-checkbox Asignarme a mí Borrar selección Agrupar por documento…" at bounding box center [652, 188] width 694 height 45
click at [323, 188] on input "checkbox" at bounding box center [319, 189] width 12 height 12
checkbox input "true"
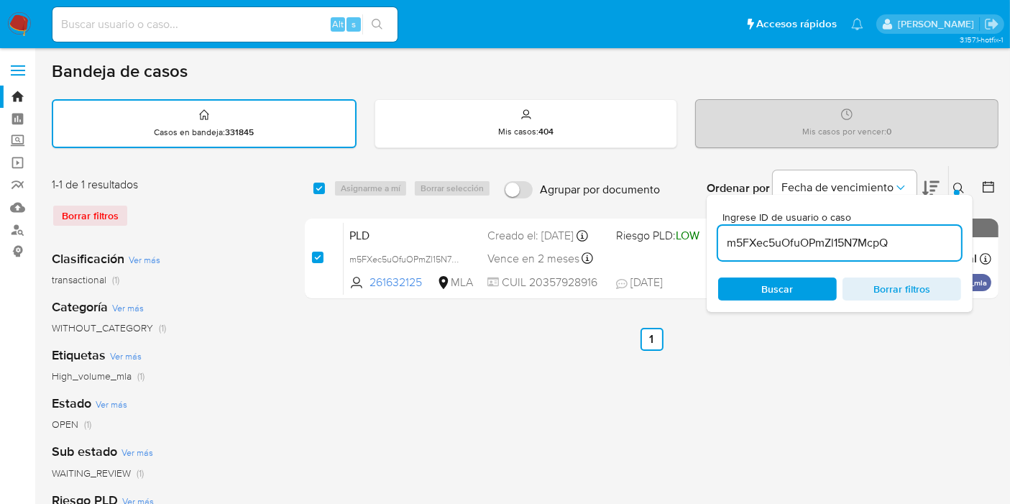
checkbox input "true"
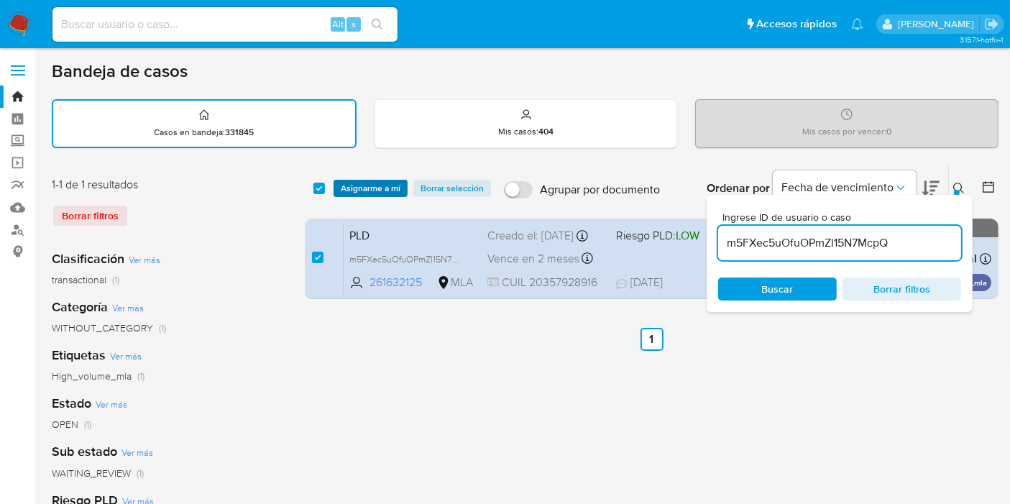
click at [345, 185] on span "Asignarme a mí" at bounding box center [371, 188] width 60 height 14
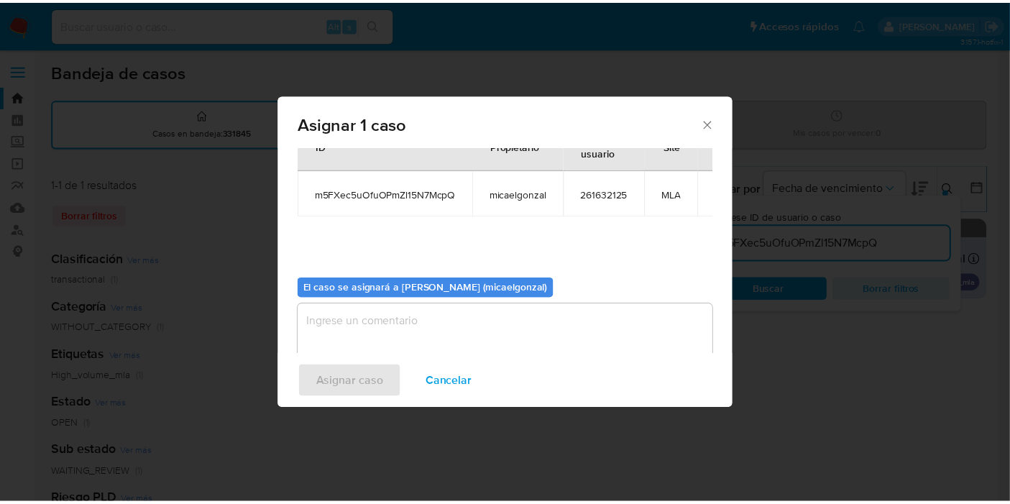
scroll to position [73, 0]
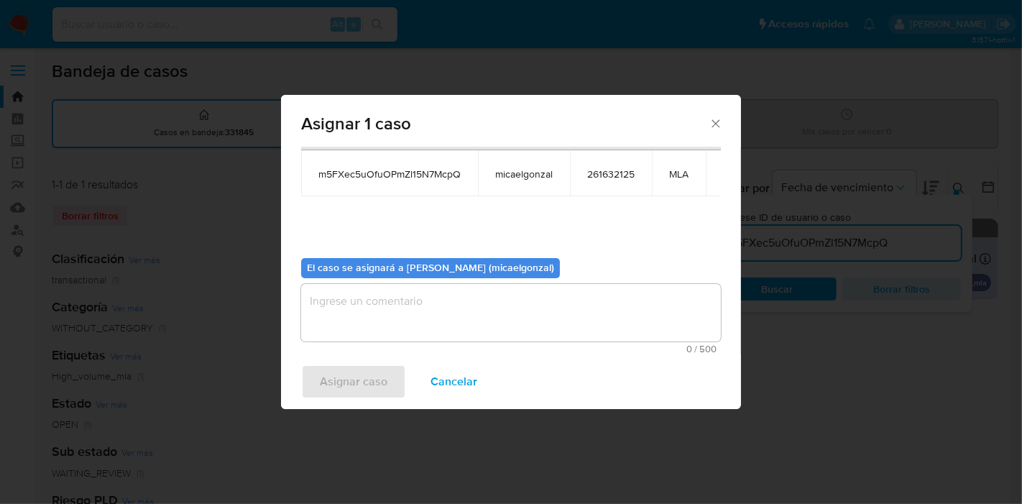
drag, startPoint x: 482, startPoint y: 266, endPoint x: 453, endPoint y: 312, distance: 54.6
click at [477, 272] on b "El caso se asignará a Micaela Estefania Gonzalez (micaelgonzal)" at bounding box center [430, 267] width 247 height 14
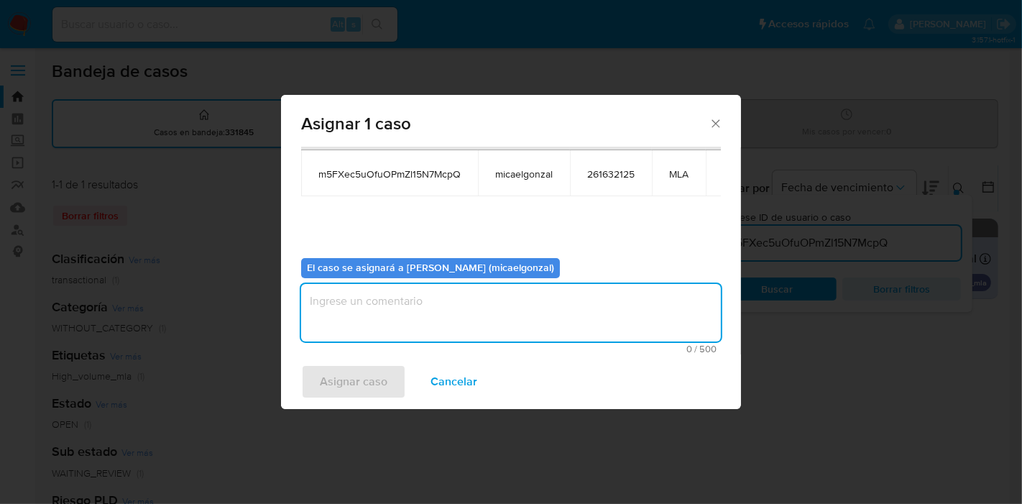
click at [453, 312] on textarea "assign-modal" at bounding box center [511, 313] width 420 height 58
click at [389, 381] on button "Asignar caso" at bounding box center [353, 382] width 105 height 35
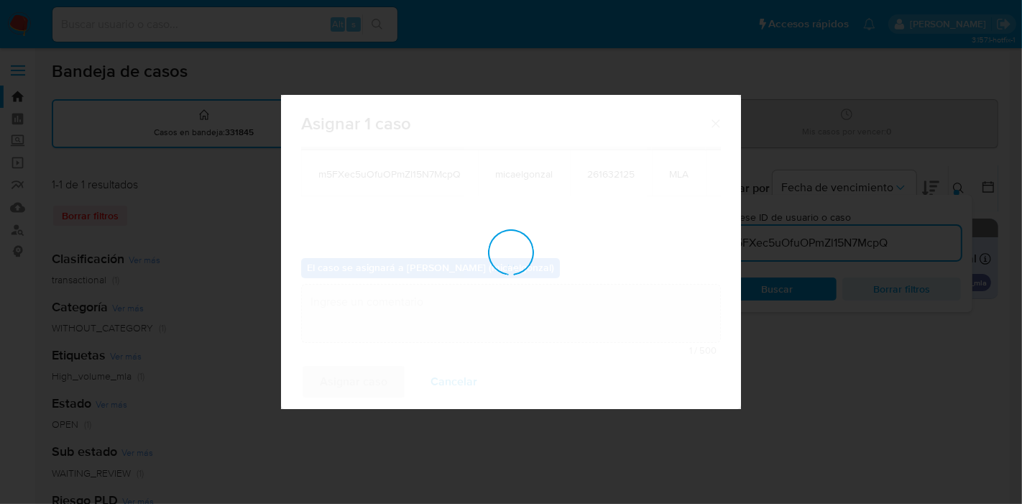
checkbox input "false"
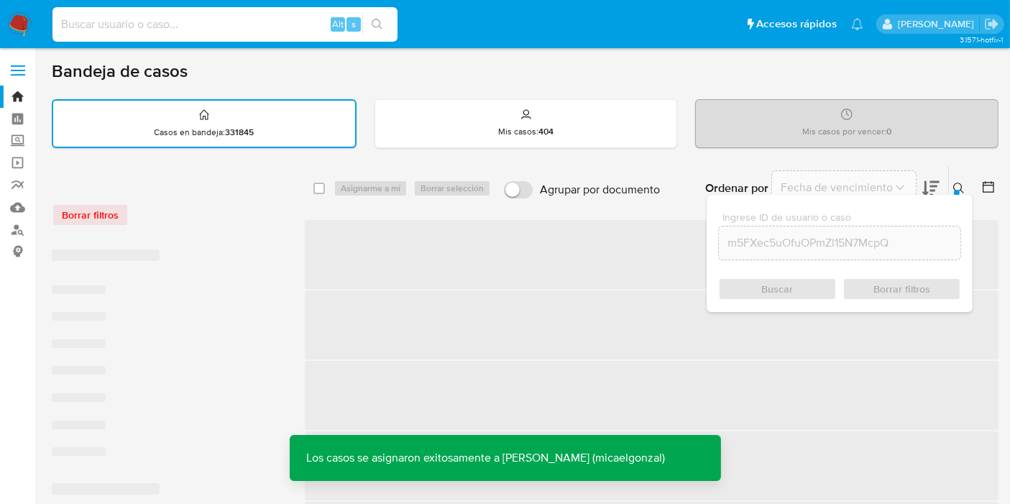
click at [285, 27] on input at bounding box center [224, 24] width 345 height 19
paste input "m5FXec5uOfuOPmZl15N7McpQ"
type input "m5FXec5uOfuOPmZl15N7McpQ"
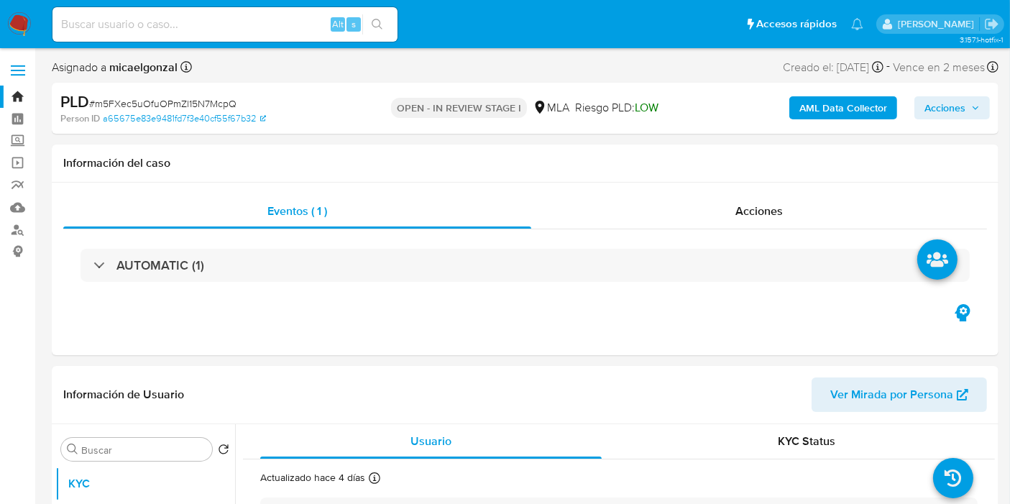
select select "10"
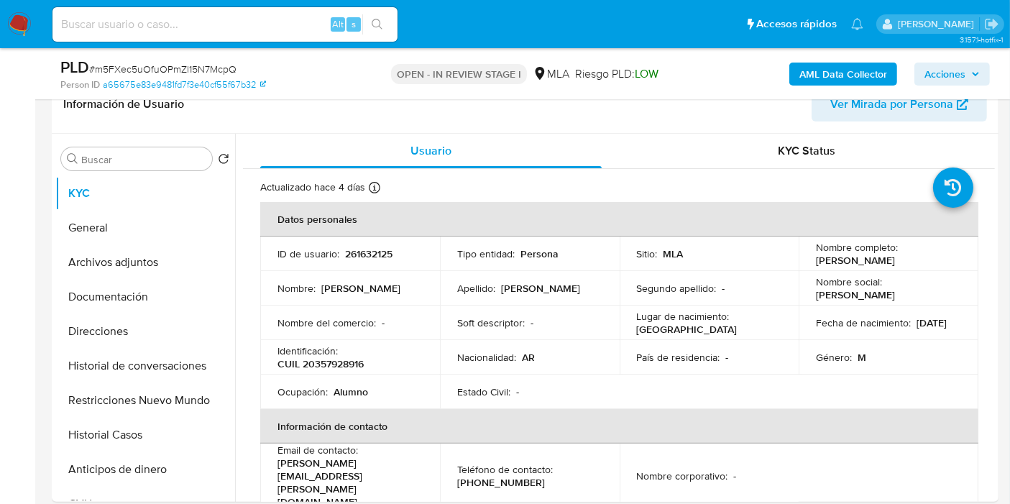
scroll to position [80, 0]
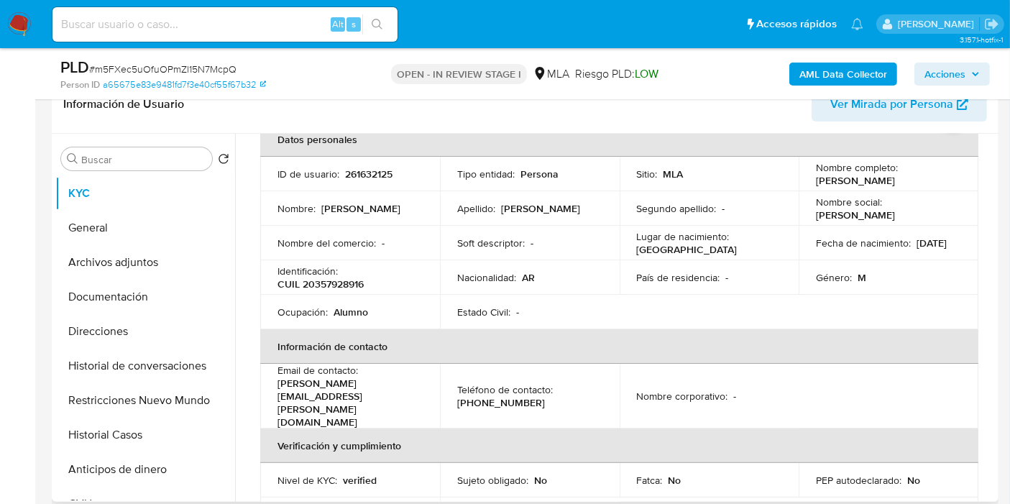
click at [329, 290] on td "Identificación : CUIL 20357928916" at bounding box center [350, 277] width 180 height 35
click at [339, 284] on p "CUIL 20357928916" at bounding box center [321, 284] width 86 height 13
copy p "20357928916"
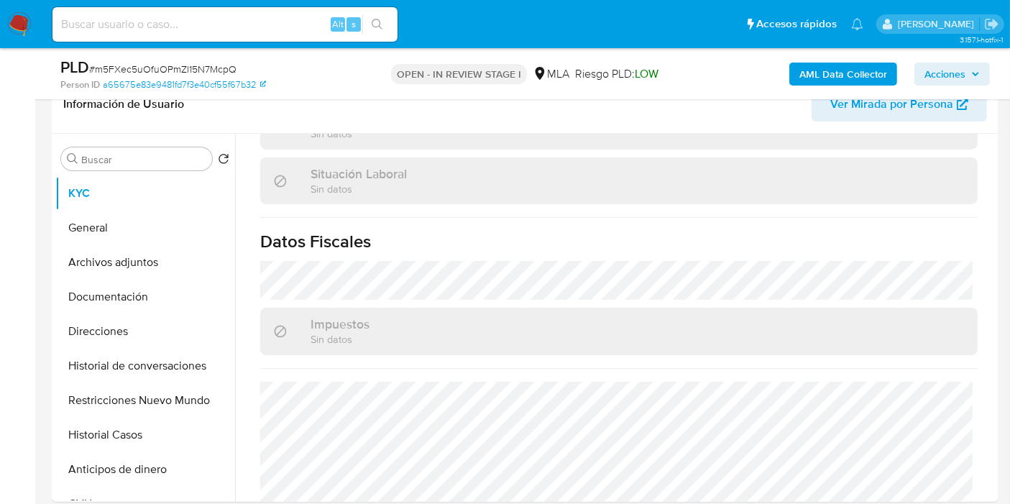
scroll to position [559, 0]
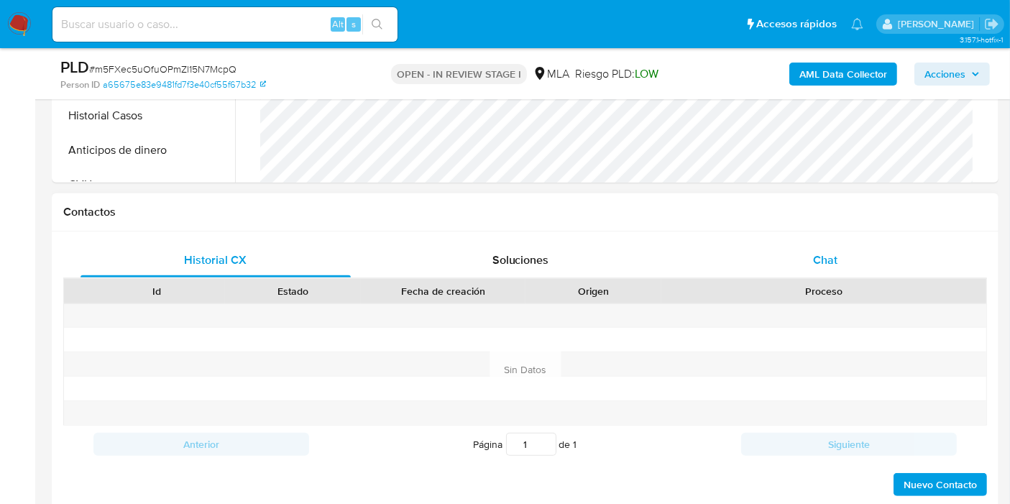
click at [903, 257] on div "Chat" at bounding box center [825, 260] width 270 height 35
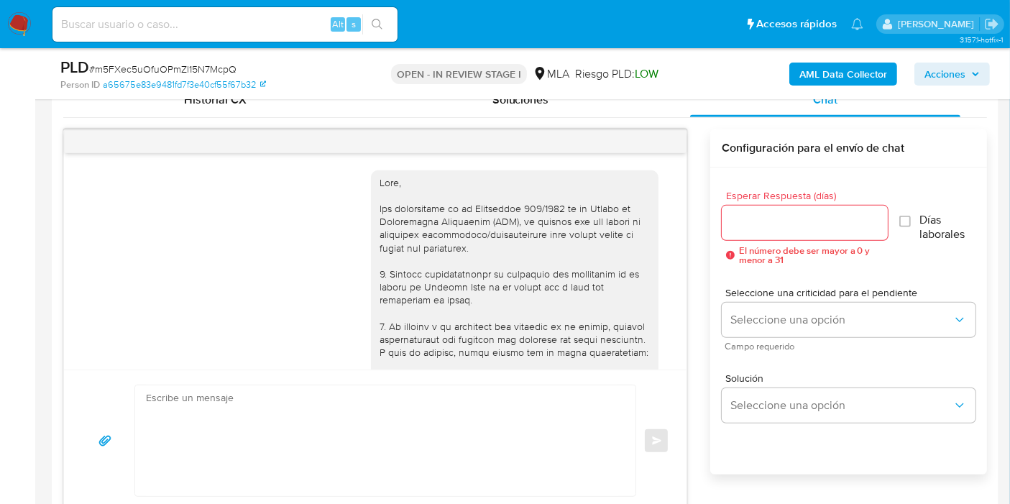
scroll to position [757, 0]
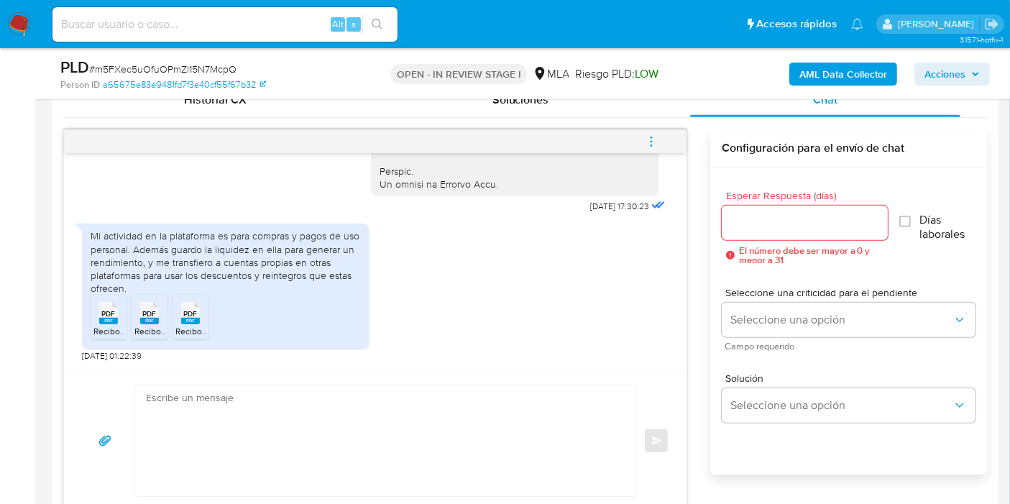
click at [255, 260] on div "Mi actividad en la plataforma es para compras y pagos de uso personal. Además g…" at bounding box center [226, 261] width 270 height 65
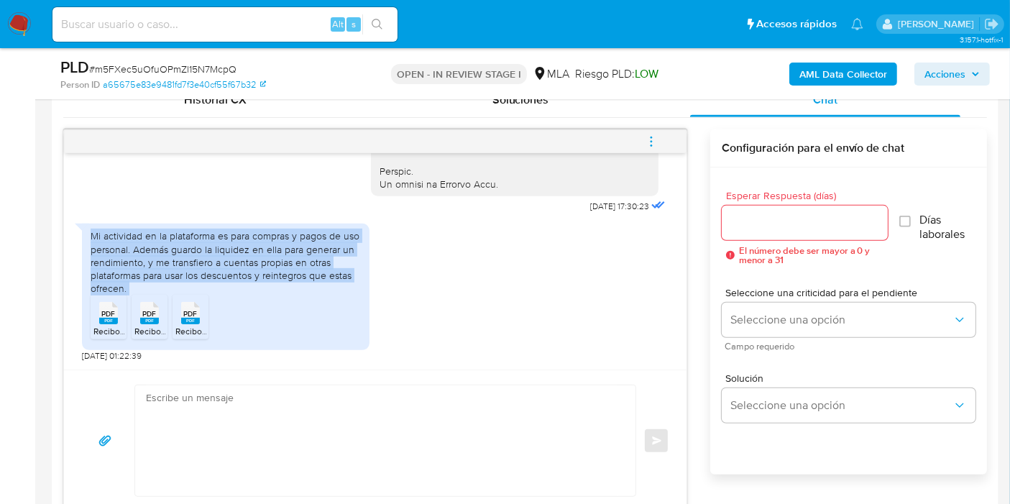
click at [255, 260] on div "Mi actividad en la plataforma es para compras y pagos de uso personal. Además g…" at bounding box center [226, 261] width 270 height 65
copy div "Mi actividad en la plataforma es para compras y pagos de uso personal. Además g…"
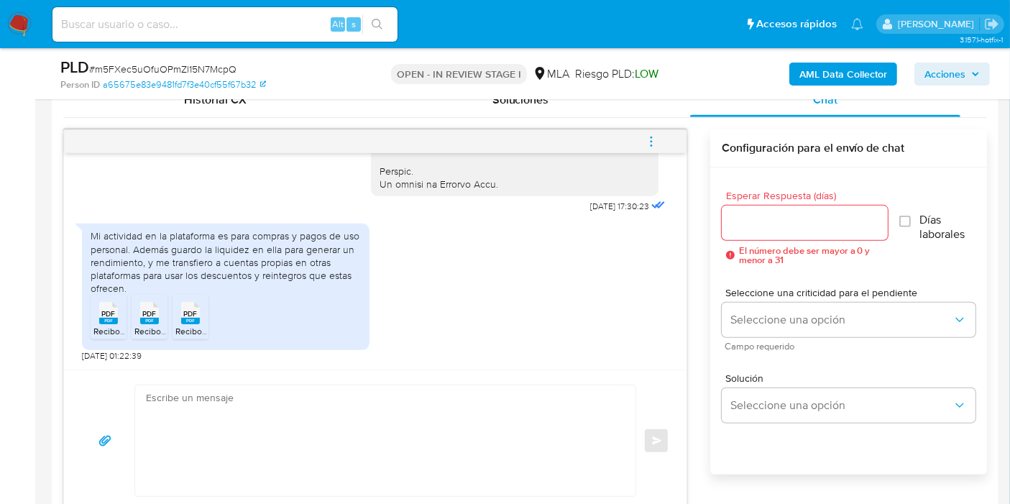
click at [325, 317] on ul "PDF PDF Recibo Junio - Farmaplus.pdf PDF PDF Recibo Mayo - Farmaplus.pdf PDF PD…" at bounding box center [226, 320] width 270 height 50
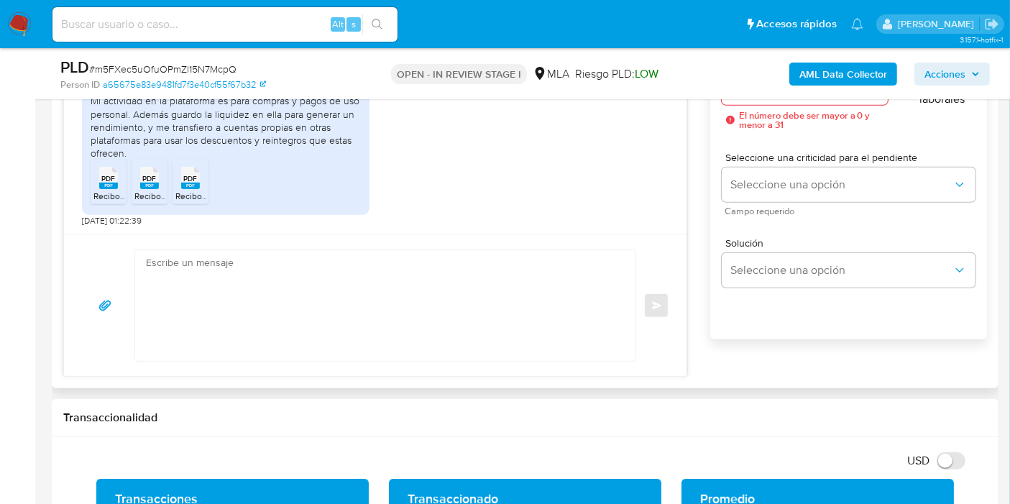
scroll to position [879, 0]
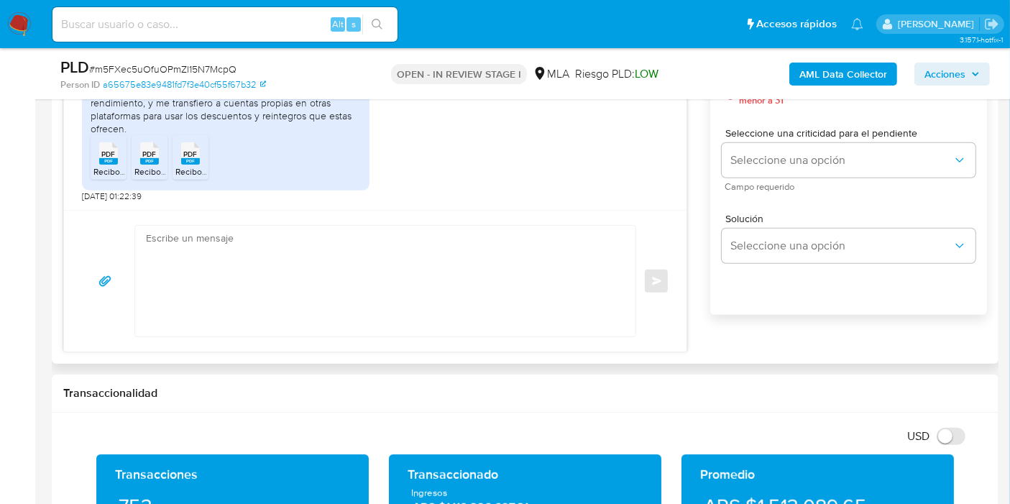
click at [427, 229] on textarea at bounding box center [382, 281] width 472 height 111
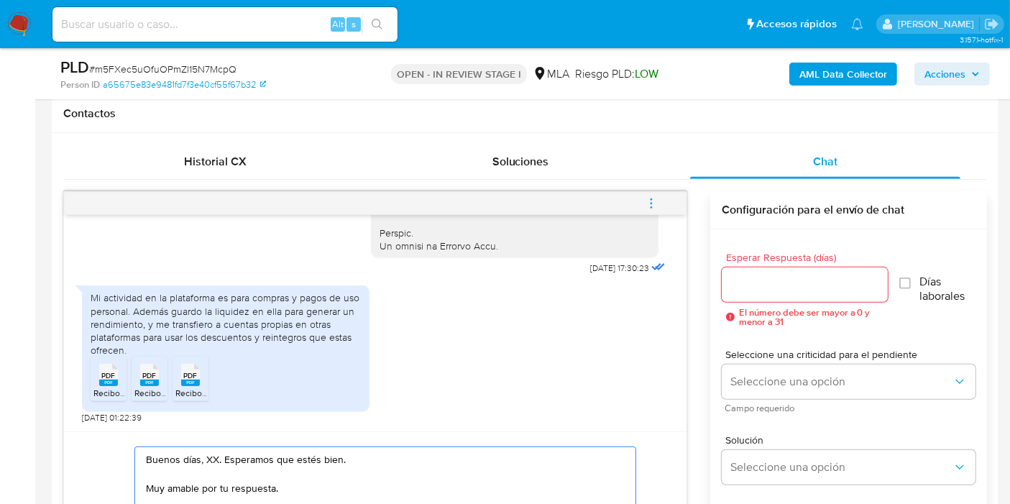
scroll to position [719, 0]
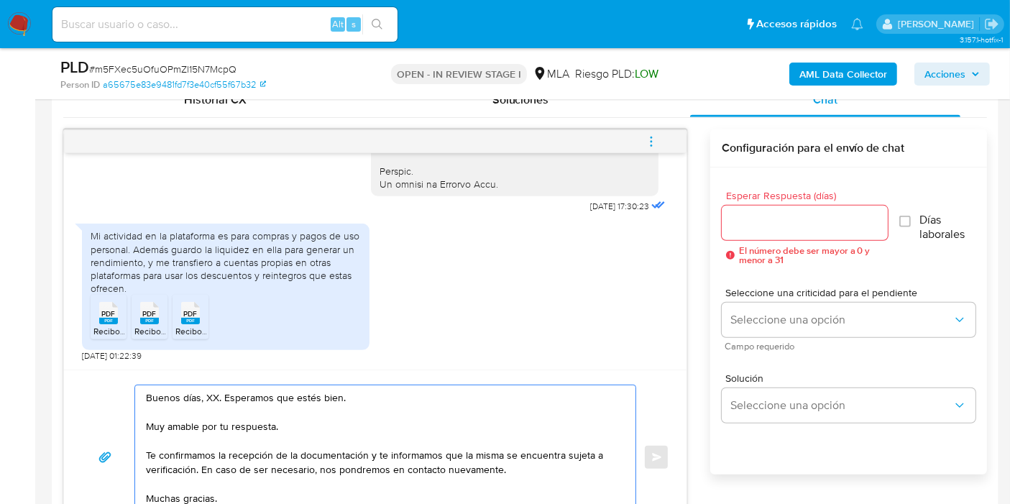
click at [205, 397] on textarea "Buenos días, XX. Esperamos que estés bien. Muy amable por tu respuesta. Te conf…" at bounding box center [382, 457] width 472 height 144
click at [234, 428] on textarea "Buenos días, Pablo. Esperamos que estés bien. Muy amable por tu respuesta. Te c…" at bounding box center [382, 457] width 472 height 144
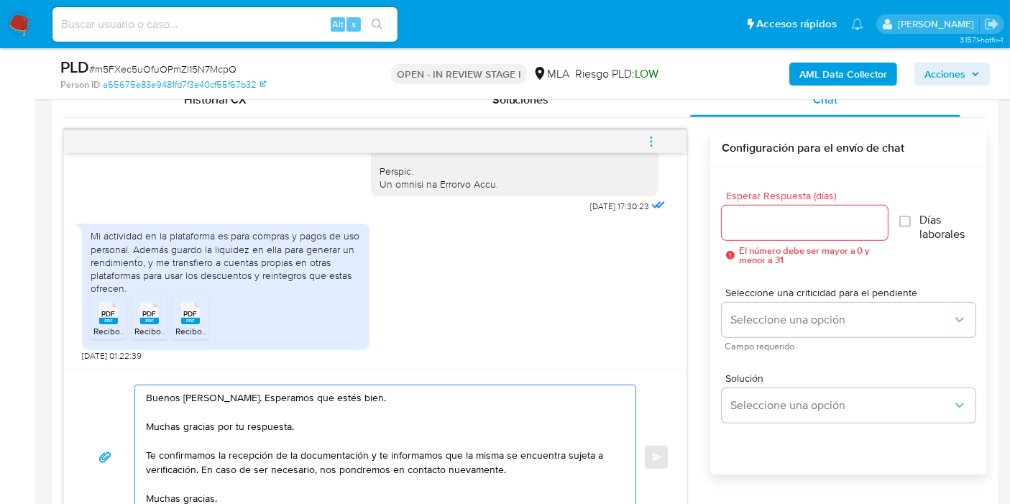
drag, startPoint x: 370, startPoint y: 457, endPoint x: 196, endPoint y: 464, distance: 174.1
click at [196, 464] on textarea "Buenos días, Pablo. Esperamos que estés bien. Muchas gracias por tu respuesta. …" at bounding box center [382, 457] width 472 height 144
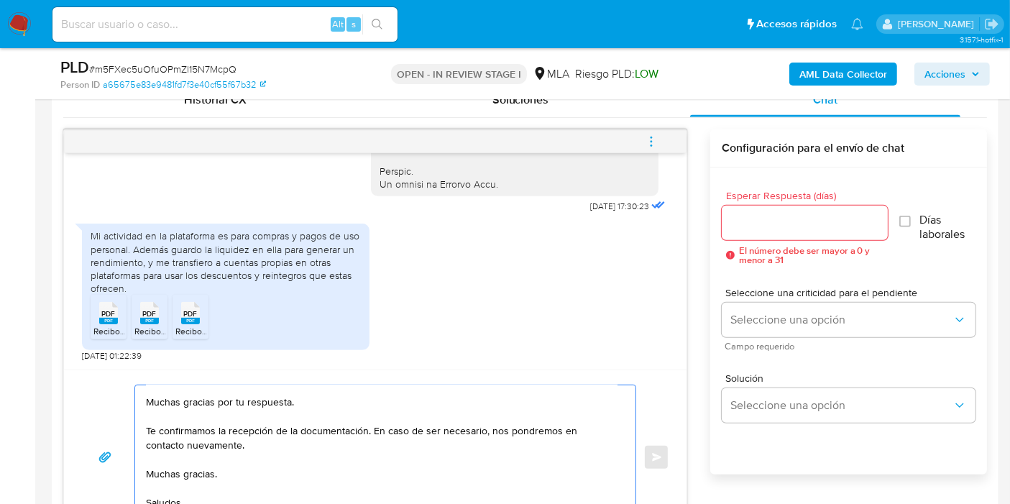
scroll to position [68, 0]
click at [196, 438] on textarea "Buenos días, Pablo. Esperamos que estés bien. Muchas gracias por tu respuesta. …" at bounding box center [382, 457] width 472 height 144
click at [201, 428] on textarea "Buenos días, Pablo. Esperamos que estés bien. Muchas gracias por tu respuesta. …" at bounding box center [382, 457] width 472 height 144
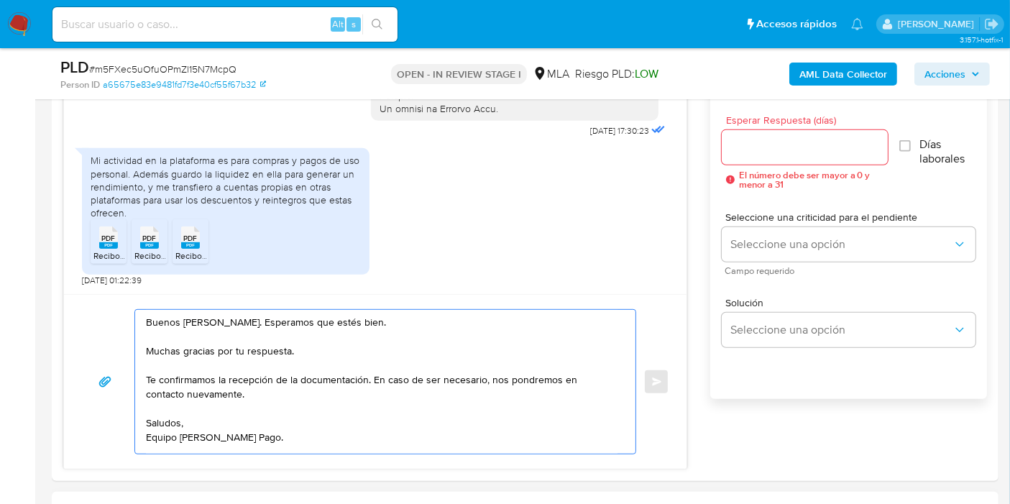
scroll to position [879, 0]
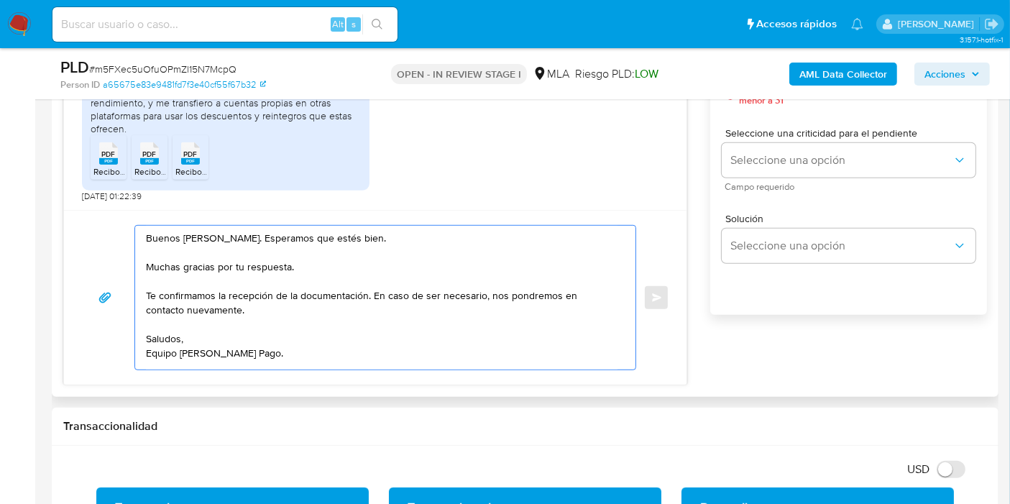
click at [211, 362] on textarea "Buenos días, Pablo. Esperamos que estés bien. Muchas gracias por tu respuesta. …" at bounding box center [382, 298] width 472 height 144
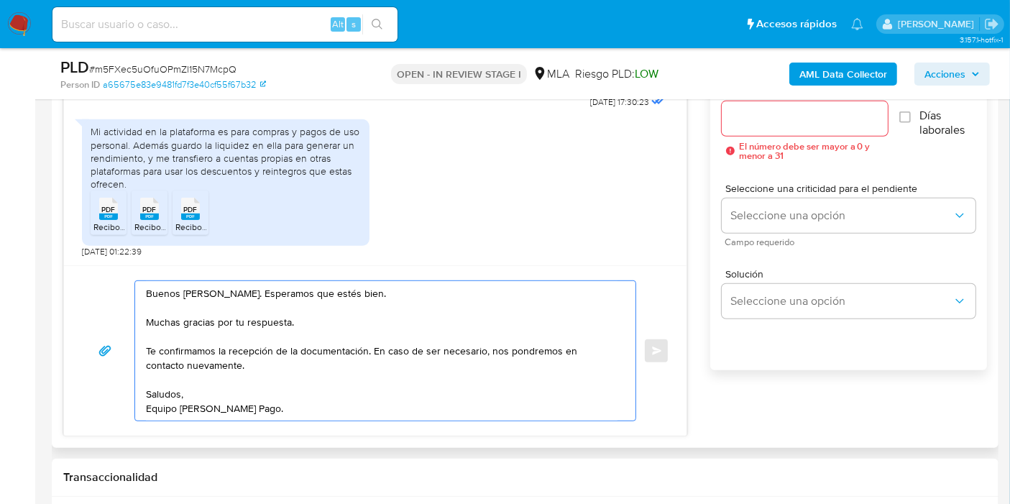
scroll to position [799, 0]
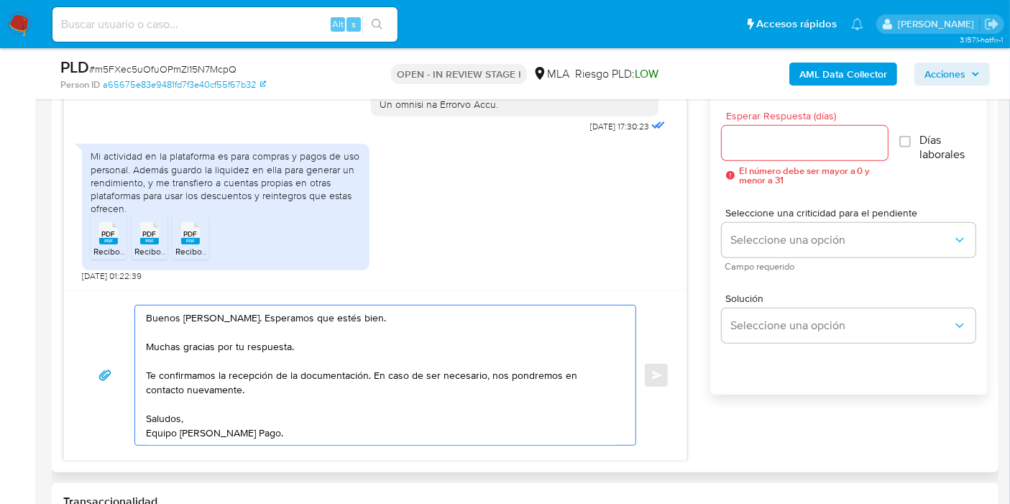
type textarea "Buenos días, Pablo. Esperamos que estés bien. Muchas gracias por tu respuesta. …"
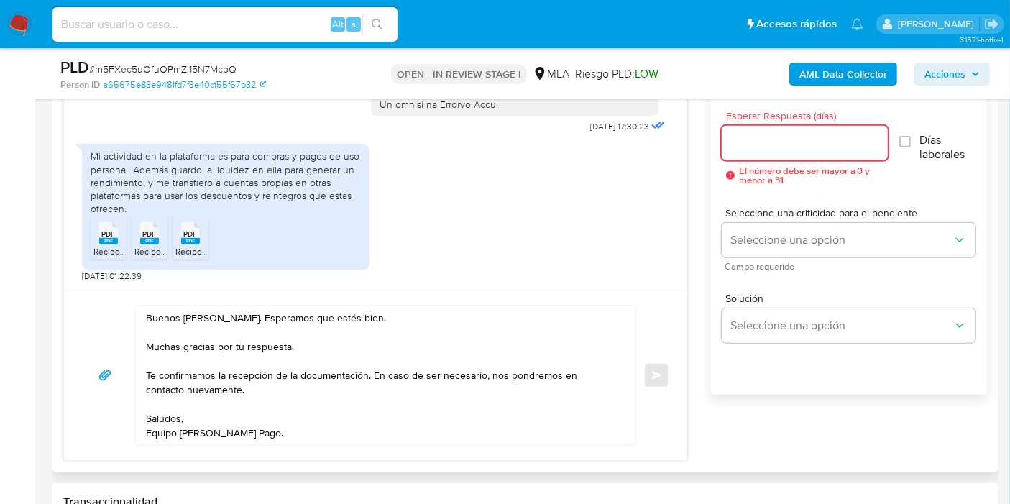
click at [806, 142] on input "Esperar Respuesta (días)" at bounding box center [805, 143] width 166 height 19
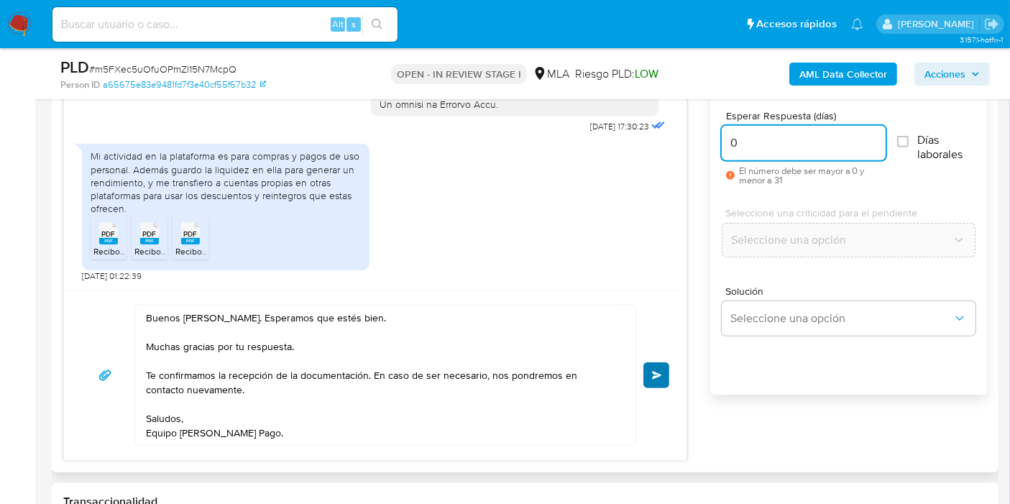
type input "0"
click at [657, 372] on span "Enviar" at bounding box center [657, 375] width 10 height 9
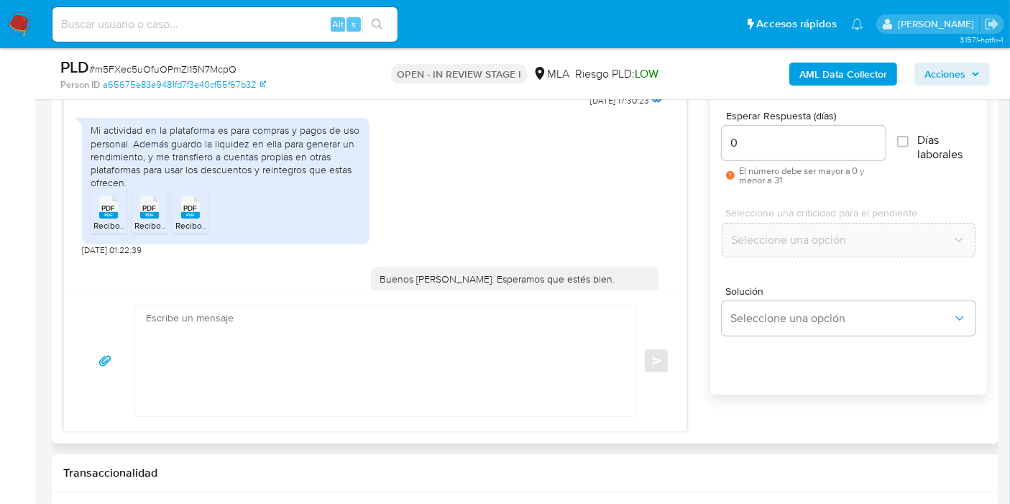
scroll to position [917, 0]
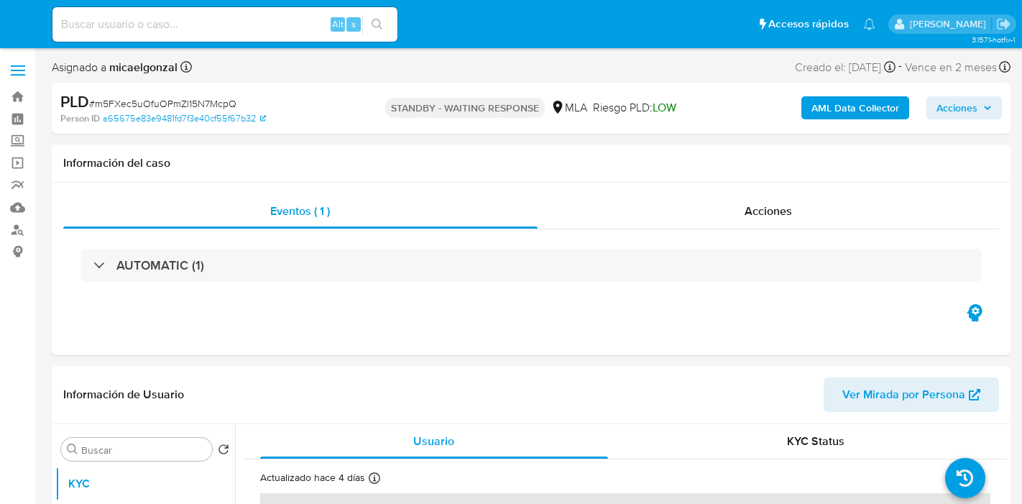
select select "10"
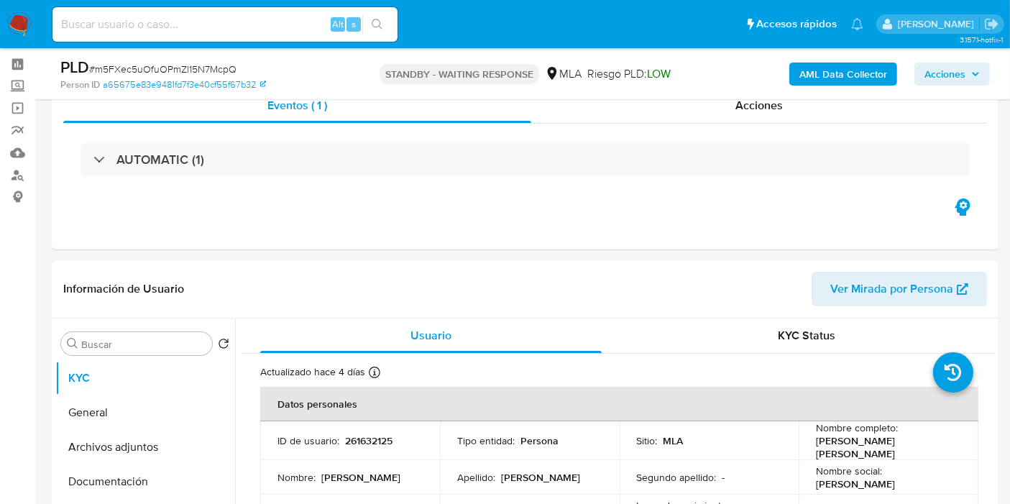
scroll to position [80, 0]
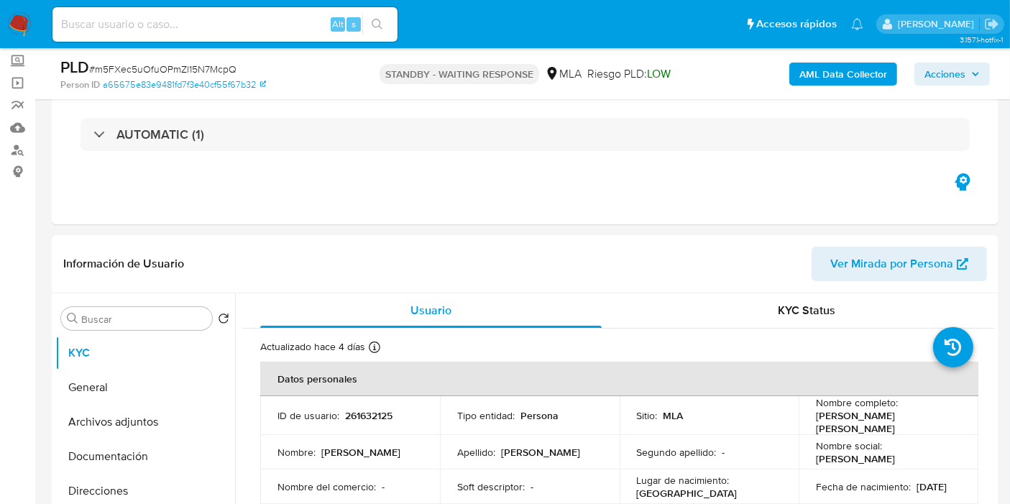
click at [152, 61] on div "PLD # m5FXec5uOfuOPmZl15N7McpQ" at bounding box center [212, 68] width 305 height 22
drag, startPoint x: 152, startPoint y: 61, endPoint x: 154, endPoint y: 69, distance: 8.2
click at [152, 62] on div "PLD # m5FXec5uOfuOPmZl15N7McpQ" at bounding box center [212, 68] width 305 height 22
click at [156, 66] on span "# m5FXec5uOfuOPmZl15N7McpQ" at bounding box center [162, 69] width 147 height 14
drag, startPoint x: 156, startPoint y: 66, endPoint x: 149, endPoint y: 65, distance: 7.3
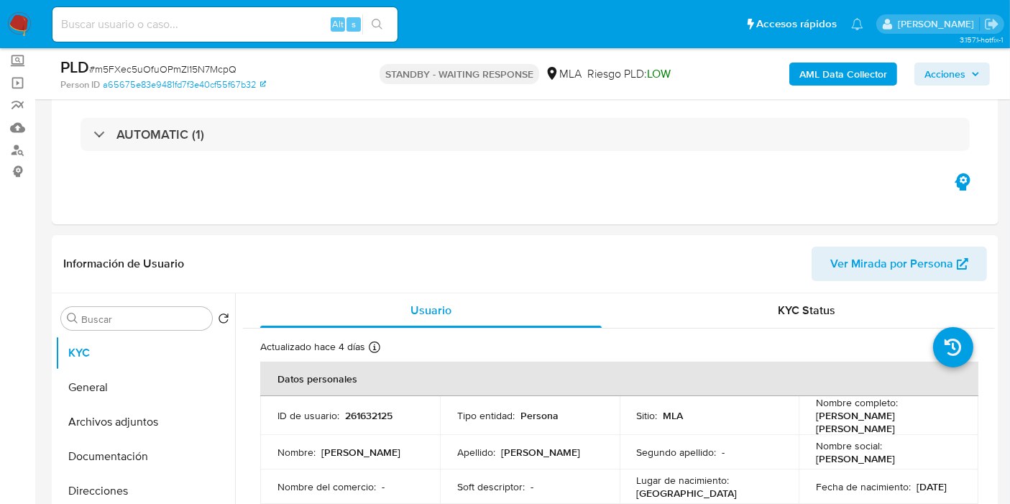
click at [149, 65] on span "# m5FXec5uOfuOPmZl15N7McpQ" at bounding box center [162, 69] width 147 height 14
copy span "m5FXec5uOfuOPmZl15N7McpQ"
click at [21, 27] on img at bounding box center [19, 24] width 24 height 24
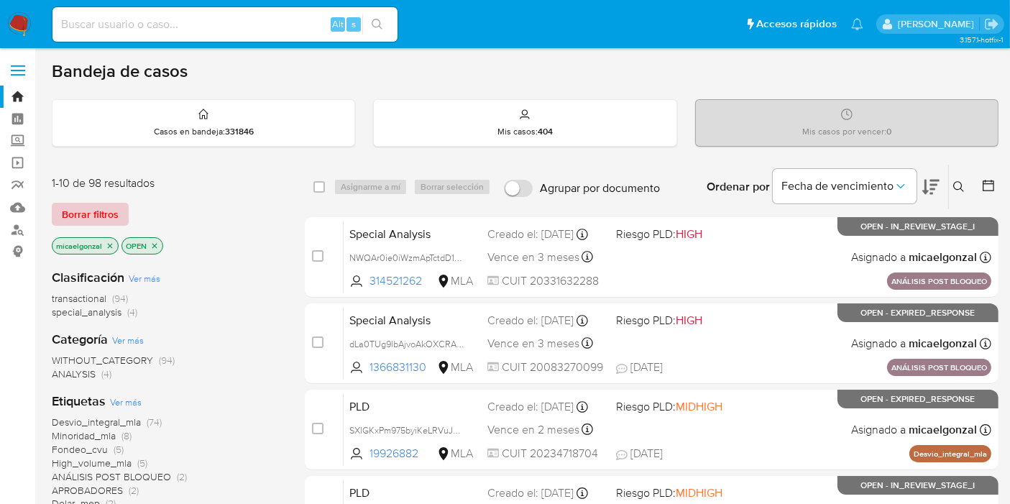
click at [67, 214] on span "Borrar filtros" at bounding box center [90, 214] width 57 height 20
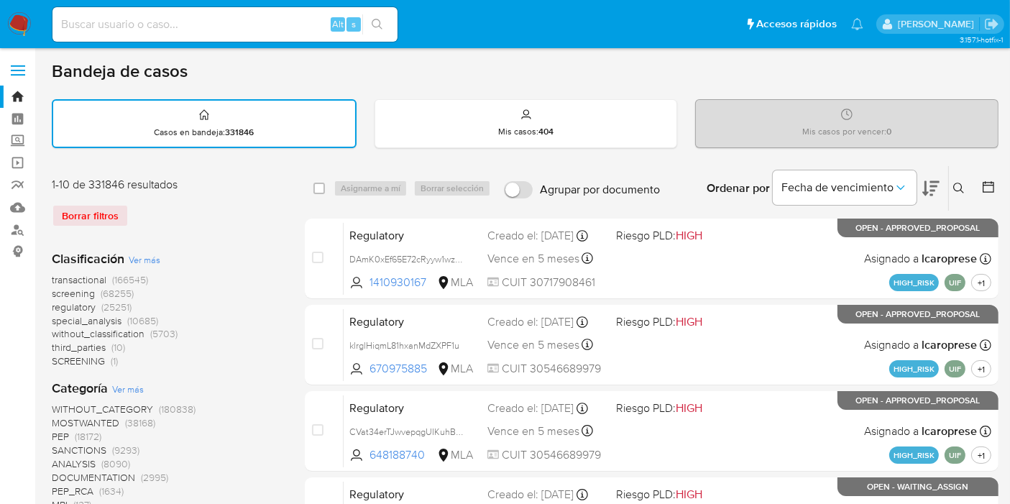
click at [965, 183] on button at bounding box center [961, 188] width 24 height 17
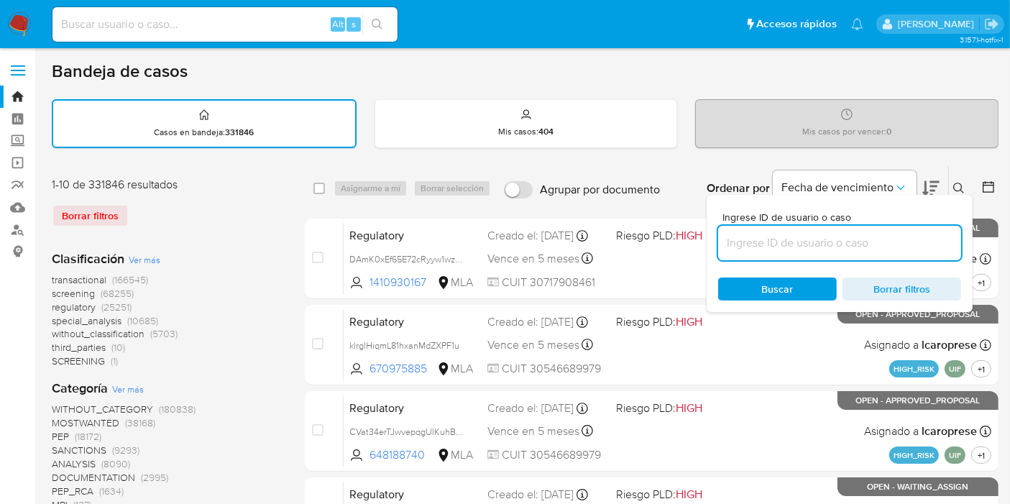
click at [858, 242] on input at bounding box center [839, 243] width 243 height 19
type input "m5FXec5uOfuOPmZl15N7McpQ"
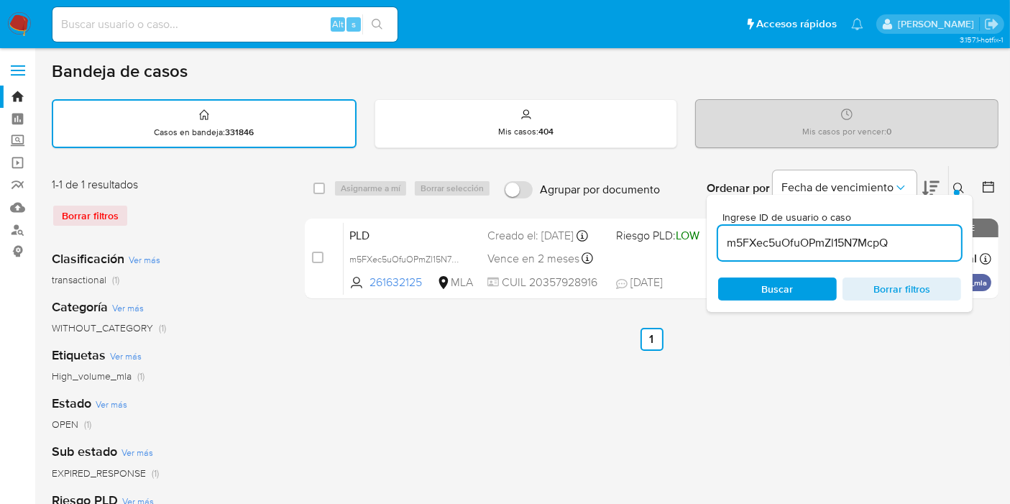
click at [311, 190] on div "select-all-cases-checkbox Asignarme a mí Borrar selección Agrupar por documento…" at bounding box center [652, 188] width 694 height 45
click at [324, 184] on input "checkbox" at bounding box center [319, 189] width 12 height 12
checkbox input "true"
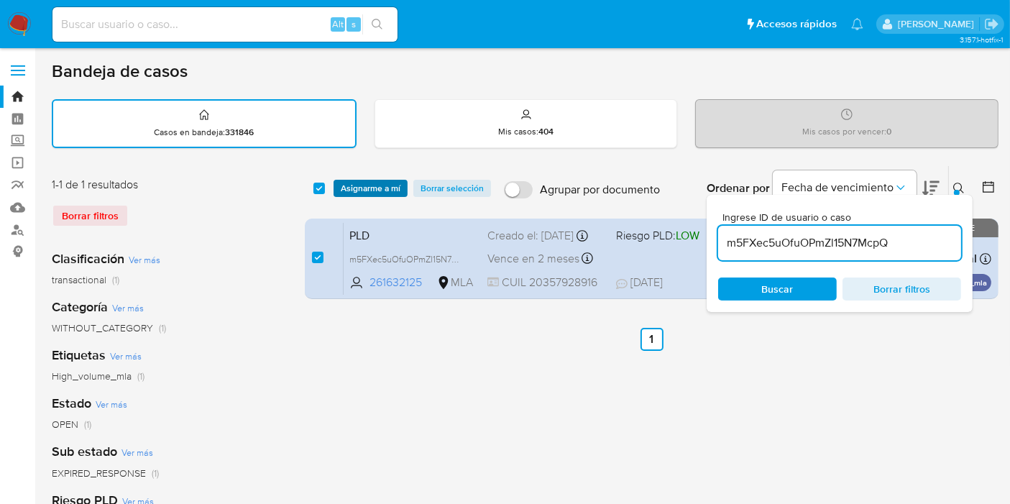
click at [348, 185] on span "Asignarme a mí" at bounding box center [371, 188] width 60 height 14
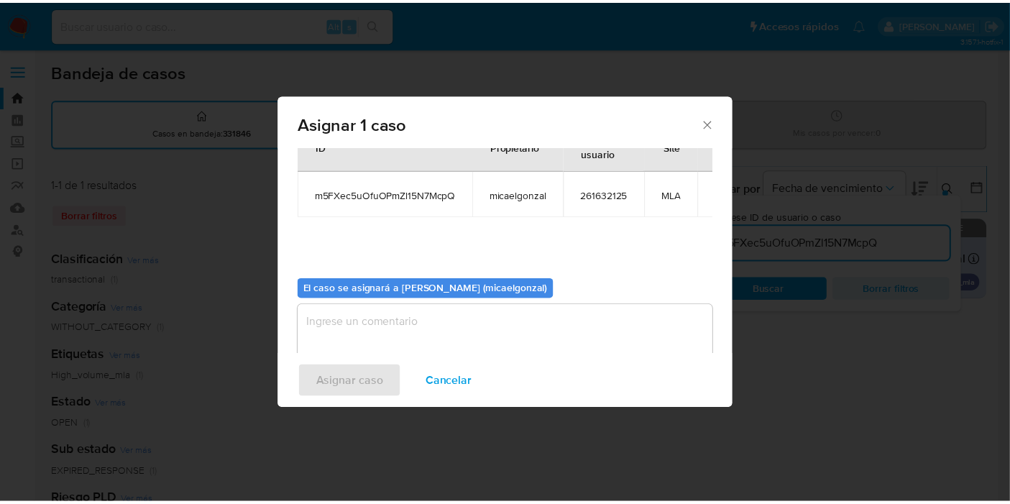
scroll to position [73, 0]
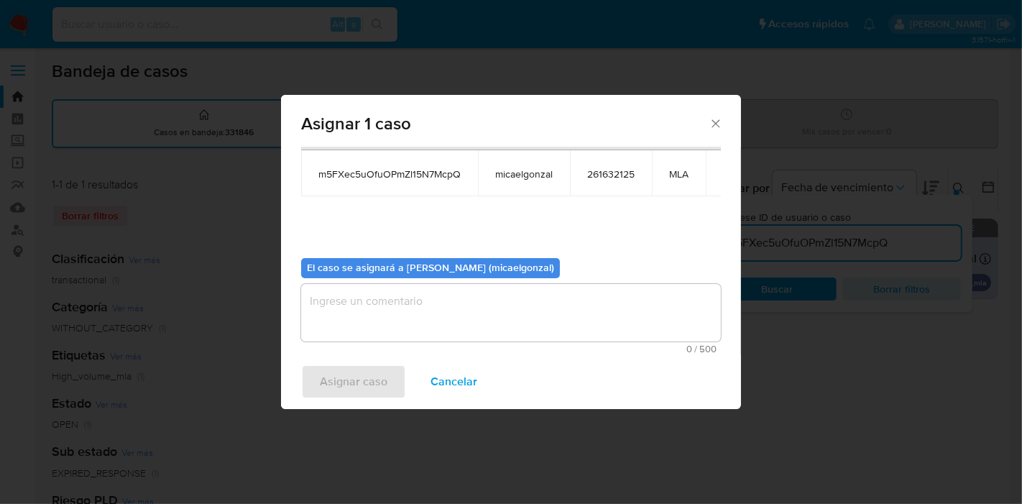
click at [379, 274] on b "El caso se asignará a [PERSON_NAME] (micaelgonzal)" at bounding box center [430, 267] width 247 height 14
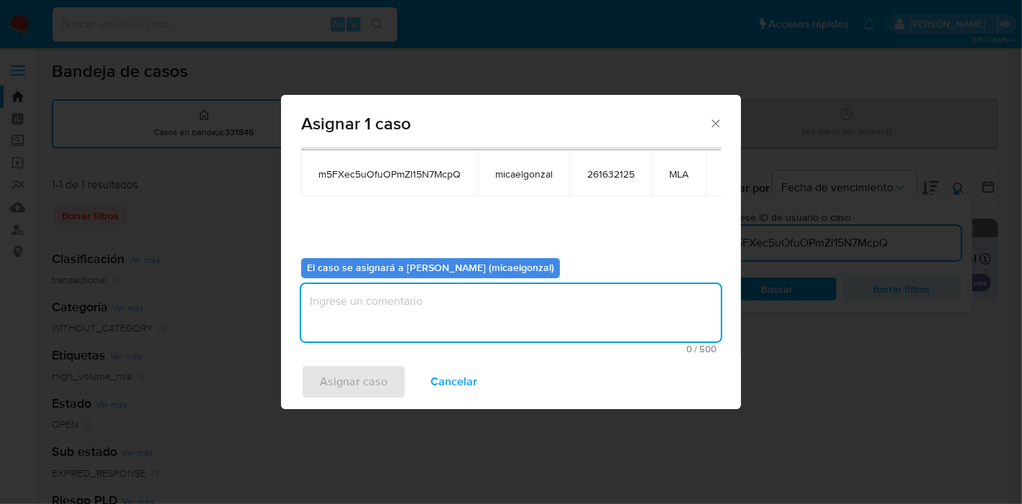
click at [372, 313] on textarea "assign-modal" at bounding box center [511, 313] width 420 height 58
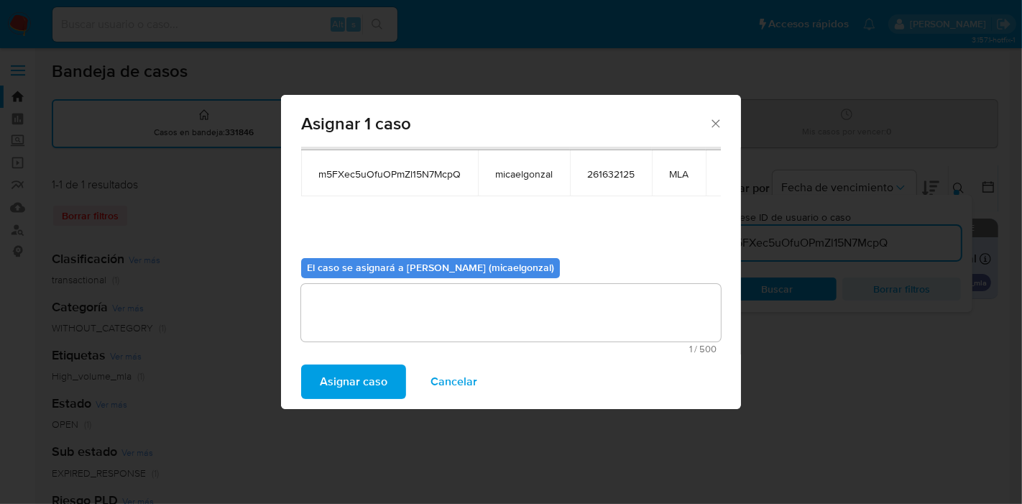
click at [344, 386] on span "Asignar caso" at bounding box center [354, 382] width 68 height 32
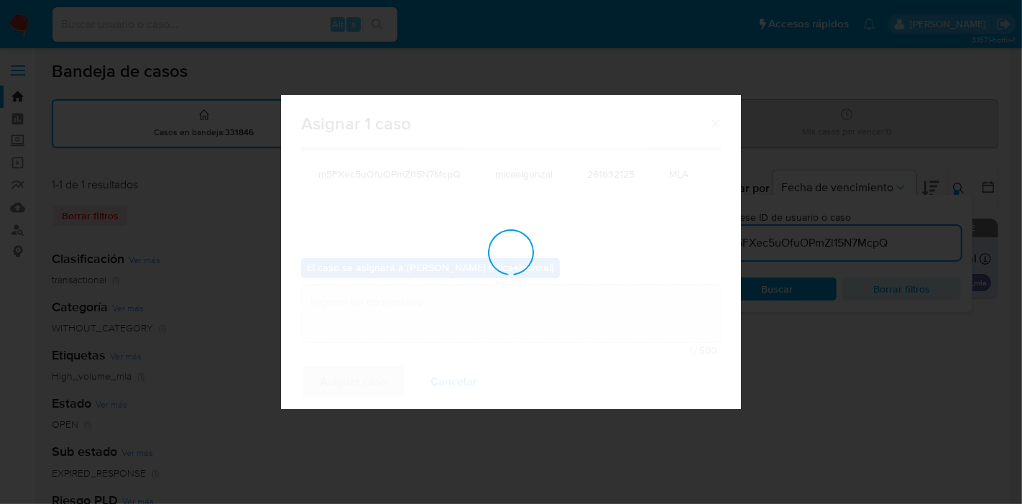
checkbox input "false"
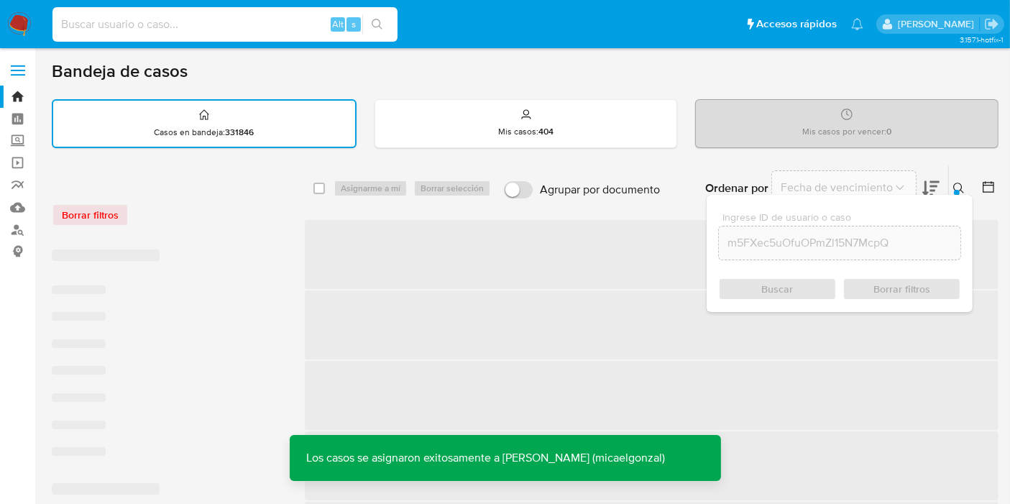
click at [234, 29] on input at bounding box center [224, 24] width 345 height 19
paste input "m5FXec5uOfuOPmZl15N7McpQ"
type input "m5FXec5uOfuOPmZl15N7McpQ"
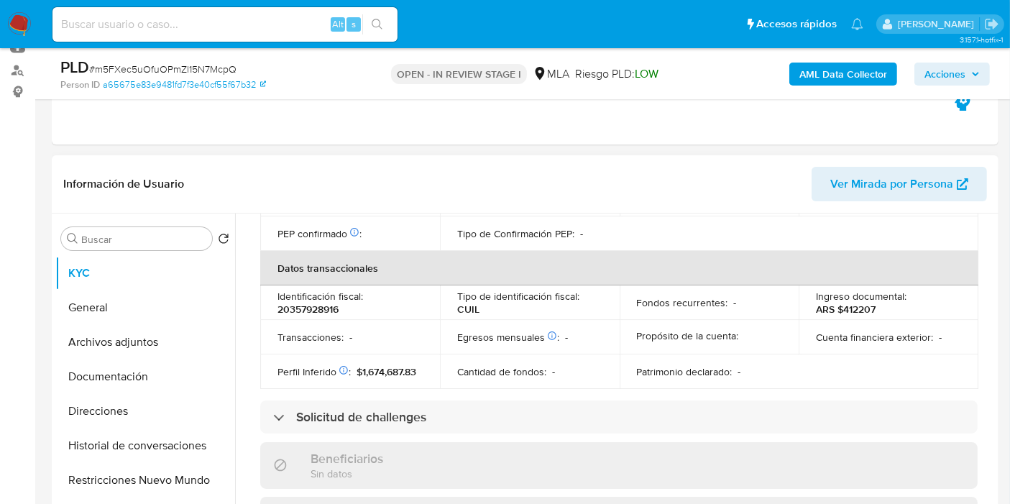
scroll to position [756, 0]
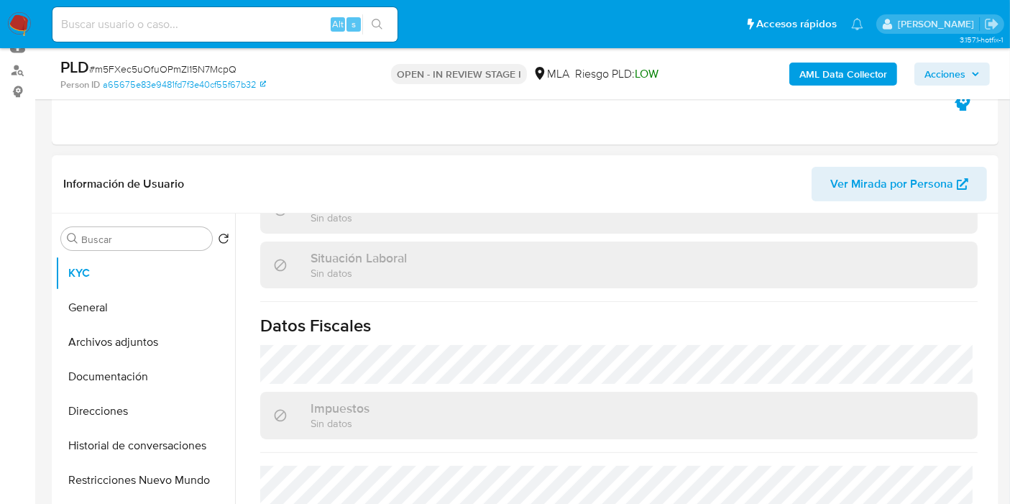
select select "10"
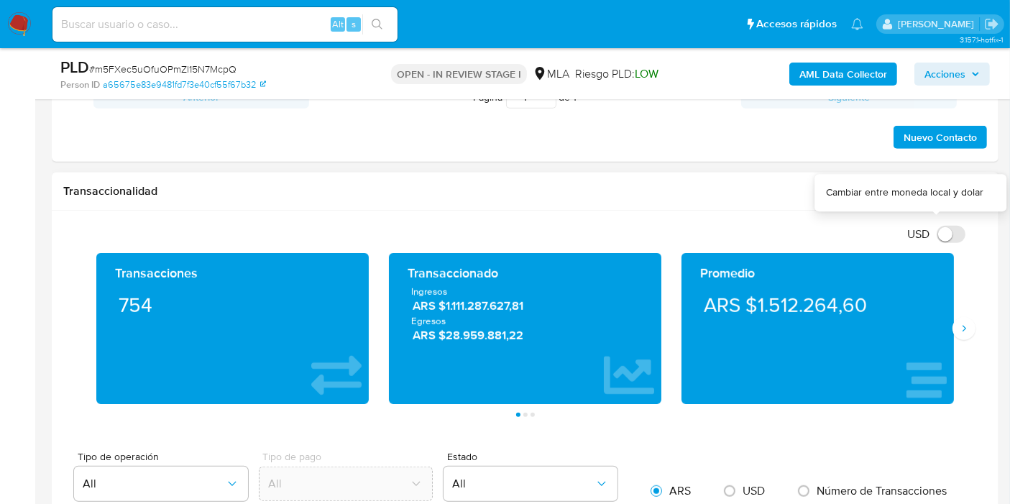
scroll to position [680, 0]
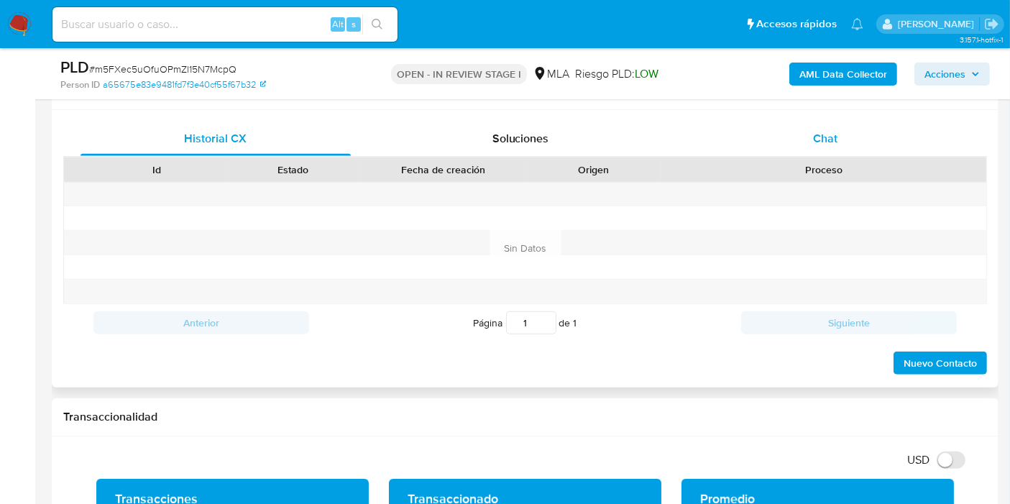
click at [835, 131] on span "Chat" at bounding box center [825, 138] width 24 height 17
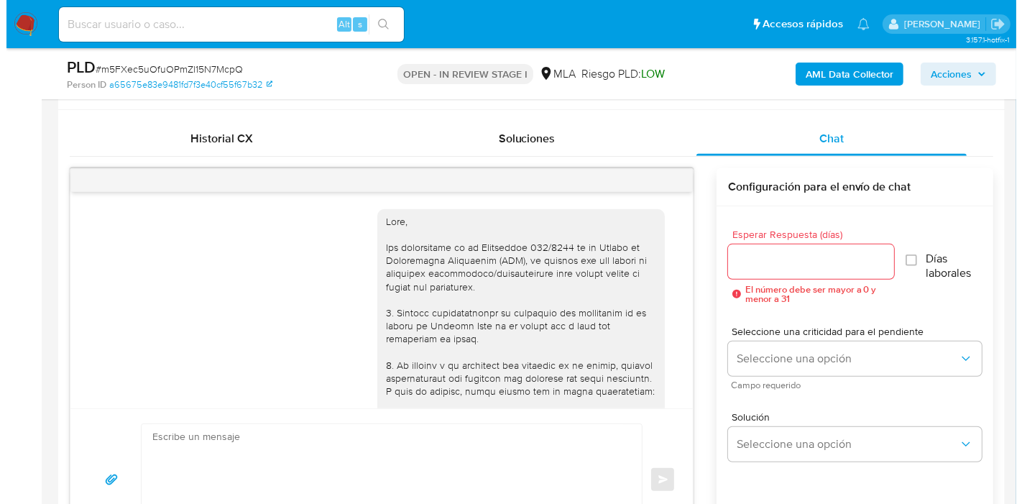
scroll to position [917, 0]
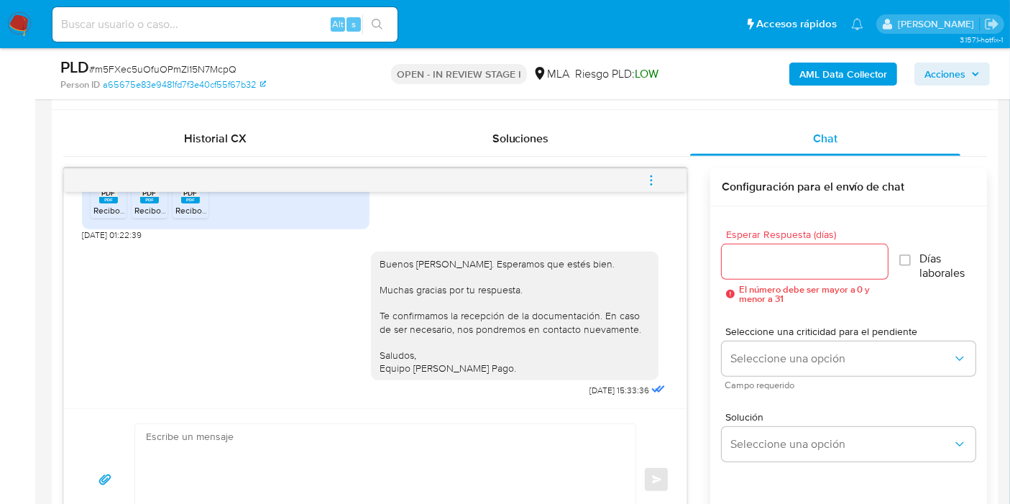
click at [661, 187] on button "menu-action" at bounding box center [651, 180] width 47 height 35
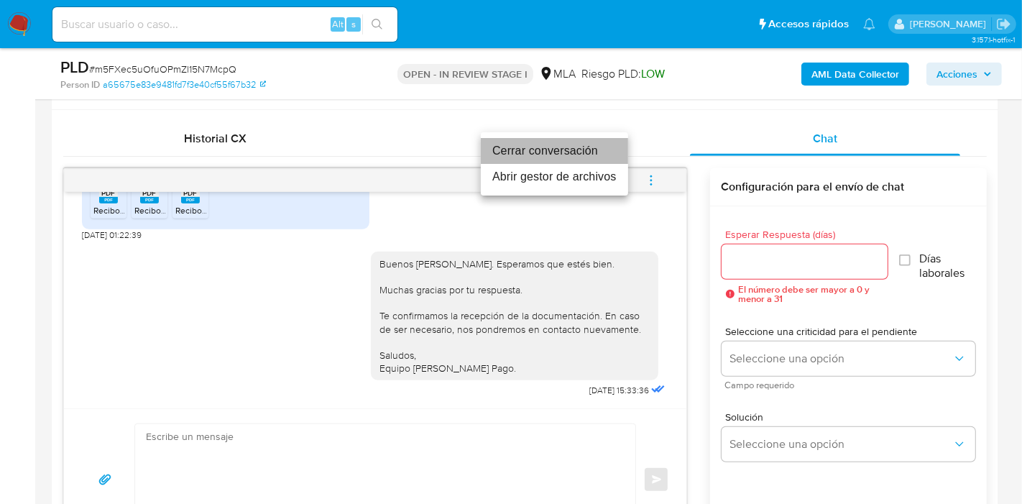
click at [571, 162] on li "Cerrar conversación" at bounding box center [554, 151] width 147 height 26
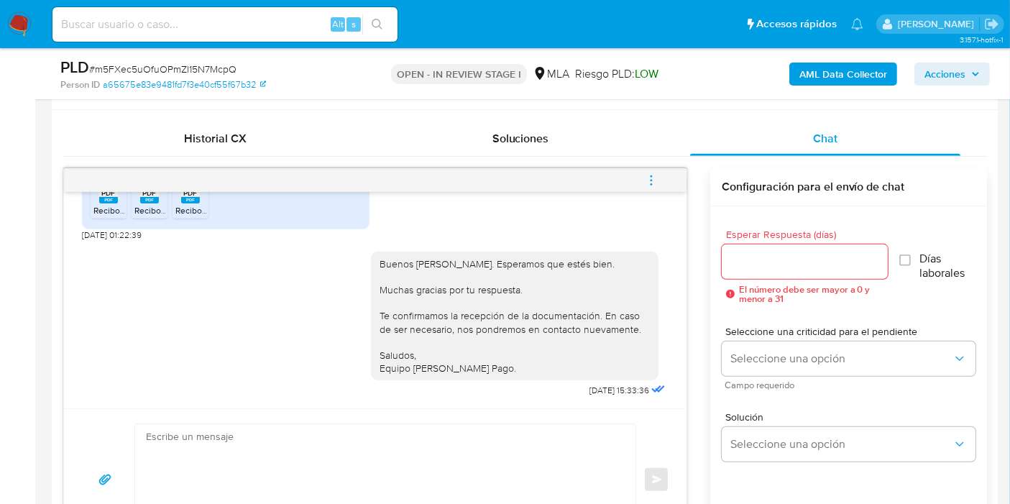
click at [871, 52] on div "PLD # m5FXec5uOfuOPmZl15N7McpQ Person ID a65675e83e9481fd7f3e40cf55f67b32 OPEN …" at bounding box center [525, 73] width 947 height 51
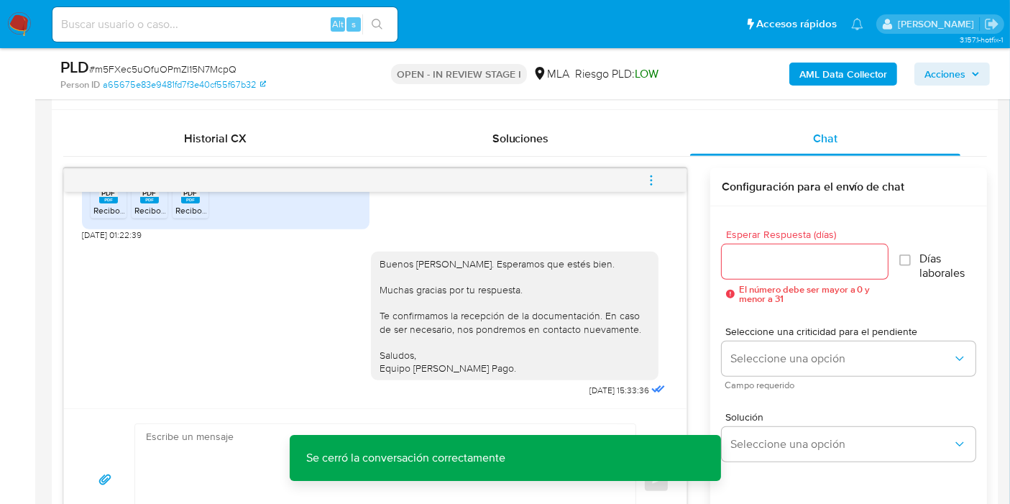
click at [856, 68] on b "AML Data Collector" at bounding box center [844, 74] width 88 height 23
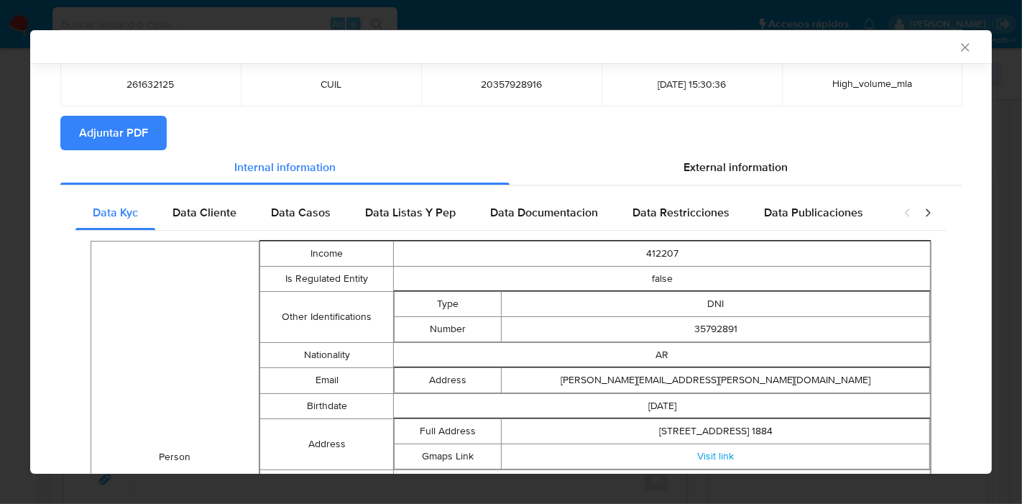
scroll to position [0, 0]
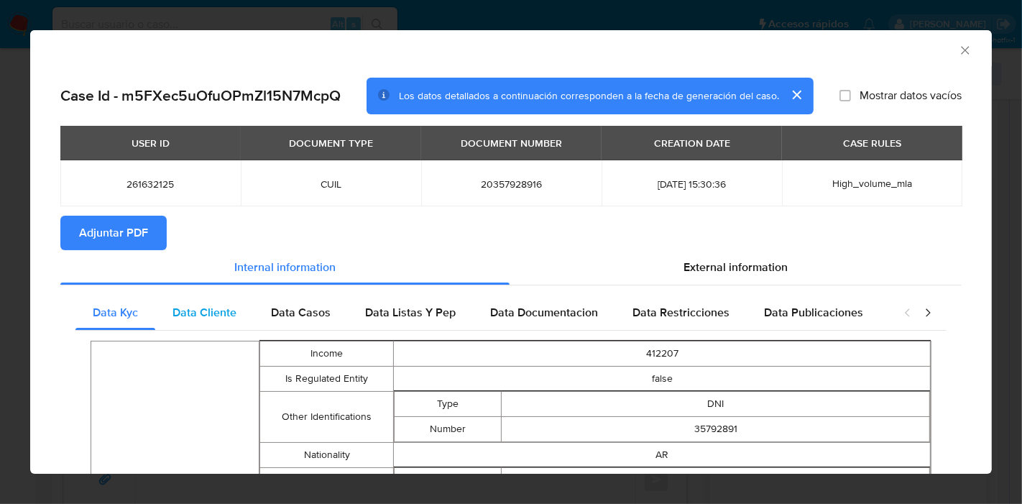
click at [209, 303] on div "Data Cliente" at bounding box center [204, 313] width 99 height 35
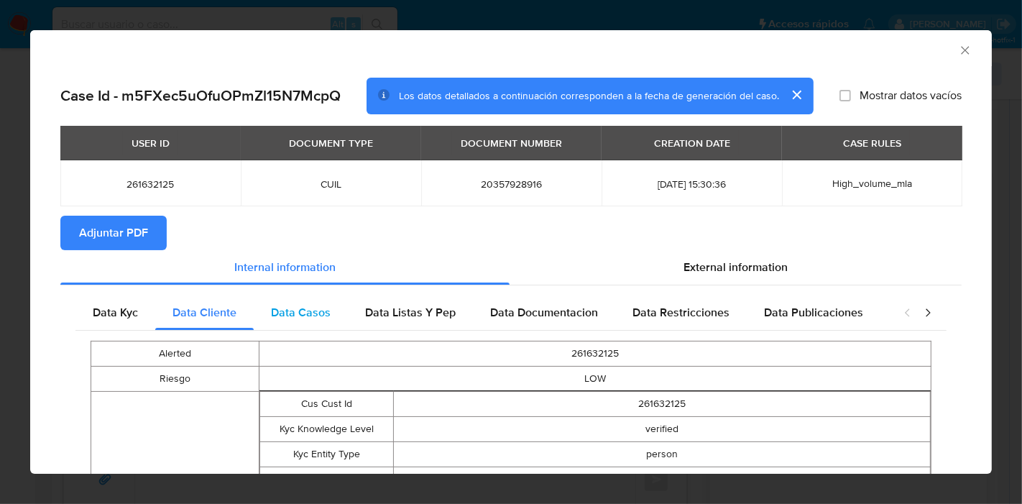
click at [313, 312] on span "Data Casos" at bounding box center [301, 312] width 60 height 17
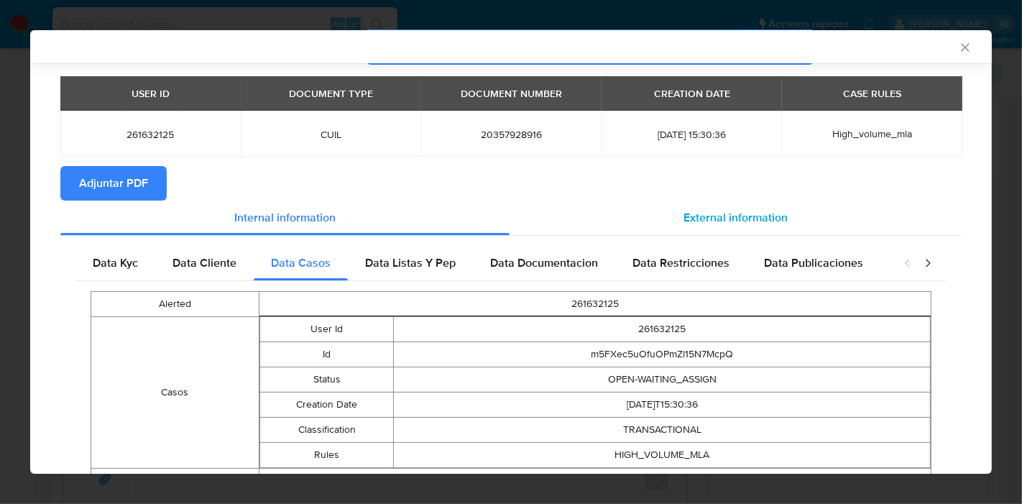
scroll to position [116, 0]
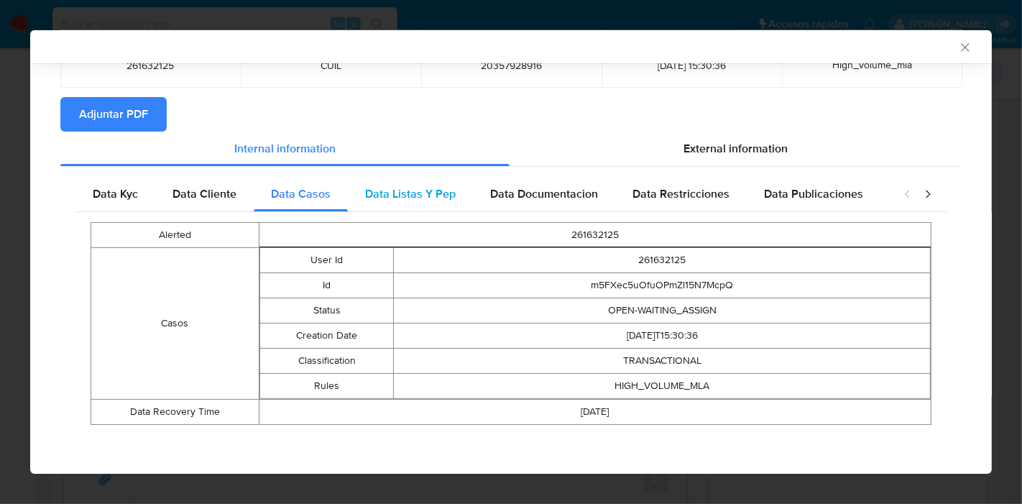
click at [428, 186] on span "Data Listas Y Pep" at bounding box center [410, 193] width 91 height 17
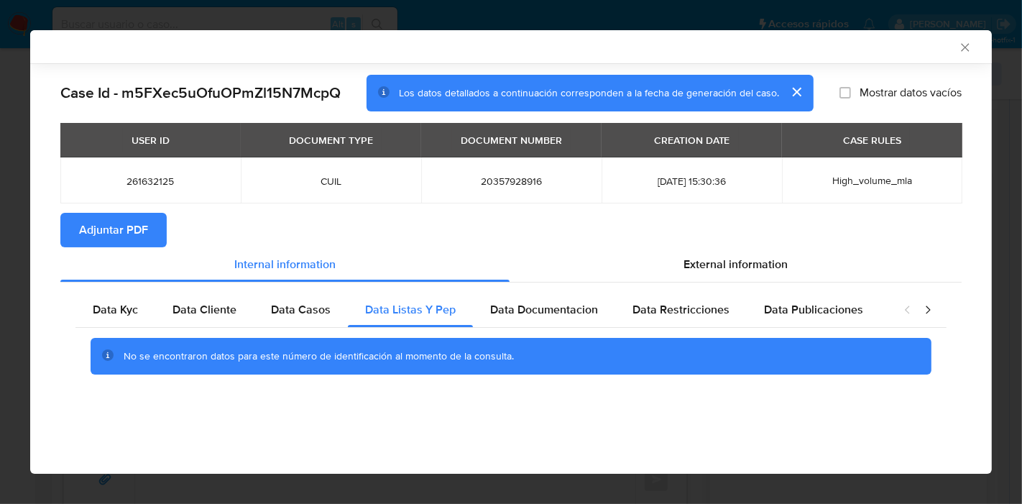
scroll to position [0, 0]
click at [550, 303] on span "Data Documentacion" at bounding box center [544, 309] width 108 height 17
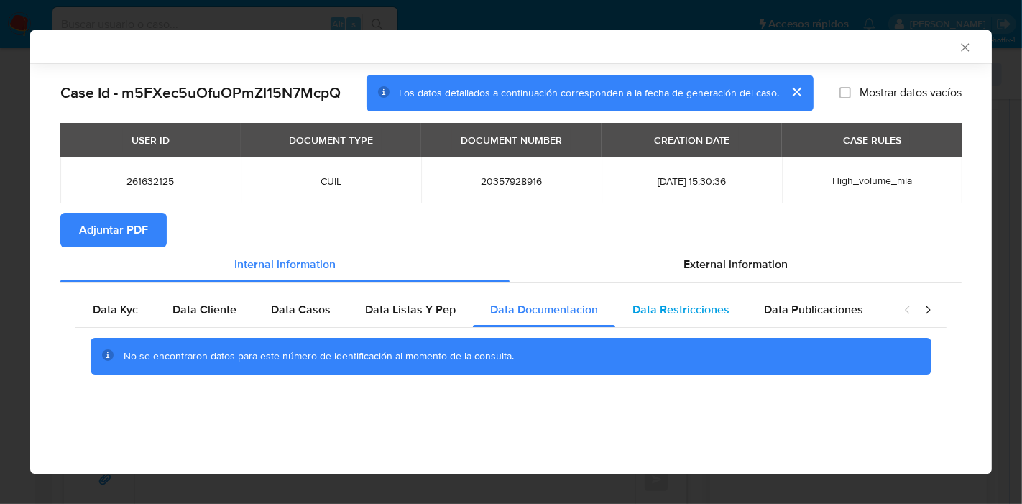
drag, startPoint x: 674, startPoint y: 301, endPoint x: 907, endPoint y: 344, distance: 237.6
click at [707, 306] on span "Data Restricciones" at bounding box center [681, 309] width 97 height 17
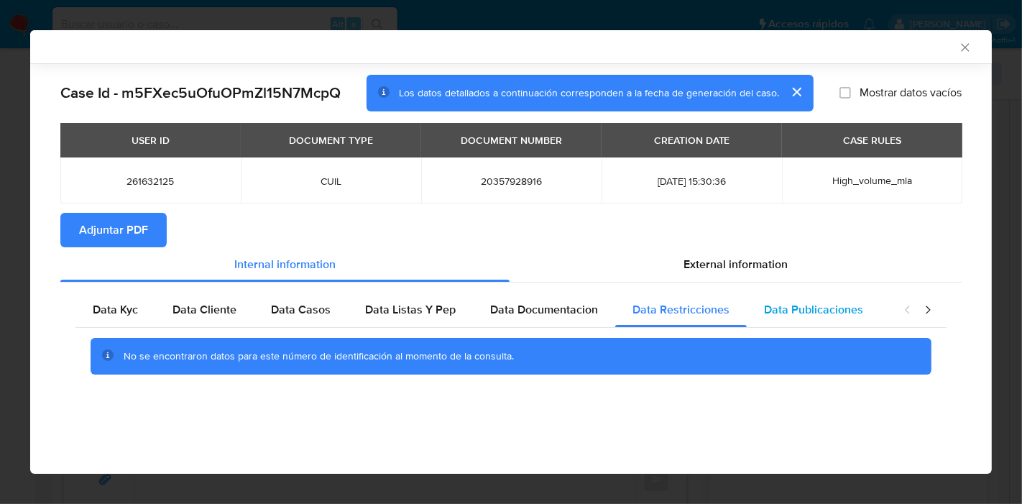
click at [870, 307] on div "Data Publicaciones" at bounding box center [814, 310] width 134 height 35
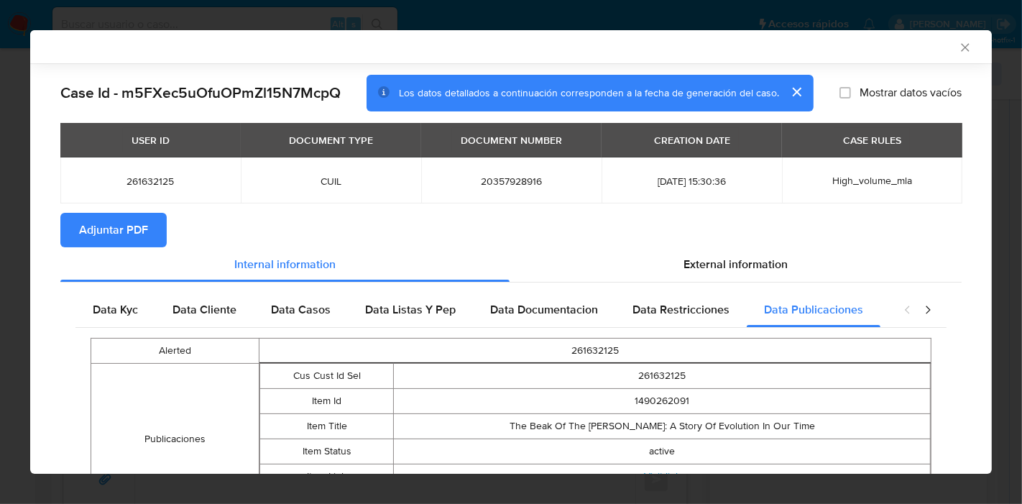
click at [926, 313] on icon "closure-recommendation-modal" at bounding box center [928, 310] width 4 height 8
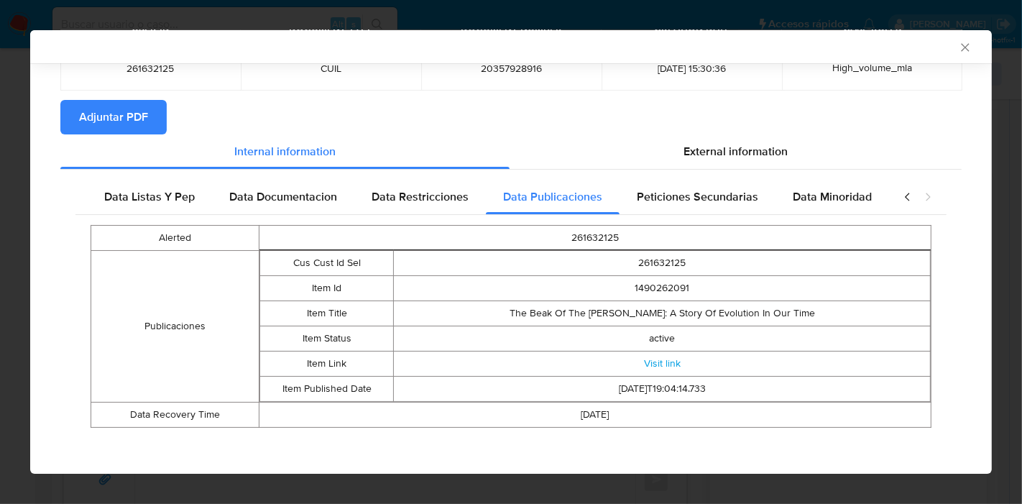
scroll to position [116, 0]
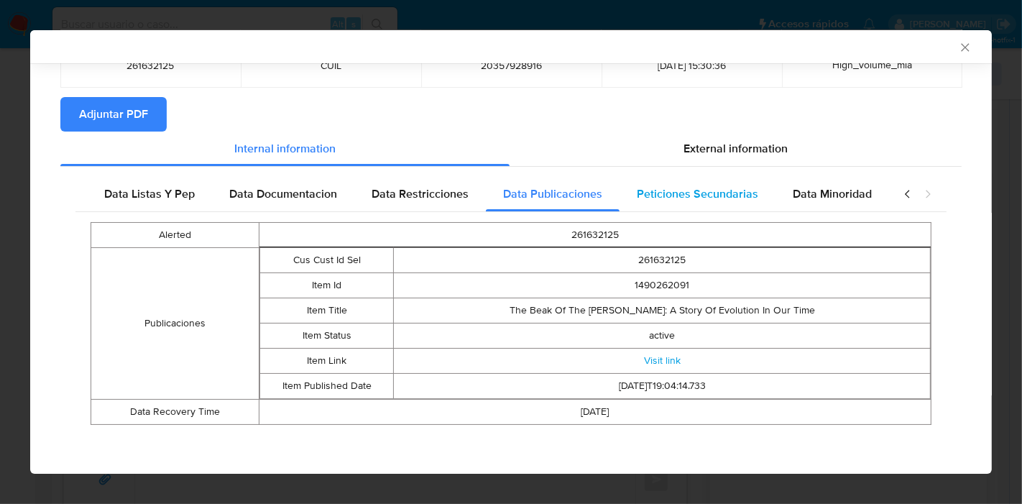
click at [735, 192] on span "Peticiones Secundarias" at bounding box center [698, 193] width 122 height 17
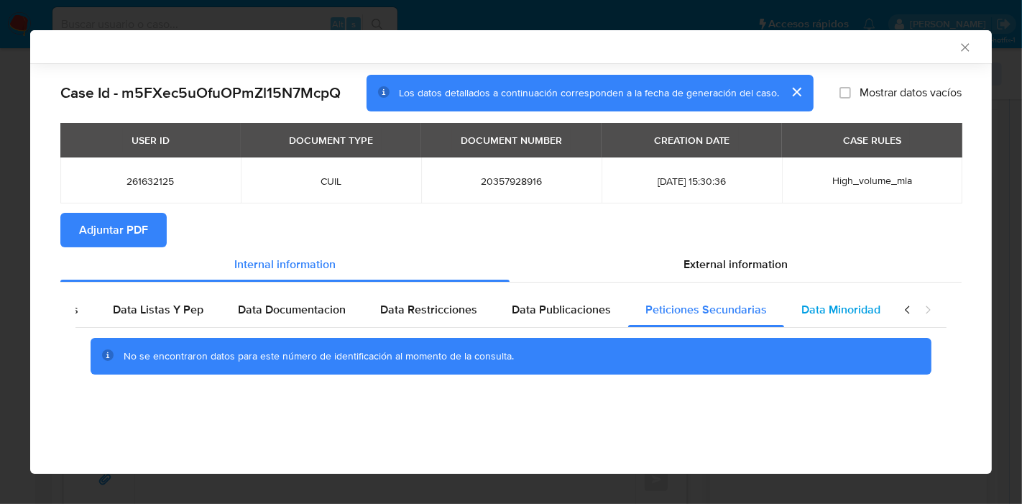
click at [828, 303] on span "Data Minoridad" at bounding box center [841, 309] width 79 height 17
click at [907, 309] on icon "closure-recommendation-modal" at bounding box center [907, 310] width 4 height 8
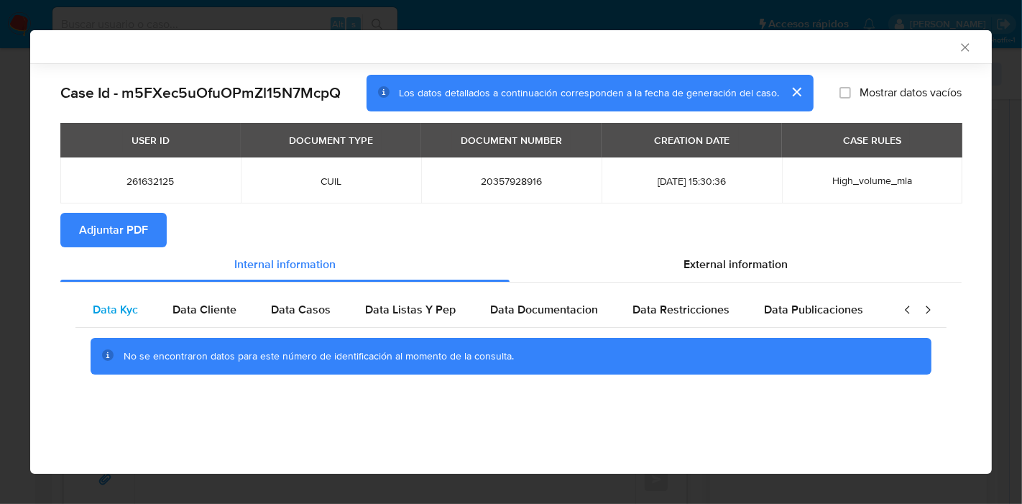
click at [108, 308] on span "Data Kyc" at bounding box center [115, 309] width 45 height 17
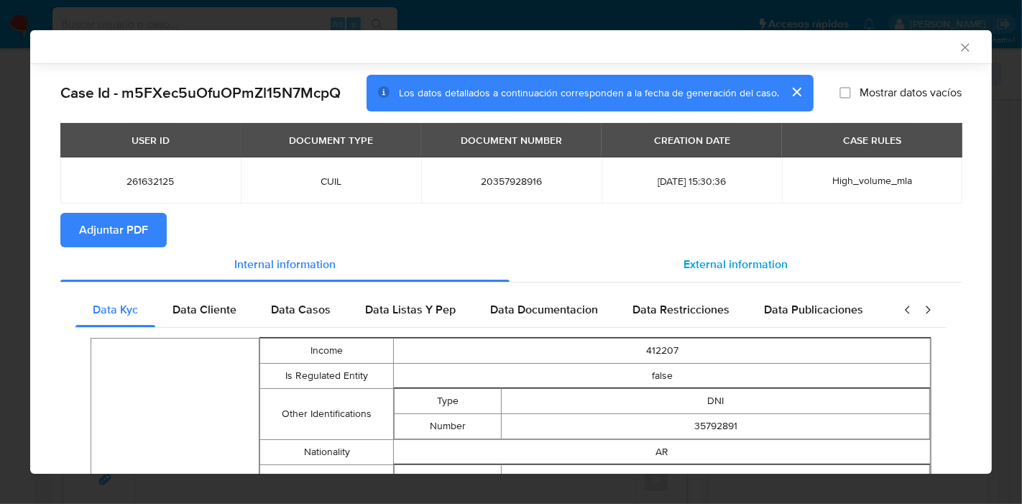
click at [712, 266] on span "External information" at bounding box center [736, 264] width 104 height 17
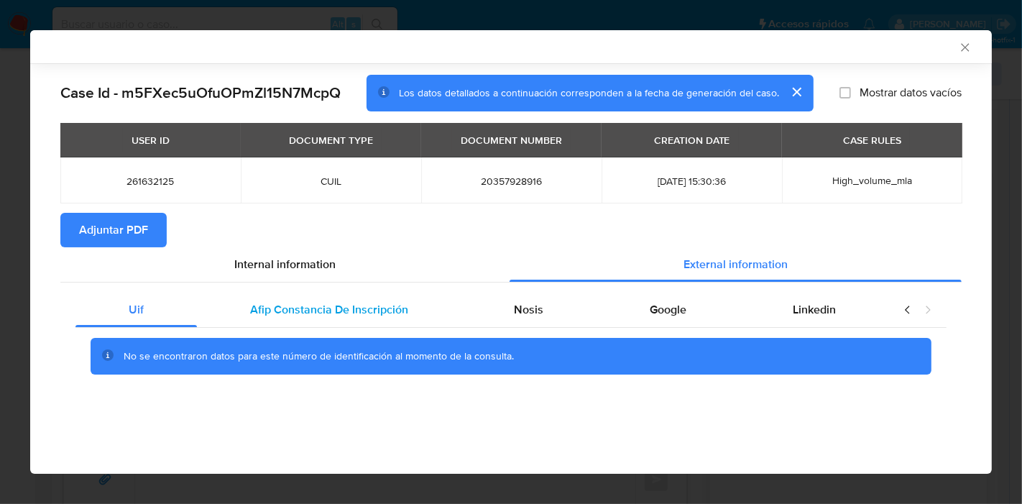
click at [380, 303] on span "Afip Constancia De Inscripción" at bounding box center [329, 309] width 158 height 17
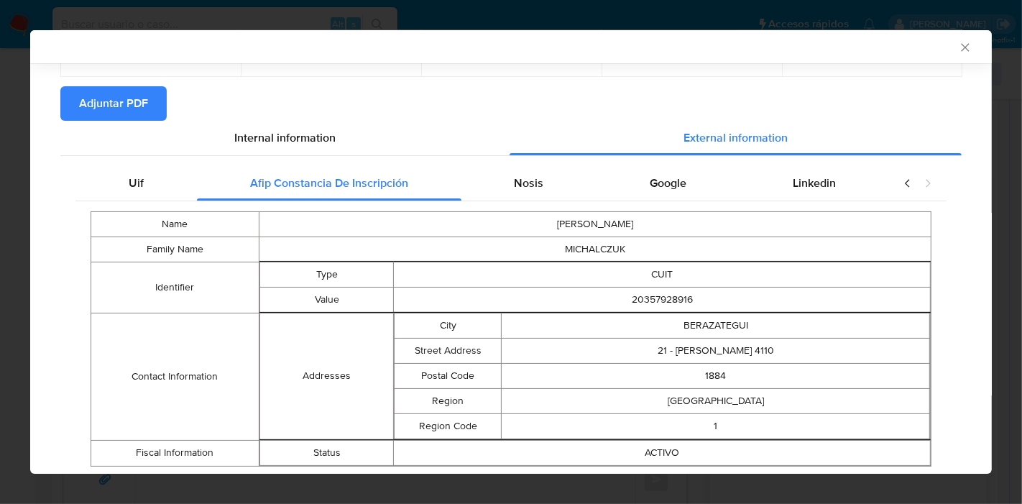
scroll to position [90, 0]
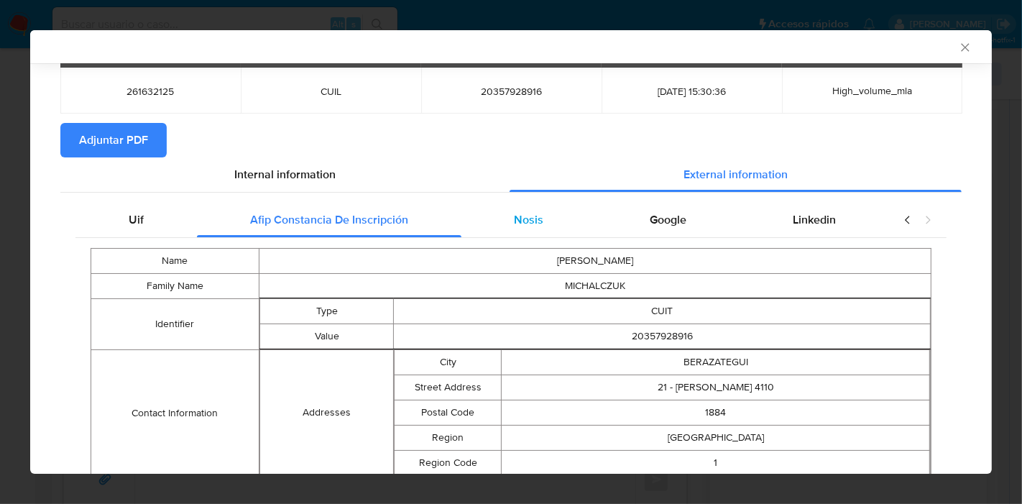
drag, startPoint x: 532, startPoint y: 241, endPoint x: 542, endPoint y: 222, distance: 21.2
click at [532, 239] on div "Name PABLO DAVID Family Name MICHALCZUK Identifier Type CUIT Value 20357928916 …" at bounding box center [510, 375] width 871 height 275
click at [542, 222] on div "Nosis" at bounding box center [530, 220] width 136 height 35
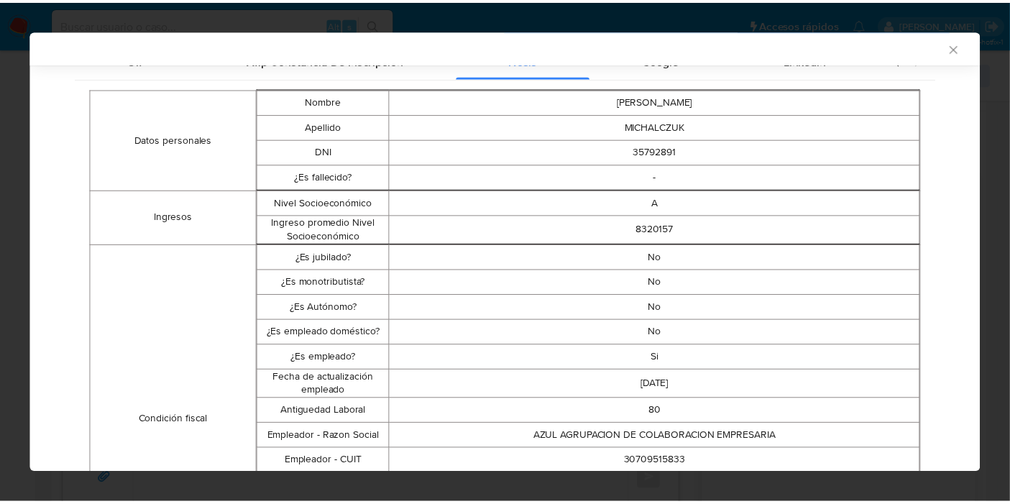
scroll to position [0, 0]
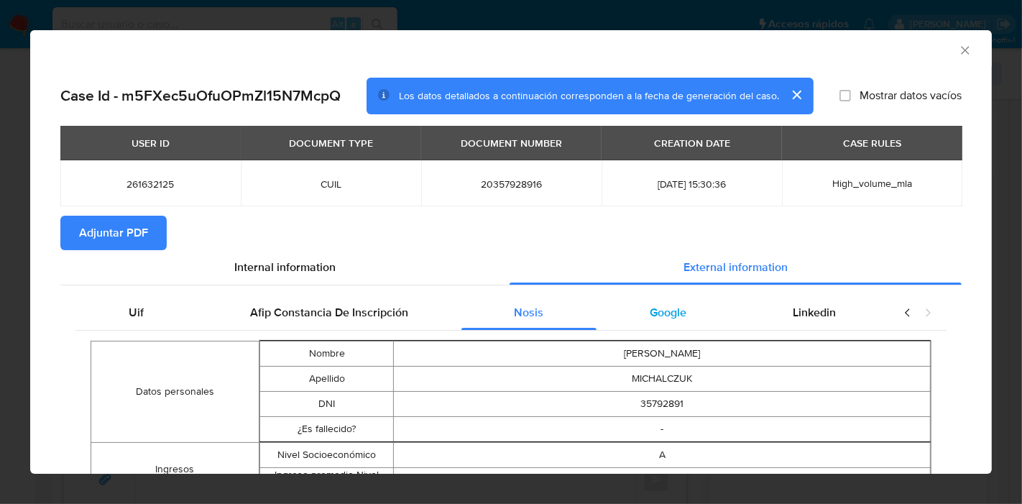
click at [650, 304] on span "Google" at bounding box center [668, 312] width 37 height 17
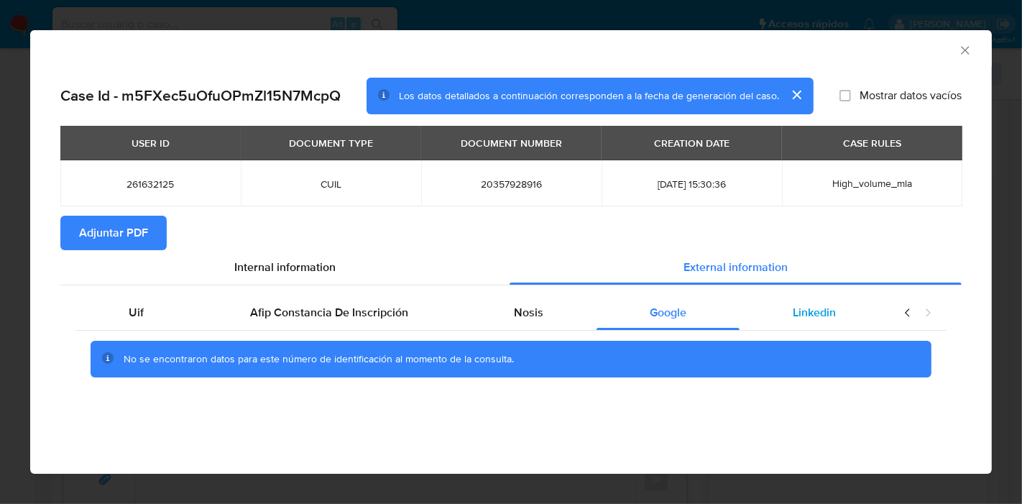
drag, startPoint x: 856, startPoint y: 323, endPoint x: 871, endPoint y: 313, distance: 17.2
click at [858, 320] on div "Linkedin" at bounding box center [815, 313] width 150 height 35
click at [902, 314] on div "closure-recommendation-modal" at bounding box center [918, 313] width 58 height 35
click at [902, 316] on icon "closure-recommendation-modal" at bounding box center [908, 313] width 14 height 14
drag, startPoint x: 162, startPoint y: 341, endPoint x: 160, endPoint y: 322, distance: 18.8
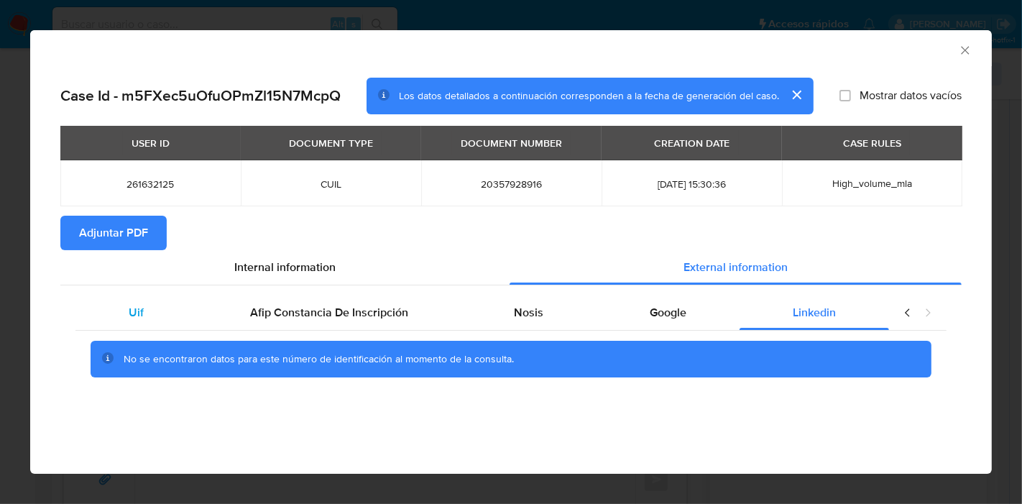
click at [165, 338] on div "No se encontraron datos para este número de identificación al momento de la con…" at bounding box center [510, 360] width 871 height 58
click at [160, 322] on div "Uif" at bounding box center [136, 313] width 122 height 35
click at [289, 242] on section "Adjuntar PDF" at bounding box center [511, 233] width 902 height 35
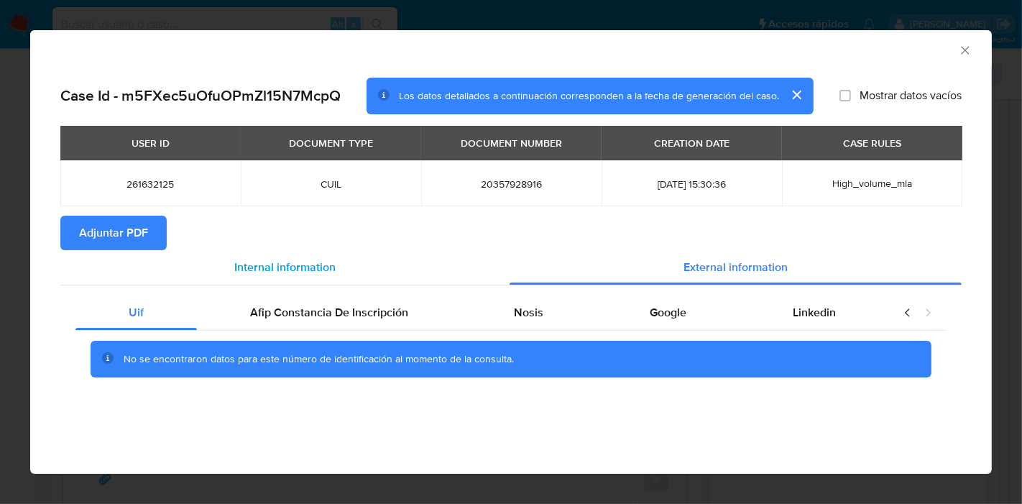
click at [288, 262] on span "Internal information" at bounding box center [284, 267] width 101 height 17
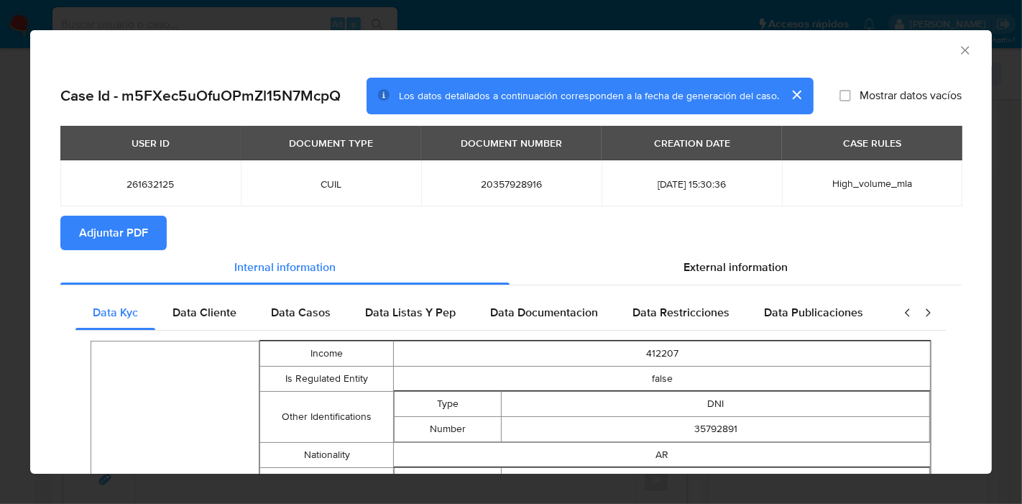
click at [145, 224] on span "Adjuntar PDF" at bounding box center [113, 233] width 69 height 32
click at [9, 92] on div "AML Data Collector Case Id - m5FXec5uOfuOPmZl15N7McpQ Los datos detallados a co…" at bounding box center [511, 252] width 1022 height 504
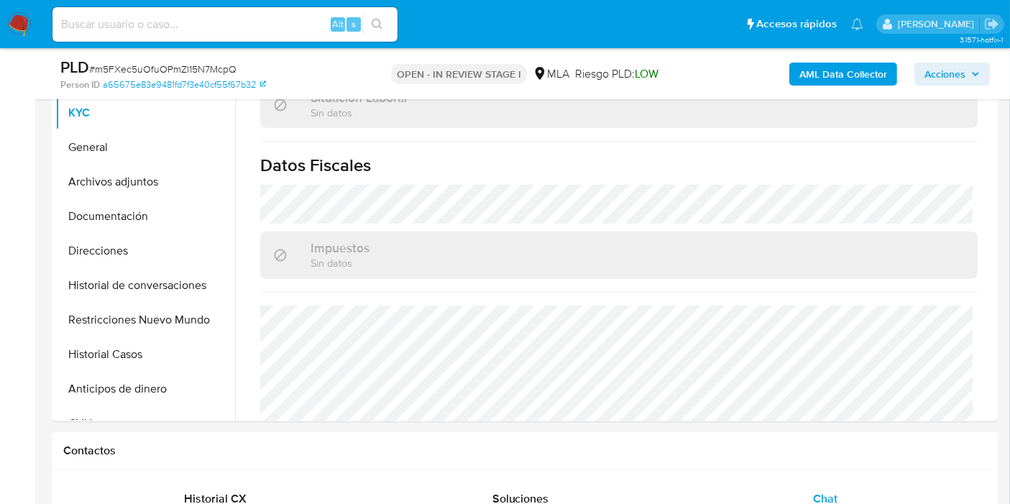
scroll to position [201, 0]
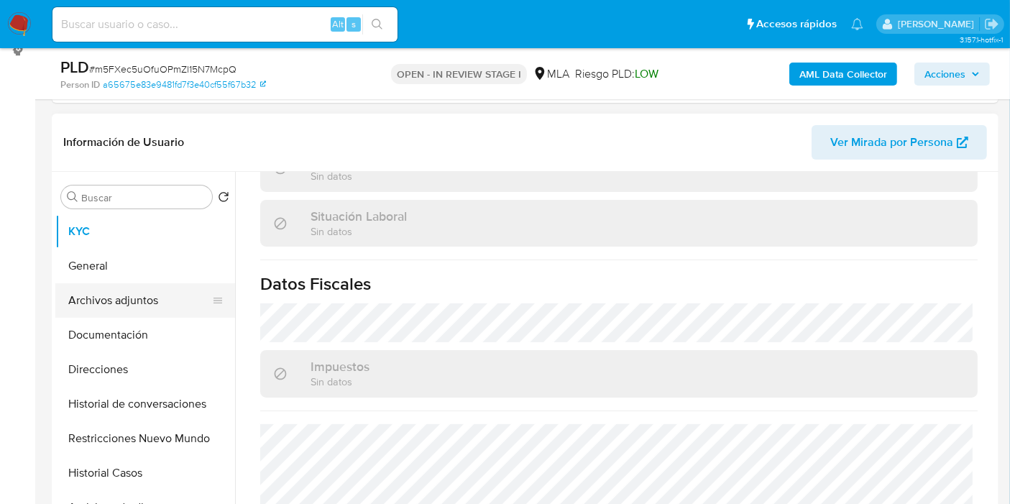
click at [160, 313] on button "Archivos adjuntos" at bounding box center [139, 300] width 168 height 35
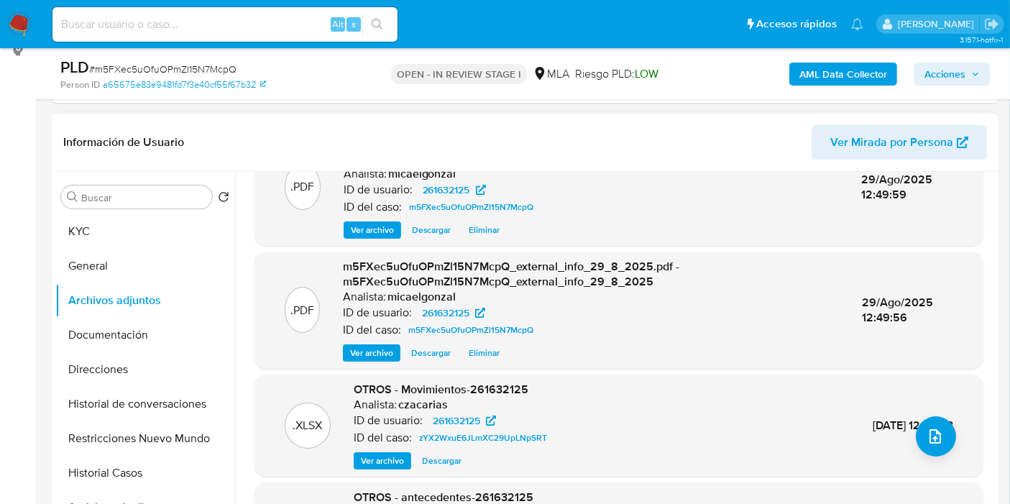
scroll to position [80, 0]
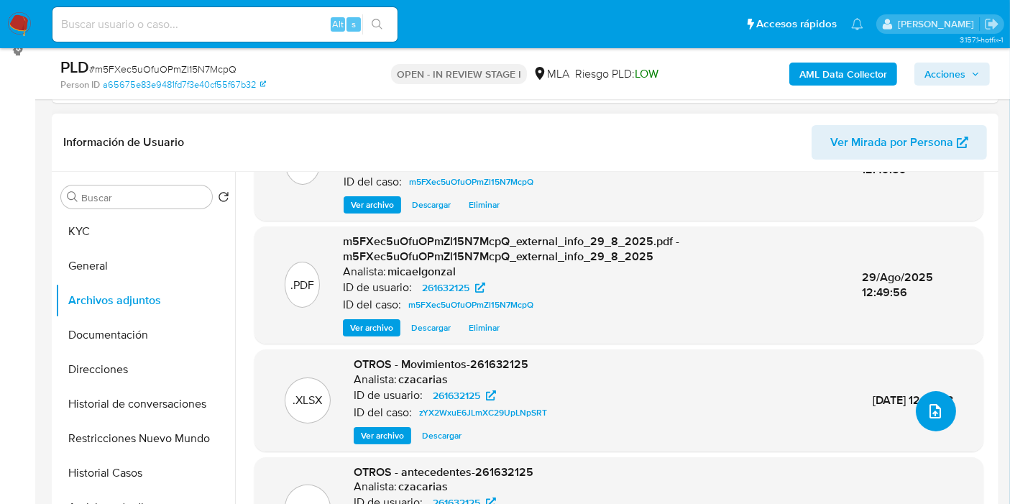
click at [927, 408] on icon "upload-file" at bounding box center [935, 411] width 17 height 17
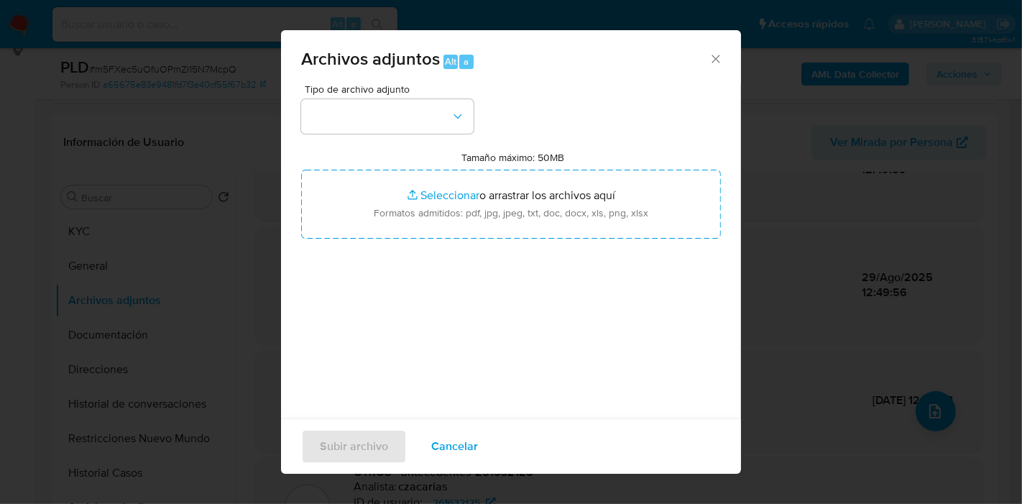
click at [437, 150] on div "Tipo de archivo adjunto Tamaño máximo: 50MB Seleccionar archivos Seleccionar o …" at bounding box center [511, 253] width 420 height 339
click at [709, 58] on icon "Cerrar" at bounding box center [716, 59] width 14 height 14
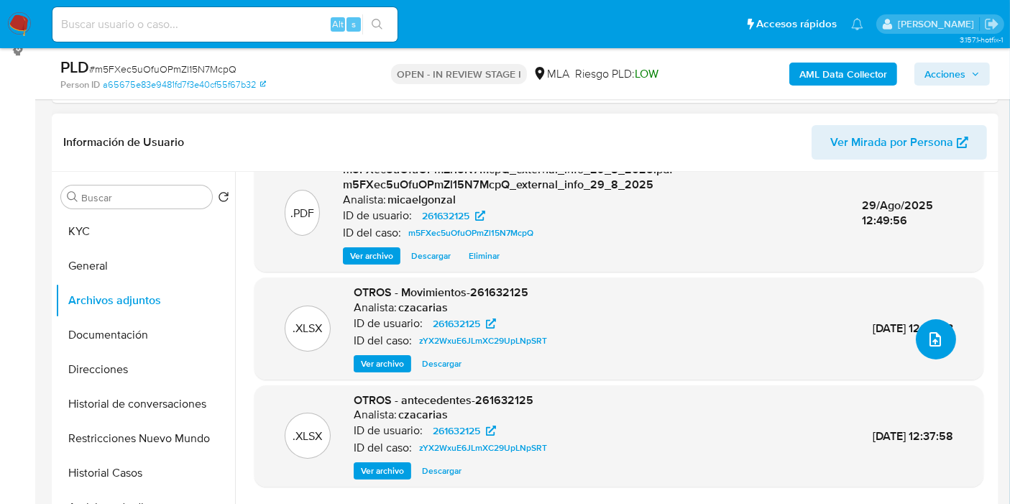
scroll to position [361, 0]
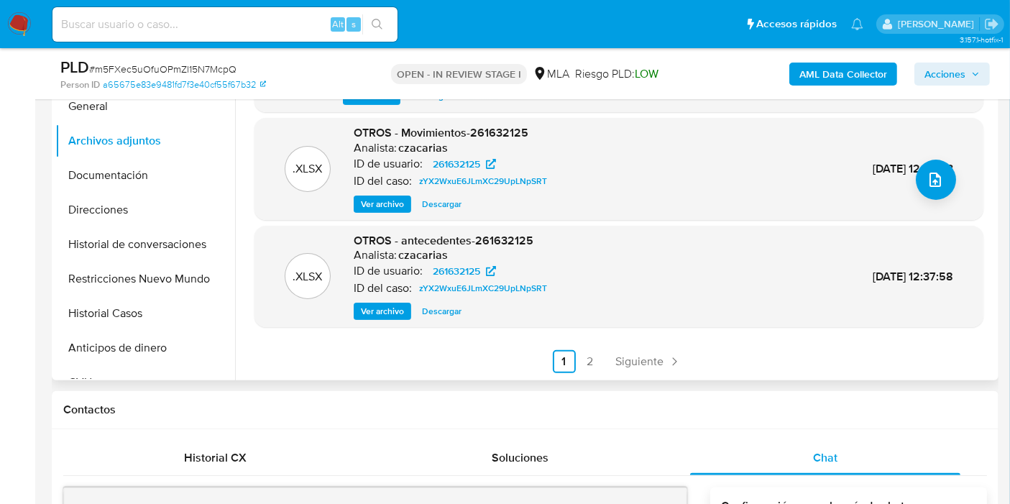
click at [587, 346] on div ".PDF m5FXec5uOfuOPmZl15N7McpQ_internal_info_29_8_2025.pdf - m5FXec5uOfuOPmZl15N…" at bounding box center [619, 123] width 729 height 502
click at [100, 308] on button "Historial Casos" at bounding box center [139, 313] width 168 height 35
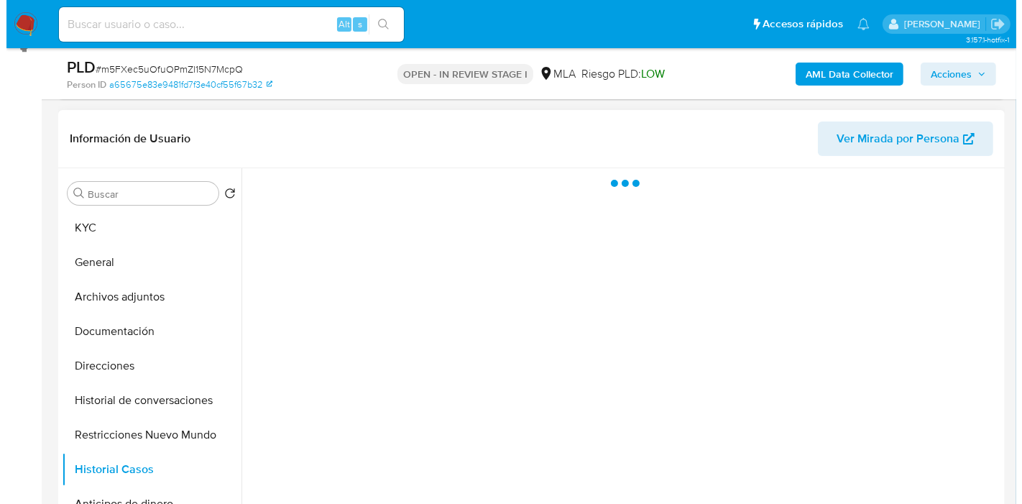
scroll to position [201, 0]
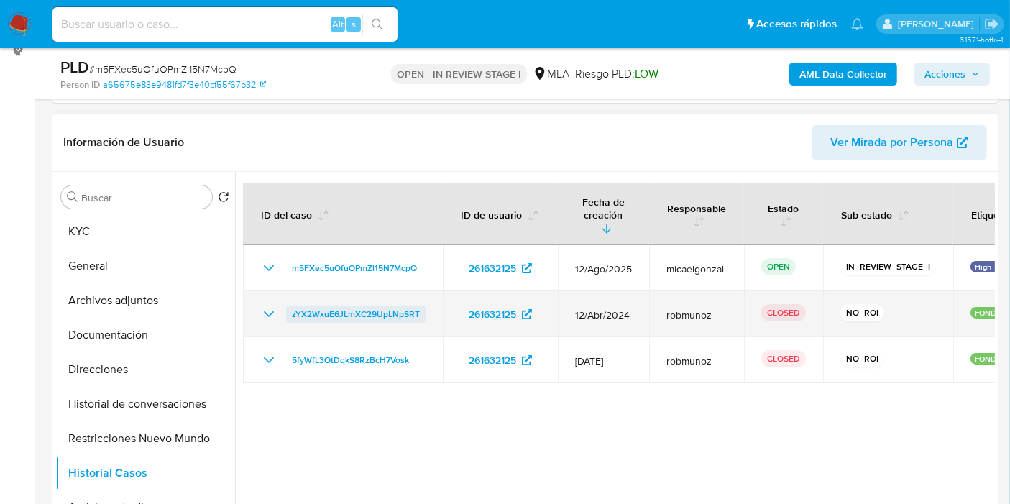
click at [332, 306] on span "zYX2WxuE6JLmXC29UpLNpSRT" at bounding box center [356, 314] width 128 height 17
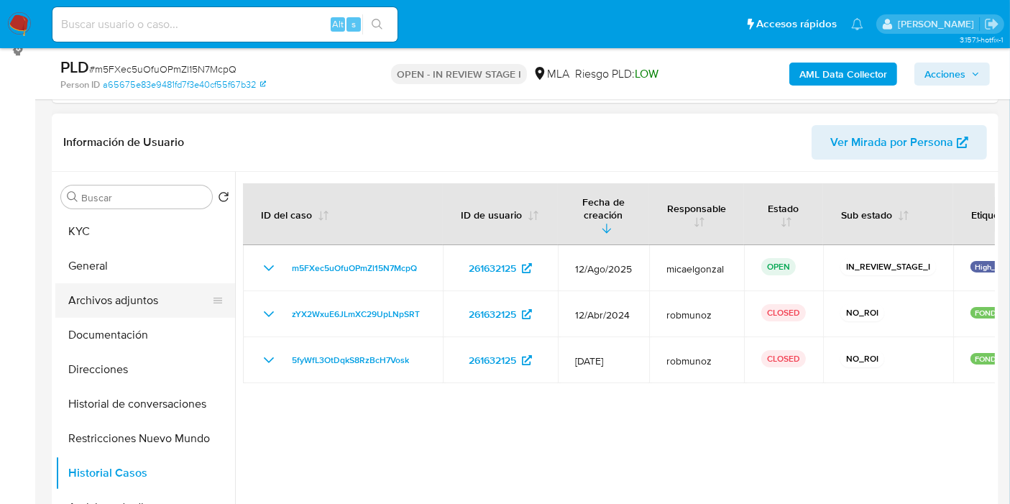
click at [127, 303] on button "Archivos adjuntos" at bounding box center [139, 300] width 168 height 35
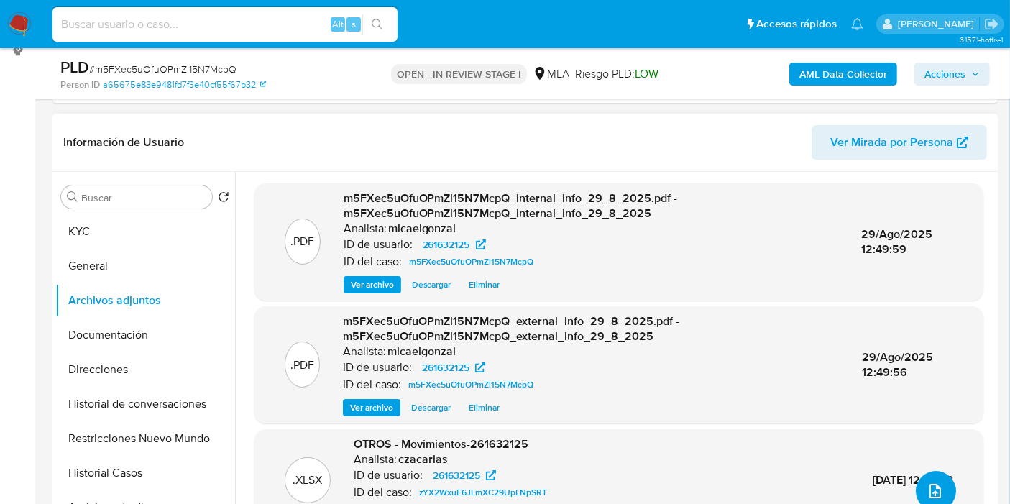
click at [927, 485] on icon "upload-file" at bounding box center [935, 490] width 17 height 17
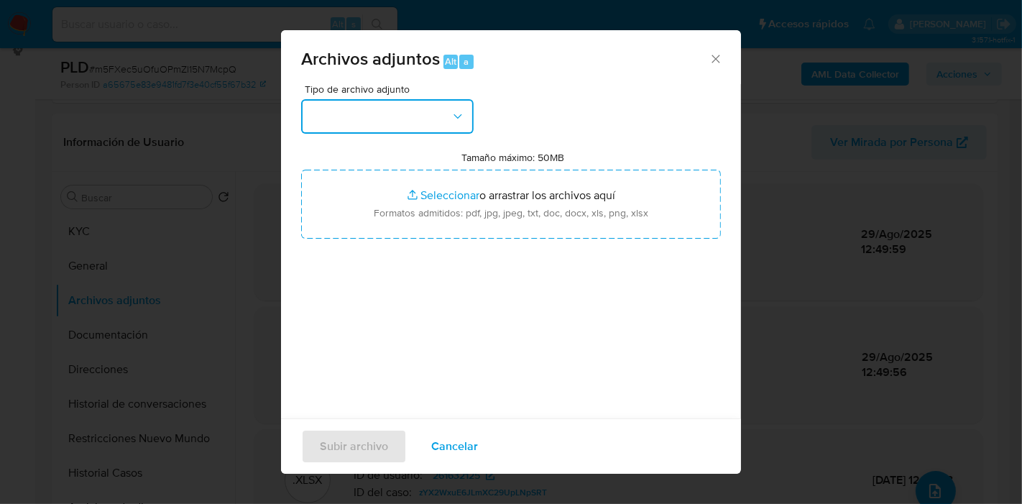
click at [425, 121] on button "button" at bounding box center [387, 116] width 173 height 35
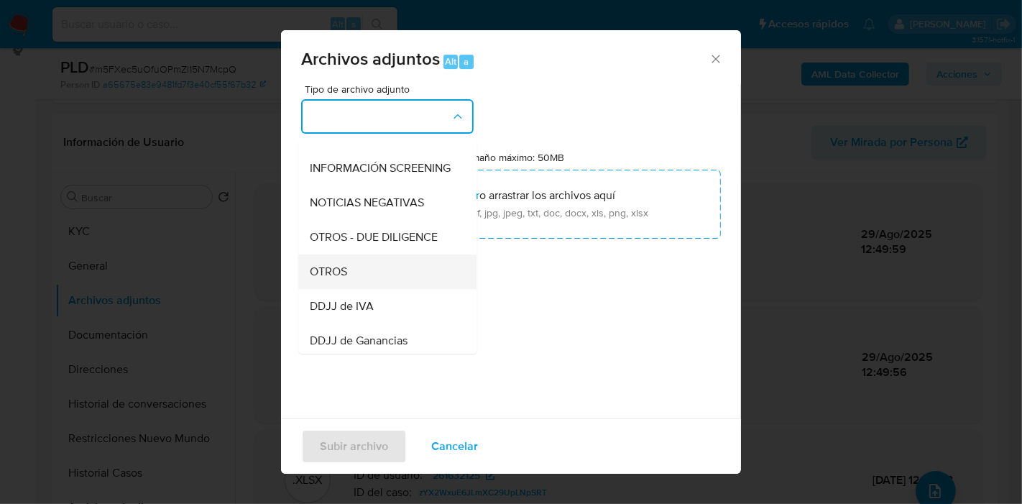
scroll to position [239, 0]
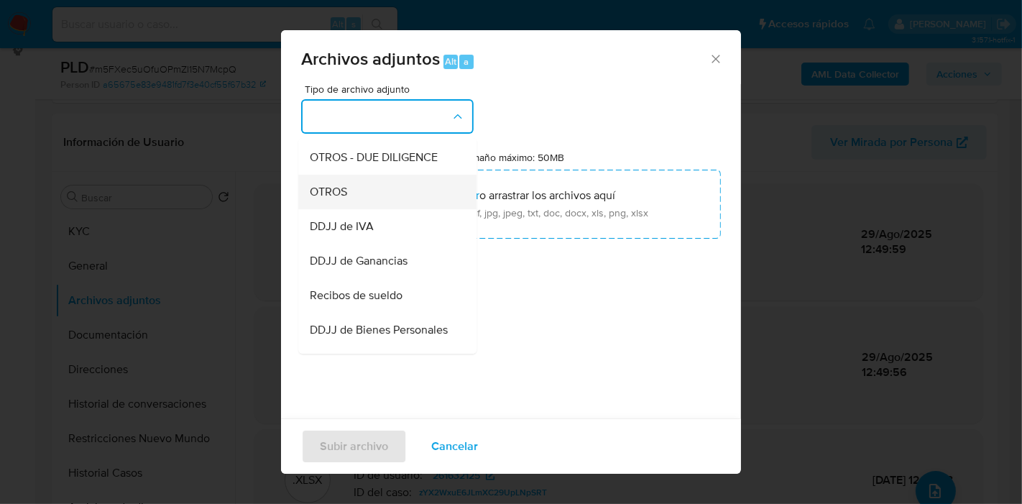
click at [357, 296] on div "Recibos de sueldo" at bounding box center [383, 295] width 147 height 35
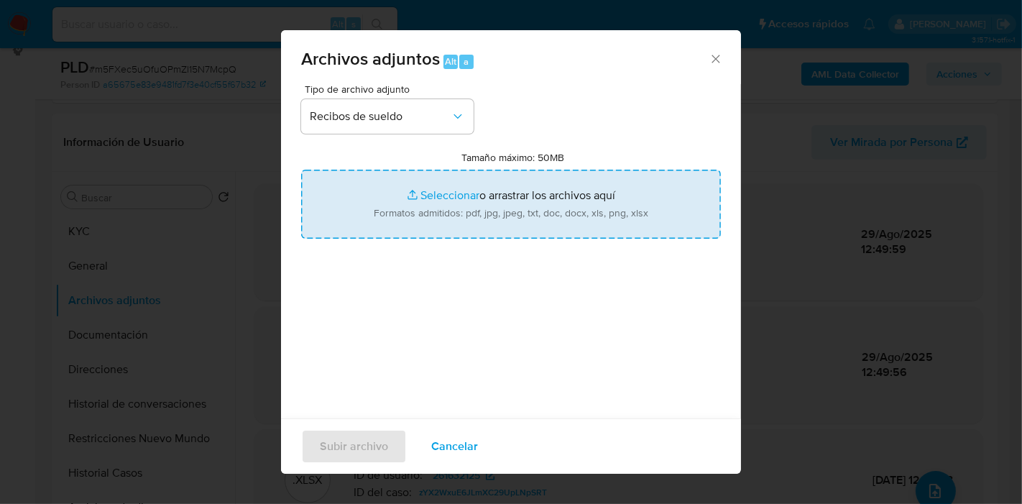
click at [454, 192] on input "Tamaño máximo: 50MB Seleccionar archivos" at bounding box center [511, 204] width 420 height 69
type input "C:\fakepath\Recibo [PERSON_NAME] - [DATE].pdf"
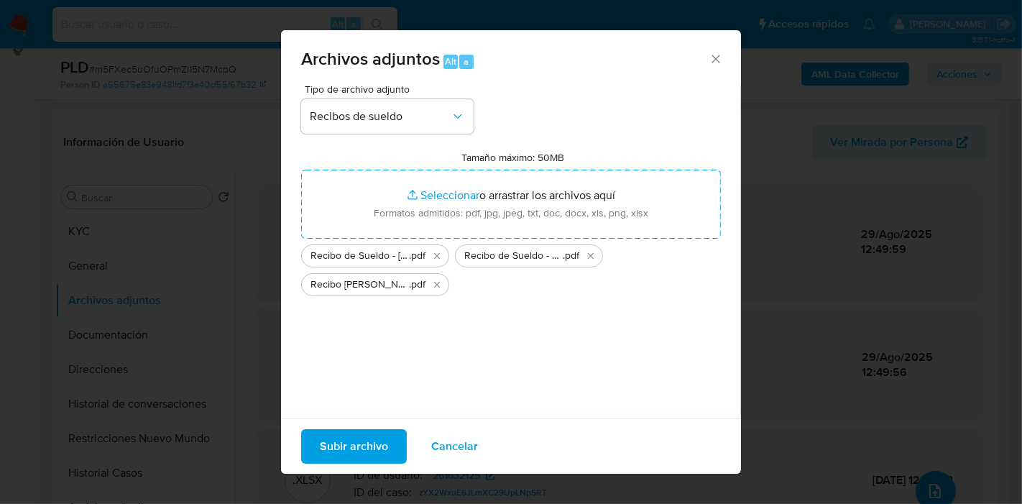
click at [372, 441] on span "Subir archivo" at bounding box center [354, 447] width 68 height 32
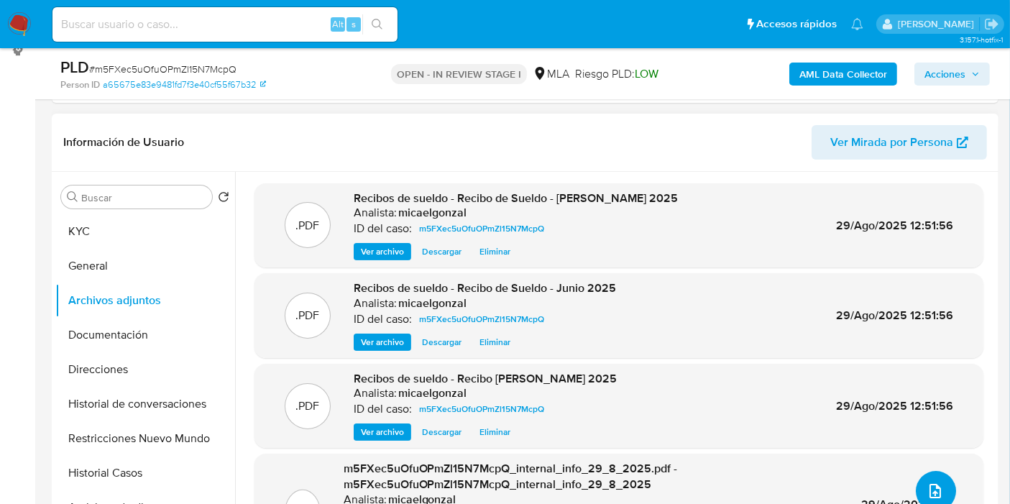
click at [927, 482] on span "upload-file" at bounding box center [935, 490] width 17 height 17
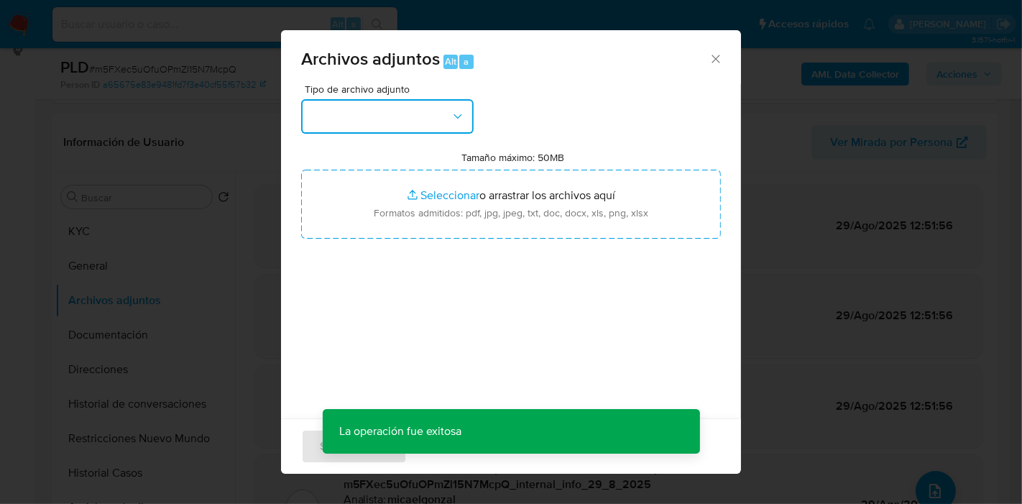
click at [445, 129] on button "button" at bounding box center [387, 116] width 173 height 35
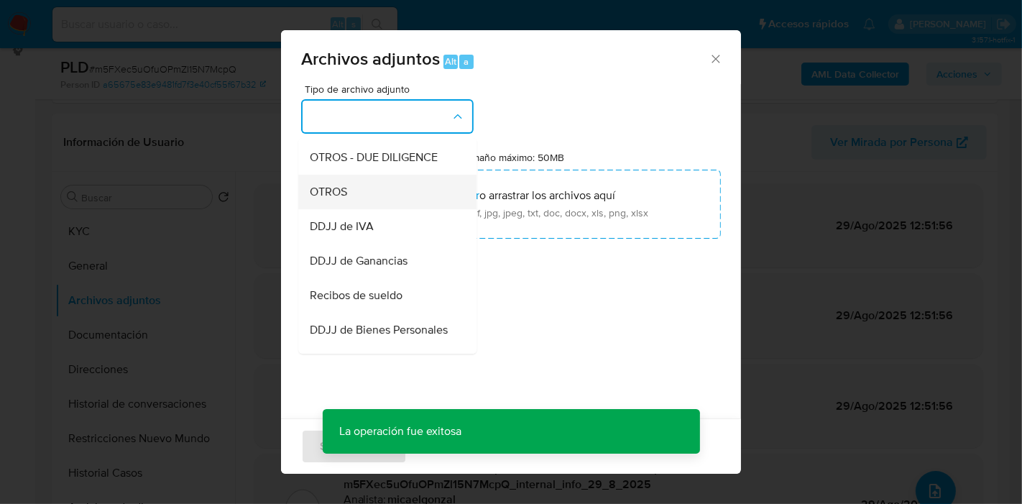
click at [409, 209] on div "OTROS" at bounding box center [383, 192] width 147 height 35
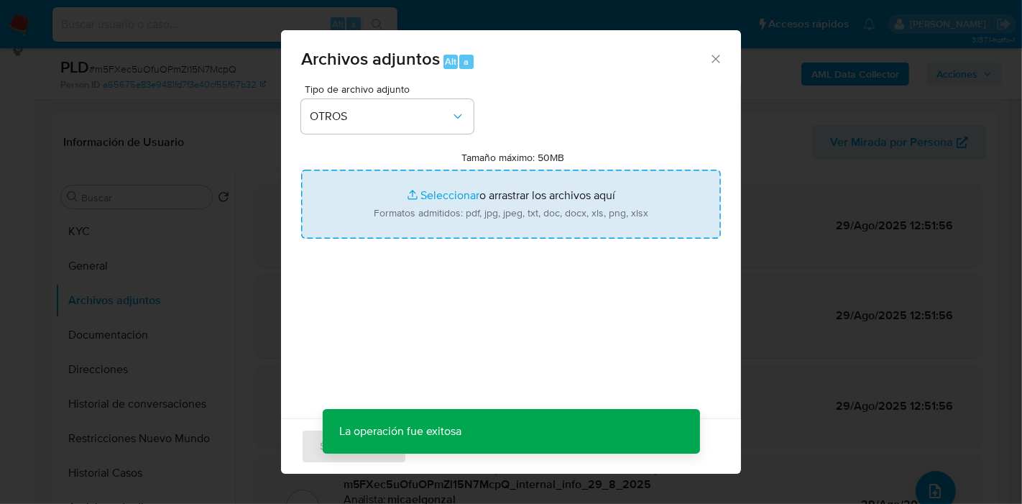
click at [503, 191] on input "Tamaño máximo: 50MB Seleccionar archivos" at bounding box center [511, 204] width 420 height 69
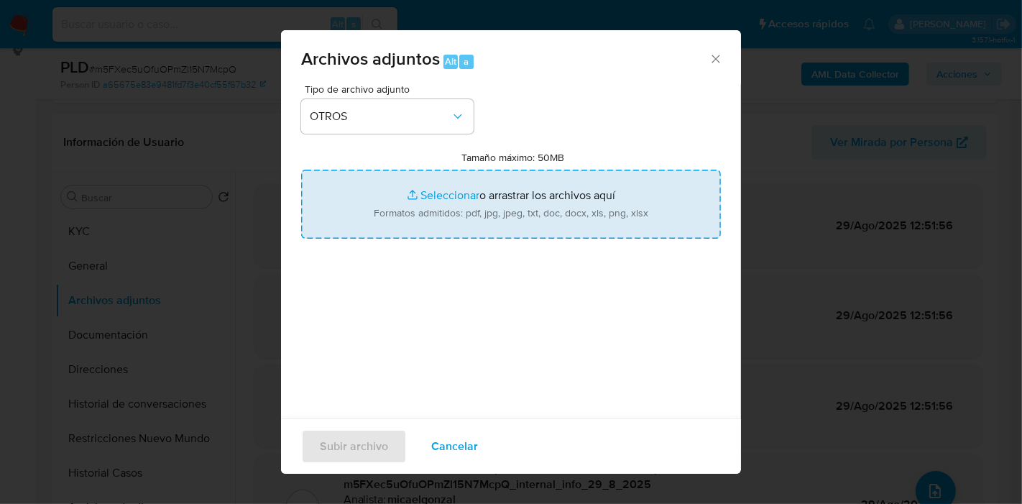
type input "C:\fakepath\Caselog m5FXec5uOfuOPmZl15N7McpQ_2025_08_19_00_34_56.docx"
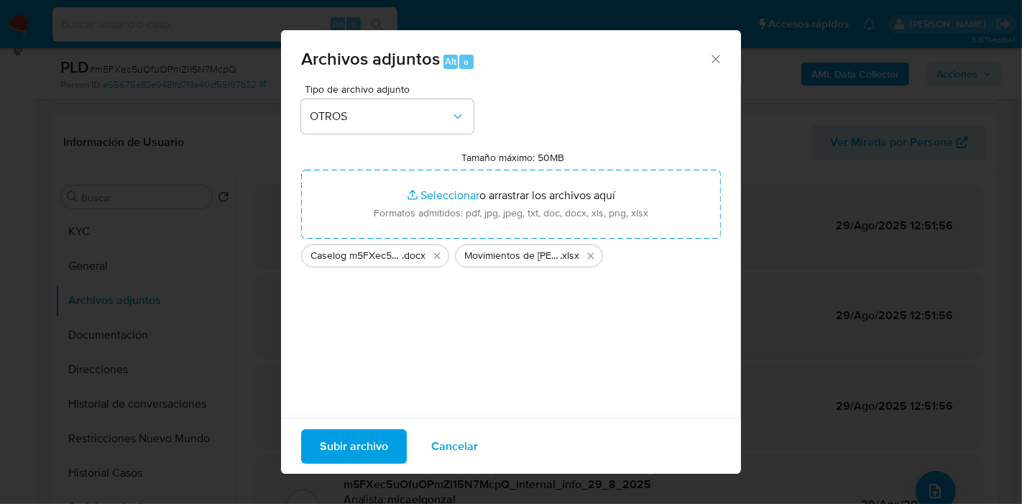
click at [349, 445] on span "Subir archivo" at bounding box center [354, 447] width 68 height 32
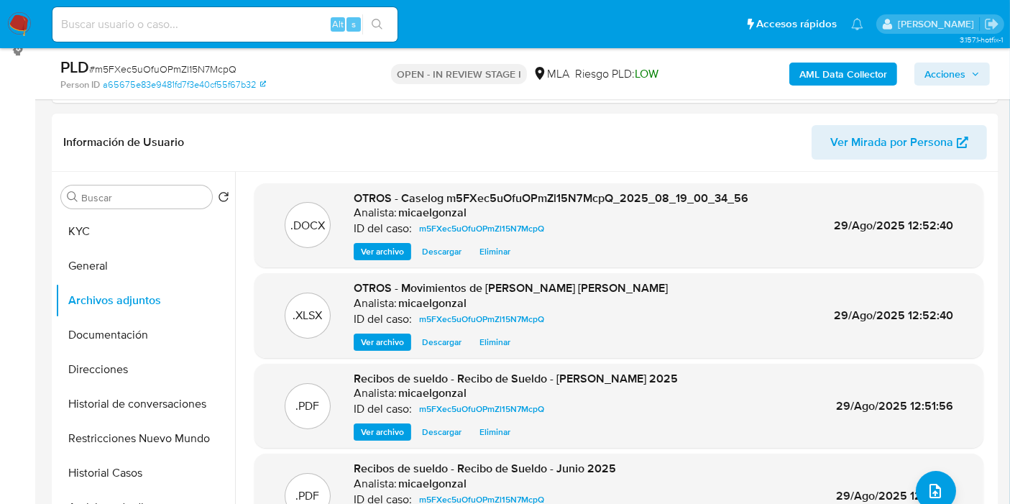
click at [128, 446] on button "Restricciones Nuevo Mundo" at bounding box center [145, 438] width 180 height 35
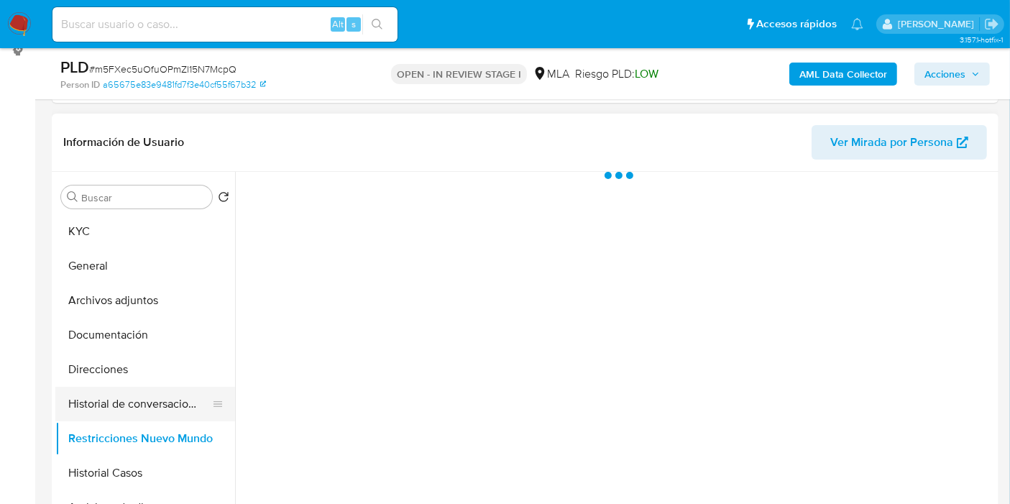
click at [145, 409] on button "Historial de conversaciones" at bounding box center [139, 404] width 168 height 35
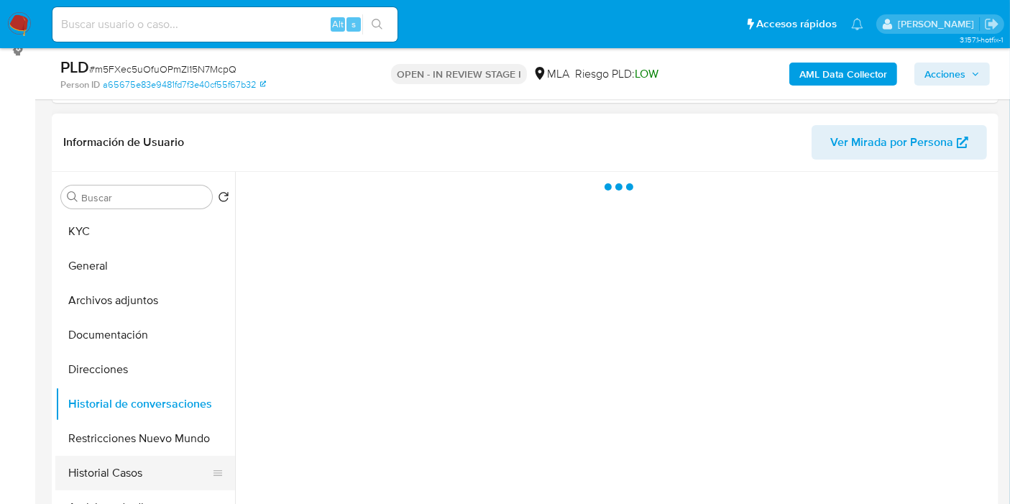
click at [118, 467] on button "Historial Casos" at bounding box center [139, 473] width 168 height 35
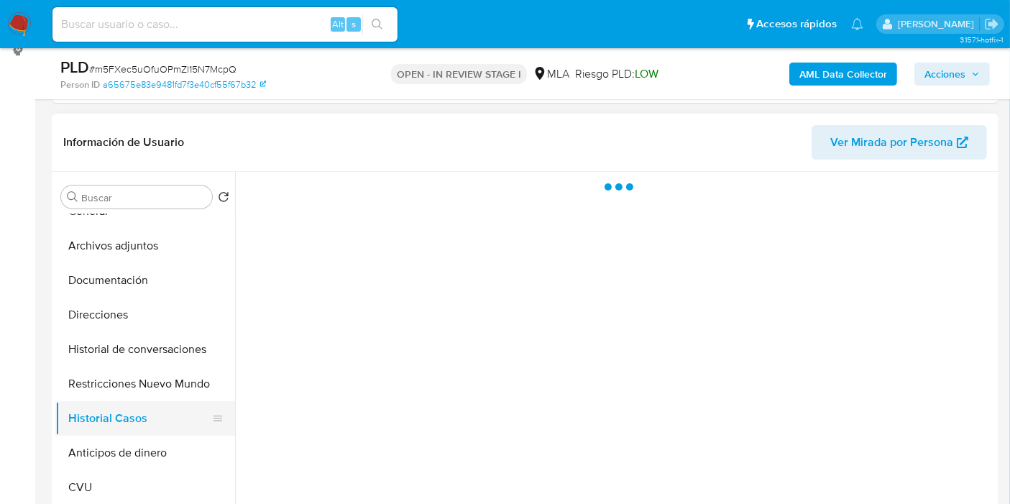
scroll to position [80, 0]
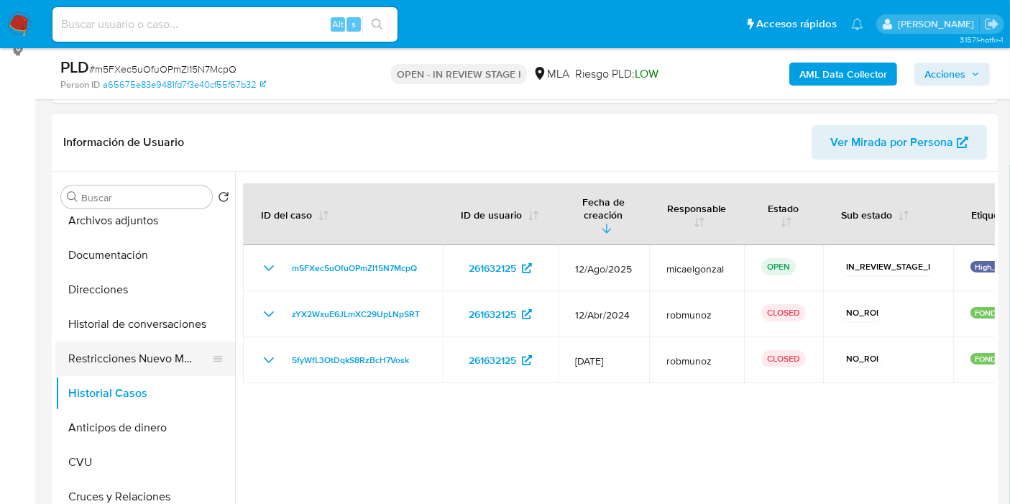
click at [86, 370] on button "Restricciones Nuevo Mundo" at bounding box center [139, 359] width 168 height 35
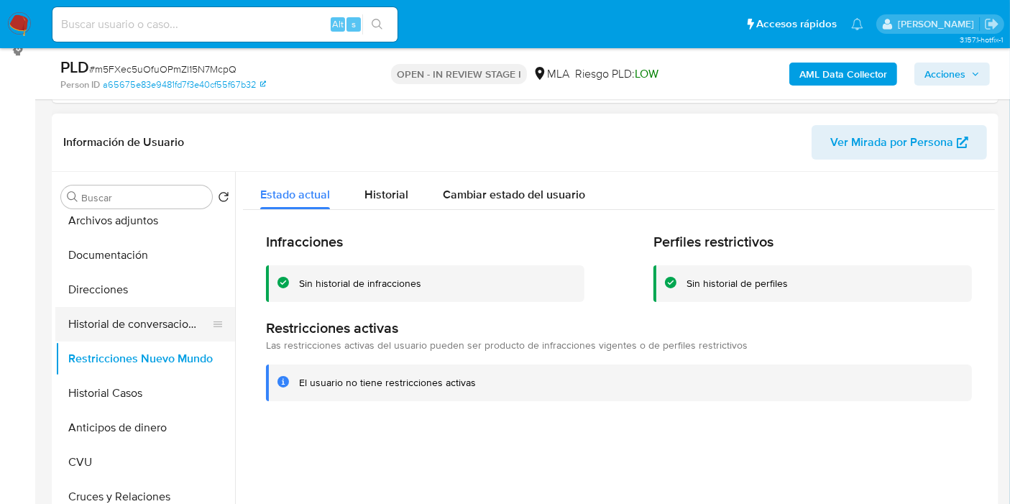
click at [143, 319] on button "Historial de conversaciones" at bounding box center [139, 324] width 168 height 35
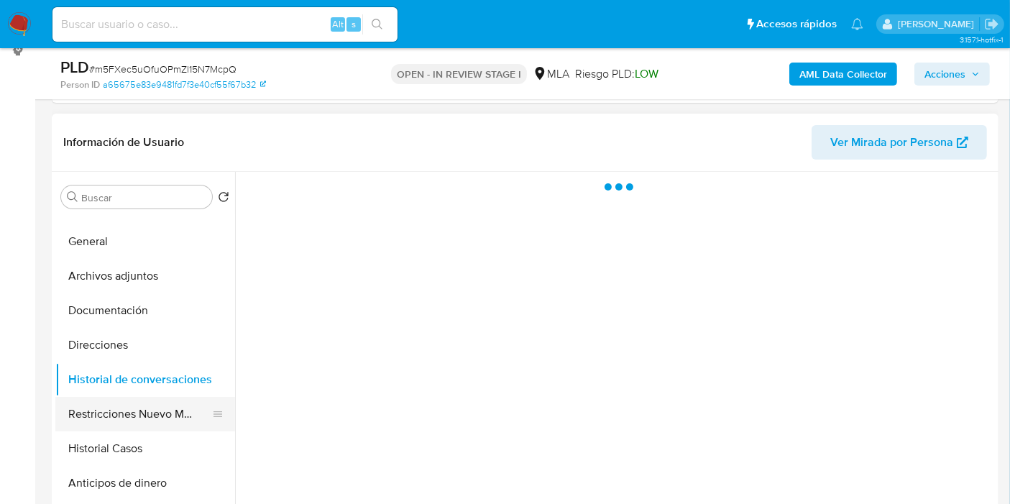
scroll to position [0, 0]
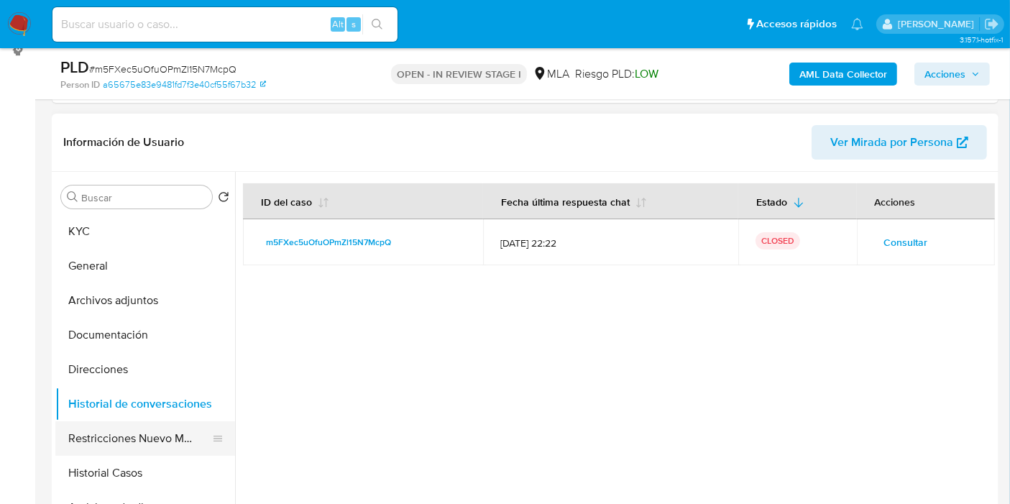
click at [109, 367] on button "Direcciones" at bounding box center [145, 369] width 180 height 35
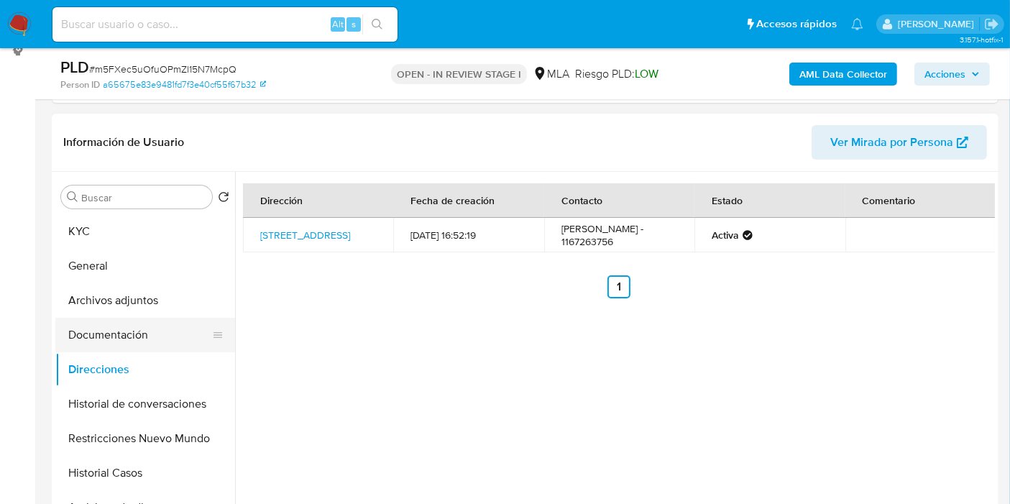
click at [131, 324] on button "Documentación" at bounding box center [139, 335] width 168 height 35
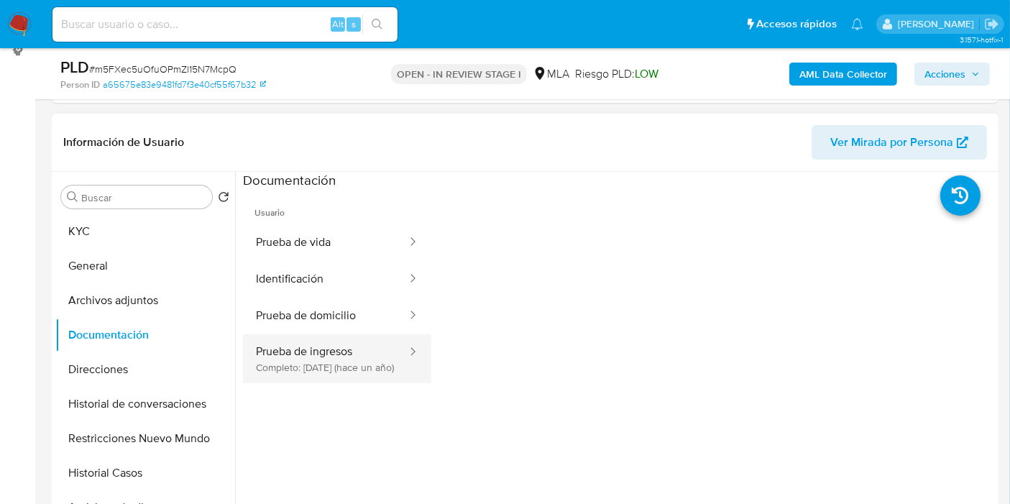
click at [319, 363] on button "Prueba de ingresos Completo: 13/03/2024 (hace un año)" at bounding box center [325, 358] width 165 height 49
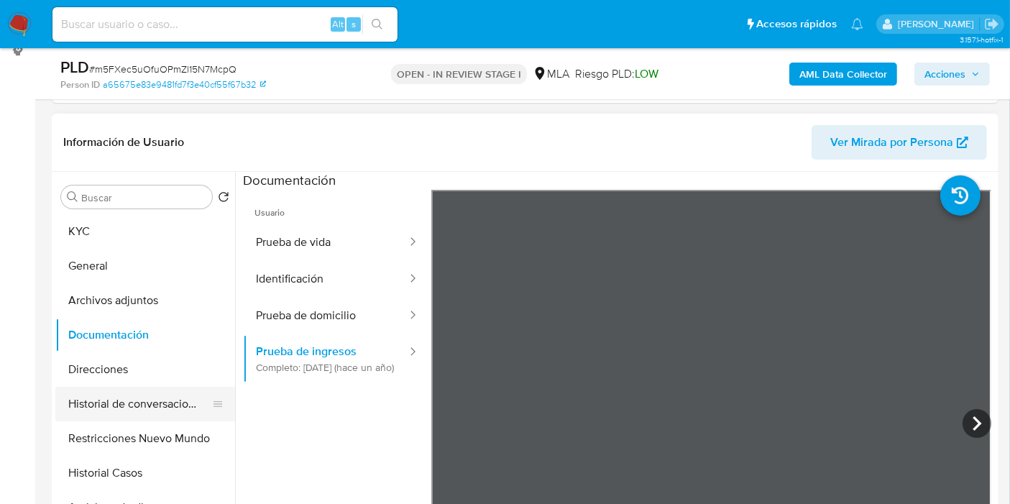
click at [115, 415] on button "Historial de conversaciones" at bounding box center [139, 404] width 168 height 35
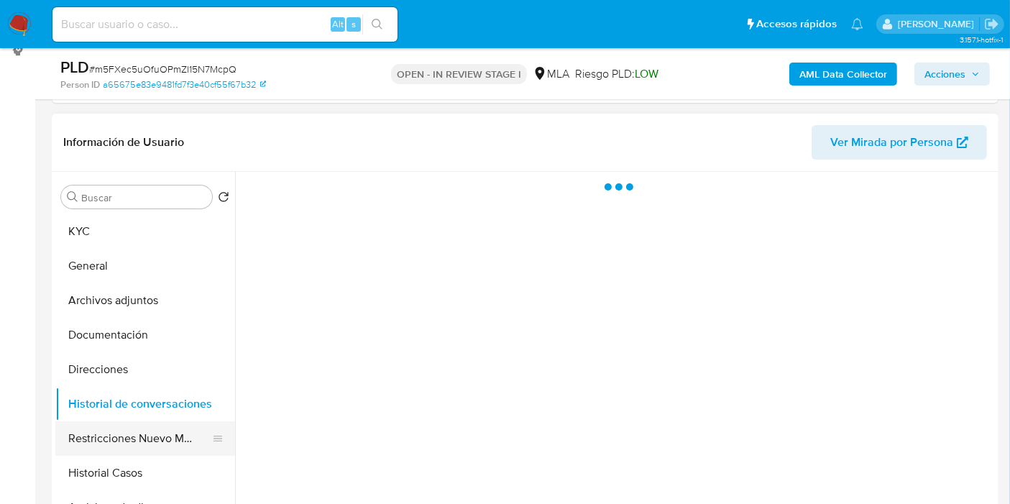
click at [122, 453] on button "Restricciones Nuevo Mundo" at bounding box center [139, 438] width 168 height 35
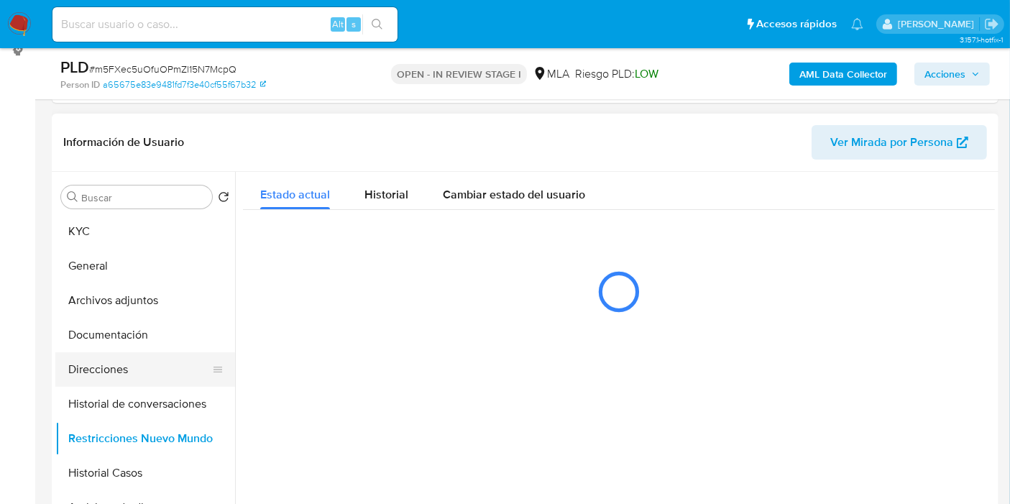
click at [131, 356] on button "Direcciones" at bounding box center [139, 369] width 168 height 35
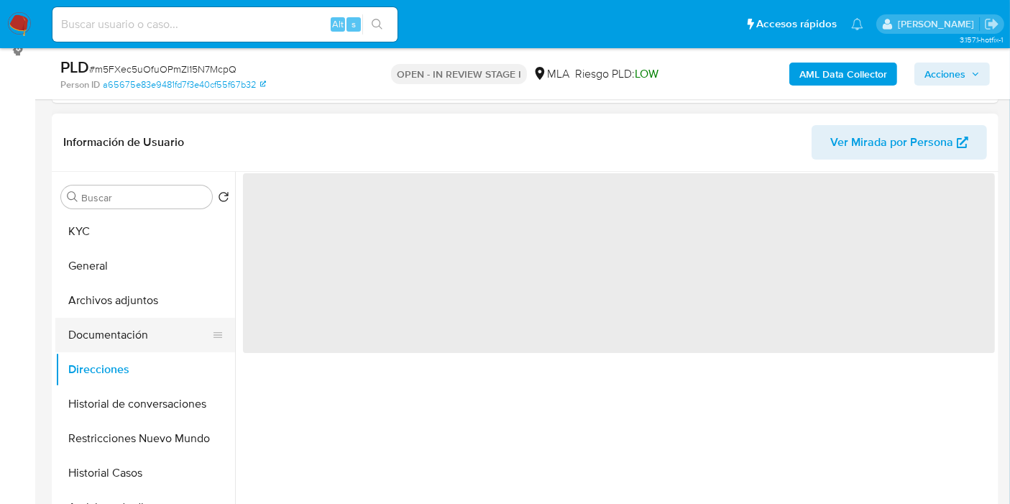
click at [145, 324] on button "Documentación" at bounding box center [139, 335] width 168 height 35
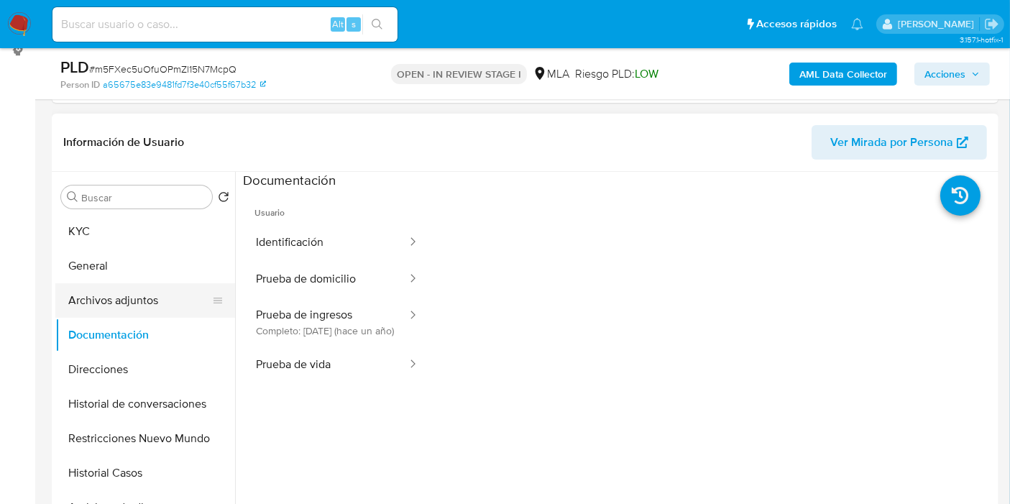
click at [160, 296] on button "Archivos adjuntos" at bounding box center [139, 300] width 168 height 35
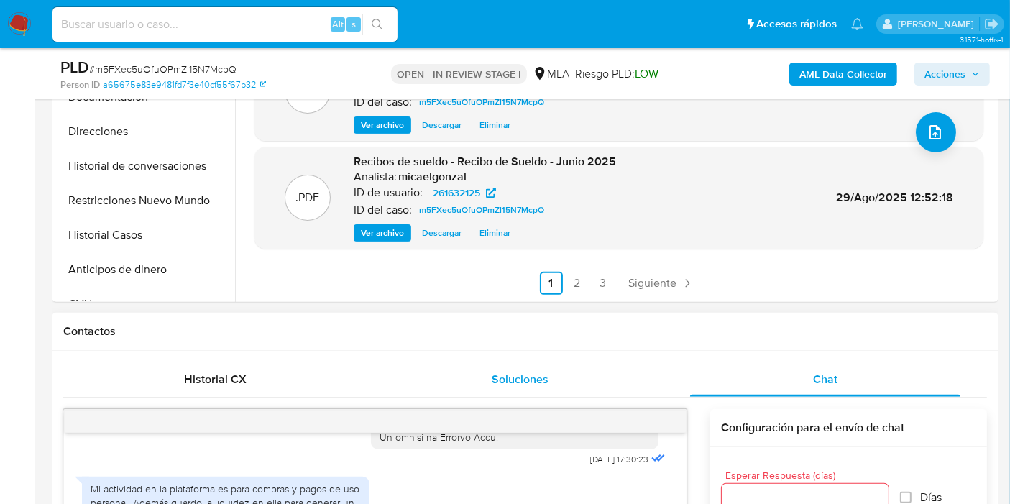
scroll to position [441, 0]
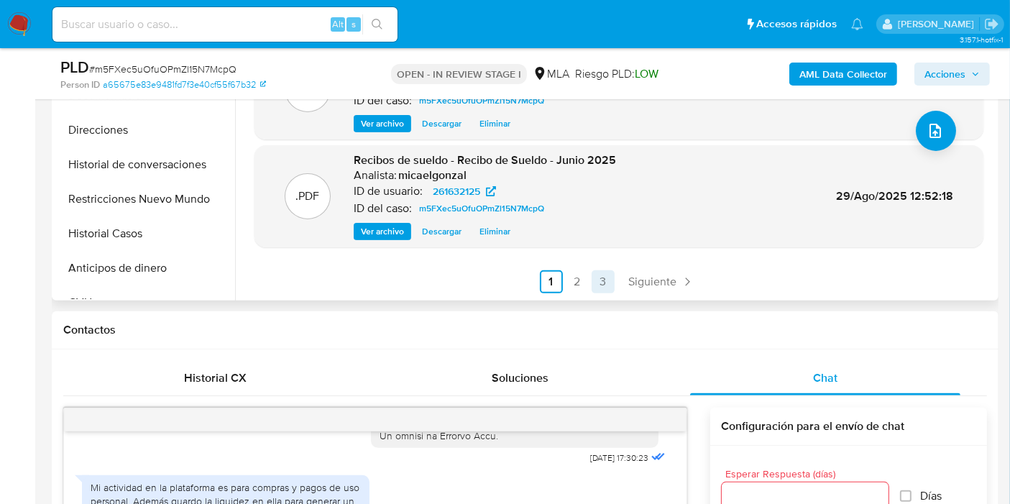
click at [595, 286] on link "3" at bounding box center [603, 281] width 23 height 23
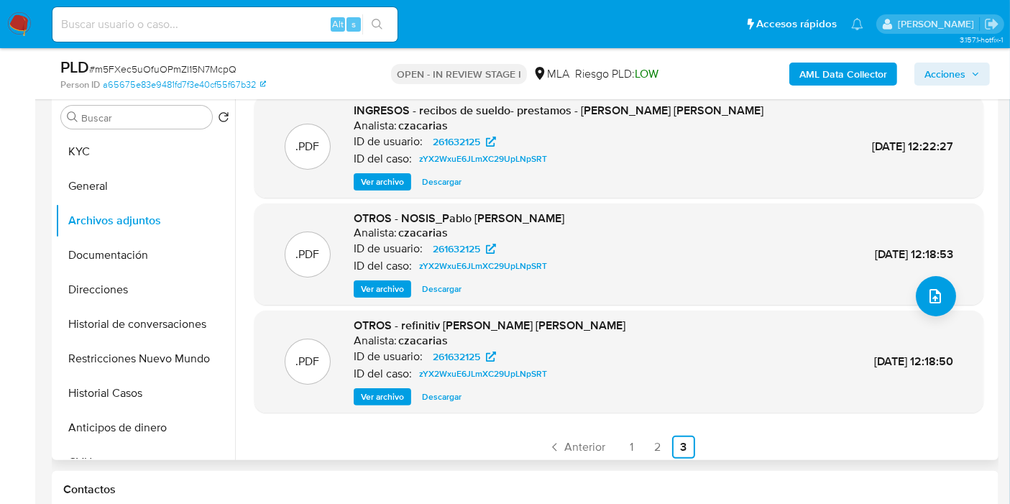
scroll to position [121, 0]
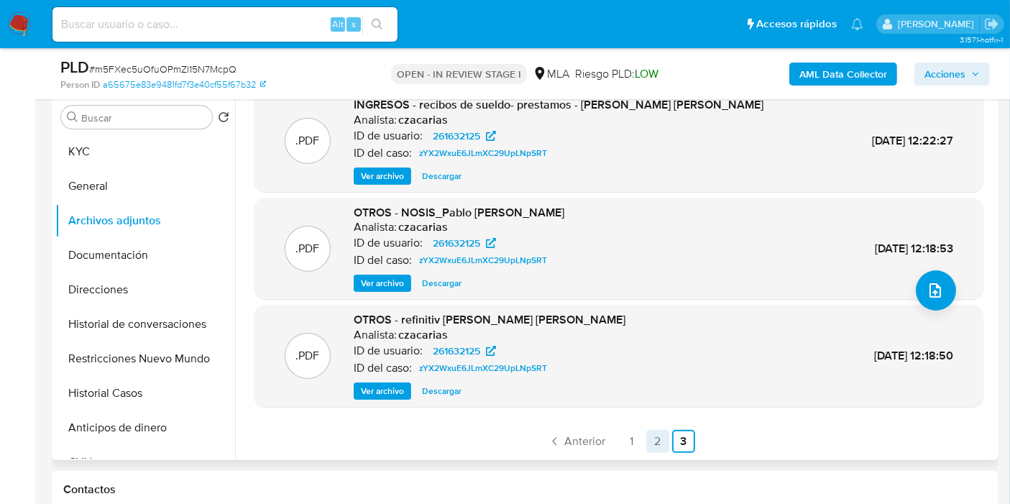
click at [654, 436] on link "2" at bounding box center [657, 441] width 23 height 23
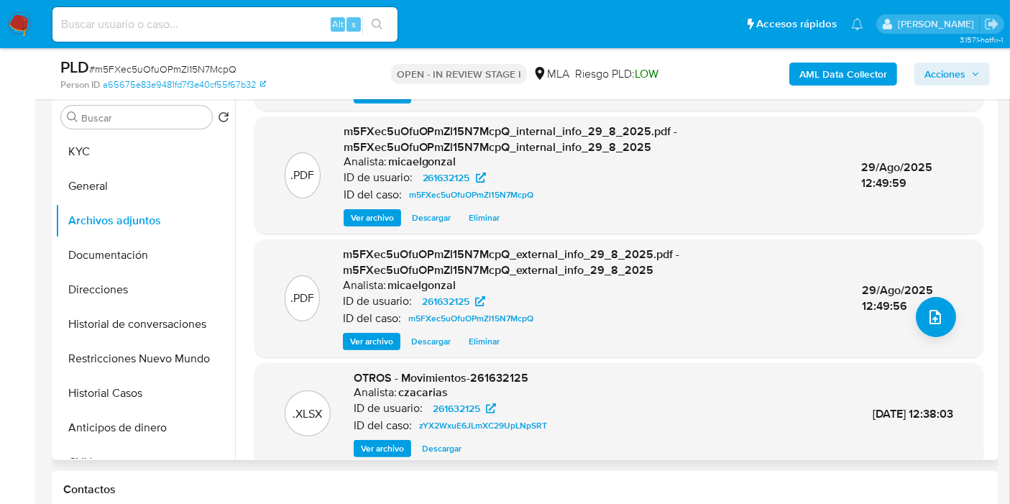
scroll to position [152, 0]
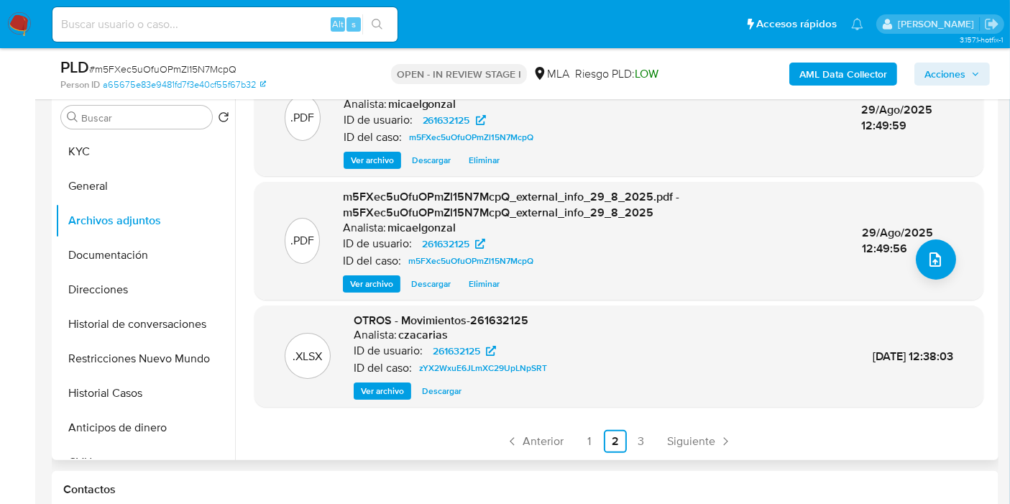
click at [600, 439] on ul "Anterior 1 2 3 Siguiente" at bounding box center [619, 441] width 729 height 23
click at [590, 440] on link "1" at bounding box center [589, 441] width 23 height 23
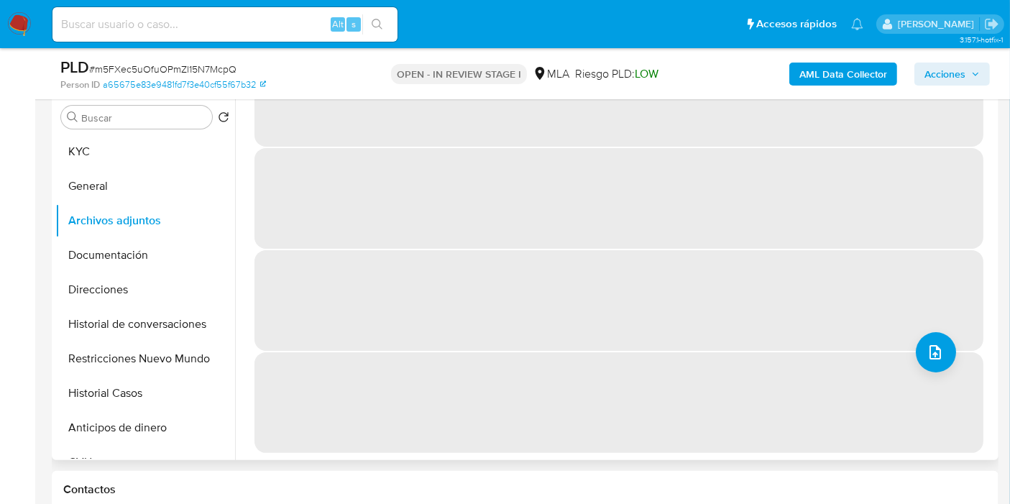
scroll to position [0, 0]
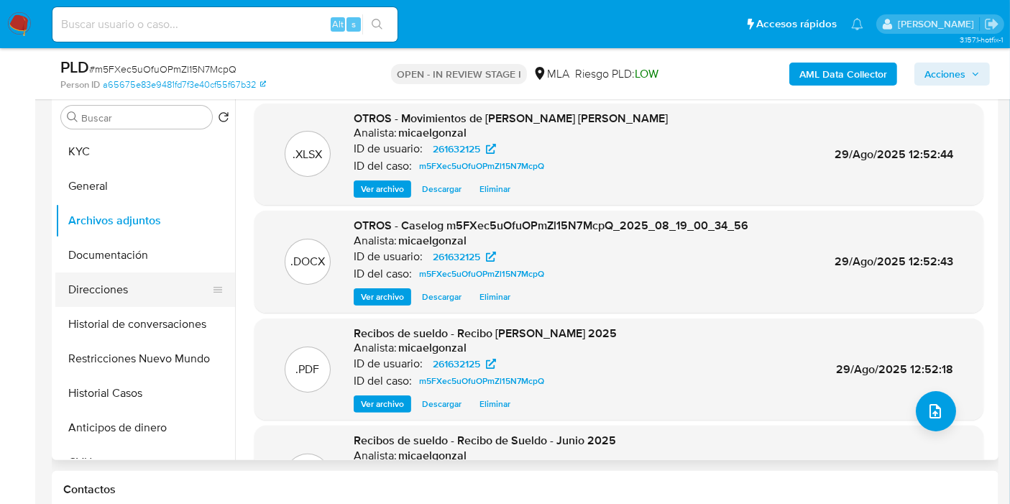
click at [121, 277] on button "Direcciones" at bounding box center [139, 289] width 168 height 35
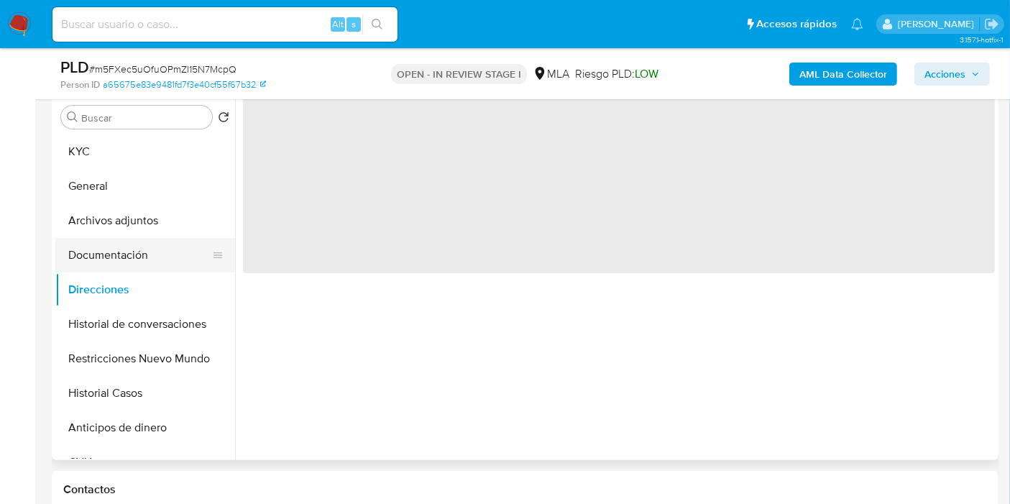
click at [124, 267] on button "Documentación" at bounding box center [139, 255] width 168 height 35
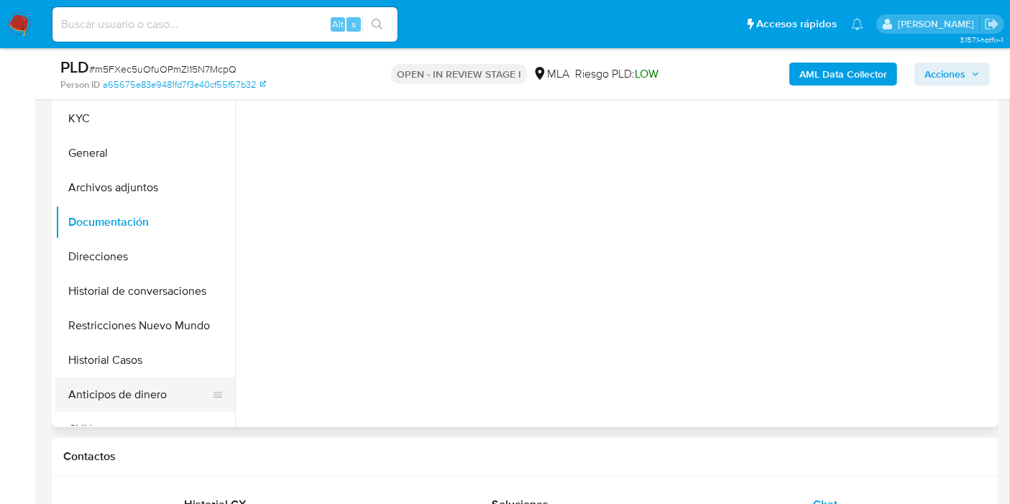
scroll to position [361, 0]
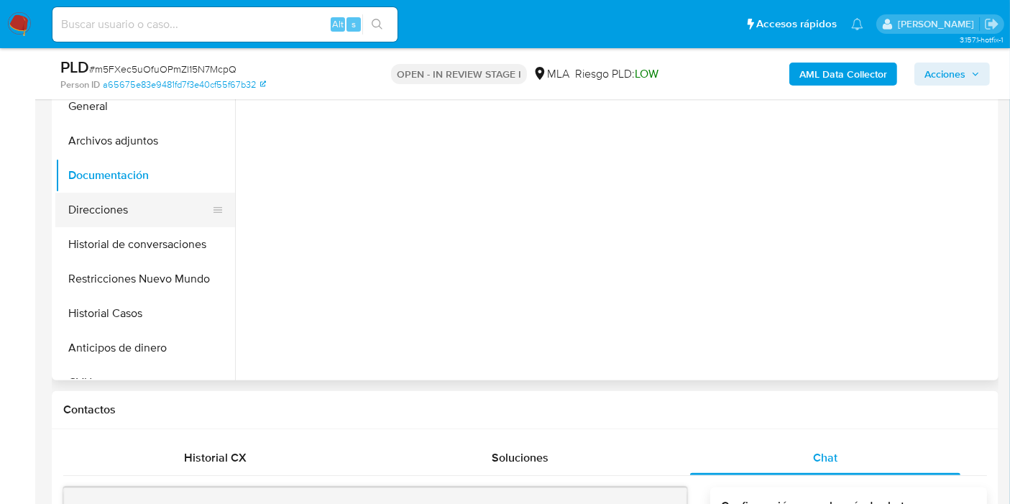
click at [181, 198] on button "Direcciones" at bounding box center [139, 210] width 168 height 35
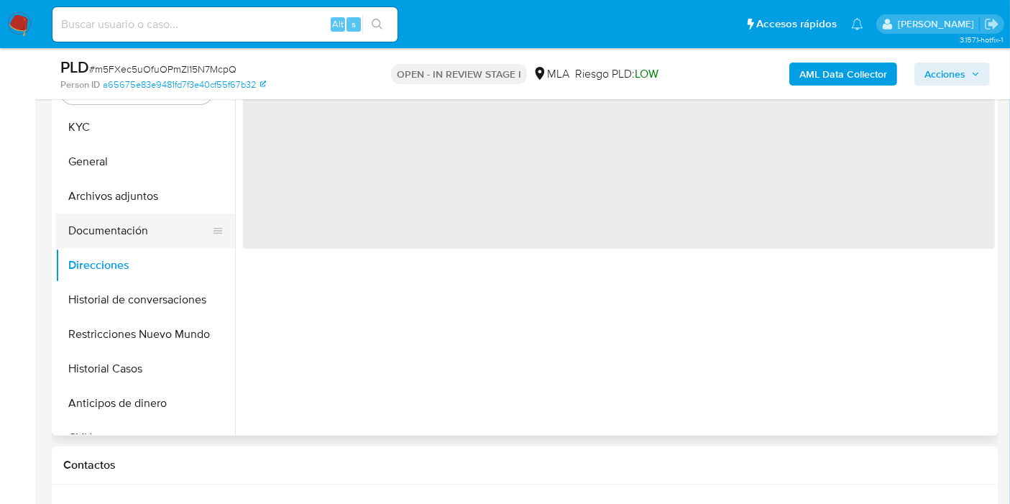
scroll to position [281, 0]
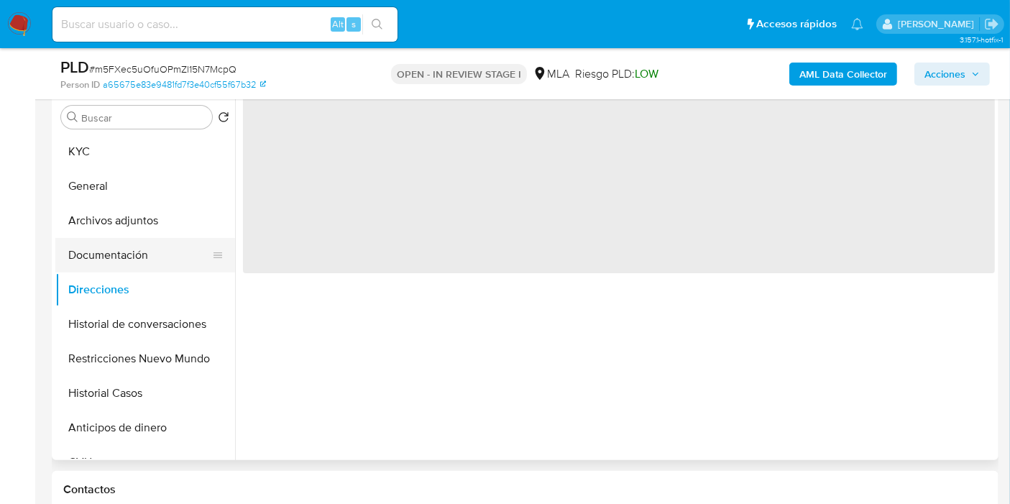
click at [159, 243] on button "Documentación" at bounding box center [139, 255] width 168 height 35
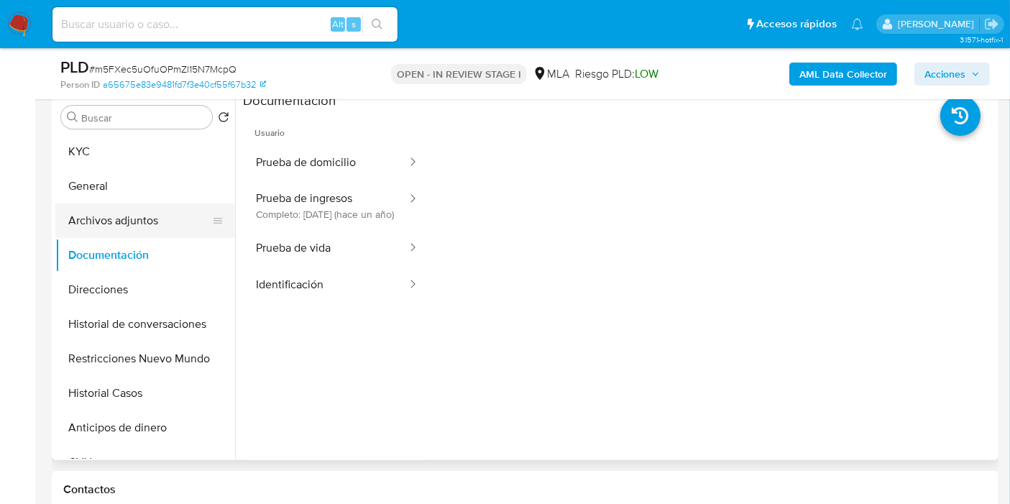
click at [160, 224] on button "Archivos adjuntos" at bounding box center [139, 220] width 168 height 35
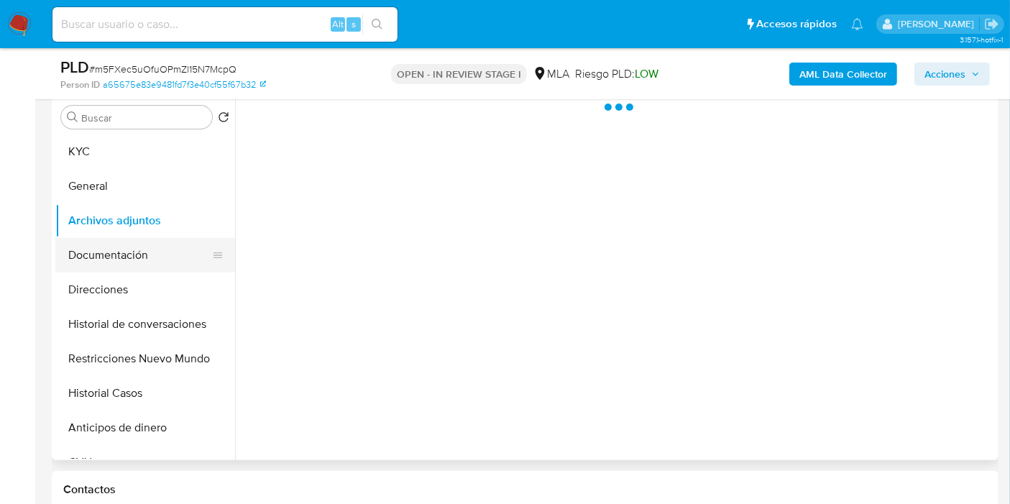
click at [113, 262] on button "Documentación" at bounding box center [139, 255] width 168 height 35
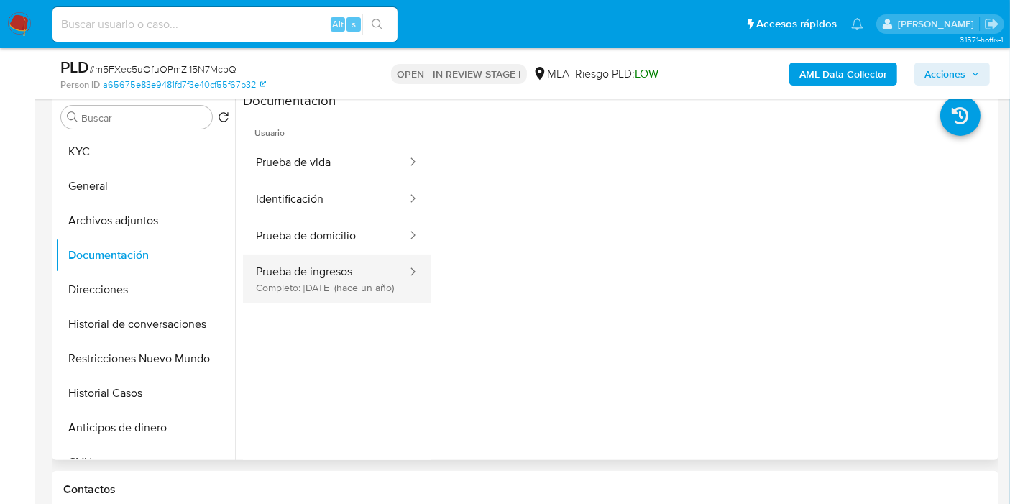
click at [317, 288] on button "Prueba de ingresos Completo: 13/03/2024 (hace un año)" at bounding box center [325, 279] width 165 height 49
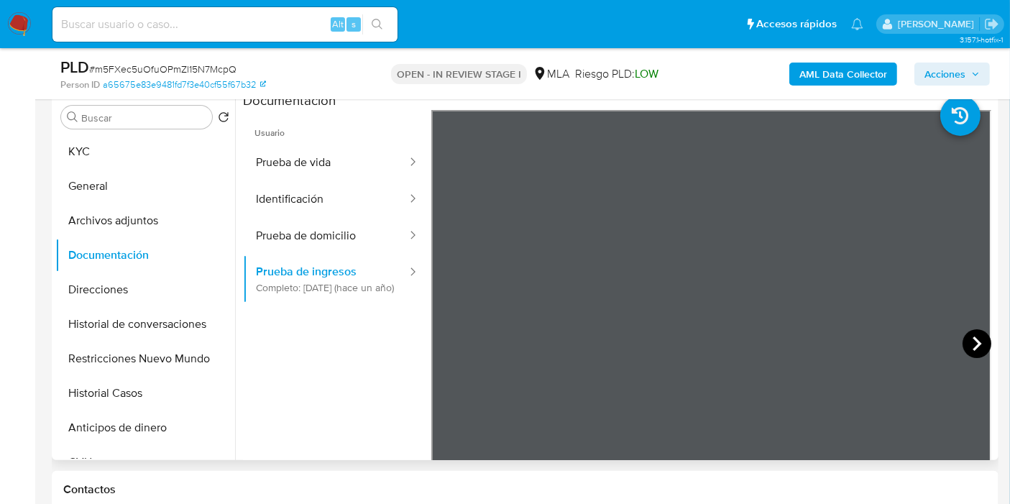
click at [967, 336] on icon at bounding box center [977, 343] width 29 height 29
click at [965, 343] on icon at bounding box center [977, 343] width 29 height 29
click at [458, 343] on icon at bounding box center [449, 343] width 29 height 29
click at [454, 343] on icon at bounding box center [449, 343] width 29 height 29
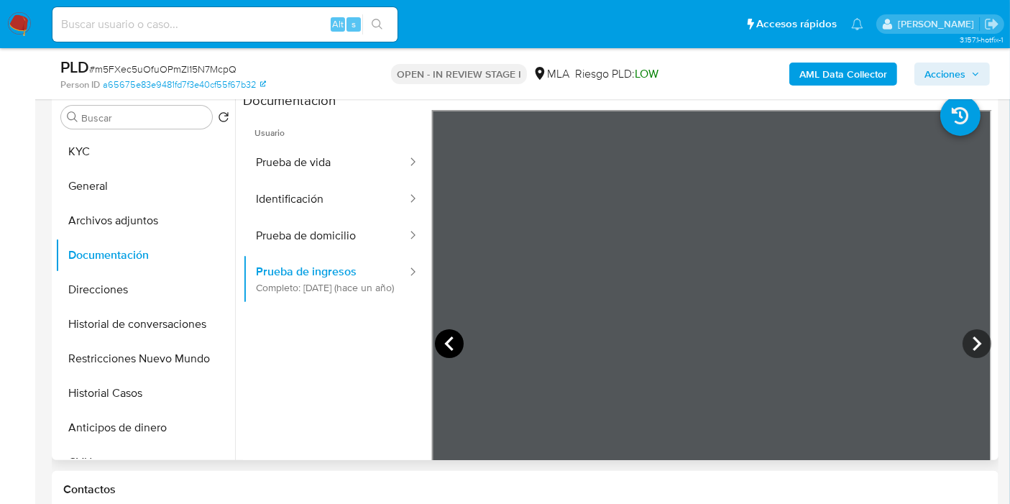
click at [454, 343] on icon at bounding box center [449, 343] width 29 height 29
click at [115, 223] on button "Archivos adjuntos" at bounding box center [139, 220] width 168 height 35
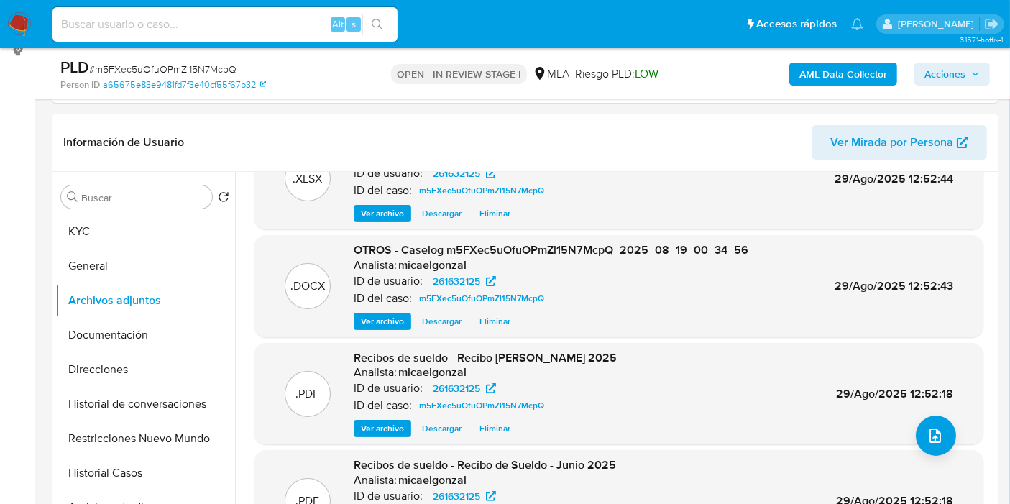
scroll to position [80, 0]
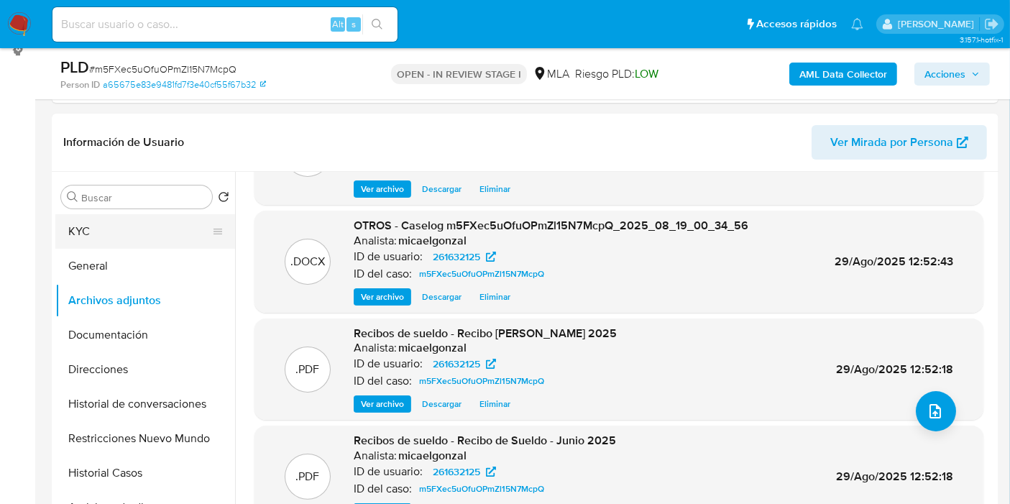
click at [102, 235] on button "KYC" at bounding box center [139, 231] width 168 height 35
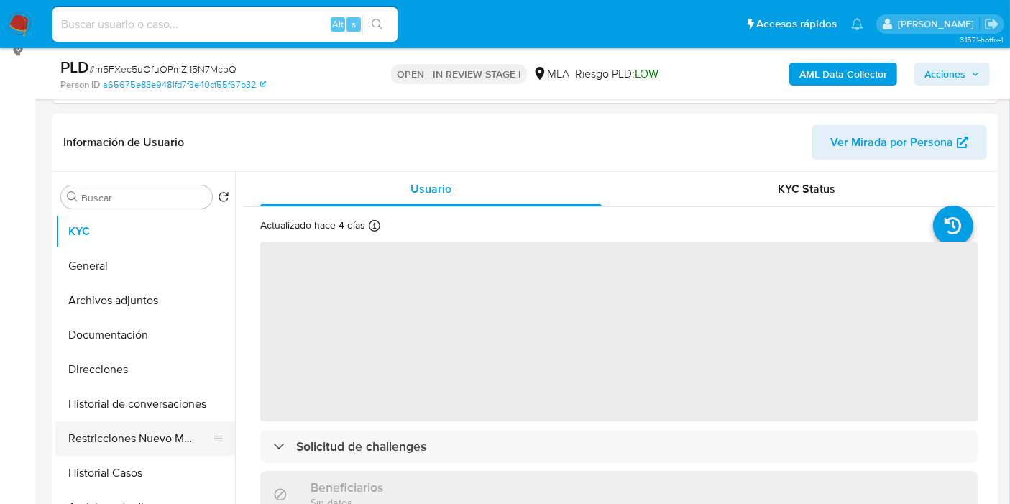
click at [165, 426] on button "Restricciones Nuevo Mundo" at bounding box center [139, 438] width 168 height 35
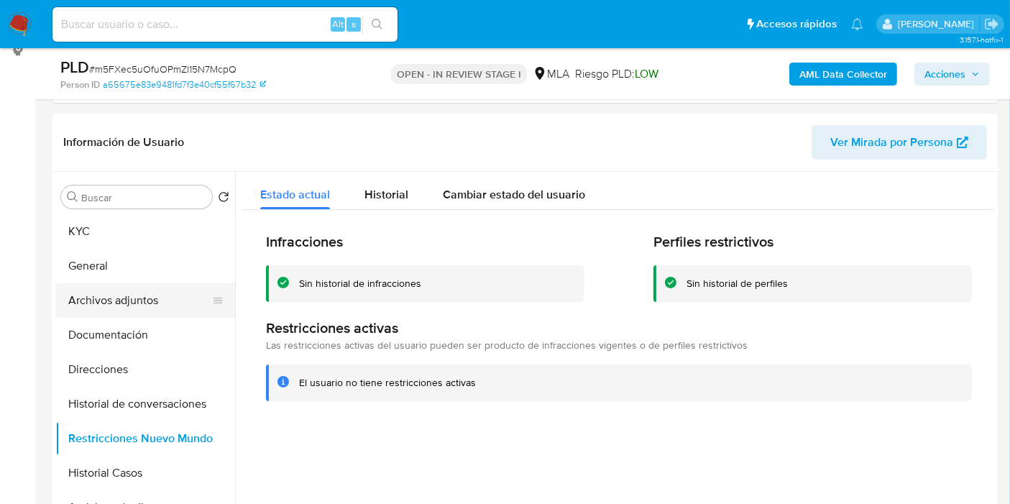
click at [166, 306] on button "Archivos adjuntos" at bounding box center [139, 300] width 168 height 35
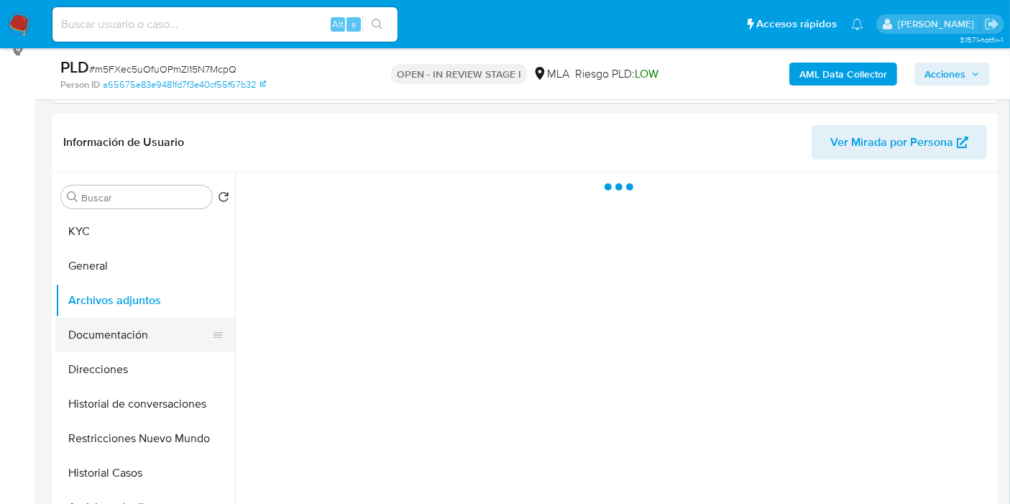
click at [111, 343] on button "Documentación" at bounding box center [139, 335] width 168 height 35
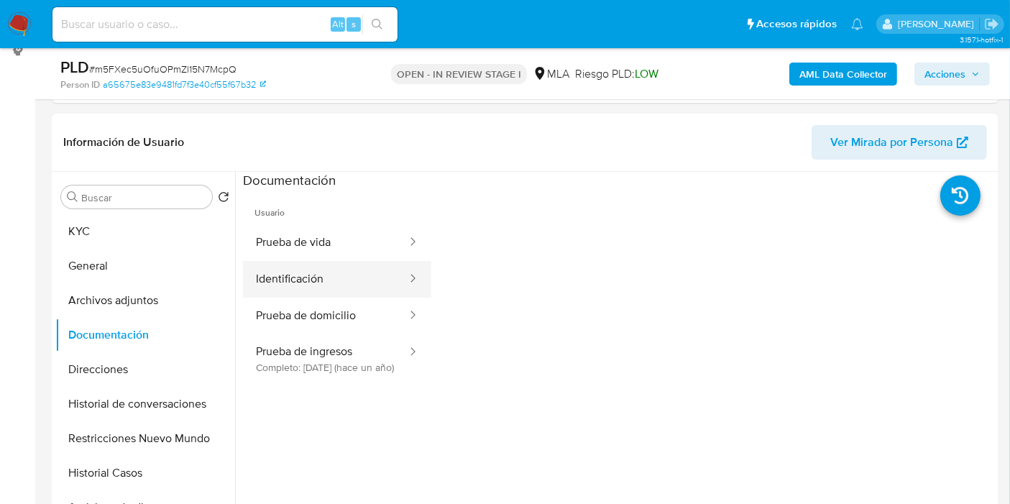
click at [308, 267] on button "Identificación" at bounding box center [325, 279] width 165 height 37
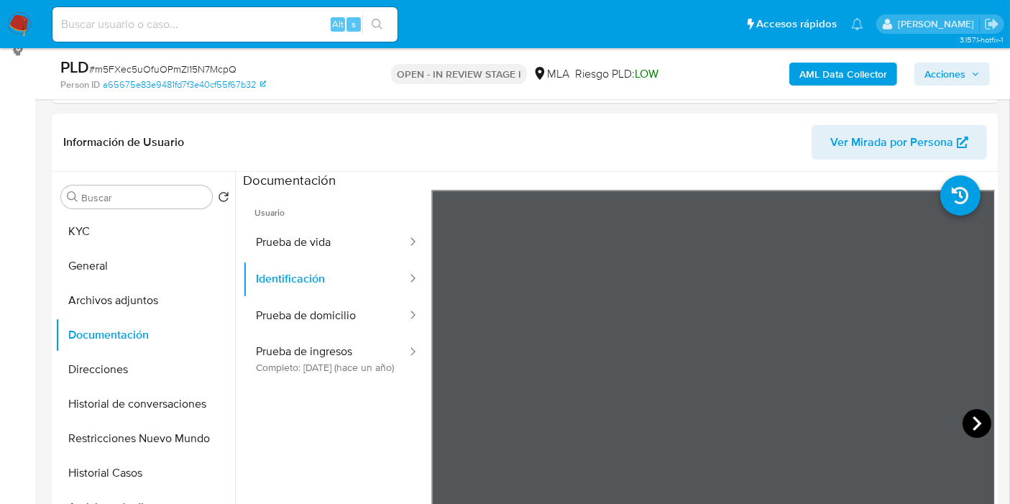
click at [967, 418] on icon at bounding box center [977, 423] width 29 height 29
click at [347, 312] on button "Prueba de domicilio" at bounding box center [325, 316] width 165 height 37
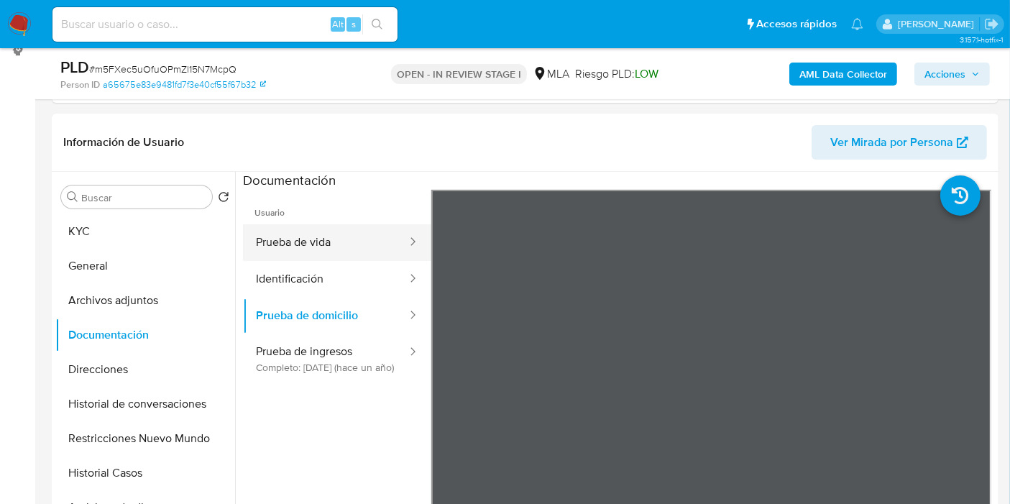
click at [336, 247] on button "Prueba de vida" at bounding box center [325, 242] width 165 height 37
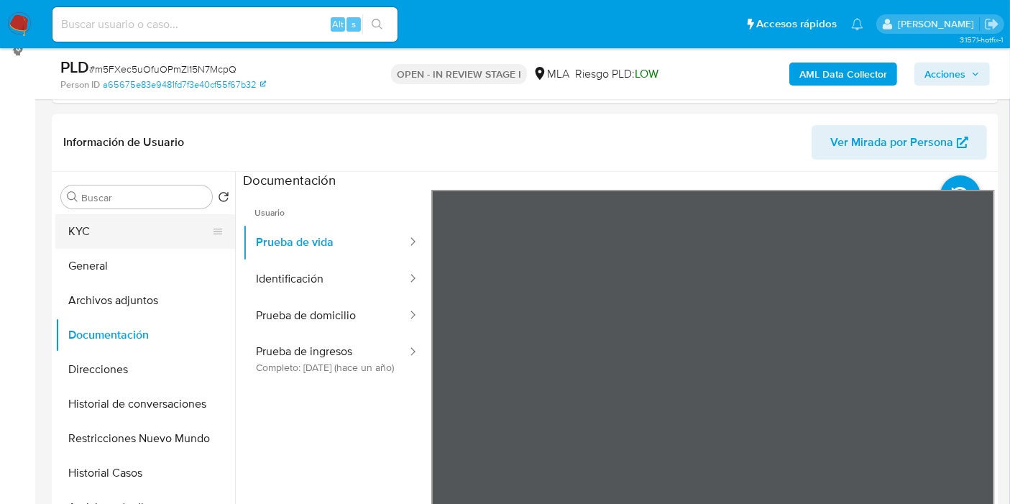
click at [140, 240] on button "KYC" at bounding box center [139, 231] width 168 height 35
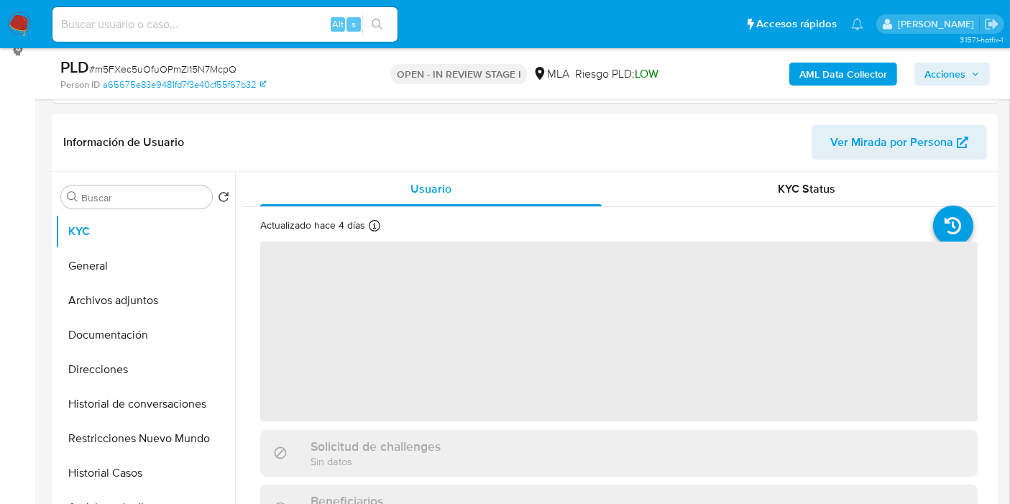
click at [949, 77] on span "Acciones" at bounding box center [945, 74] width 41 height 23
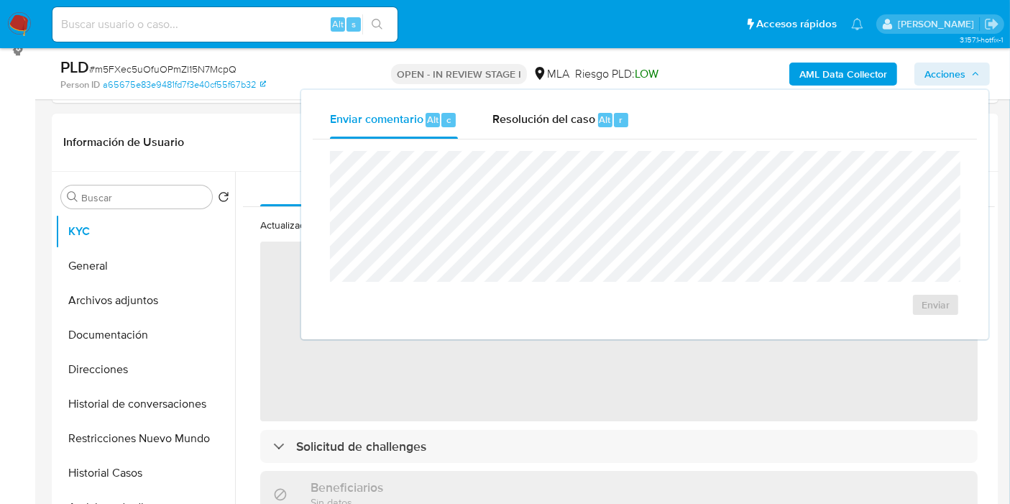
click at [619, 96] on div "Enviar comentario Alt c Resolución del caso Alt r Enviar" at bounding box center [644, 214] width 687 height 249
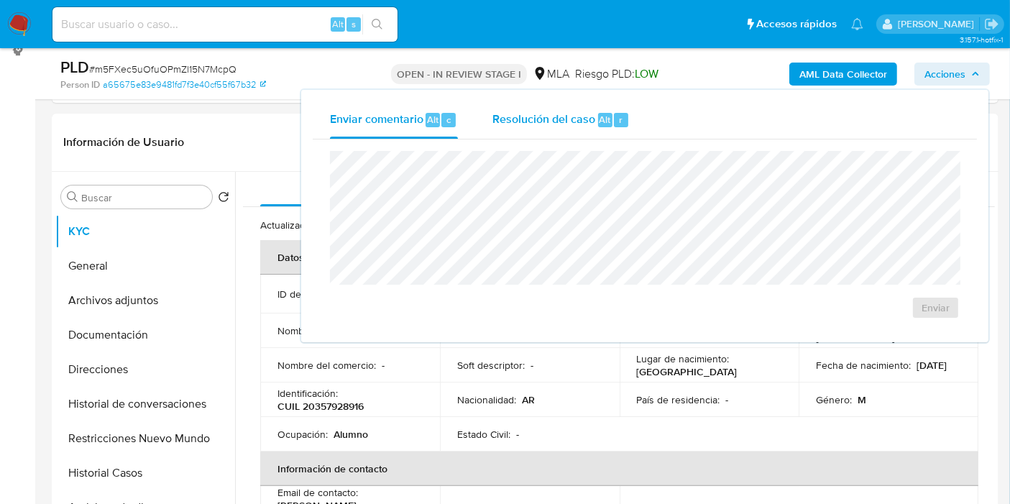
click at [616, 116] on div "r" at bounding box center [621, 120] width 14 height 14
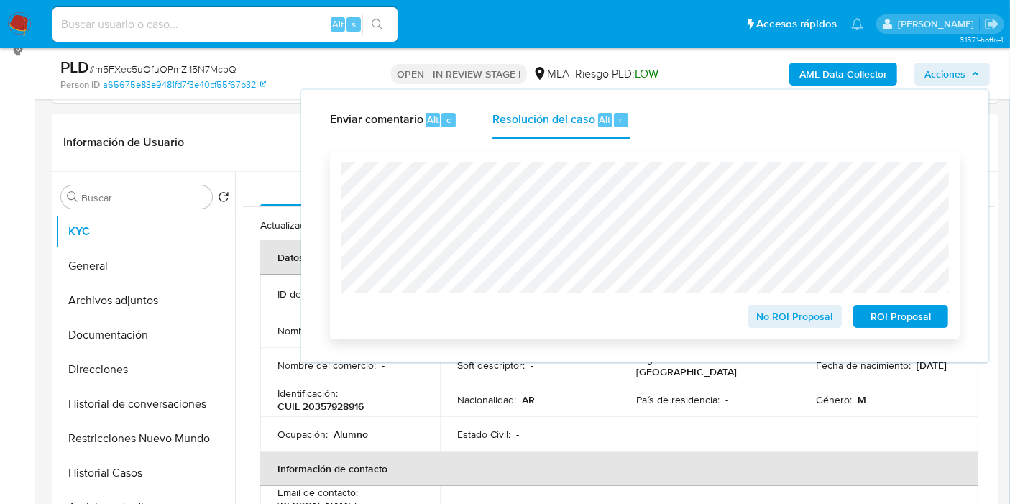
click at [817, 317] on span "No ROI Proposal" at bounding box center [795, 316] width 75 height 20
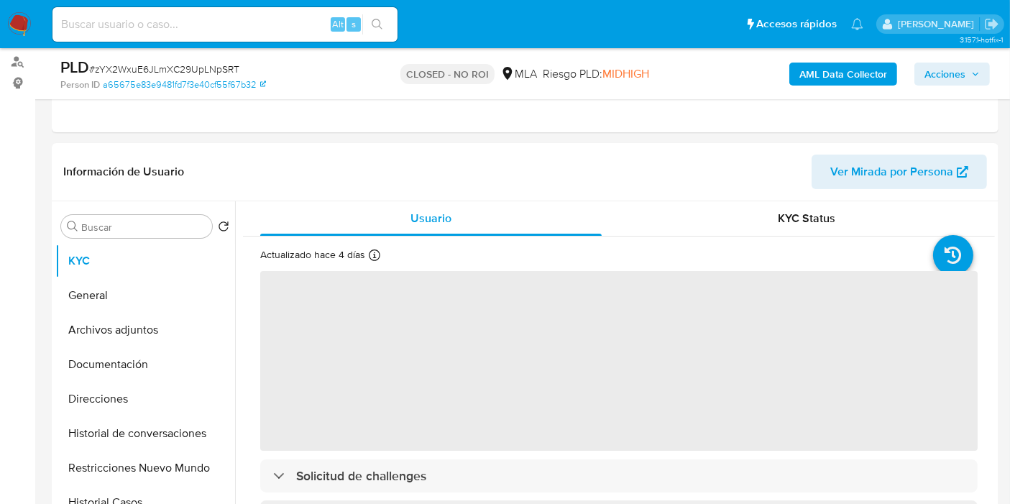
scroll to position [319, 0]
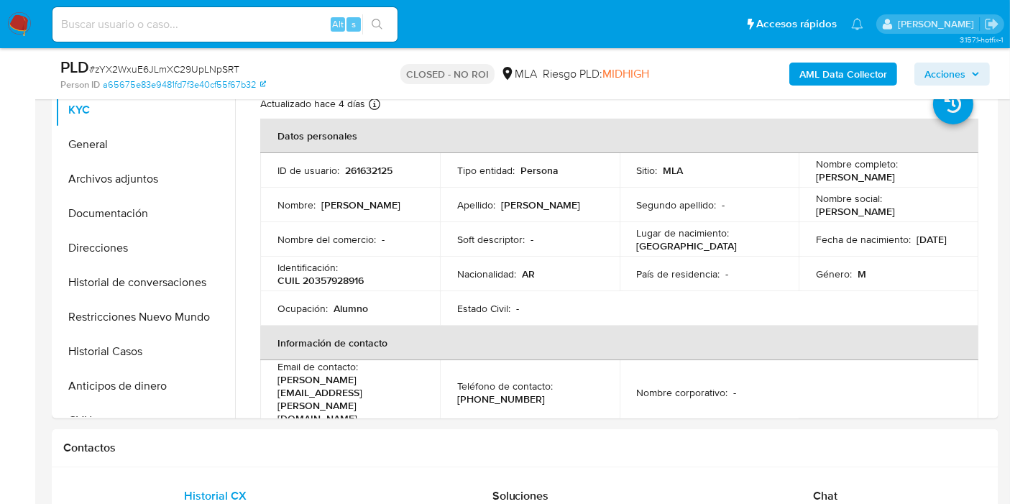
select select "10"
click at [129, 191] on button "Archivos adjuntos" at bounding box center [139, 179] width 168 height 35
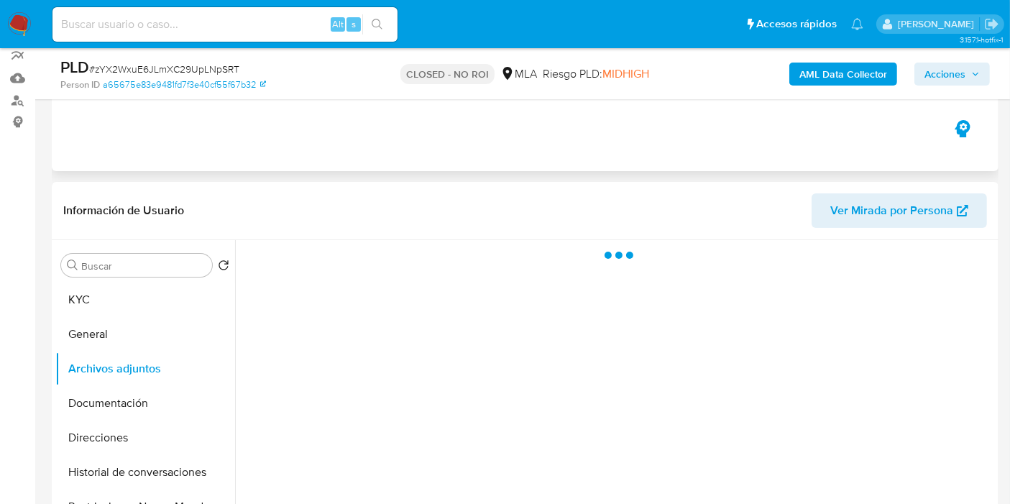
scroll to position [0, 0]
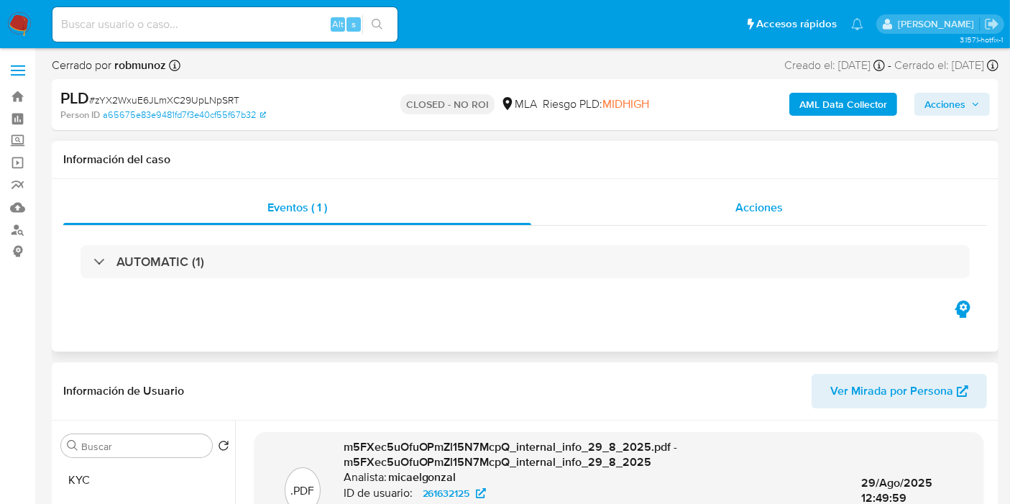
click at [679, 200] on div "Acciones" at bounding box center [759, 208] width 456 height 35
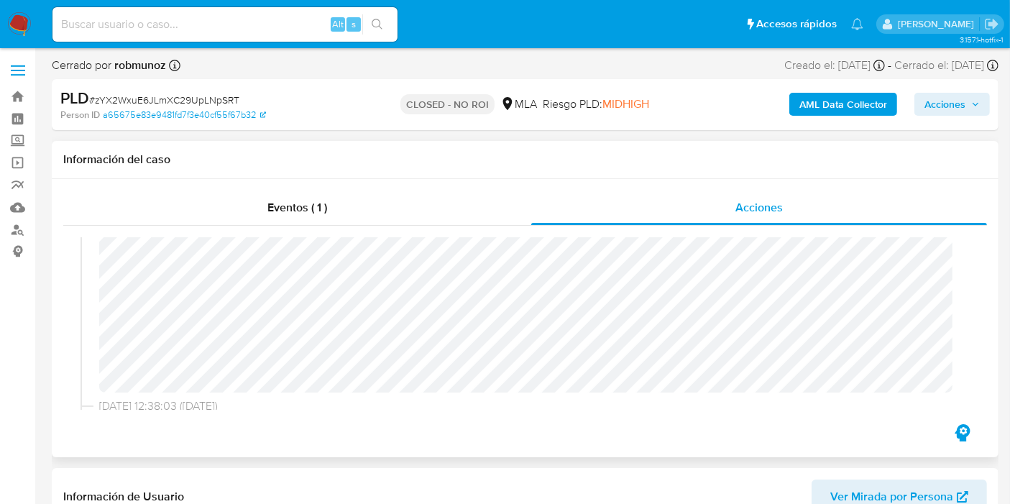
scroll to position [239, 0]
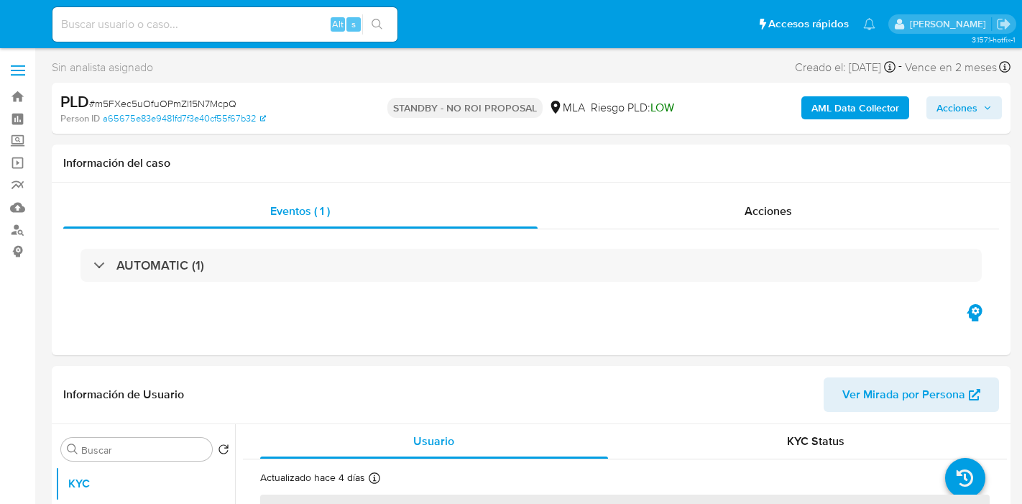
select select "10"
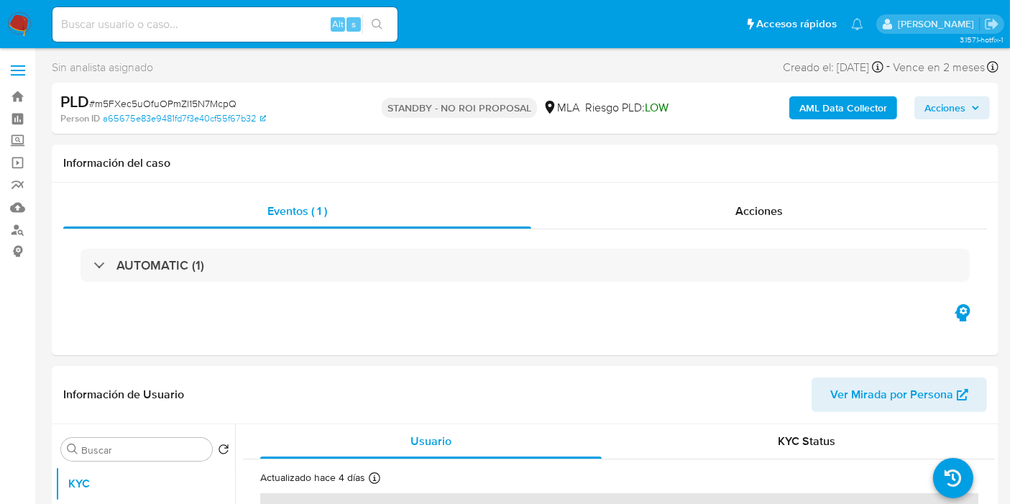
click at [12, 31] on img at bounding box center [19, 24] width 24 height 24
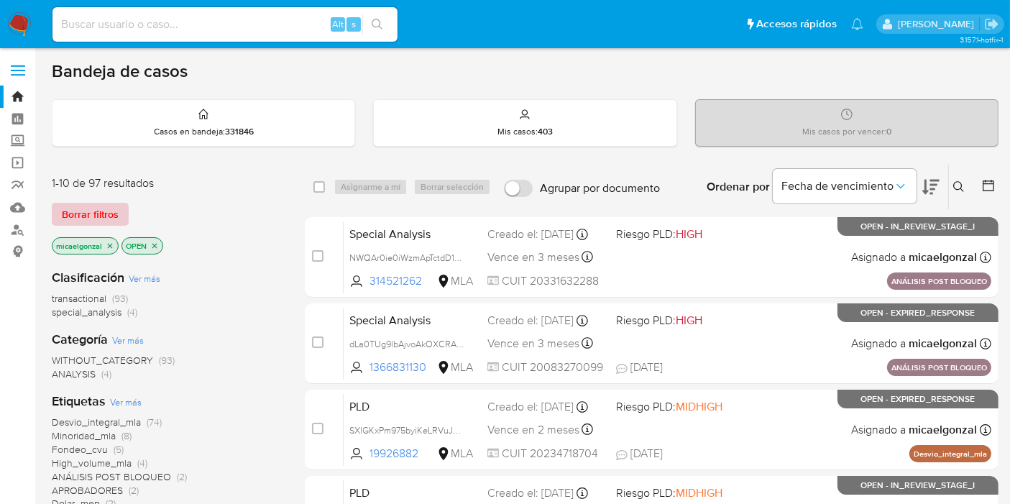
click at [90, 206] on span "Borrar filtros" at bounding box center [90, 214] width 57 height 20
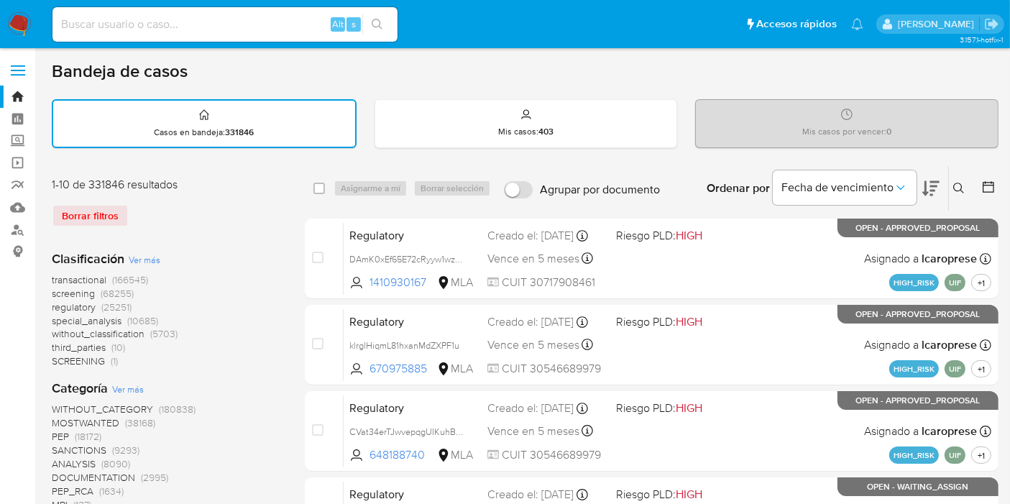
click at [961, 196] on div "Ingrese ID de usuario o caso Buscar Borrar filtros" at bounding box center [960, 188] width 24 height 45
click at [963, 183] on icon at bounding box center [959, 189] width 12 height 12
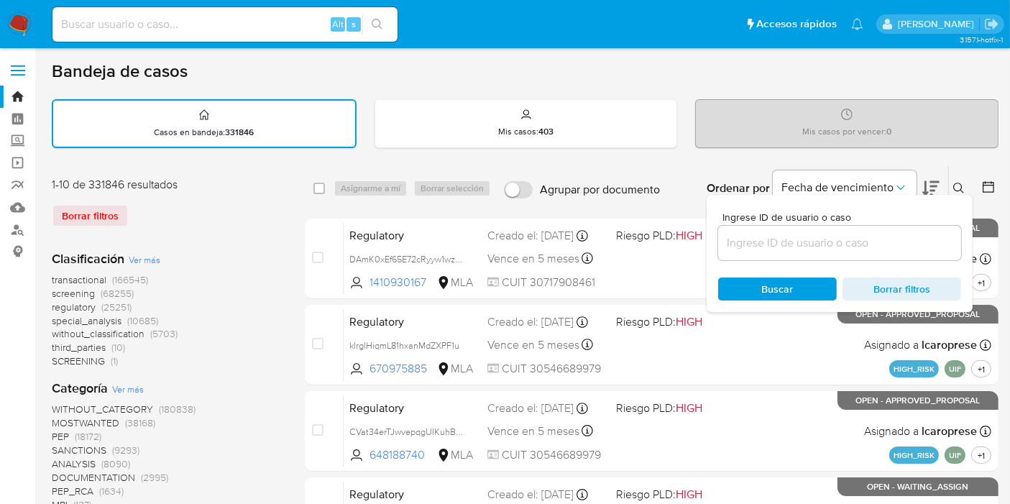
click at [820, 246] on input at bounding box center [839, 243] width 243 height 19
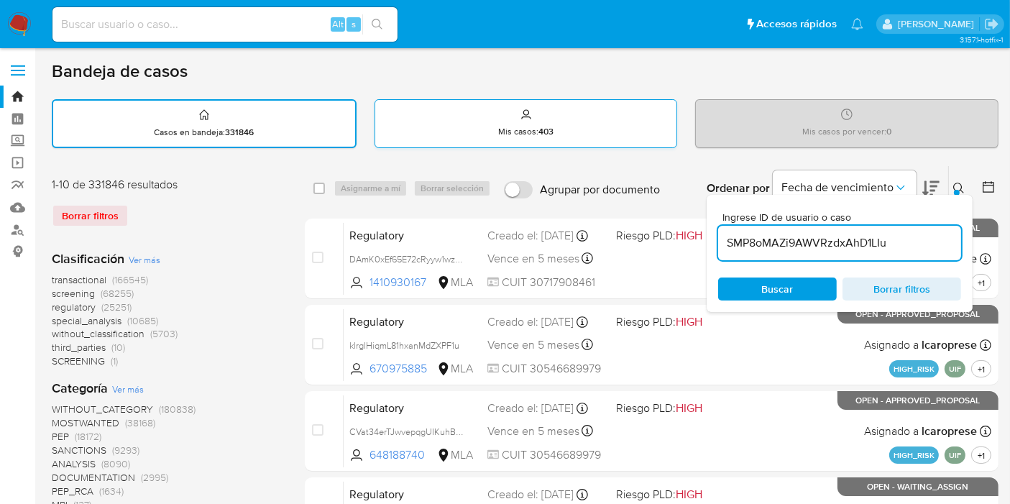
type input "SMP8oMAZi9AWVRzdxAhD1LIu"
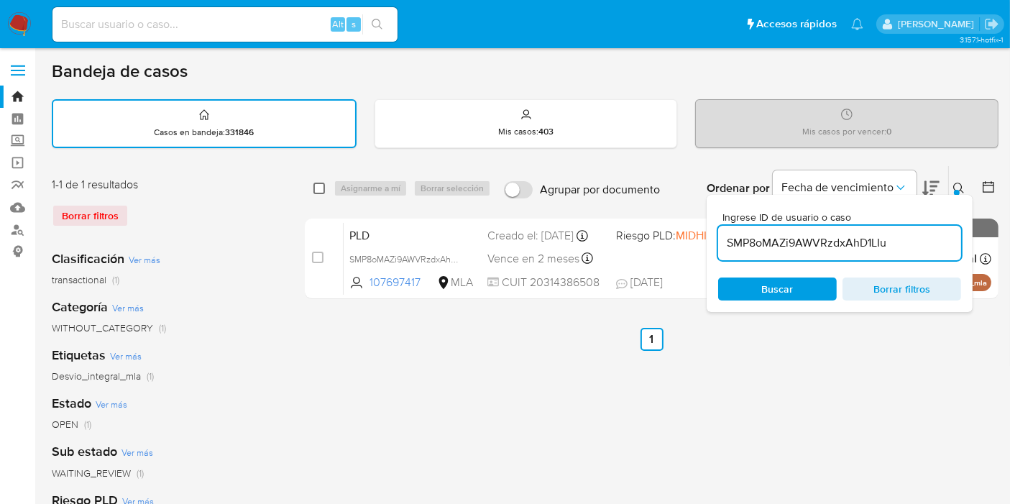
click at [320, 188] on input "checkbox" at bounding box center [319, 189] width 12 height 12
checkbox input "true"
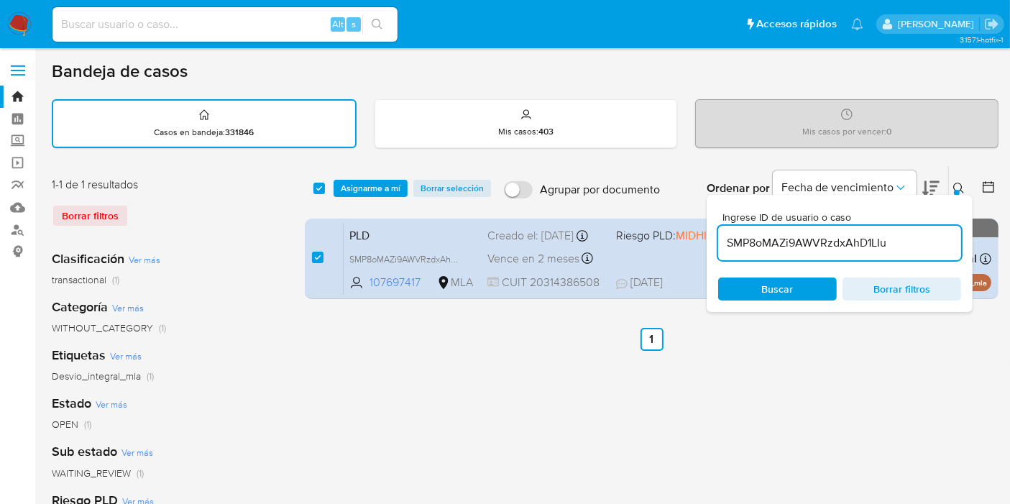
click at [380, 196] on div "select-all-cases-checkbox Asignarme a mí Borrar selección Agrupar por documento…" at bounding box center [652, 188] width 694 height 45
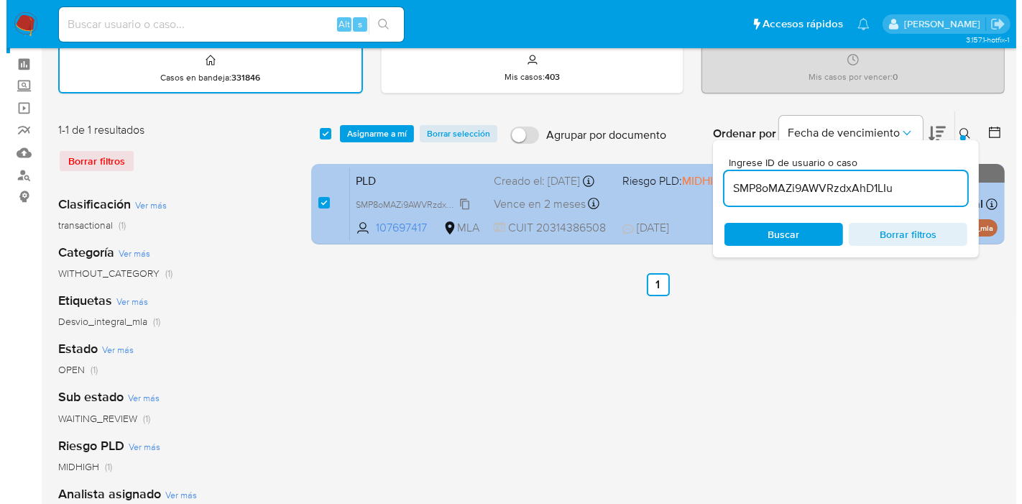
scroll to position [80, 0]
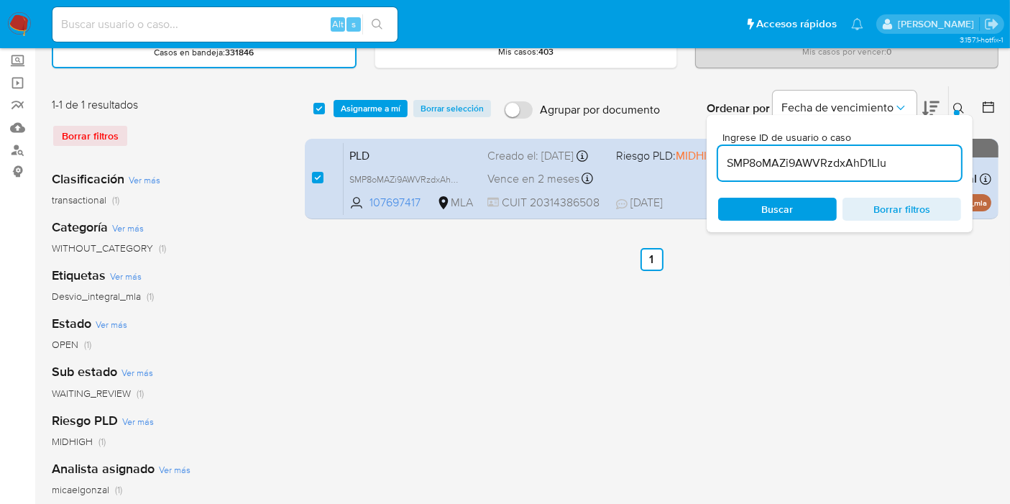
click at [394, 109] on span "Asignarme a mí" at bounding box center [371, 108] width 60 height 14
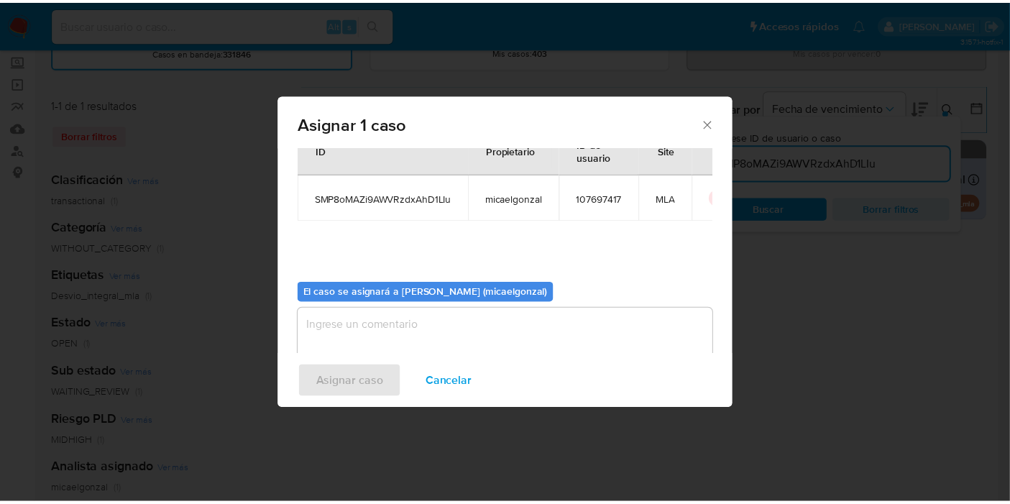
scroll to position [73, 0]
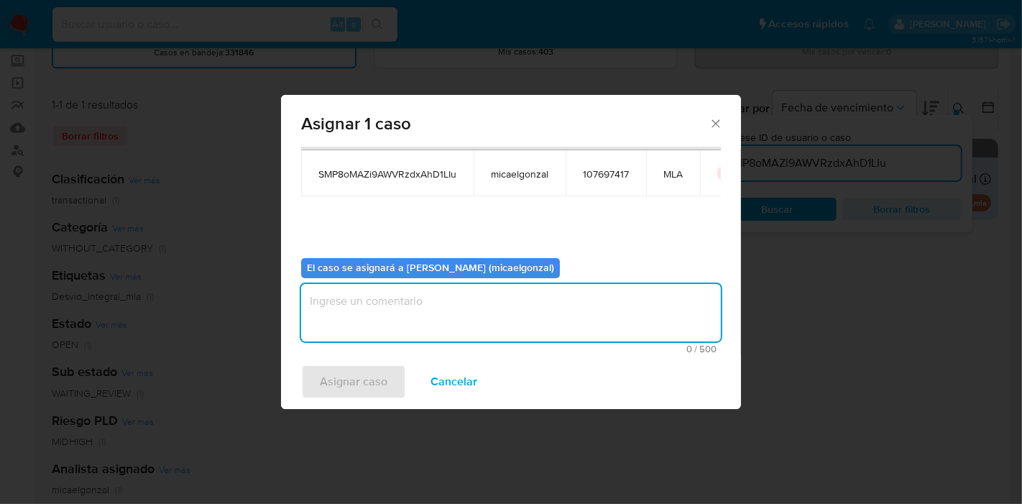
click at [399, 294] on textarea "assign-modal" at bounding box center [511, 313] width 420 height 58
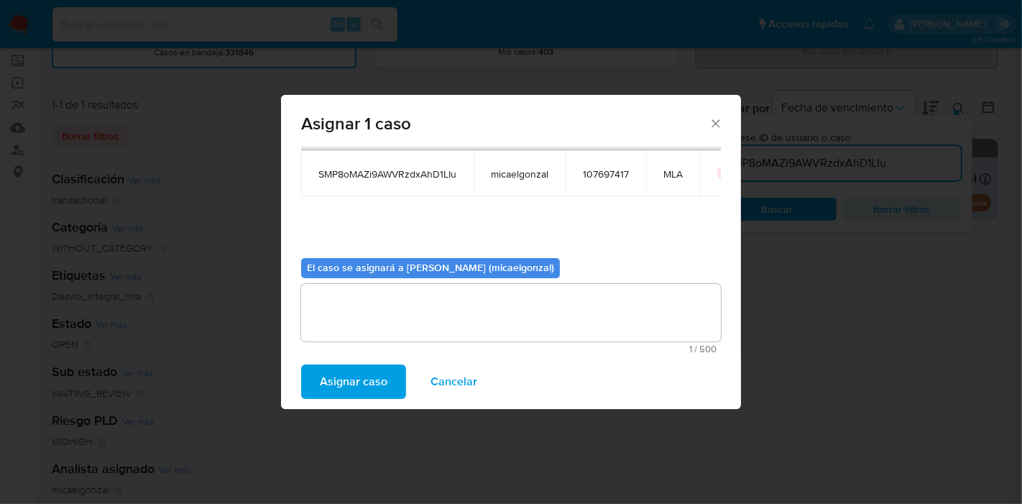
click at [357, 379] on span "Asignar caso" at bounding box center [354, 382] width 68 height 32
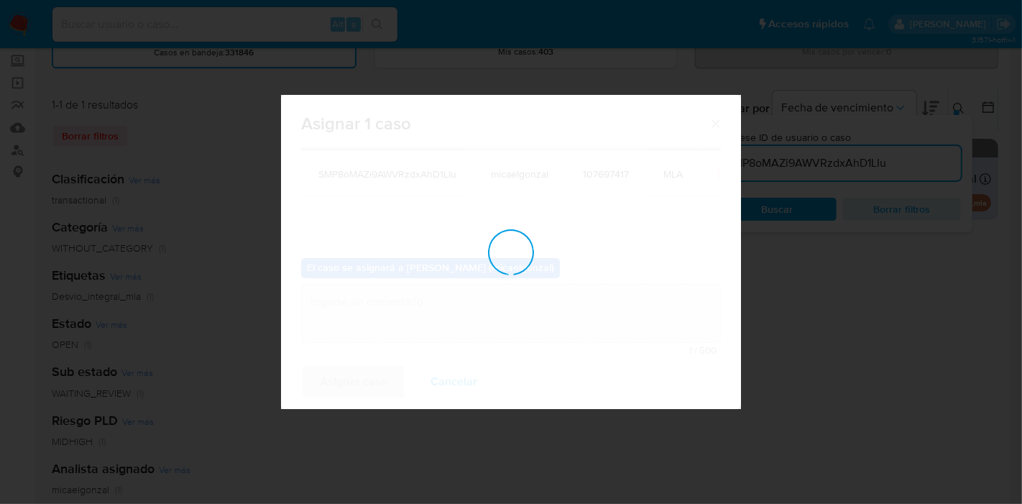
checkbox input "false"
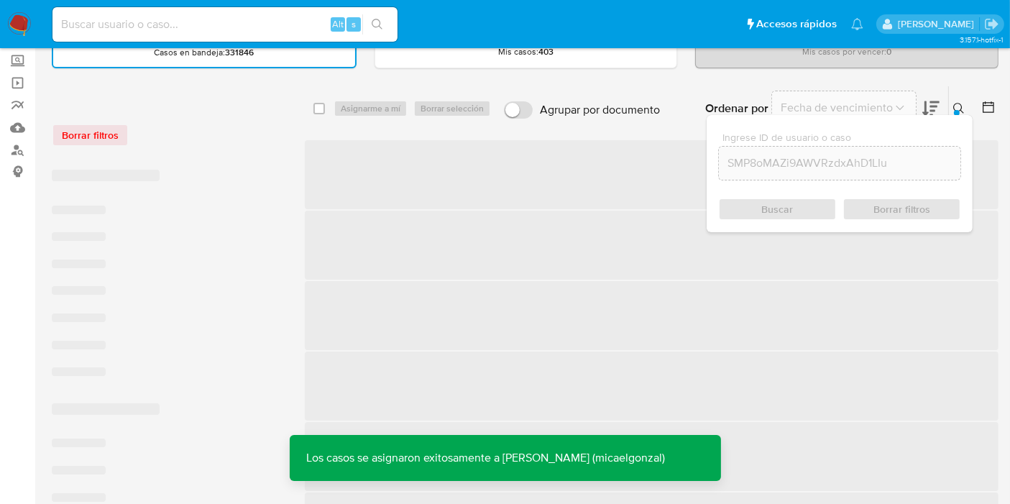
click at [163, 29] on input at bounding box center [224, 24] width 345 height 19
paste input "SMP8oMAZi9AWVRzdxAhD1LIu"
type input "SMP8oMAZi9AWVRzdxAhD1LIu"
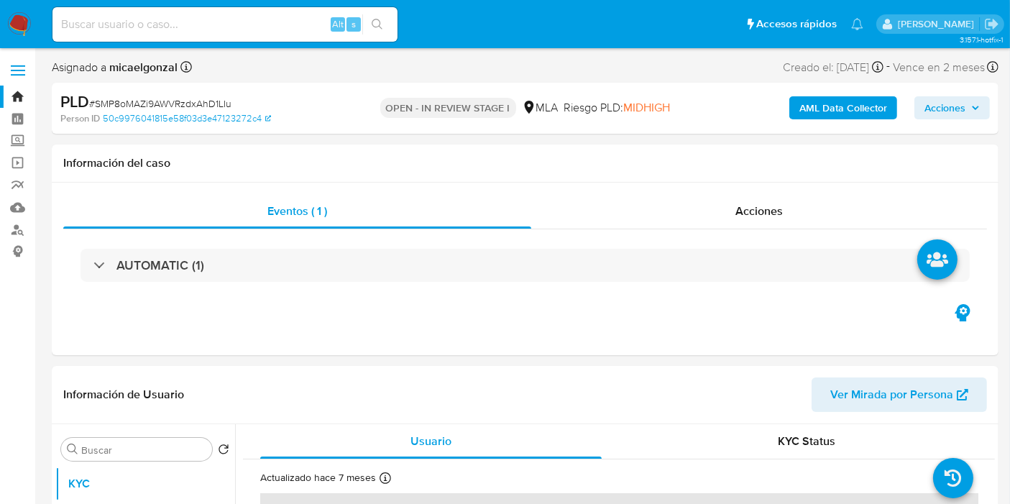
select select "10"
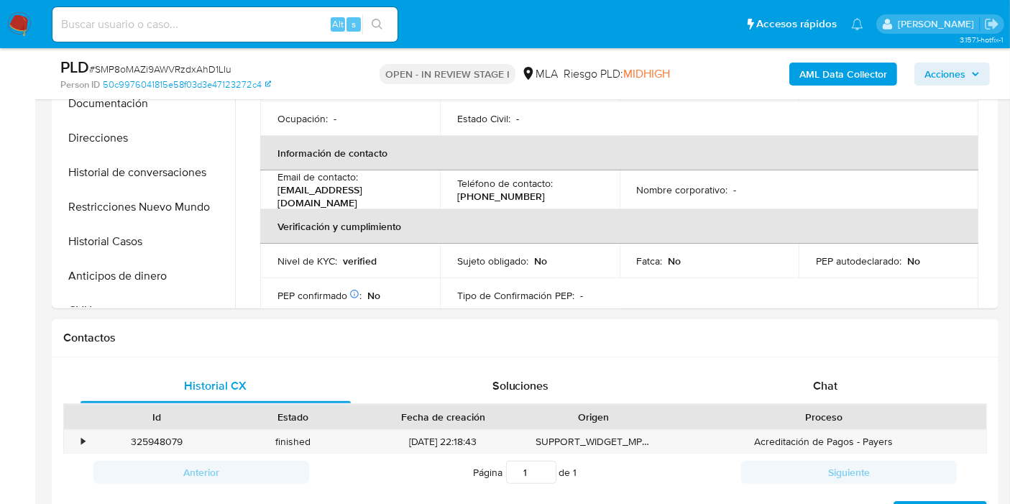
scroll to position [479, 0]
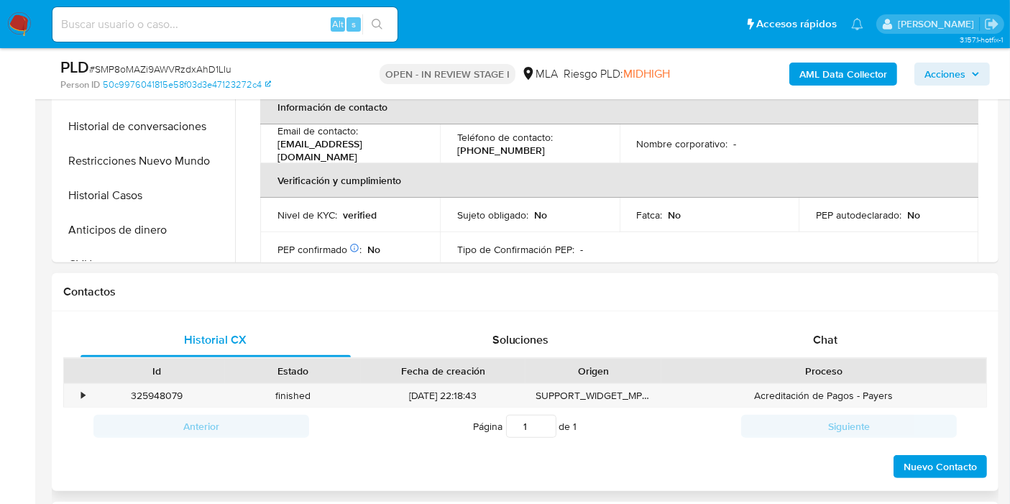
click at [846, 359] on div "Proceso" at bounding box center [823, 371] width 325 height 24
click at [851, 335] on div "Chat" at bounding box center [825, 340] width 270 height 35
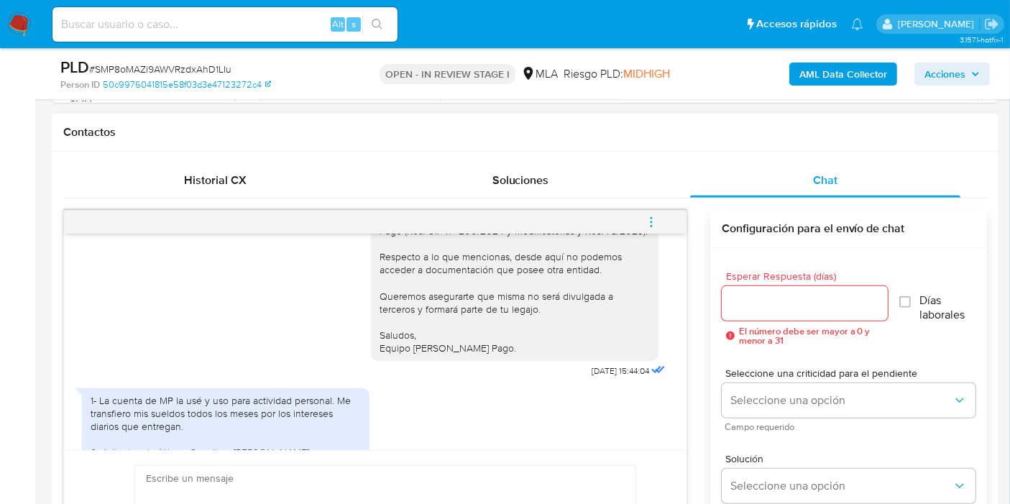
scroll to position [51, 0]
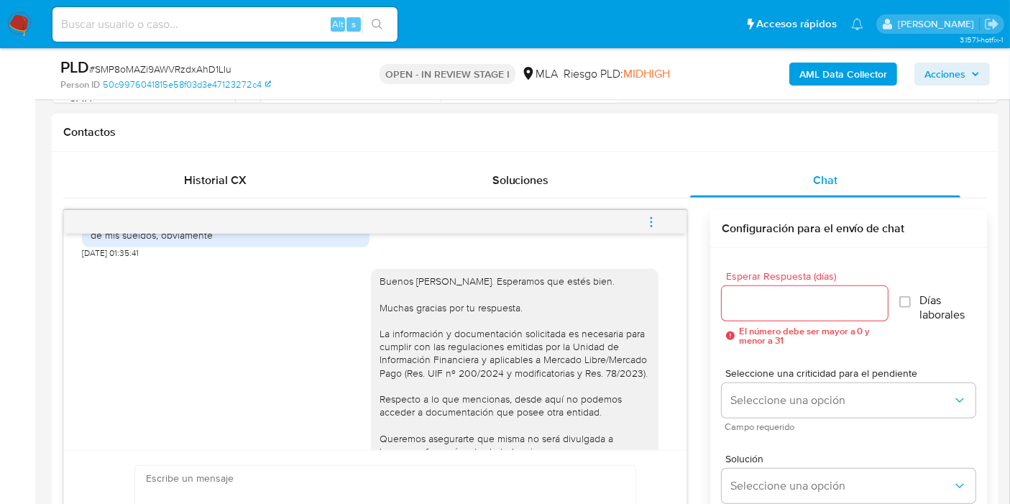
click at [388, 361] on div "Buenos [PERSON_NAME]. Esperamos que estés bien. Muchas gracias por tu respuesta…" at bounding box center [515, 386] width 270 height 222
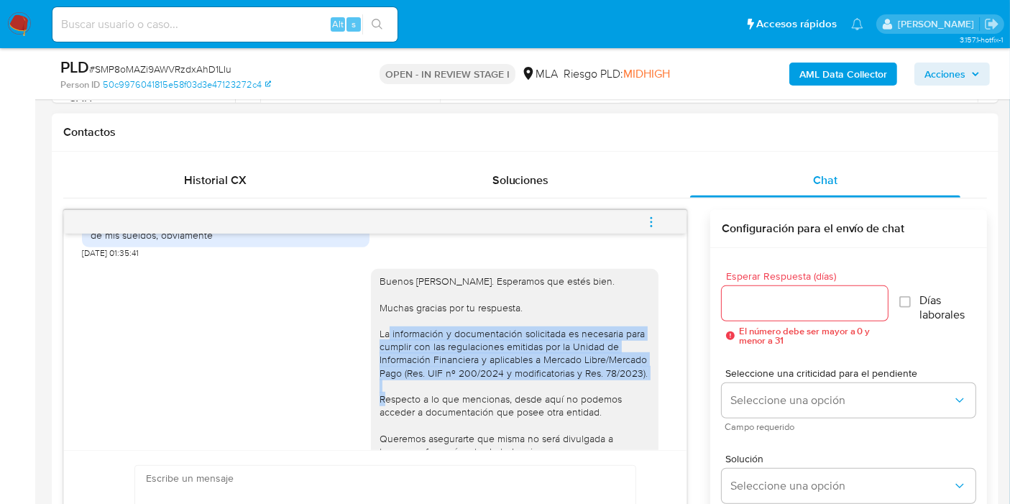
click at [388, 361] on div "Buenos [PERSON_NAME]. Esperamos que estés bien. Muchas gracias por tu respuesta…" at bounding box center [515, 386] width 270 height 222
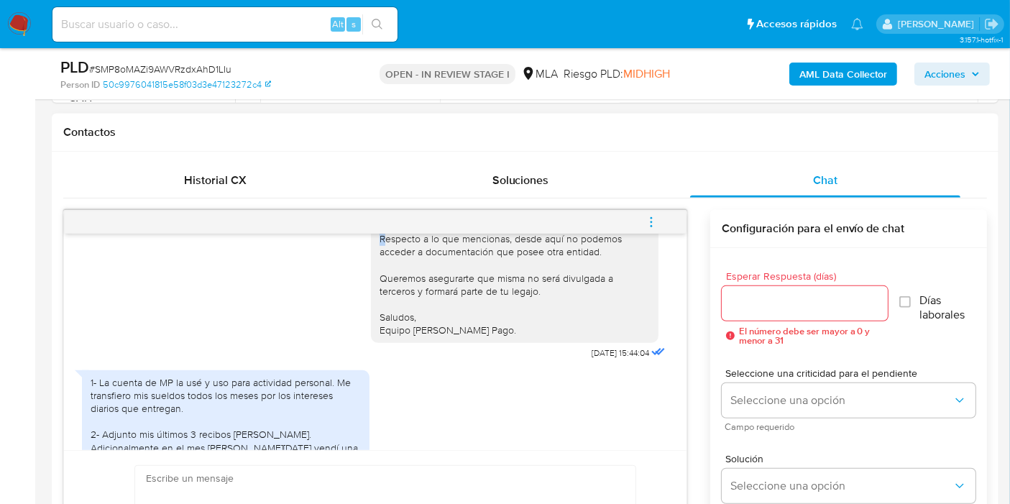
scroll to position [291, 0]
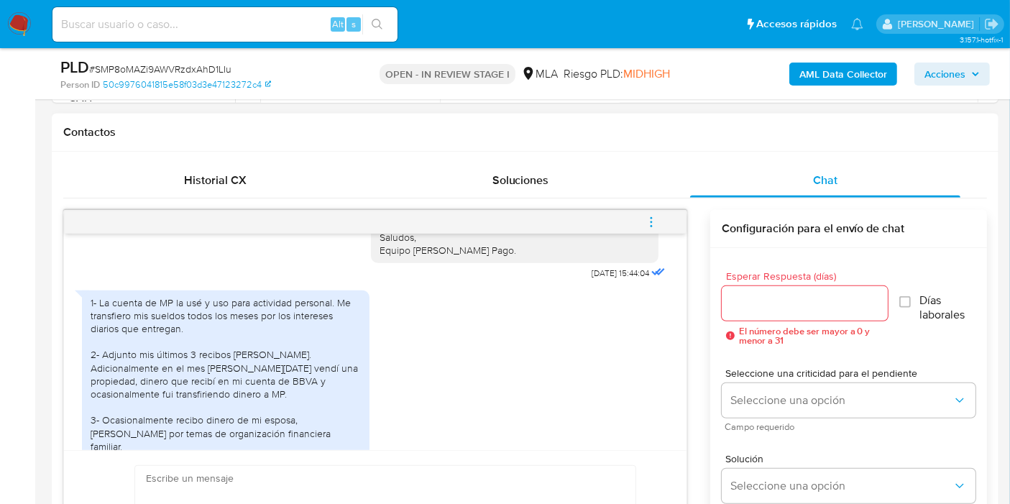
click at [149, 318] on div "1- La cuenta de MP la usé y uso para actividad personal. Me transfiero mis suel…" at bounding box center [226, 374] width 270 height 157
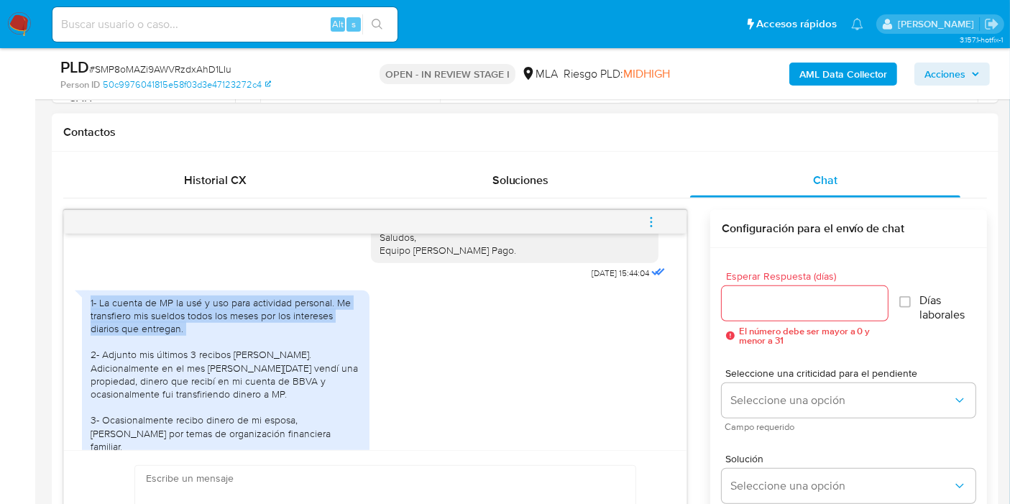
click at [149, 318] on div "1- La cuenta de MP la usé y uso para actividad personal. Me transfiero mis suel…" at bounding box center [226, 374] width 270 height 157
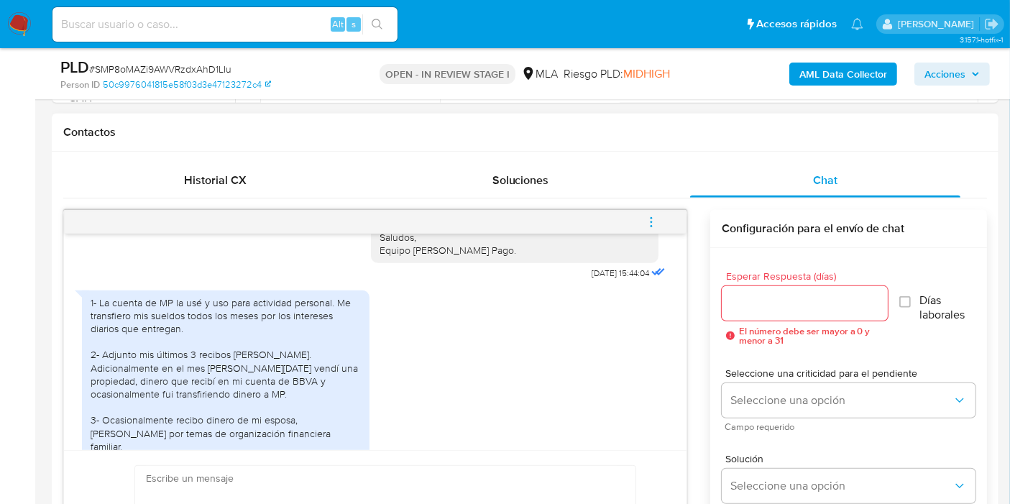
click at [149, 349] on div "1- La cuenta de MP la usé y uso para actividad personal. Me transfiero mis suel…" at bounding box center [226, 374] width 270 height 157
click at [122, 375] on div "1- La cuenta de MP la usé y uso para actividad personal. Me transfiero mis suel…" at bounding box center [226, 374] width 270 height 157
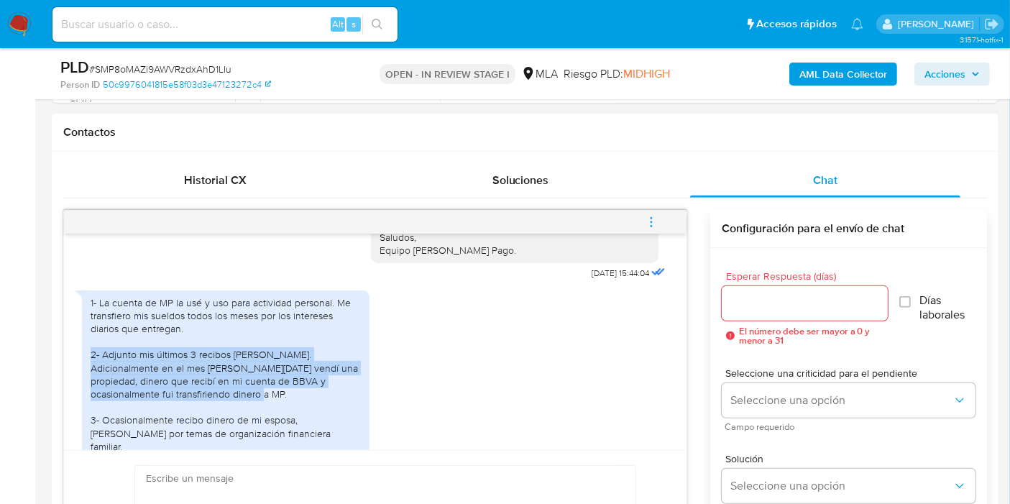
click at [122, 375] on div "1- La cuenta de MP la usé y uso para actividad personal. Me transfiero mis suel…" at bounding box center [226, 374] width 270 height 157
click at [362, 372] on div "1- La cuenta de MP la usé y uso para actividad personal. Me transfiero mis suel…" at bounding box center [226, 374] width 288 height 168
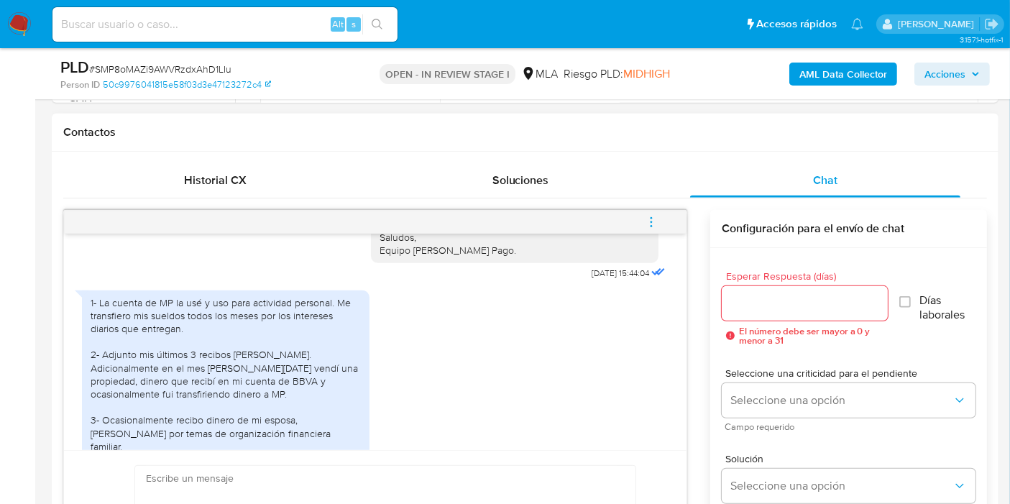
scroll to position [371, 0]
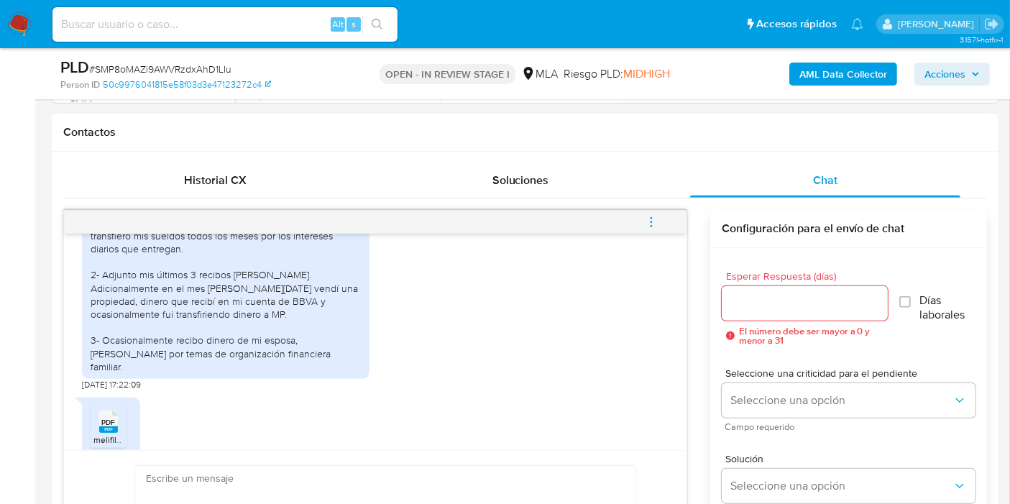
click at [178, 338] on div "1- La cuenta de MP la usé y uso para actividad personal. Me transfiero mis suel…" at bounding box center [226, 294] width 270 height 157
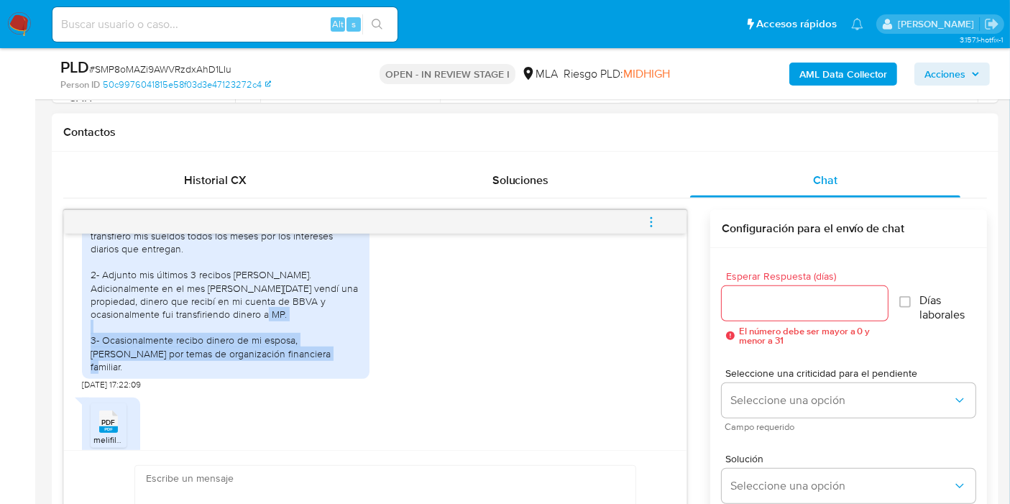
click at [178, 338] on div "1- La cuenta de MP la usé y uso para actividad personal. Me transfiero mis suel…" at bounding box center [226, 294] width 270 height 157
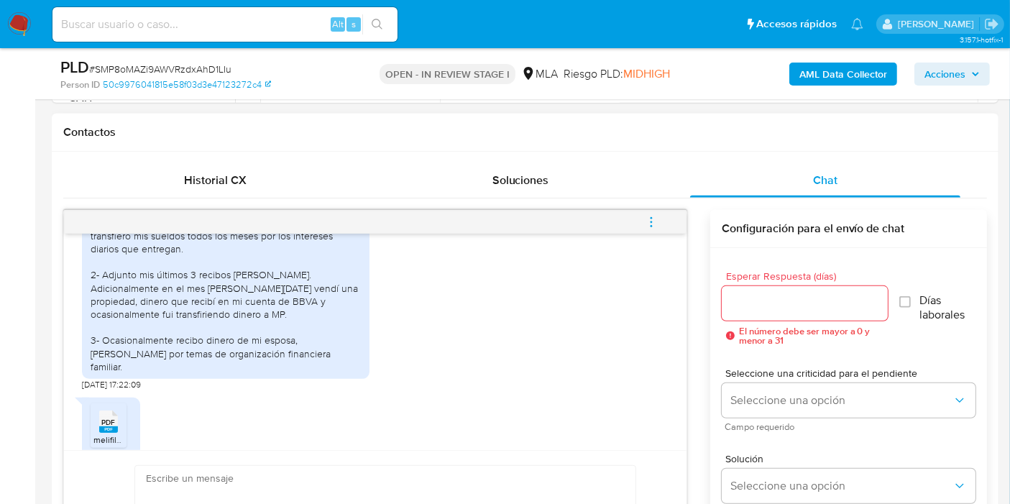
click at [217, 306] on div "1- La cuenta de MP la usé y uso para actividad personal. Me transfiero mis suel…" at bounding box center [226, 294] width 270 height 157
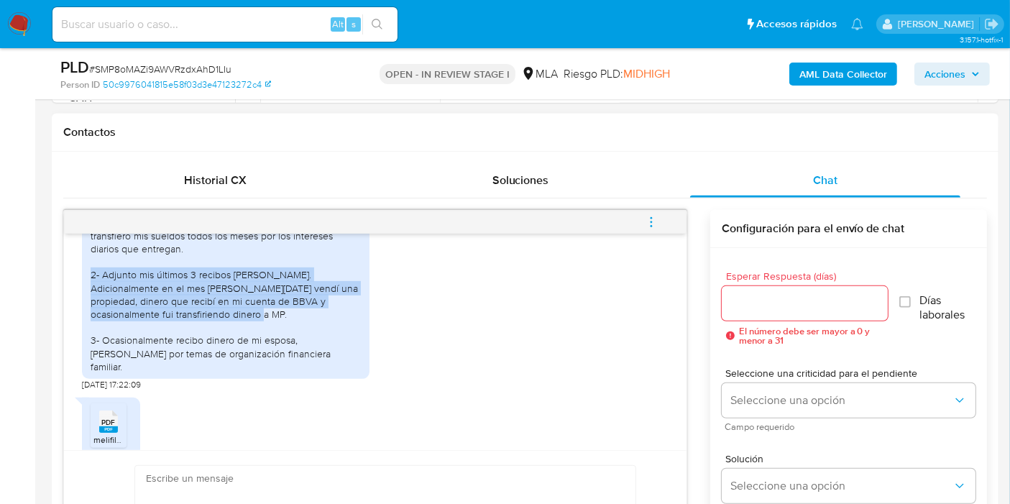
click at [217, 306] on div "1- La cuenta de MP la usé y uso para actividad personal. Me transfiero mis suel…" at bounding box center [226, 294] width 270 height 157
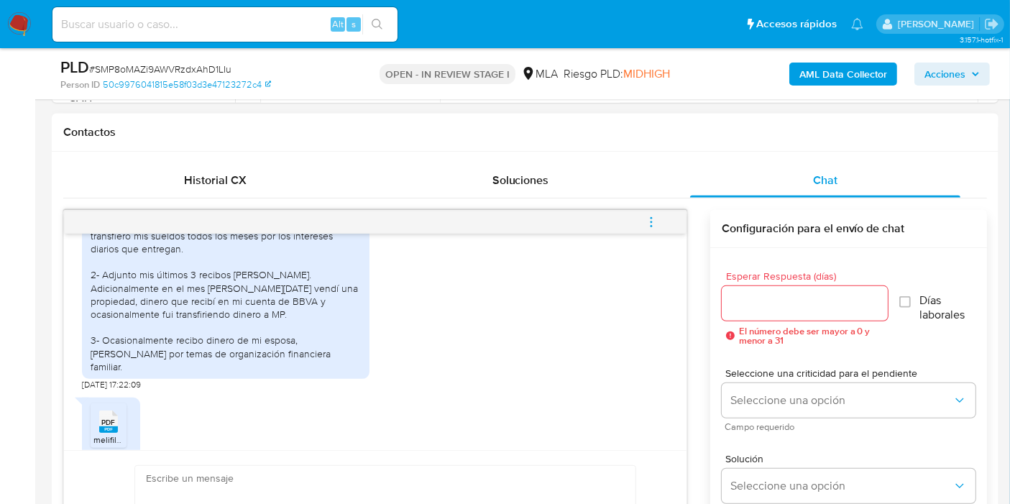
click at [207, 362] on div "1- La cuenta de MP la usé y uso para actividad personal. Me transfiero mis suel…" at bounding box center [226, 294] width 270 height 157
click at [219, 348] on div "1- La cuenta de MP la usé y uso para actividad personal. Me transfiero mis suel…" at bounding box center [226, 294] width 270 height 157
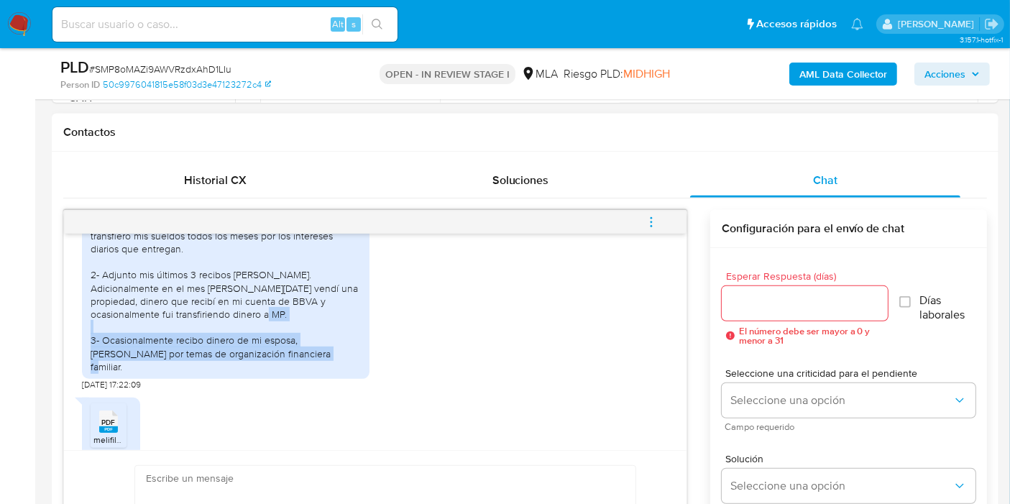
click at [219, 348] on div "1- La cuenta de MP la usé y uso para actividad personal. Me transfiero mis suel…" at bounding box center [226, 294] width 270 height 157
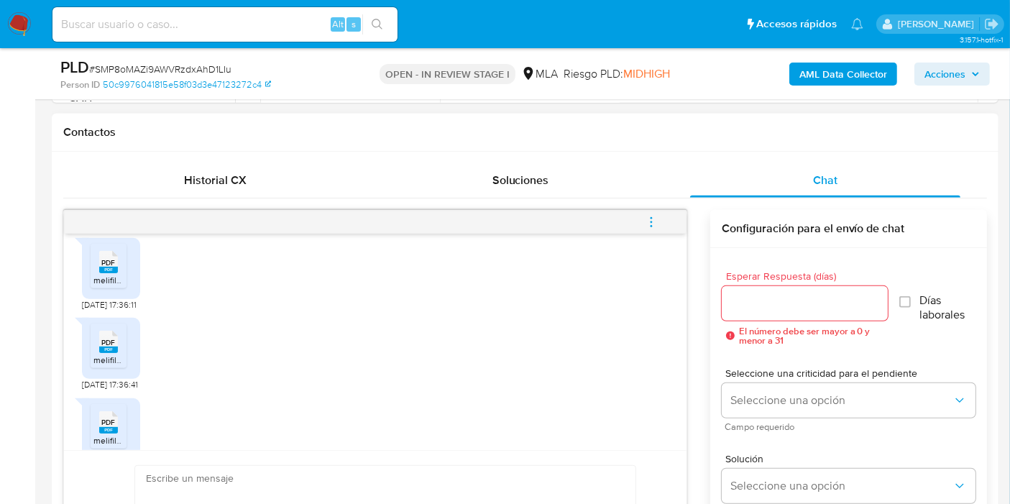
click at [105, 267] on span "PDF" at bounding box center [109, 262] width 14 height 9
click at [105, 347] on span "PDF" at bounding box center [109, 342] width 14 height 9
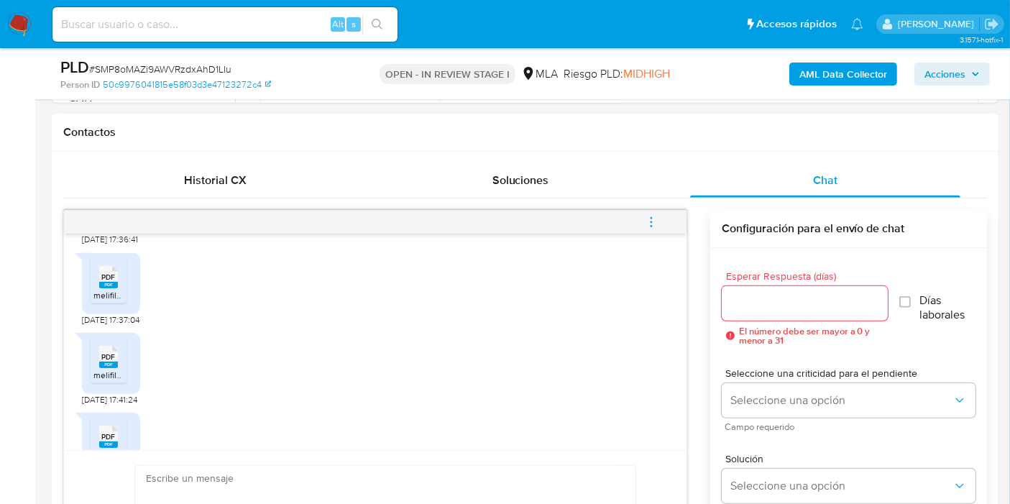
scroll to position [690, 0]
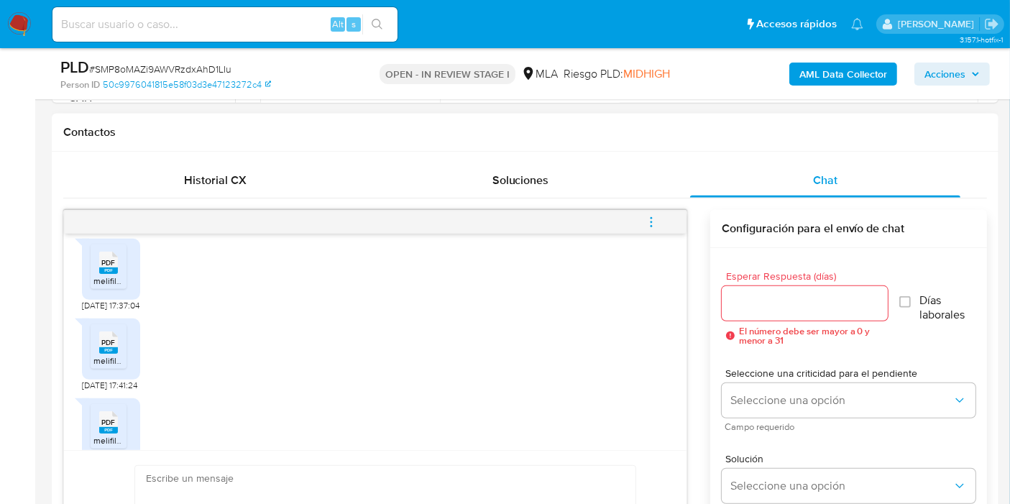
click at [102, 287] on span "melifile1024802282505285570.pdf" at bounding box center [160, 281] width 135 height 12
click at [109, 347] on span "PDF" at bounding box center [109, 342] width 14 height 9
click at [106, 347] on span "PDF" at bounding box center [109, 342] width 14 height 9
click at [118, 355] on div "PDF PDF" at bounding box center [108, 341] width 30 height 28
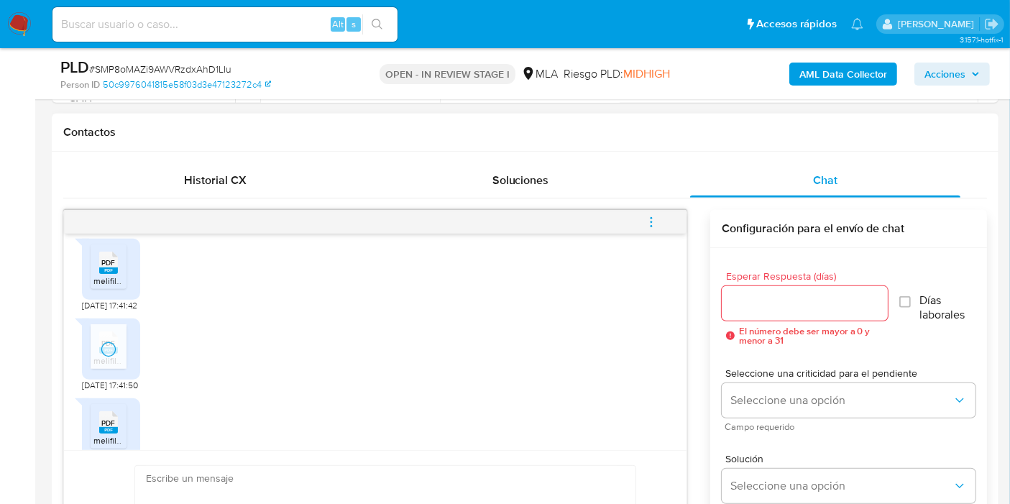
scroll to position [930, 0]
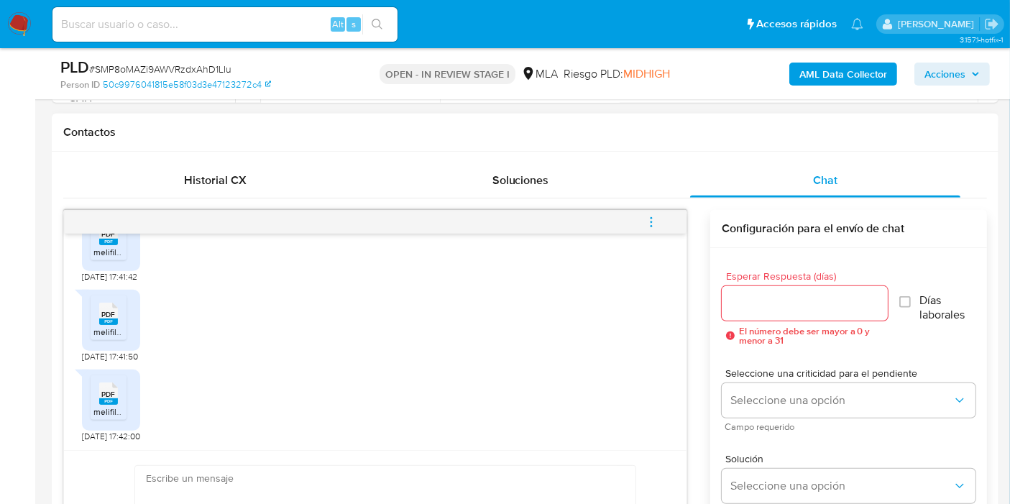
click at [118, 394] on div "PDF PDF" at bounding box center [108, 392] width 30 height 28
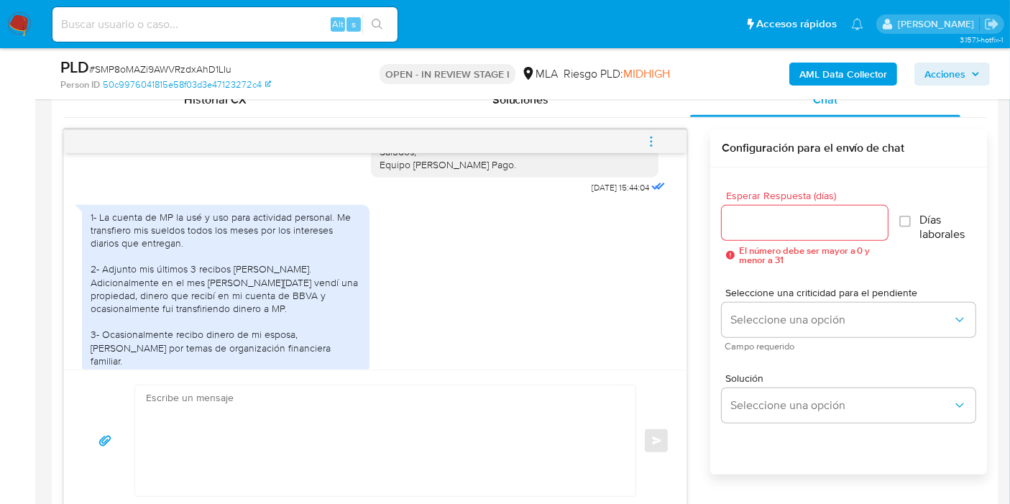
scroll to position [291, 0]
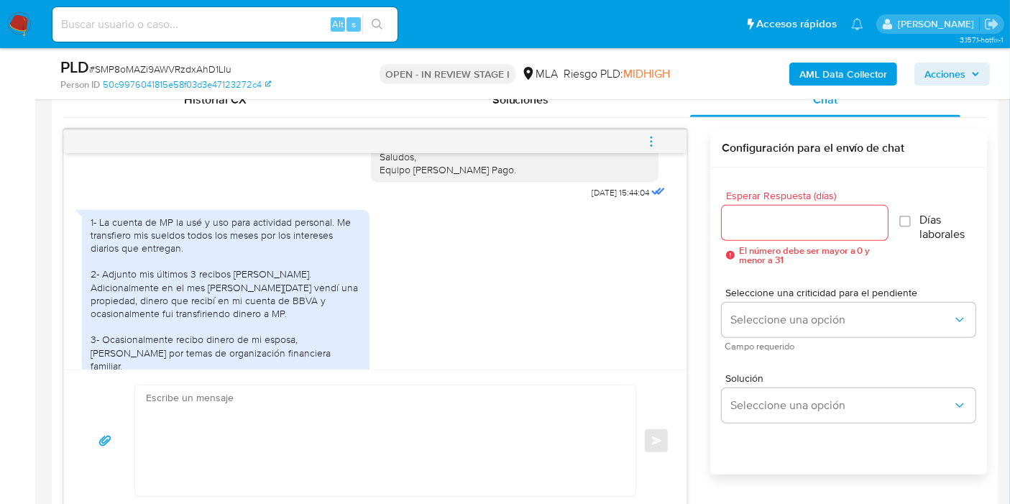
click at [228, 319] on div "1- La cuenta de MP la usé y uso para actividad personal. Me transfiero mis suel…" at bounding box center [226, 294] width 270 height 157
click at [197, 356] on div "1- La cuenta de MP la usé y uso para actividad personal. Me transfiero mis suel…" at bounding box center [226, 294] width 270 height 157
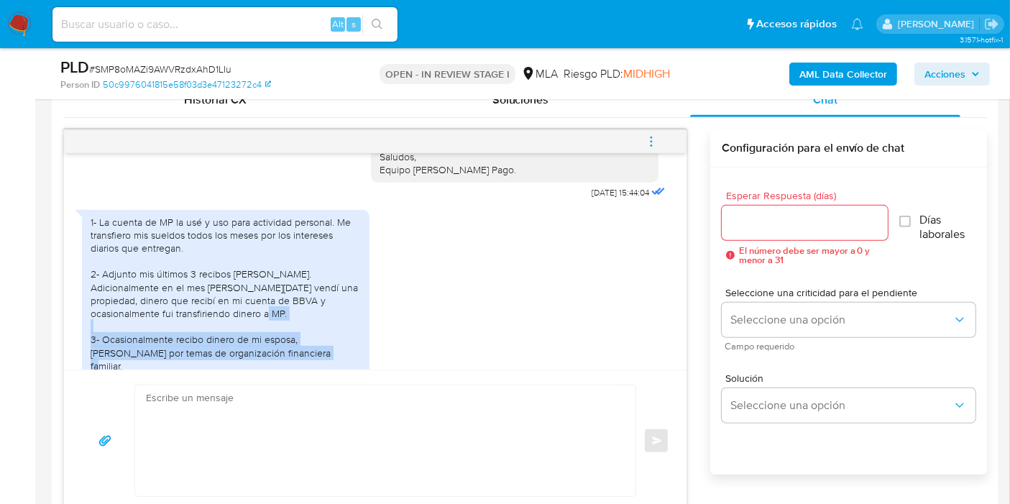
click at [197, 356] on div "1- La cuenta de MP la usé y uso para actividad personal. Me transfiero mis suel…" at bounding box center [226, 294] width 270 height 157
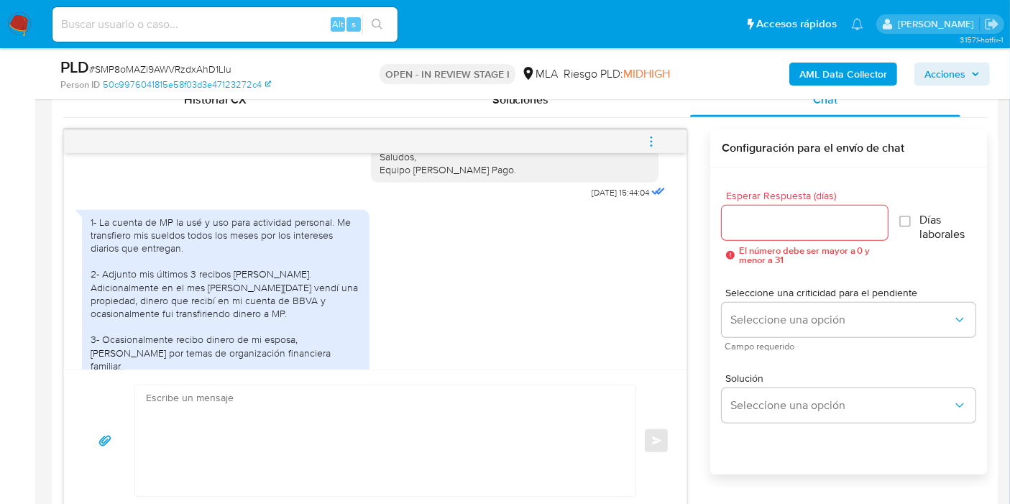
click at [182, 305] on div "1- La cuenta de MP la usé y uso para actividad personal. Me transfiero mis suel…" at bounding box center [226, 294] width 270 height 157
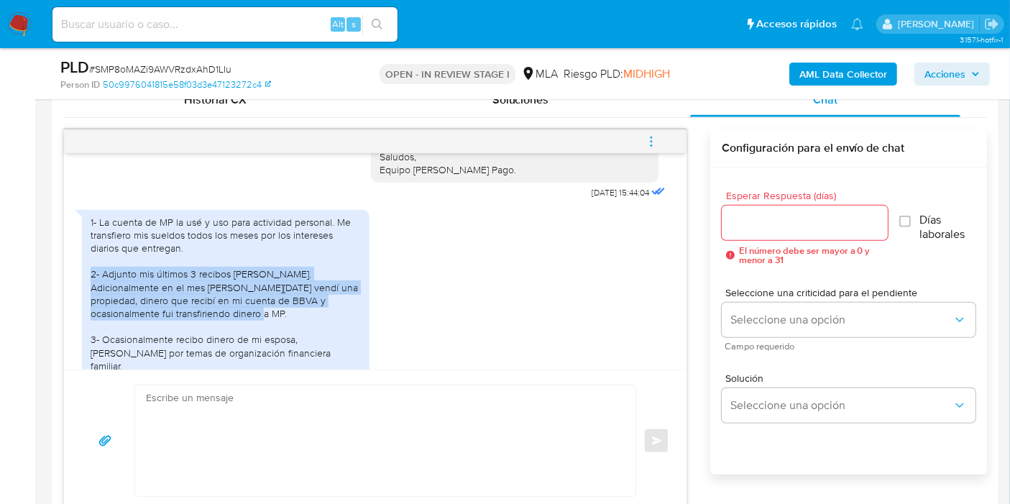
click at [182, 305] on div "1- La cuenta de MP la usé y uso para actividad personal. Me transfiero mis suel…" at bounding box center [226, 294] width 270 height 157
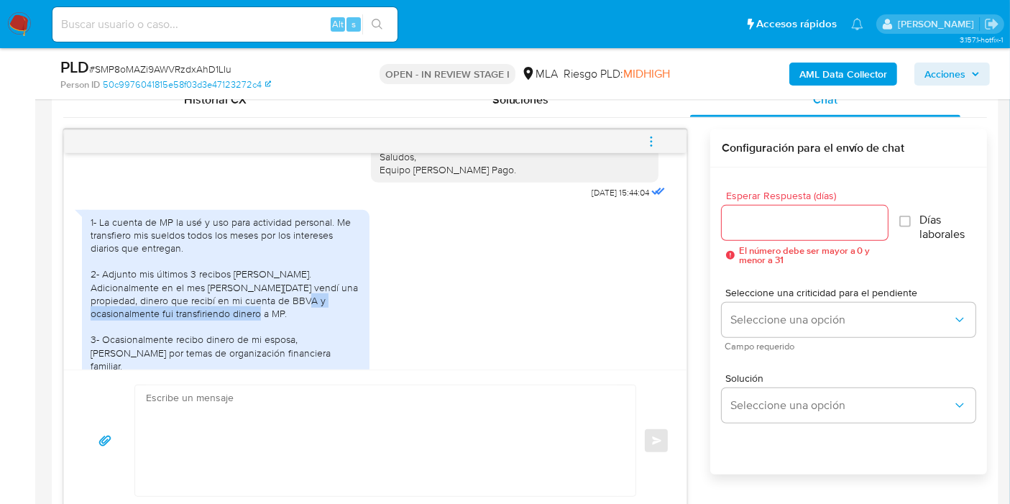
drag, startPoint x: 232, startPoint y: 297, endPoint x: 238, endPoint y: 314, distance: 18.2
click at [238, 314] on div "1- La cuenta de MP la usé y uso para actividad personal. Me transfiero mis suel…" at bounding box center [226, 294] width 270 height 157
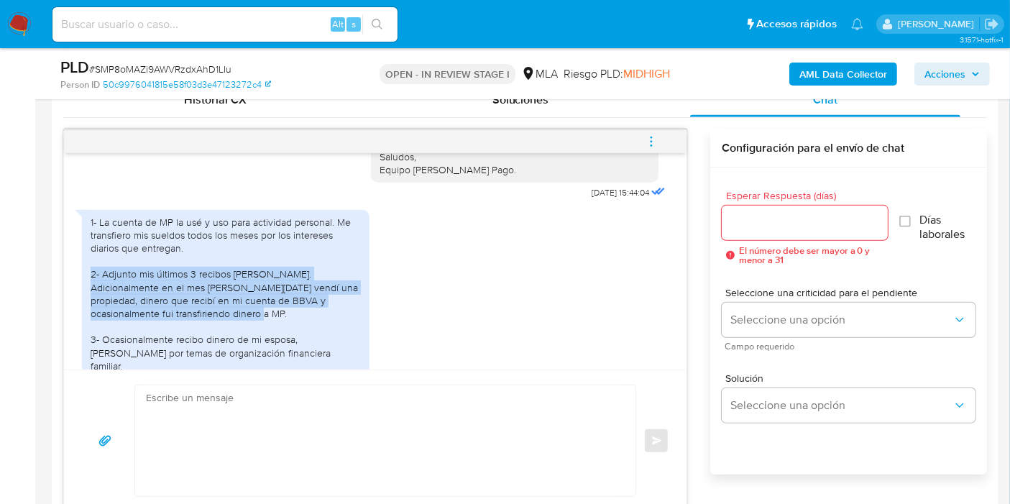
click at [238, 314] on div "1- La cuenta de MP la usé y uso para actividad personal. Me transfiero mis suel…" at bounding box center [226, 294] width 270 height 157
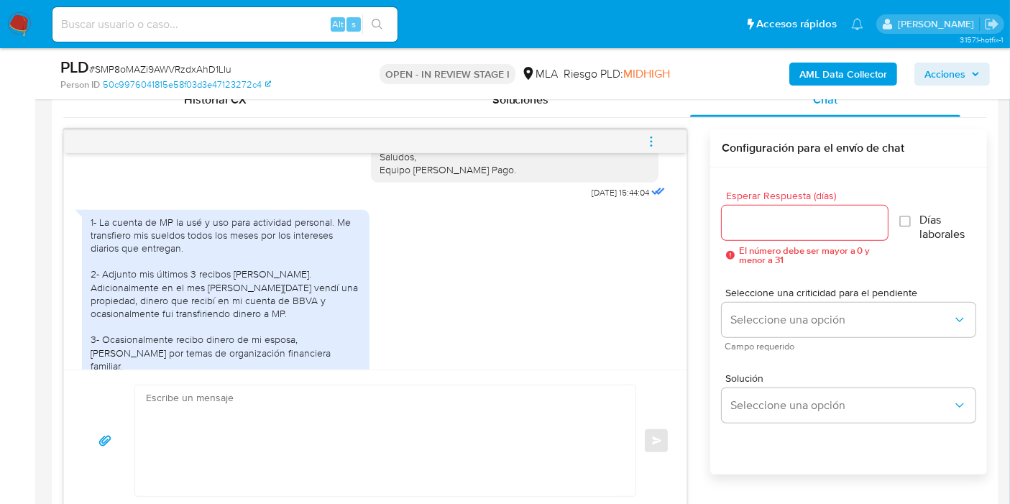
click at [198, 222] on div "1- La cuenta de MP la usé y uso para actividad personal. Me transfiero mis suel…" at bounding box center [226, 294] width 270 height 157
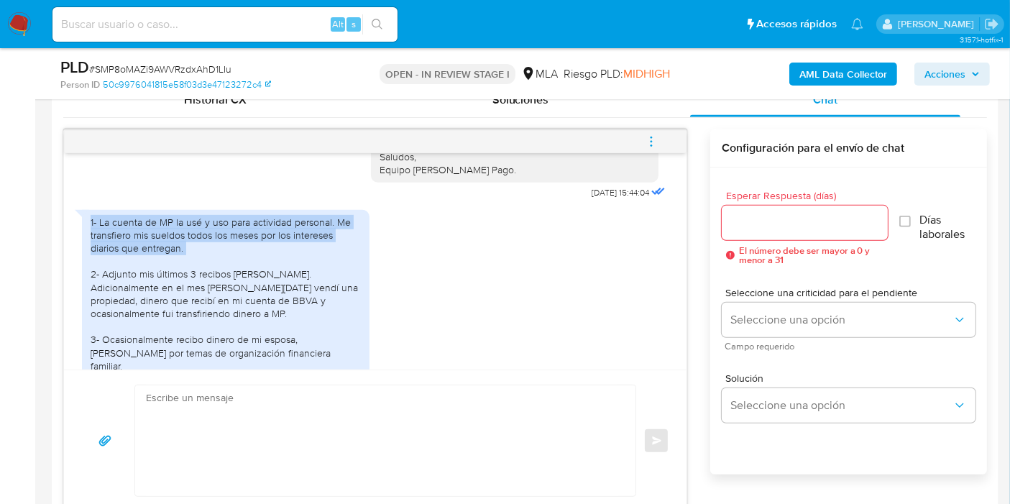
click at [198, 222] on div "1- La cuenta de MP la usé y uso para actividad personal. Me transfiero mis suel…" at bounding box center [226, 294] width 270 height 157
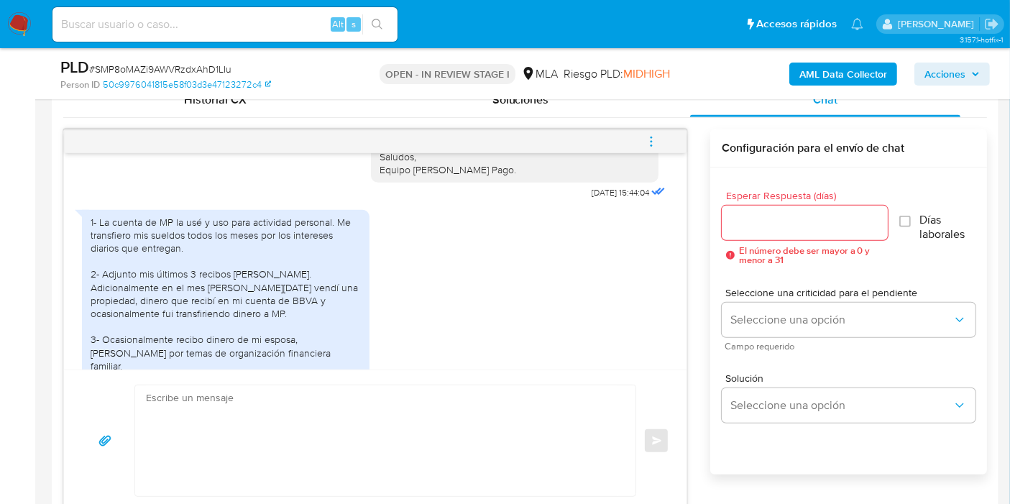
drag, startPoint x: 198, startPoint y: 222, endPoint x: 549, endPoint y: 422, distance: 403.2
click at [550, 421] on textarea at bounding box center [382, 440] width 472 height 111
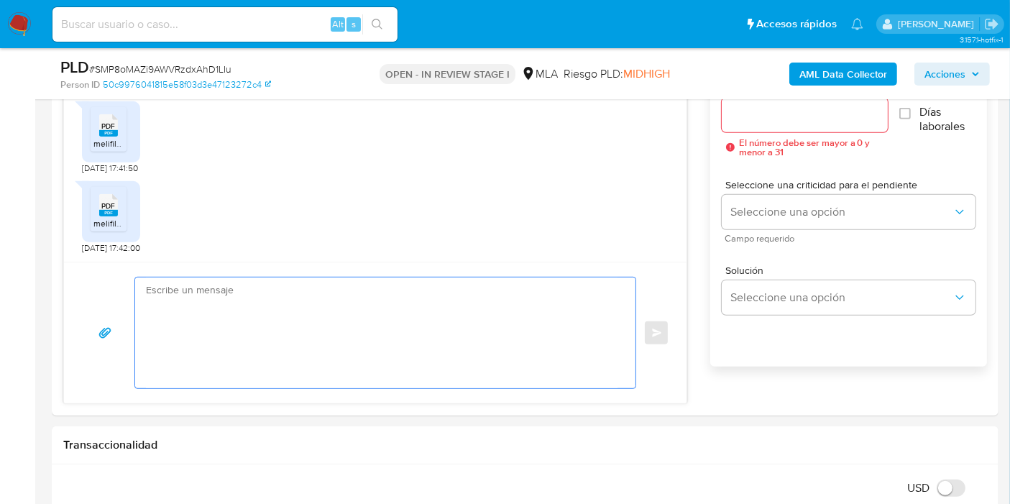
scroll to position [879, 0]
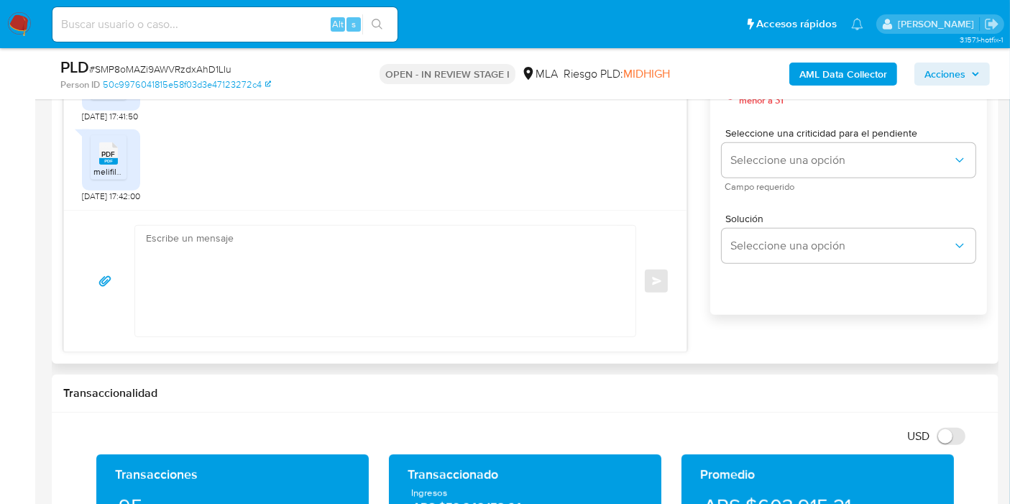
click at [372, 339] on div "Enviar" at bounding box center [375, 281] width 623 height 142
click at [411, 277] on textarea at bounding box center [382, 281] width 472 height 111
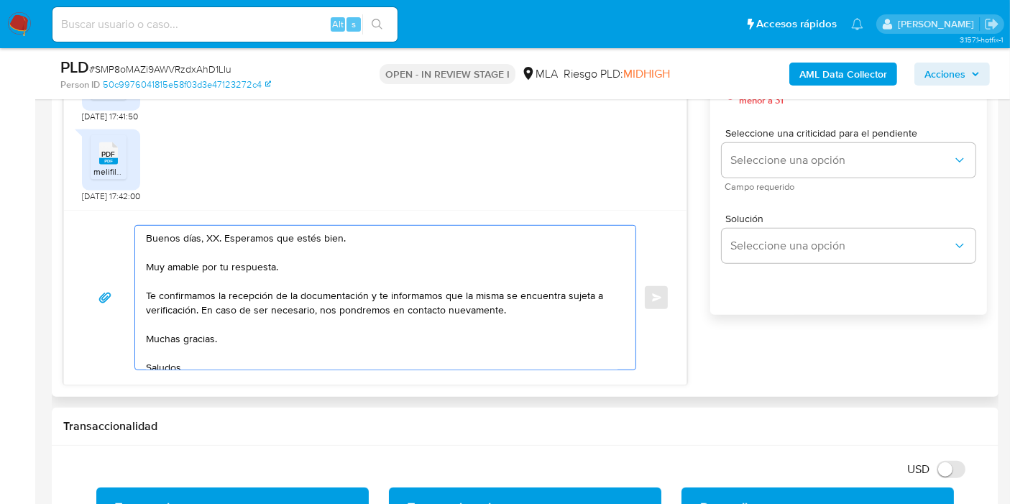
click at [210, 237] on textarea "Buenos días, XX. Esperamos que estés bien. Muy amable por tu respuesta. Te conf…" at bounding box center [382, 298] width 472 height 144
click at [183, 270] on textarea "Buenos días, Alejandro. Esperamos que estés bien. Muy amable por tu respuesta. …" at bounding box center [382, 298] width 472 height 144
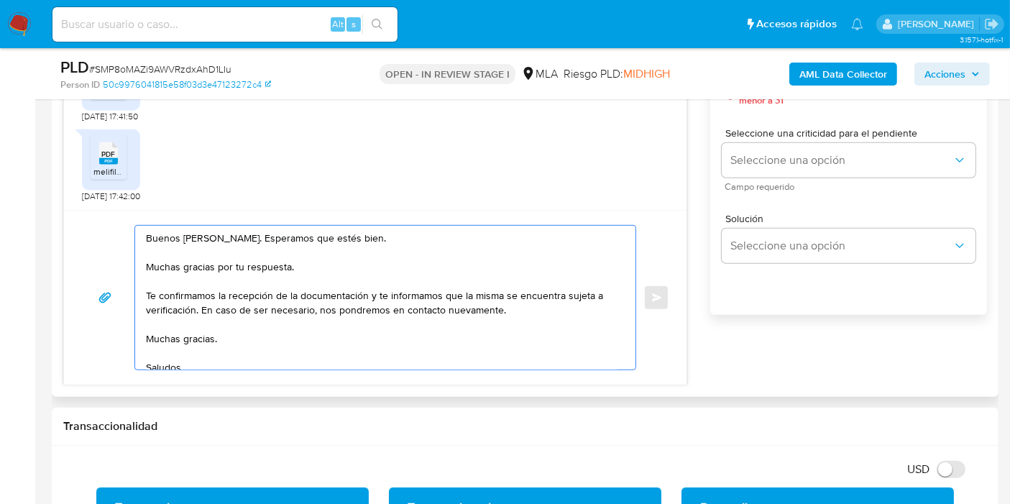
drag, startPoint x: 370, startPoint y: 296, endPoint x: 196, endPoint y: 313, distance: 174.8
click at [196, 313] on textarea "Buenos días, Alejandro. Esperamos que estés bien. Muchas gracias por tu respues…" at bounding box center [382, 298] width 472 height 144
drag, startPoint x: 254, startPoint y: 313, endPoint x: 198, endPoint y: 329, distance: 57.8
click at [242, 319] on textarea "Buenos días, Alejandro. Esperamos que estés bien. Muchas gracias por tu respues…" at bounding box center [382, 298] width 472 height 144
click at [198, 329] on textarea "Buenos días, Alejandro. Esperamos que estés bien. Muchas gracias por tu respues…" at bounding box center [382, 298] width 472 height 144
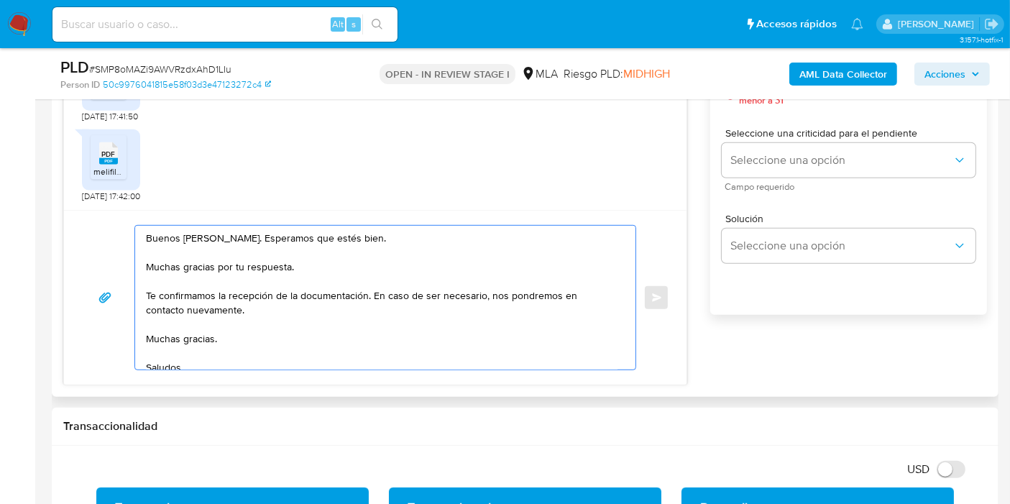
click at [189, 338] on textarea "Buenos días, Alejandro. Esperamos que estés bien. Muchas gracias por tu respues…" at bounding box center [382, 298] width 472 height 144
click at [187, 354] on textarea "Buenos días, Alejandro. Esperamos que estés bien. Muchas gracias por tu respues…" at bounding box center [382, 298] width 472 height 144
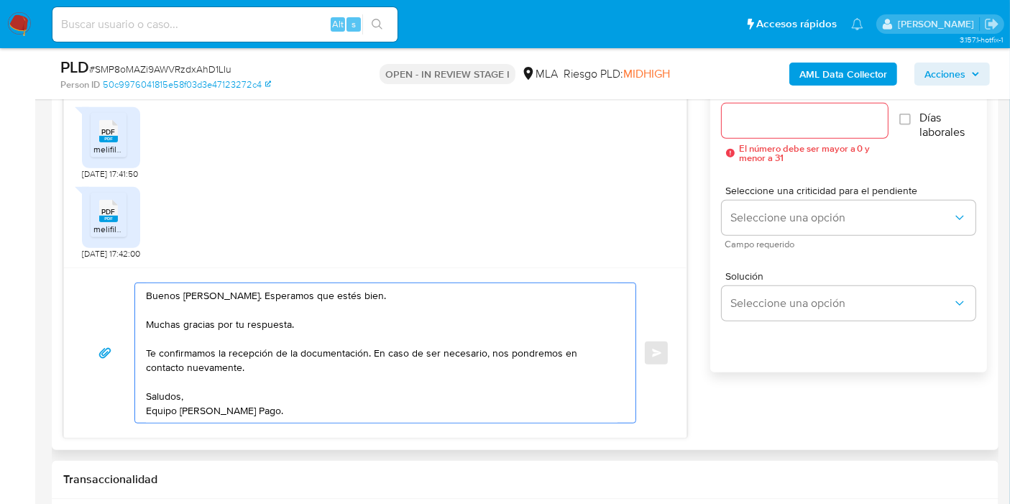
scroll to position [799, 0]
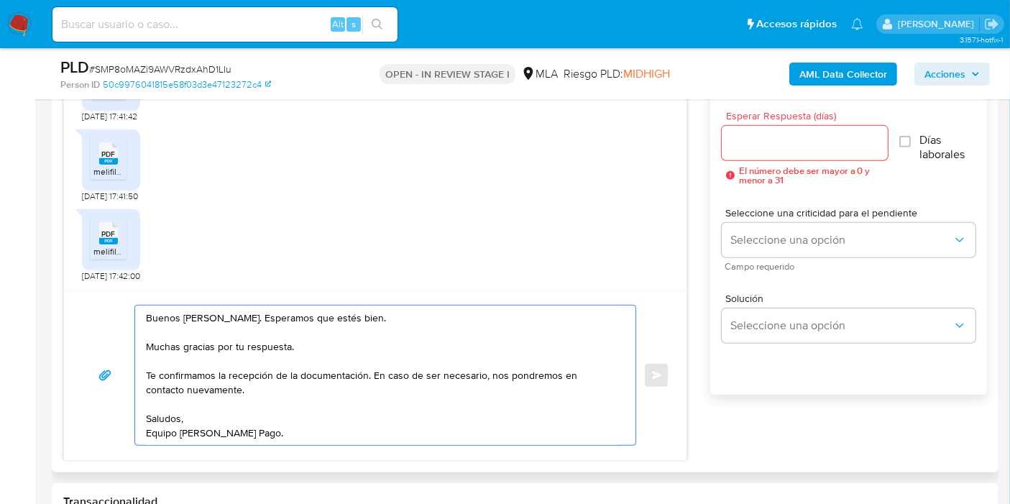
type textarea "Buenos días, Alejandro. Esperamos que estés bien. Muchas gracias por tu respues…"
click at [794, 139] on input "Esperar Respuesta (días)" at bounding box center [805, 143] width 166 height 19
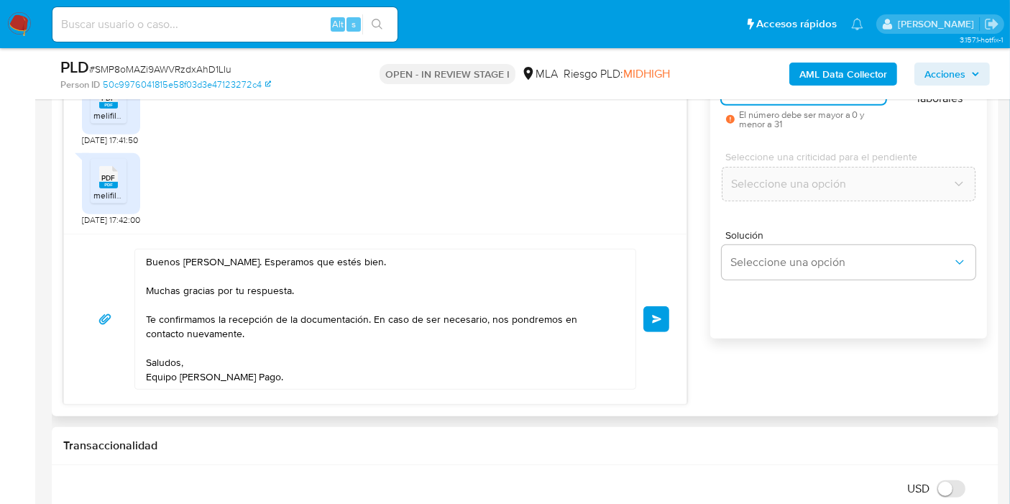
scroll to position [879, 0]
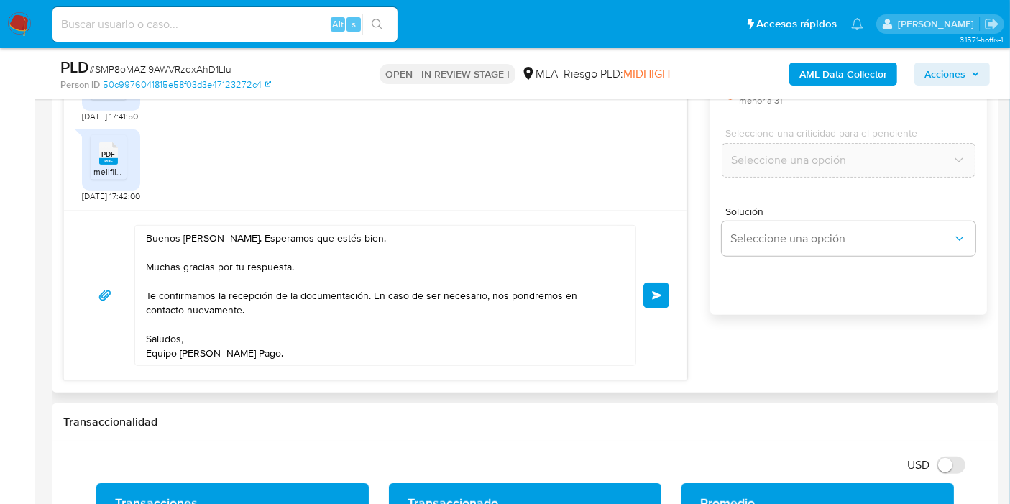
type input "0"
click at [638, 296] on div "Buenos días, Alejandro. Esperamos que estés bien. Muchas gracias por tu respues…" at bounding box center [375, 295] width 588 height 141
click at [659, 296] on span "Enviar" at bounding box center [657, 295] width 10 height 9
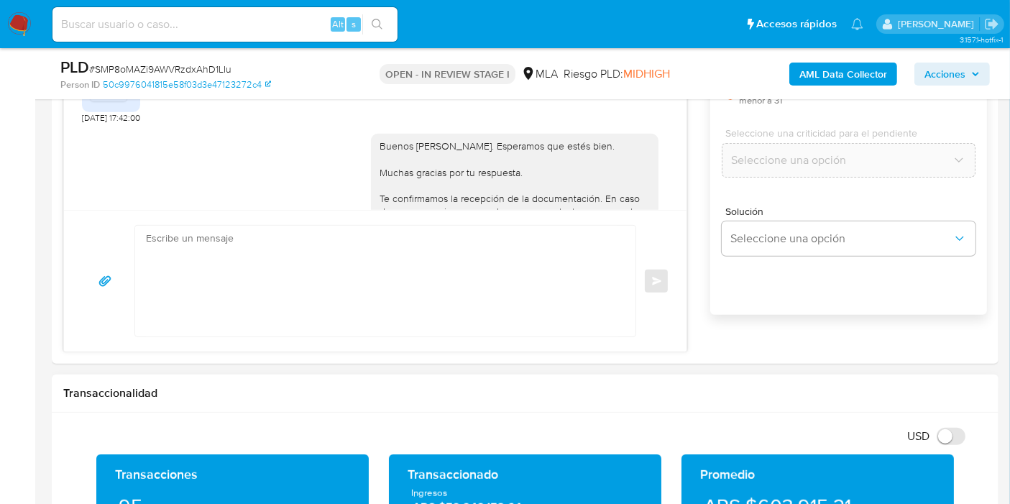
scroll to position [2117, 0]
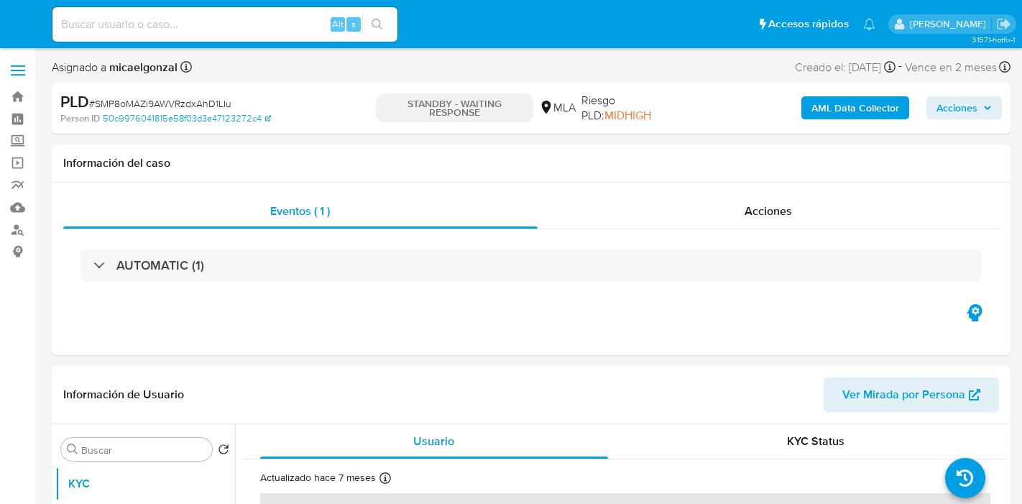
select select "10"
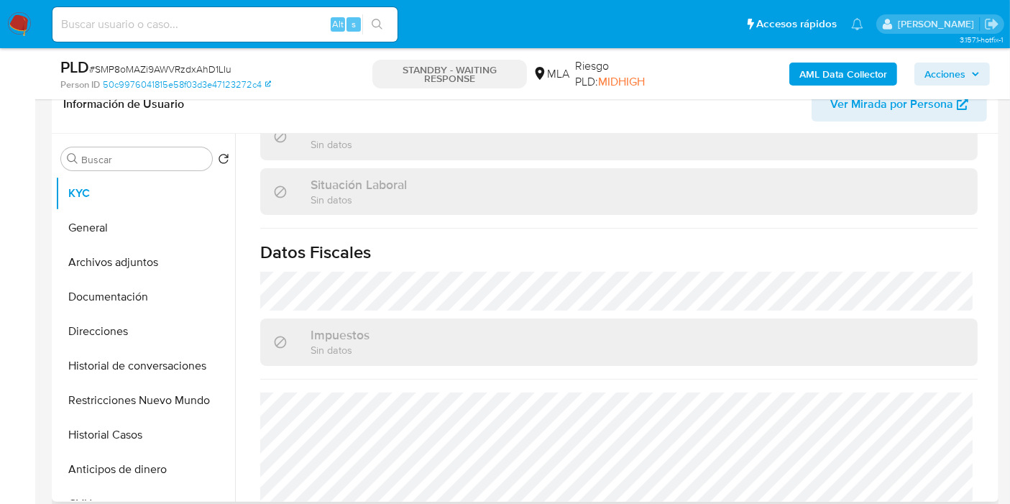
scroll to position [756, 0]
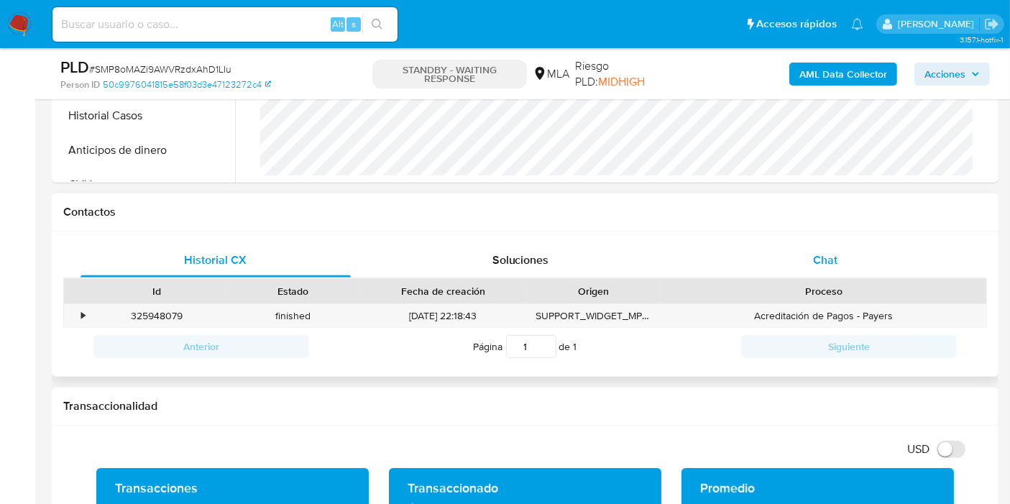
click at [861, 243] on div "Chat" at bounding box center [825, 260] width 270 height 35
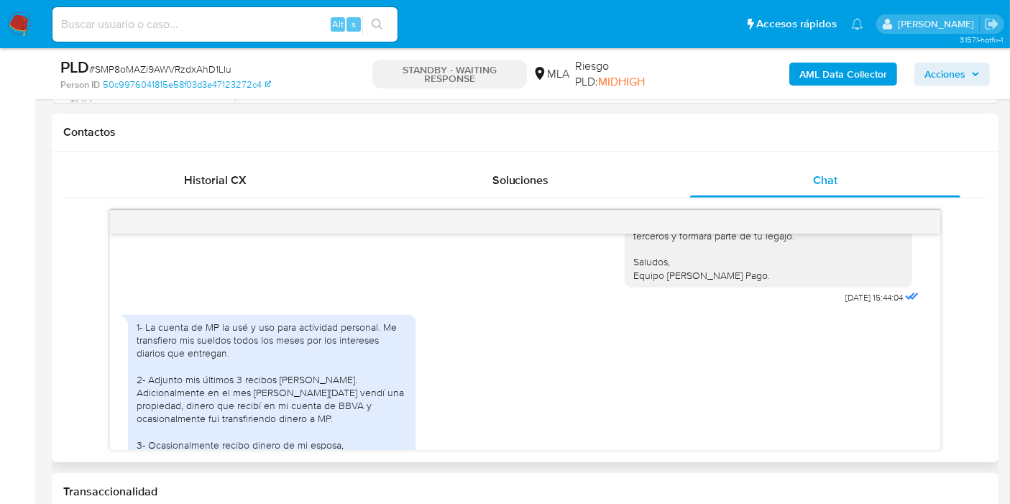
scroll to position [221, 0]
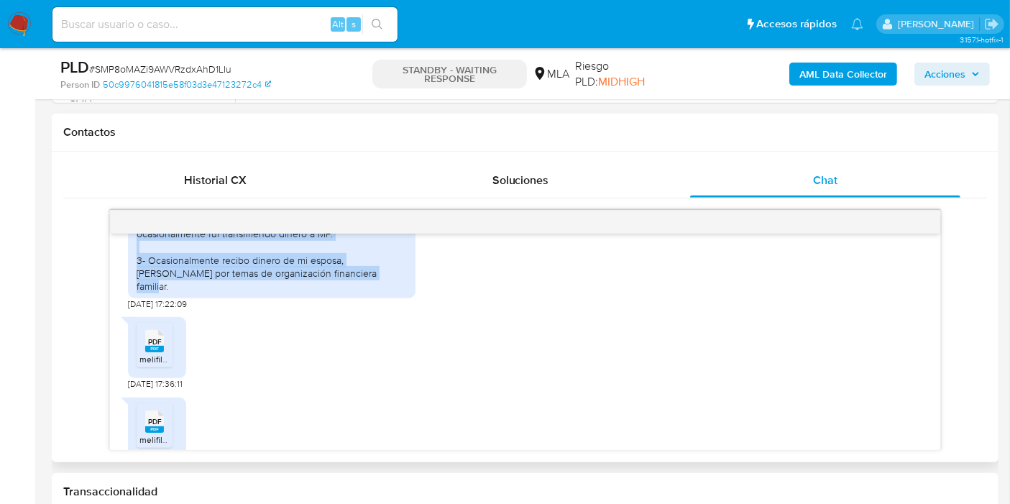
drag, startPoint x: 141, startPoint y: 308, endPoint x: 288, endPoint y: 336, distance: 149.5
click at [288, 293] on div "1- La cuenta de MP la usé y uso para actividad personal. Me transfiero mis suel…" at bounding box center [272, 214] width 270 height 157
click at [281, 293] on div "1- La cuenta de MP la usé y uso para actividad personal. Me transfiero mis suel…" at bounding box center [272, 214] width 270 height 157
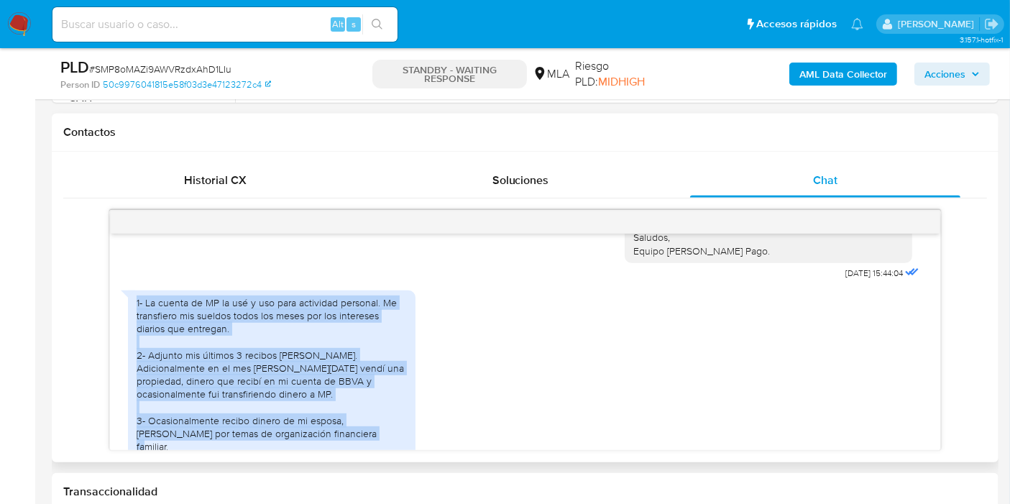
drag, startPoint x: 354, startPoint y: 446, endPoint x: 131, endPoint y: 302, distance: 265.8
click at [131, 302] on div "1- La cuenta de MP la usé y uso para actividad personal. Me transfiero mis suel…" at bounding box center [272, 374] width 288 height 168
copy div "1- La cuenta de MP la usé y uso para actividad personal. Me transfiero mis suel…"
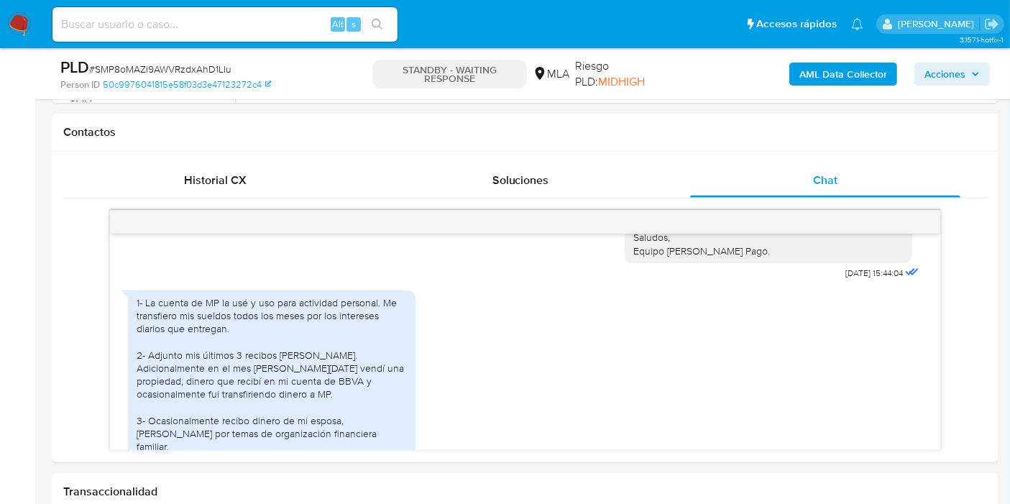
click at [185, 70] on span "# SMP8oMAZi9AWVRzdxAhD1LIu" at bounding box center [160, 69] width 142 height 14
copy span "SMP8oMAZi9AWVRzdxAhD1LIu"
click at [27, 14] on img at bounding box center [19, 24] width 24 height 24
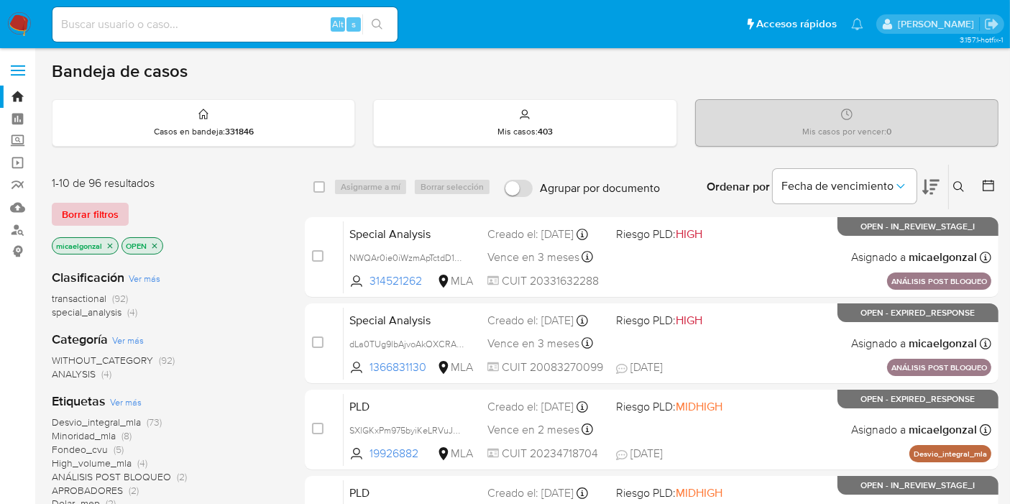
click at [116, 204] on span "Borrar filtros" at bounding box center [90, 214] width 57 height 20
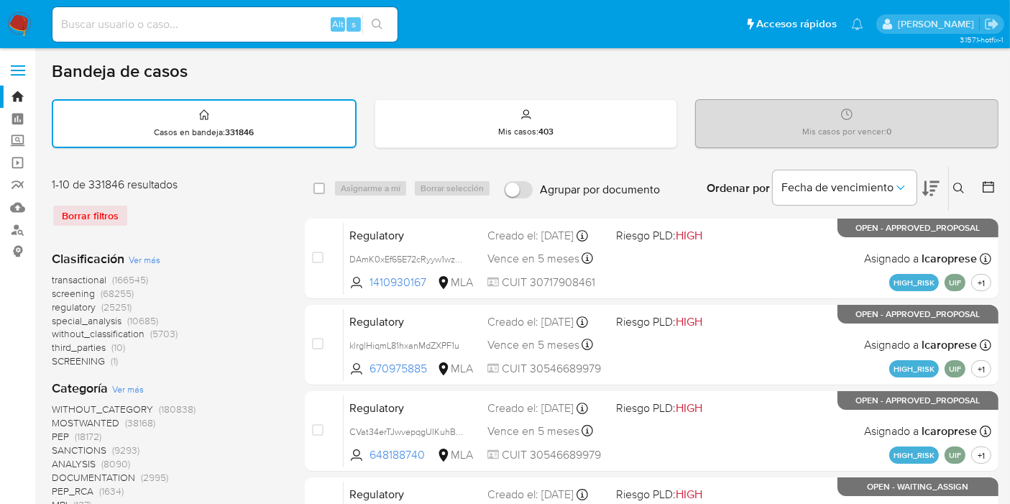
click at [963, 180] on button at bounding box center [961, 188] width 24 height 17
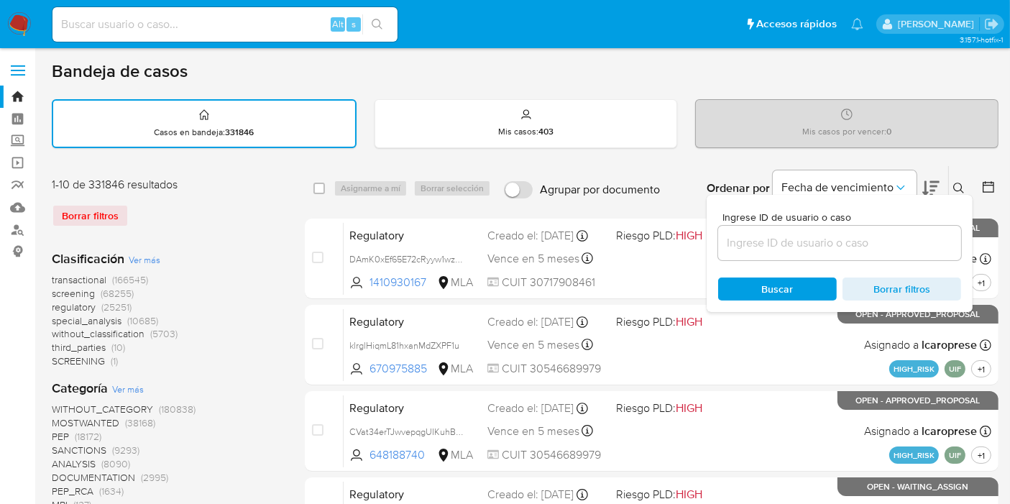
click at [857, 229] on div at bounding box center [839, 243] width 243 height 35
drag, startPoint x: 853, startPoint y: 240, endPoint x: 825, endPoint y: 244, distance: 27.7
click at [853, 241] on input at bounding box center [839, 243] width 243 height 19
paste input "SMP8oMAZi9AWVRzdxAhD1LIu"
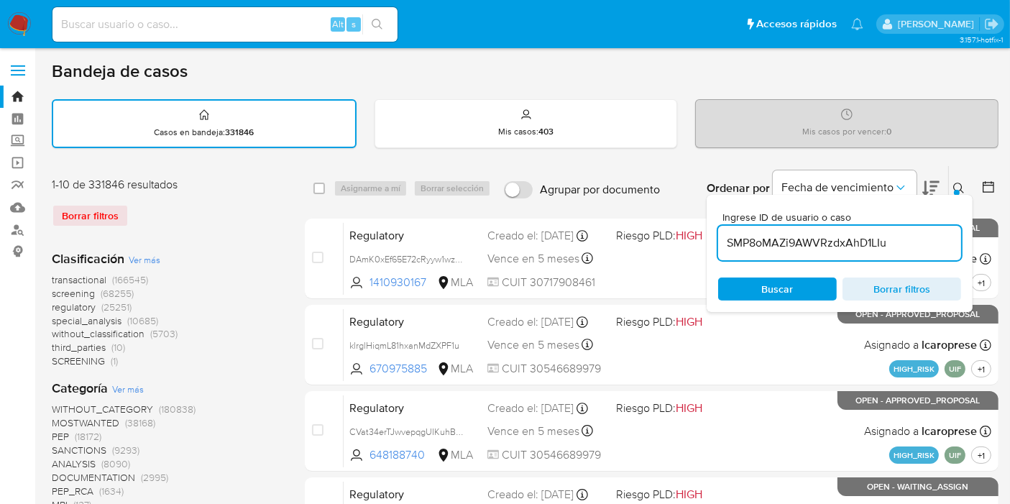
type input "SMP8oMAZi9AWVRzdxAhD1LIu"
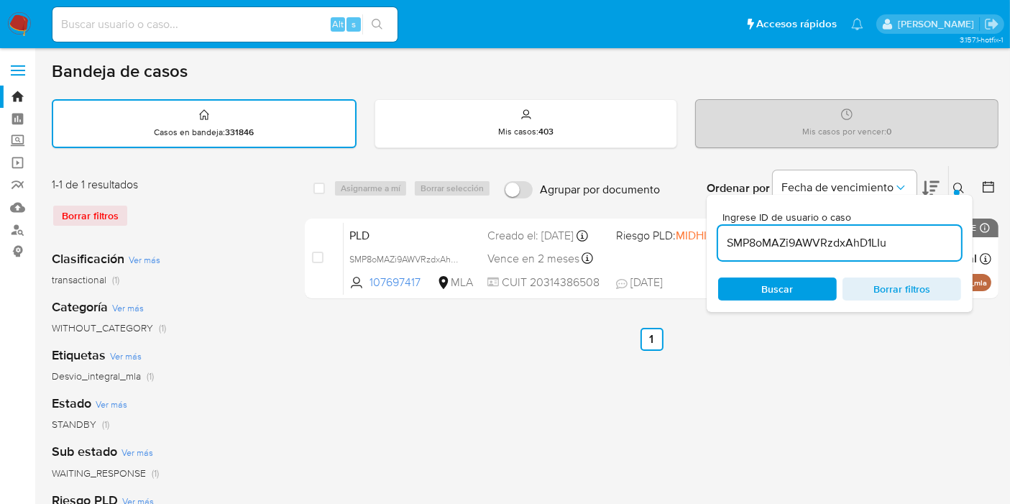
click at [746, 282] on span "Buscar" at bounding box center [777, 289] width 99 height 20
click at [731, 285] on span "Buscar" at bounding box center [777, 289] width 99 height 20
click at [813, 284] on span "Buscar" at bounding box center [777, 289] width 99 height 20
click at [772, 290] on span "Buscar" at bounding box center [778, 289] width 32 height 23
click at [725, 286] on button "Buscar" at bounding box center [777, 289] width 119 height 23
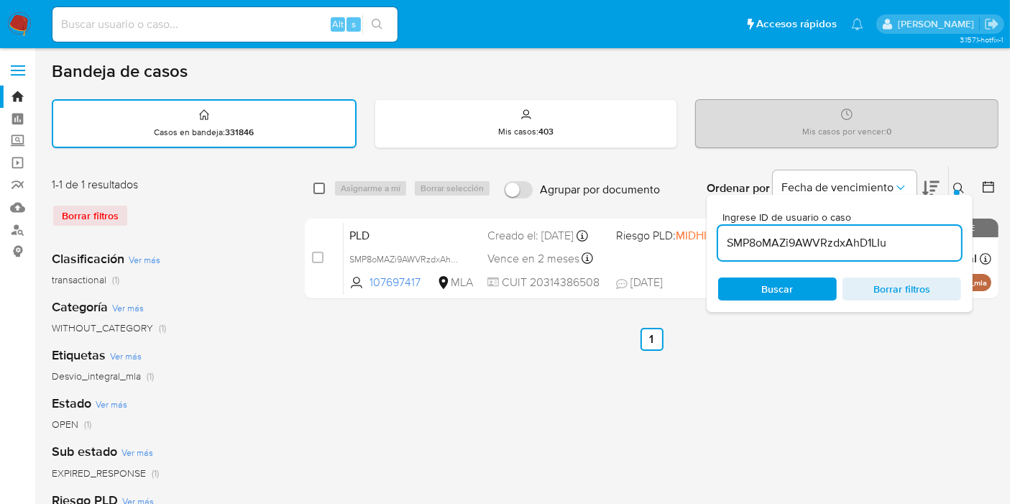
click at [321, 184] on input "checkbox" at bounding box center [319, 189] width 12 height 12
checkbox input "true"
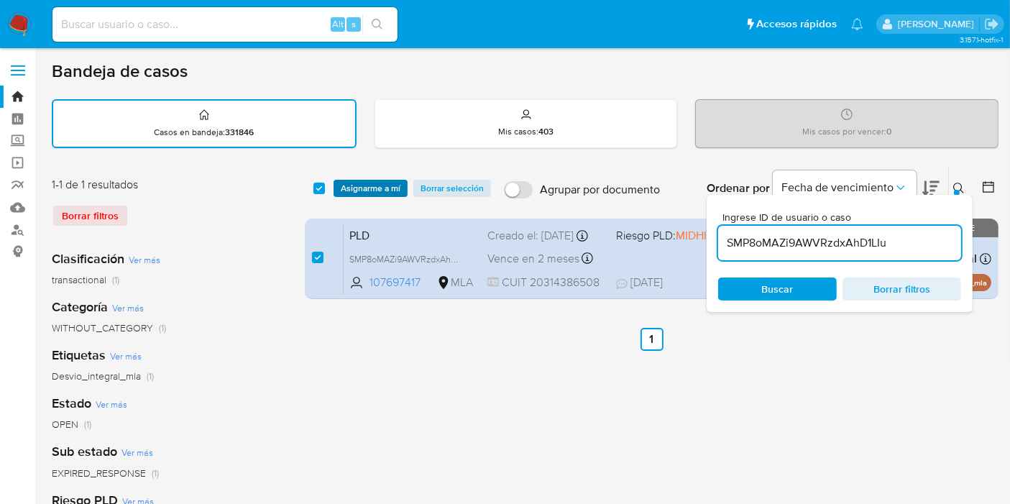
click at [348, 186] on span "Asignarme a mí" at bounding box center [371, 188] width 60 height 14
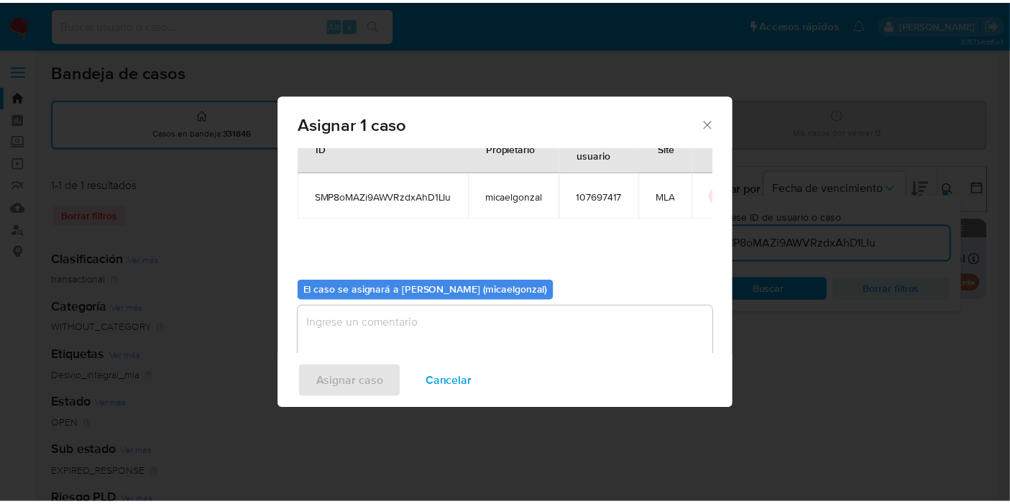
scroll to position [73, 0]
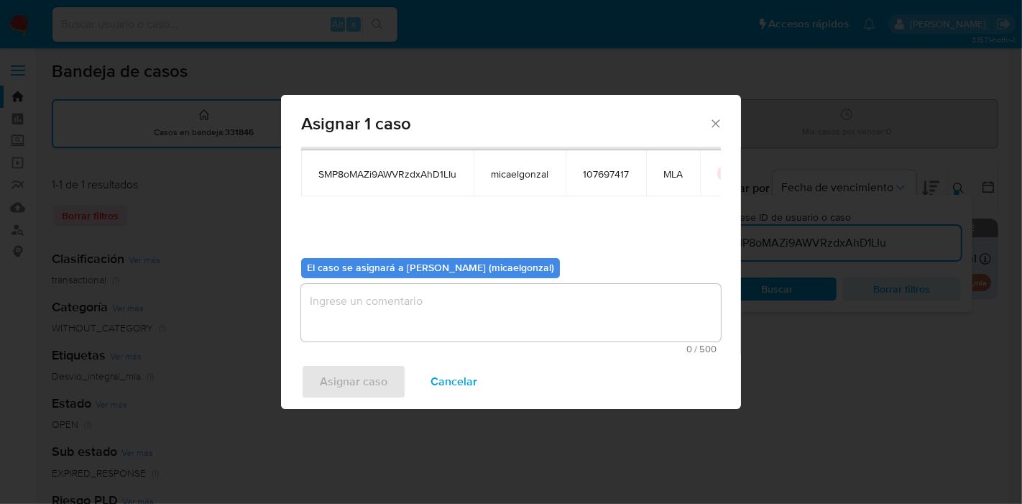
click at [413, 301] on textarea "assign-modal" at bounding box center [511, 313] width 420 height 58
click at [336, 370] on span "Asignar caso" at bounding box center [354, 382] width 68 height 32
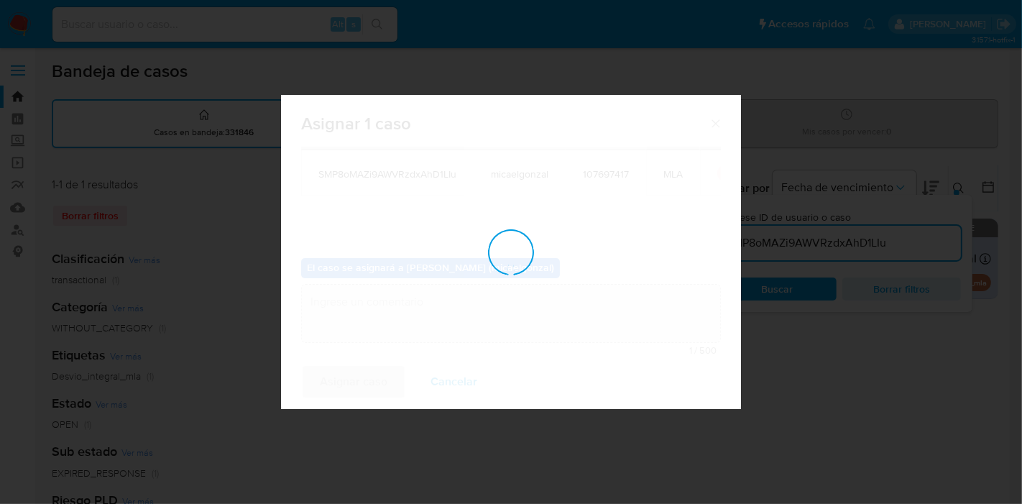
checkbox input "false"
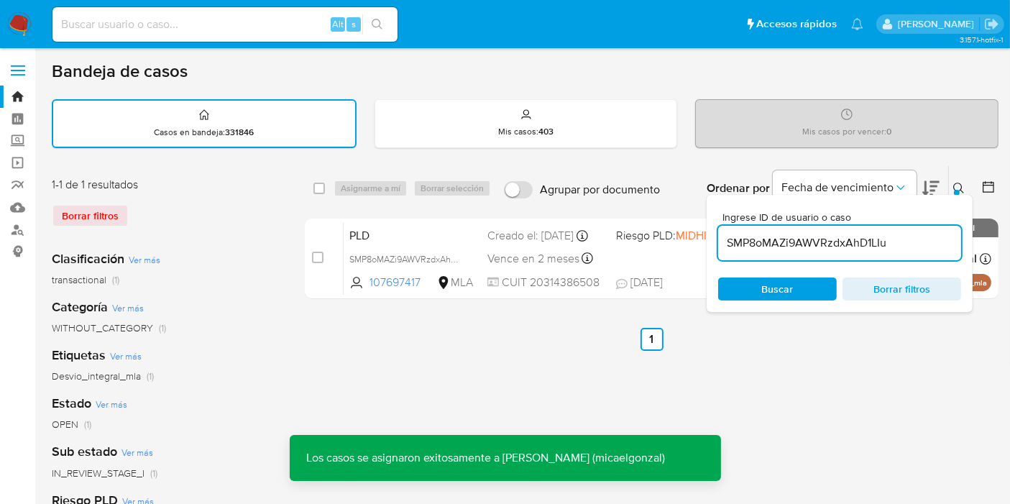
click at [439, 261] on span "SMP8oMAZi9AWVRzdxAhD1LIu" at bounding box center [410, 258] width 122 height 16
click at [184, 23] on input at bounding box center [224, 24] width 345 height 19
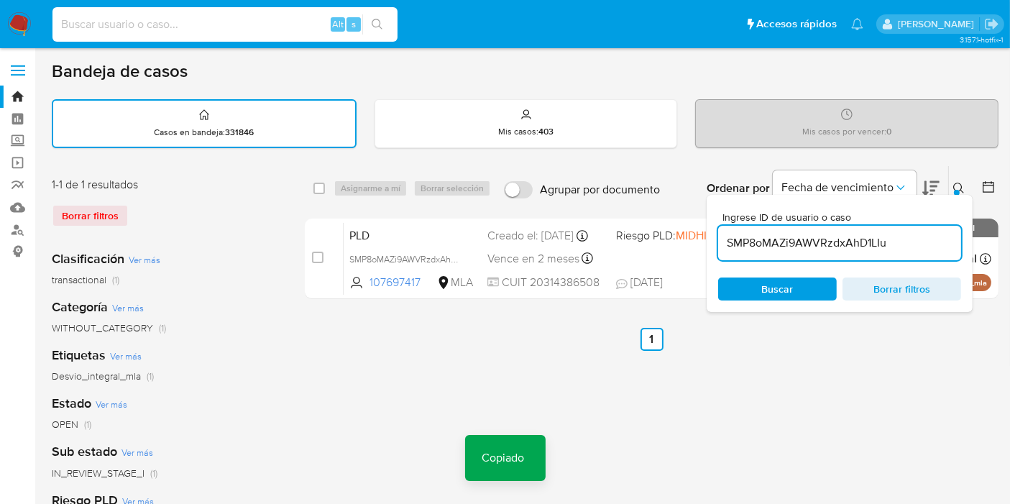
paste input "SMP8oMAZi9AWVRzdxAhD1LIu"
type input "SMP8oMAZi9AWVRzdxAhD1LIu"
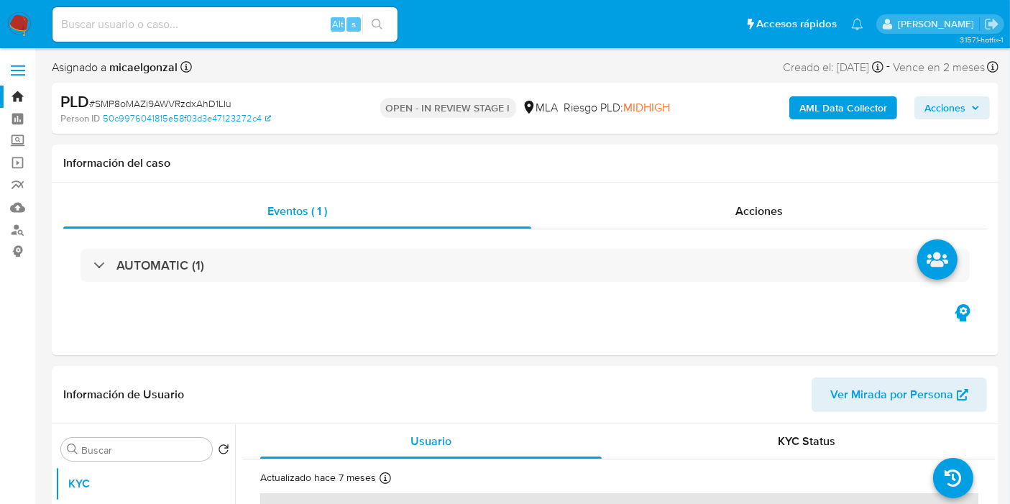
select select "10"
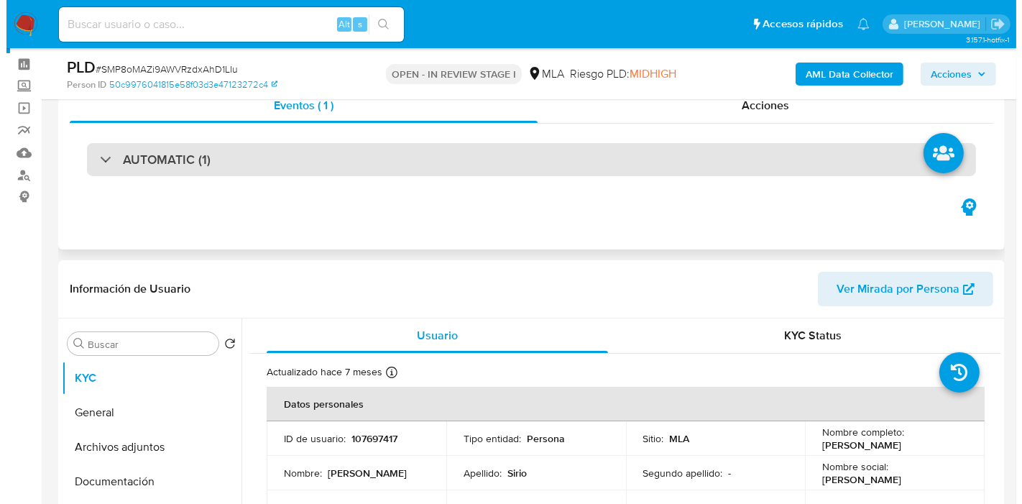
scroll to position [80, 0]
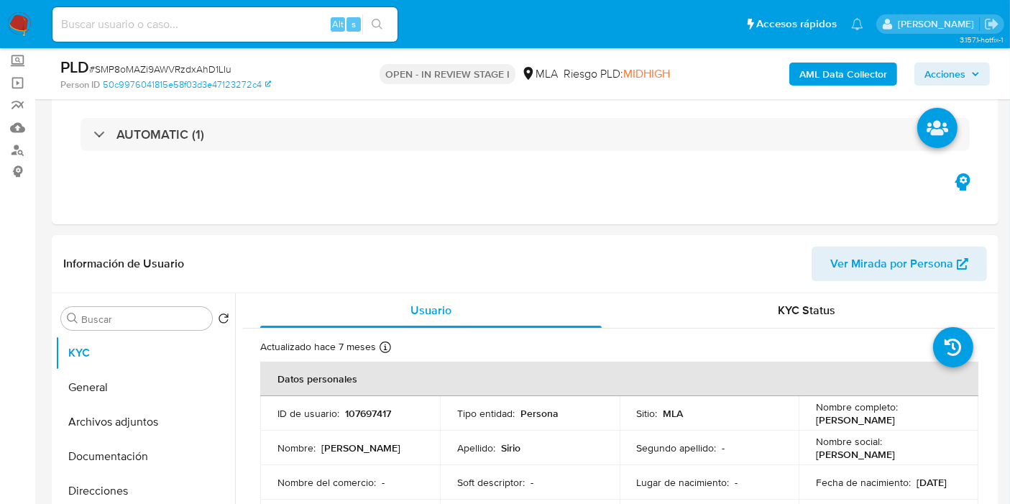
click at [838, 71] on b "AML Data Collector" at bounding box center [844, 74] width 88 height 23
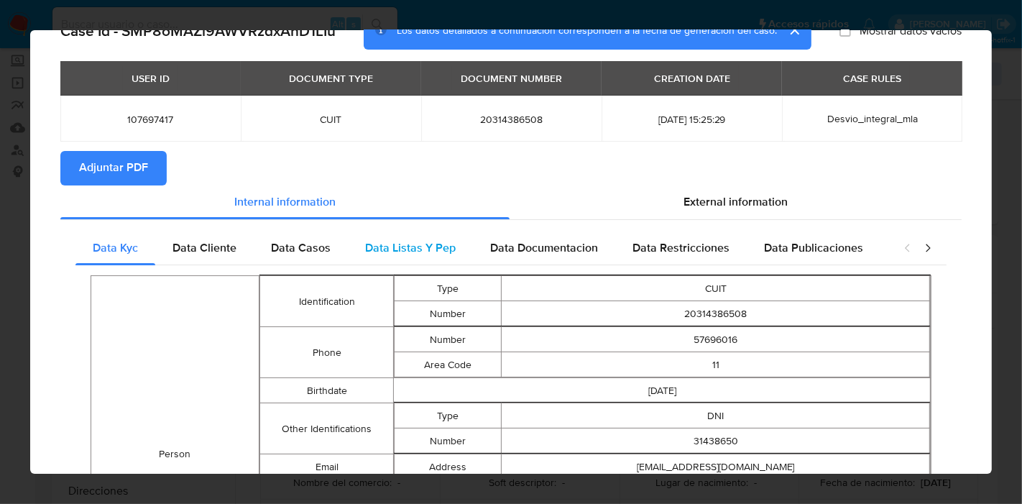
scroll to position [0, 0]
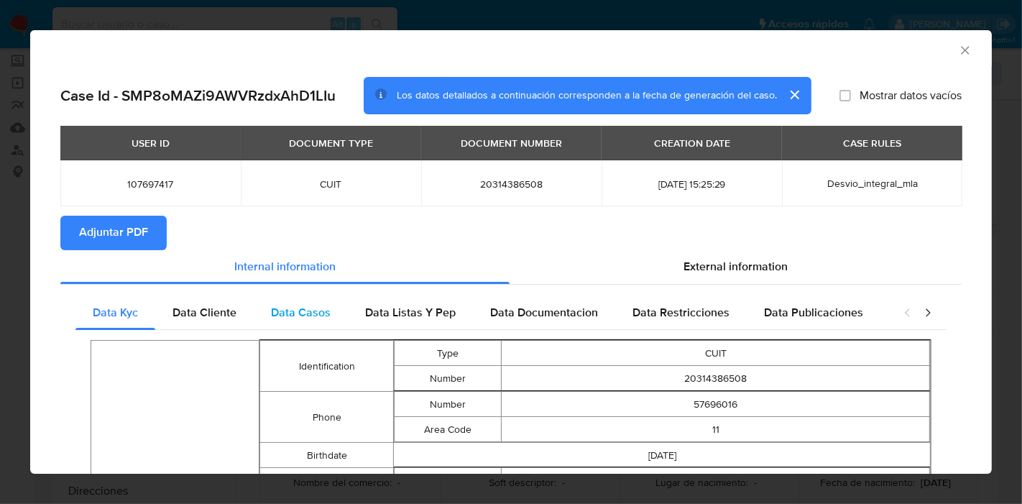
click at [269, 325] on div "Data Casos" at bounding box center [301, 313] width 94 height 35
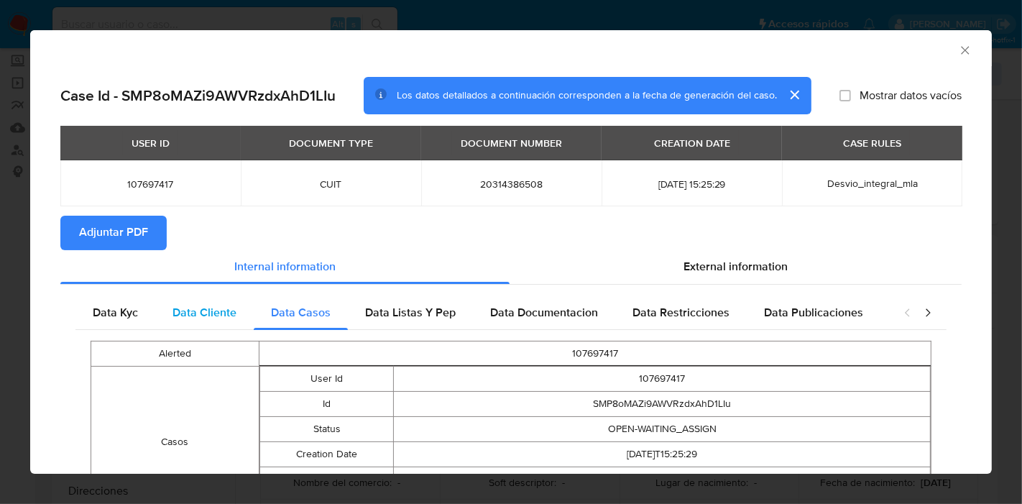
click at [238, 319] on div "Data Cliente" at bounding box center [204, 313] width 99 height 35
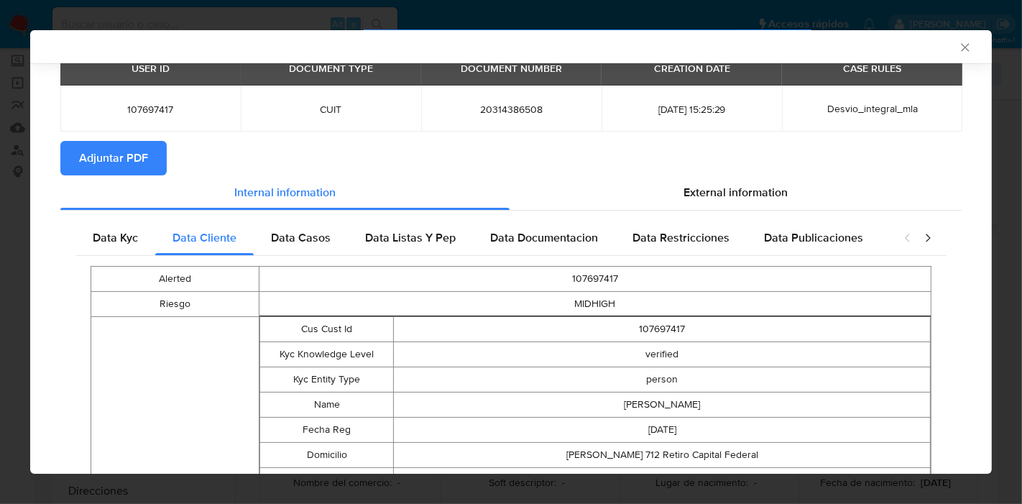
scroll to position [157, 0]
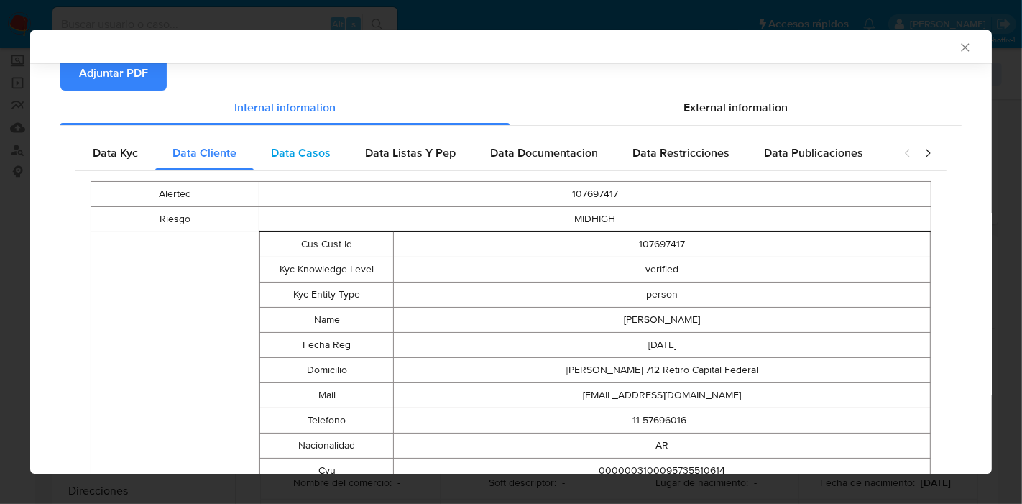
click at [329, 156] on div "Data Casos" at bounding box center [301, 153] width 94 height 35
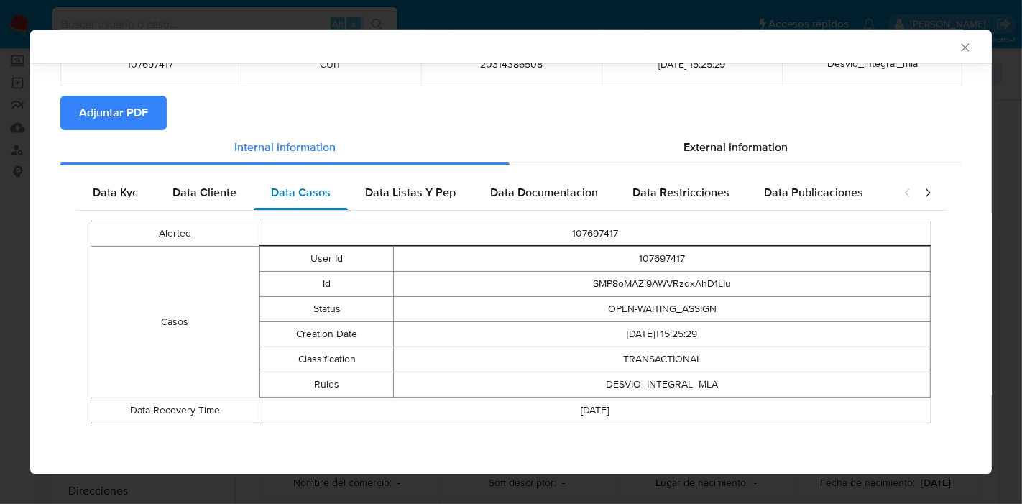
scroll to position [116, 0]
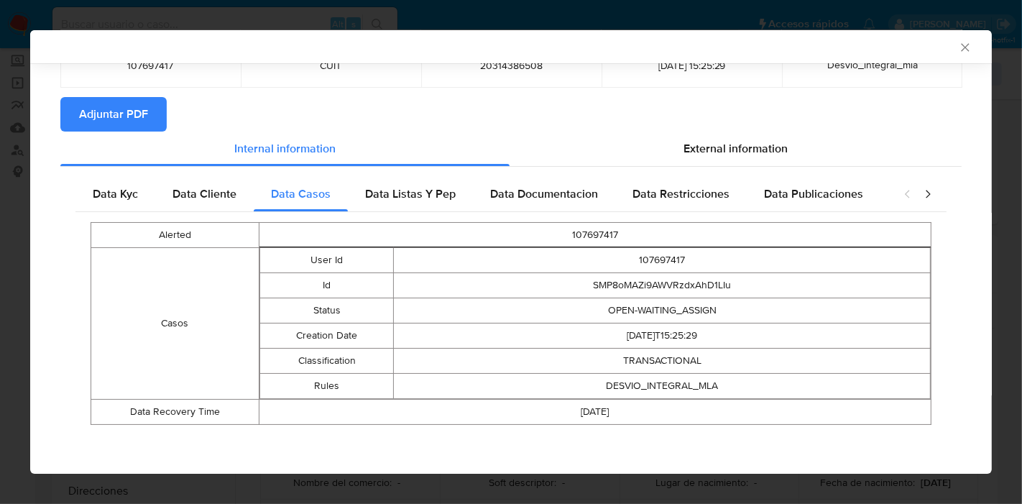
click at [427, 173] on div "Data Kyc Data Cliente Data Casos Data Listas Y Pep Data Documentacion Data Rest…" at bounding box center [511, 306] width 902 height 278
click at [433, 189] on span "Data Listas Y Pep" at bounding box center [410, 193] width 91 height 17
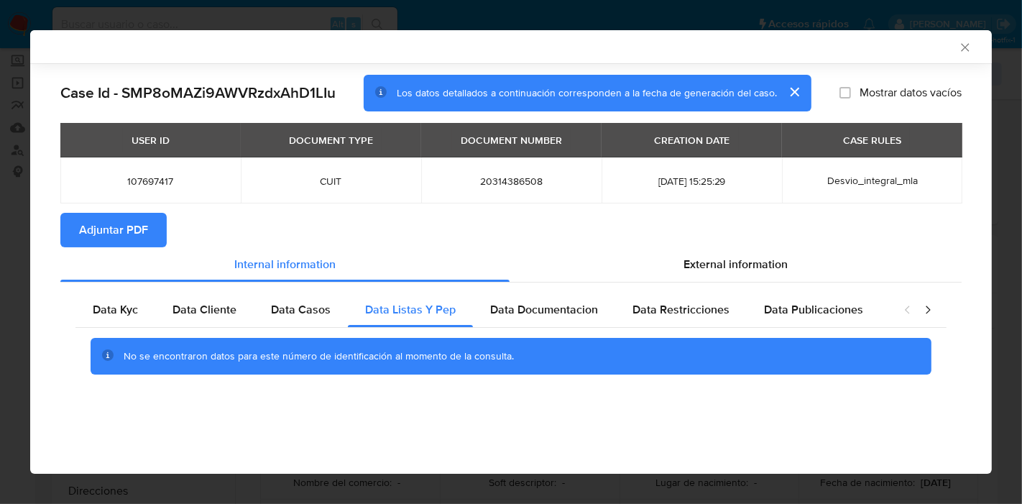
scroll to position [0, 0]
click at [512, 192] on td "20314386508" at bounding box center [511, 180] width 180 height 46
drag, startPoint x: 527, startPoint y: 304, endPoint x: 681, endPoint y: 303, distance: 153.9
click at [536, 303] on span "Data Documentacion" at bounding box center [544, 309] width 108 height 17
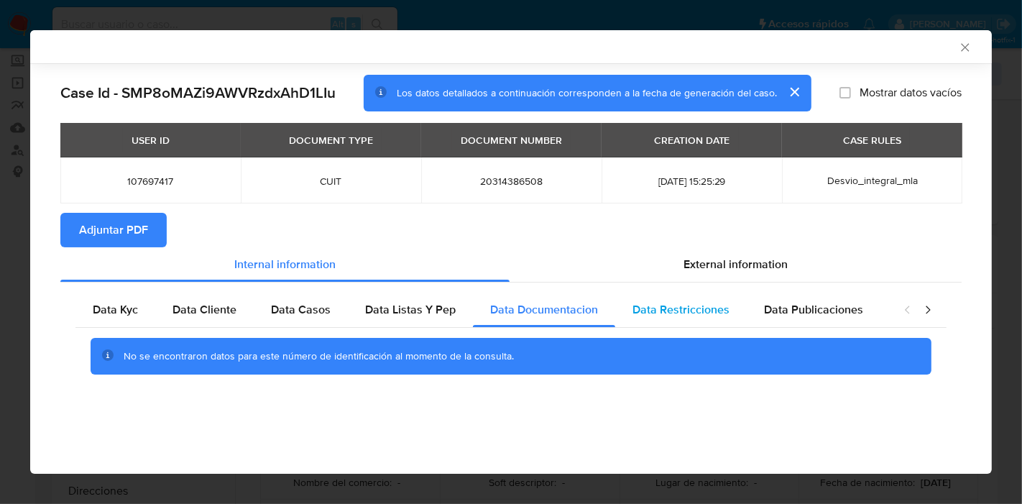
click at [683, 303] on span "Data Restricciones" at bounding box center [681, 309] width 97 height 17
click at [828, 331] on div "No se encontraron datos para este número de identificación al momento de la con…" at bounding box center [510, 357] width 871 height 58
drag, startPoint x: 849, startPoint y: 316, endPoint x: 944, endPoint y: 339, distance: 97.7
click at [858, 316] on div "Data Publicaciones" at bounding box center [814, 310] width 134 height 35
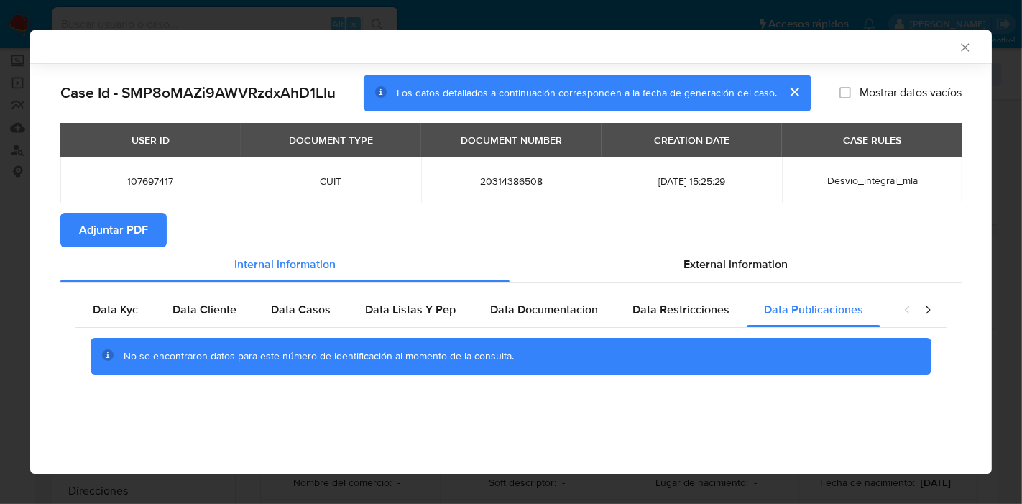
click at [931, 309] on icon "closure-recommendation-modal" at bounding box center [928, 310] width 14 height 14
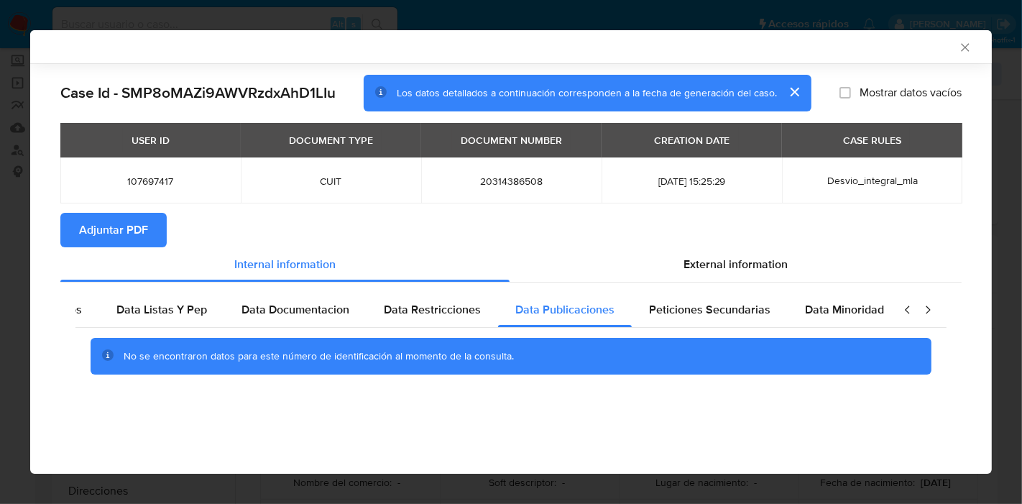
scroll to position [0, 252]
click at [851, 328] on div "No se encontraron datos para este número de identificación al momento de la con…" at bounding box center [510, 357] width 871 height 58
drag, startPoint x: 844, startPoint y: 321, endPoint x: 831, endPoint y: 321, distance: 12.9
click at [838, 321] on div "Data Minoridad" at bounding box center [841, 310] width 114 height 35
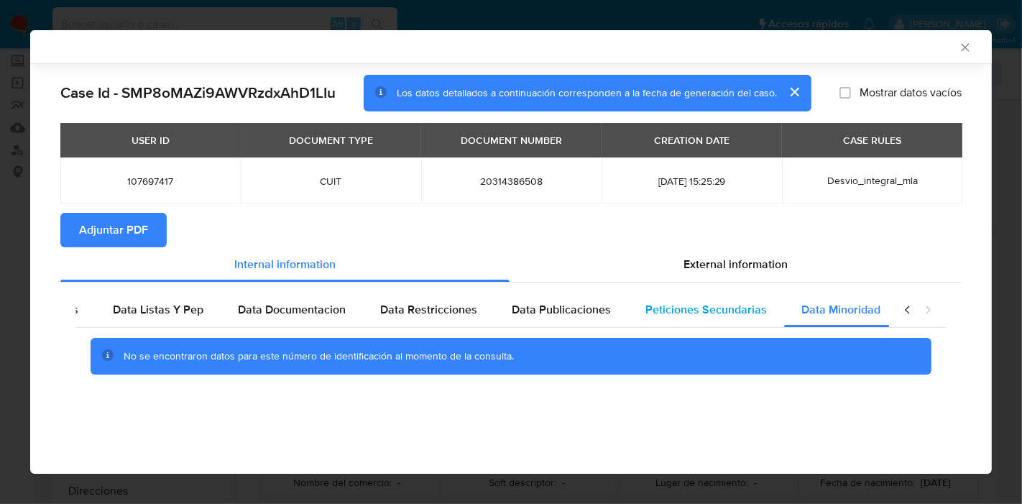
drag, startPoint x: 682, startPoint y: 305, endPoint x: 705, endPoint y: 305, distance: 23.0
click at [696, 305] on span "Peticiones Secundarias" at bounding box center [707, 309] width 122 height 17
click at [910, 305] on icon "closure-recommendation-modal" at bounding box center [908, 310] width 14 height 14
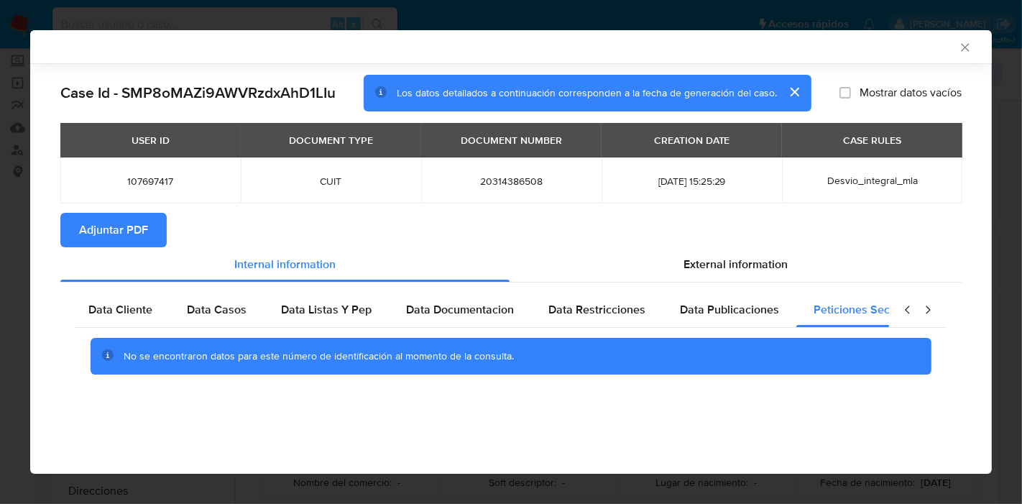
scroll to position [0, 0]
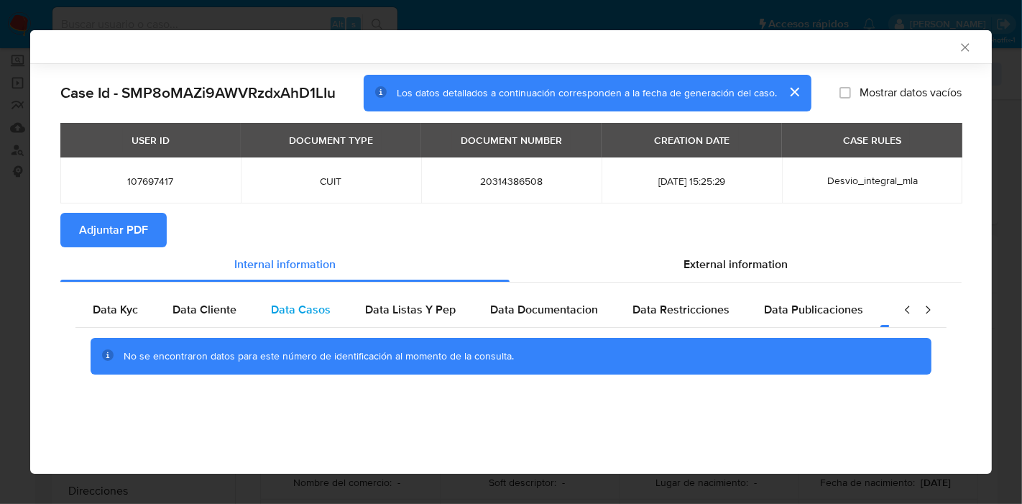
drag, startPoint x: 109, startPoint y: 303, endPoint x: 283, endPoint y: 293, distance: 173.6
click at [121, 299] on div "Data Kyc" at bounding box center [115, 310] width 80 height 35
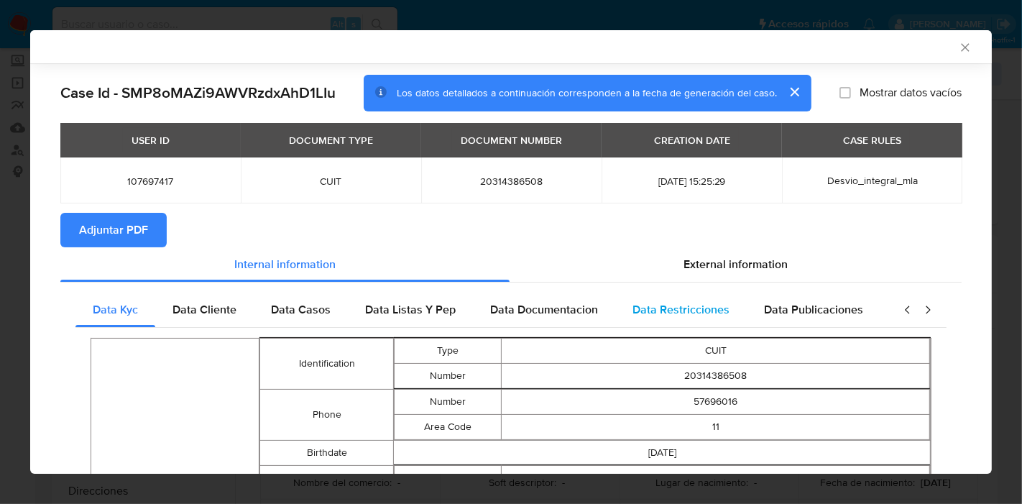
click at [702, 293] on div "Data Restricciones" at bounding box center [681, 310] width 132 height 35
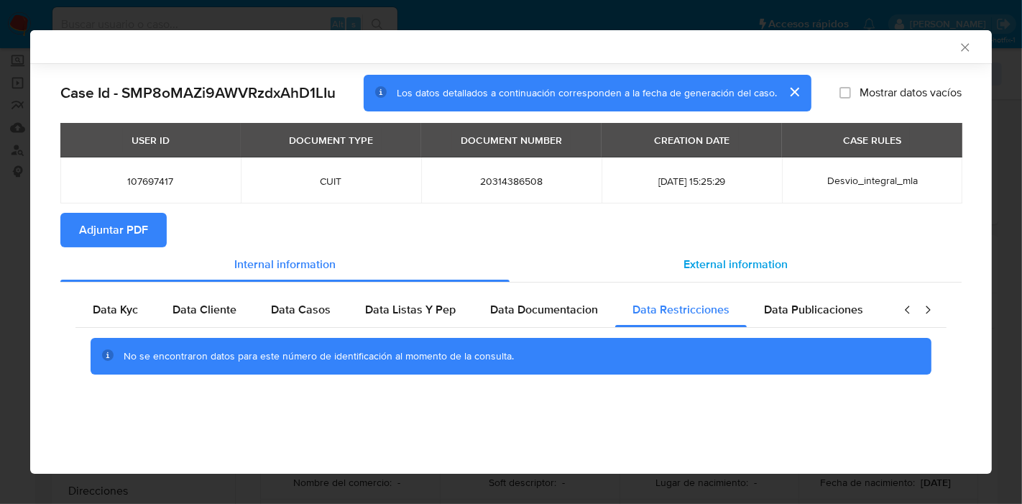
click at [739, 266] on span "External information" at bounding box center [736, 264] width 104 height 17
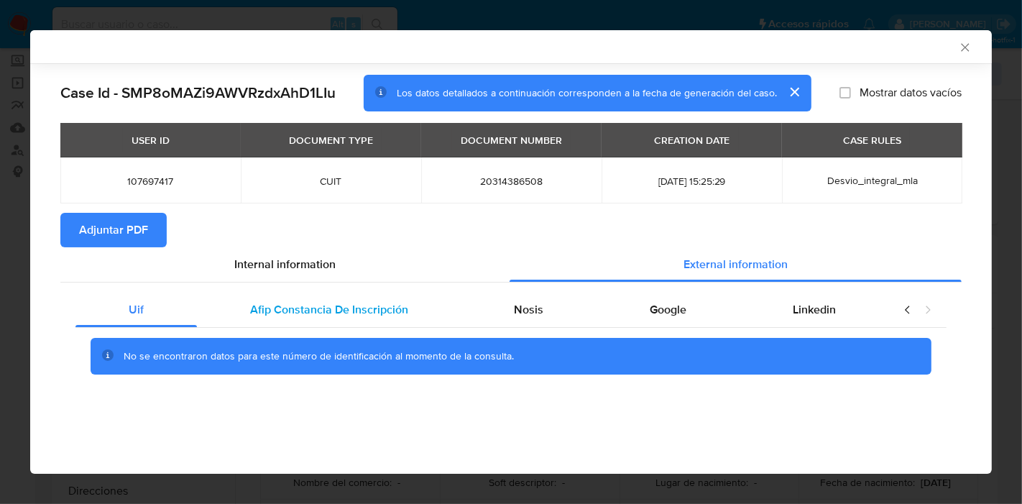
click at [300, 316] on span "Afip Constancia De Inscripción" at bounding box center [329, 309] width 158 height 17
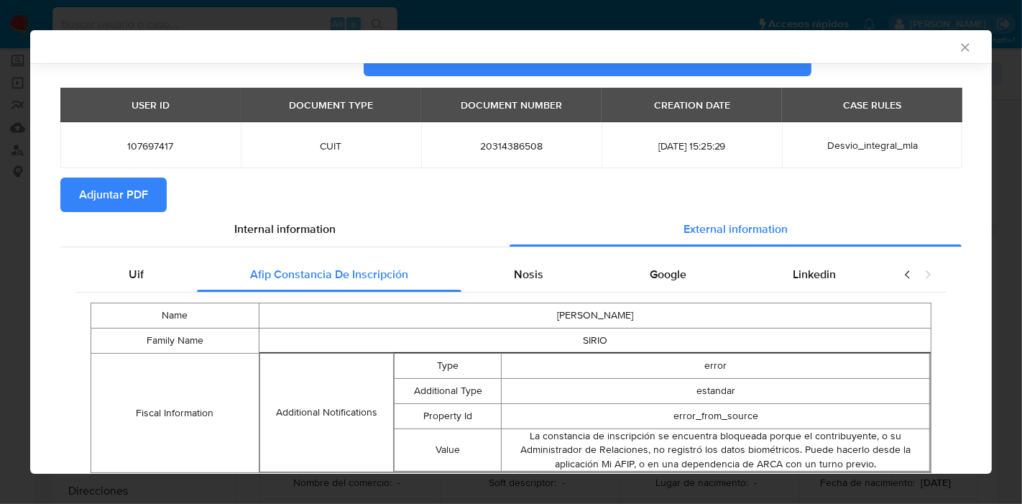
scroll to position [85, 0]
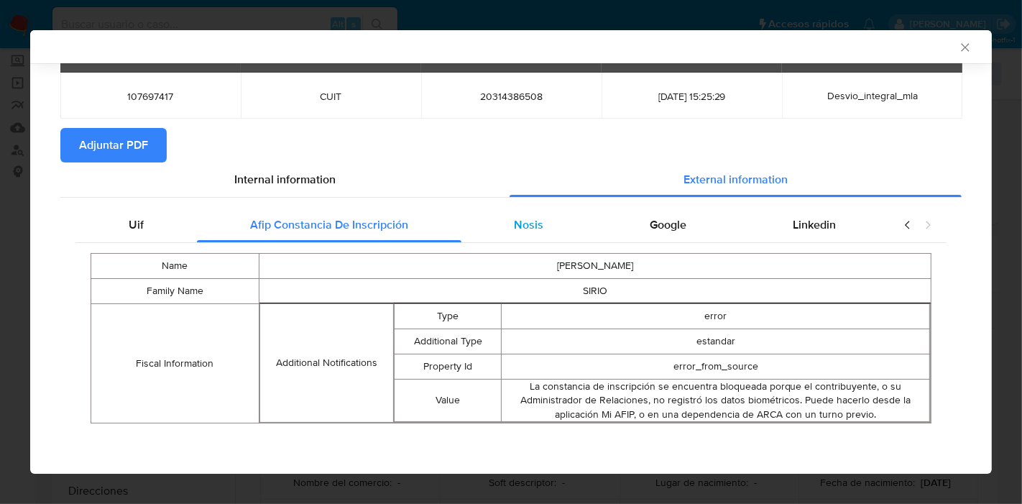
click at [528, 235] on div "Nosis" at bounding box center [530, 225] width 136 height 35
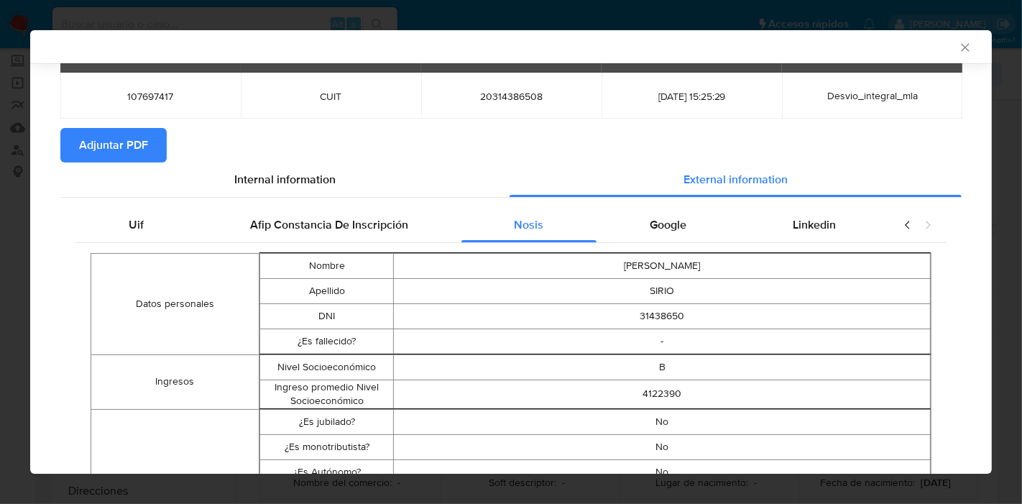
drag, startPoint x: 661, startPoint y: 223, endPoint x: 631, endPoint y: 350, distance: 130.8
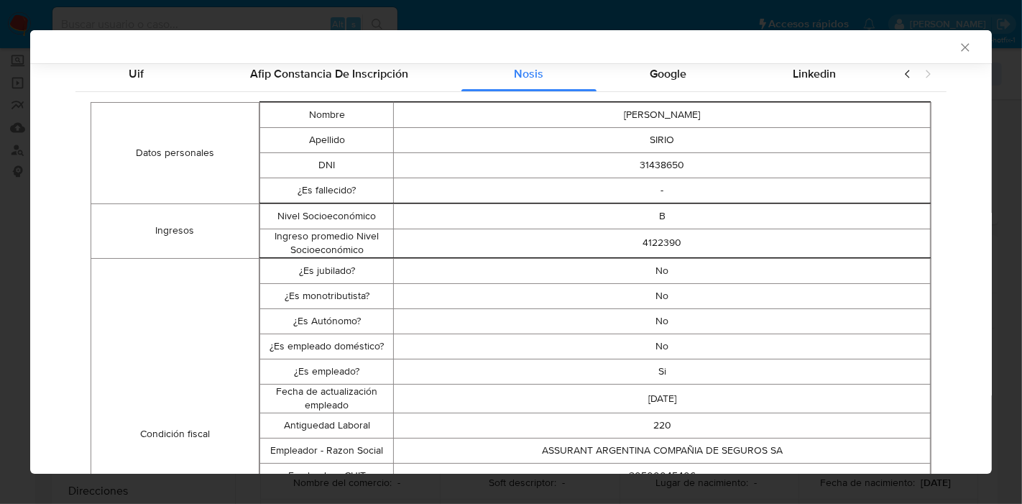
scroll to position [165, 0]
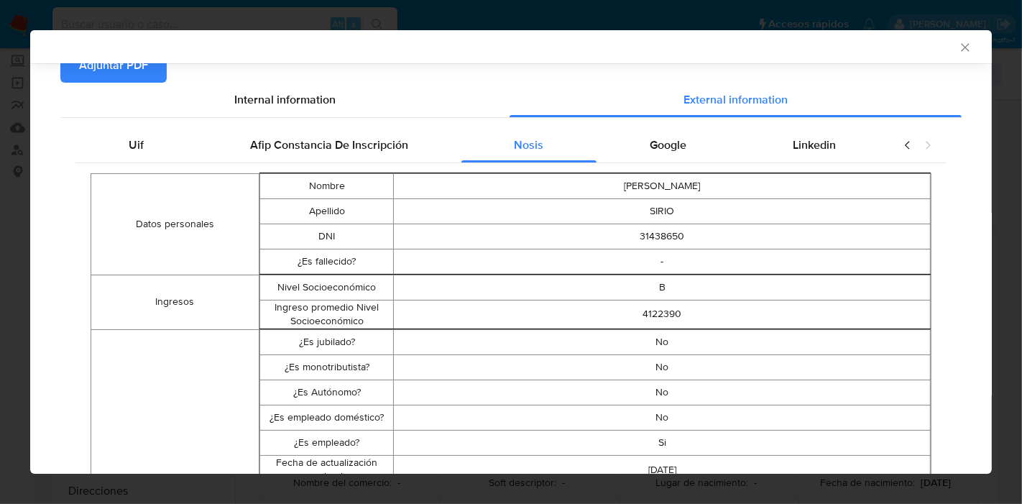
drag, startPoint x: 659, startPoint y: 134, endPoint x: 820, endPoint y: 133, distance: 160.3
click at [672, 132] on div "Google" at bounding box center [668, 145] width 143 height 35
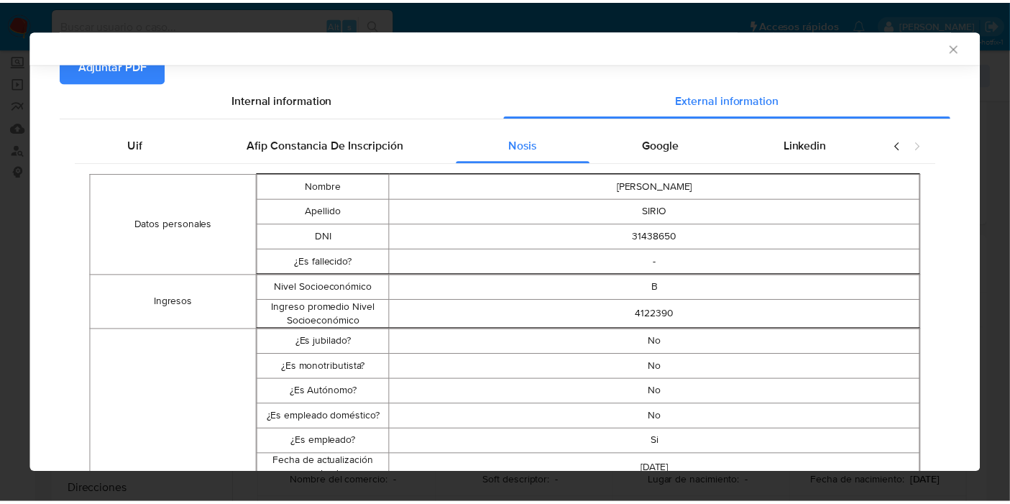
scroll to position [0, 0]
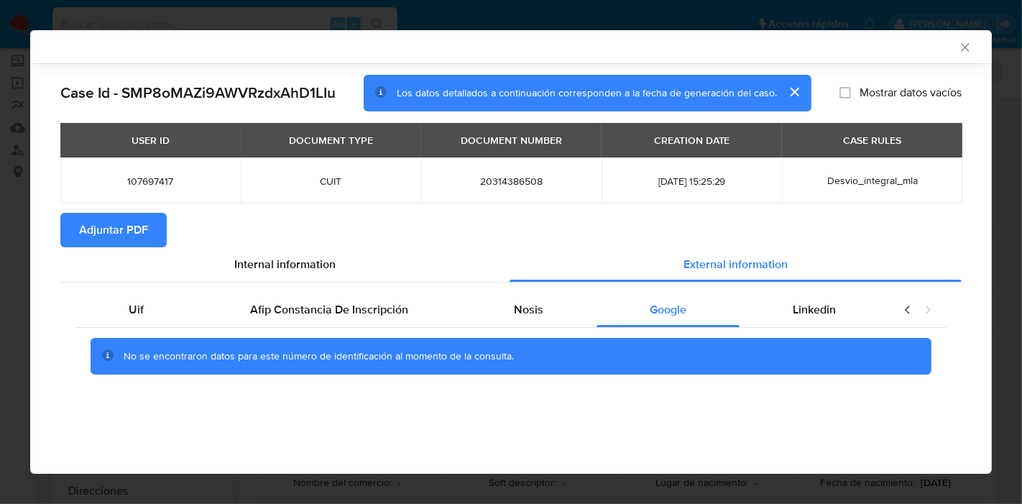
click at [823, 133] on th "CASE RULES" at bounding box center [872, 140] width 180 height 35
drag, startPoint x: 790, startPoint y: 326, endPoint x: 812, endPoint y: 311, distance: 26.3
click at [793, 324] on div "Linkedin" at bounding box center [815, 310] width 150 height 35
click at [825, 303] on span "Linkedin" at bounding box center [814, 309] width 43 height 17
drag, startPoint x: 131, startPoint y: 317, endPoint x: 197, endPoint y: 283, distance: 74.6
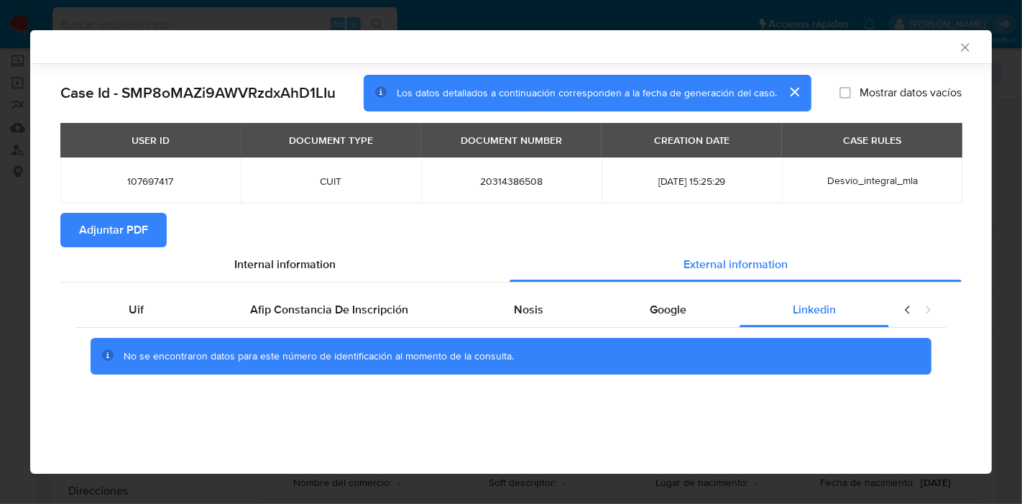
click at [134, 316] on span "Uif" at bounding box center [136, 309] width 15 height 17
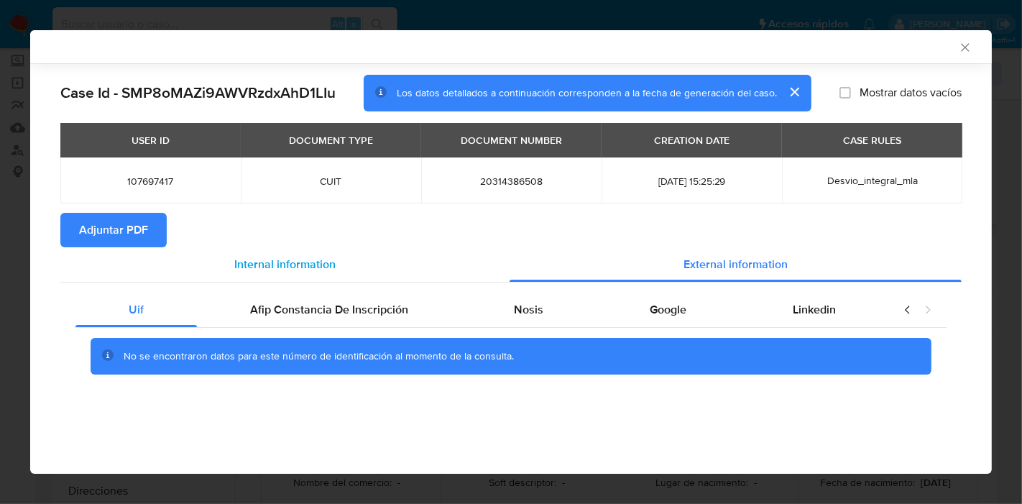
click at [260, 275] on div "Internal information" at bounding box center [284, 264] width 449 height 35
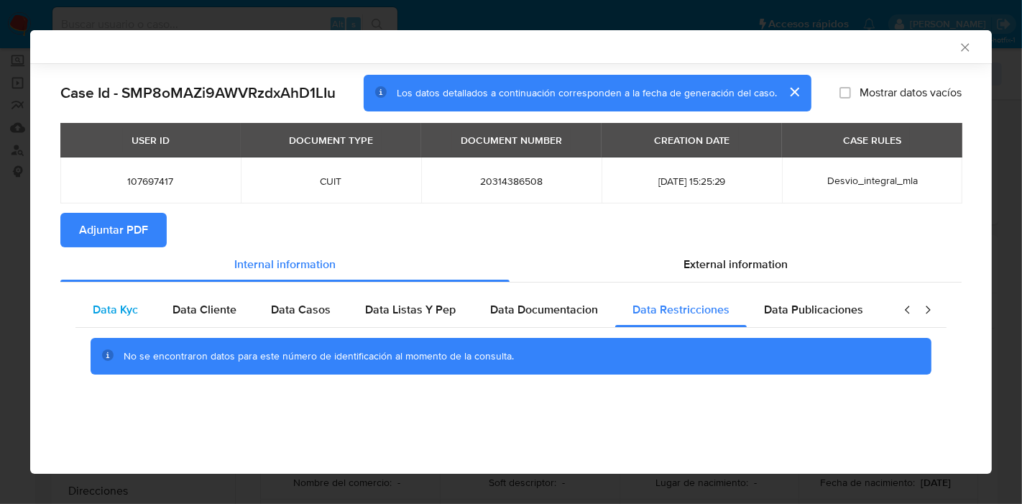
click at [96, 311] on span "Data Kyc" at bounding box center [115, 309] width 45 height 17
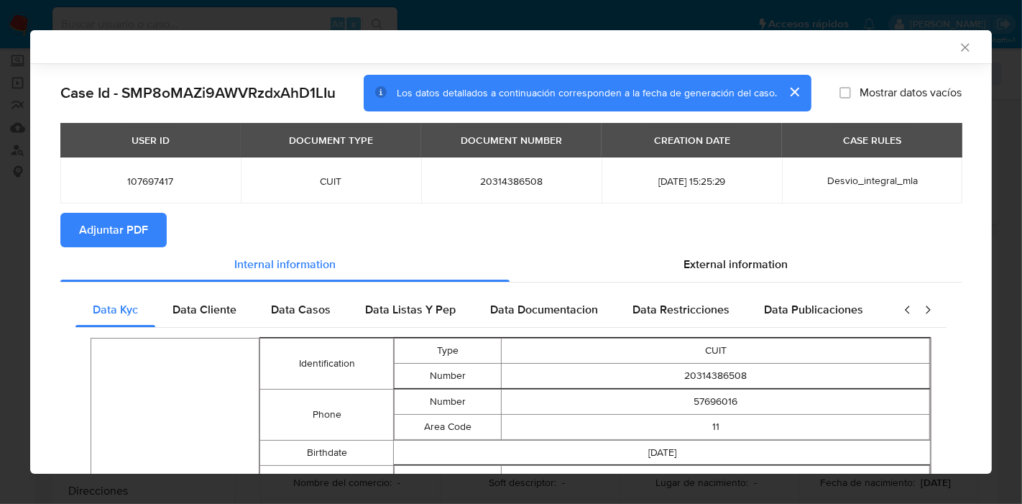
click at [131, 224] on span "Adjuntar PDF" at bounding box center [113, 230] width 69 height 32
click at [0, 200] on div "AML Data Collector Case Id - SMP8oMAZi9AWVRzdxAhD1LIu Los datos detallados a co…" at bounding box center [511, 252] width 1022 height 504
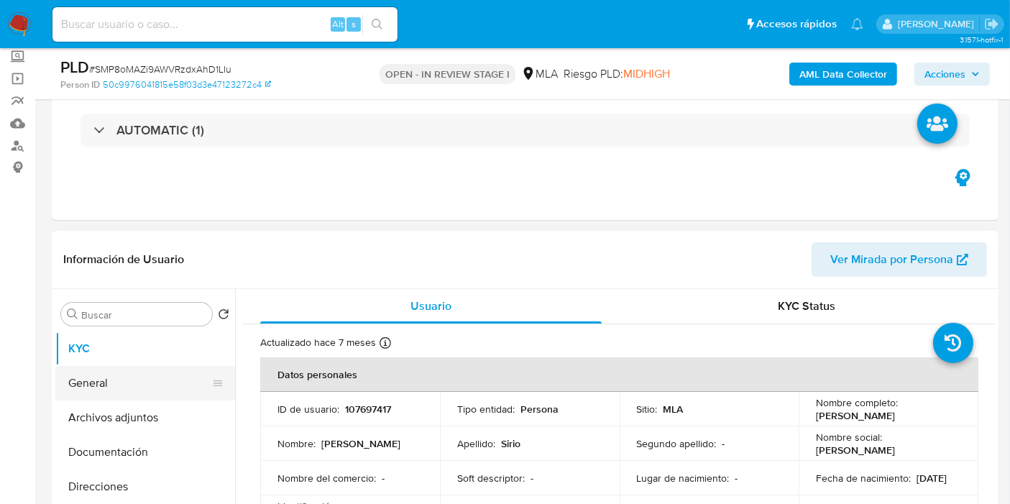
scroll to position [239, 0]
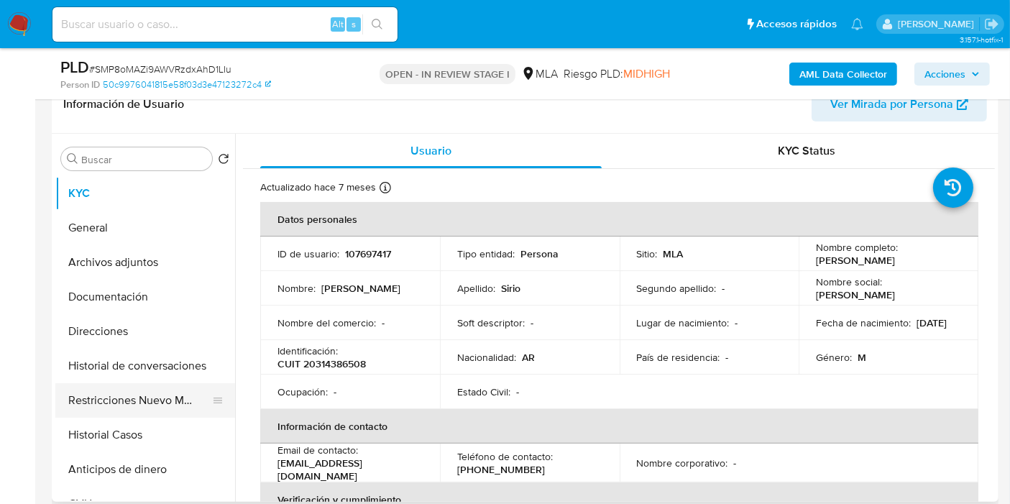
click at [165, 400] on button "Restricciones Nuevo Mundo" at bounding box center [139, 400] width 168 height 35
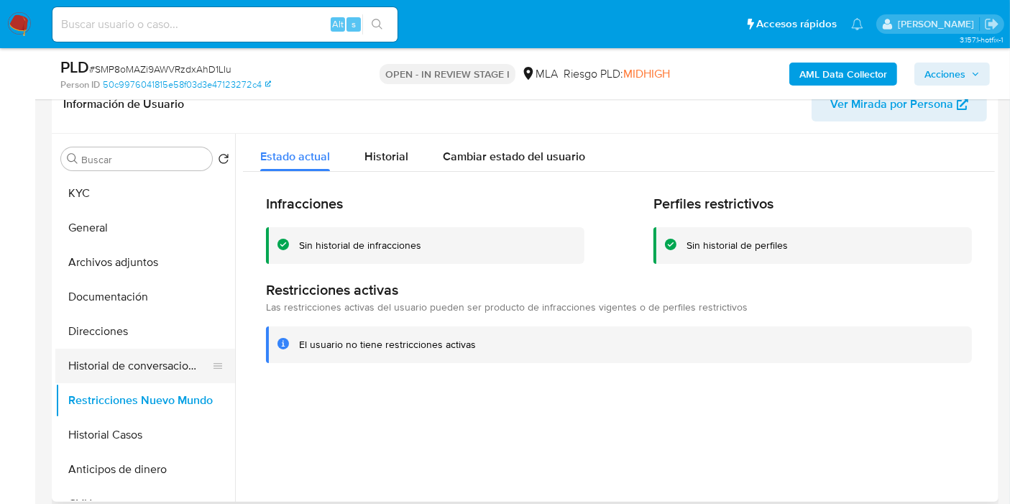
click at [133, 366] on button "Historial de conversaciones" at bounding box center [139, 366] width 168 height 35
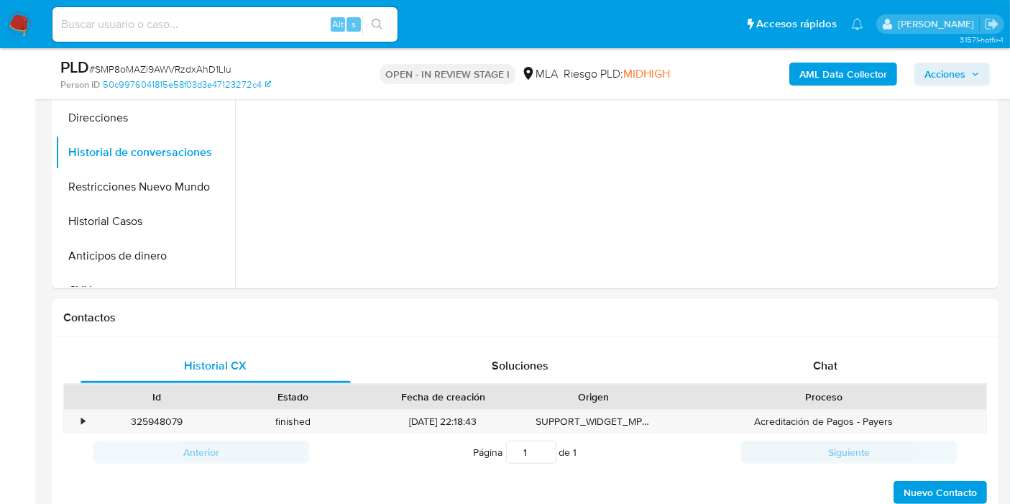
scroll to position [559, 0]
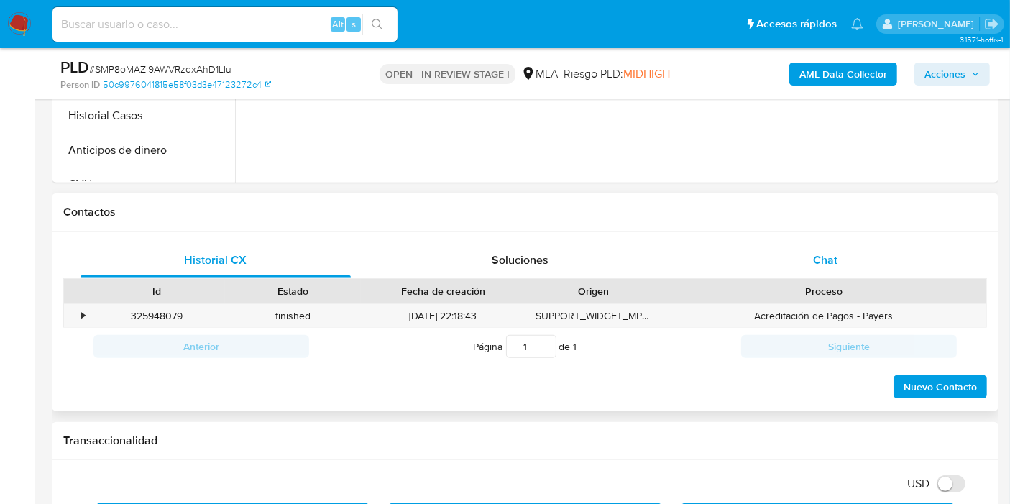
click at [926, 264] on div "Chat" at bounding box center [825, 260] width 270 height 35
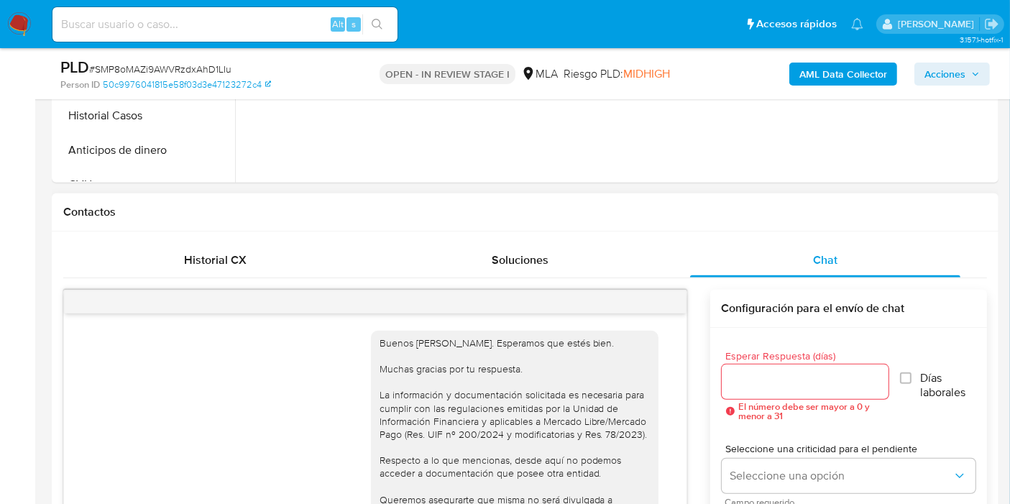
scroll to position [1021, 0]
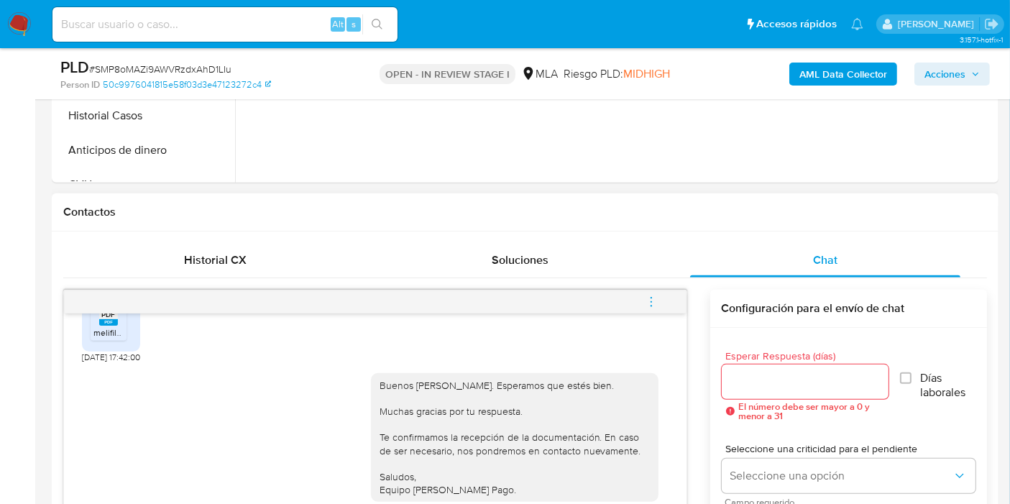
click at [665, 303] on button "menu-action" at bounding box center [651, 302] width 47 height 35
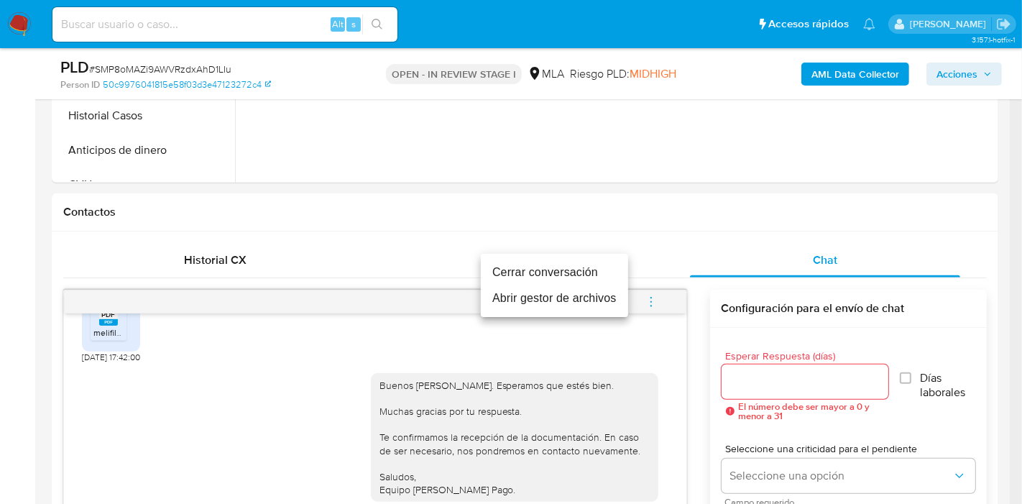
click at [556, 284] on li "Cerrar conversación" at bounding box center [554, 273] width 147 height 26
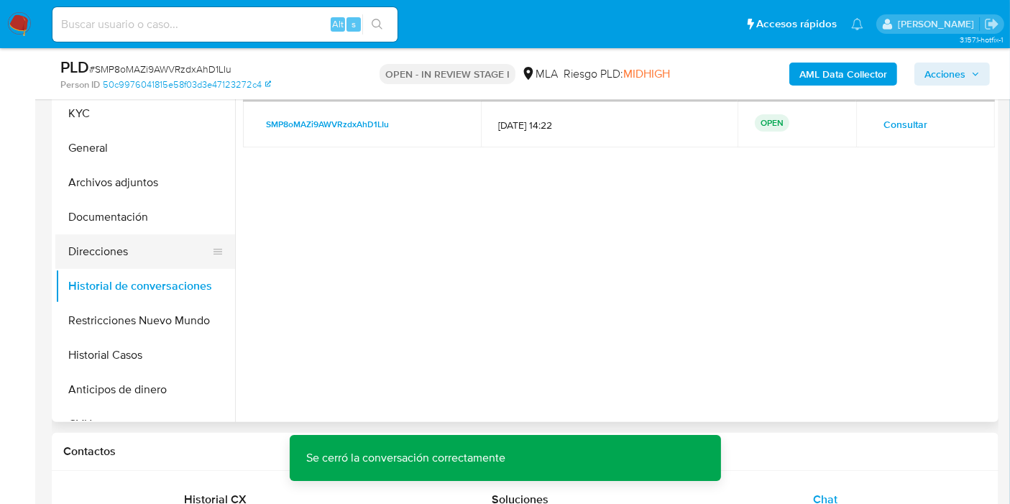
scroll to position [160, 0]
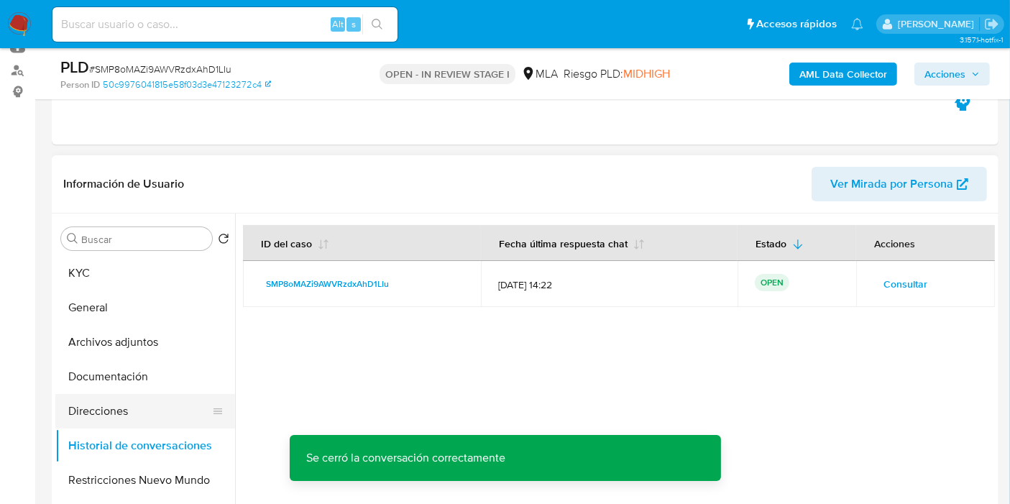
click at [109, 399] on button "Direcciones" at bounding box center [139, 411] width 168 height 35
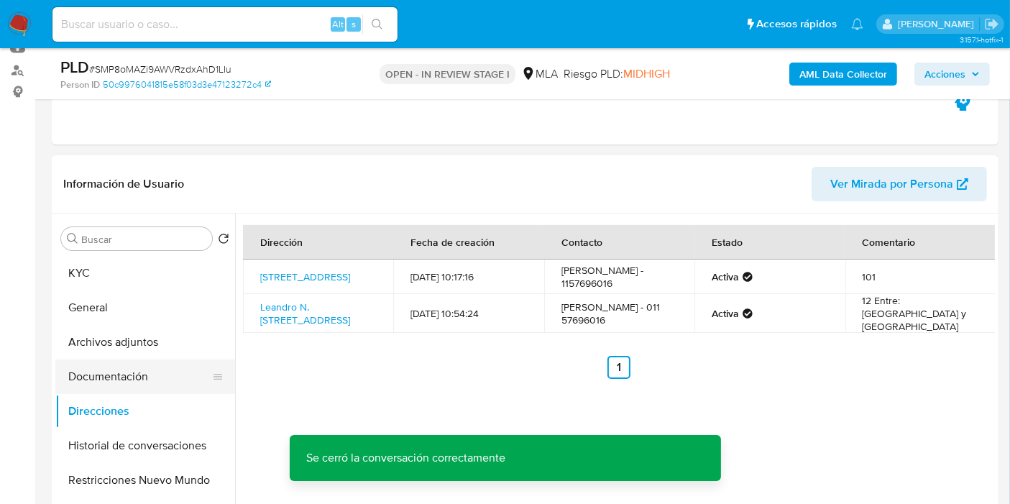
click at [132, 375] on button "Documentación" at bounding box center [139, 376] width 168 height 35
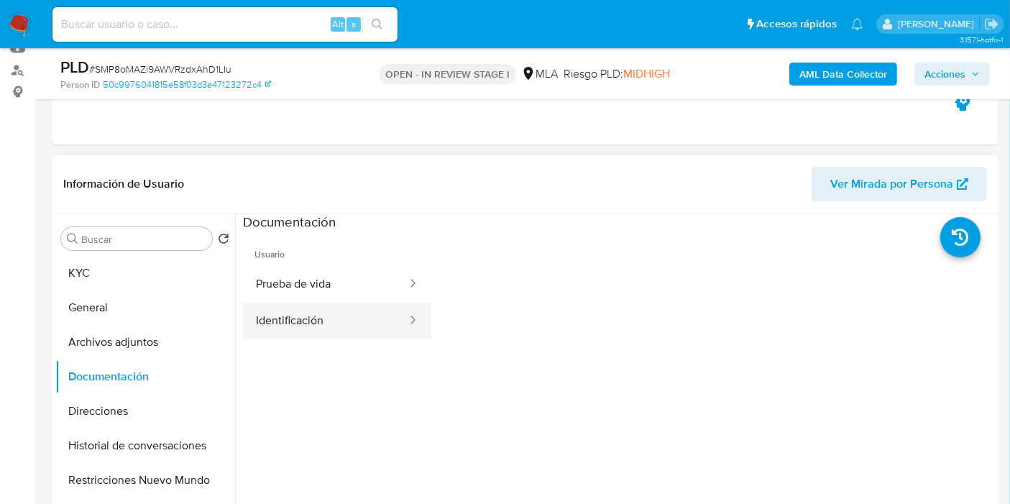
click at [272, 336] on button "Identificación" at bounding box center [325, 321] width 165 height 37
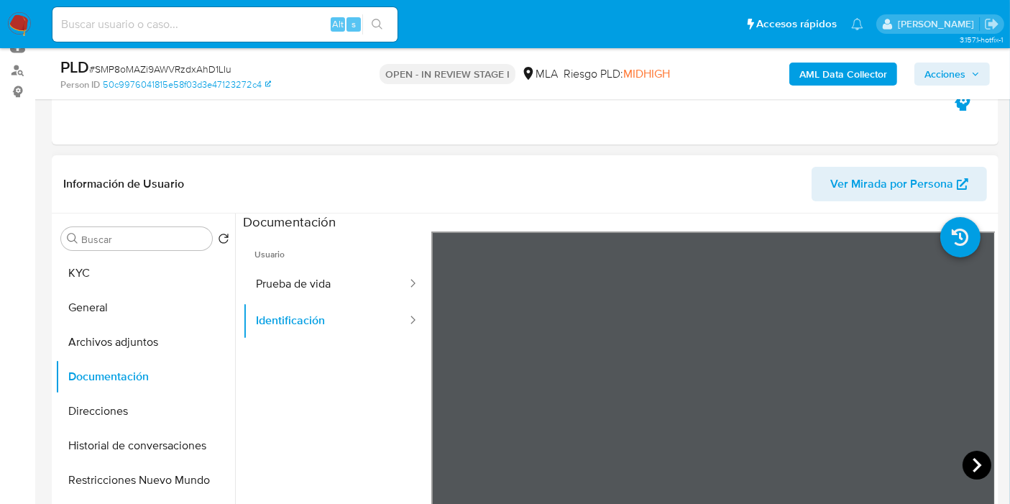
click at [967, 459] on icon at bounding box center [977, 465] width 29 height 29
drag, startPoint x: 342, startPoint y: 258, endPoint x: 341, endPoint y: 270, distance: 12.3
click at [341, 262] on span "Usuario" at bounding box center [337, 249] width 188 height 35
click at [341, 271] on button "Prueba de vida" at bounding box center [325, 284] width 165 height 37
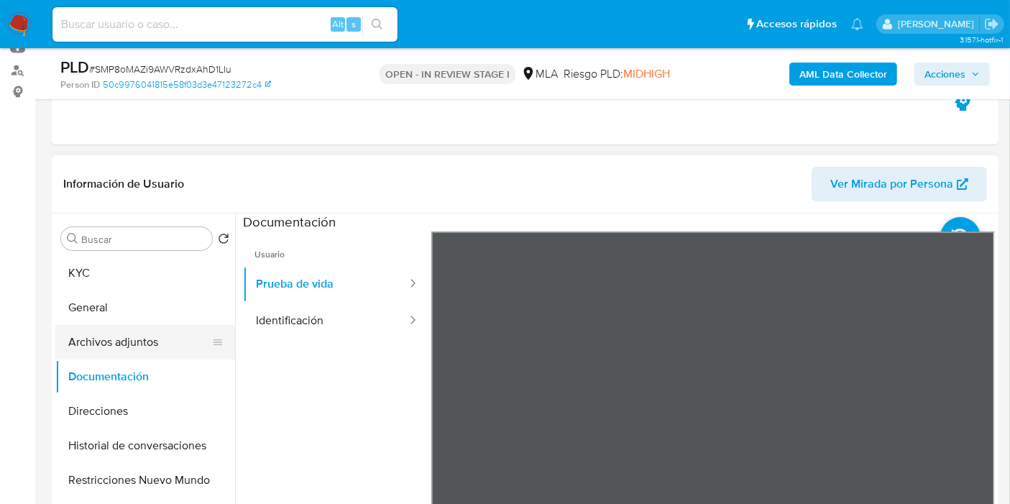
click at [182, 329] on button "Archivos adjuntos" at bounding box center [139, 342] width 168 height 35
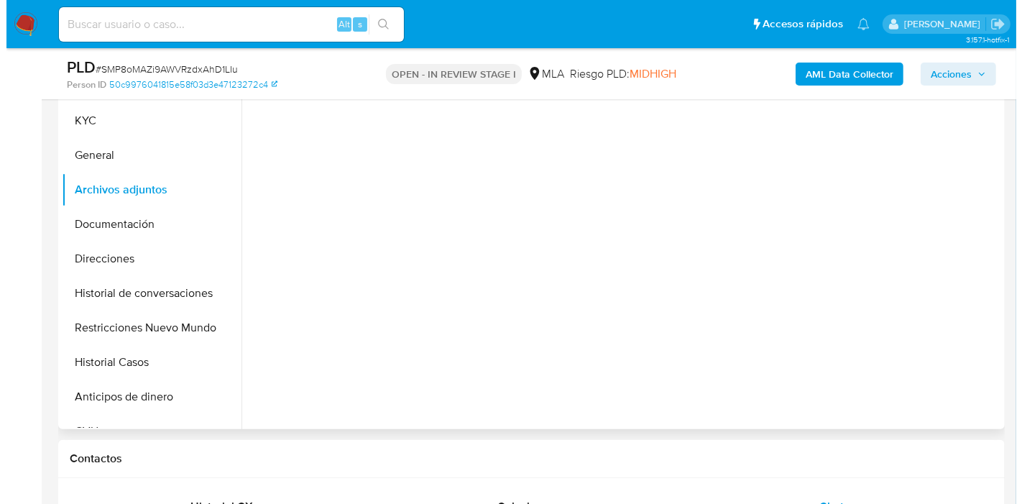
scroll to position [319, 0]
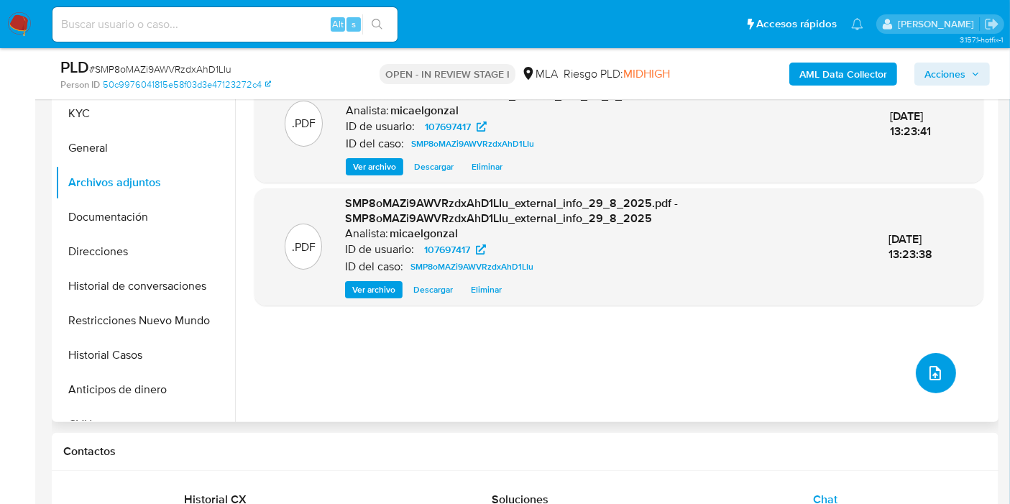
click at [930, 373] on icon "upload-file" at bounding box center [936, 373] width 12 height 14
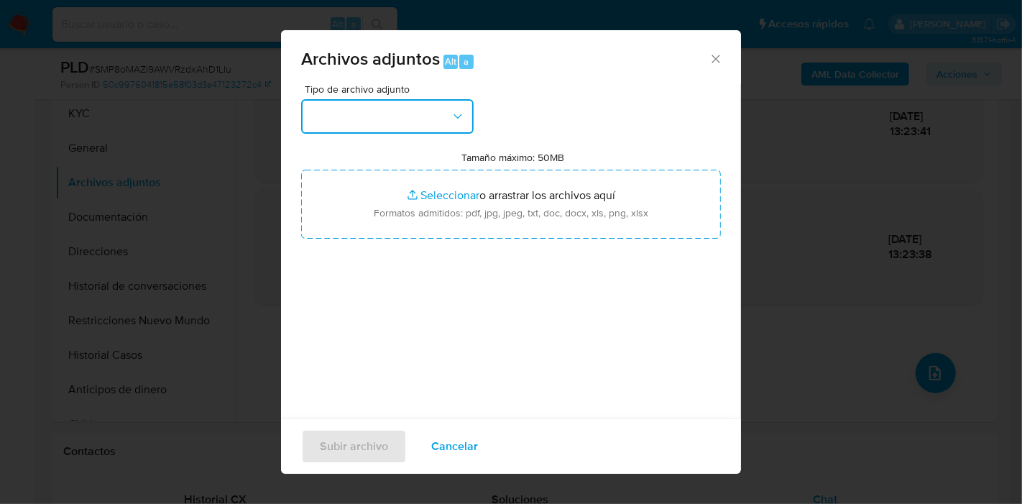
click at [444, 116] on button "button" at bounding box center [387, 116] width 173 height 35
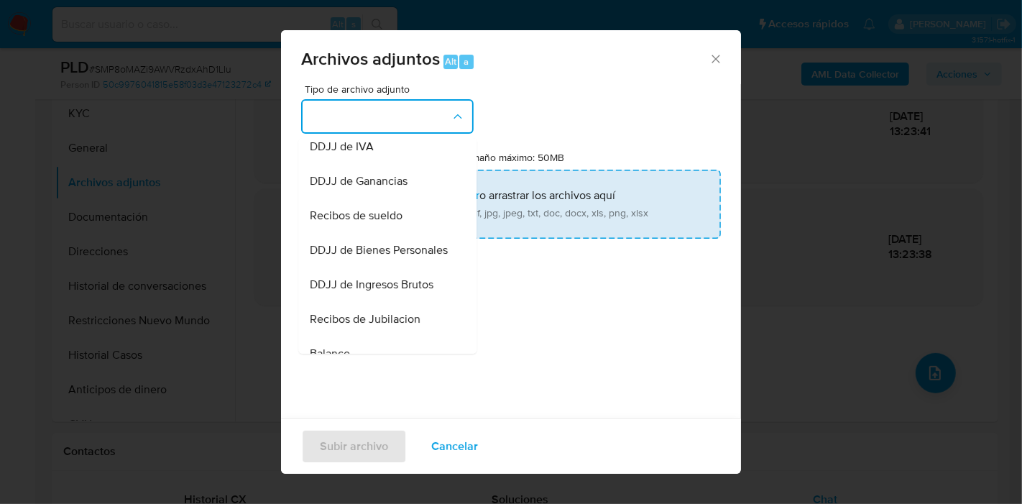
drag, startPoint x: 390, startPoint y: 243, endPoint x: 423, endPoint y: 223, distance: 38.1
click at [391, 233] on div "Recibos de sueldo" at bounding box center [383, 215] width 147 height 35
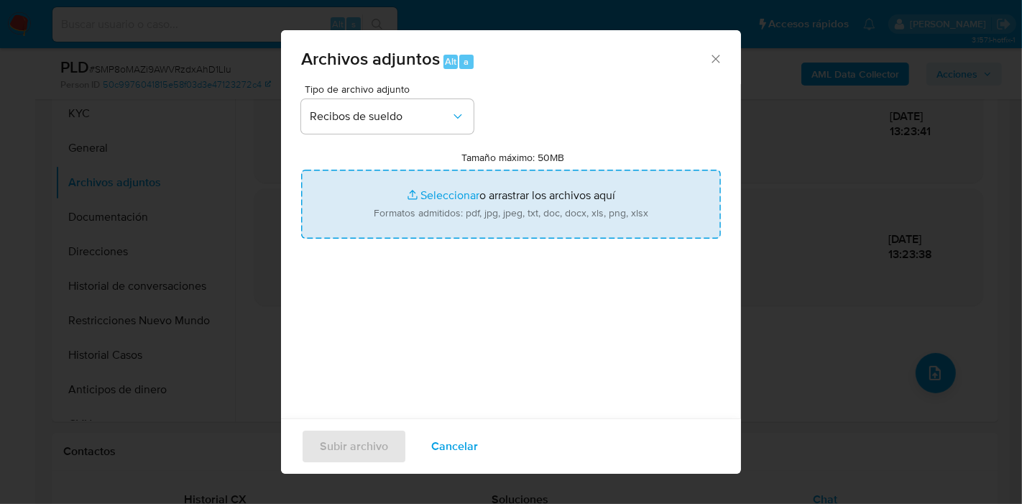
click at [459, 209] on input "Tamaño máximo: 50MB Seleccionar archivos" at bounding box center [511, 204] width 420 height 69
type input "C:\fakepath\Recibo de Sueldo - Julio 2025.pdf"
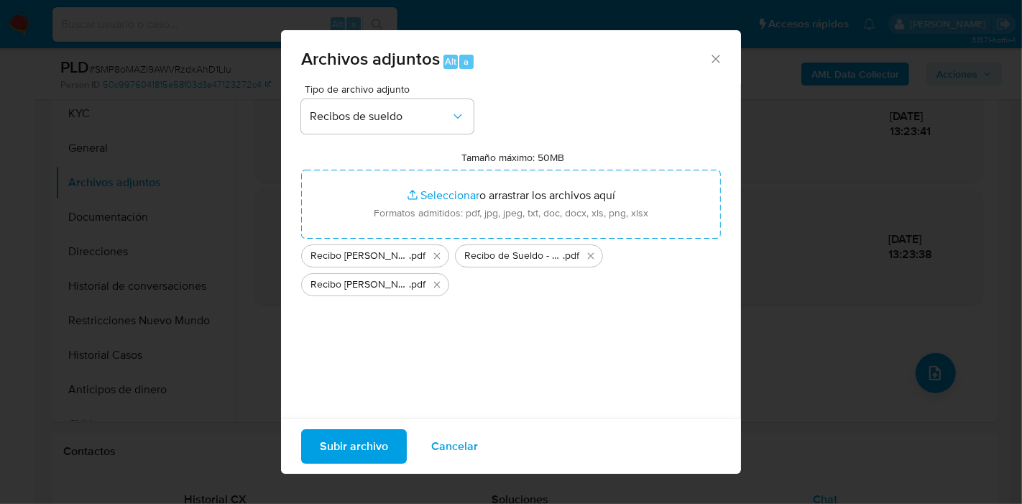
click at [350, 434] on span "Subir archivo" at bounding box center [354, 447] width 68 height 32
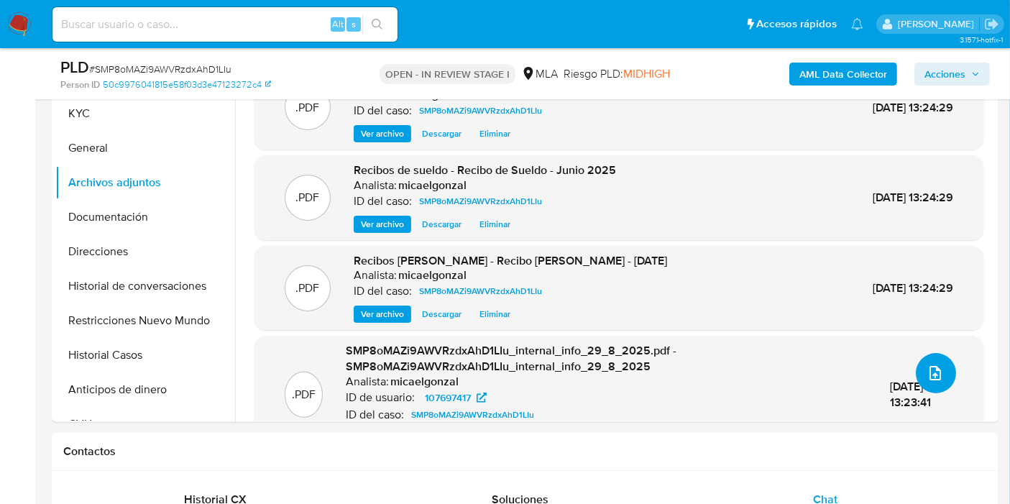
click at [938, 377] on icon "upload-file" at bounding box center [935, 373] width 17 height 17
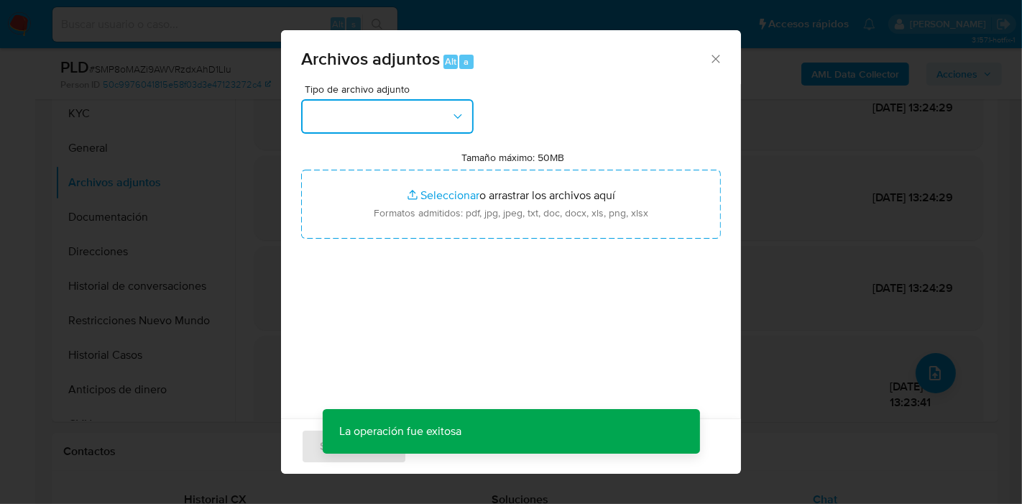
click at [428, 101] on button "button" at bounding box center [387, 116] width 173 height 35
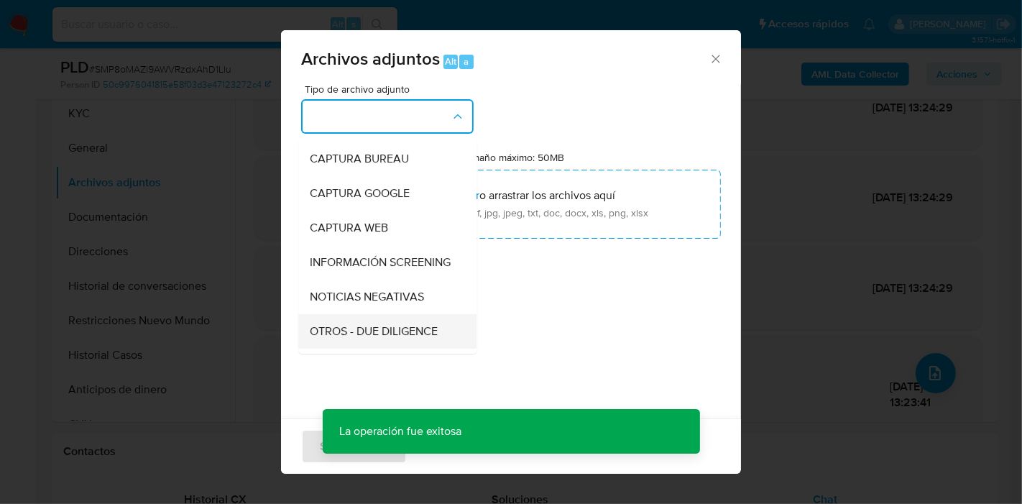
scroll to position [160, 0]
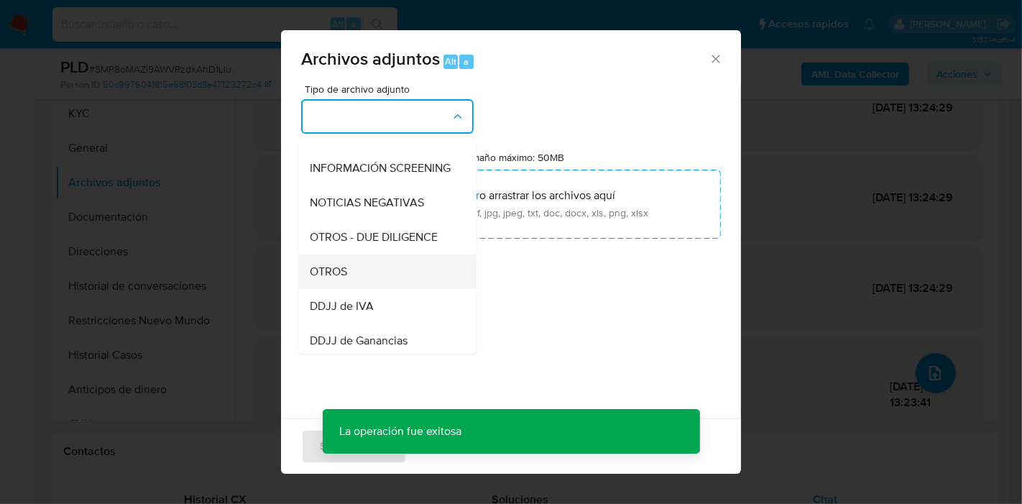
click at [365, 282] on div "OTROS" at bounding box center [383, 272] width 147 height 35
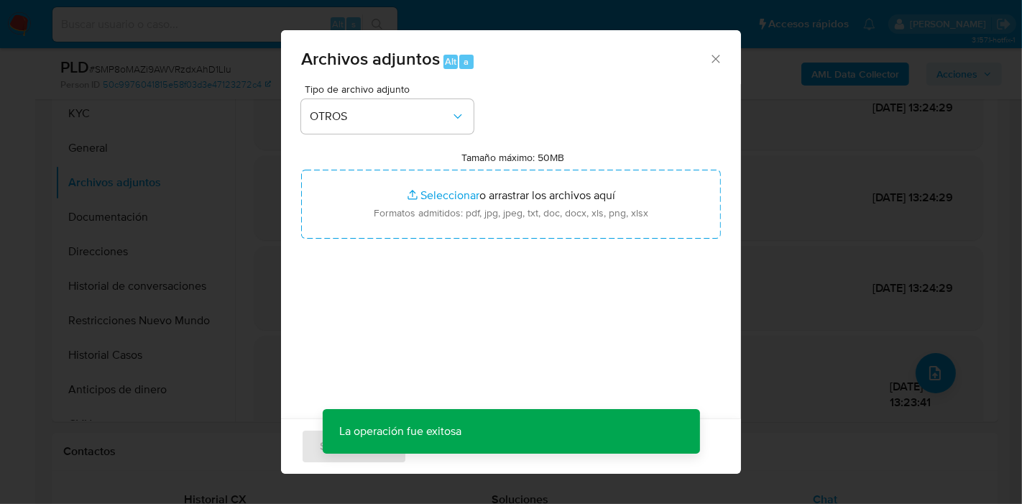
click at [469, 167] on div "Tamaño máximo: 50MB Seleccionar archivos Seleccionar o arrastrar los archivos a…" at bounding box center [511, 195] width 420 height 88
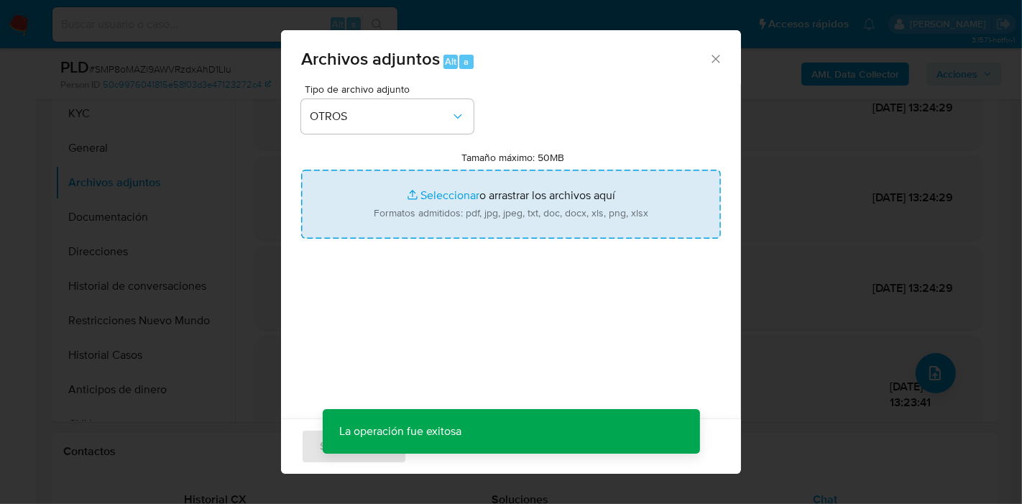
click at [472, 196] on input "Tamaño máximo: 50MB Seleccionar archivos" at bounding box center [511, 204] width 420 height 69
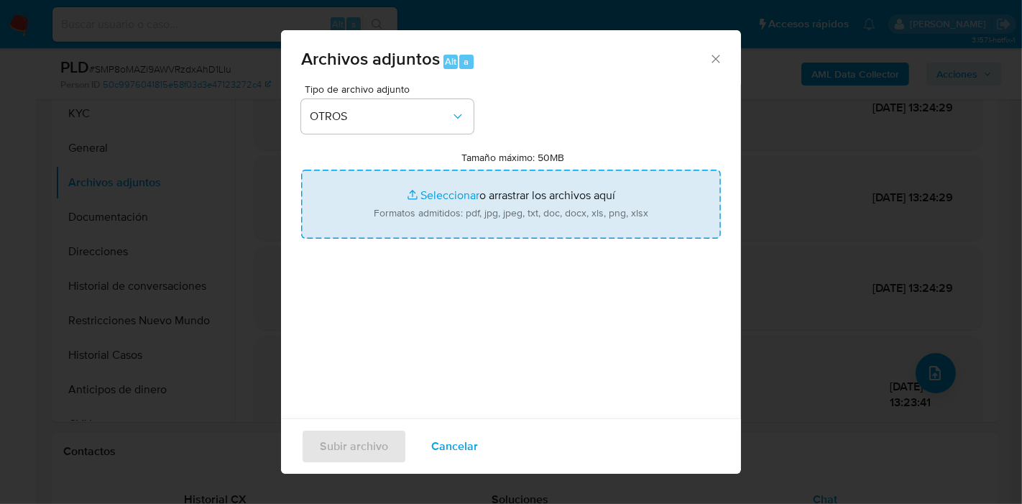
type input "C:\fakepath\Caselog SMP8oMAZi9AWVRzdxAhD1LIu_2025_08_19_09_32_24.docx"
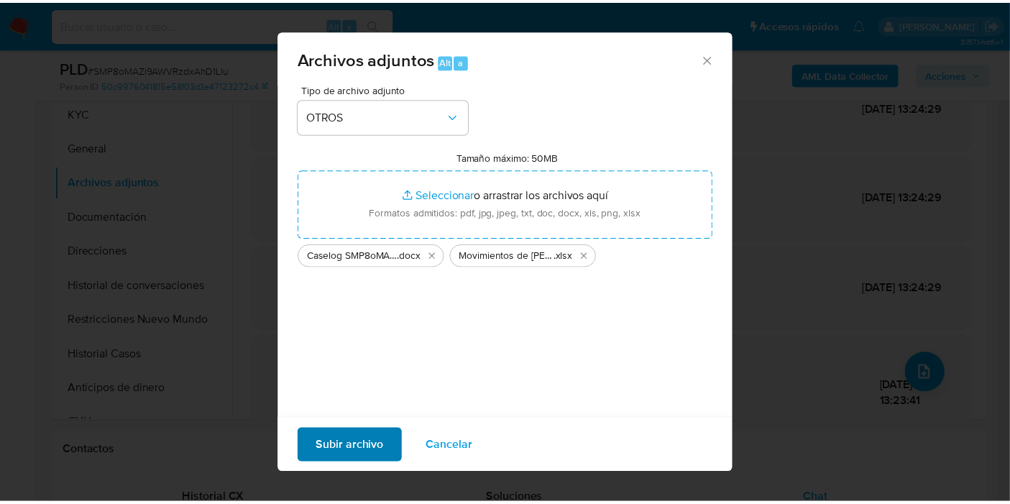
scroll to position [6, 0]
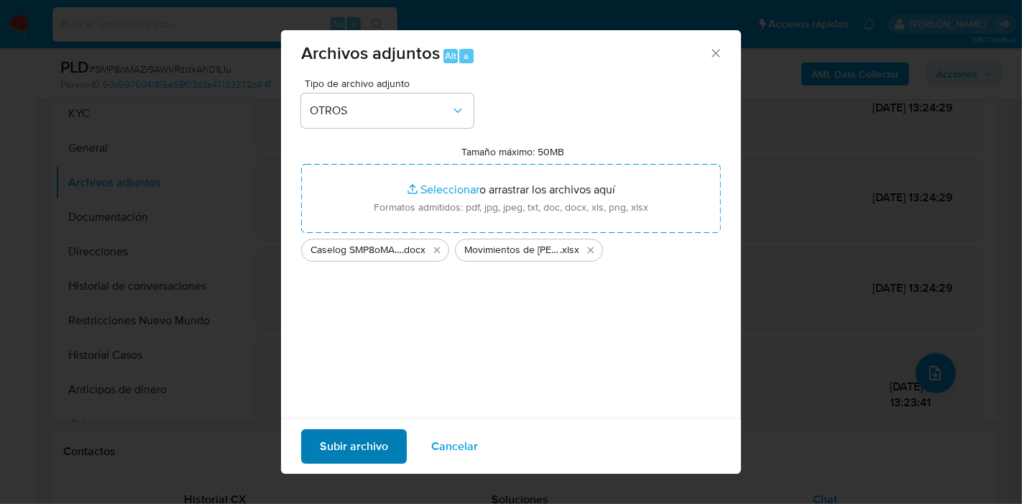
drag, startPoint x: 407, startPoint y: 464, endPoint x: 387, endPoint y: 459, distance: 20.9
click at [387, 459] on div "Subir archivo Cancelar" at bounding box center [511, 445] width 460 height 55
click at [387, 459] on button "Subir archivo" at bounding box center [354, 446] width 106 height 35
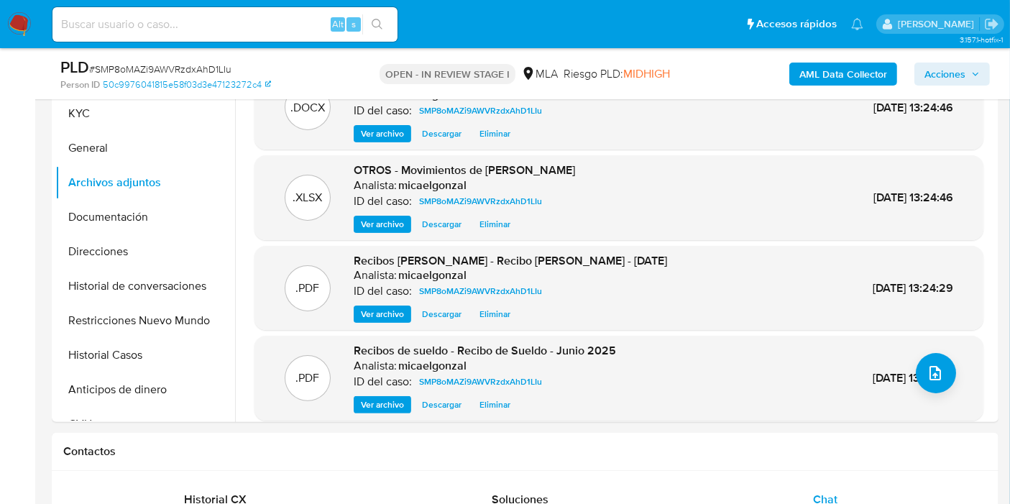
click at [175, 291] on button "Historial de conversaciones" at bounding box center [145, 286] width 180 height 35
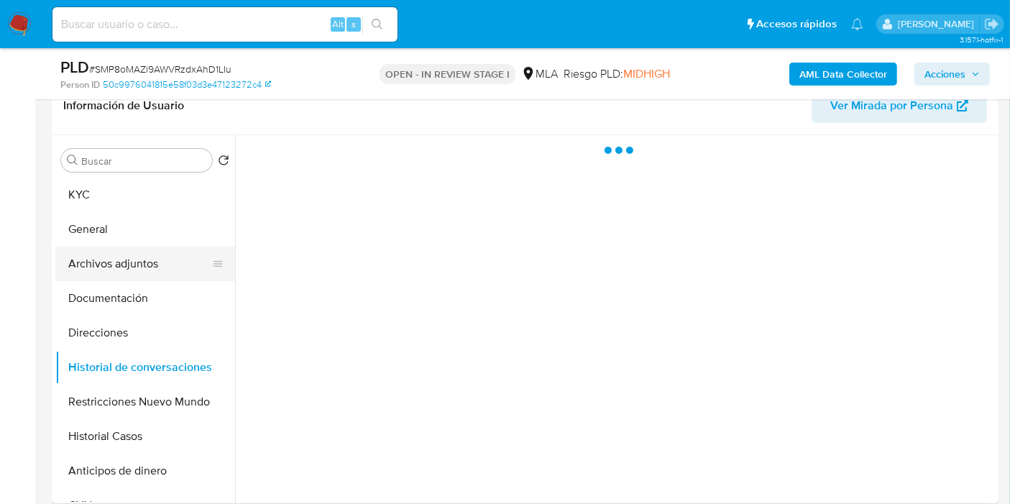
scroll to position [160, 0]
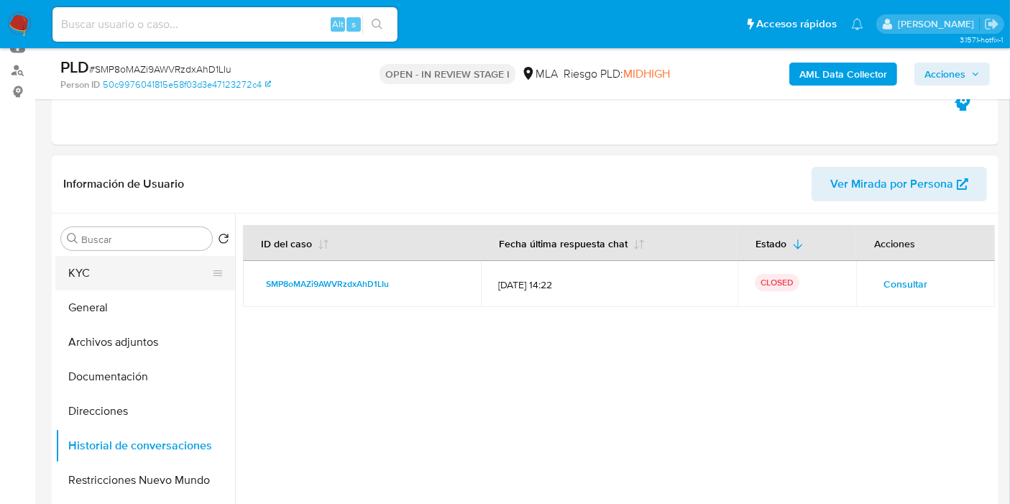
click at [152, 286] on button "KYC" at bounding box center [139, 273] width 168 height 35
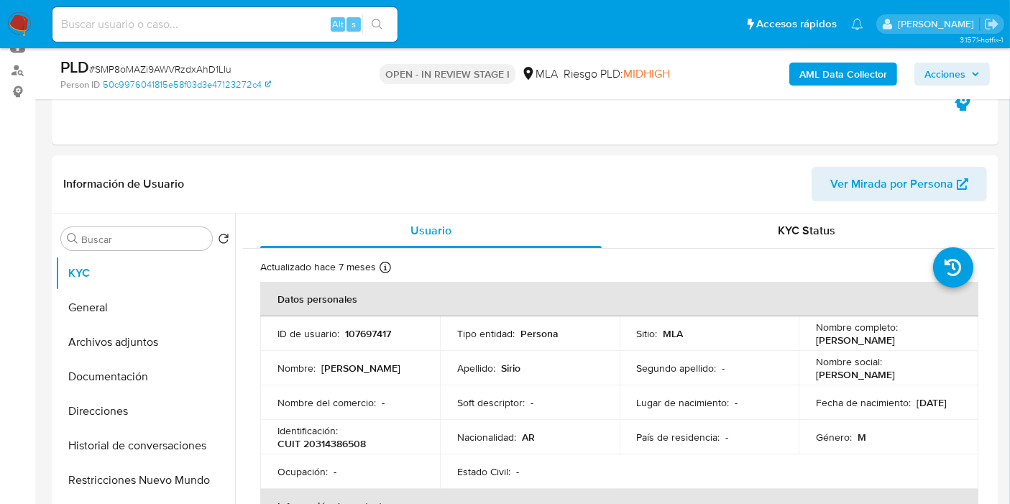
click at [973, 79] on span "Acciones" at bounding box center [952, 74] width 55 height 20
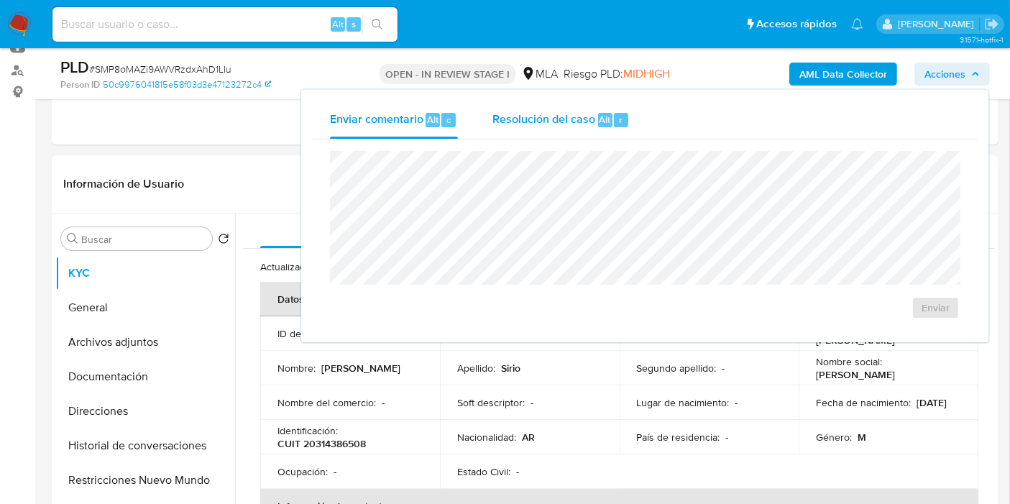
click at [577, 120] on span "Resolución del caso" at bounding box center [544, 119] width 103 height 17
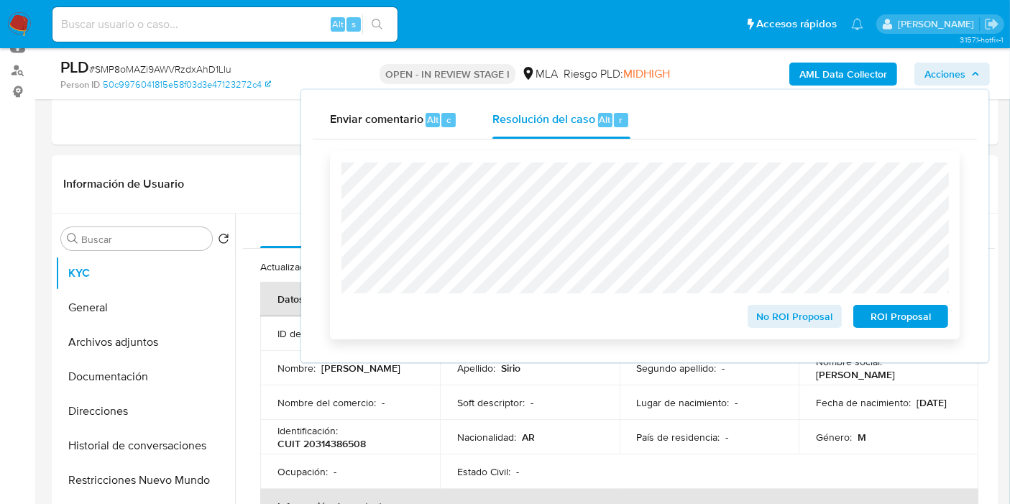
click at [766, 302] on div "No ROI Proposal" at bounding box center [795, 313] width 106 height 29
click at [772, 311] on span "No ROI Proposal" at bounding box center [795, 316] width 75 height 20
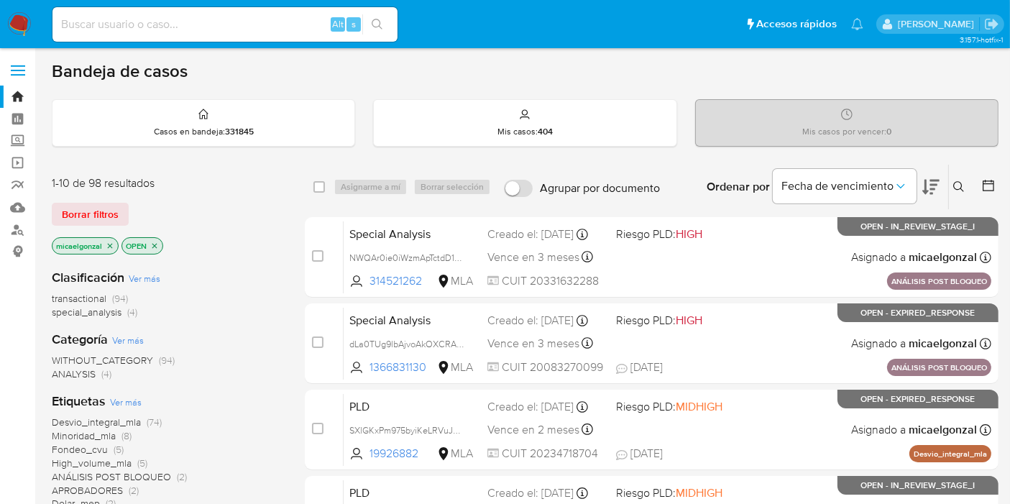
click at [78, 189] on div "1-10 de 98 resultados" at bounding box center [167, 183] width 230 height 16
click at [80, 200] on div "1-10 de 98 resultados Borrar filtros micaelgonzal OPEN" at bounding box center [167, 216] width 230 height 82
click at [84, 204] on span "Borrar filtros" at bounding box center [90, 214] width 57 height 20
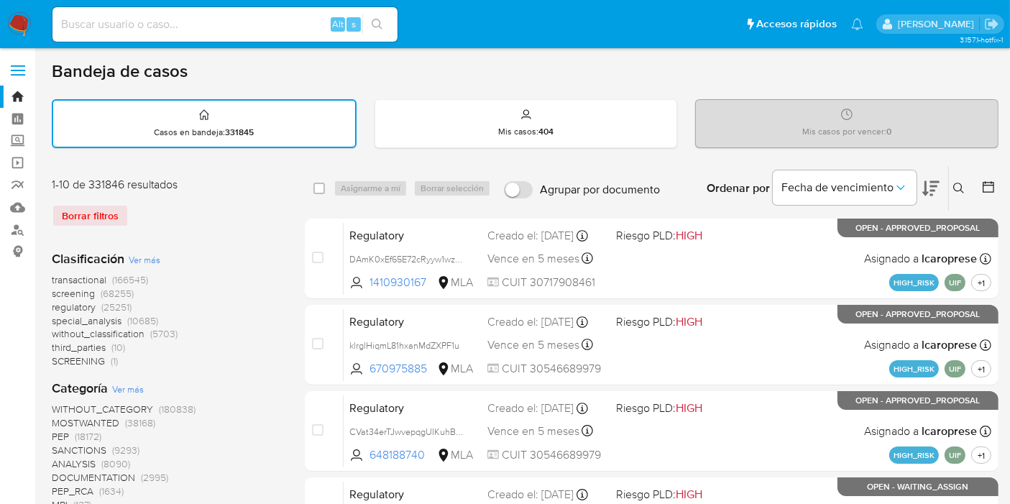
click at [955, 184] on icon at bounding box center [959, 189] width 12 height 12
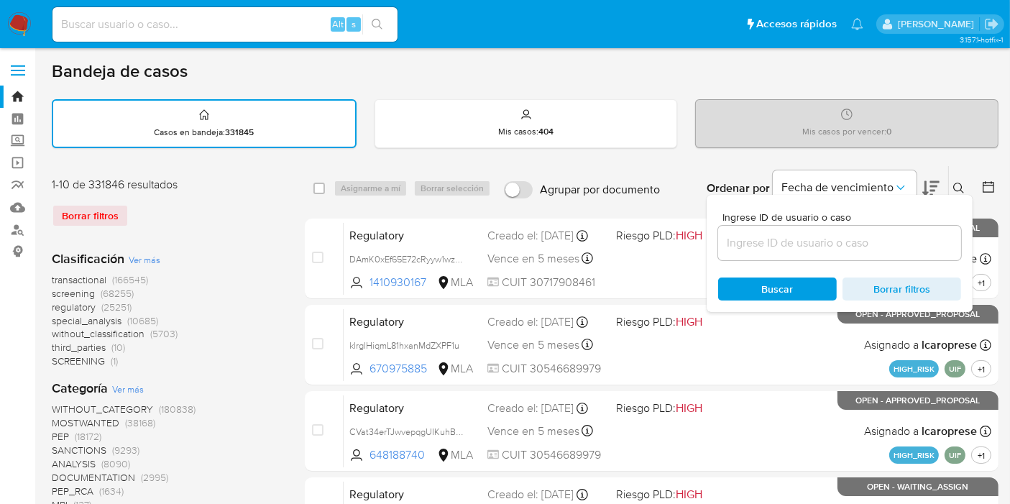
click at [916, 237] on input at bounding box center [839, 243] width 243 height 19
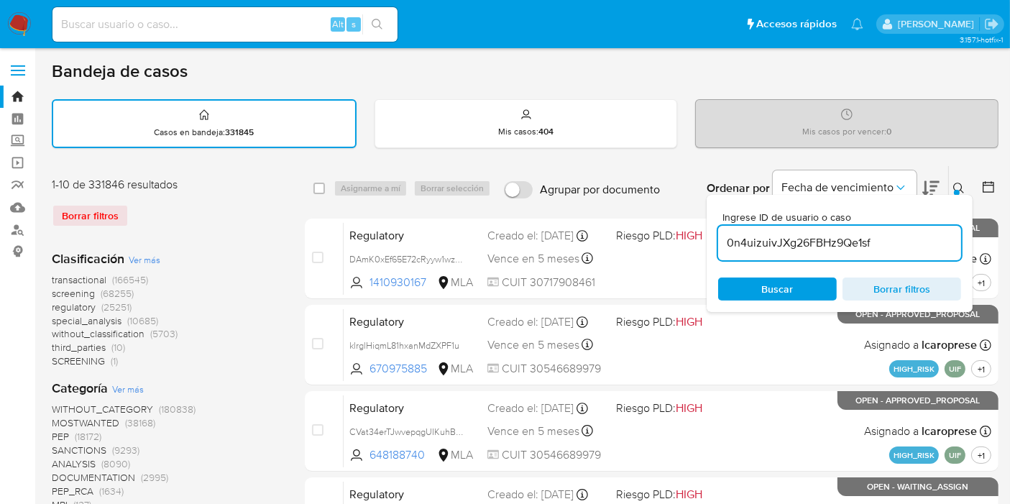
type input "0n4uizuivJXg26FBHz9Qe1sf"
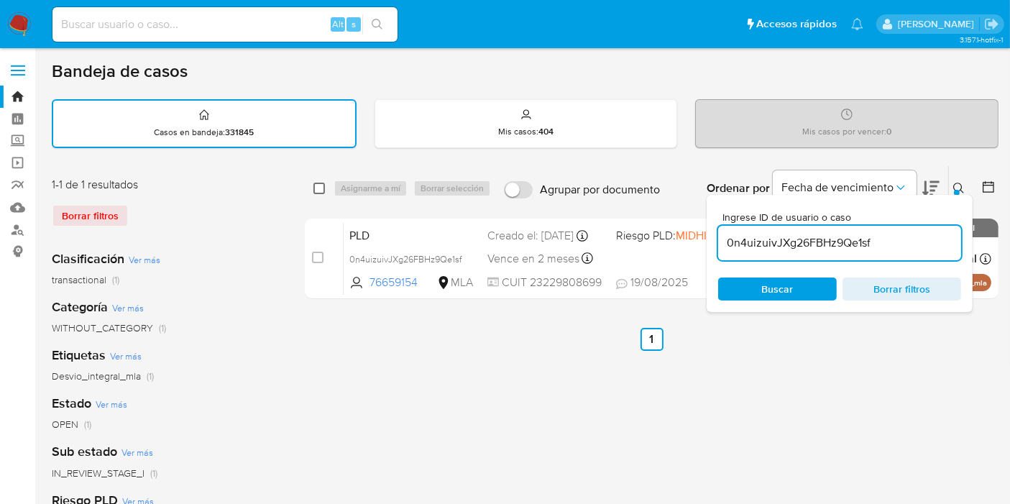
click at [320, 190] on div "select-all-cases-checkbox" at bounding box center [321, 188] width 17 height 17
click at [320, 190] on input "checkbox" at bounding box center [319, 189] width 12 height 12
checkbox input "true"
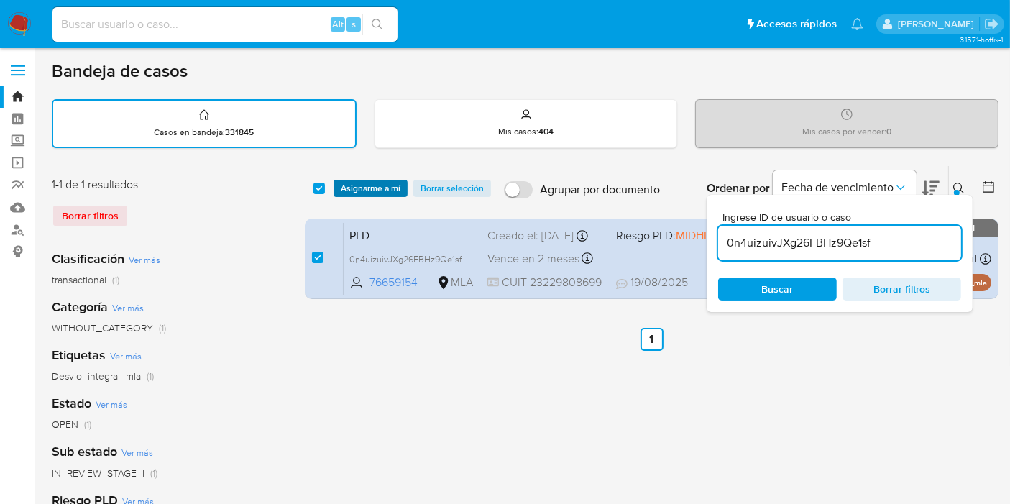
click at [363, 188] on span "Asignarme a mí" at bounding box center [371, 188] width 60 height 14
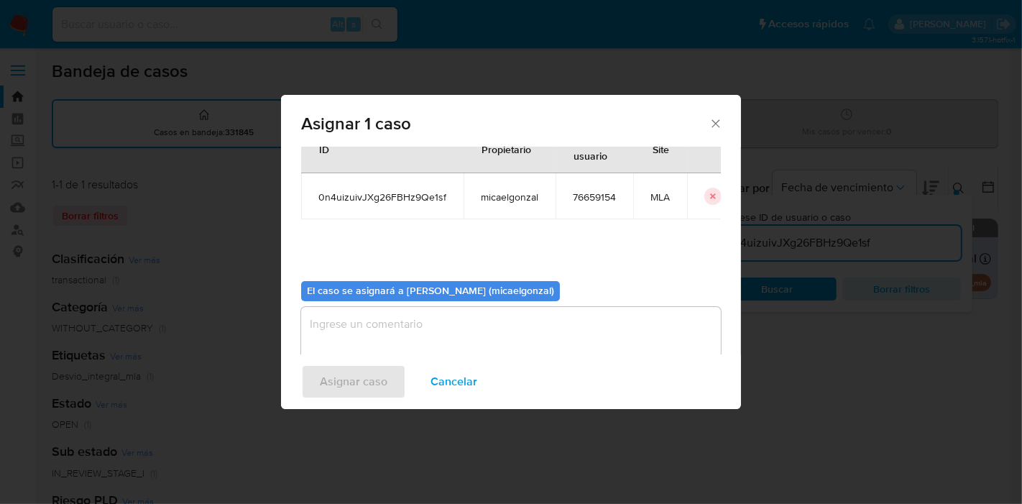
scroll to position [73, 0]
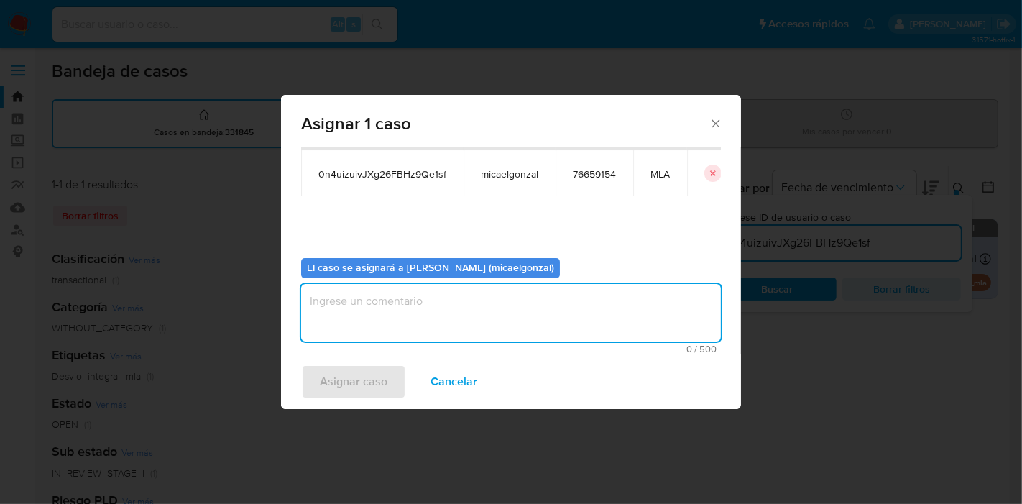
click at [451, 298] on textarea "assign-modal" at bounding box center [511, 313] width 420 height 58
click at [358, 406] on div "Asignar 1 caso Casos a asignar: ID Propietario ID de usuario Site 0n4uizuivJXg2…" at bounding box center [511, 252] width 1022 height 504
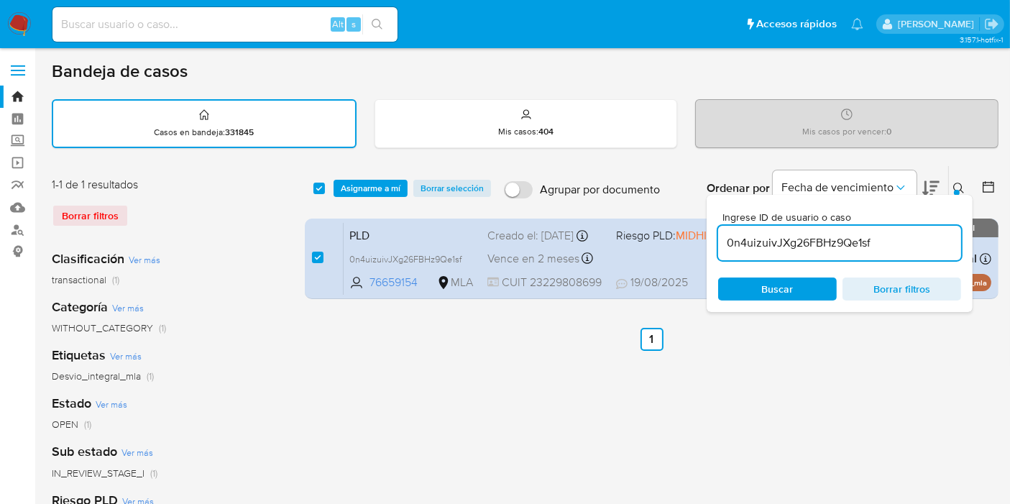
click at [362, 384] on div "select-all-cases-checkbox Asignarme a mí Borrar selección Agrupar por documento…" at bounding box center [652, 480] width 694 height 631
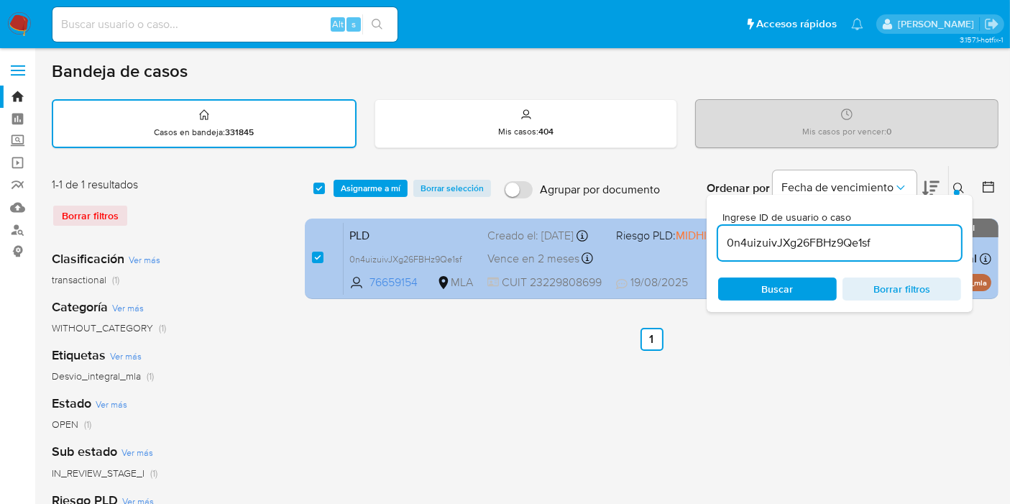
drag, startPoint x: 799, startPoint y: 293, endPoint x: 465, endPoint y: 239, distance: 337.8
click at [497, 272] on div "select-all-cases-checkbox Asignarme a mí Borrar selección Agrupar por documento…" at bounding box center [652, 234] width 694 height 139
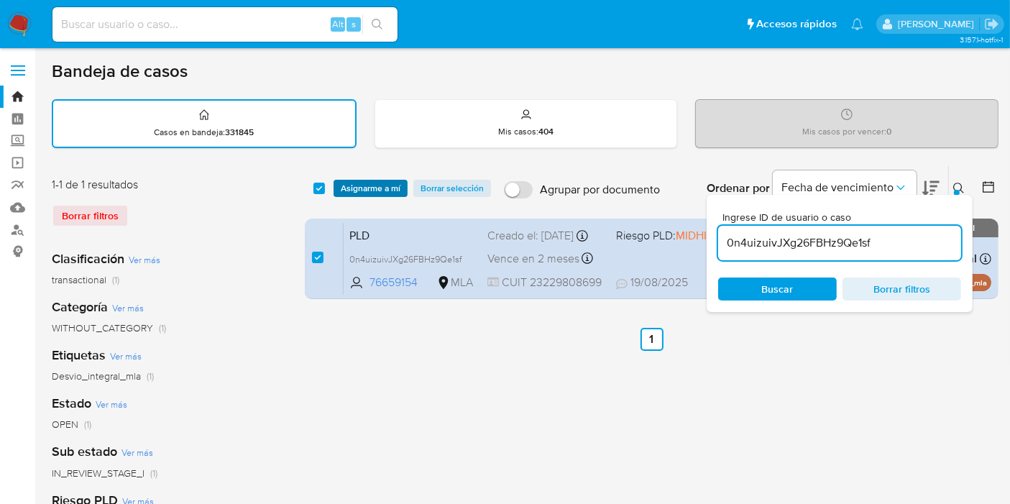
drag, startPoint x: 411, startPoint y: 192, endPoint x: 385, endPoint y: 190, distance: 26.0
click at [397, 192] on div "Asignarme a mí Borrar selección" at bounding box center [415, 188] width 163 height 17
click at [385, 190] on span "Asignarme a mí" at bounding box center [371, 188] width 60 height 14
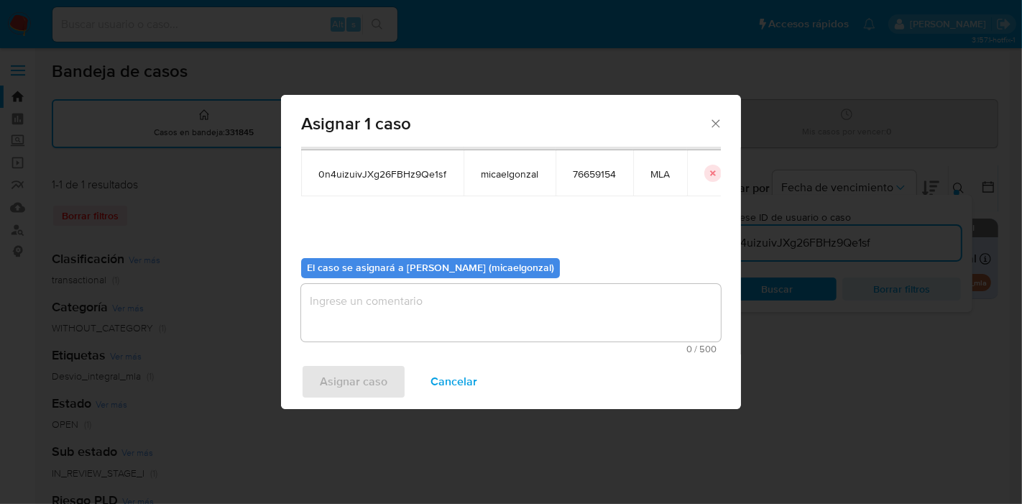
drag, startPoint x: 447, startPoint y: 344, endPoint x: 452, endPoint y: 319, distance: 25.7
click at [452, 329] on div "0 / 500 500 caracteres restantes" at bounding box center [511, 319] width 420 height 70
click at [452, 319] on textarea "assign-modal" at bounding box center [511, 313] width 420 height 58
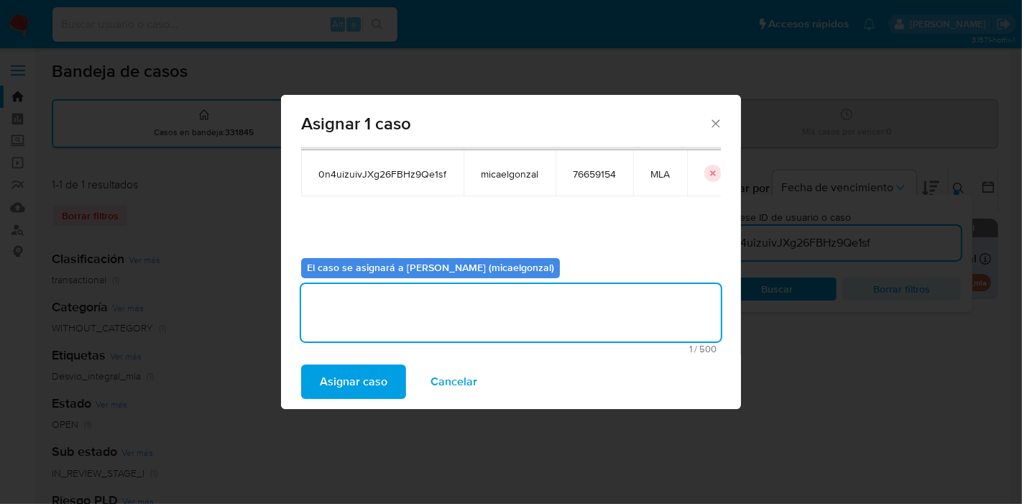
click at [369, 366] on span "Asignar caso" at bounding box center [354, 382] width 68 height 32
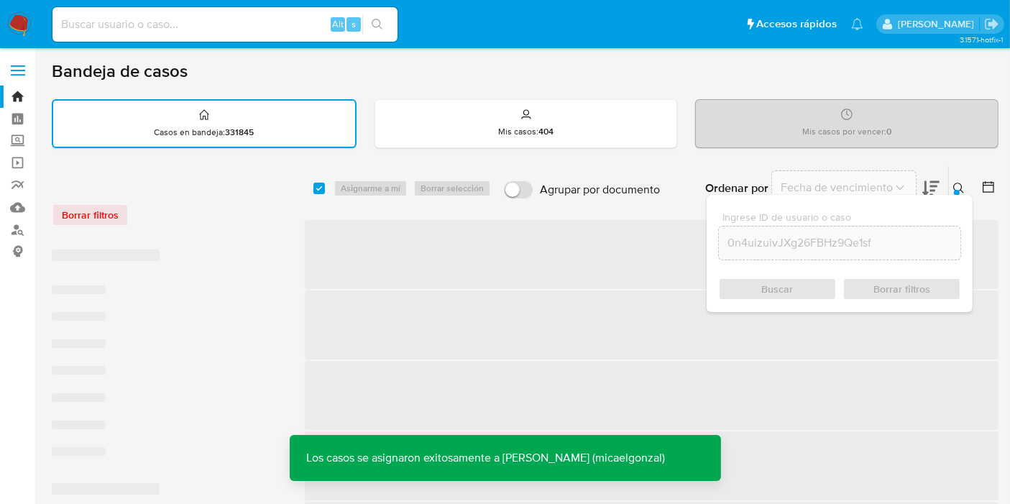
click at [164, 21] on input at bounding box center [224, 24] width 345 height 19
paste input "0n4uizuivJXg26FBHz9Qe1sf"
type input "0n4uizuivJXg26FBHz9Qe1sf"
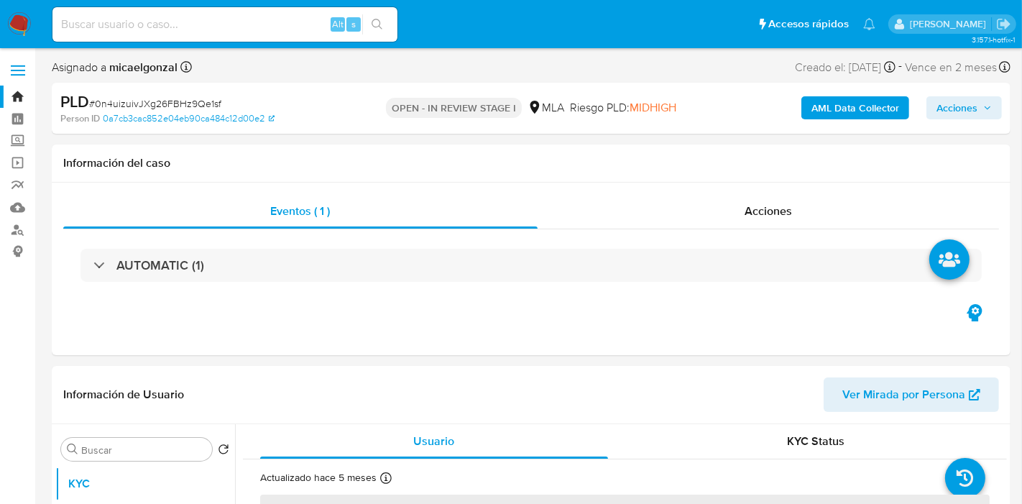
select select "10"
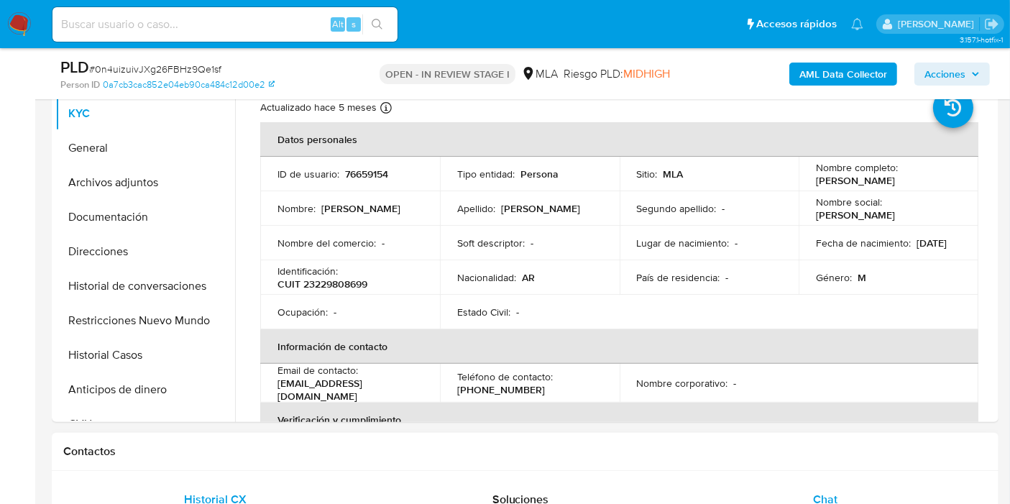
scroll to position [160, 0]
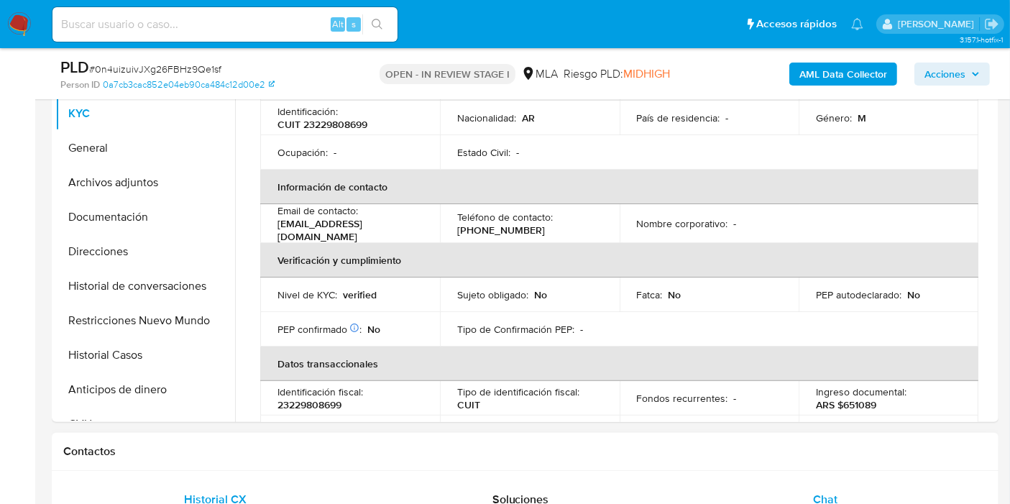
click at [871, 490] on div "Chat" at bounding box center [825, 499] width 270 height 35
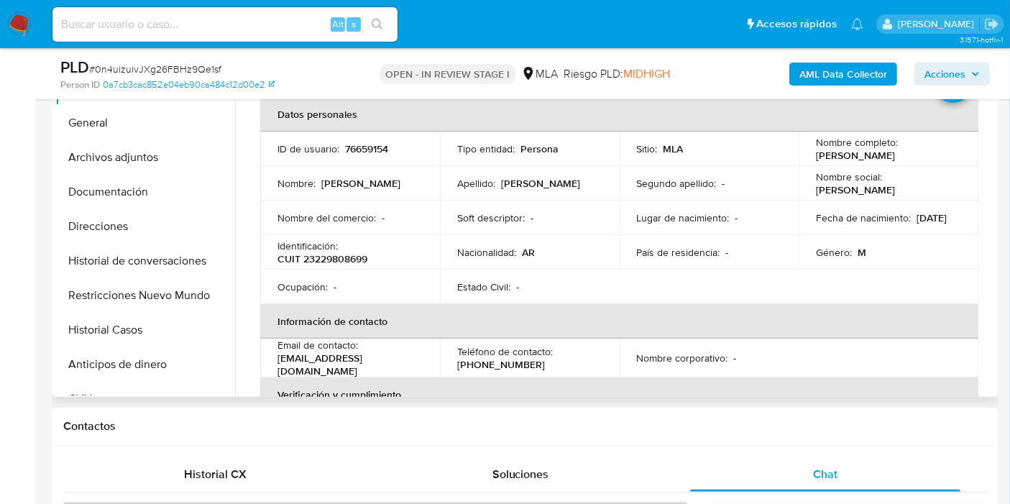
scroll to position [319, 0]
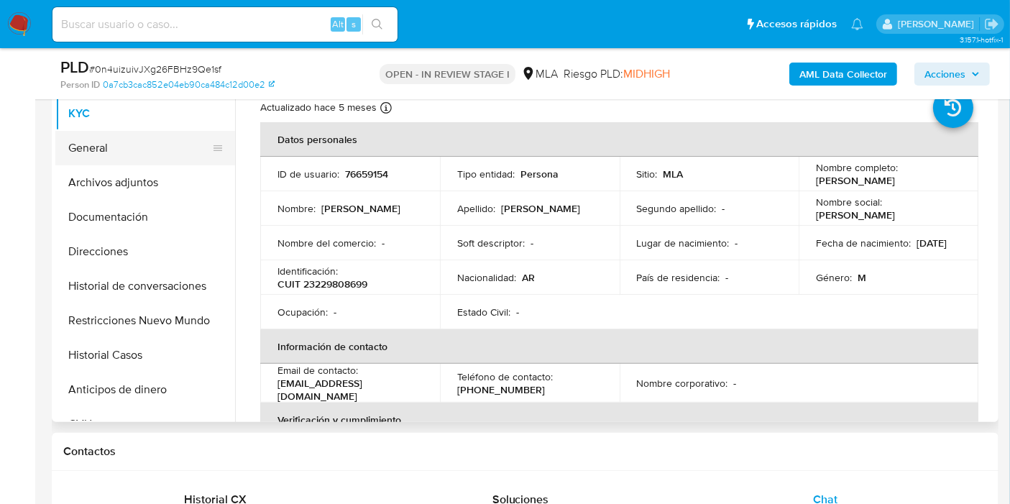
click at [92, 150] on button "General" at bounding box center [139, 148] width 168 height 35
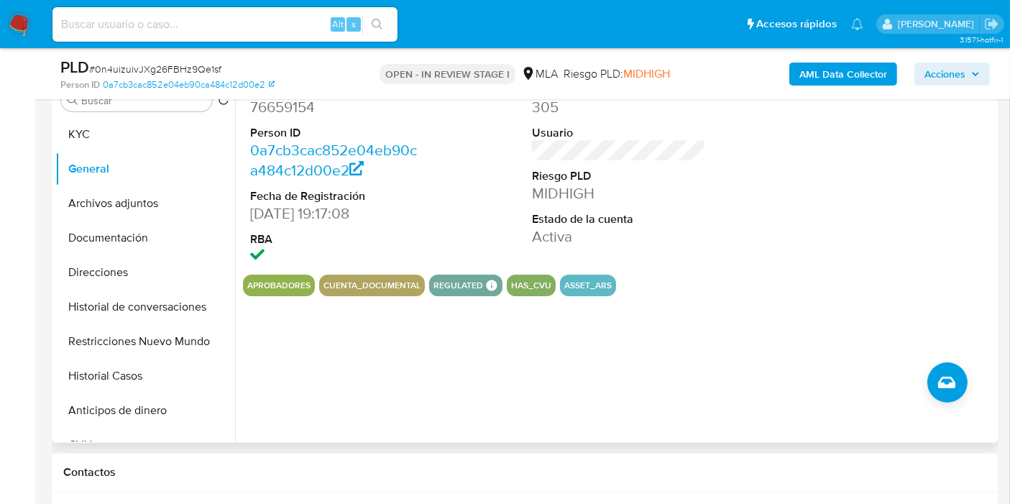
scroll to position [80, 0]
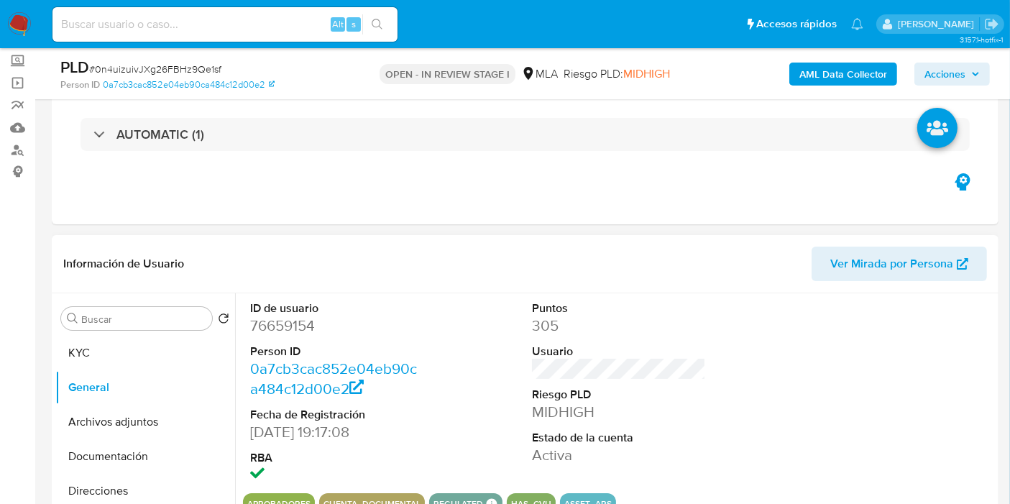
drag, startPoint x: 300, startPoint y: 306, endPoint x: 288, endPoint y: 315, distance: 15.0
click at [296, 308] on dt "ID de usuario" at bounding box center [337, 309] width 174 height 16
click at [287, 316] on dd "76659154" at bounding box center [337, 326] width 174 height 20
click at [284, 317] on dd "76659154" at bounding box center [337, 326] width 174 height 20
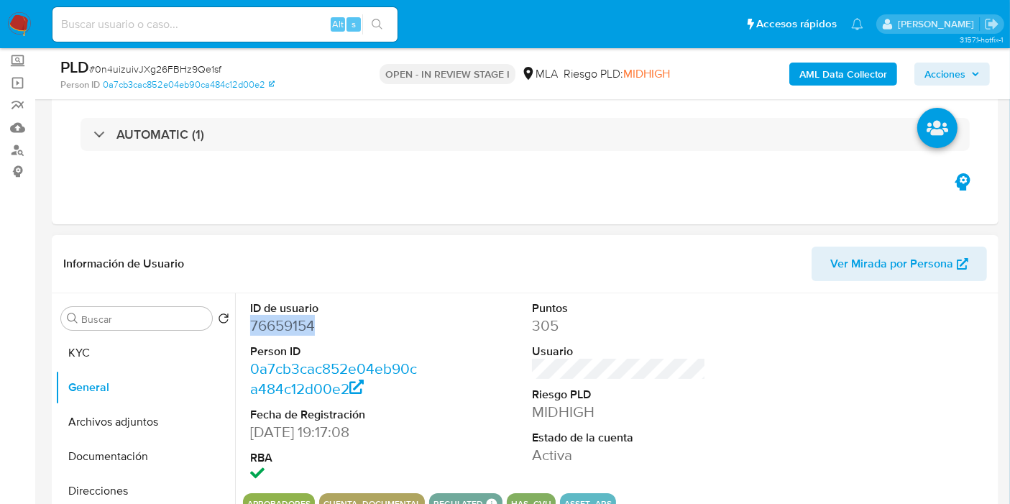
copy dd "76659154"
click at [146, 336] on button "KYC" at bounding box center [139, 353] width 168 height 35
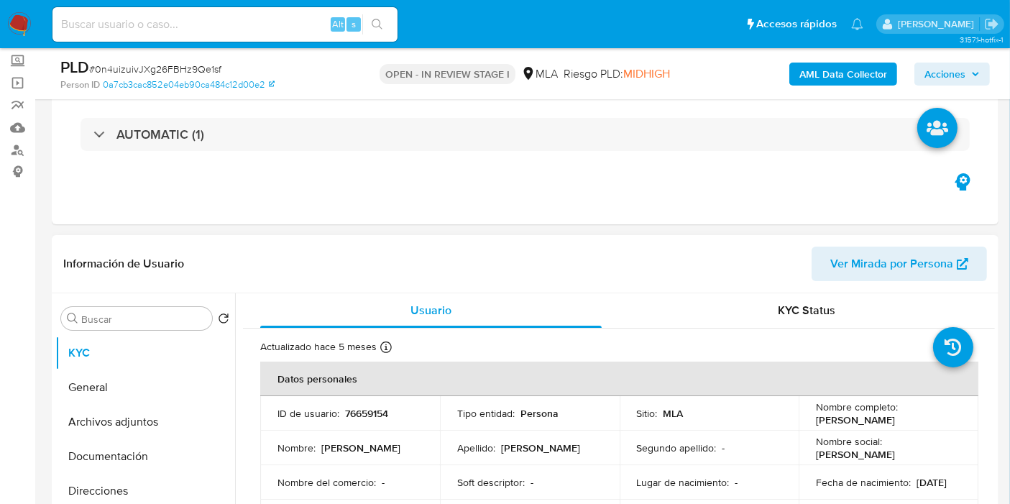
scroll to position [160, 0]
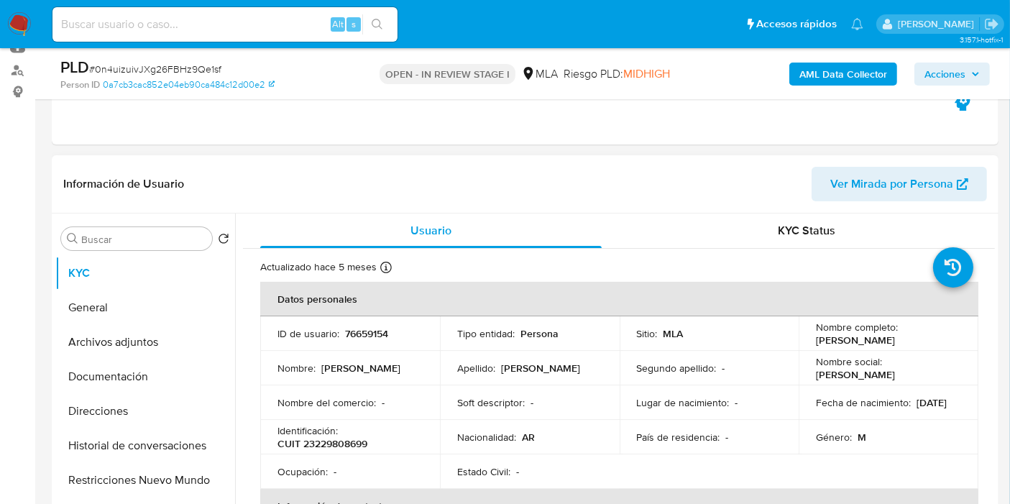
click at [500, 398] on p "Soft descriptor :" at bounding box center [491, 402] width 68 height 13
click at [101, 305] on button "General" at bounding box center [139, 307] width 168 height 35
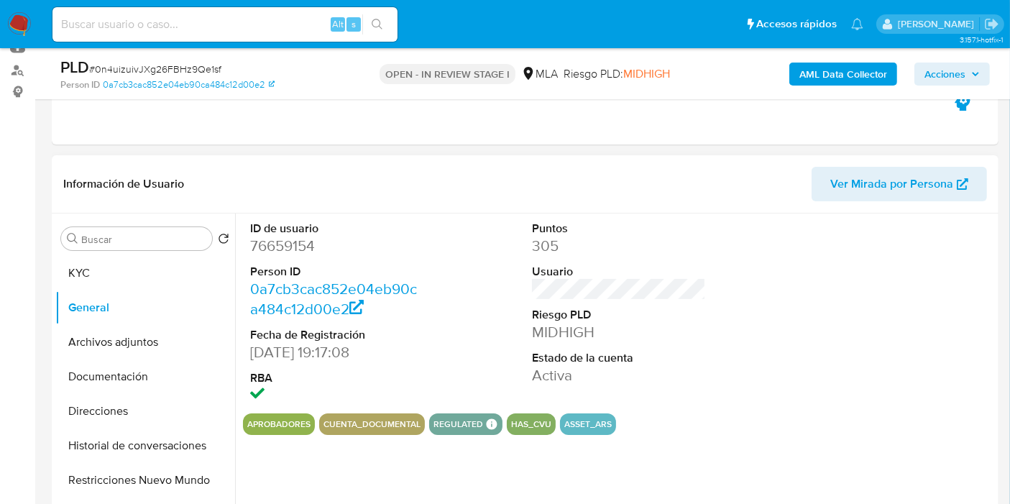
click at [306, 241] on dd "76659154" at bounding box center [337, 246] width 174 height 20
copy dd "76659154"
click at [150, 267] on button "KYC" at bounding box center [139, 273] width 168 height 35
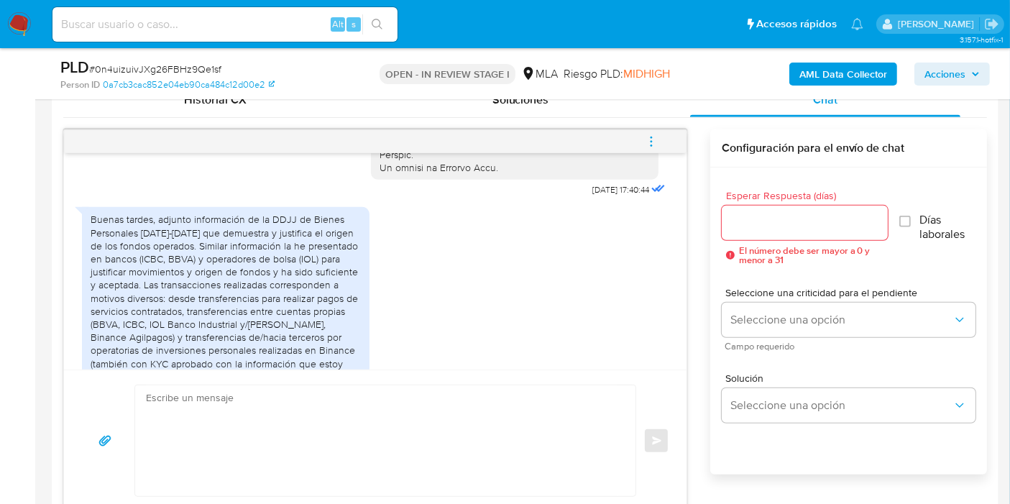
scroll to position [771, 0]
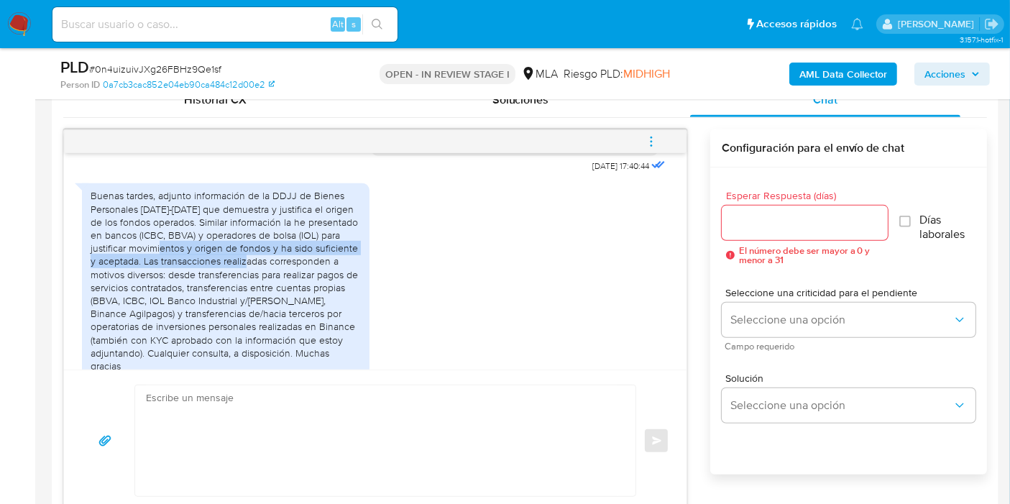
drag, startPoint x: 177, startPoint y: 270, endPoint x: 267, endPoint y: 293, distance: 92.8
click at [267, 293] on div "Buenas tardes, adjunto información de la DDJJ de Bienes Personales [DATE]-[DATE…" at bounding box center [226, 280] width 270 height 183
click at [267, 295] on div "Buenas tardes, adjunto información de la DDJJ de Bienes Personales [DATE]-[DATE…" at bounding box center [226, 280] width 270 height 183
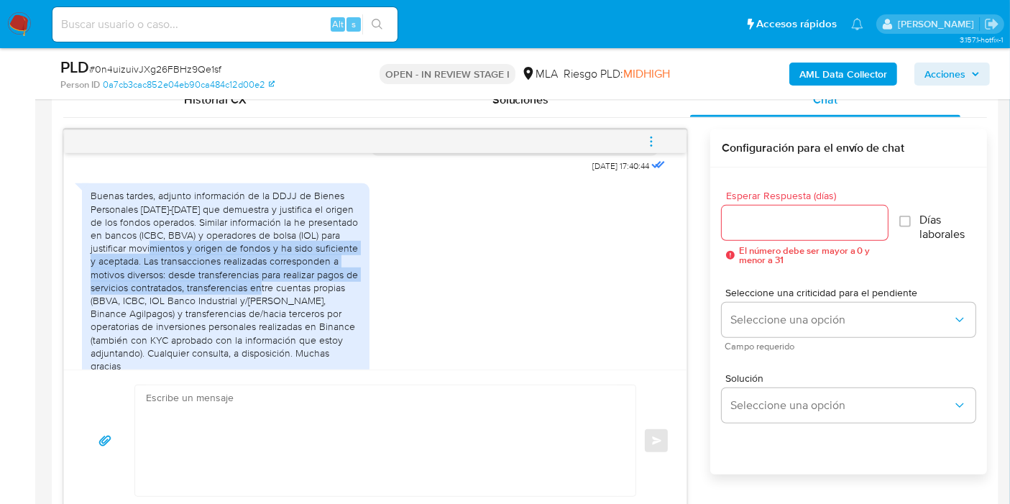
drag, startPoint x: 170, startPoint y: 280, endPoint x: 275, endPoint y: 313, distance: 110.7
click at [275, 313] on div "Buenas tardes, adjunto información de la DDJJ de Bienes Personales 2023-2027 qu…" at bounding box center [226, 280] width 270 height 183
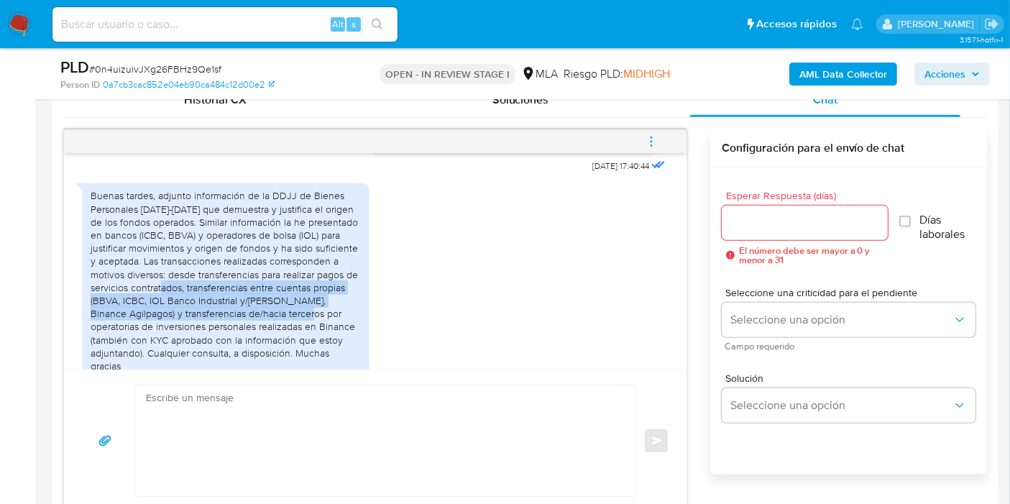
drag, startPoint x: 181, startPoint y: 309, endPoint x: 322, endPoint y: 317, distance: 141.1
click at [302, 335] on div "Buenas tardes, adjunto información de la DDJJ de Bienes Personales 2023-2027 qu…" at bounding box center [226, 280] width 270 height 183
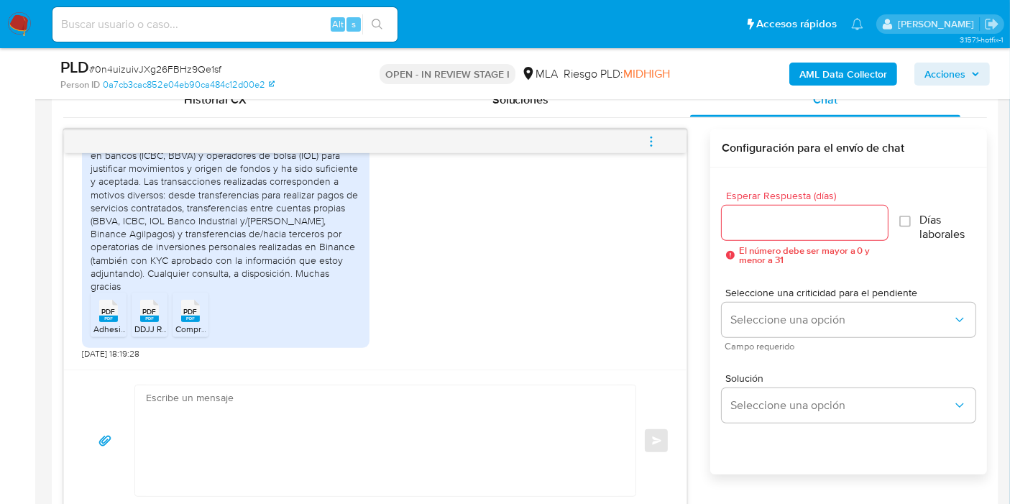
click at [262, 293] on div "Buenas tardes, adjunto información de la DDJJ de Bienes Personales 2023-2027 qu…" at bounding box center [226, 200] width 270 height 183
click at [264, 292] on div "Buenas tardes, adjunto información de la DDJJ de Bienes Personales 2023-2027 qu…" at bounding box center [226, 200] width 270 height 183
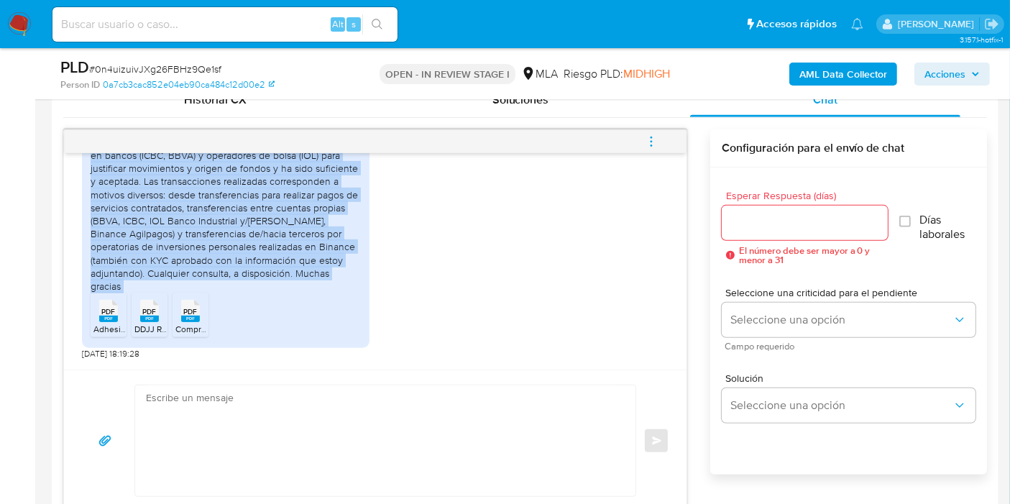
click at [264, 292] on div "Buenas tardes, adjunto información de la DDJJ de Bienes Personales 2023-2027 qu…" at bounding box center [226, 200] width 270 height 183
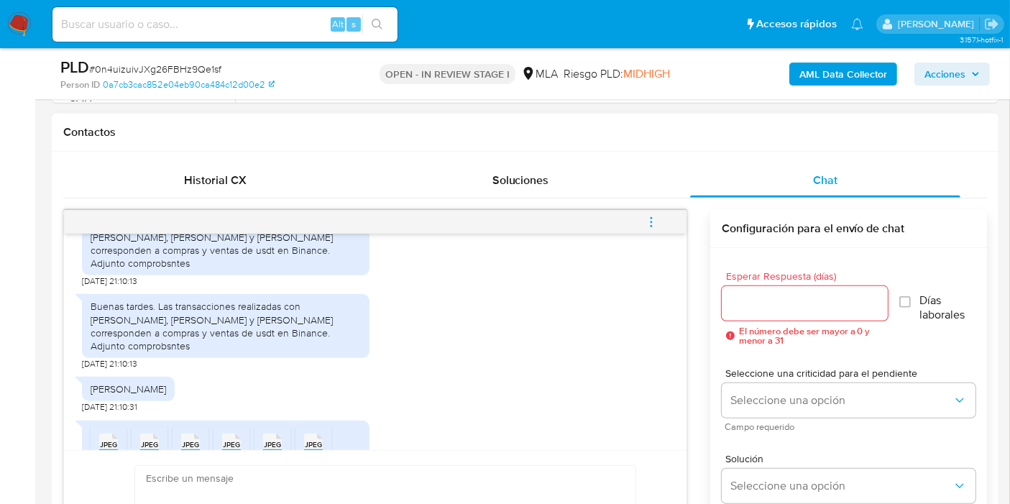
scroll to position [1330, 0]
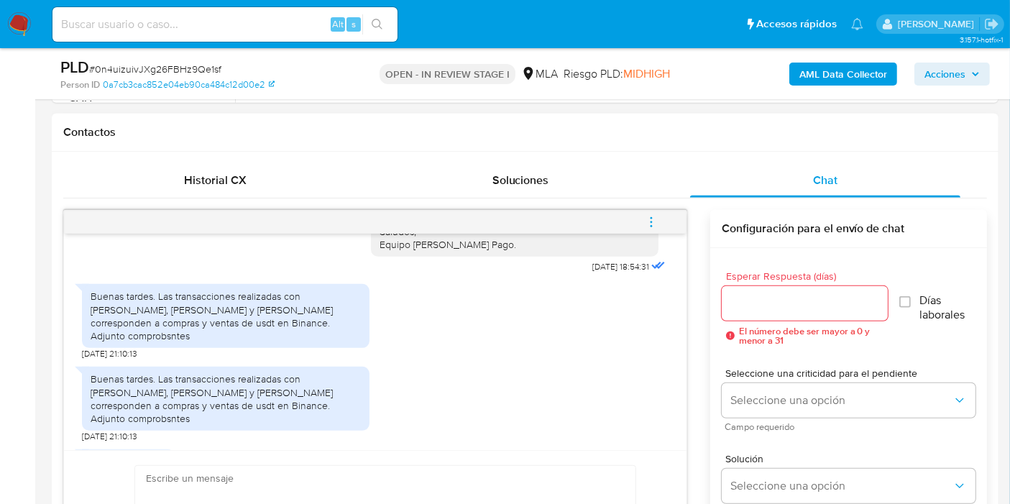
click at [169, 315] on div "Buenas tardes. Las transacciones realizadas con Roxana Quiroga, Sergio Zola y D…" at bounding box center [226, 316] width 270 height 52
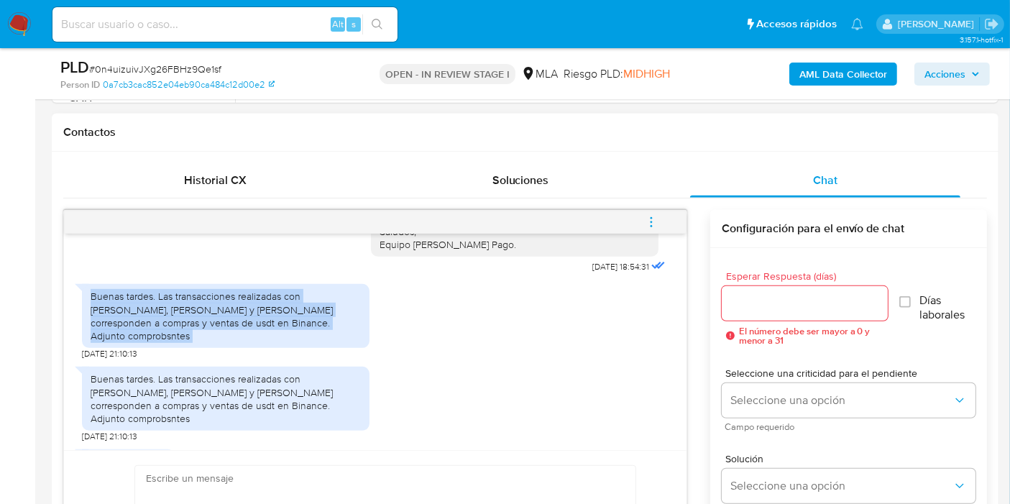
click at [169, 315] on div "Buenas tardes. Las transacciones realizadas con Roxana Quiroga, Sergio Zola y D…" at bounding box center [226, 316] width 270 height 52
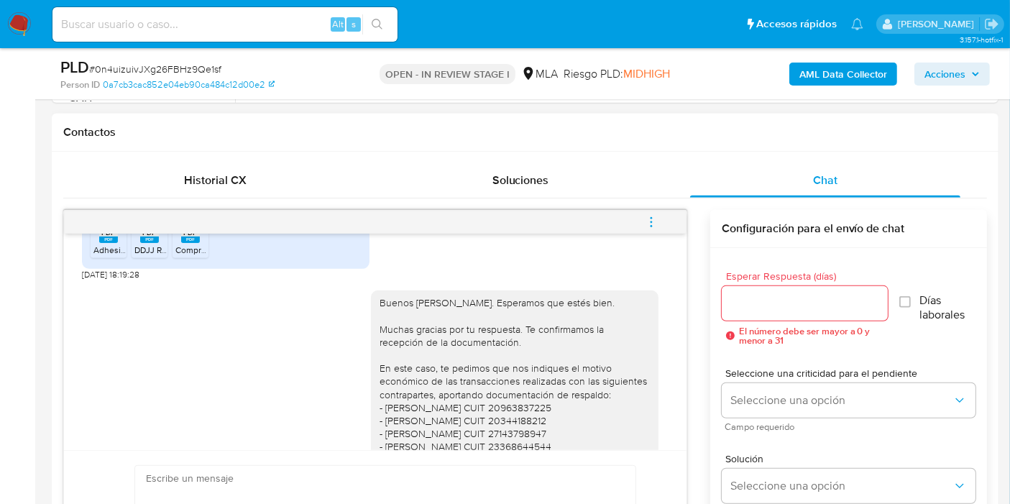
scroll to position [771, 0]
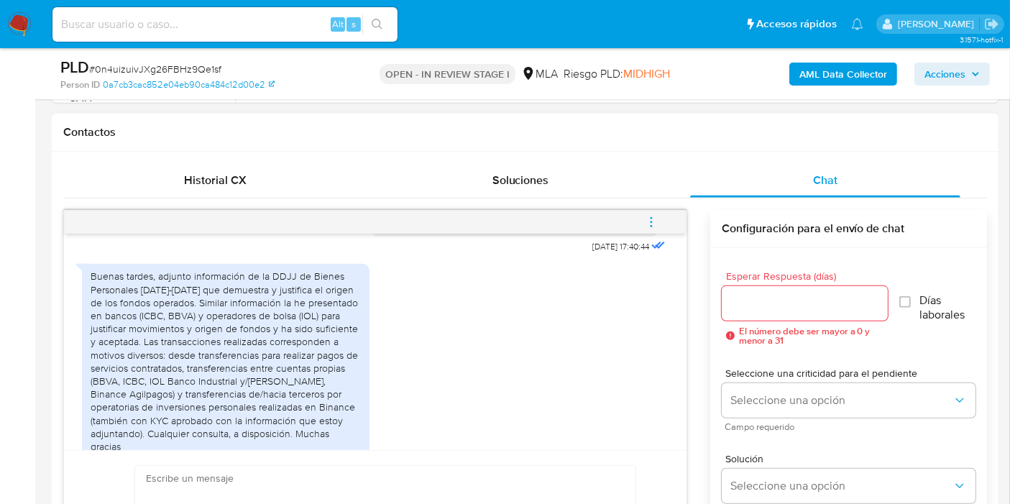
click at [198, 316] on div "Buenas tardes, adjunto información de la DDJJ de Bienes Personales 2023-2027 qu…" at bounding box center [226, 361] width 270 height 183
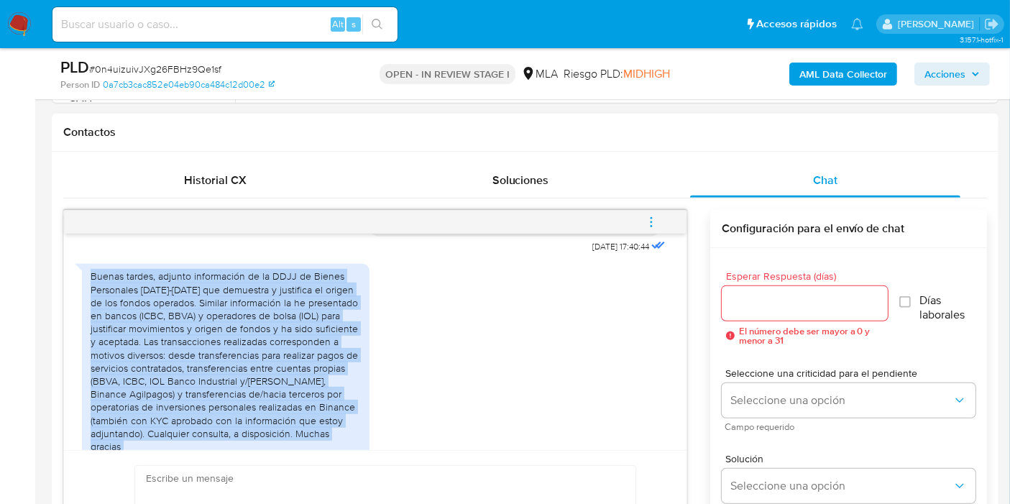
click at [198, 316] on div "Buenas tardes, adjunto información de la DDJJ de Bienes Personales 2023-2027 qu…" at bounding box center [226, 361] width 270 height 183
copy div "Buenas tardes, adjunto información de la DDJJ de Bienes Personales 2023-2027 qu…"
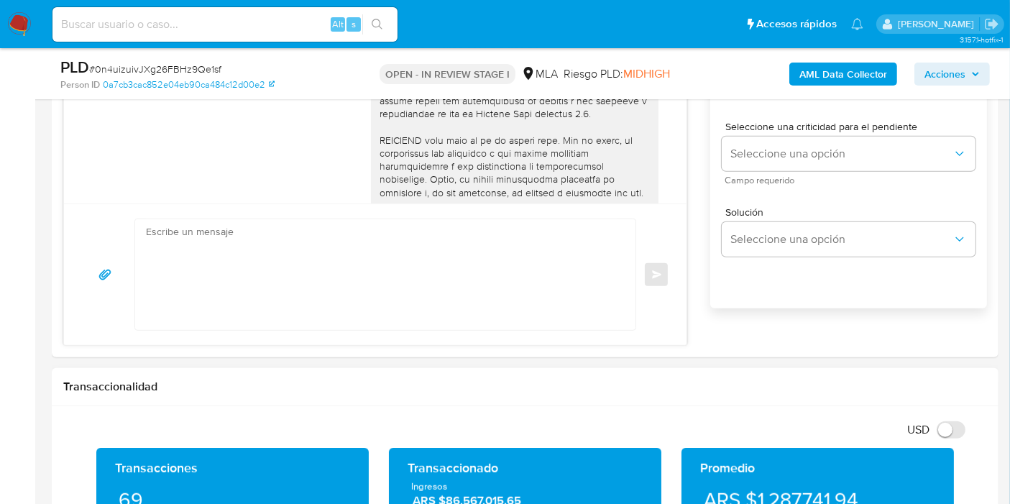
scroll to position [958, 0]
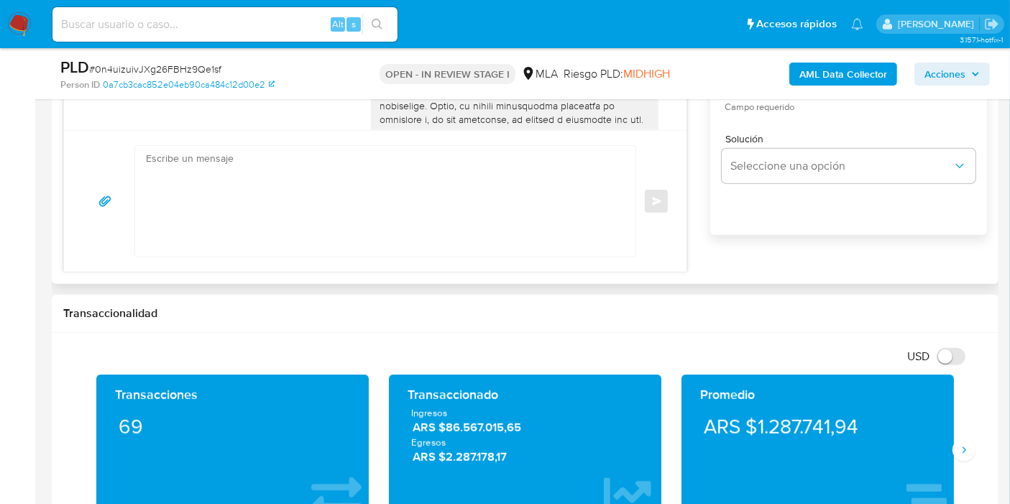
click at [452, 167] on textarea at bounding box center [382, 201] width 472 height 111
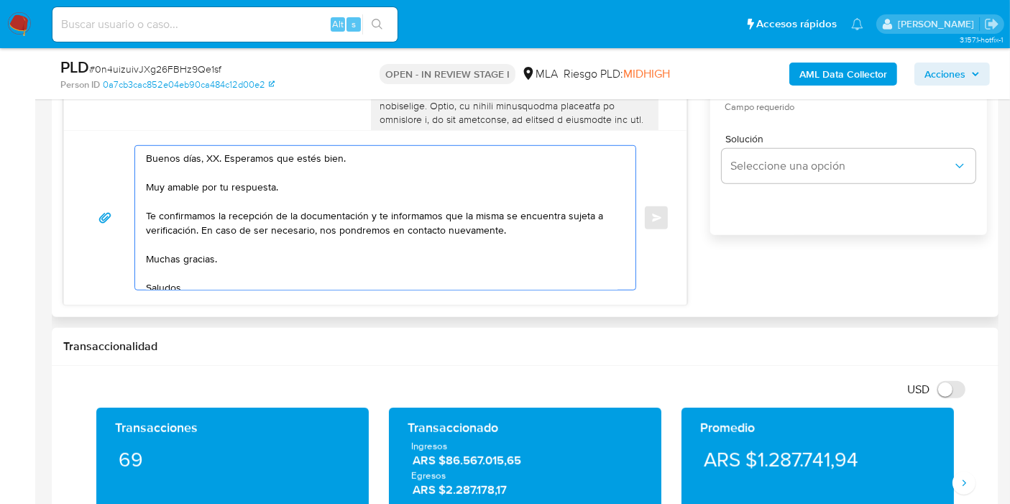
drag, startPoint x: 217, startPoint y: 155, endPoint x: 208, endPoint y: 157, distance: 9.6
click at [214, 154] on textarea "Buenos días, XX. Esperamos que estés bien. Muy amable por tu respuesta. Te conf…" at bounding box center [382, 218] width 472 height 144
click at [208, 157] on textarea "Buenos días, XX. Esperamos que estés bien. Muy amable por tu respuesta. Te conf…" at bounding box center [382, 218] width 472 height 144
click at [212, 169] on textarea "Buenos días, Gustavo. Esperamos que estés bien. Muy amable por tu respuesta. Te…" at bounding box center [382, 218] width 472 height 144
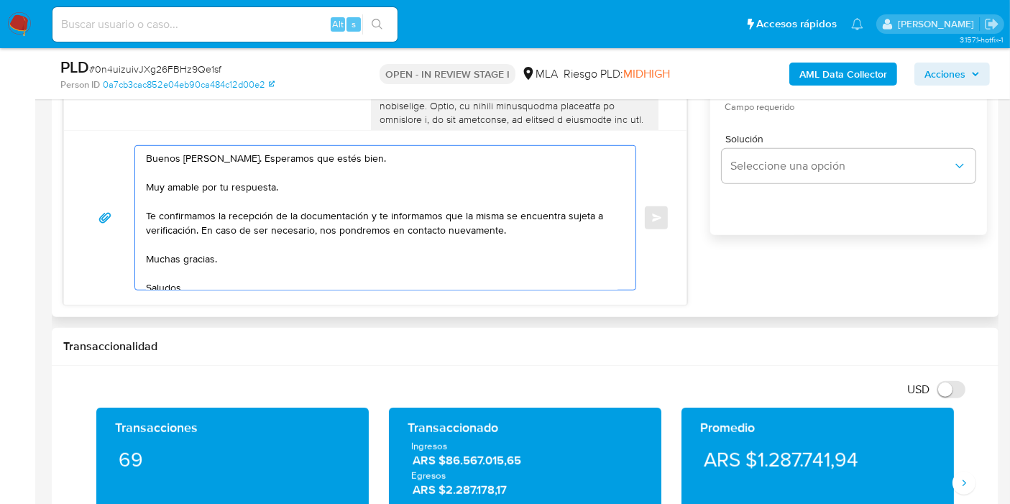
click at [212, 169] on textarea "Buenos días, Gustavo. Esperamos que estés bien. Muy amable por tu respuesta. Te…" at bounding box center [382, 218] width 472 height 144
click at [214, 175] on textarea "Buenos días, Gustavo. Esperamos que estés bien. Muy amable por tu respuesta. Te…" at bounding box center [382, 218] width 472 height 144
click at [216, 177] on textarea "Buenos días, Gustavo. Esperamos que estés bien. Muy amable por tu respuesta. Te…" at bounding box center [382, 218] width 472 height 144
click at [210, 182] on textarea "Buenos días, Gustavo. Esperamos que estés bien. Muy amable por tu respuesta. Te…" at bounding box center [382, 218] width 472 height 144
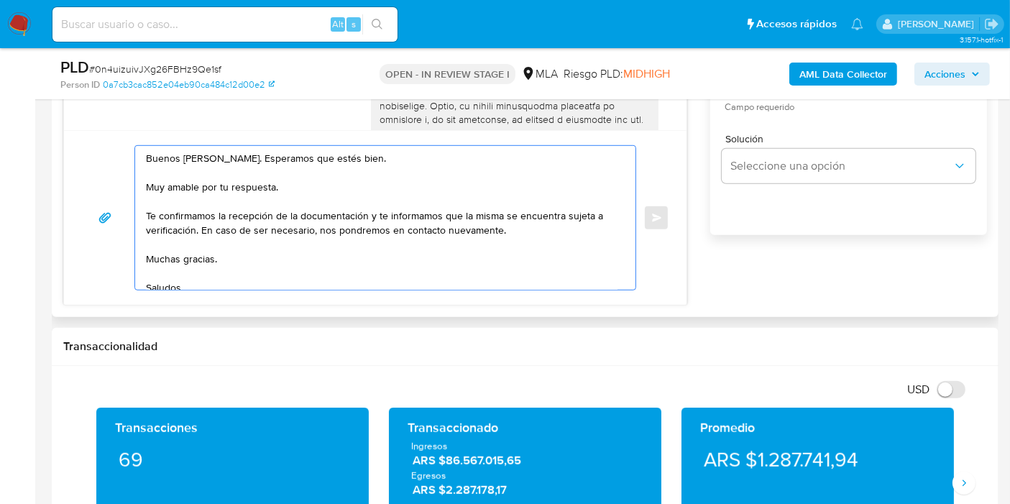
click at [210, 182] on textarea "Buenos días, Gustavo. Esperamos que estés bien. Muy amable por tu respuesta. Te…" at bounding box center [382, 218] width 472 height 144
drag, startPoint x: 370, startPoint y: 210, endPoint x: 195, endPoint y: 227, distance: 175.6
click at [195, 227] on textarea "Buenos días, Gustavo. Esperamos que estés bien. Muchas gracias por tu respuesta…" at bounding box center [382, 218] width 472 height 144
drag, startPoint x: 211, startPoint y: 237, endPoint x: 191, endPoint y: 252, distance: 24.7
click at [207, 239] on textarea "Buenos días, Gustavo. Esperamos que estés bien. Muchas gracias por tu respuesta…" at bounding box center [382, 218] width 472 height 144
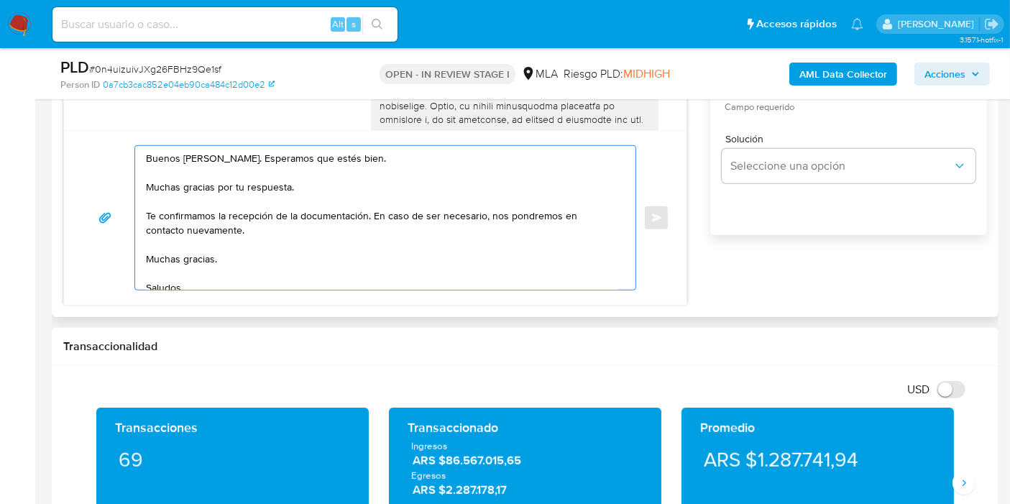
click at [183, 256] on textarea "Buenos días, Gustavo. Esperamos que estés bien. Muchas gracias por tu respuesta…" at bounding box center [382, 218] width 472 height 144
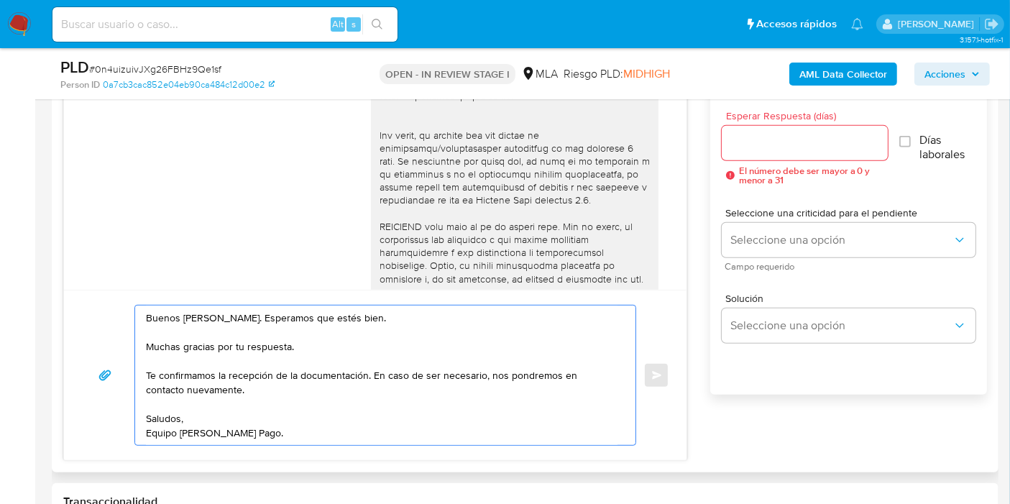
scroll to position [799, 0]
type textarea "Buenos días, Gustavo. Esperamos que estés bien. Muchas gracias por tu respuesta…"
click at [827, 149] on input "Esperar Respuesta (días)" at bounding box center [805, 143] width 166 height 19
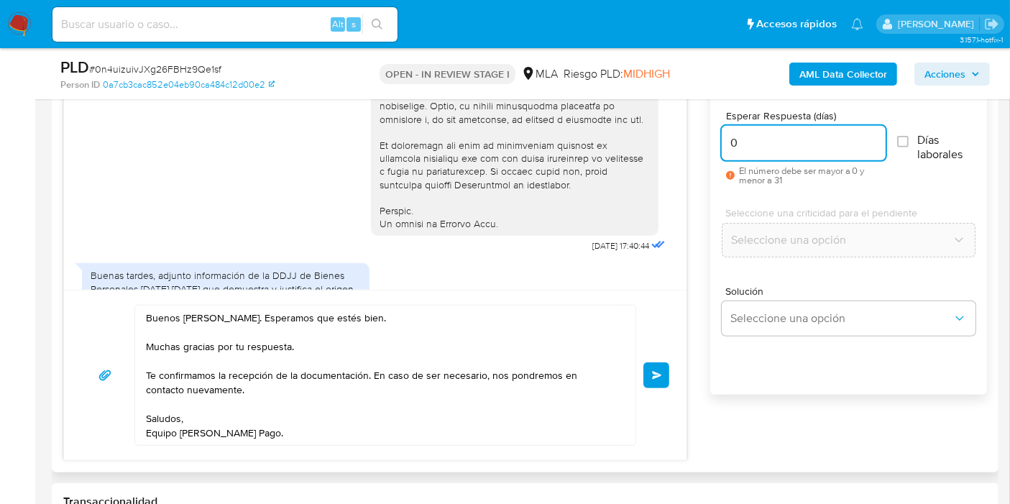
scroll to position [1010, 0]
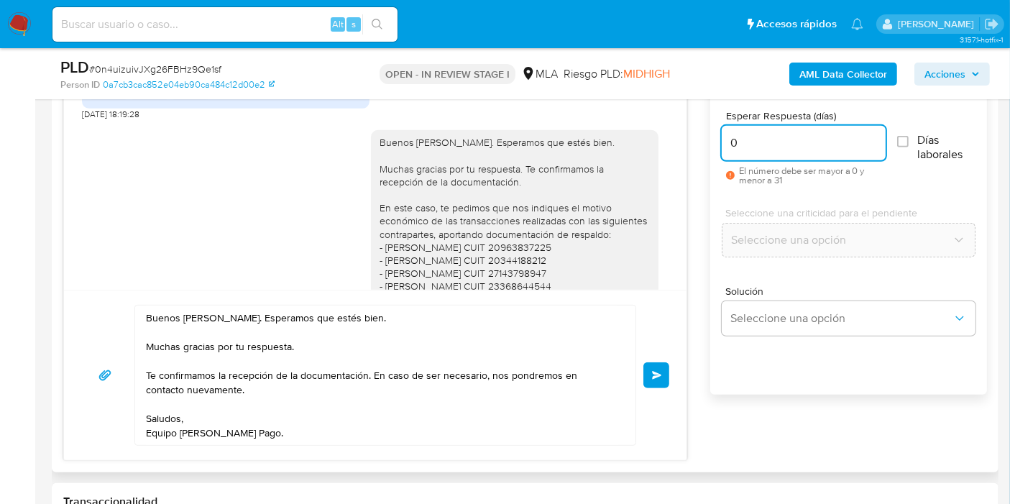
type input "0"
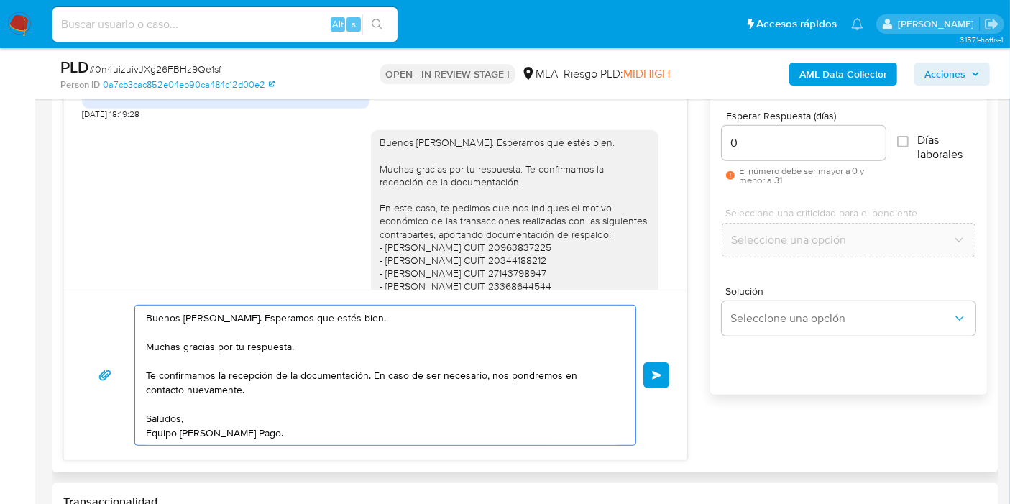
click at [152, 347] on textarea "Buenos días, Gustavo. Esperamos que estés bien. Muchas gracias por tu respuesta…" at bounding box center [382, 375] width 472 height 139
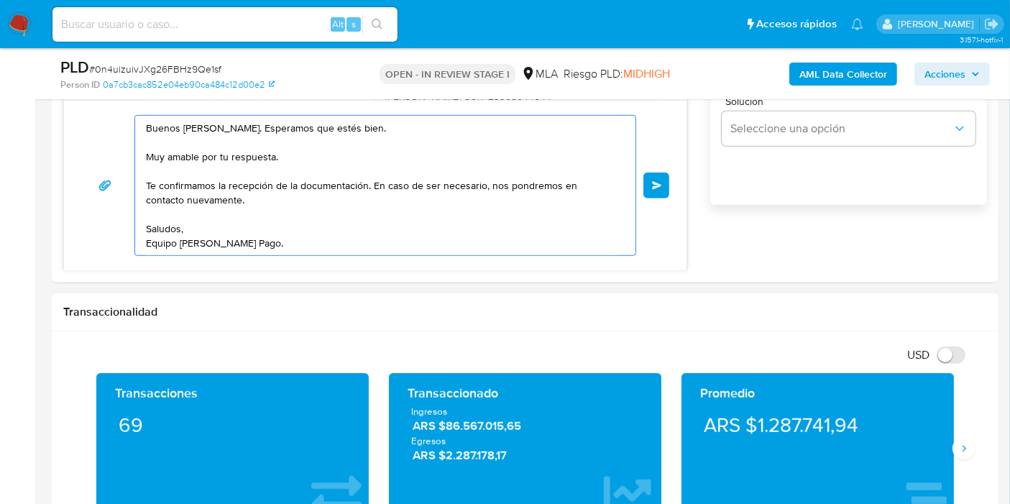
scroll to position [719, 0]
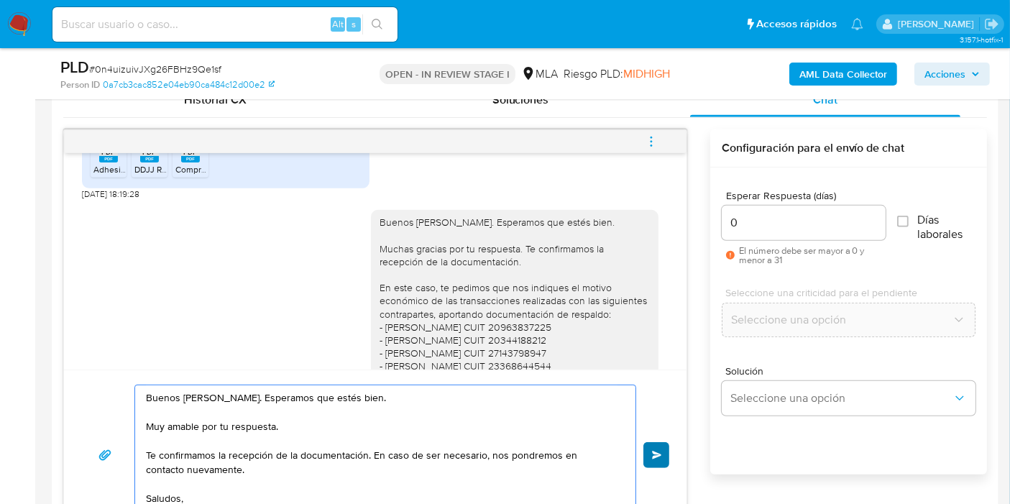
type textarea "Buenos días, Gustavo. Esperamos que estés bien. Muy amable por tu respuesta. Te…"
click at [652, 444] on button "Enviar" at bounding box center [656, 455] width 26 height 26
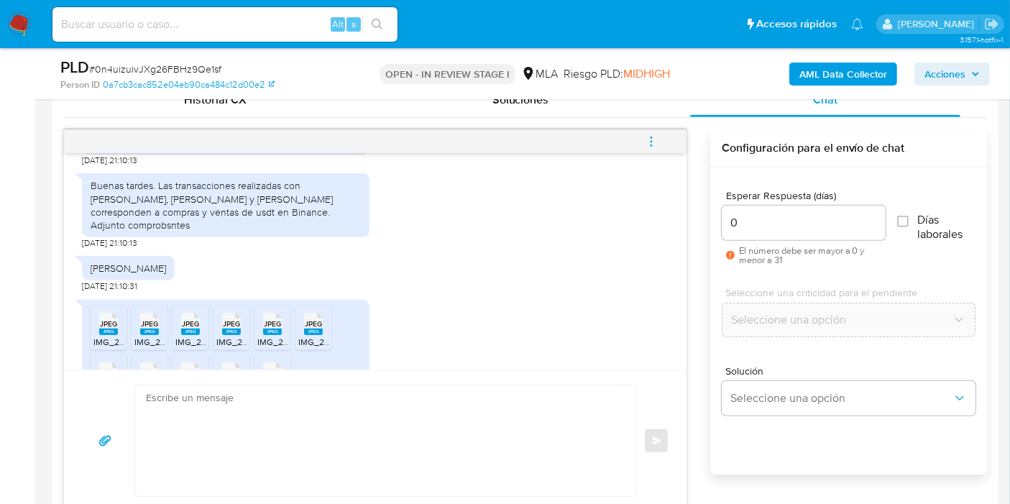
scroll to position [1410, 0]
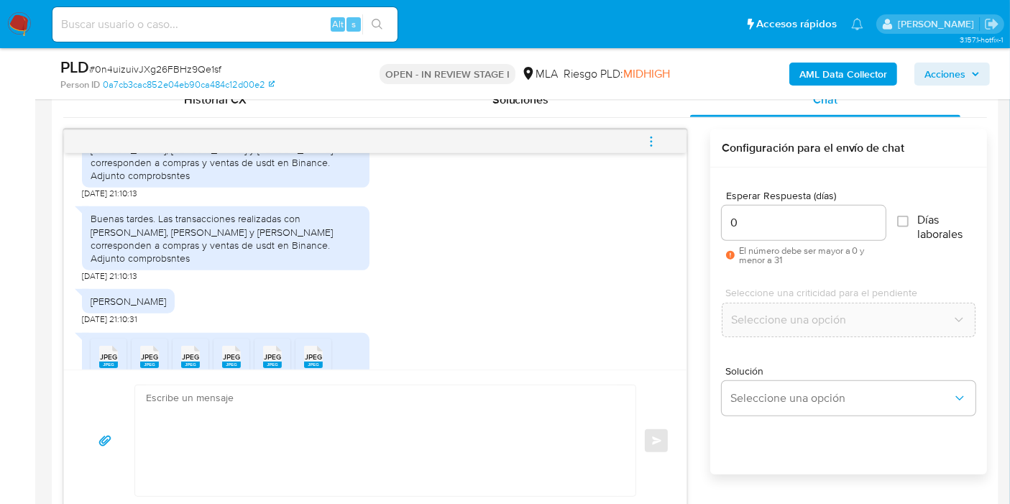
click at [160, 261] on div "Buenas tardes. Las transacciones realizadas con Roxana Quiroga, Sergio Zola y D…" at bounding box center [226, 238] width 270 height 52
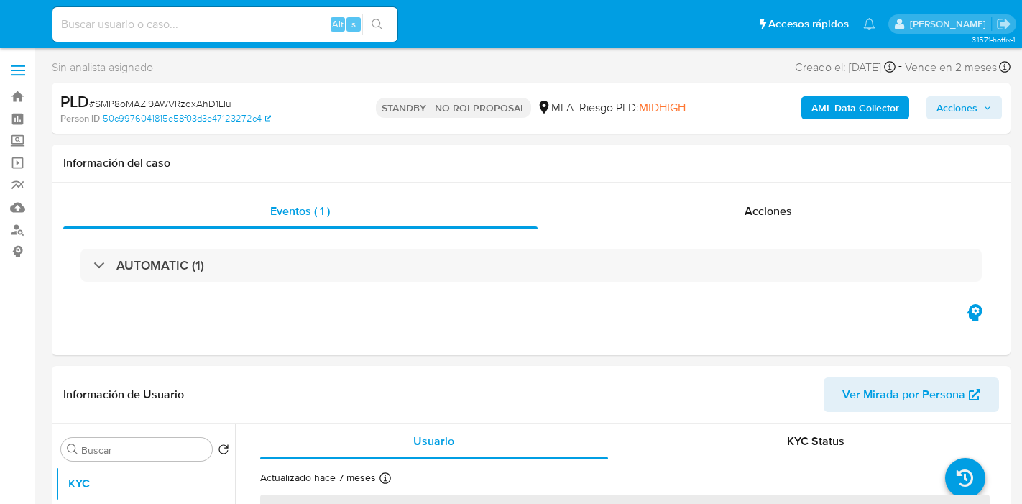
select select "10"
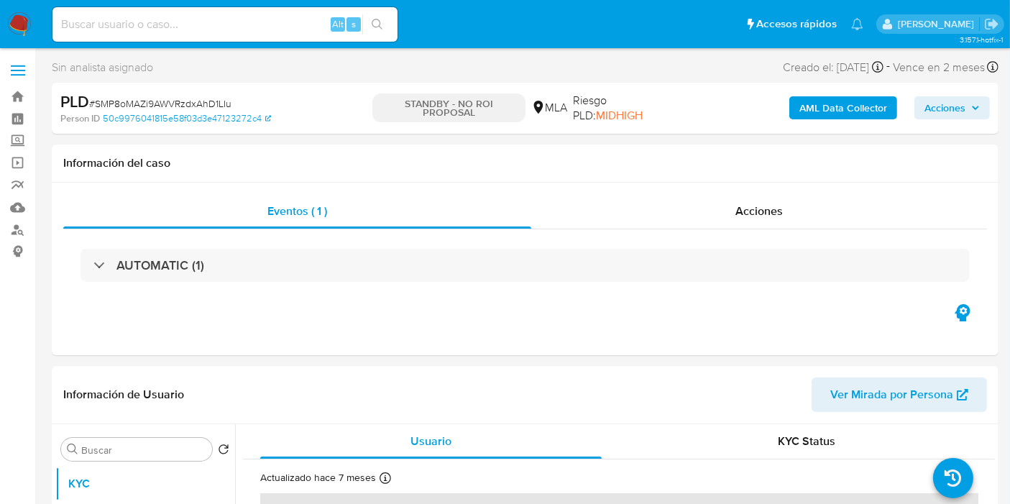
click at [23, 20] on img at bounding box center [19, 24] width 24 height 24
select select "10"
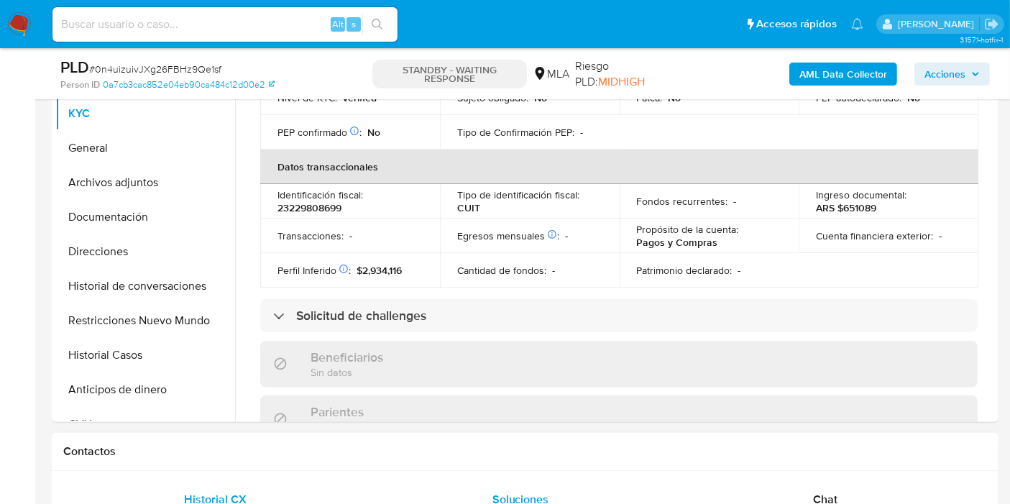
scroll to position [479, 0]
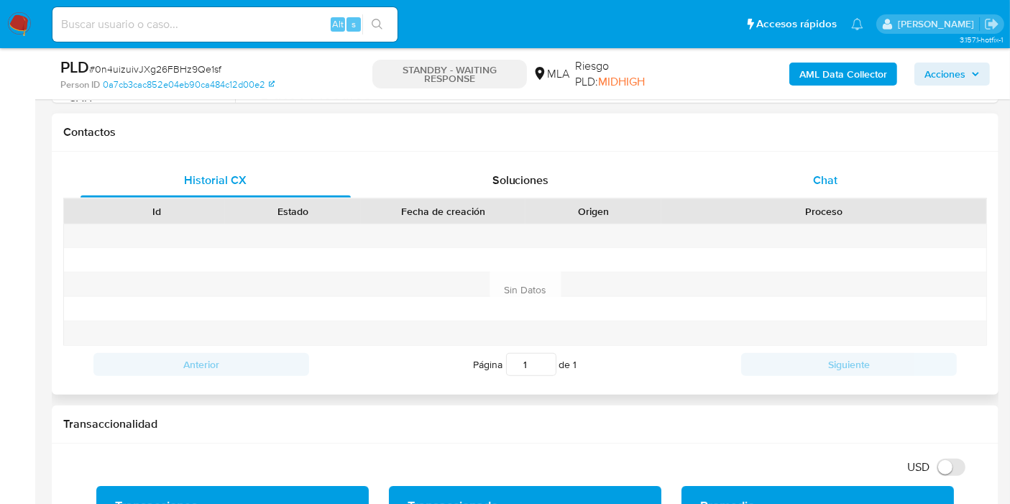
click at [844, 183] on div "Chat" at bounding box center [825, 180] width 270 height 35
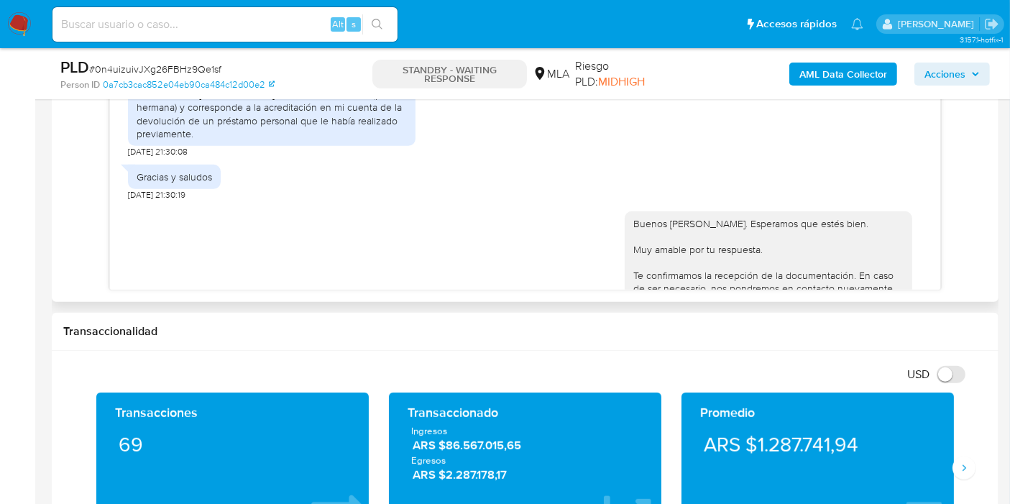
scroll to position [426, 0]
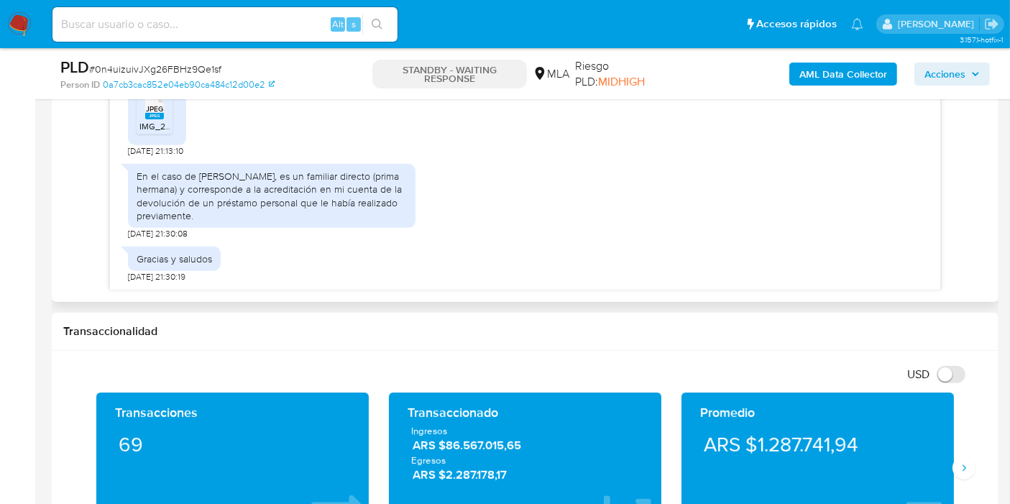
drag, startPoint x: 131, startPoint y: 173, endPoint x: 266, endPoint y: 209, distance: 139.7
click at [266, 209] on div "En el caso de [PERSON_NAME], es un familiar directo (prima hermana) y correspon…" at bounding box center [272, 196] width 288 height 64
copy div "En el caso de [PERSON_NAME], es un familiar directo (prima hermana) y correspon…"
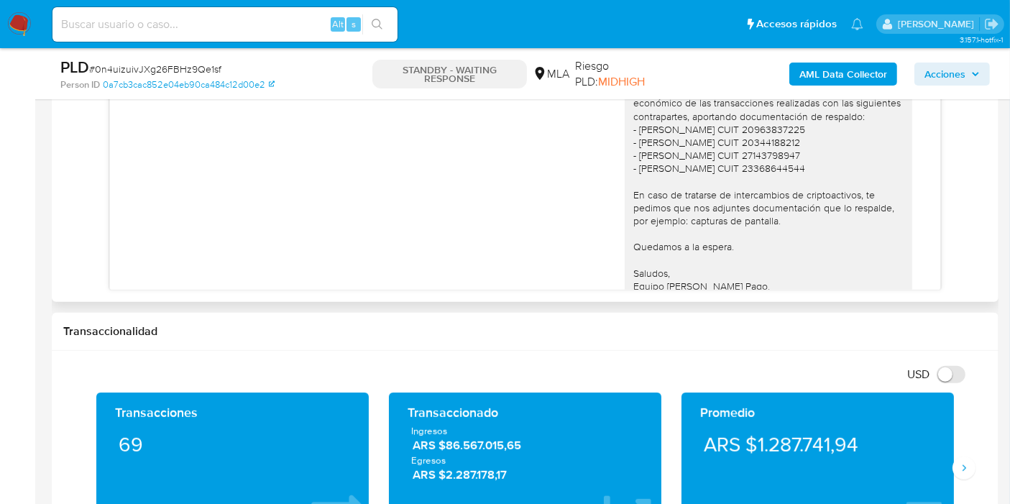
scroll to position [1038, 0]
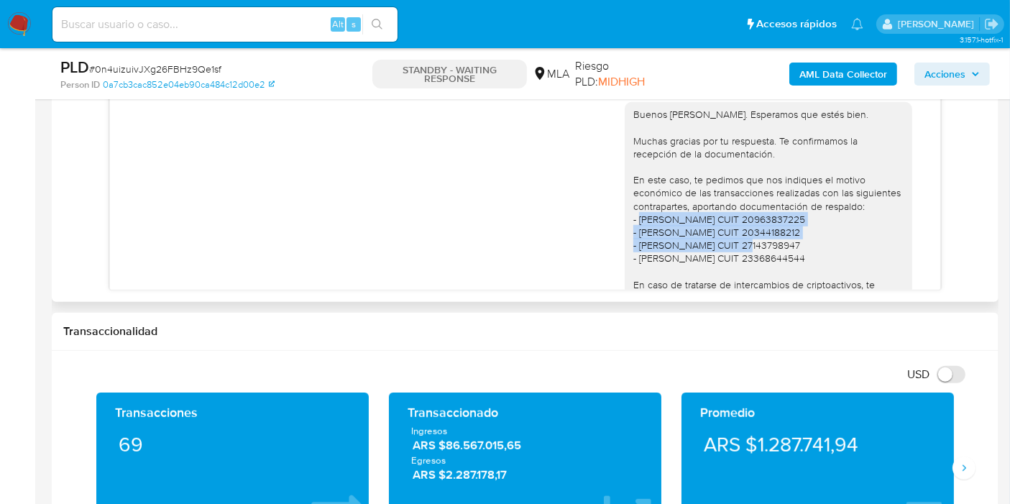
drag, startPoint x: 628, startPoint y: 233, endPoint x: 824, endPoint y: 239, distance: 195.6
click at [824, 239] on div "Buenos [PERSON_NAME]. Esperamos que estés bien. Muchas gracias por tu respuesta…" at bounding box center [768, 245] width 270 height 275
copy div "[PERSON_NAME] CUIT 20963837225 - [PERSON_NAME] CUIT 20344188212"
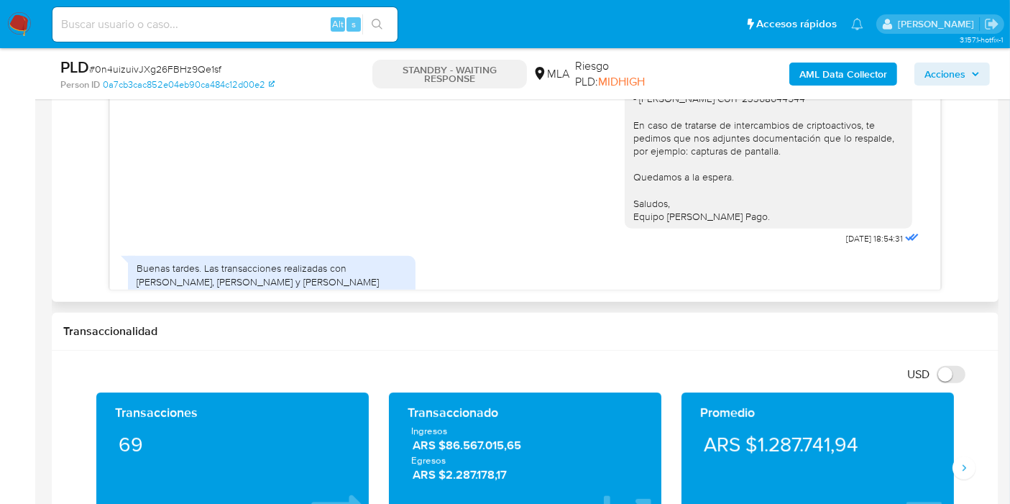
scroll to position [1438, 0]
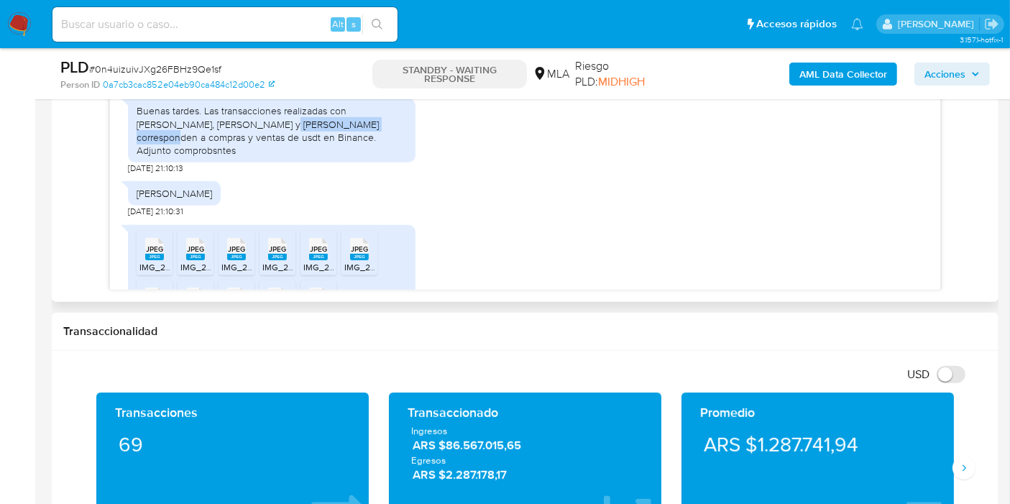
drag, startPoint x: 306, startPoint y: 140, endPoint x: 345, endPoint y: 138, distance: 38.9
click at [345, 138] on div "Buenas tardes. Las transacciones realizadas con [PERSON_NAME], [PERSON_NAME] y …" at bounding box center [272, 130] width 270 height 52
copy div "Daniela Guardia Cariaga"
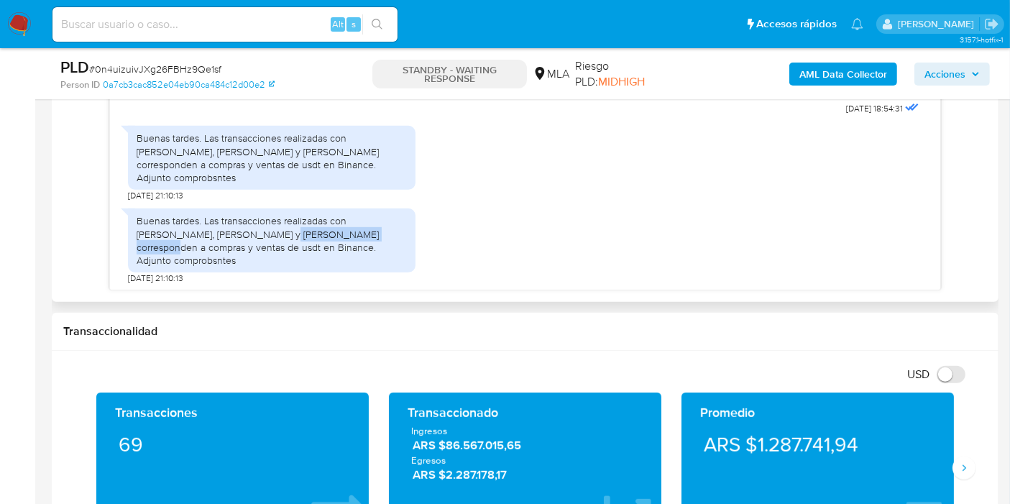
scroll to position [1278, 0]
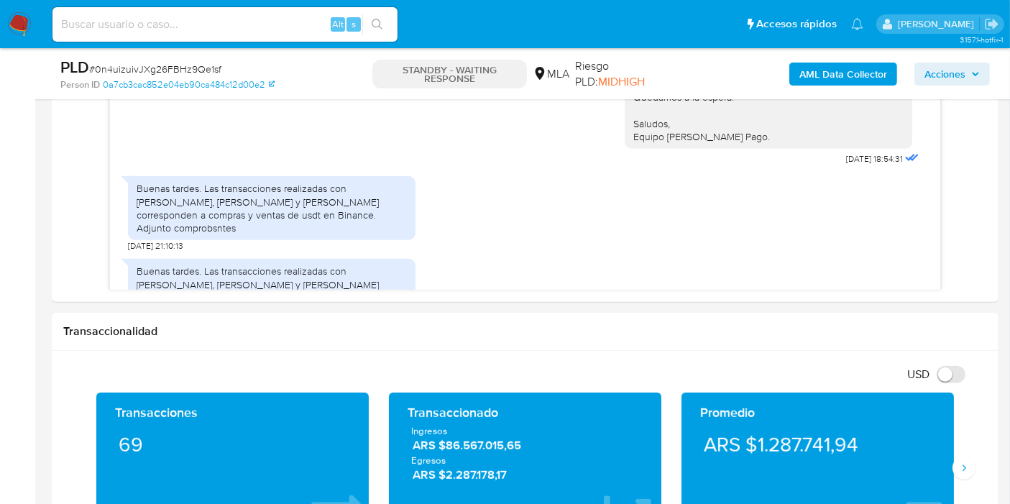
click at [203, 73] on span "# 0n4uizuivJXg26FBHz9Qe1sf" at bounding box center [155, 69] width 132 height 14
copy span "0n4uizuivJXg26FBHz9Qe1sf"
click at [22, 24] on img at bounding box center [19, 24] width 24 height 24
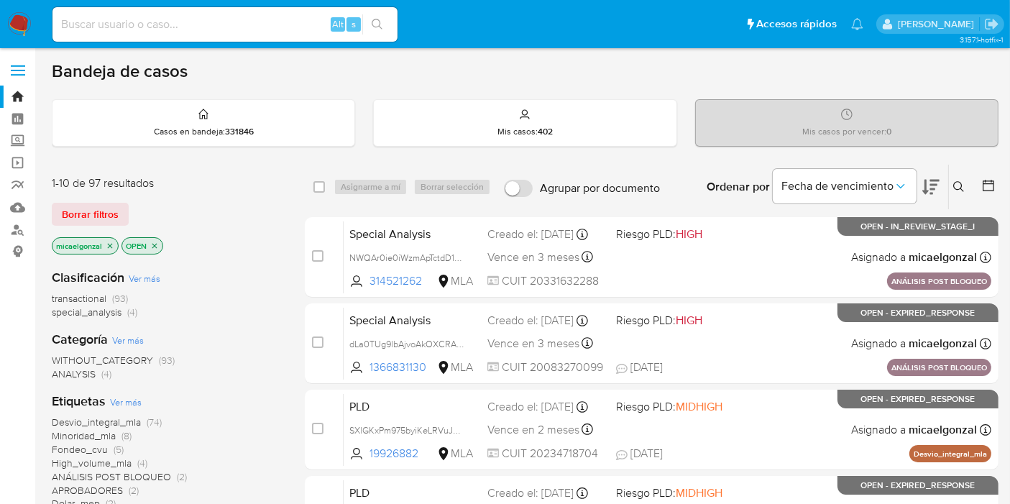
click at [96, 200] on div "1-10 de 97 resultados Borrar filtros micaelgonzal OPEN" at bounding box center [167, 216] width 230 height 82
click at [109, 214] on span "Borrar filtros" at bounding box center [90, 214] width 57 height 20
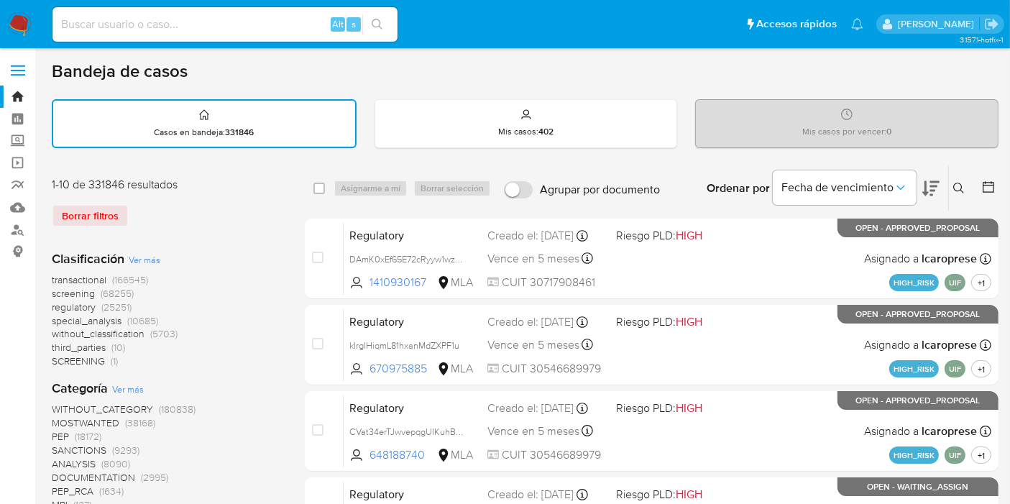
click at [956, 183] on icon at bounding box center [959, 189] width 12 height 12
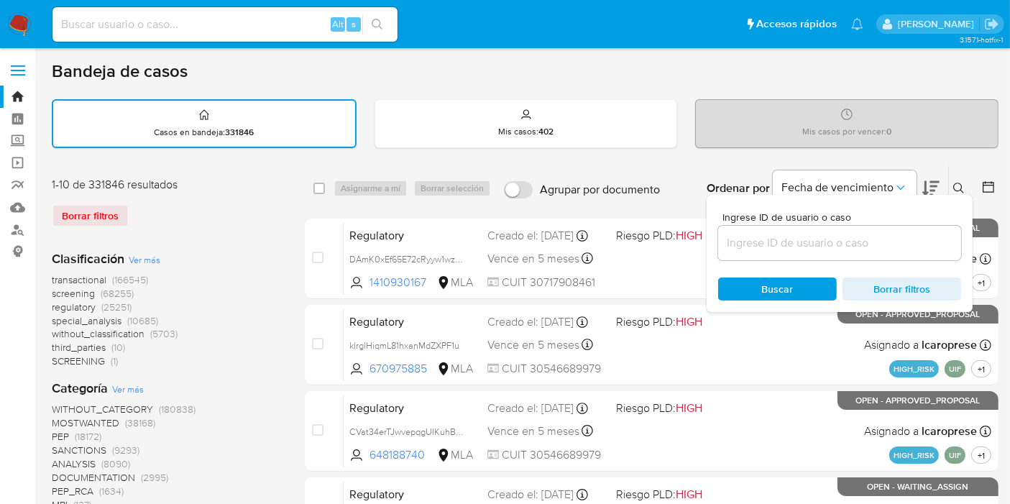
click at [830, 234] on input at bounding box center [839, 243] width 243 height 19
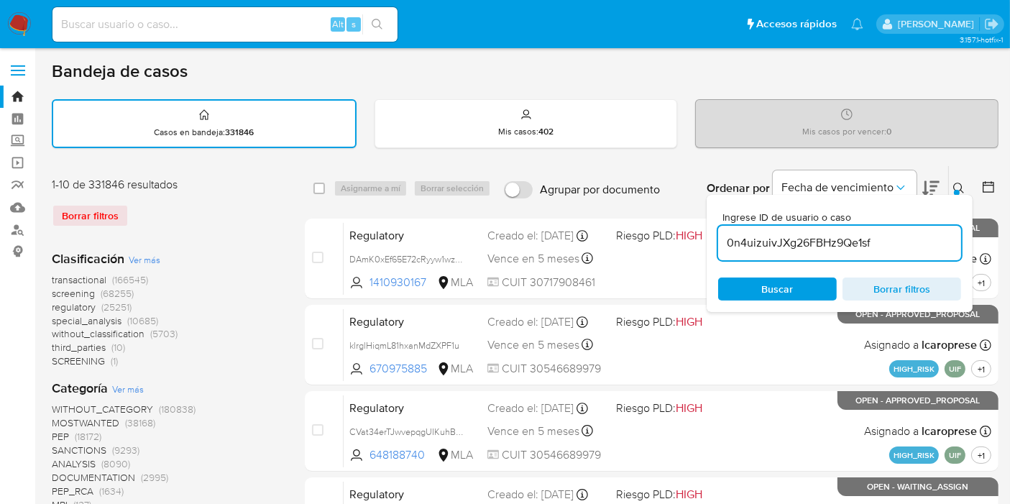
type input "0n4uizuivJXg26FBHz9Qe1sf"
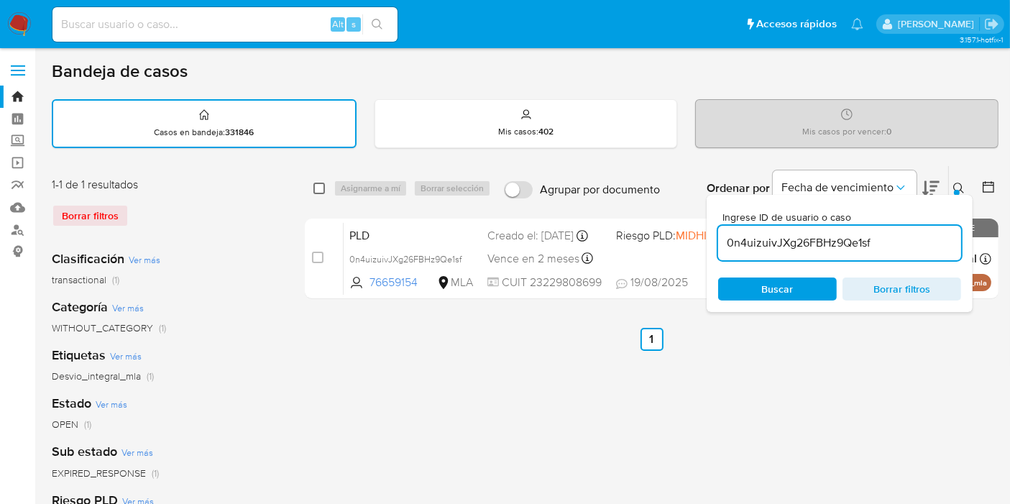
click at [314, 183] on input "checkbox" at bounding box center [319, 189] width 12 height 12
checkbox input "true"
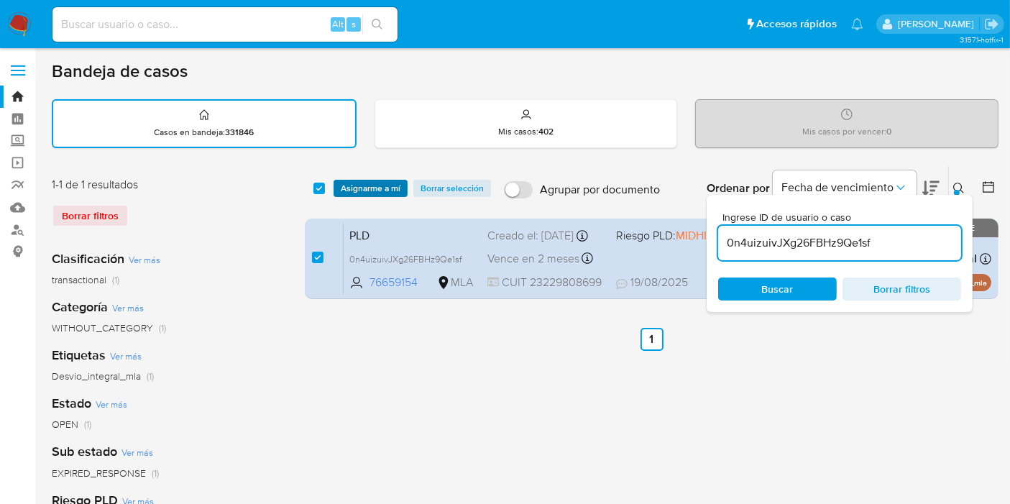
click at [357, 183] on span "Asignarme a mí" at bounding box center [371, 188] width 60 height 14
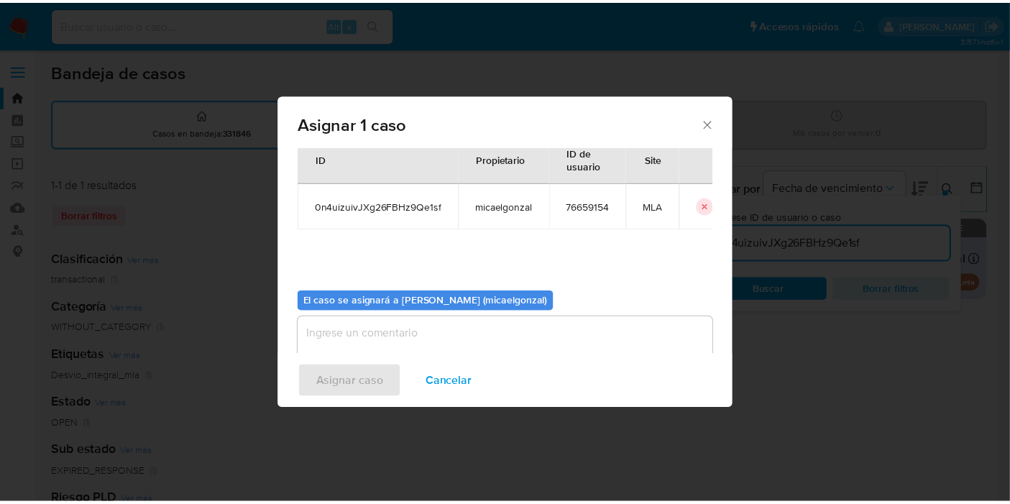
scroll to position [73, 0]
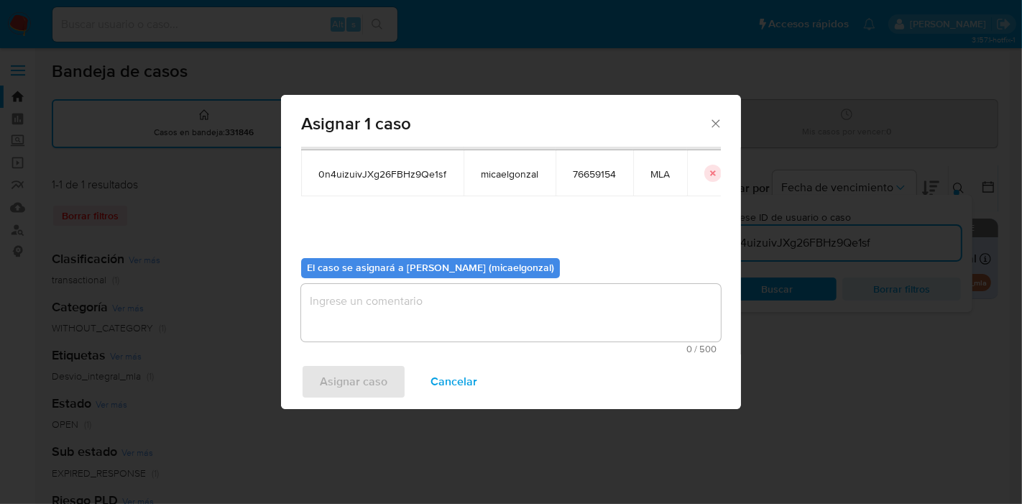
click at [385, 344] on span "0 / 500" at bounding box center [511, 348] width 411 height 9
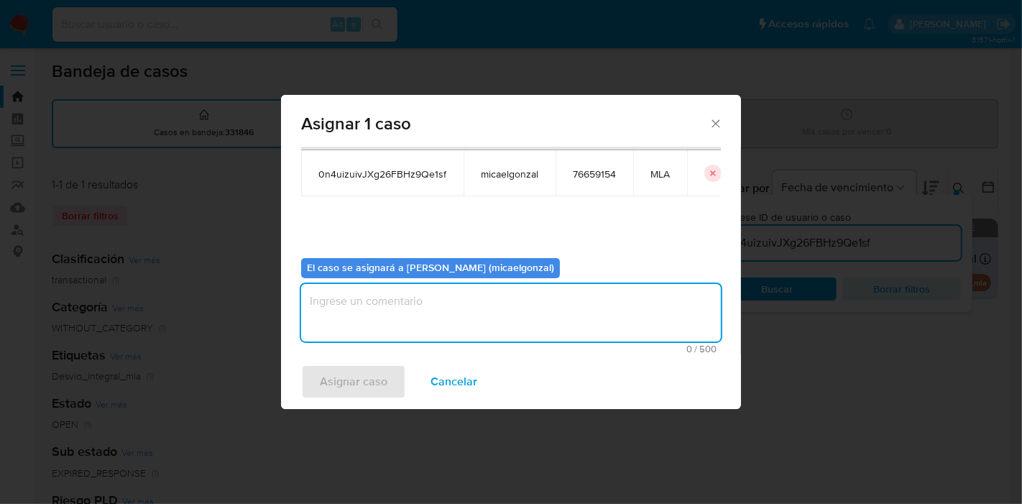
click at [392, 321] on textarea "assign-modal" at bounding box center [511, 313] width 420 height 58
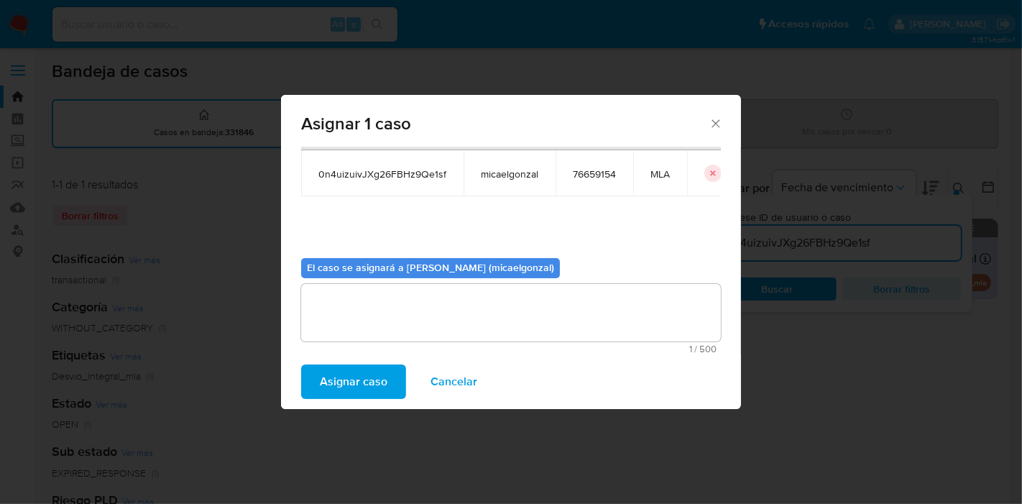
click at [359, 360] on div "Asignar caso Cancelar" at bounding box center [511, 381] width 460 height 55
click at [354, 373] on span "Asignar caso" at bounding box center [354, 382] width 68 height 32
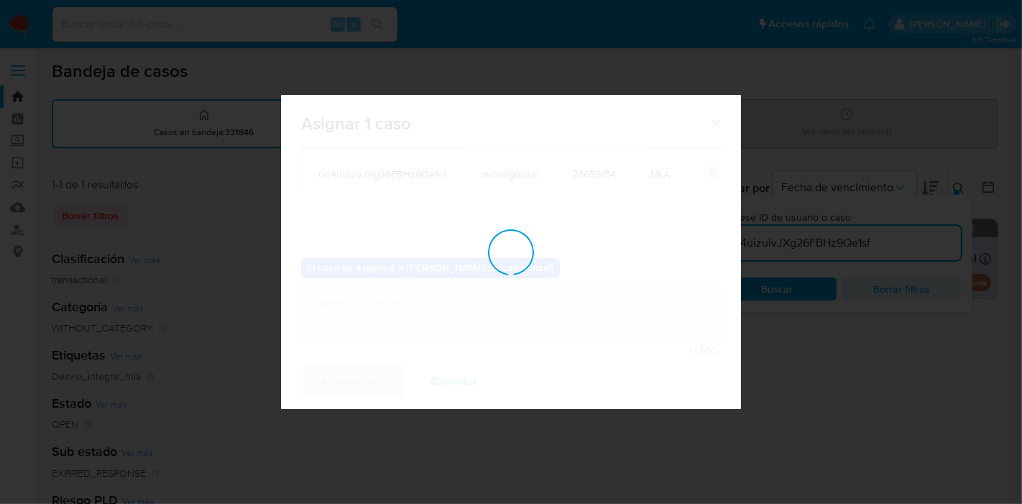
checkbox input "false"
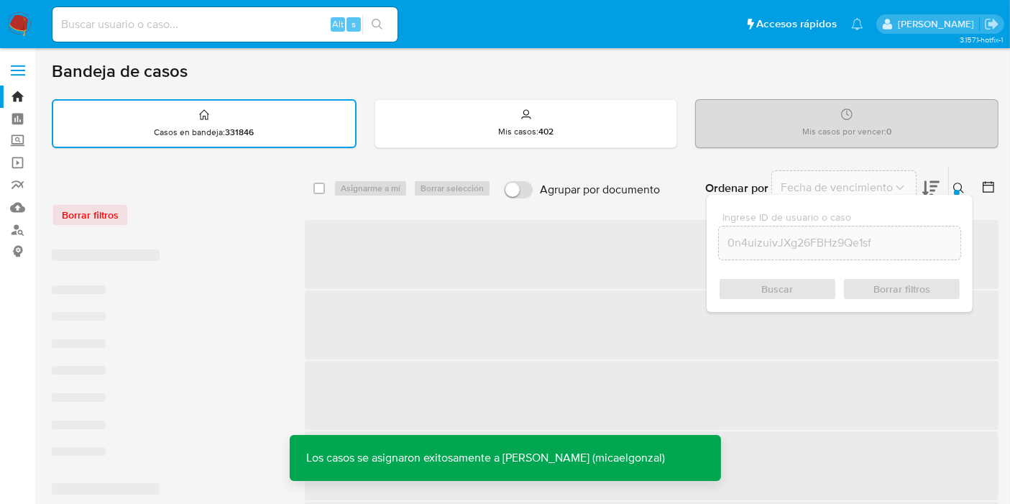
click at [229, 32] on input at bounding box center [224, 24] width 345 height 19
paste input "0n4uizuivJXg26FBHz9Qe1sf"
type input "0n4uizuivJXg26FBHz9Qe1sf"
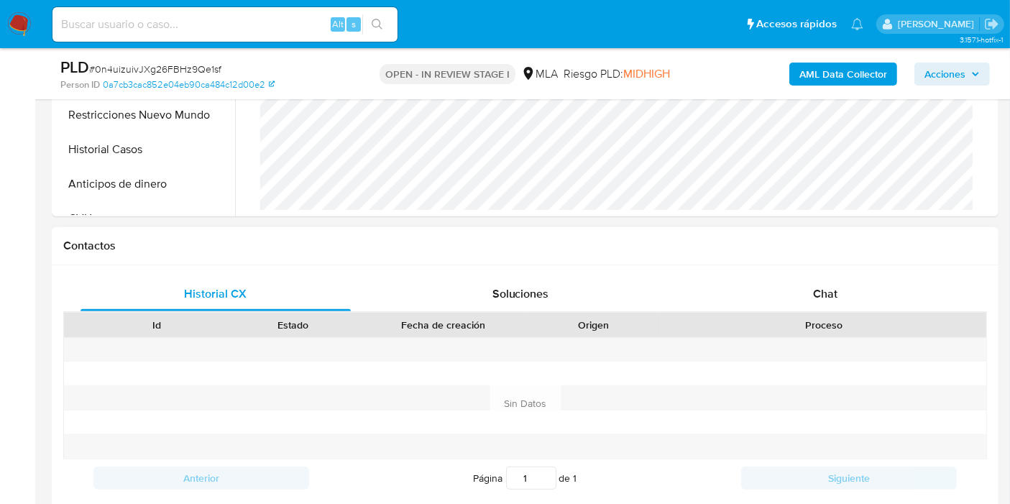
scroll to position [559, 0]
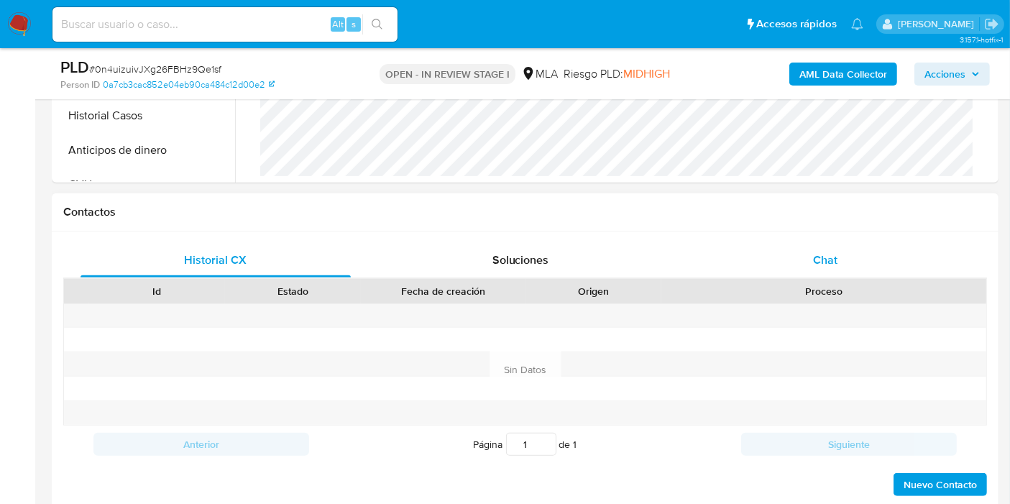
click at [887, 270] on div "Chat" at bounding box center [825, 260] width 270 height 35
select select "10"
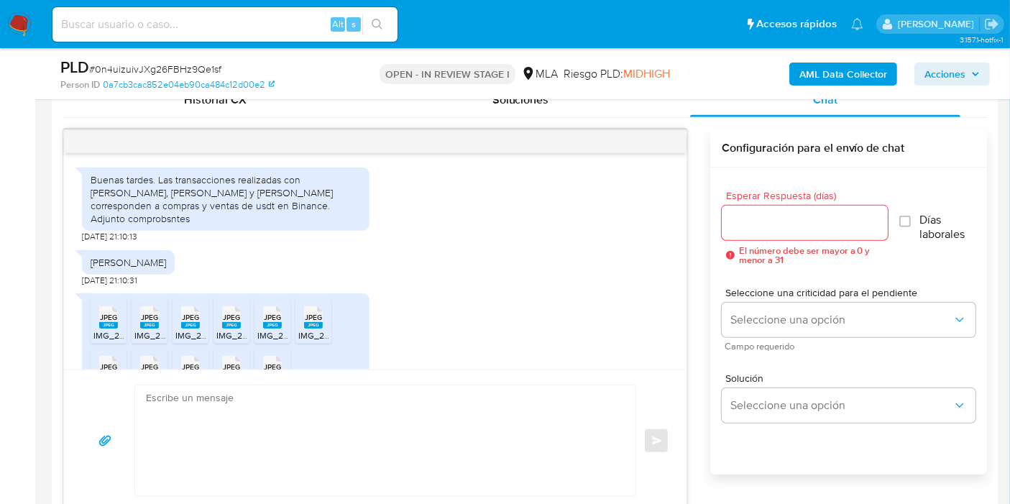
scroll to position [585, 0]
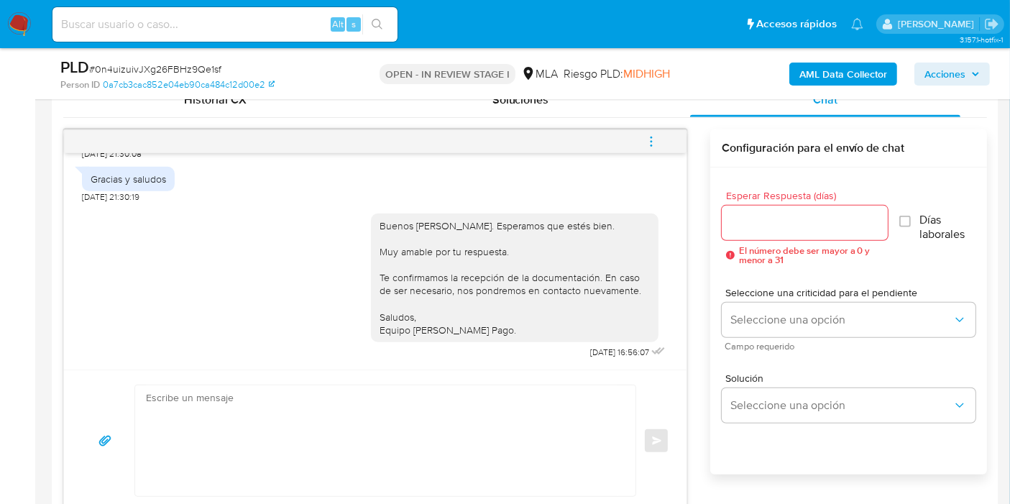
drag, startPoint x: 647, startPoint y: 142, endPoint x: 632, endPoint y: 145, distance: 15.3
click at [647, 142] on icon "menu-action" at bounding box center [651, 141] width 13 height 13
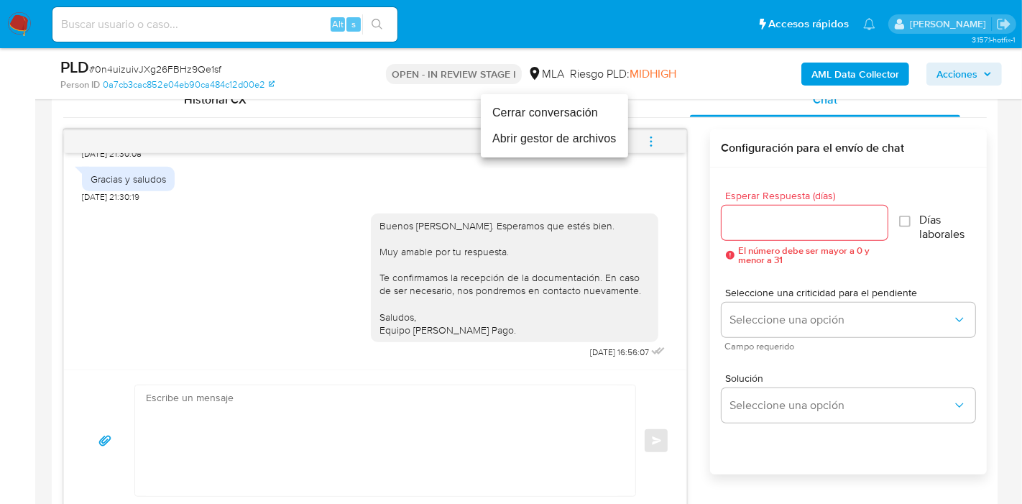
click at [542, 117] on li "Cerrar conversación" at bounding box center [554, 113] width 147 height 26
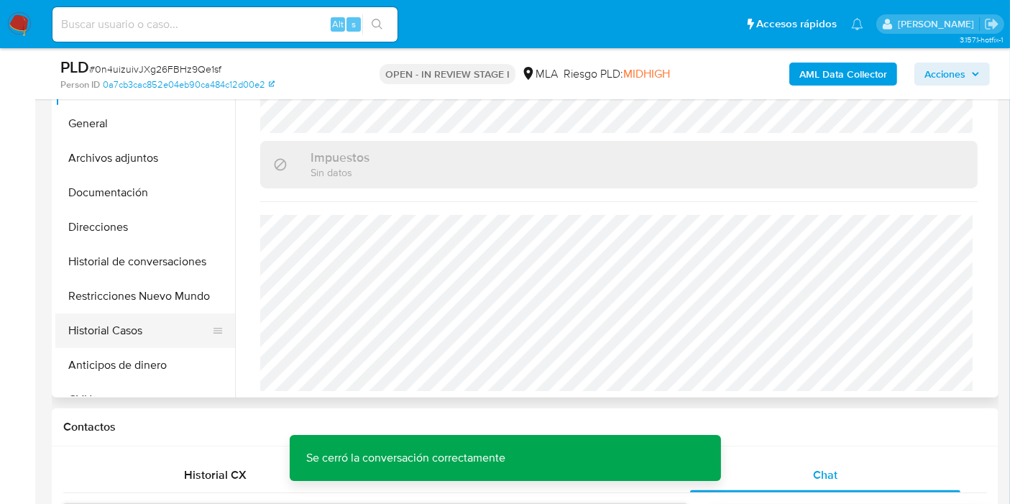
scroll to position [319, 0]
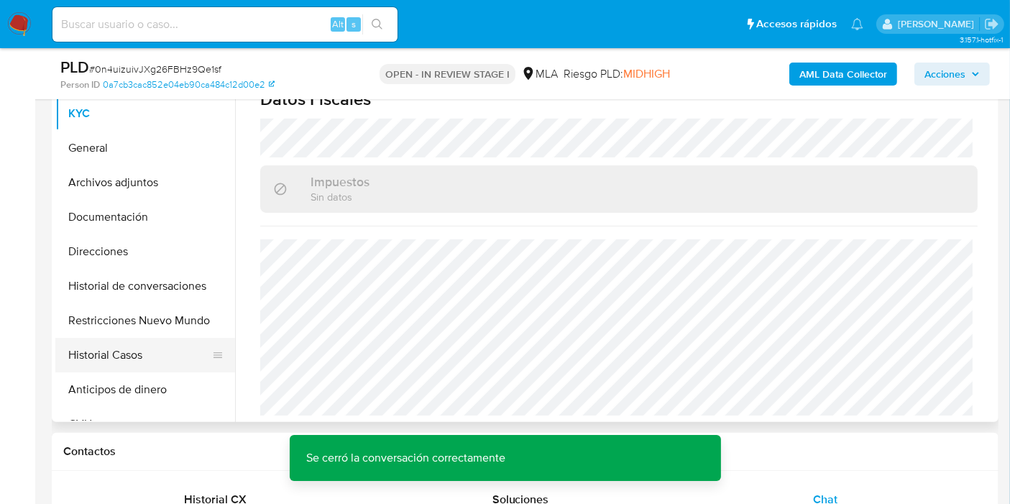
click at [142, 361] on button "Historial Casos" at bounding box center [139, 355] width 168 height 35
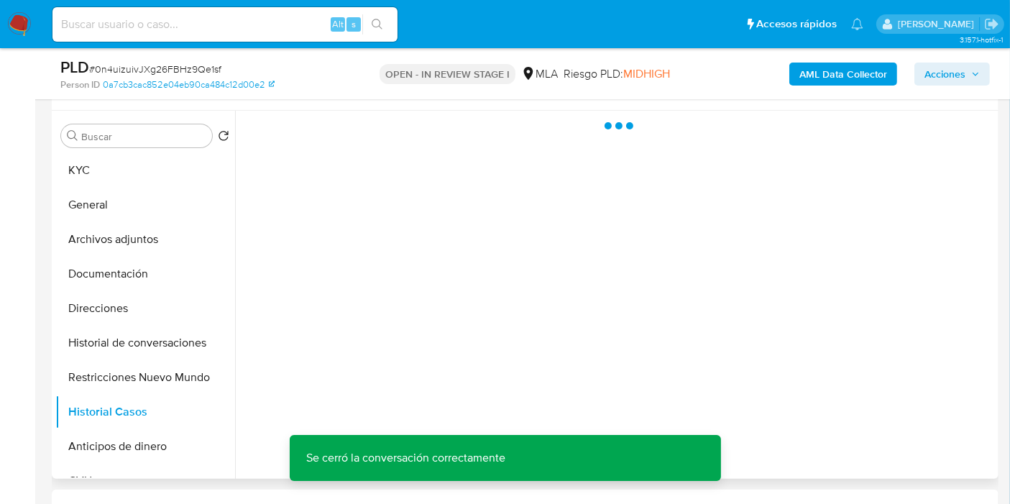
scroll to position [239, 0]
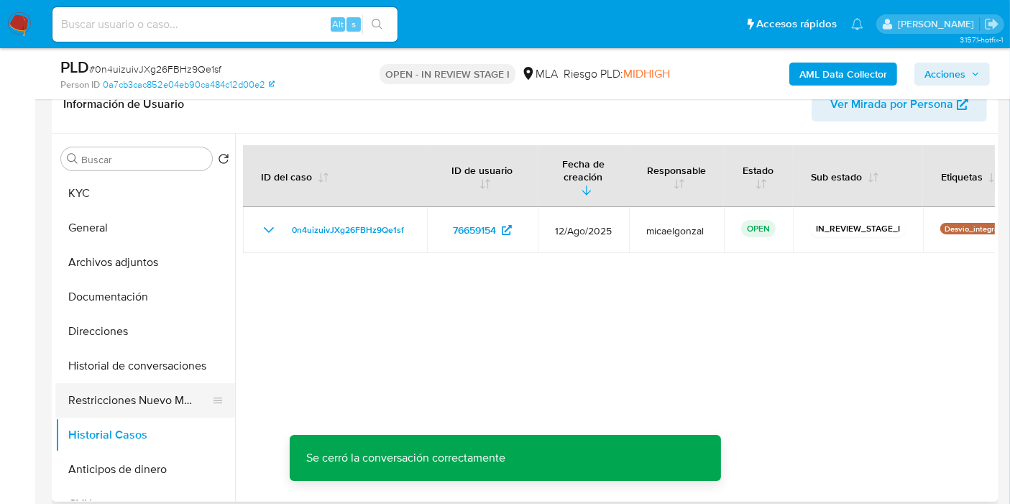
click at [155, 407] on button "Restricciones Nuevo Mundo" at bounding box center [139, 400] width 168 height 35
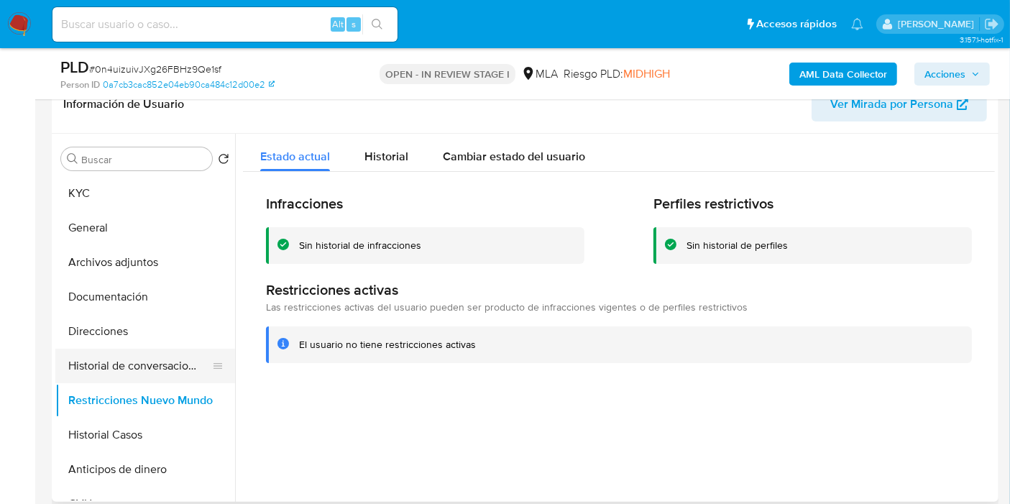
click at [178, 370] on button "Historial de conversaciones" at bounding box center [139, 366] width 168 height 35
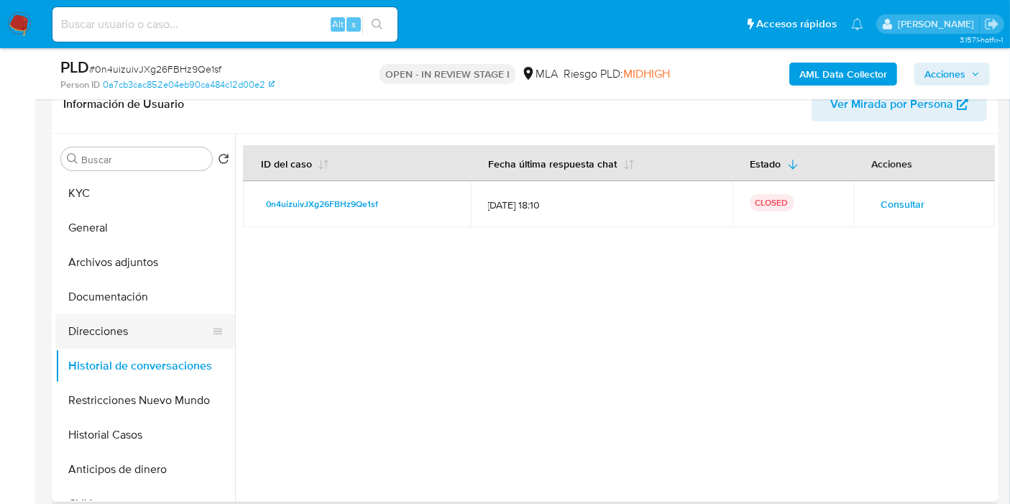
click at [152, 338] on button "Direcciones" at bounding box center [139, 331] width 168 height 35
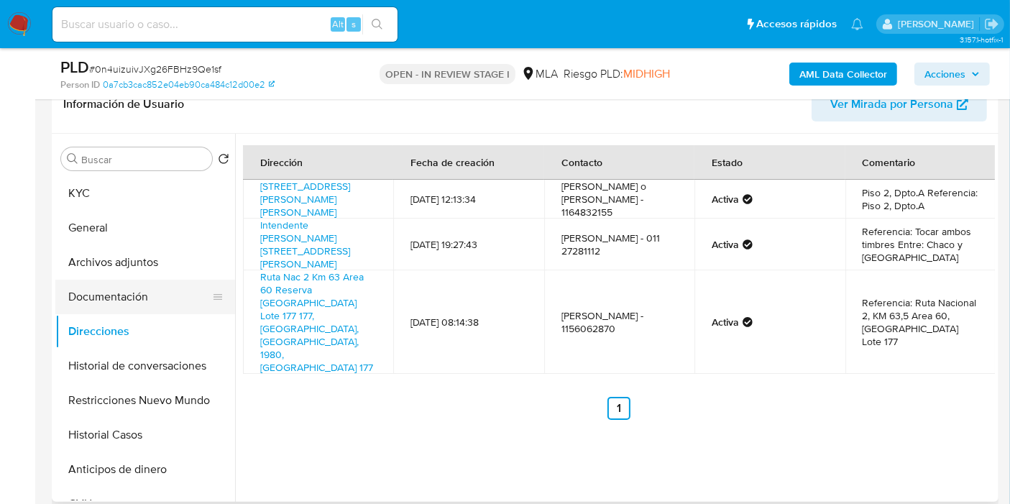
click at [148, 301] on button "Documentación" at bounding box center [139, 297] width 168 height 35
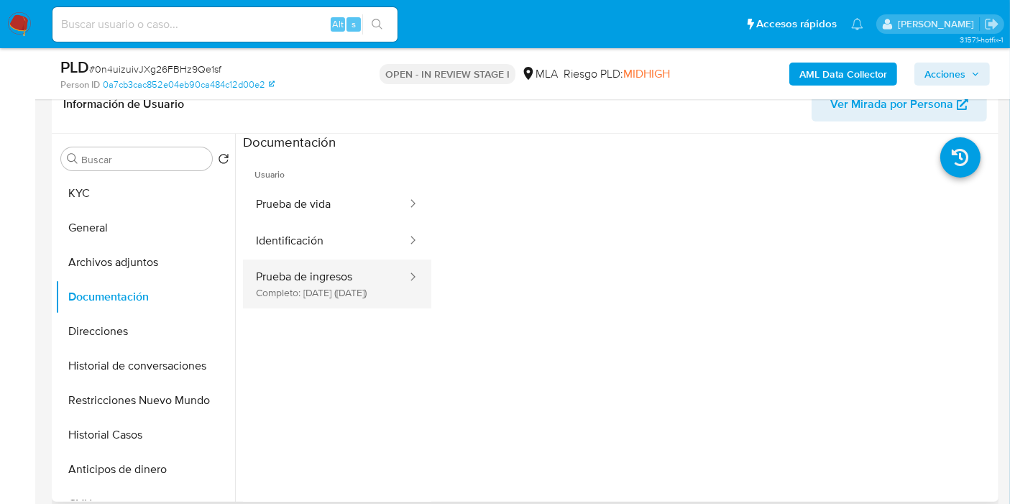
click at [373, 274] on button "Prueba de ingresos Completo: 23/03/2025 (hace 5 meses)" at bounding box center [325, 284] width 165 height 49
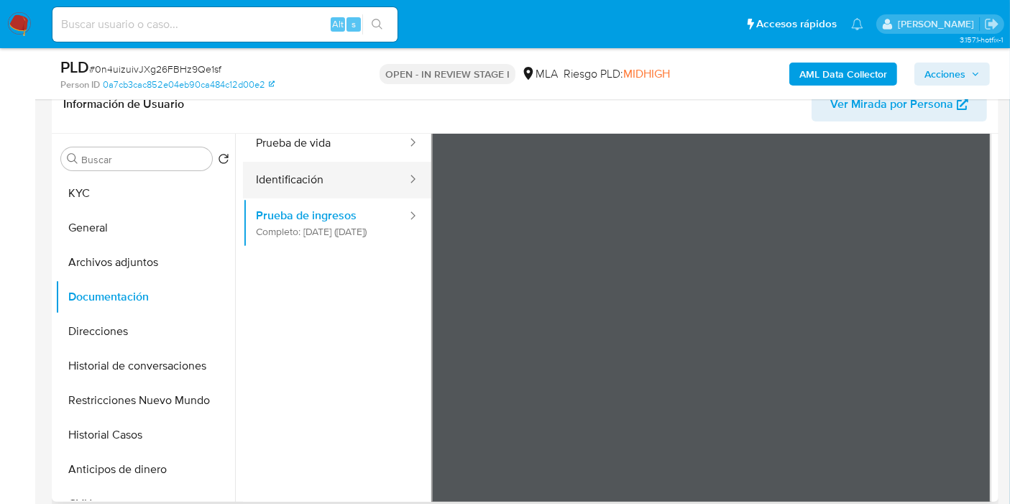
scroll to position [80, 0]
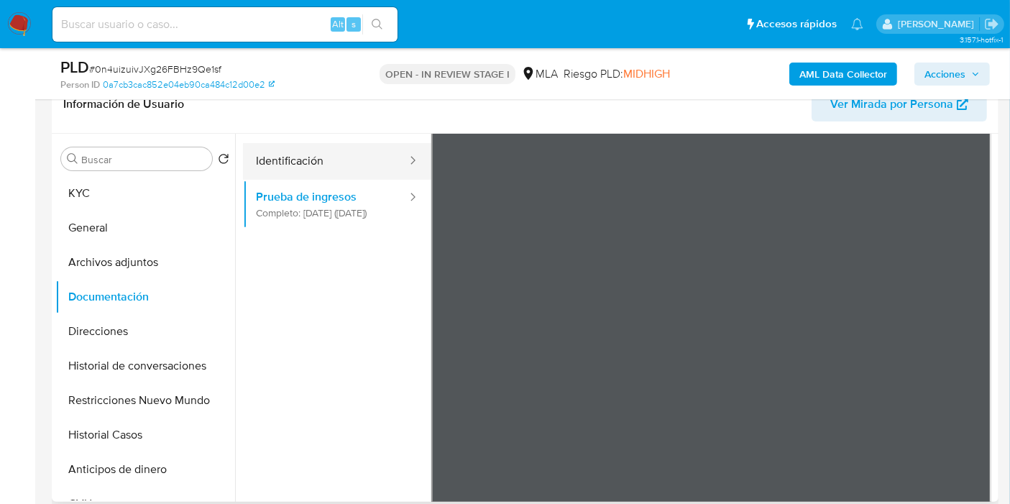
click at [361, 143] on button "Identificación" at bounding box center [325, 161] width 165 height 37
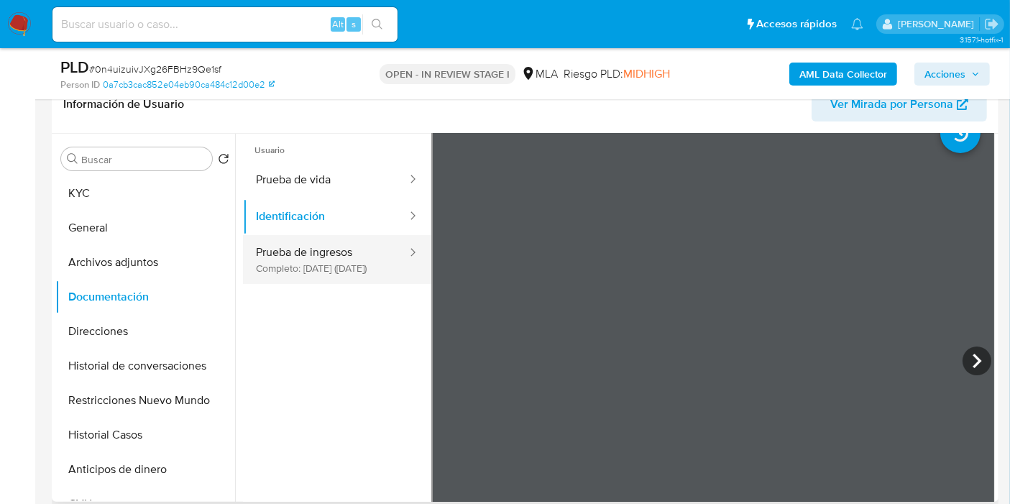
scroll to position [0, 0]
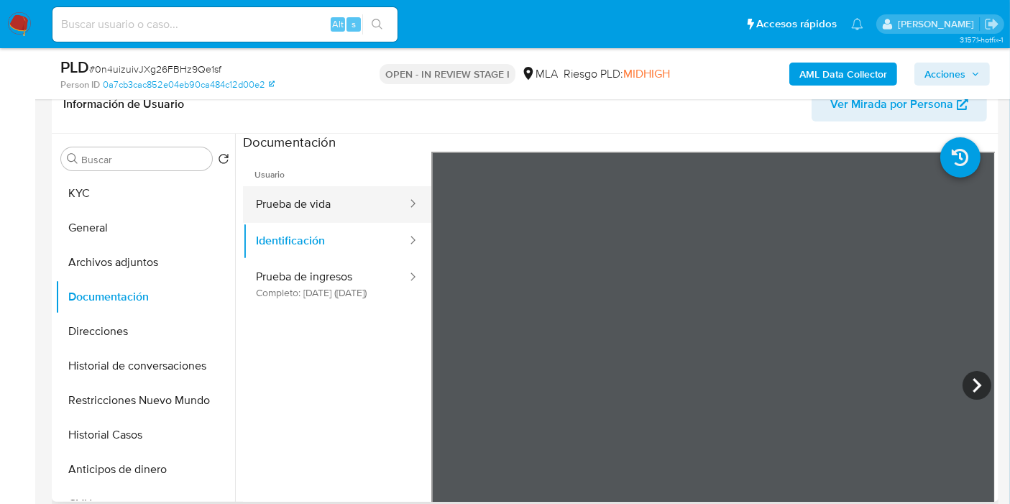
click at [377, 211] on button "Prueba de vida" at bounding box center [325, 204] width 165 height 37
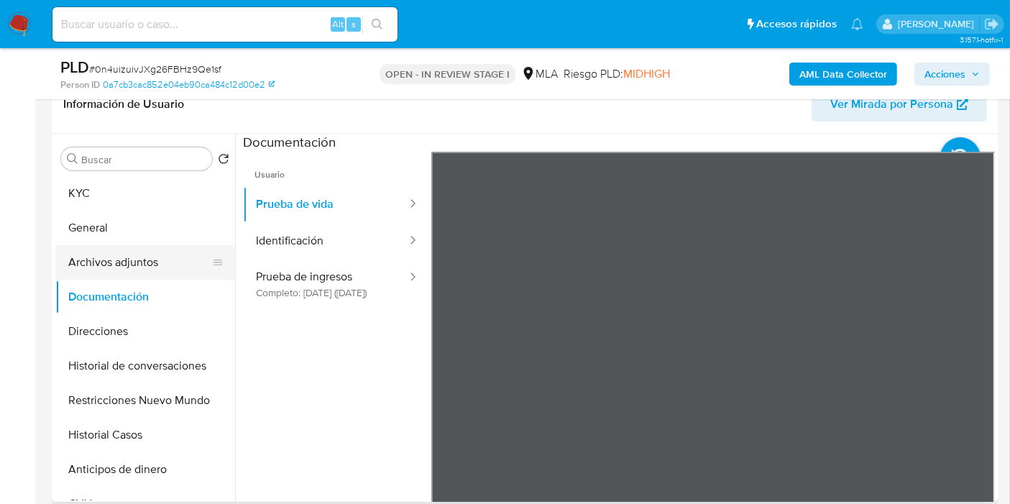
click at [137, 255] on button "Archivos adjuntos" at bounding box center [139, 262] width 168 height 35
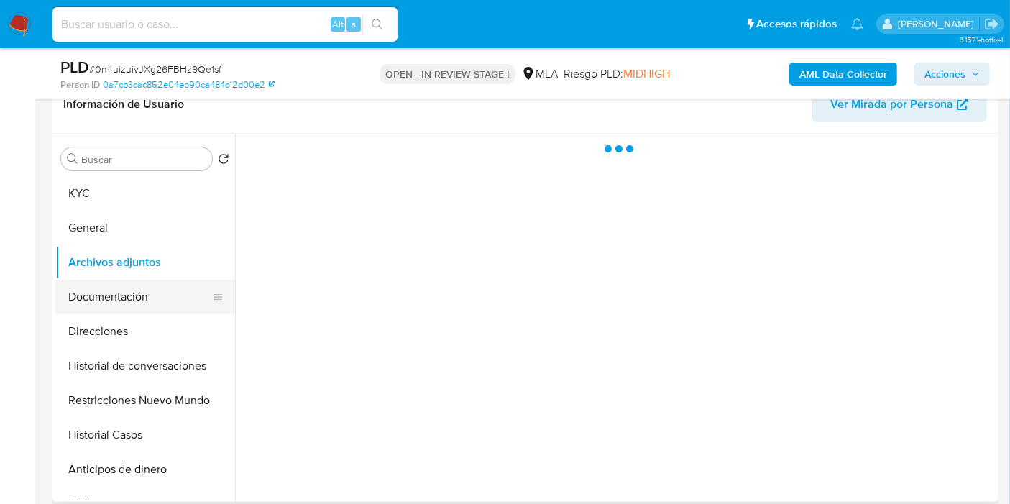
click at [126, 284] on button "Documentación" at bounding box center [139, 297] width 168 height 35
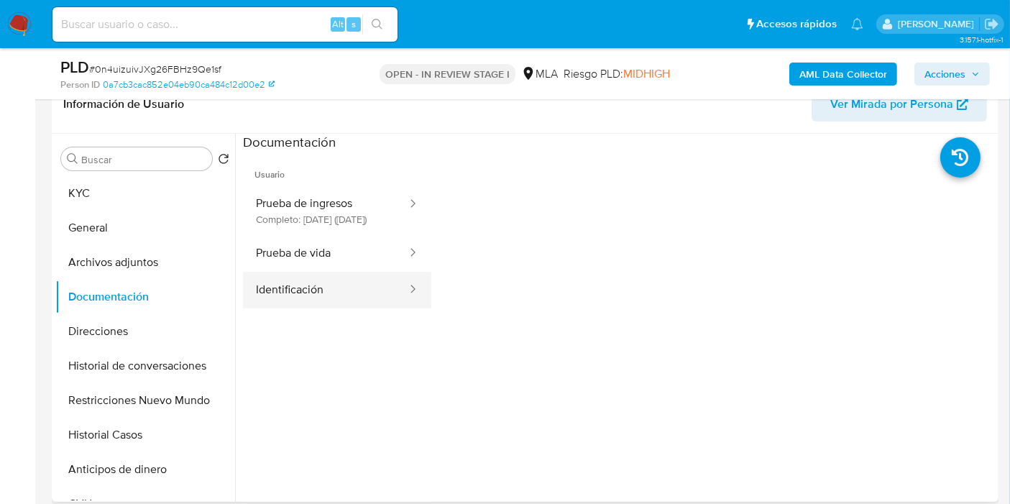
click at [316, 296] on button "Identificación" at bounding box center [325, 290] width 165 height 37
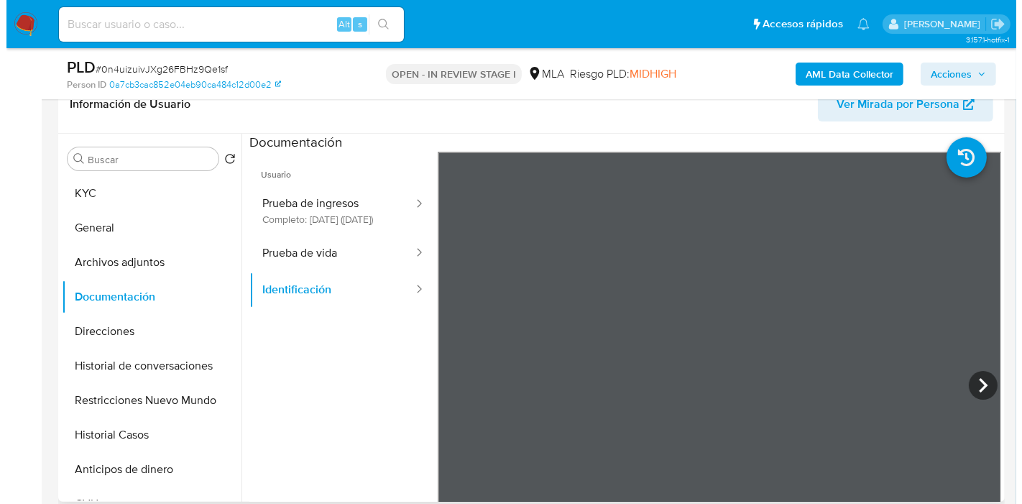
scroll to position [24, 0]
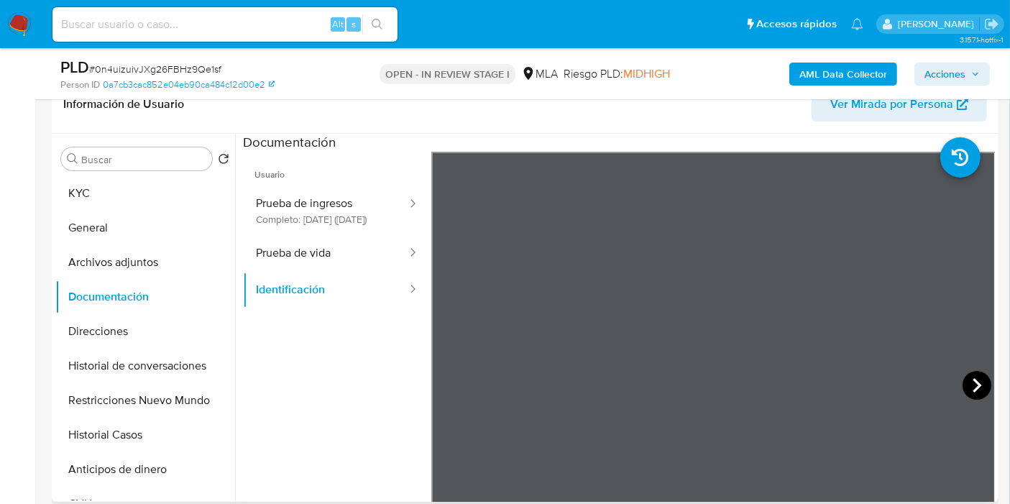
click at [973, 381] on icon at bounding box center [977, 385] width 9 height 14
click at [343, 250] on button "Prueba de vida" at bounding box center [325, 253] width 165 height 37
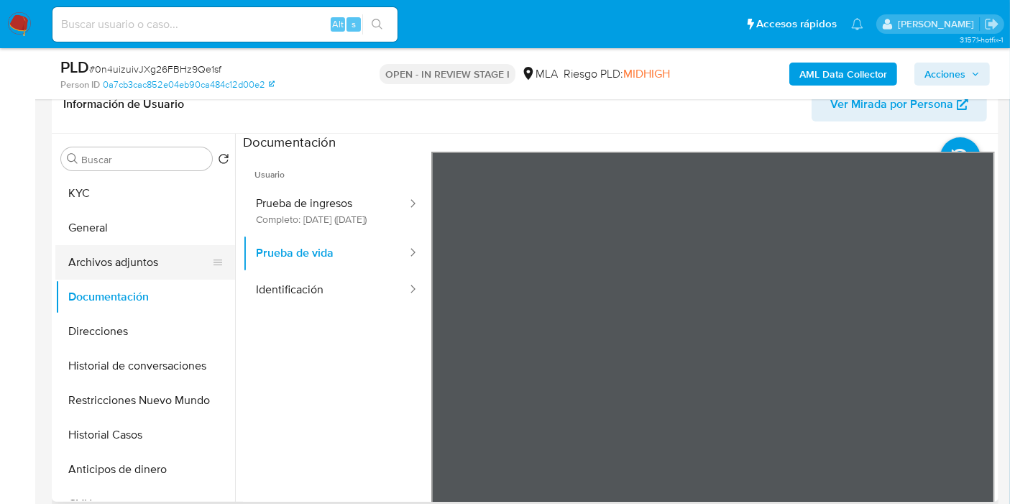
click at [148, 260] on button "Archivos adjuntos" at bounding box center [139, 262] width 168 height 35
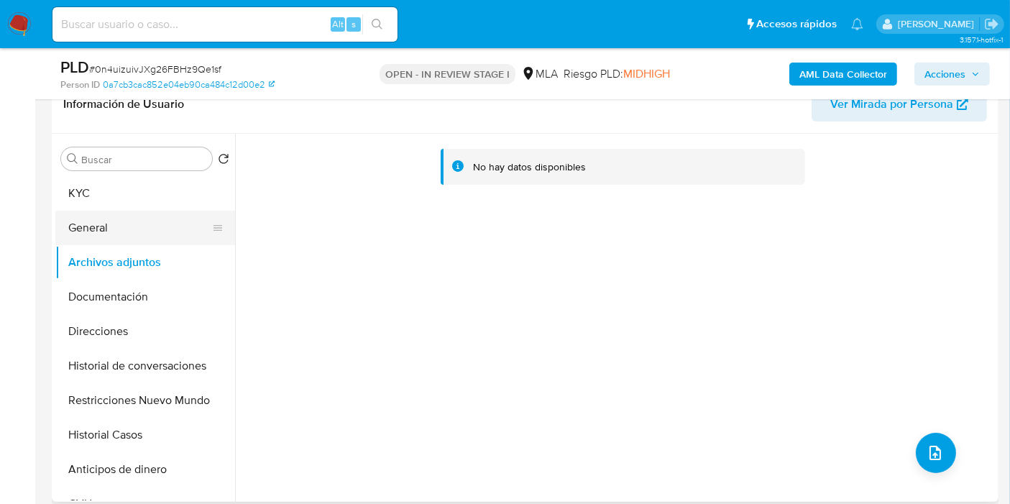
click at [183, 219] on button "General" at bounding box center [139, 228] width 168 height 35
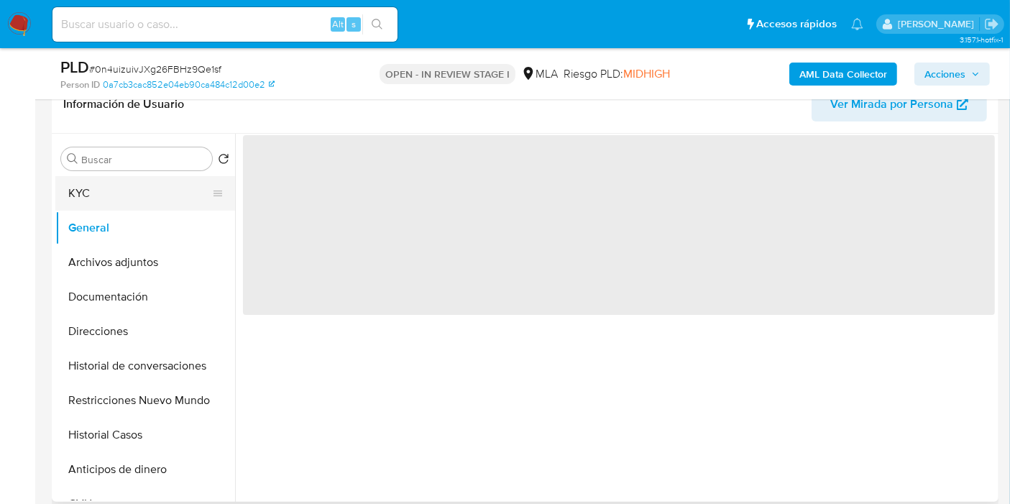
click at [167, 185] on button "KYC" at bounding box center [139, 193] width 168 height 35
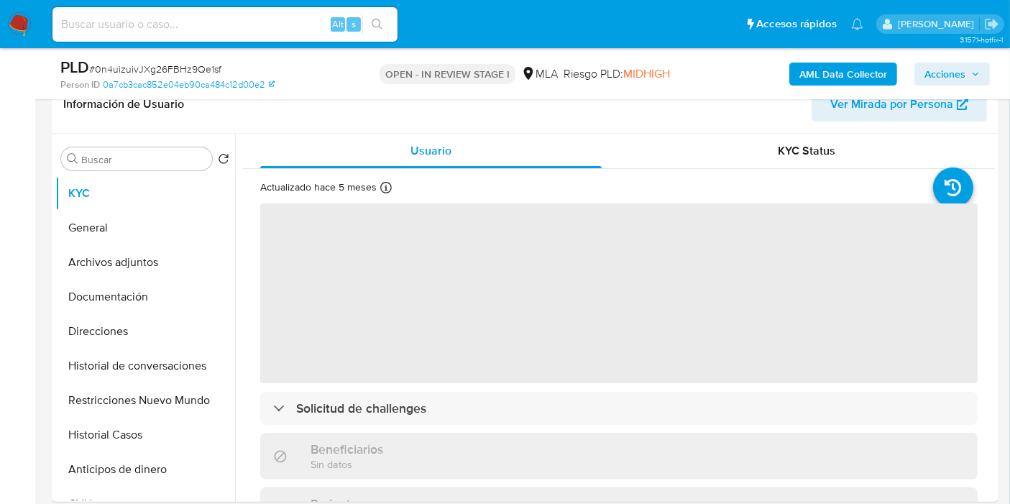
click at [874, 75] on b "AML Data Collector" at bounding box center [844, 74] width 88 height 23
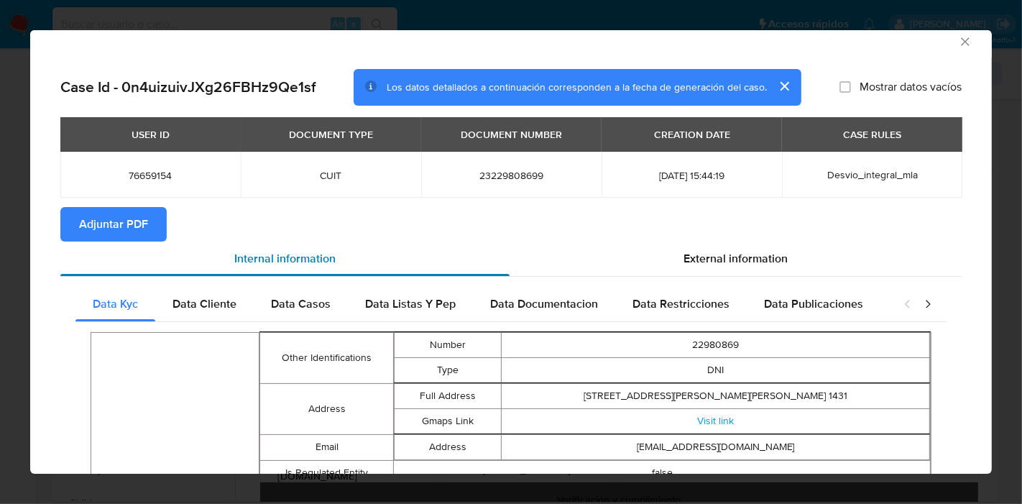
scroll to position [0, 0]
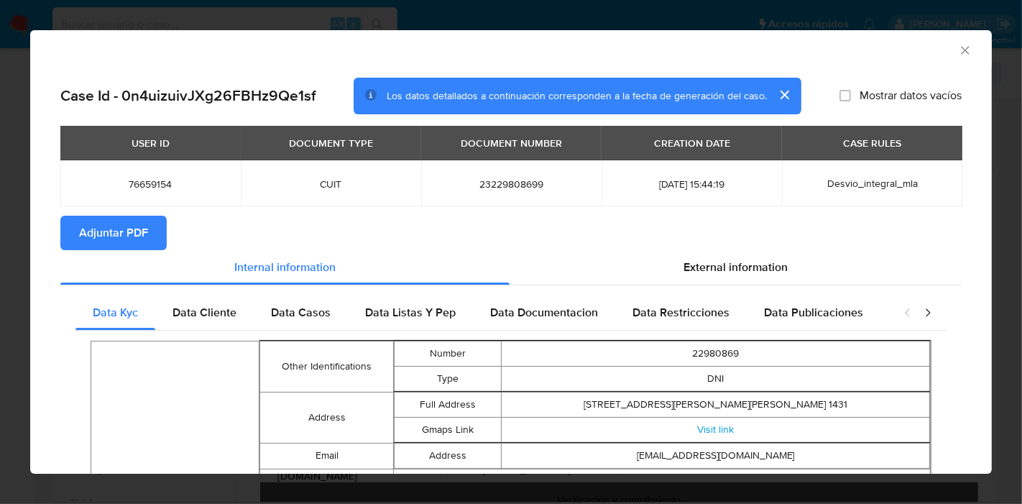
drag, startPoint x: 173, startPoint y: 311, endPoint x: 260, endPoint y: 288, distance: 90.7
click at [174, 311] on span "Data Cliente" at bounding box center [205, 312] width 64 height 17
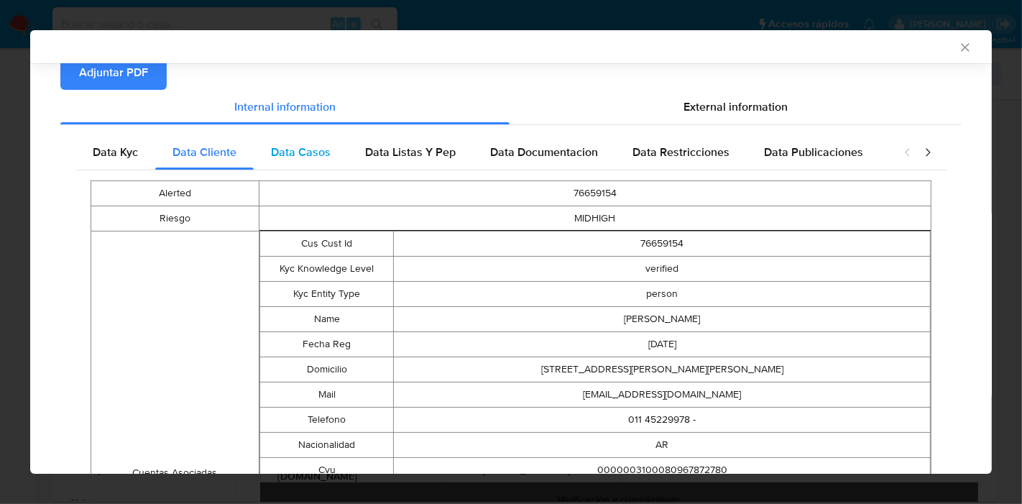
click at [320, 142] on div "Data Casos" at bounding box center [301, 152] width 94 height 35
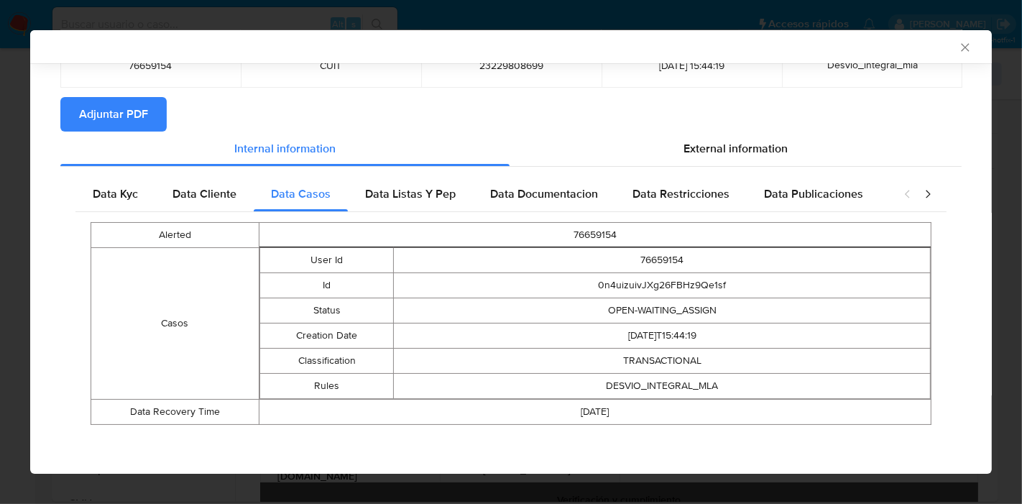
drag, startPoint x: 372, startPoint y: 193, endPoint x: 519, endPoint y: 188, distance: 147.5
click at [374, 192] on span "Data Listas Y Pep" at bounding box center [410, 193] width 91 height 17
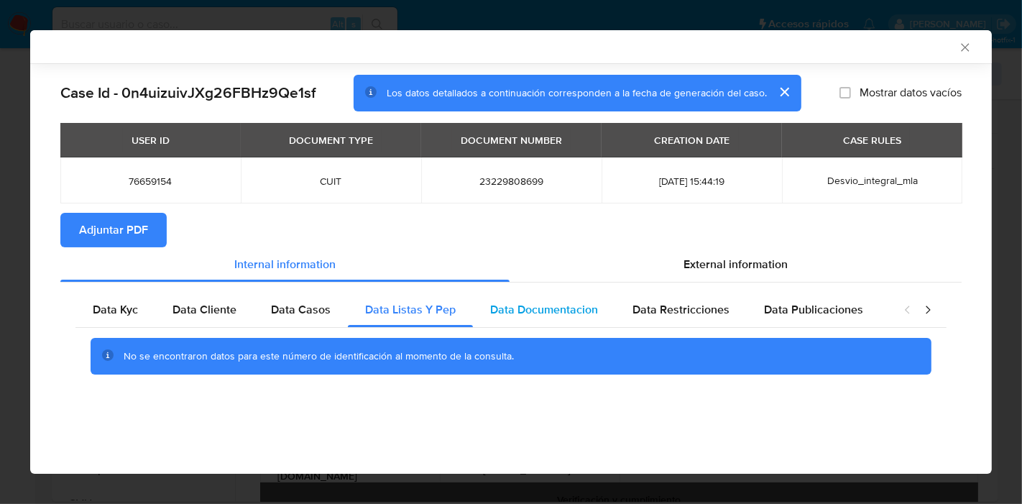
click at [530, 315] on span "Data Documentacion" at bounding box center [544, 309] width 108 height 17
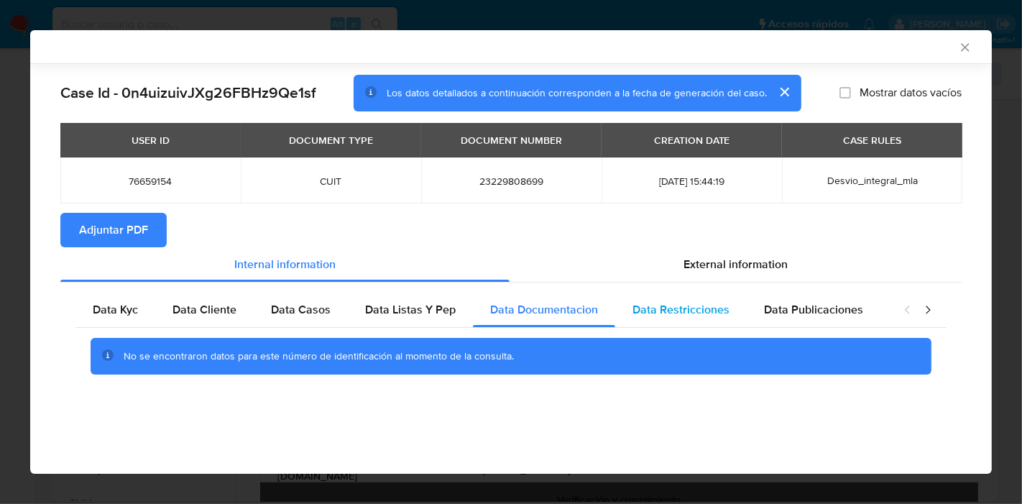
drag, startPoint x: 643, startPoint y: 303, endPoint x: 681, endPoint y: 299, distance: 38.3
click at [643, 301] on span "Data Restricciones" at bounding box center [681, 309] width 97 height 17
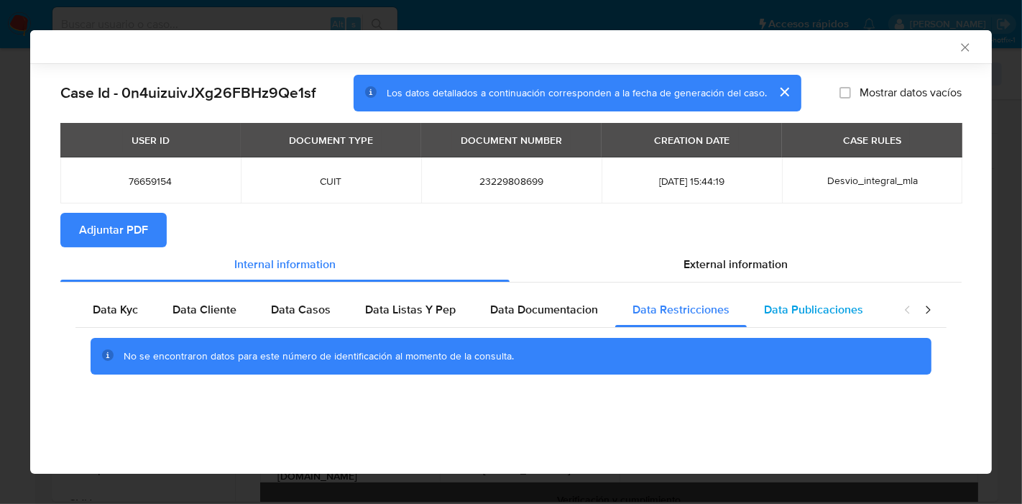
click at [758, 298] on div "Data Publicaciones" at bounding box center [814, 310] width 134 height 35
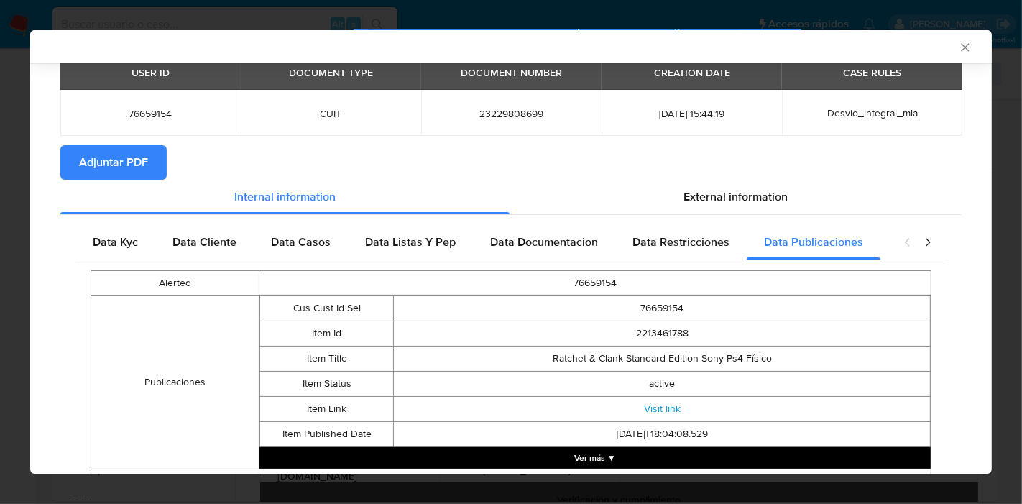
scroll to position [137, 0]
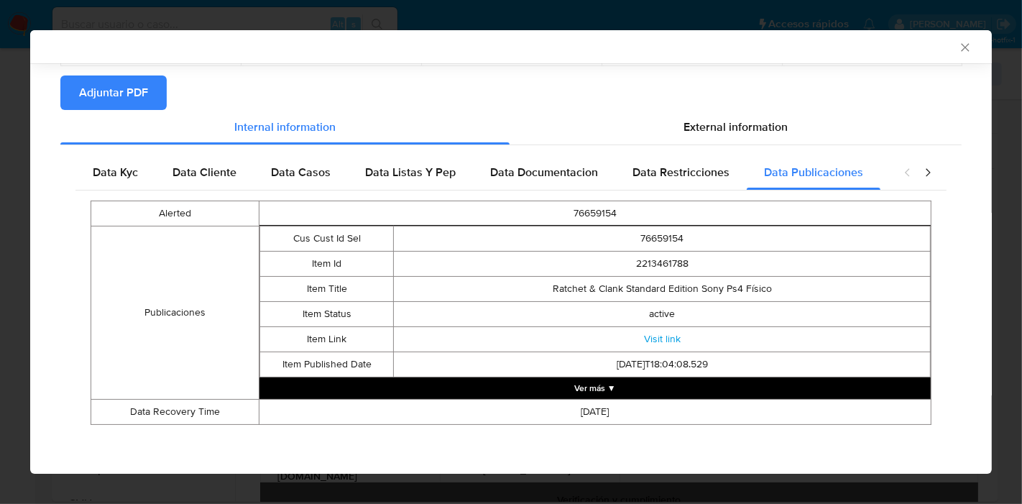
click at [901, 173] on icon "closure-recommendation-modal" at bounding box center [908, 172] width 14 height 14
click at [926, 175] on icon "closure-recommendation-modal" at bounding box center [928, 172] width 4 height 8
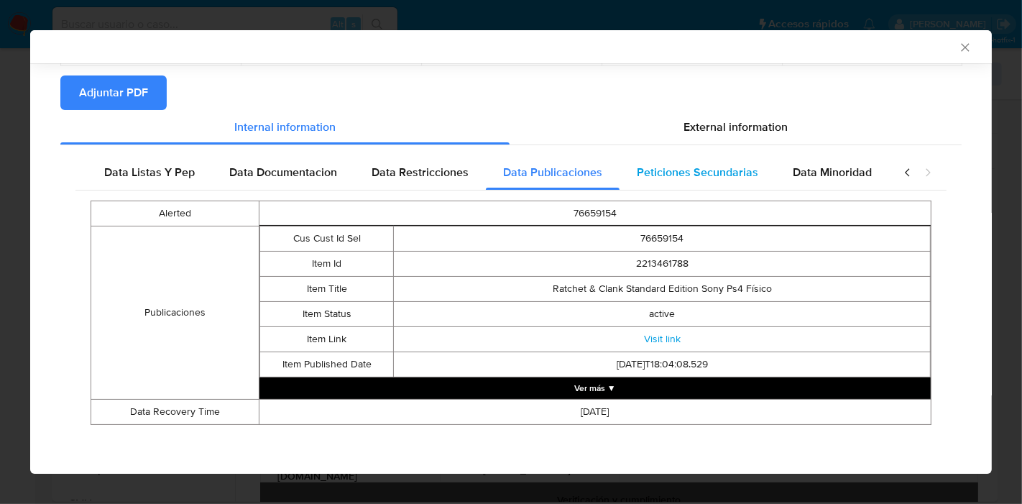
click at [737, 168] on span "Peticiones Secundarias" at bounding box center [698, 172] width 122 height 17
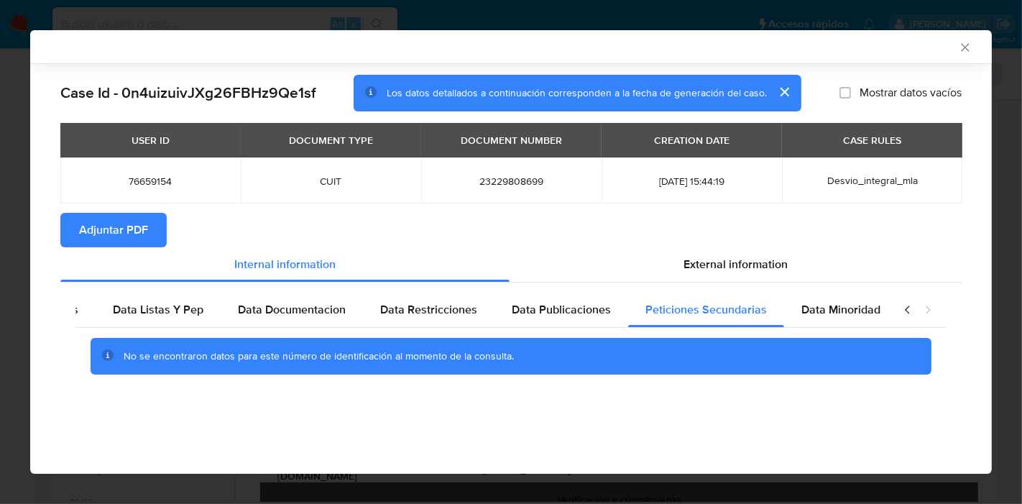
drag, startPoint x: 833, startPoint y: 298, endPoint x: 893, endPoint y: 309, distance: 60.8
click at [838, 300] on div "Data Minoridad" at bounding box center [841, 310] width 114 height 35
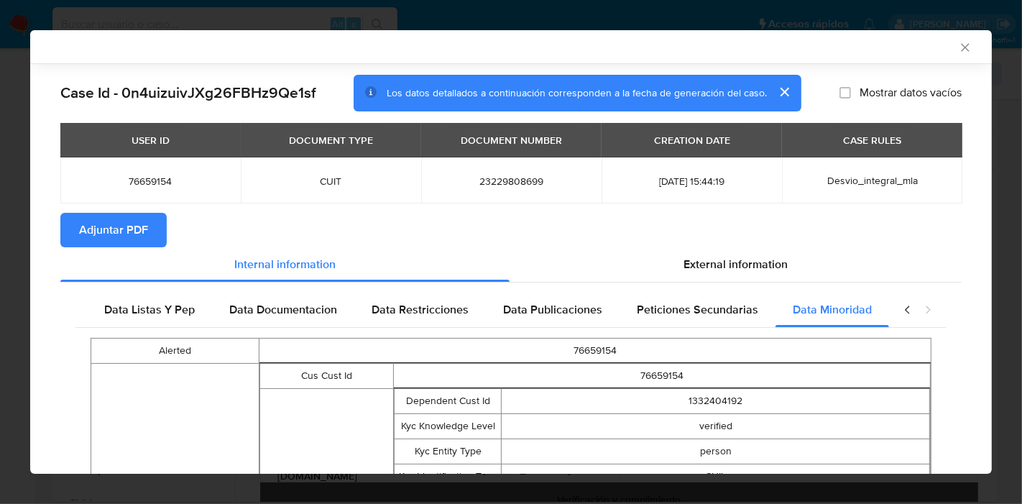
click at [905, 308] on icon "closure-recommendation-modal" at bounding box center [907, 310] width 4 height 8
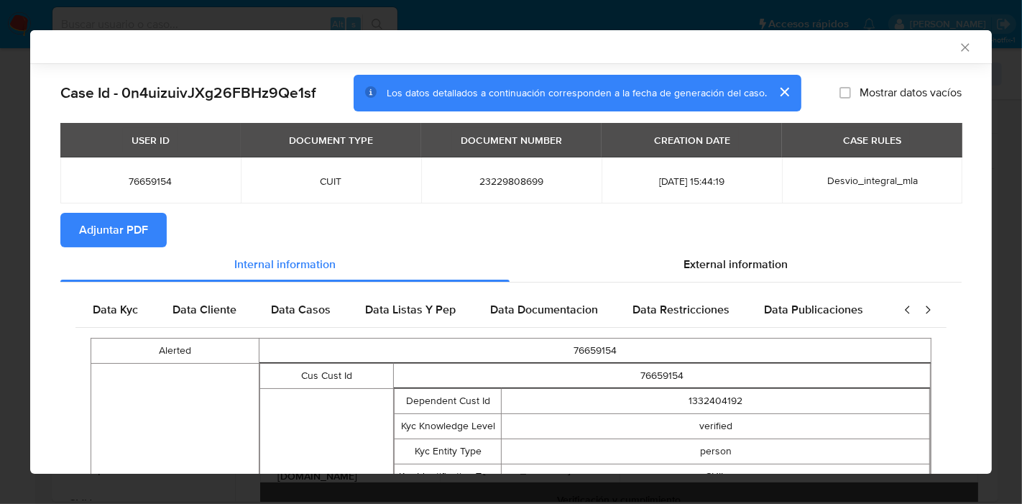
click at [926, 307] on icon "closure-recommendation-modal" at bounding box center [928, 310] width 4 height 8
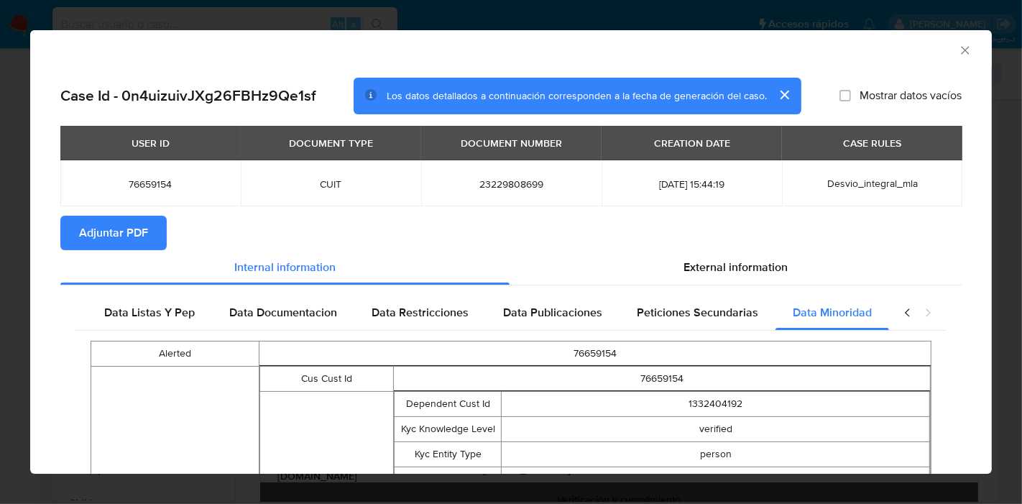
click at [905, 311] on icon "closure-recommendation-modal" at bounding box center [907, 312] width 4 height 8
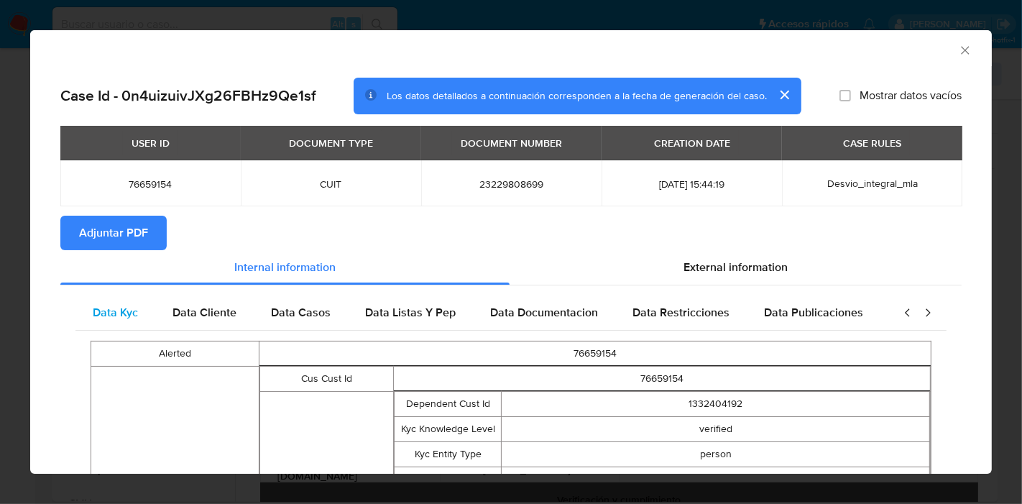
click at [129, 315] on span "Data Kyc" at bounding box center [115, 312] width 45 height 17
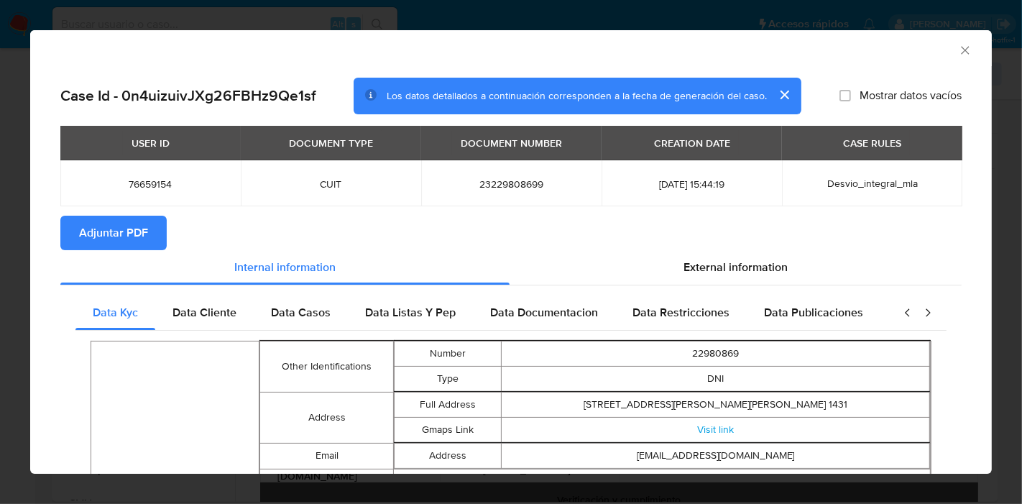
click at [758, 247] on section "Adjuntar PDF" at bounding box center [511, 233] width 902 height 35
click at [753, 253] on div "External information" at bounding box center [736, 267] width 452 height 35
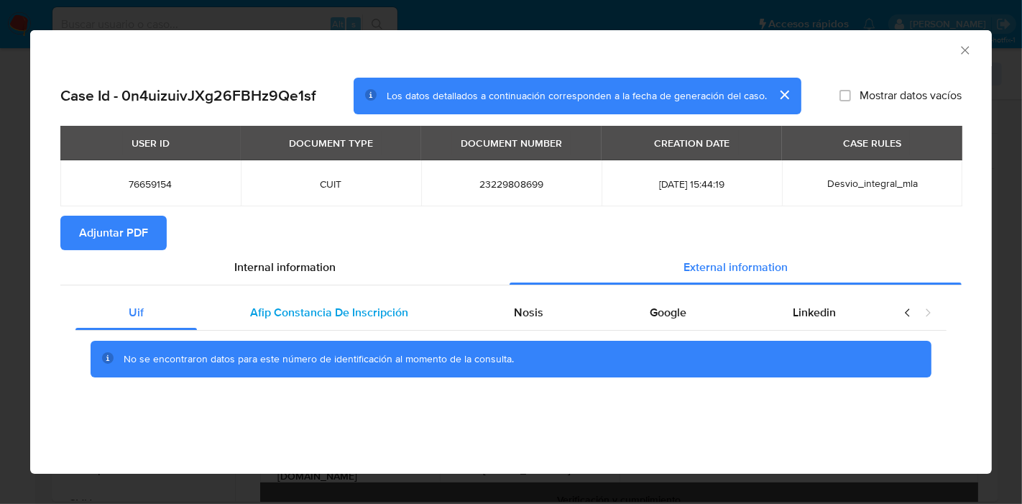
click at [266, 306] on span "Afip Constancia De Inscripción" at bounding box center [329, 312] width 158 height 17
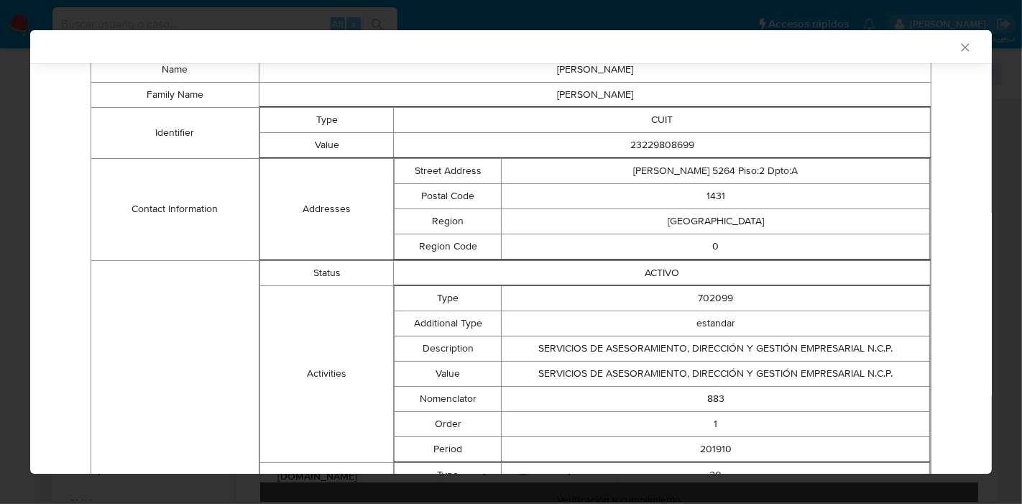
scroll to position [121, 0]
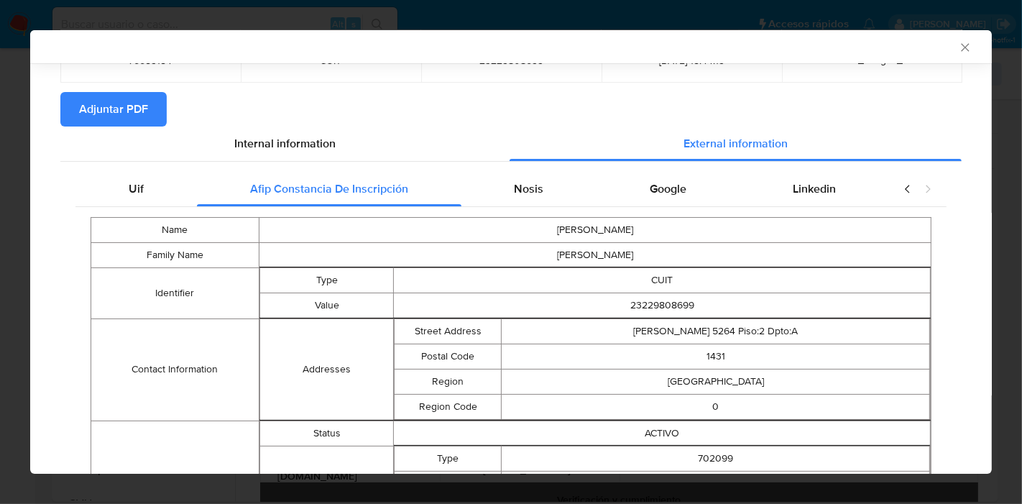
click at [519, 200] on div "Nosis" at bounding box center [530, 189] width 136 height 35
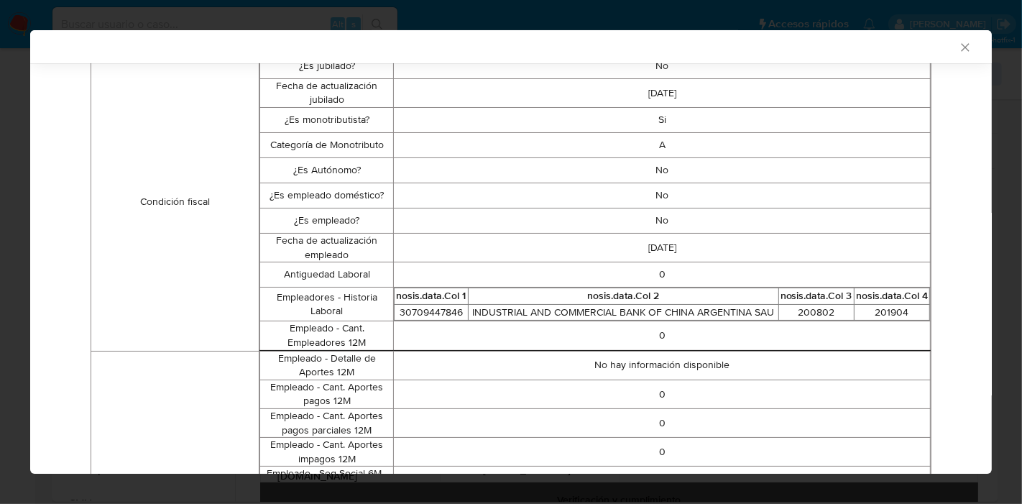
scroll to position [600, 0]
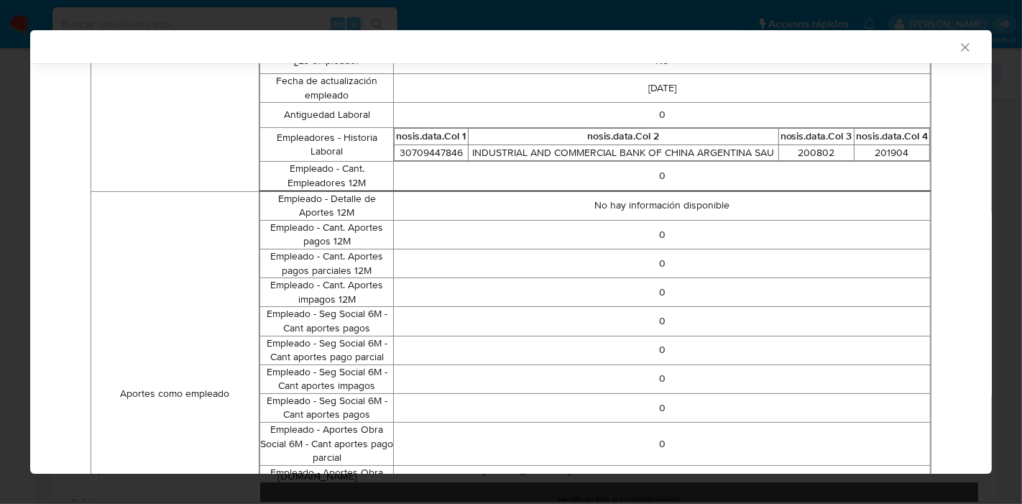
click at [691, 150] on td "INDUSTRIAL AND COMMERCIAL BANK OF CHINA ARGENTINA SAU" at bounding box center [623, 153] width 311 height 17
copy td "INDUSTRIAL AND COMMERCIAL BANK OF CHINA ARGENTINA SAU"
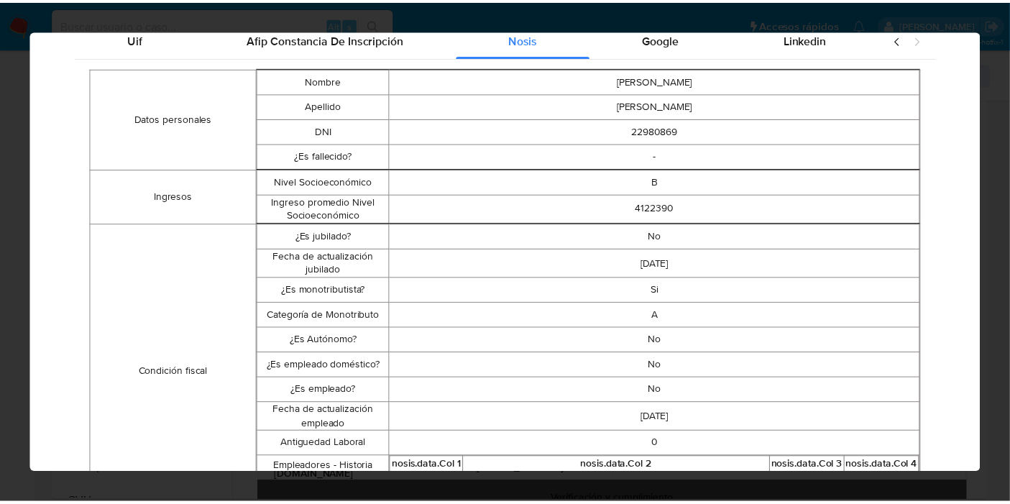
scroll to position [0, 0]
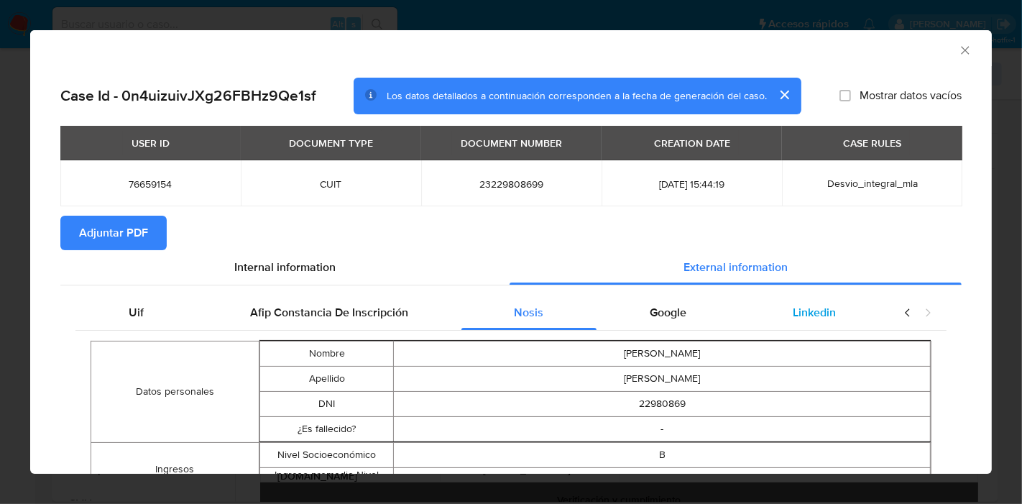
click at [820, 319] on span "Linkedin" at bounding box center [814, 312] width 43 height 17
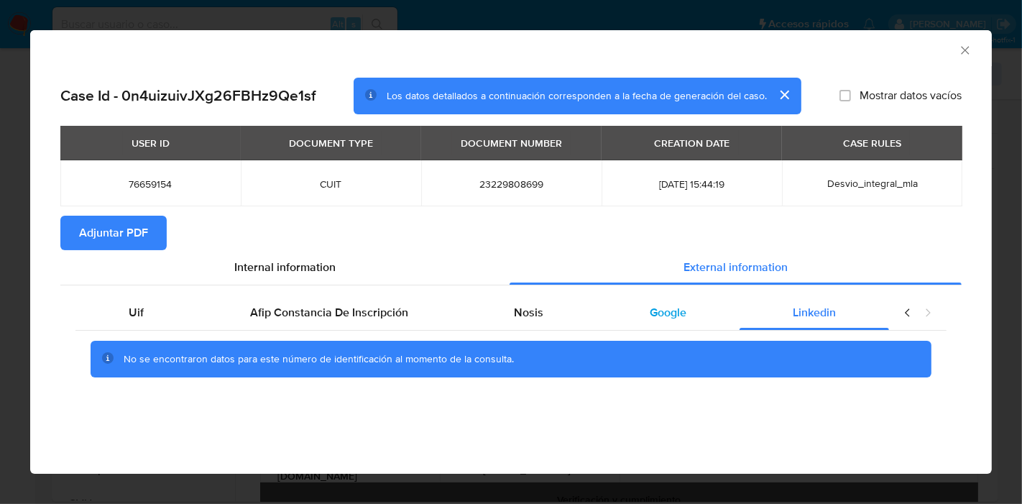
click at [690, 312] on div "Google" at bounding box center [668, 313] width 143 height 35
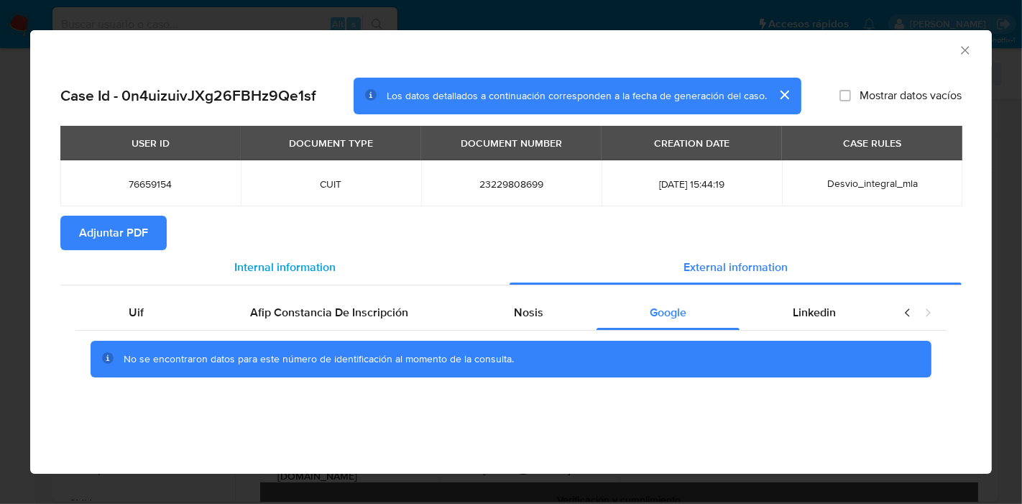
drag, startPoint x: 145, startPoint y: 317, endPoint x: 349, endPoint y: 277, distance: 207.4
click at [154, 313] on div "Uif" at bounding box center [136, 313] width 122 height 35
click at [349, 277] on div "Internal information" at bounding box center [284, 267] width 449 height 35
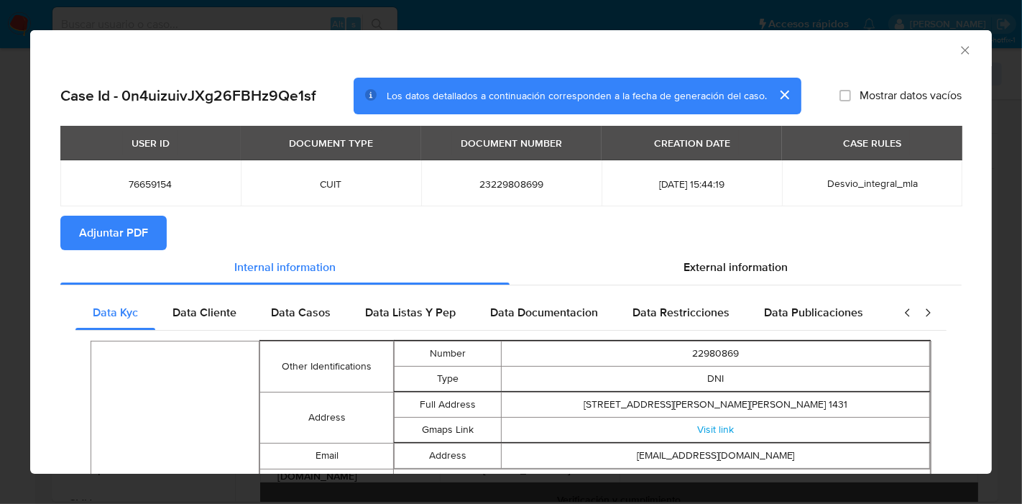
click at [73, 230] on button "Adjuntar PDF" at bounding box center [113, 233] width 106 height 35
click at [958, 55] on icon "Cerrar ventana" at bounding box center [965, 50] width 14 height 14
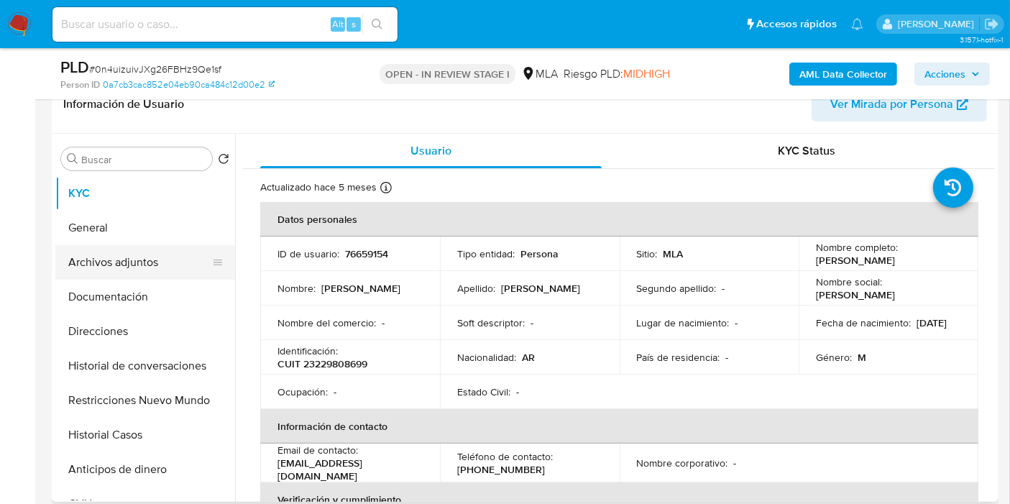
click at [92, 275] on button "Archivos adjuntos" at bounding box center [139, 262] width 168 height 35
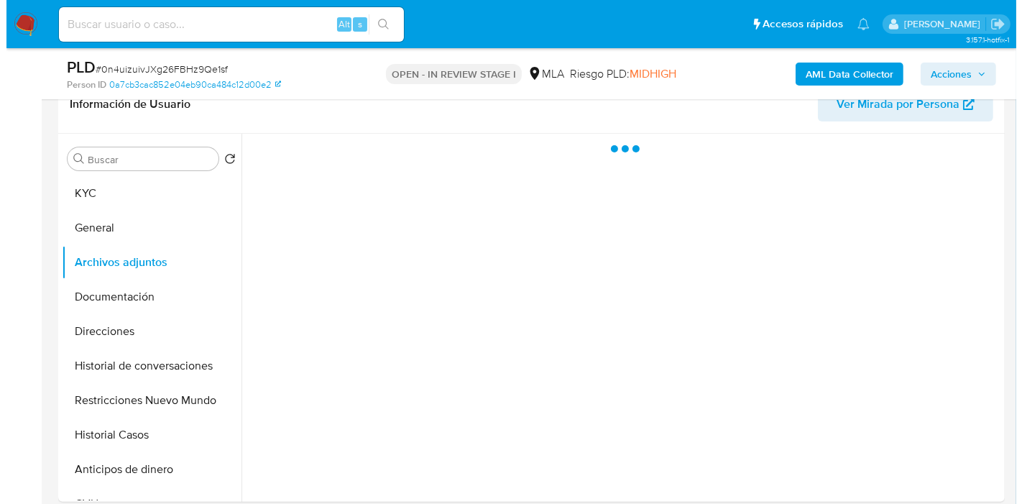
scroll to position [319, 0]
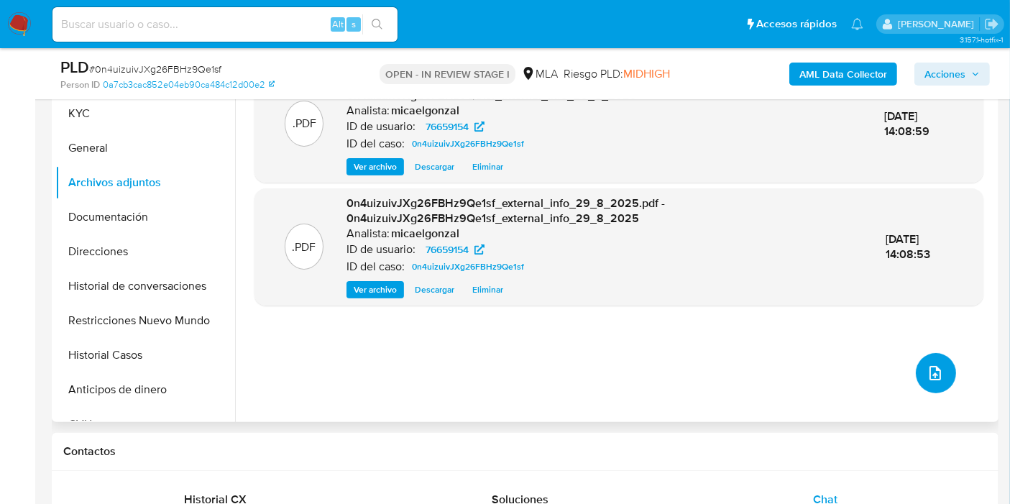
click at [933, 373] on icon "upload-file" at bounding box center [935, 373] width 17 height 17
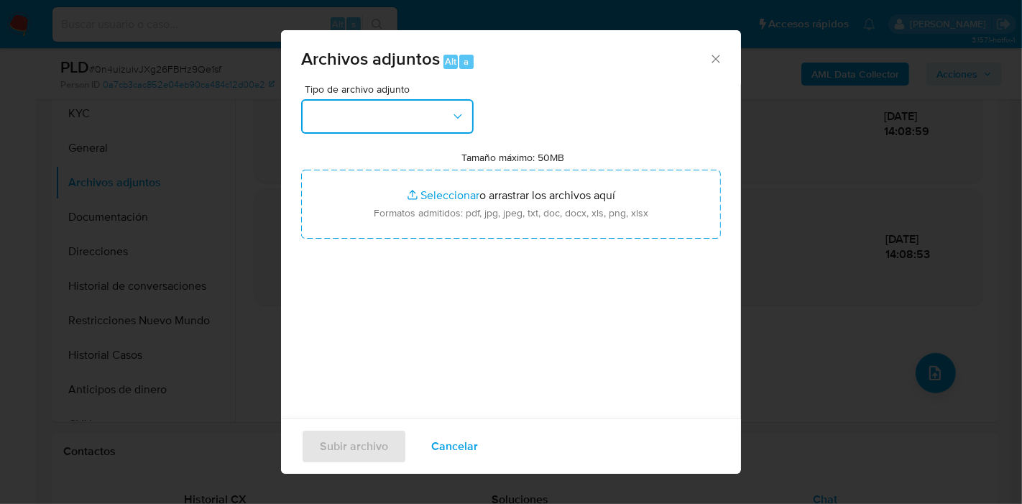
click at [374, 111] on button "button" at bounding box center [387, 116] width 173 height 35
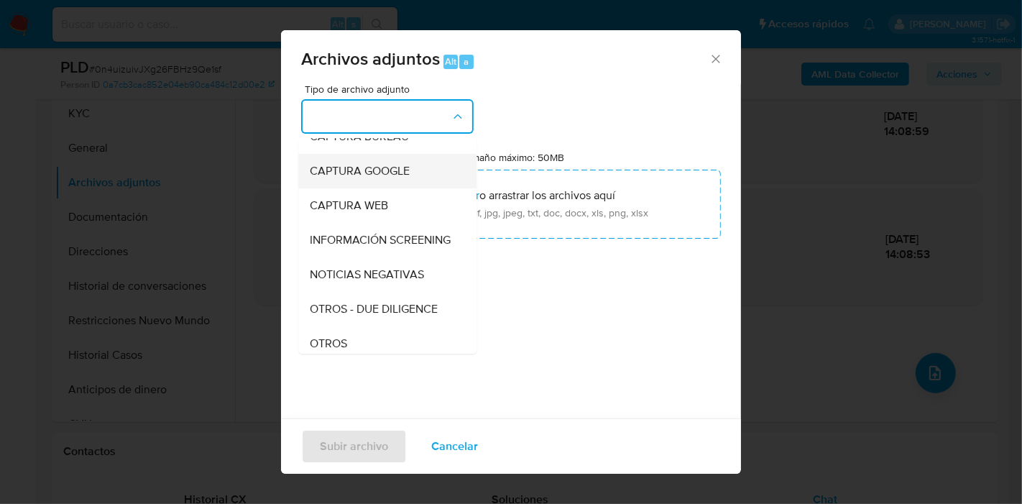
scroll to position [160, 0]
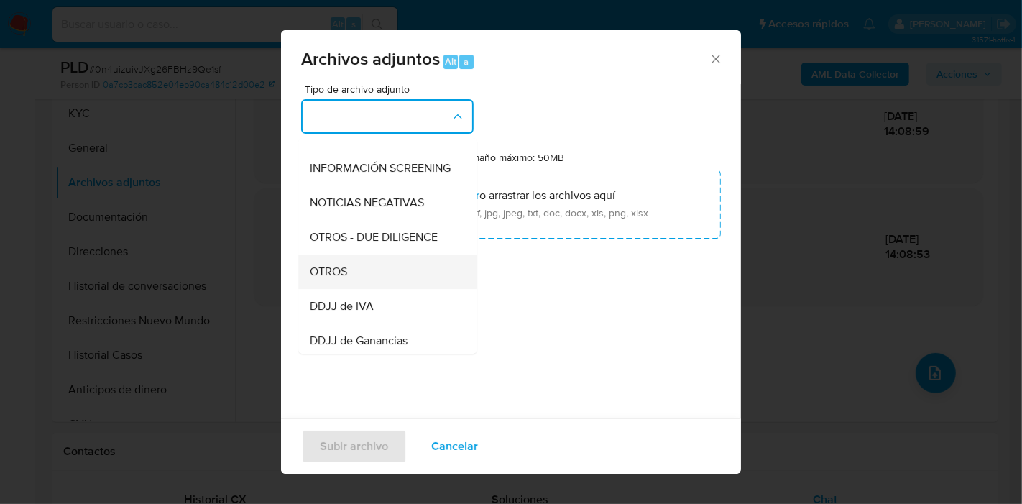
click at [356, 272] on div "OTROS" at bounding box center [383, 272] width 147 height 35
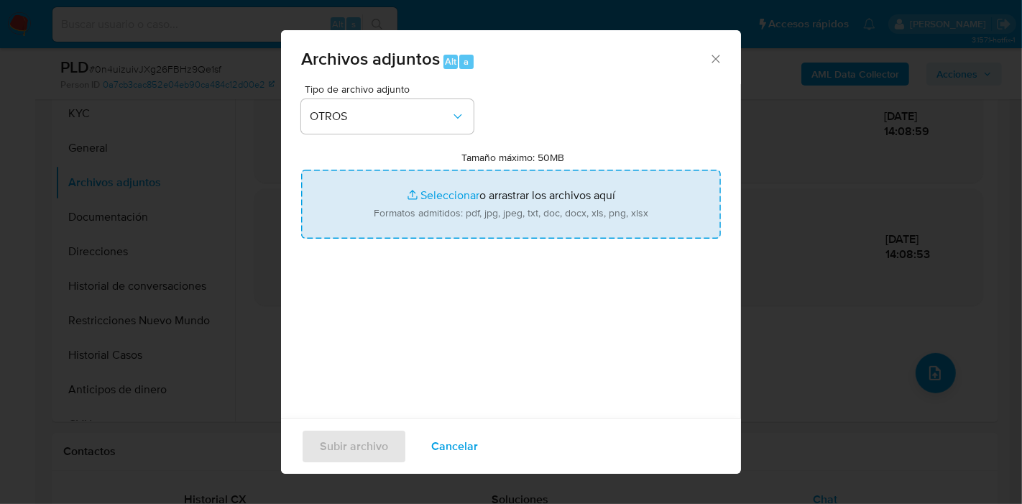
click at [526, 179] on input "Tamaño máximo: 50MB Seleccionar archivos" at bounding box center [511, 204] width 420 height 69
type input "C:\fakepath\Acuse DDJJ REIBP.pdf"
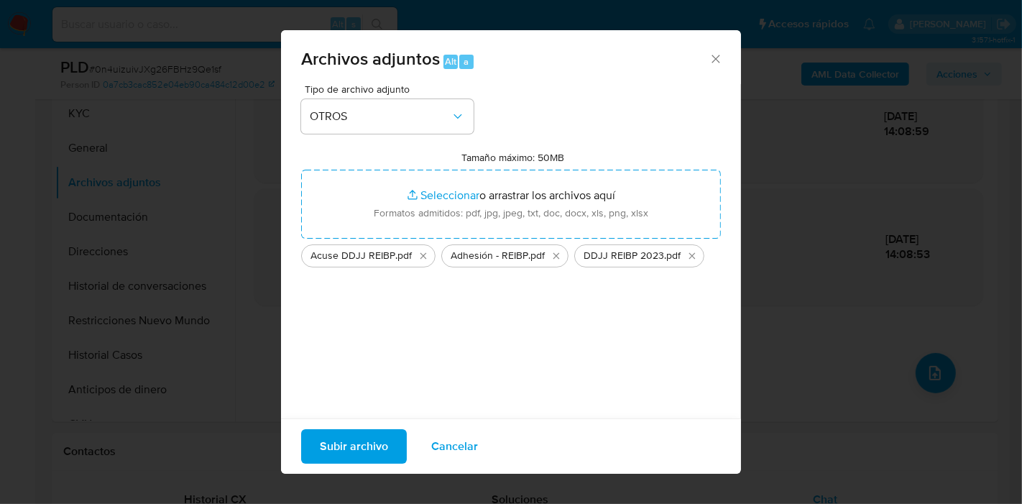
click at [375, 451] on span "Subir archivo" at bounding box center [354, 447] width 68 height 32
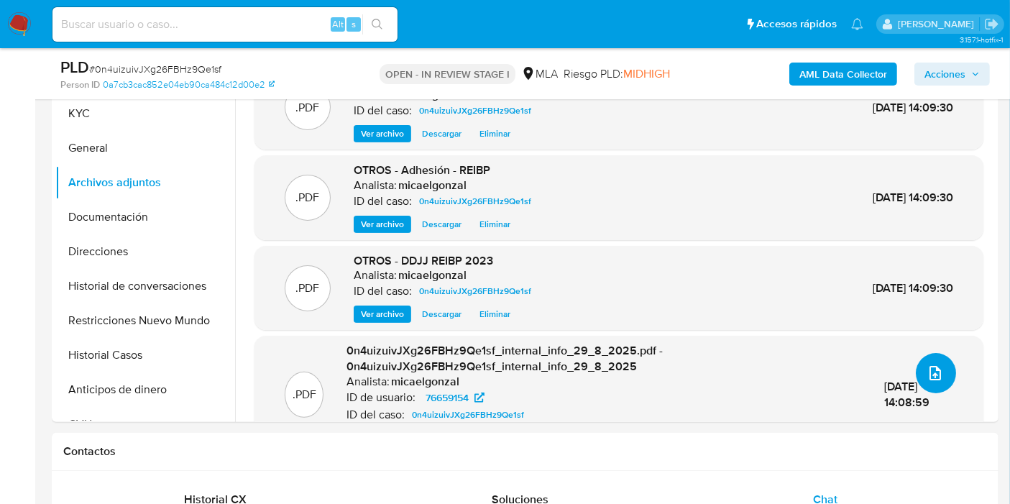
click at [927, 365] on icon "upload-file" at bounding box center [935, 373] width 17 height 17
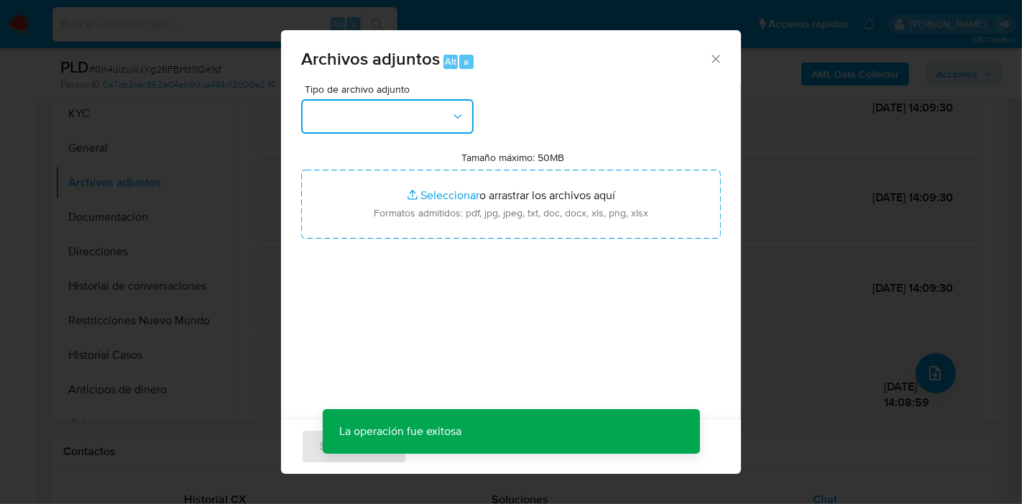
click at [329, 111] on button "button" at bounding box center [387, 116] width 173 height 35
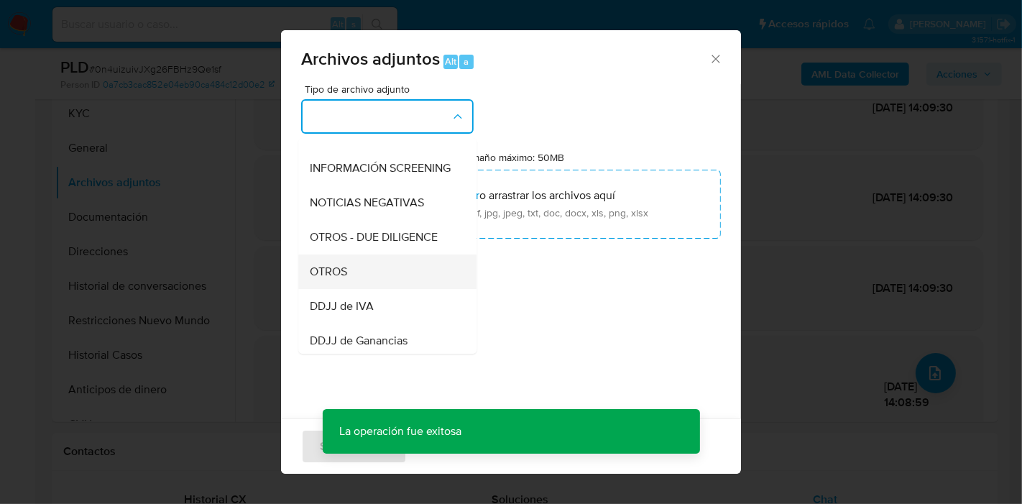
click at [394, 289] on div "OTROS" at bounding box center [383, 272] width 147 height 35
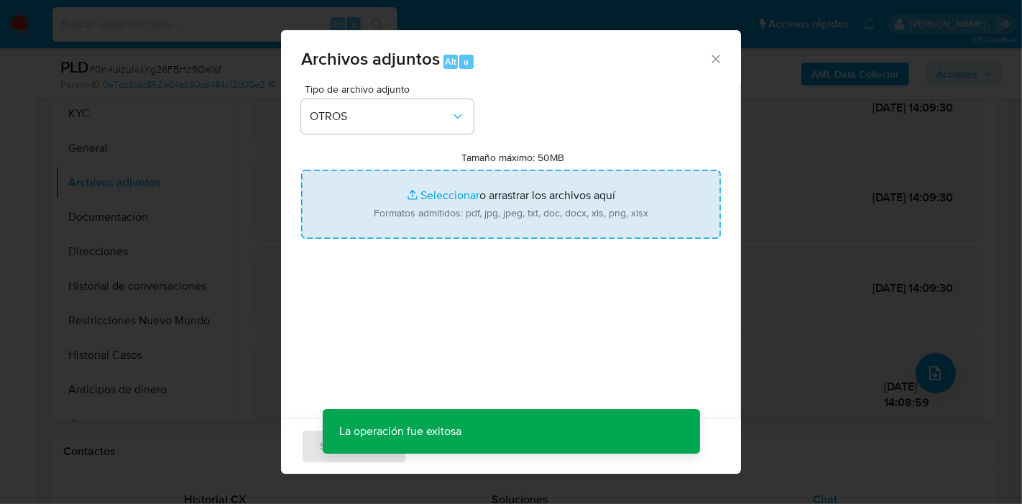
click at [480, 217] on input "Tamaño máximo: 50MB Seleccionar archivos" at bounding box center [511, 204] width 420 height 69
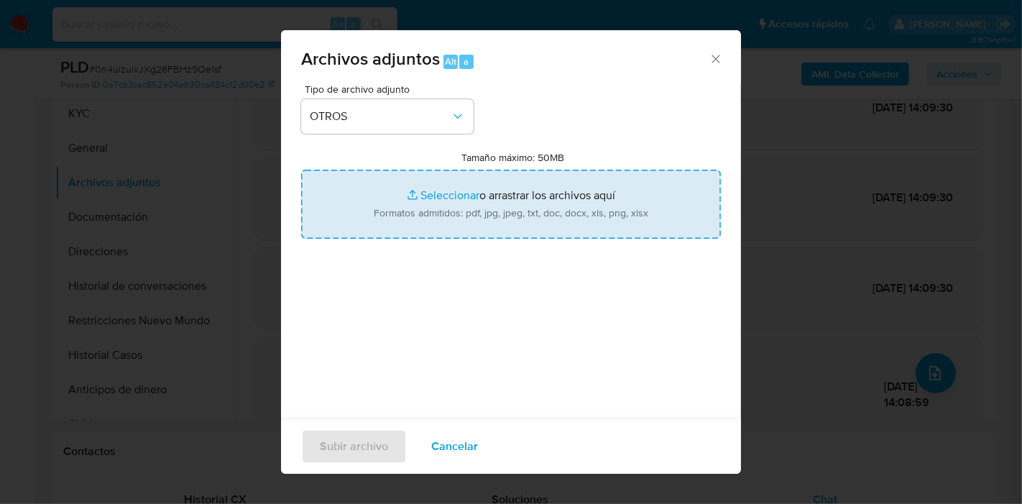
type input "C:\fakepath\USDT - Venta.pdf"
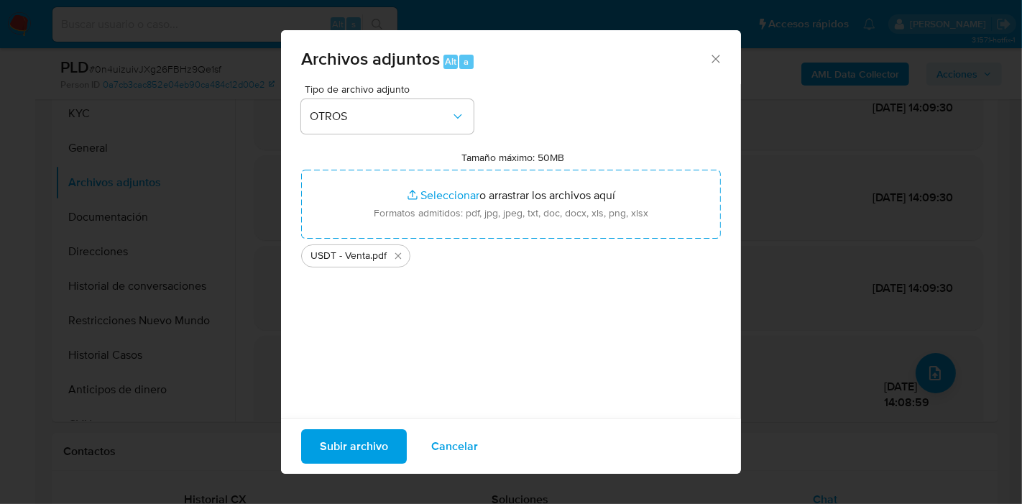
click at [345, 441] on span "Subir archivo" at bounding box center [354, 447] width 68 height 32
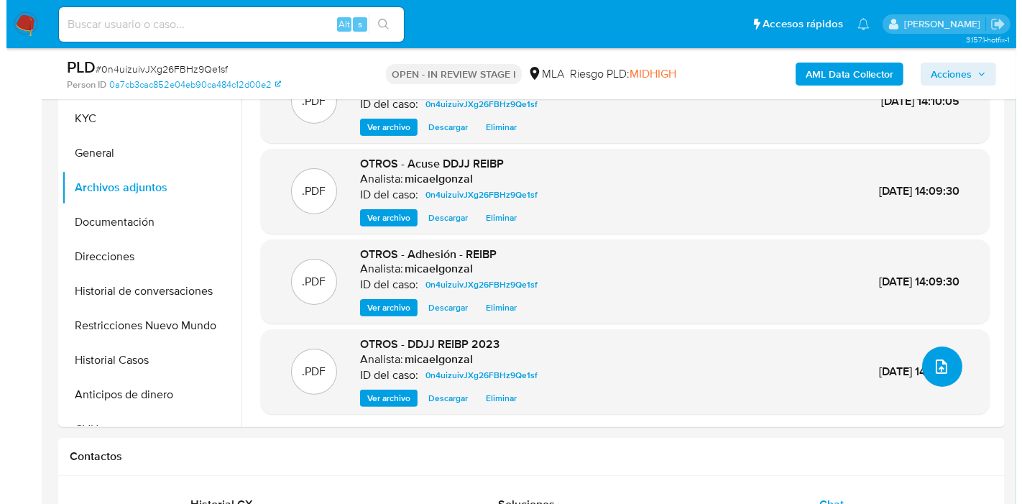
scroll to position [319, 0]
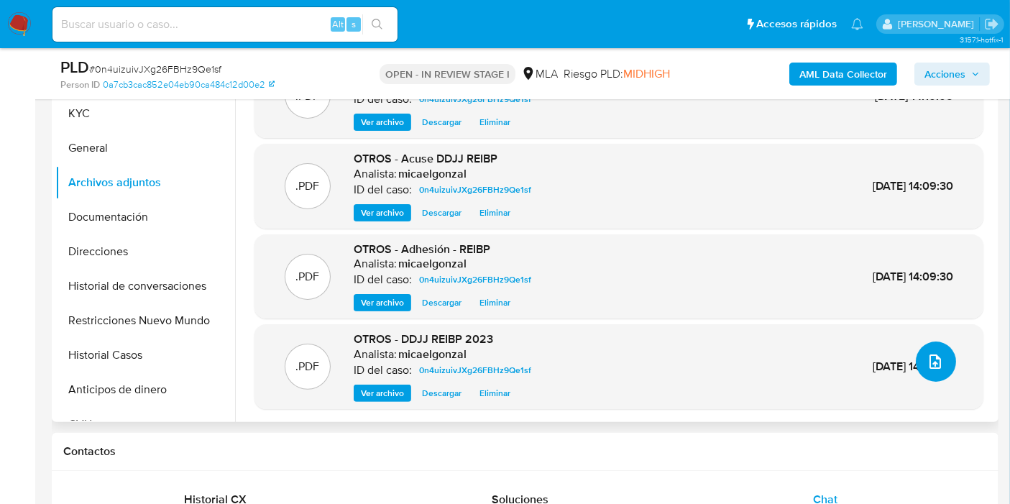
click at [936, 377] on button "upload-file" at bounding box center [936, 362] width 40 height 40
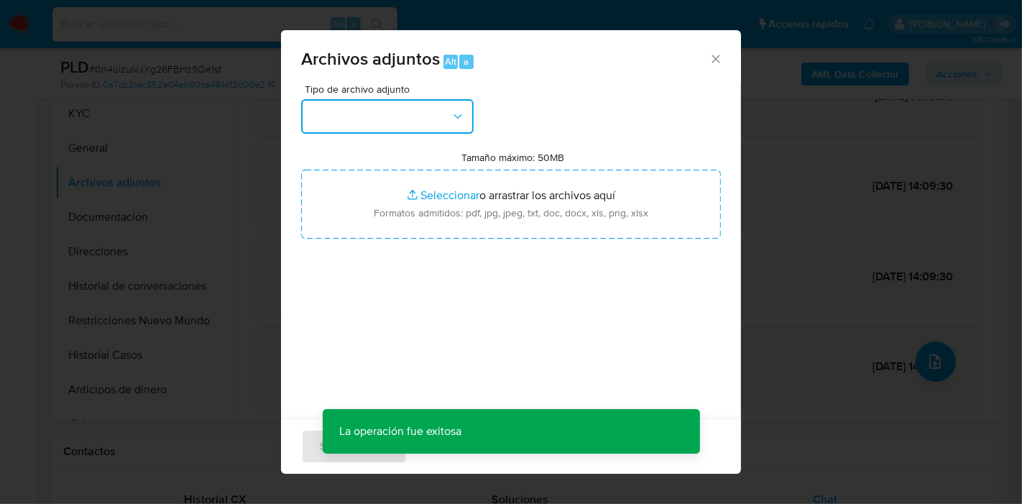
click at [359, 115] on button "button" at bounding box center [387, 116] width 173 height 35
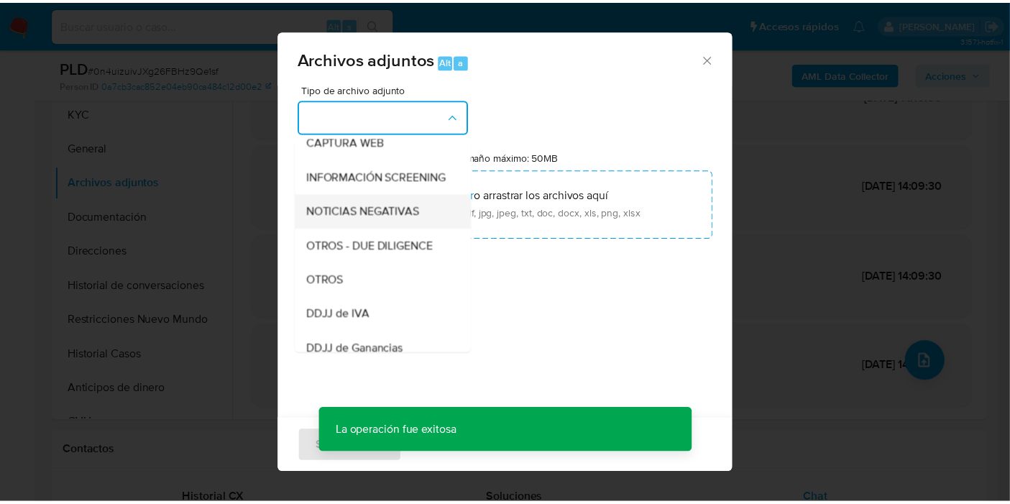
scroll to position [239, 0]
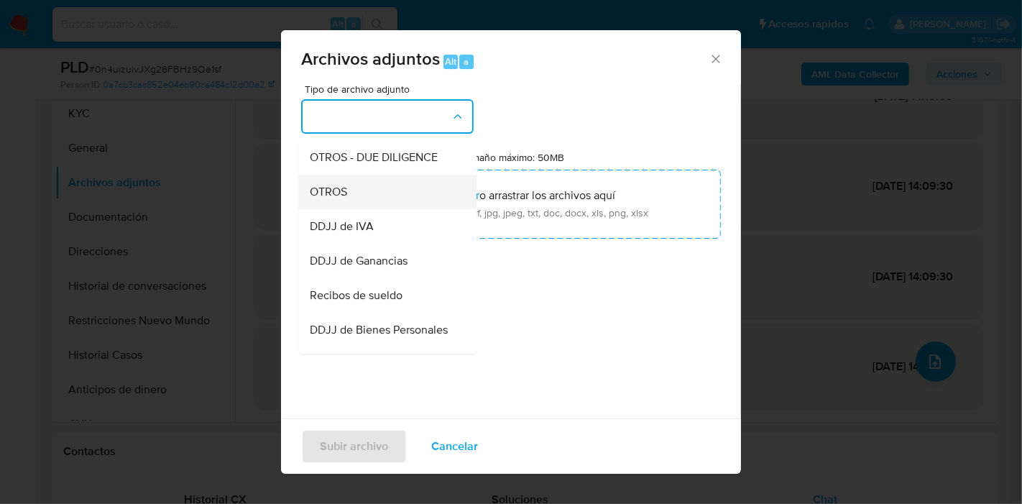
click at [392, 209] on div "OTROS" at bounding box center [383, 192] width 147 height 35
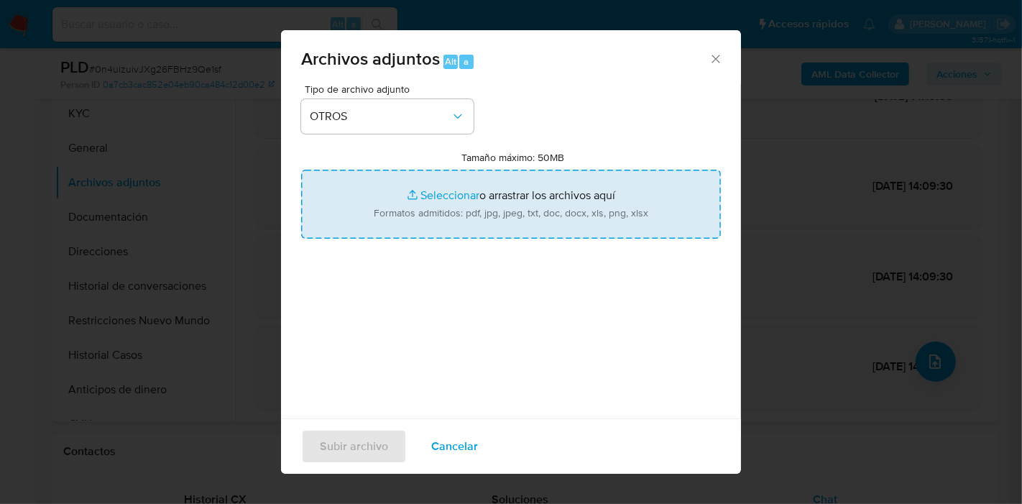
click at [509, 228] on input "Tamaño máximo: 50MB Seleccionar archivos" at bounding box center [511, 204] width 420 height 69
type input "C:\fakepath\Caselog 0n4uizuivJXg26FBHz9Qe1sf_2025_08_19_00_44_45.docx"
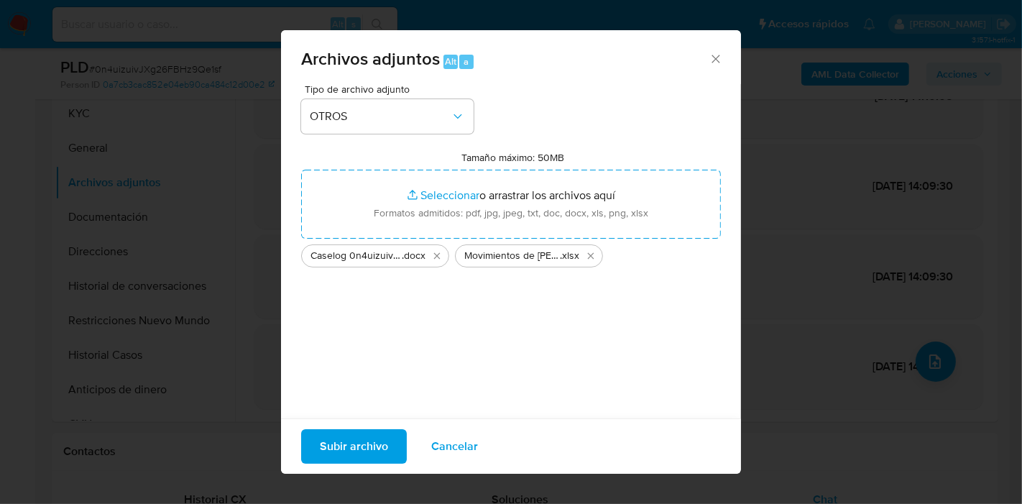
click at [352, 439] on span "Subir archivo" at bounding box center [354, 447] width 68 height 32
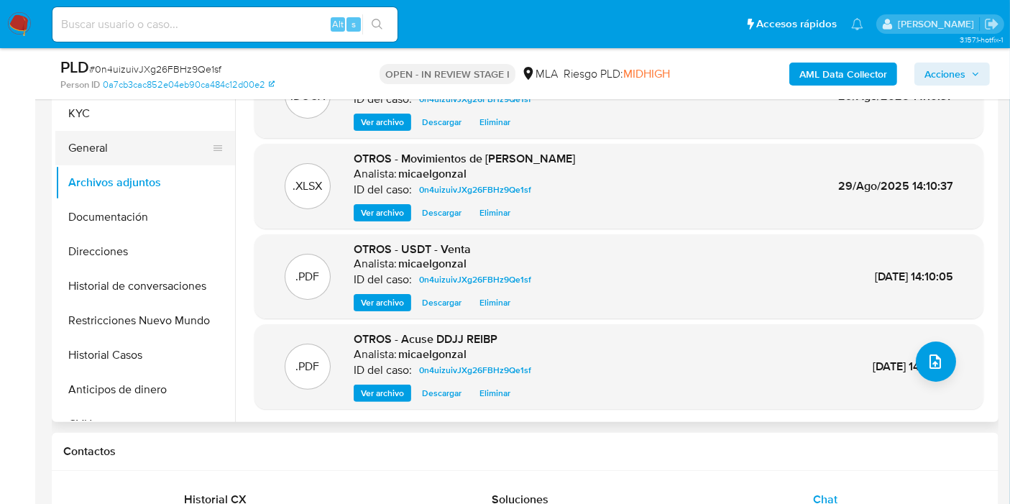
click at [130, 136] on button "General" at bounding box center [139, 148] width 168 height 35
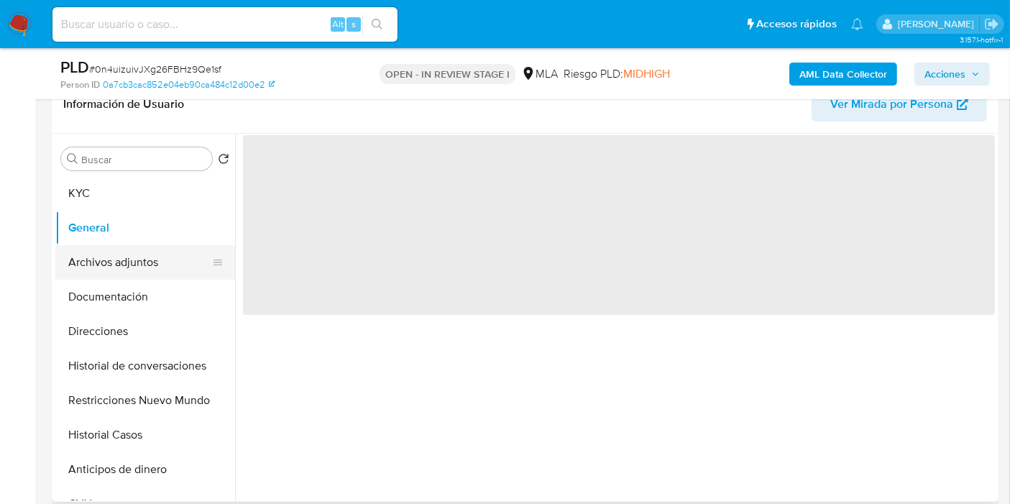
click at [122, 263] on button "Archivos adjuntos" at bounding box center [139, 262] width 168 height 35
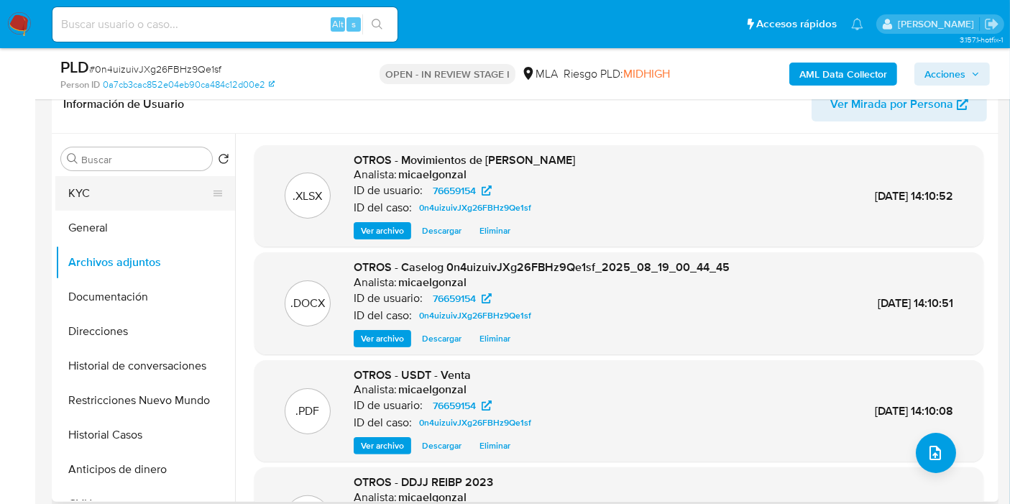
click at [136, 177] on button "KYC" at bounding box center [139, 193] width 168 height 35
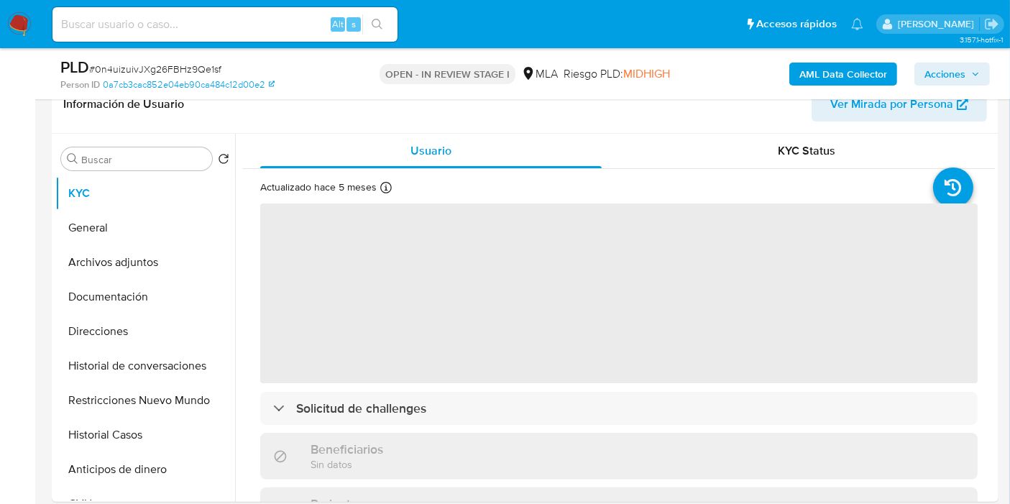
click at [978, 85] on button "Acciones" at bounding box center [952, 74] width 75 height 23
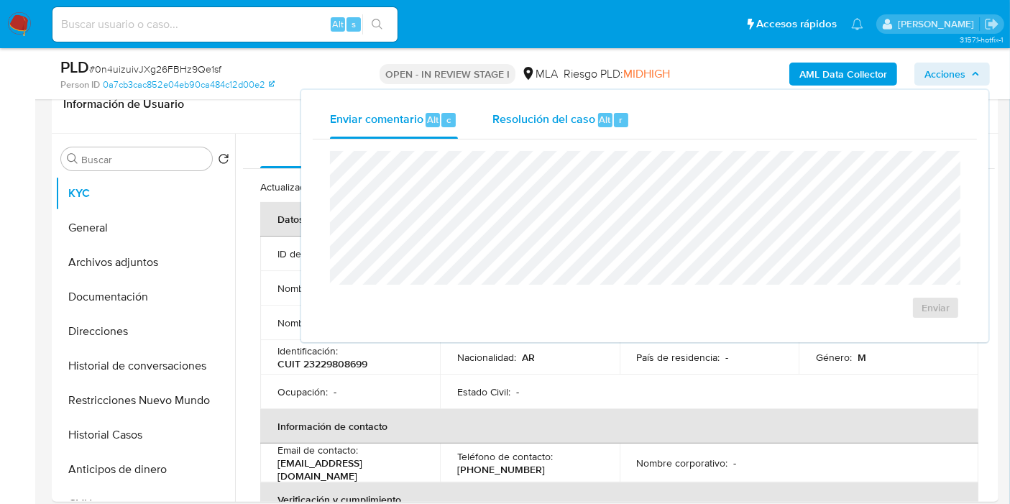
click at [626, 114] on div "Resolución del caso Alt r" at bounding box center [561, 119] width 137 height 37
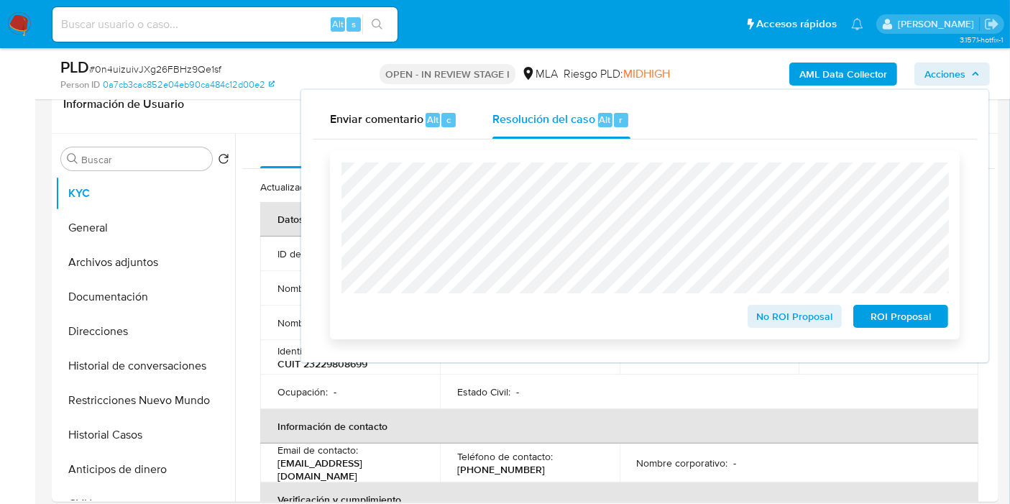
click at [763, 317] on span "No ROI Proposal" at bounding box center [795, 316] width 75 height 20
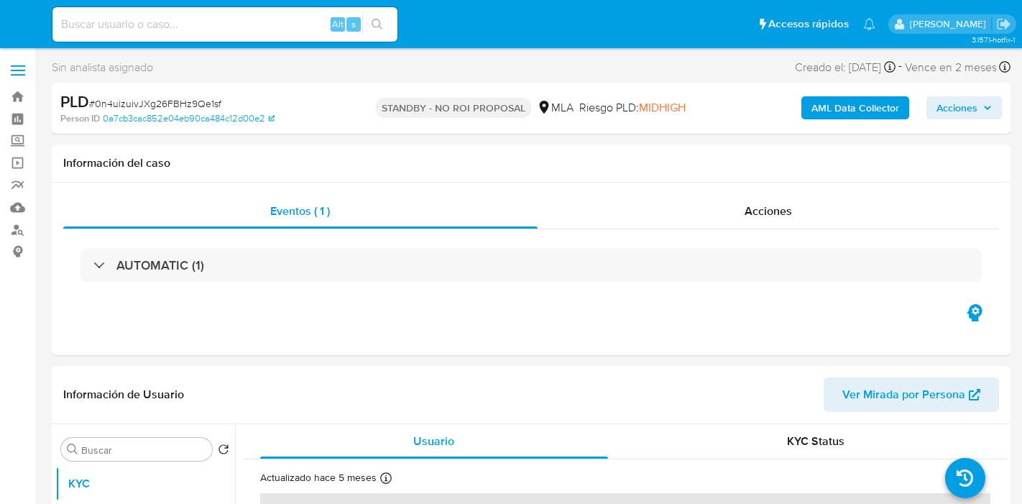
select select "10"
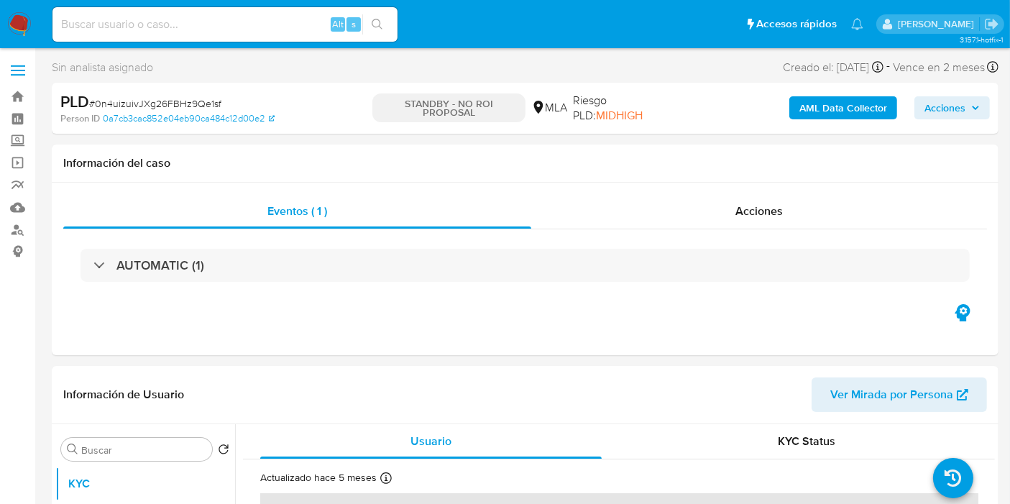
click at [32, 34] on nav "Pausado Ver notificaciones Alt s Accesos rápidos Presiona las siguientes teclas…" at bounding box center [505, 24] width 1010 height 48
click at [30, 34] on img at bounding box center [19, 24] width 24 height 24
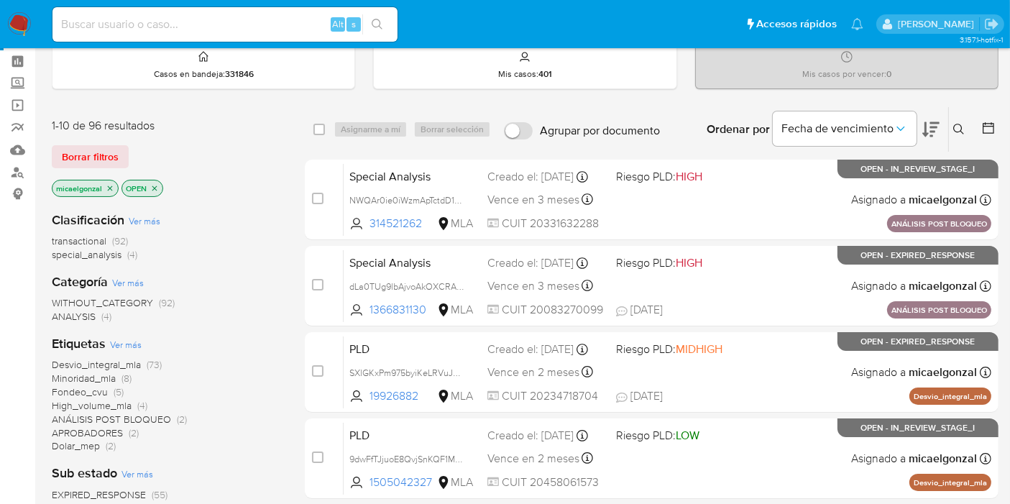
scroll to position [80, 0]
